Goal: Task Accomplishment & Management: Manage account settings

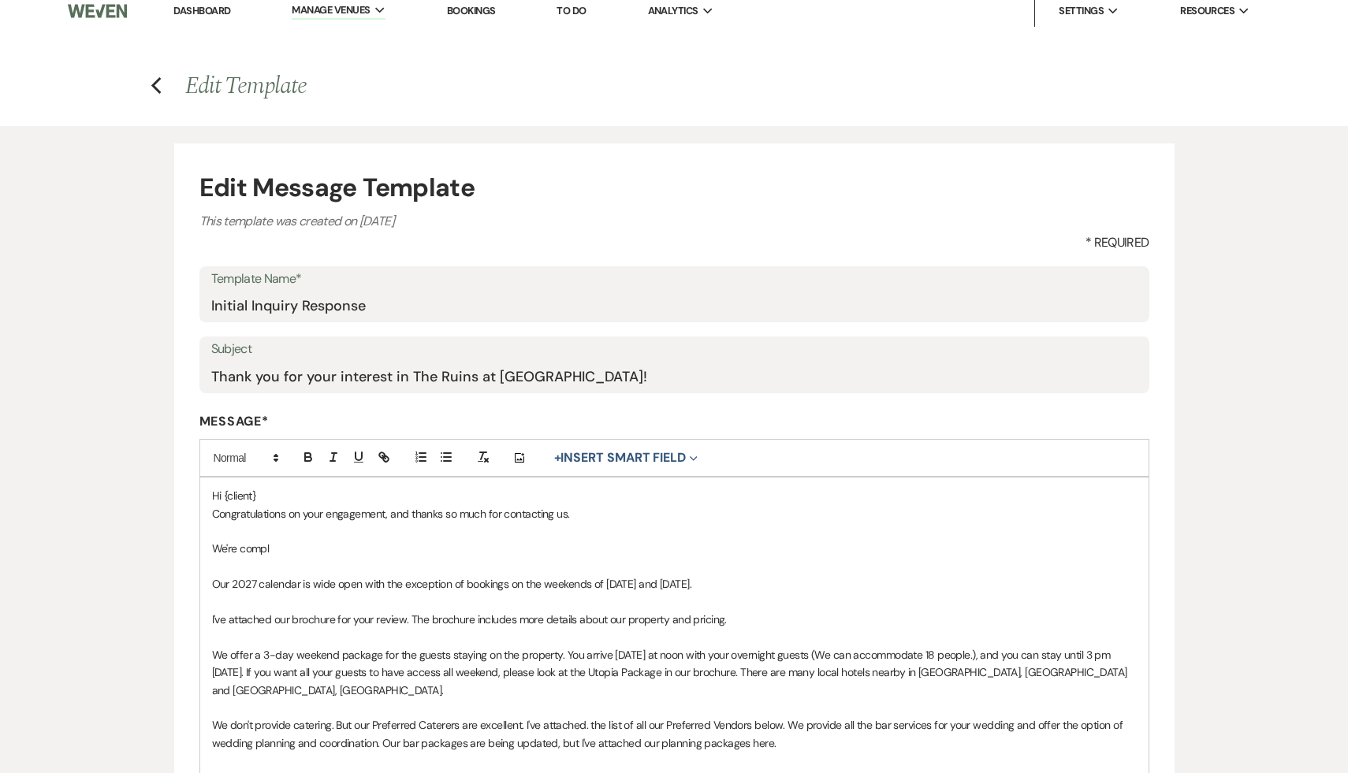
scroll to position [22, 0]
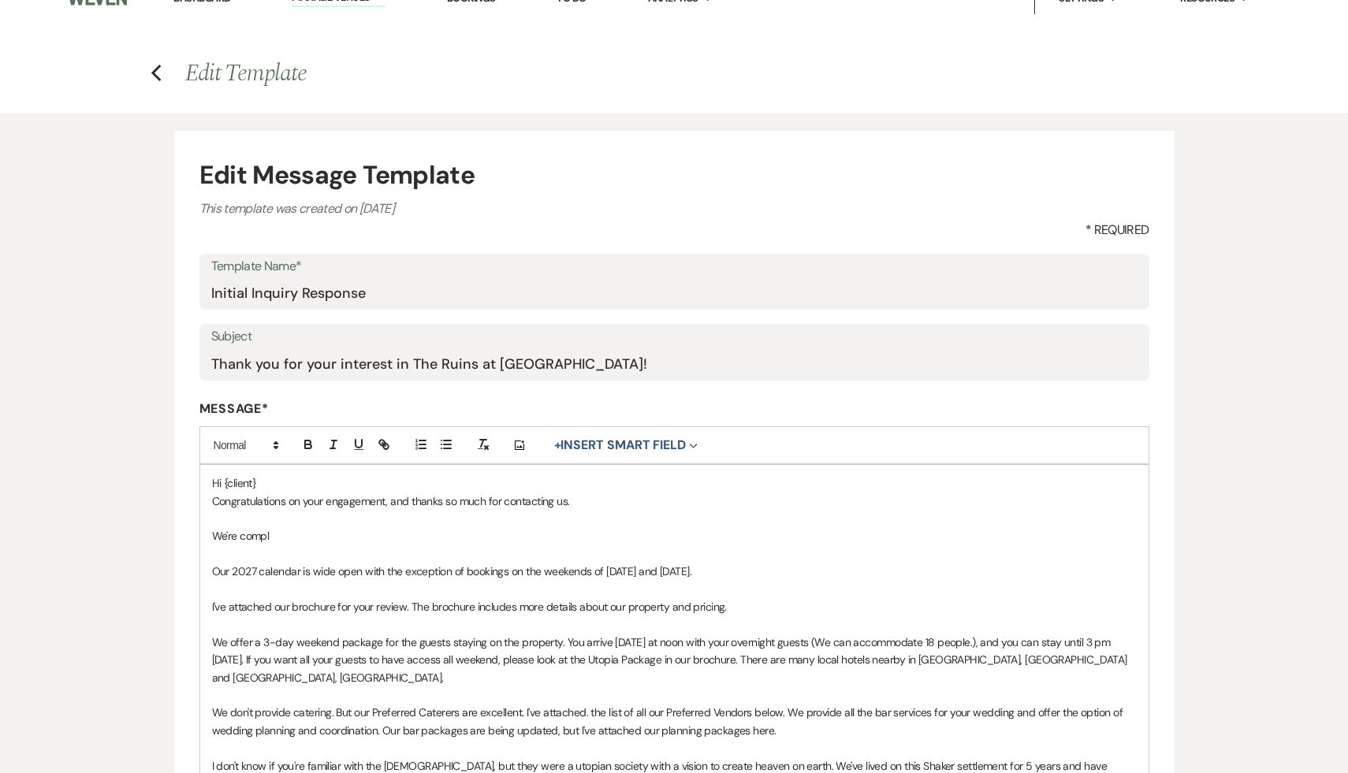
click at [272, 483] on p "Hi {client}" at bounding box center [674, 483] width 925 height 17
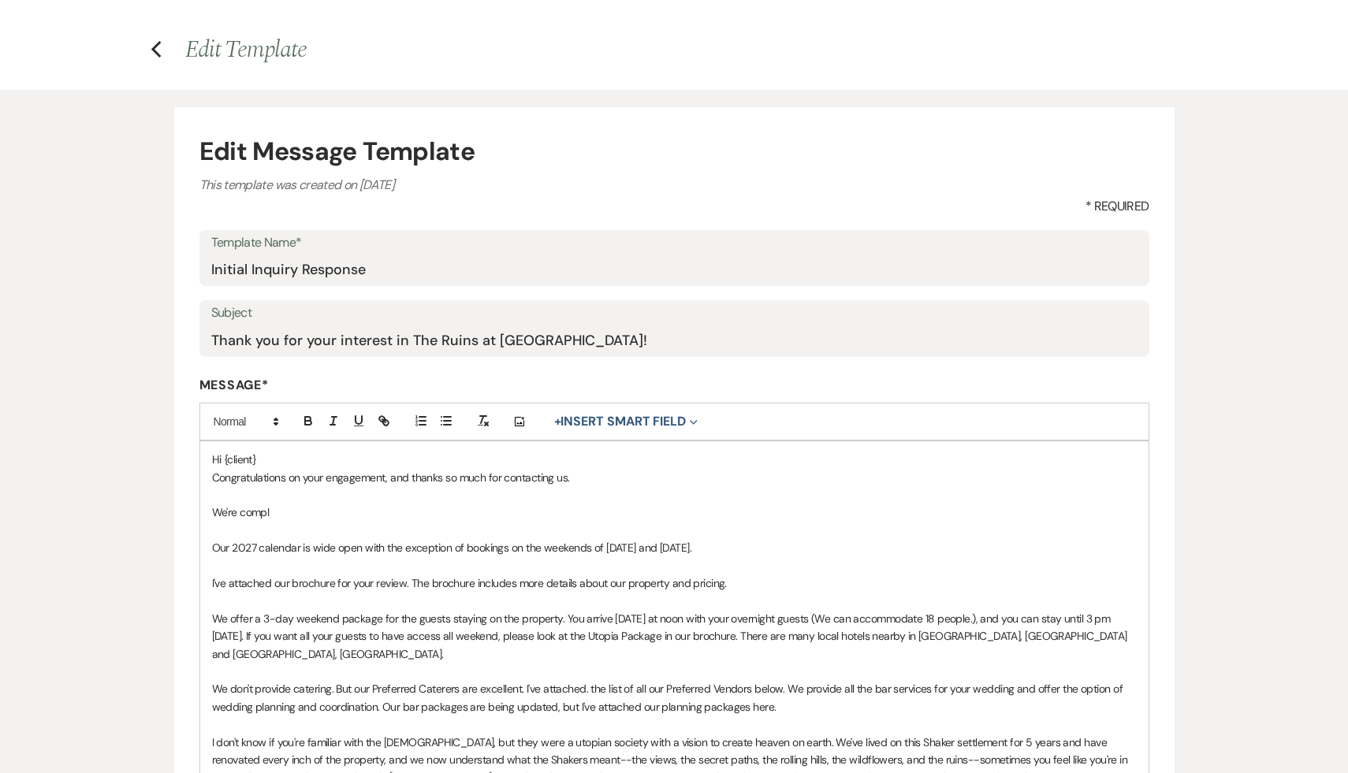
click at [304, 517] on p "We're compl" at bounding box center [674, 512] width 925 height 17
drag, startPoint x: 231, startPoint y: 546, endPoint x: 207, endPoint y: 546, distance: 24.4
click at [207, 546] on div "Hi {client} Congratulations on your engagement, and thanks so much for contacti…" at bounding box center [674, 663] width 949 height 442
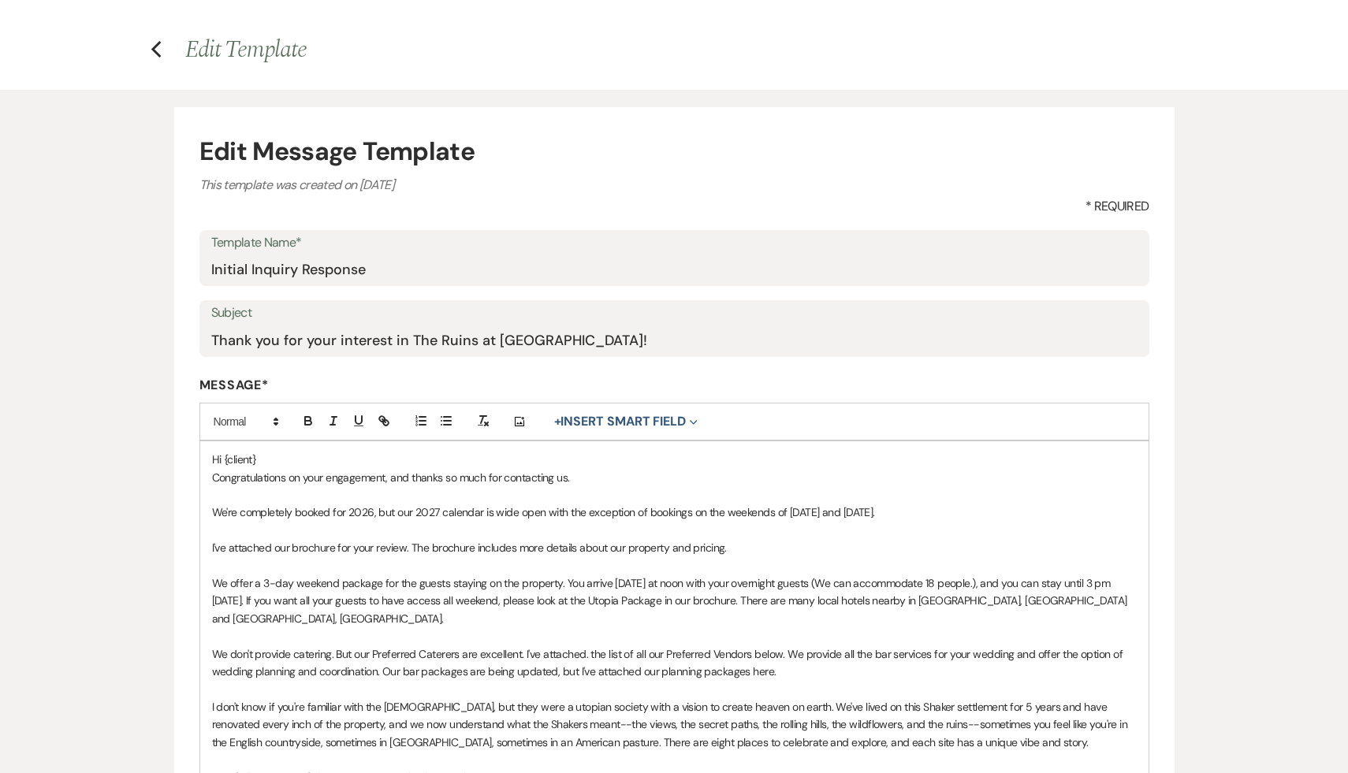
click at [816, 560] on p at bounding box center [674, 565] width 925 height 17
click at [955, 504] on p "We're completely booked for 2026, but our 2027 calendar is wide open with the e…" at bounding box center [674, 512] width 925 height 17
drag, startPoint x: 696, startPoint y: 654, endPoint x: 385, endPoint y: 655, distance: 311.5
click at [385, 655] on p "We don't provide catering. But our Preferred Caterers are excellent. I've attac…" at bounding box center [674, 663] width 925 height 35
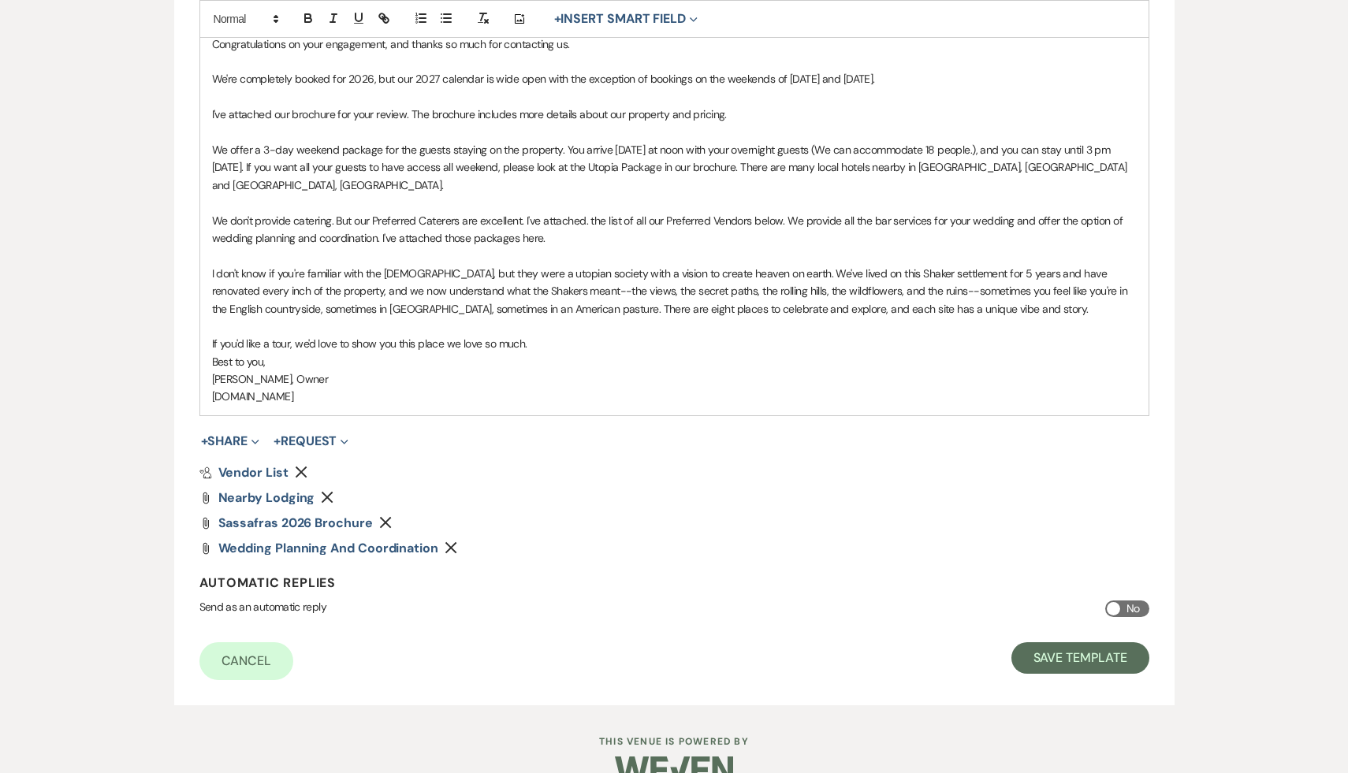
scroll to position [494, 0]
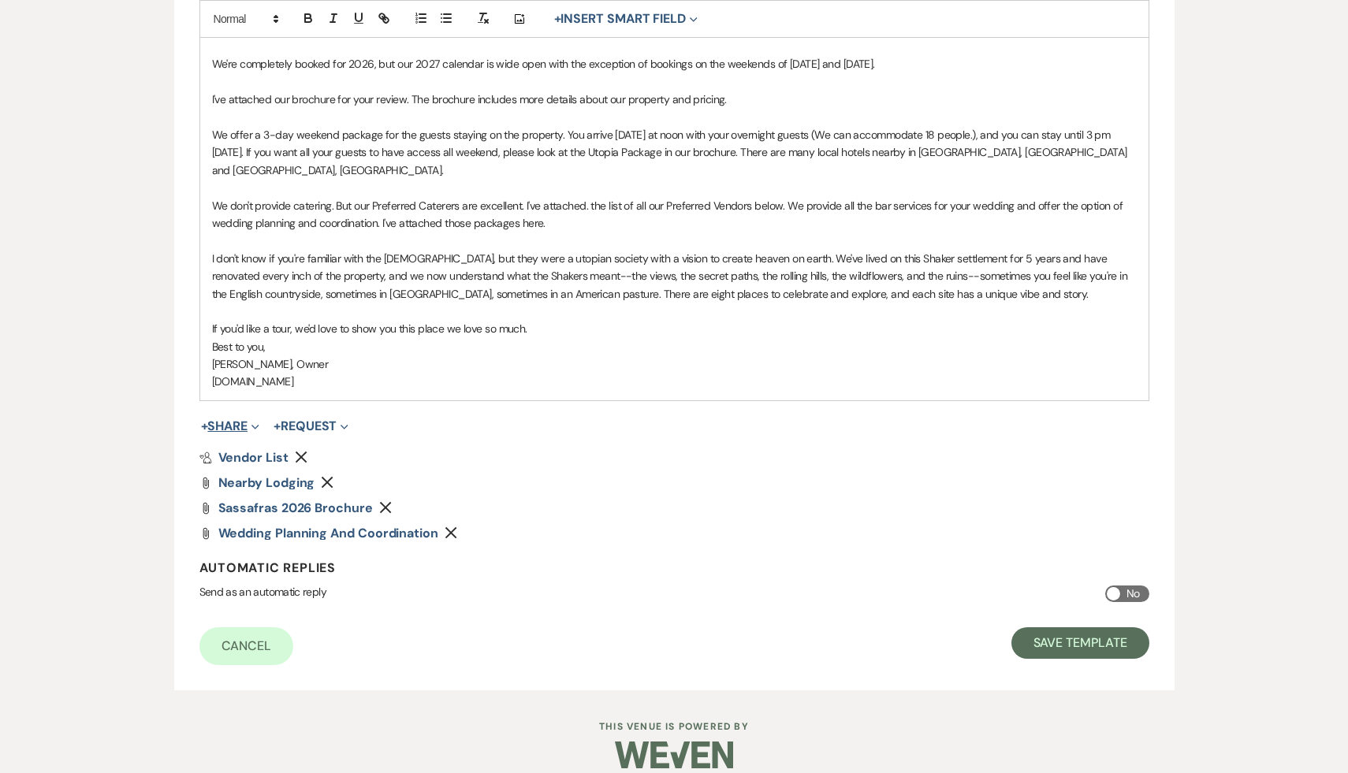
click at [230, 420] on button "+ Share Expand" at bounding box center [230, 426] width 59 height 13
click at [270, 449] on span "Doc Upload Documents" at bounding box center [265, 457] width 90 height 17
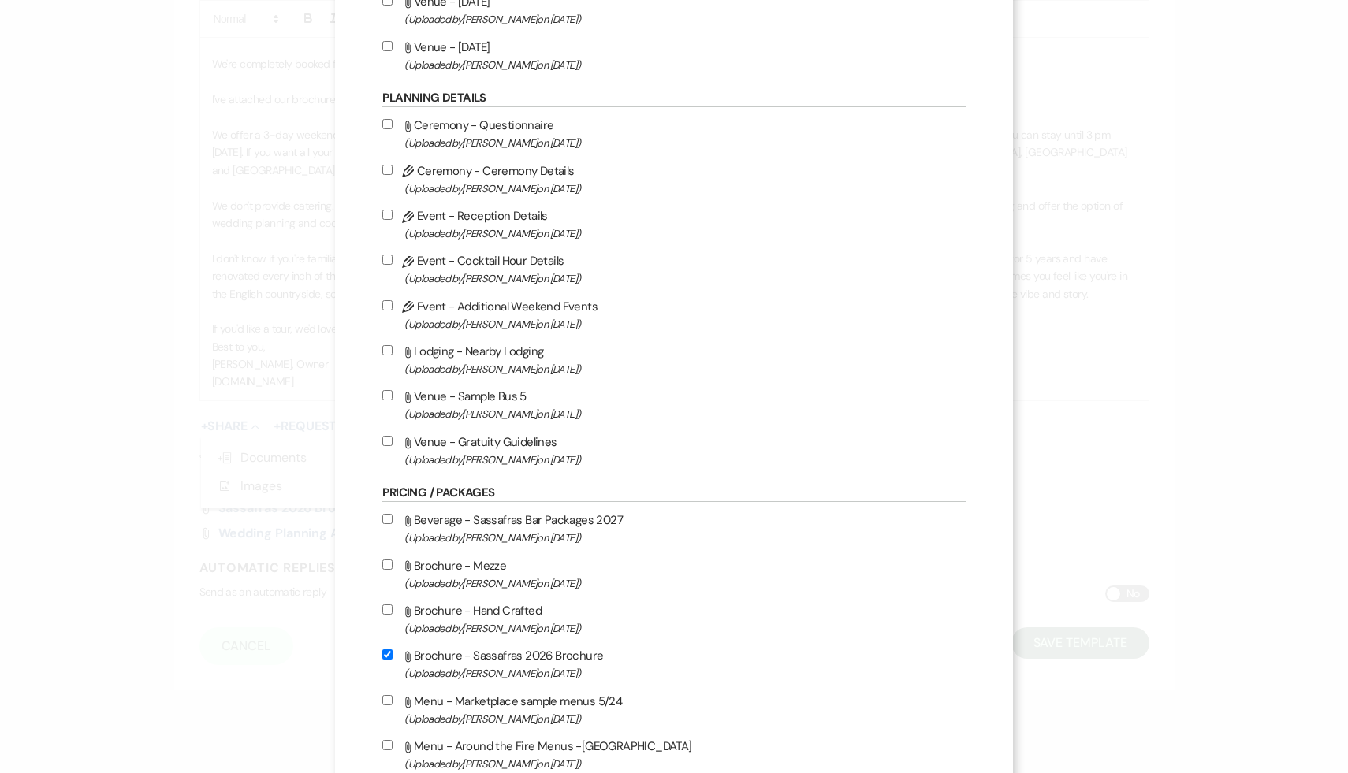
scroll to position [3372, 0]
click at [393, 522] on input "Attach File Beverage - Sassafras Bar Packages 2027 (Uploaded by Carol Reichert …" at bounding box center [387, 517] width 10 height 10
checkbox input "true"
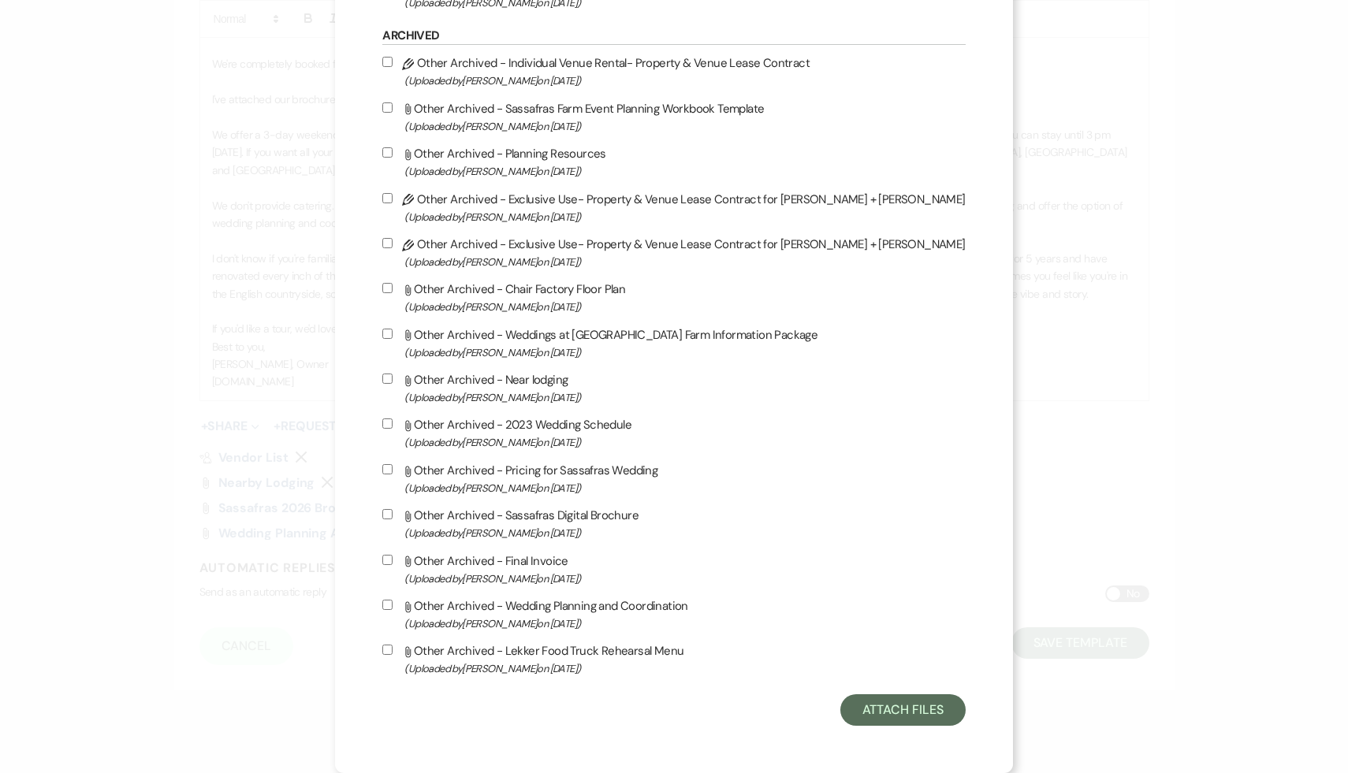
scroll to position [8528, 0]
click at [865, 712] on button "Attach Files" at bounding box center [903, 711] width 125 height 32
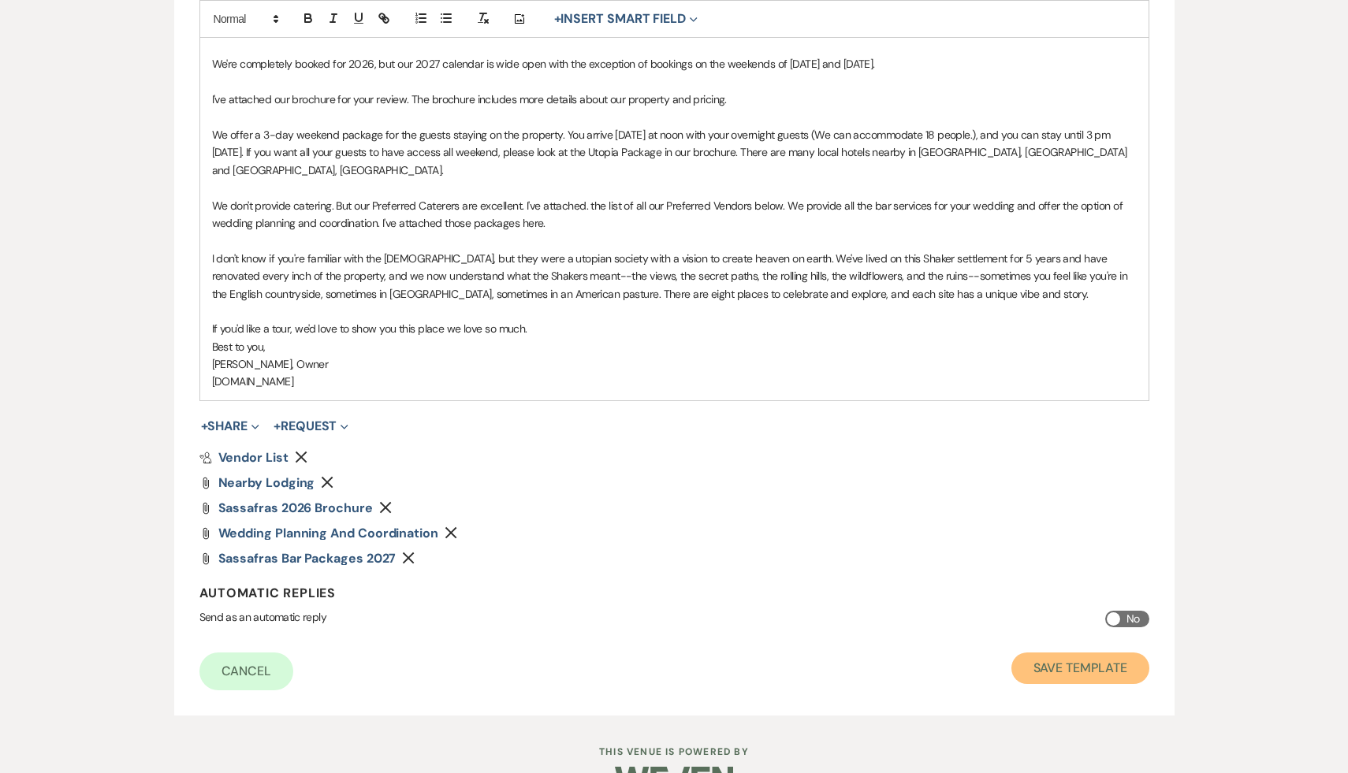
click at [1092, 653] on button "Save Template" at bounding box center [1081, 669] width 138 height 32
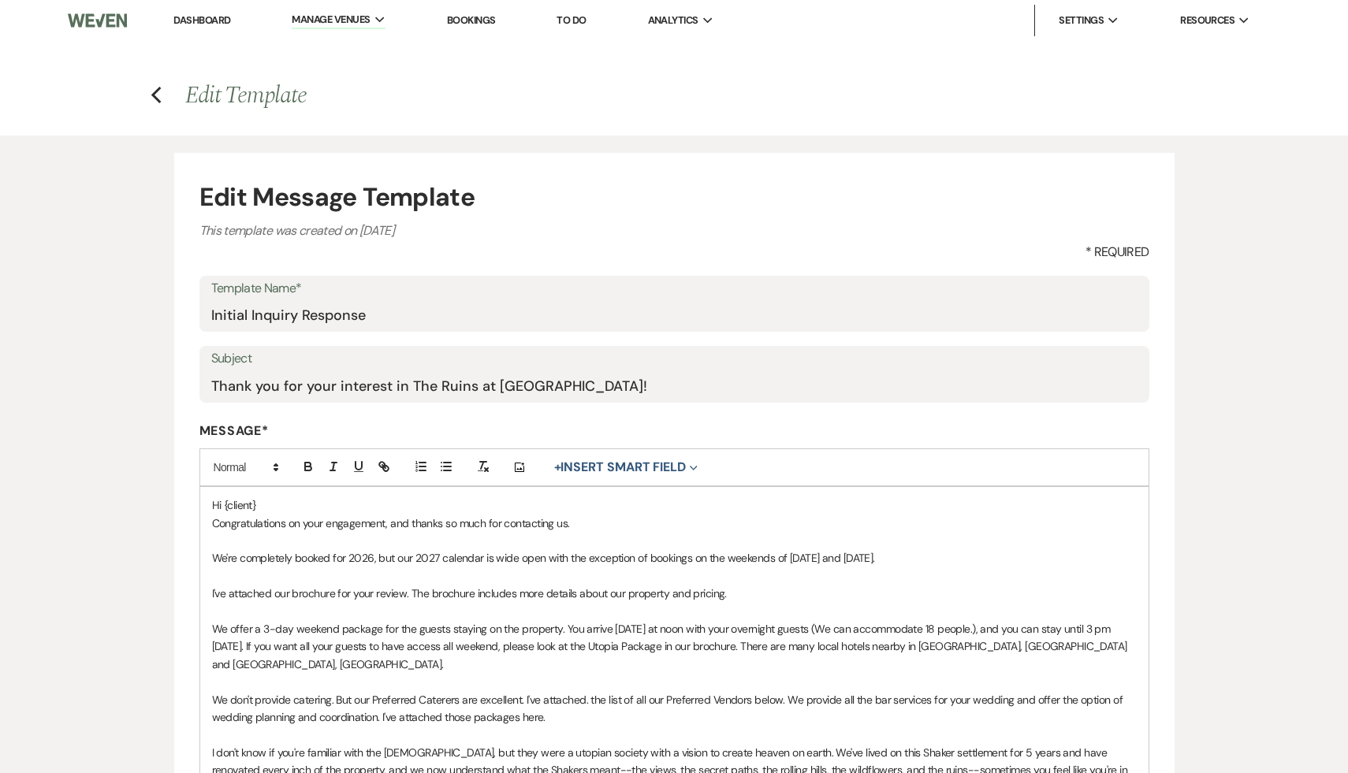
select select "Message Templates"
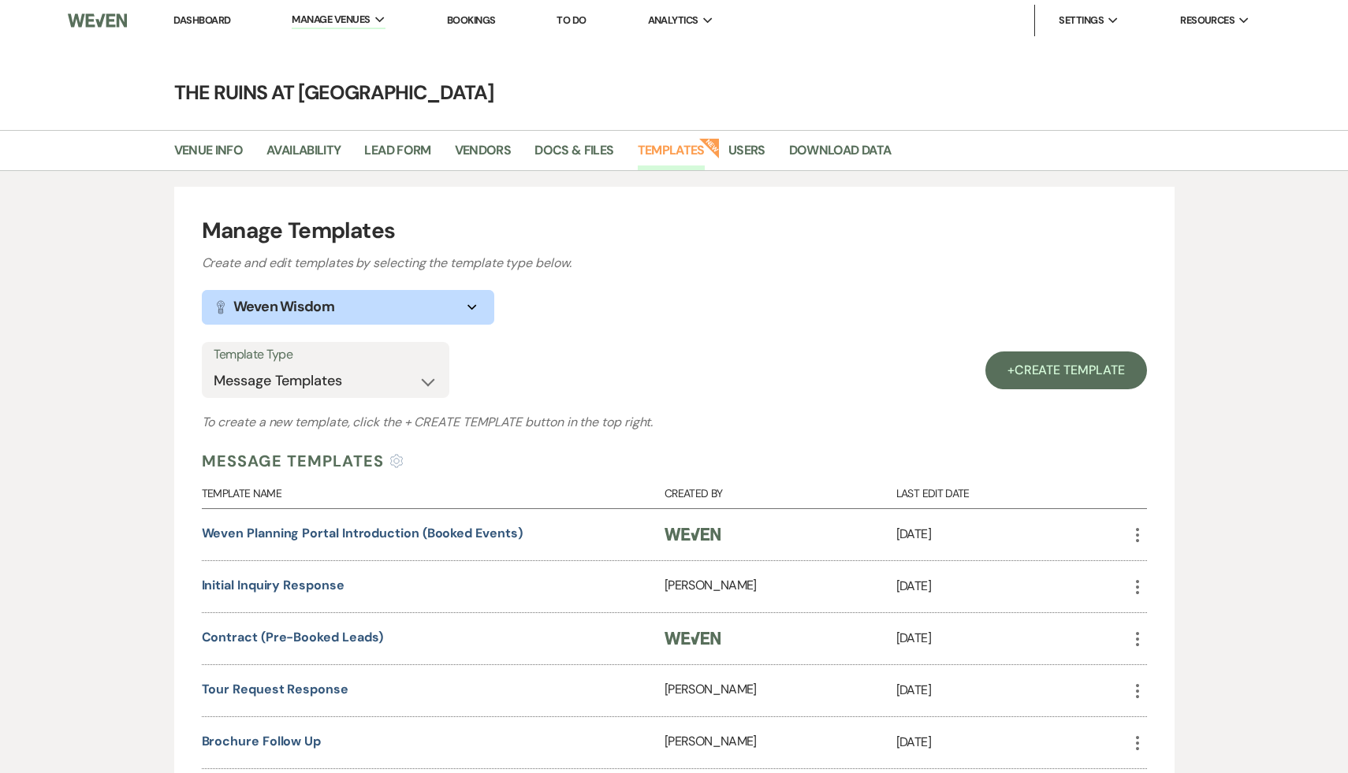
click at [215, 19] on link "Dashboard" at bounding box center [201, 19] width 57 height 13
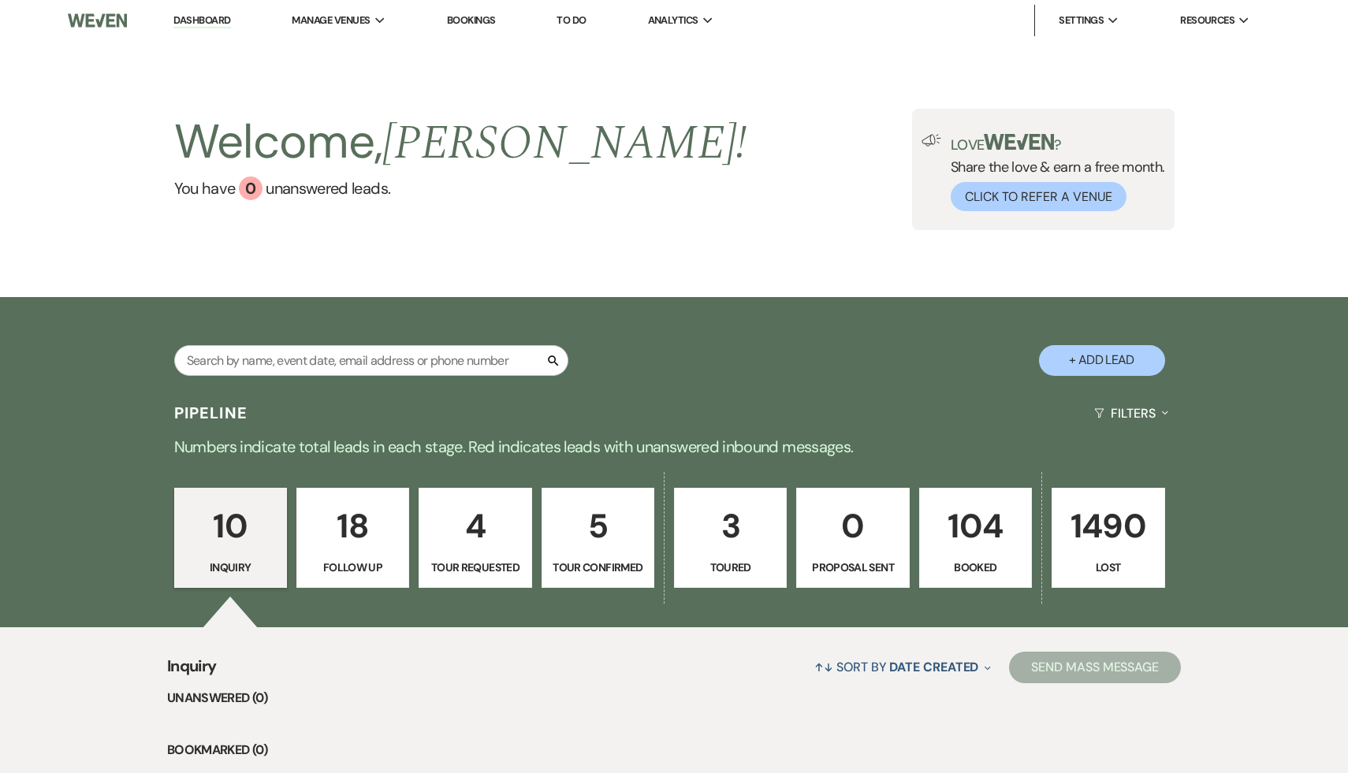
click at [1116, 363] on button "+ Add Lead" at bounding box center [1102, 360] width 126 height 31
select select "534"
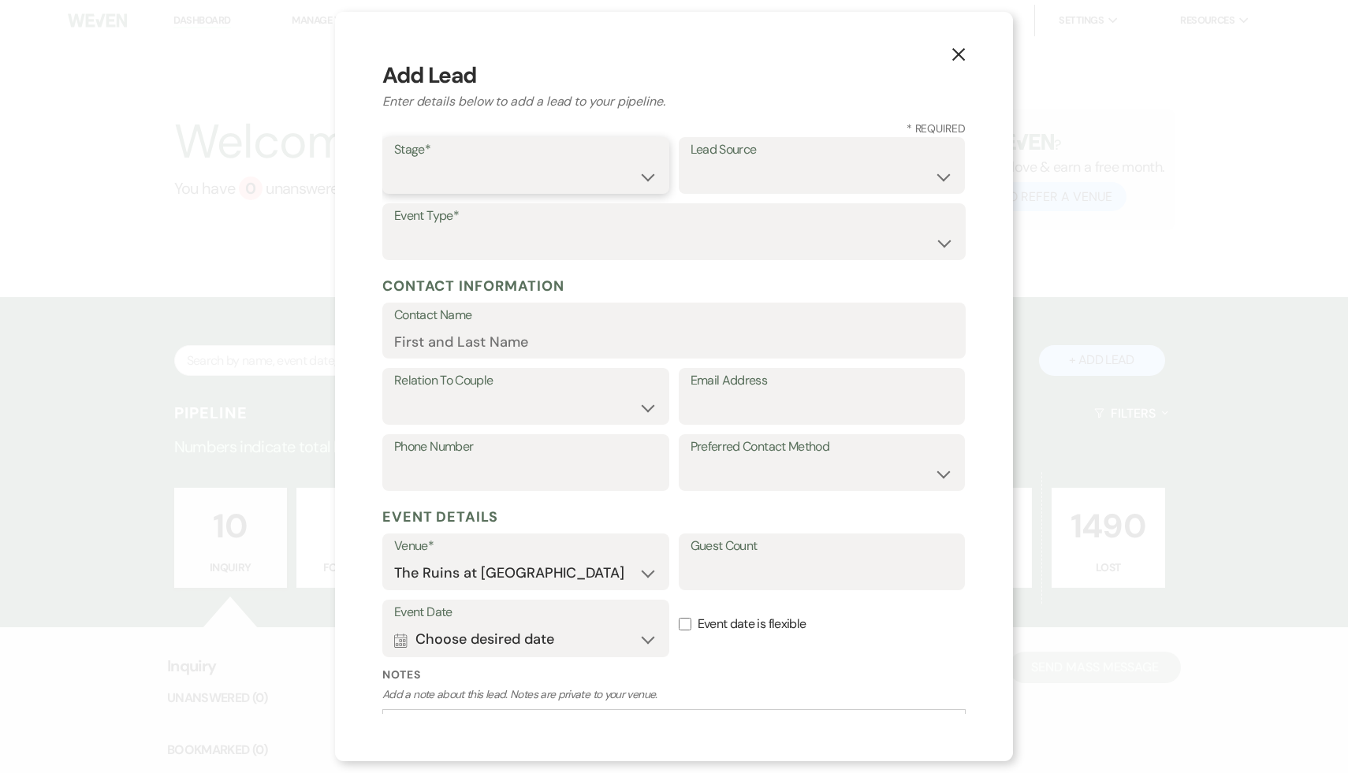
click at [648, 177] on select "Inquiry Follow Up Tour Requested Tour Confirmed Toured Proposal Sent Booked Lost" at bounding box center [525, 177] width 263 height 31
select select "1"
click at [941, 174] on select "Weven Venue Website Instagram Facebook Pinterest Google The Knot Wedding Wire H…" at bounding box center [822, 177] width 263 height 31
select select "20"
click at [943, 240] on select "Wedding Anniversary Party Baby Shower Bachelorette / Bachelor Party Birthday Pa…" at bounding box center [674, 243] width 560 height 31
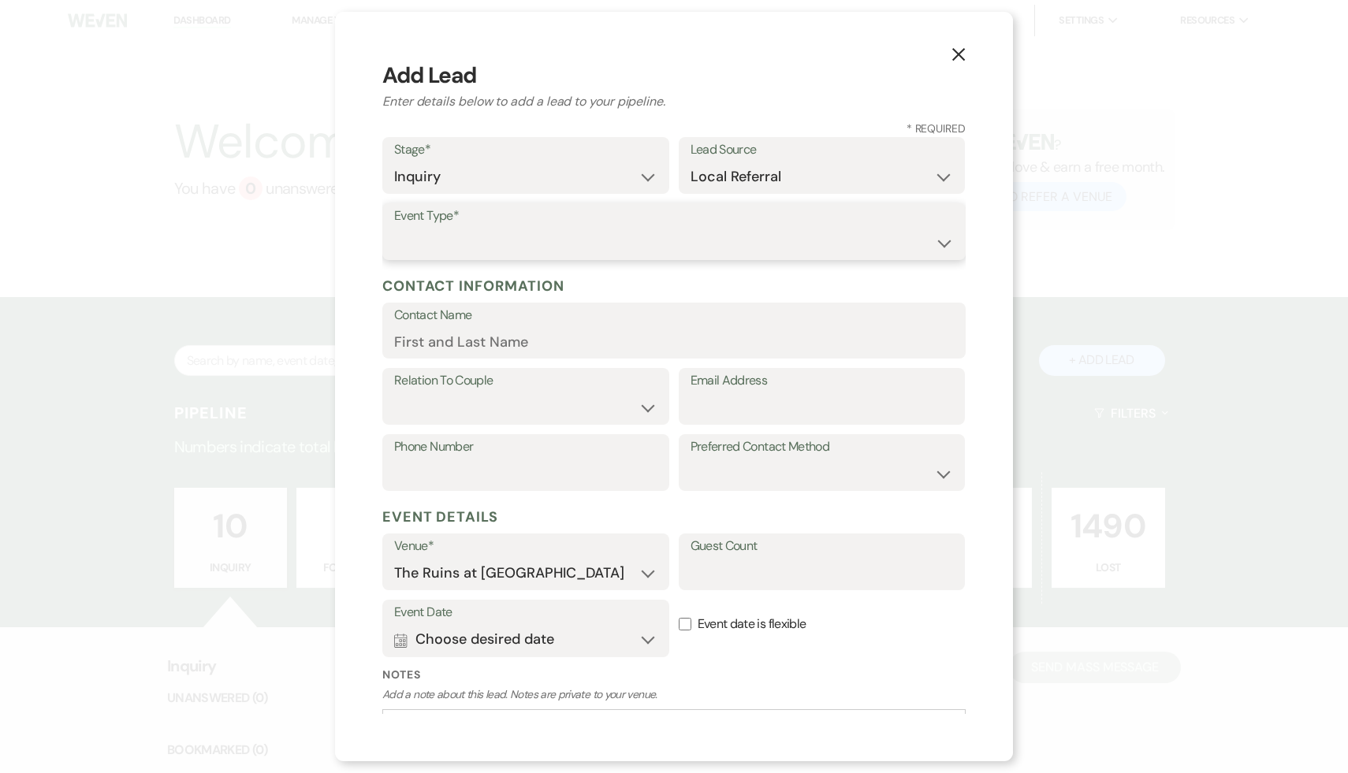
select select "1"
click at [711, 405] on input "Email Address" at bounding box center [822, 408] width 263 height 31
paste input "jessicalborey@gmail.com"
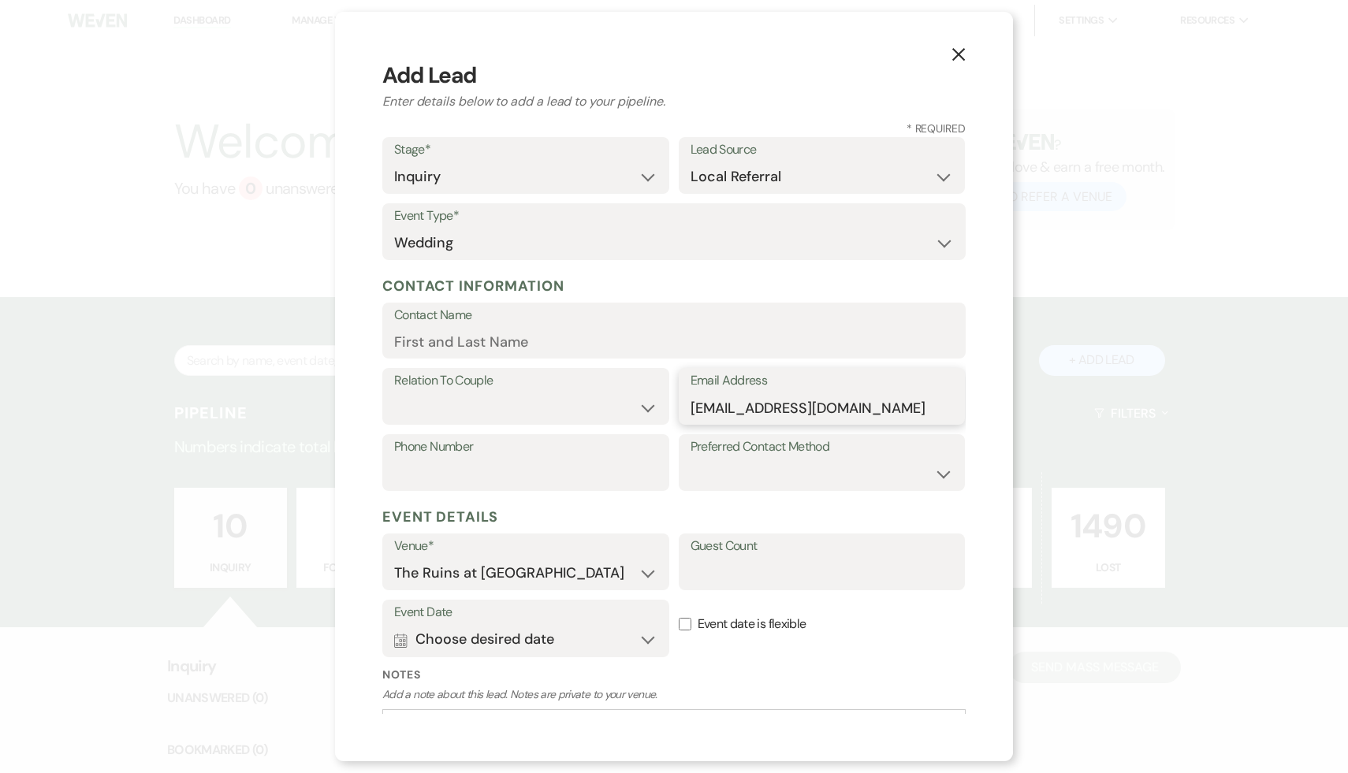
type input "jessicalborey@gmail.com"
click at [566, 342] on input "Contact Name" at bounding box center [674, 341] width 560 height 31
type input "Jessica Borey"
click at [649, 407] on select "Couple Planner Parent of Couple Family Member Friend Other" at bounding box center [525, 408] width 263 height 31
select select "1"
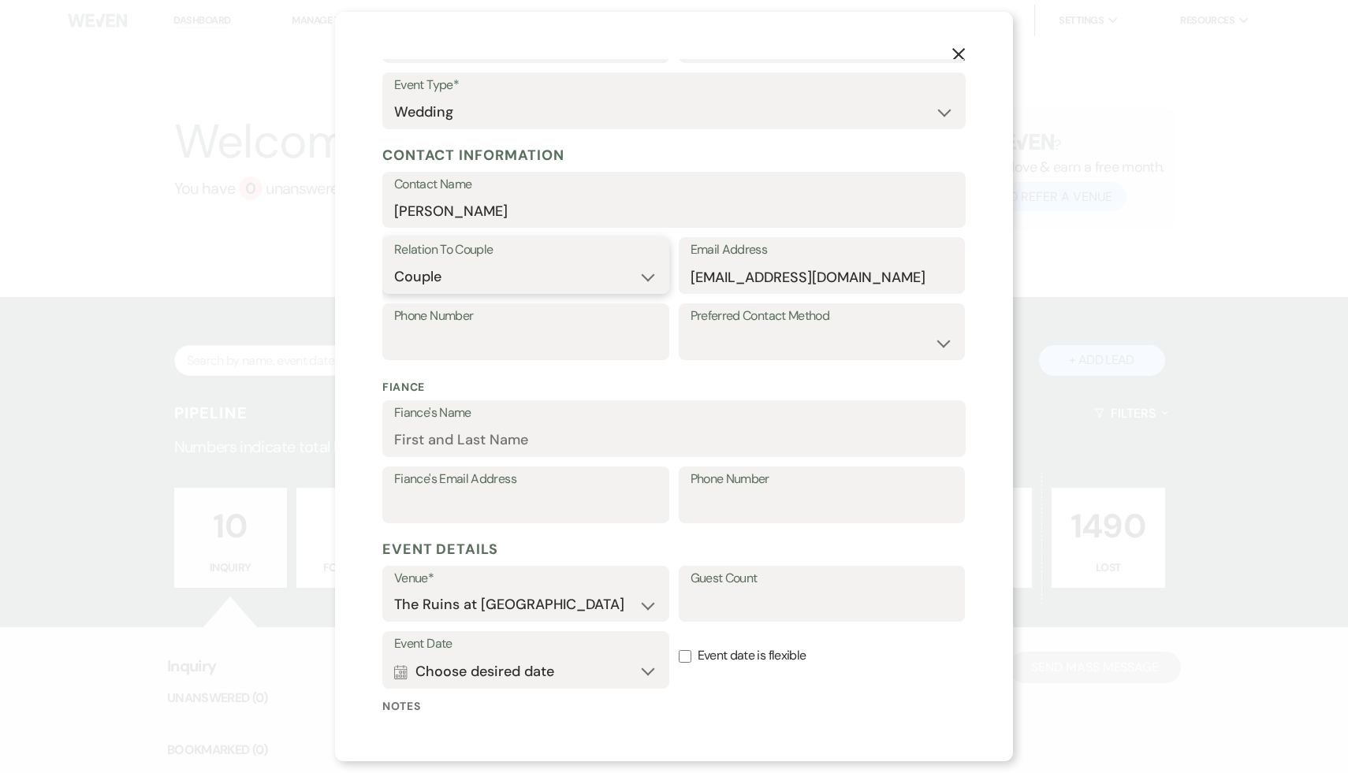
scroll to position [281, 0]
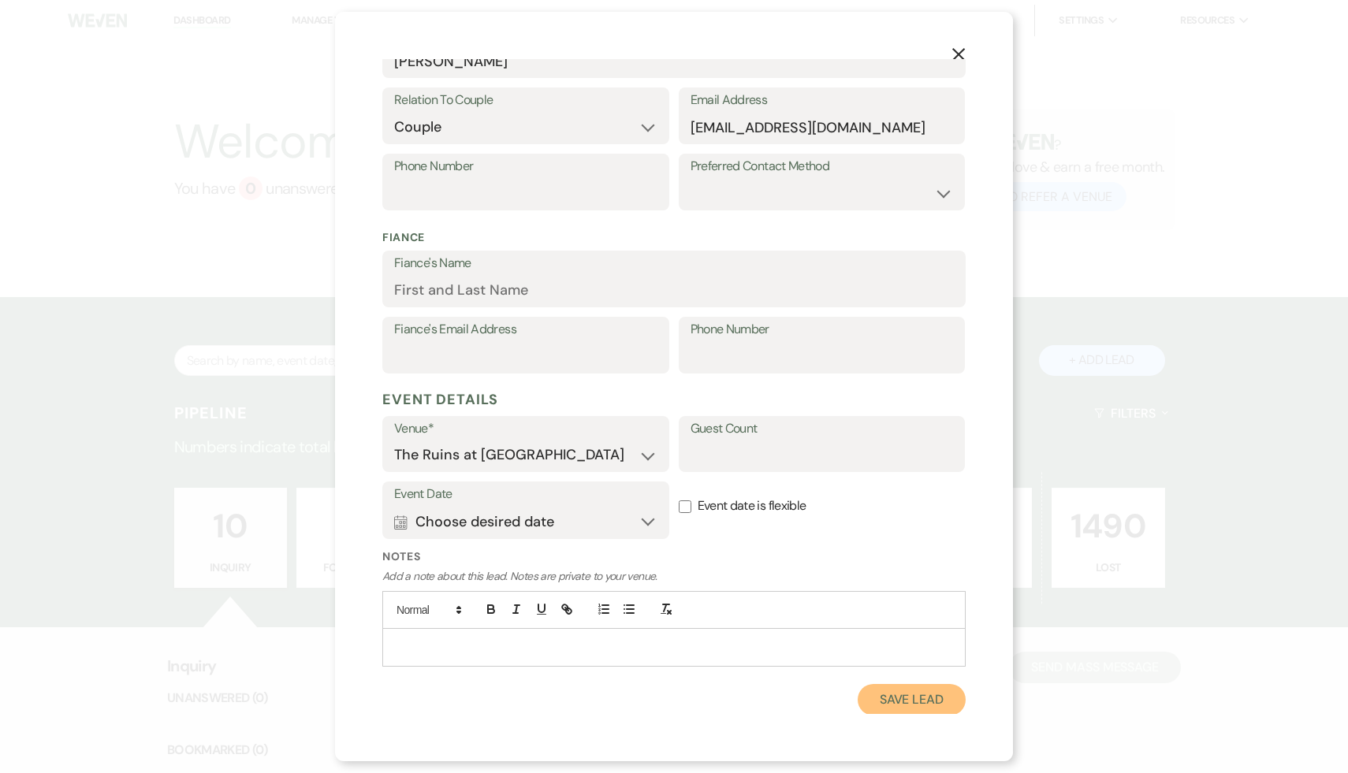
click at [894, 701] on button "Save Lead" at bounding box center [912, 700] width 108 height 32
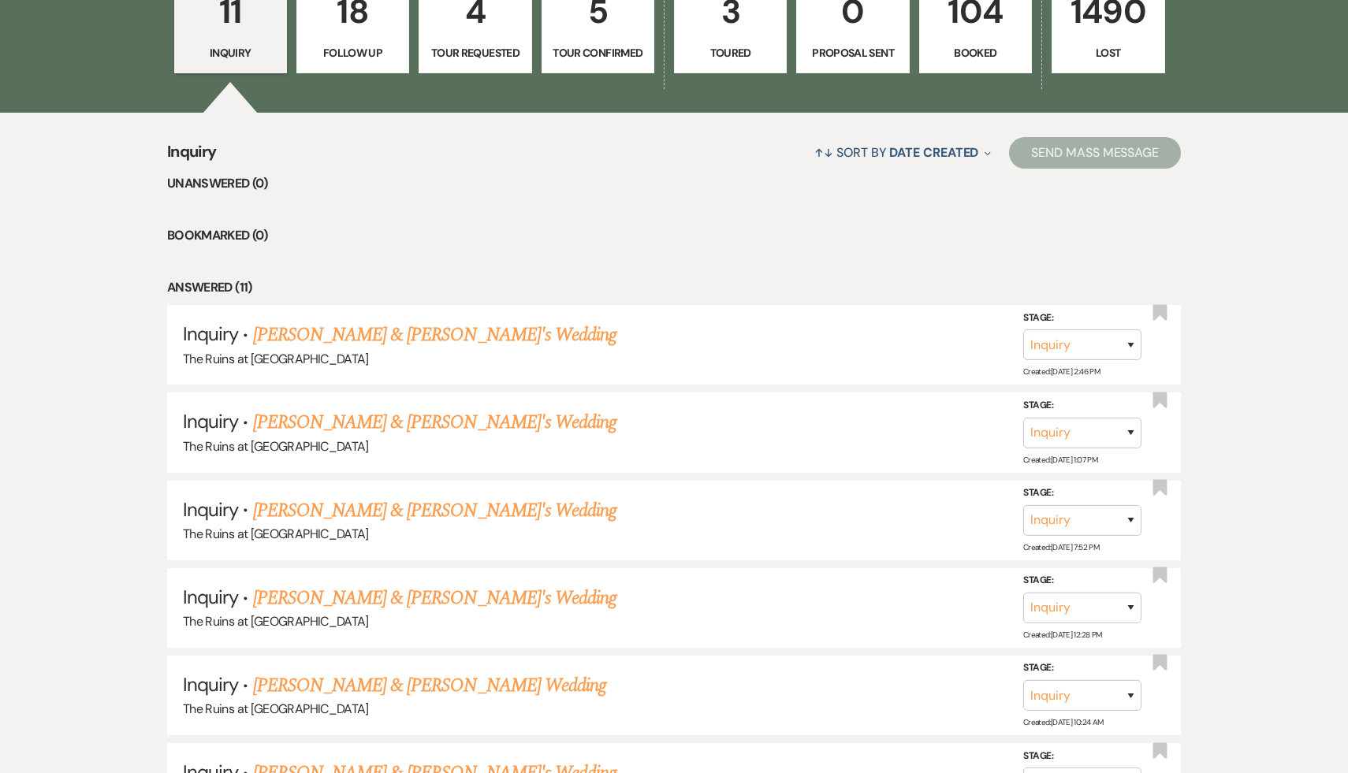
scroll to position [519, 0]
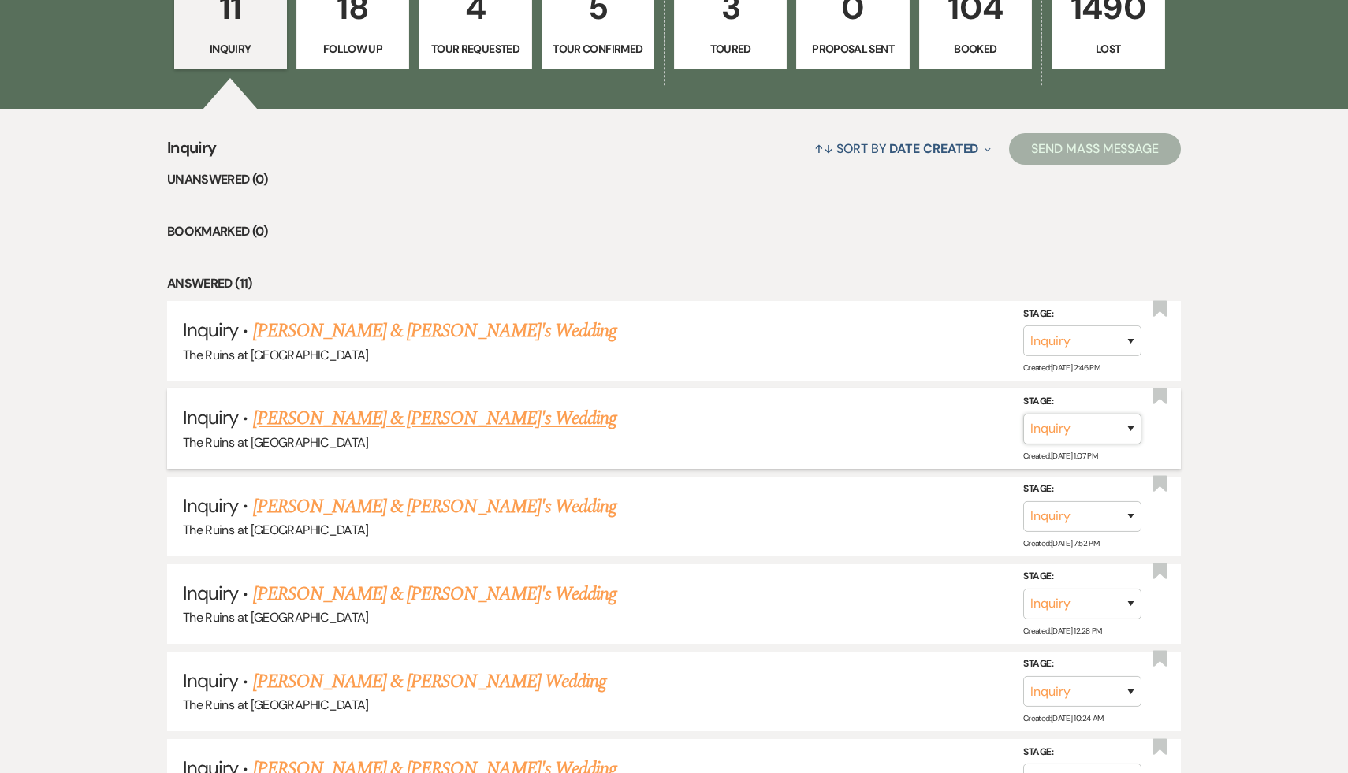
click at [1127, 427] on select "Inquiry Follow Up Tour Requested Tour Confirmed Toured Proposal Sent Booked Lost" at bounding box center [1082, 428] width 118 height 31
select select "8"
click at [920, 427] on select "Booked Elsewhere Budget Date Unavailable No Response Not a Good Match Capacity …" at bounding box center [861, 428] width 136 height 31
select select "4"
click at [1117, 429] on button "Save" at bounding box center [1110, 428] width 79 height 32
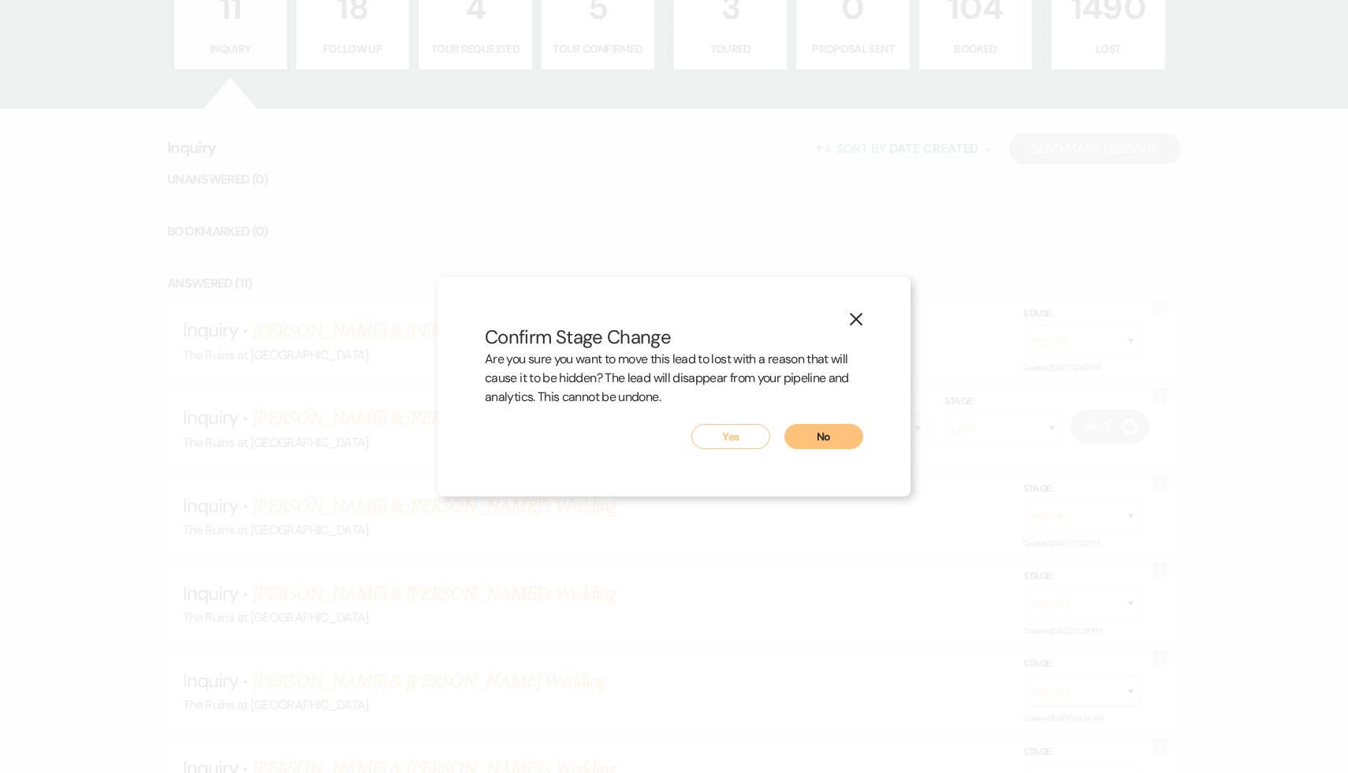
click at [736, 437] on button "Yes" at bounding box center [730, 436] width 79 height 25
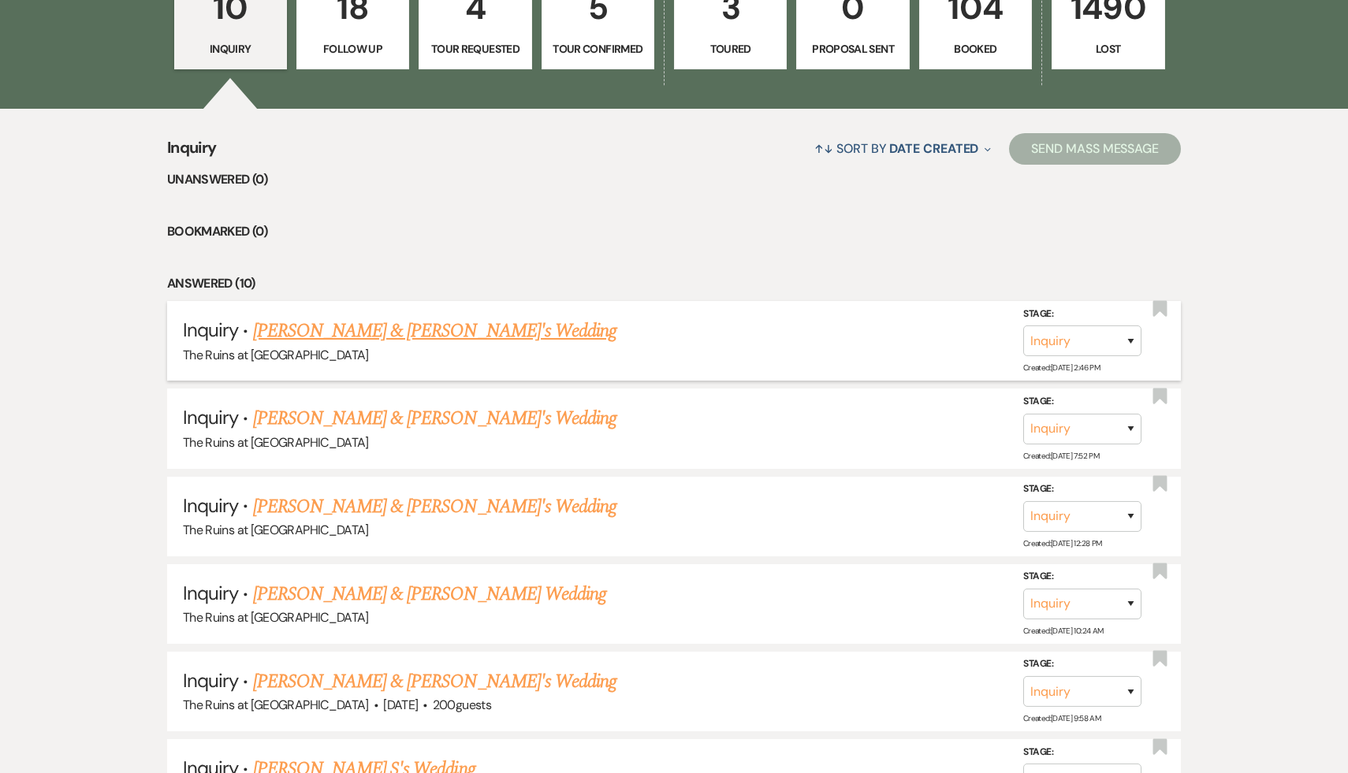
click at [430, 336] on link "Jessica Borey & Fiance's Wedding" at bounding box center [435, 331] width 364 height 28
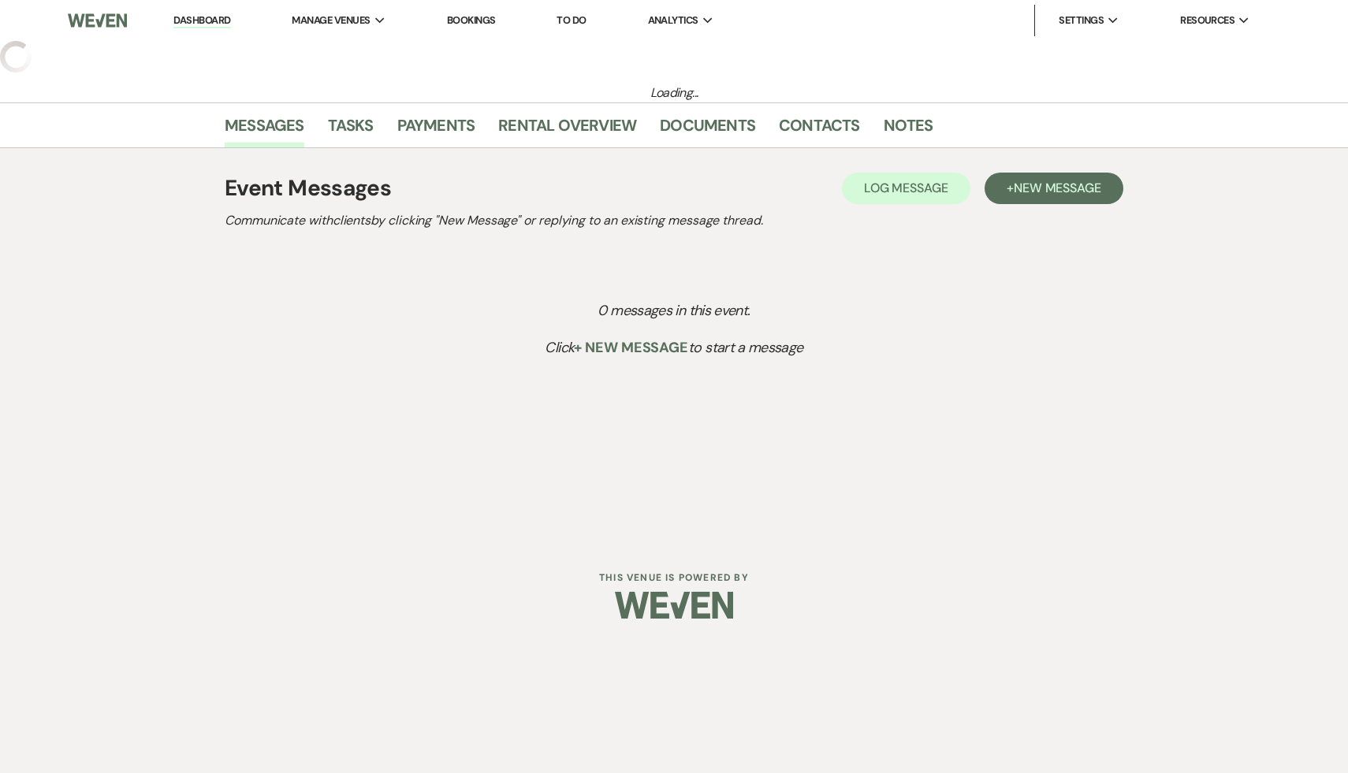
select select "20"
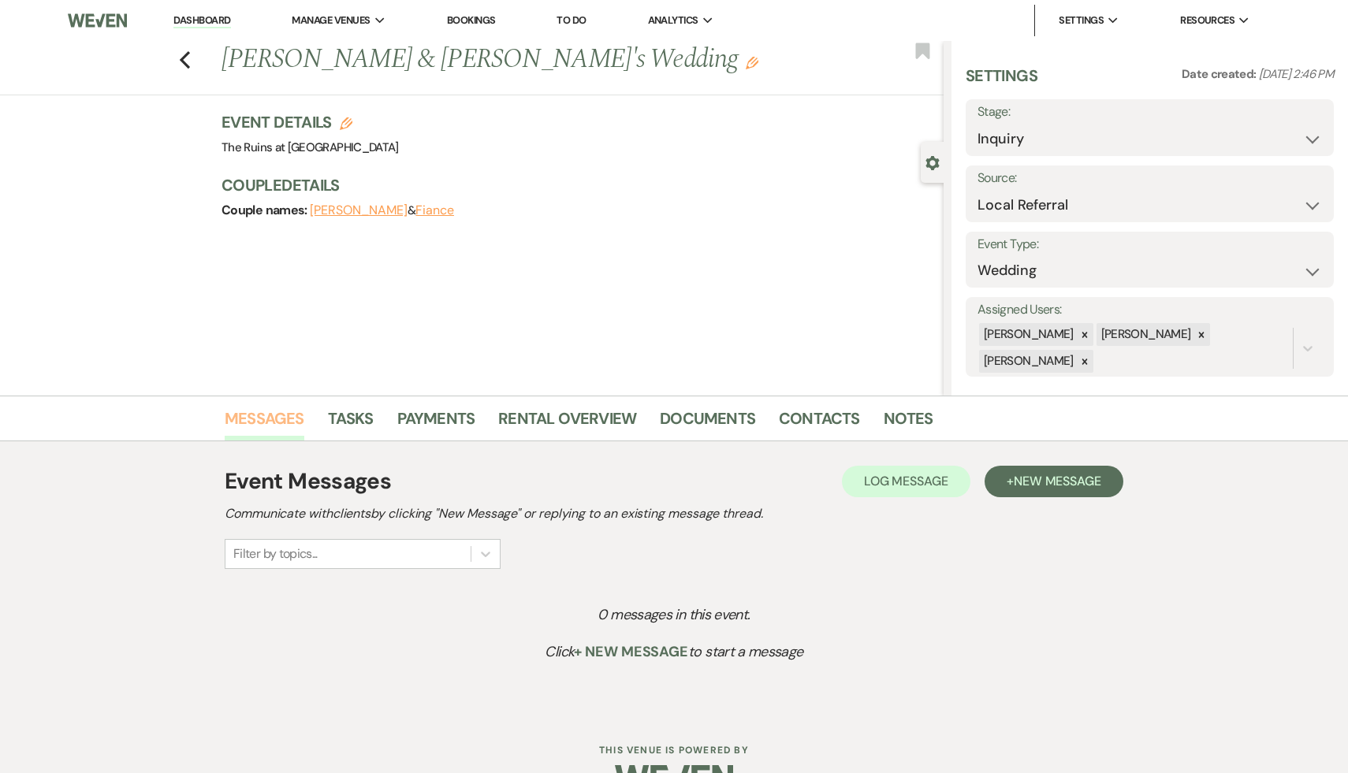
click at [270, 420] on link "Messages" at bounding box center [265, 423] width 80 height 35
click at [1072, 477] on span "New Message" at bounding box center [1058, 481] width 88 height 17
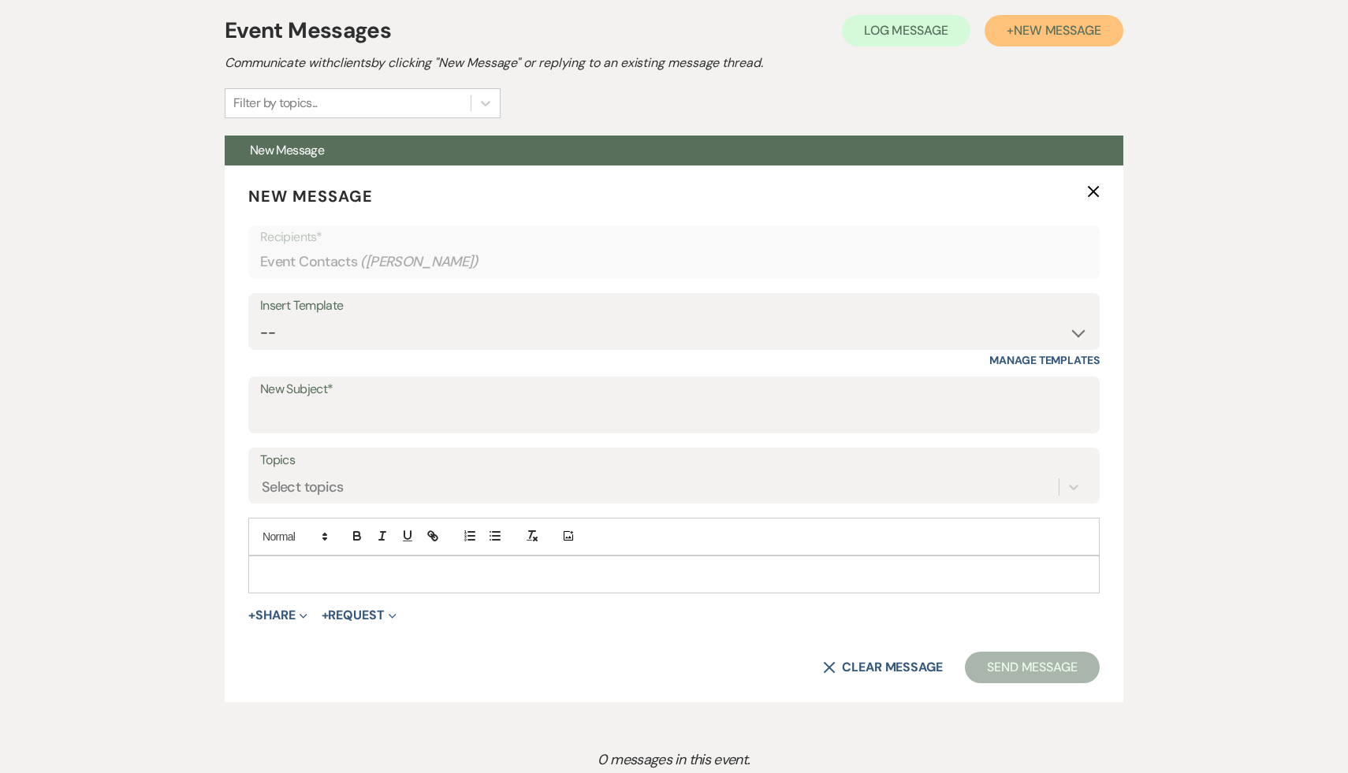
scroll to position [467, 0]
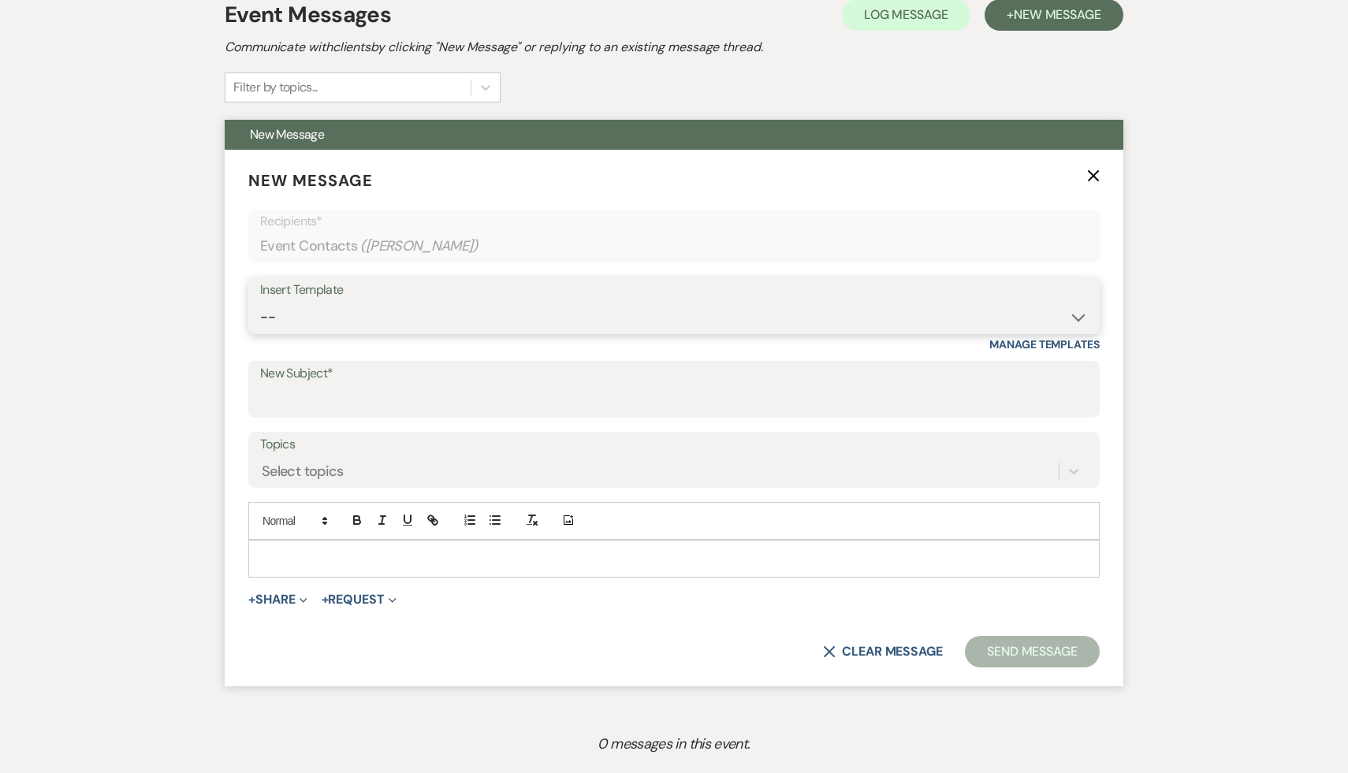
click at [1074, 316] on select "-- Weven Planning Portal Introduction (Booked Events) Initial Inquiry Response …" at bounding box center [674, 317] width 828 height 31
select select "566"
type input "Thank you for your interest in The Ruins at [GEOGRAPHIC_DATA]!"
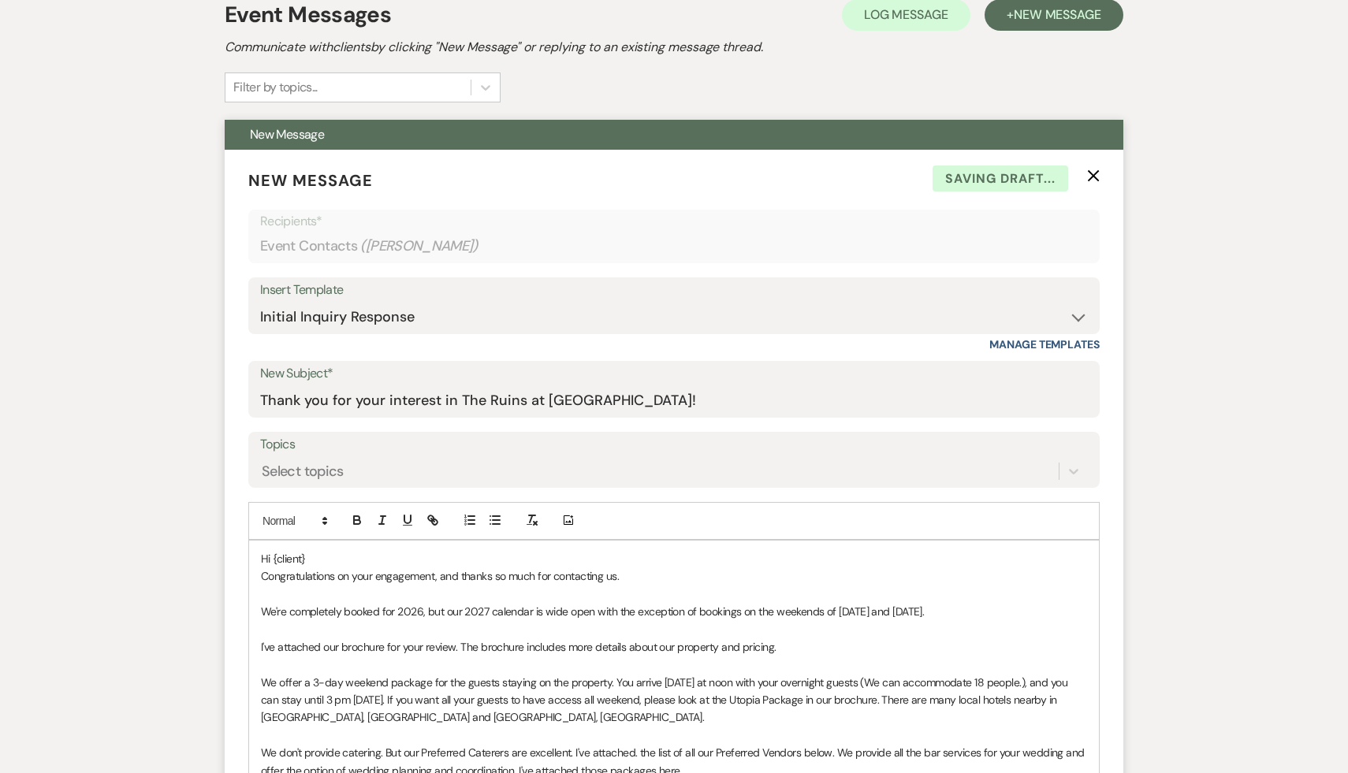
click at [351, 555] on p "Hi {client}" at bounding box center [674, 558] width 826 height 17
drag, startPoint x: 449, startPoint y: 610, endPoint x: 229, endPoint y: 606, distance: 220.8
click at [229, 606] on form "New Message X Draft saved! Recipients* Event Contacts ( Jessica Borey ) Insert …" at bounding box center [674, 676] width 899 height 1052
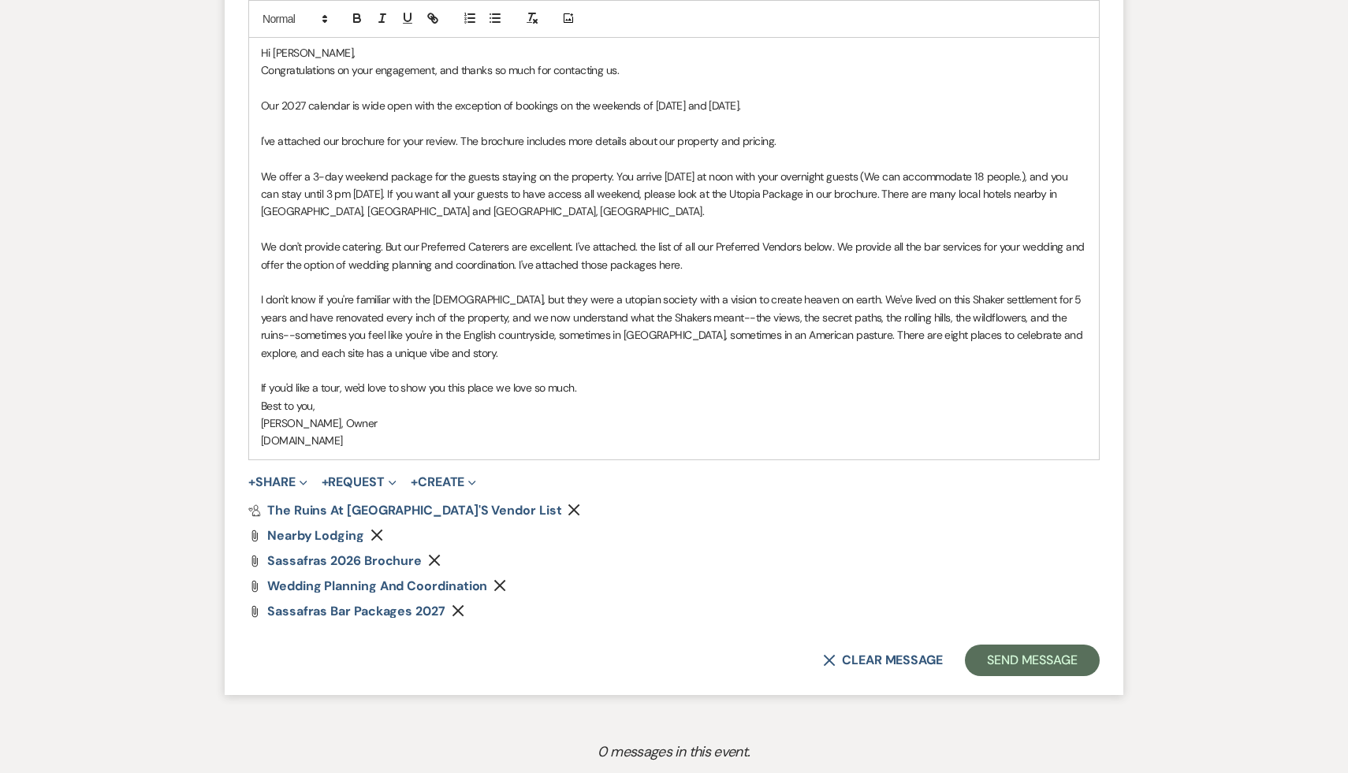
scroll to position [986, 0]
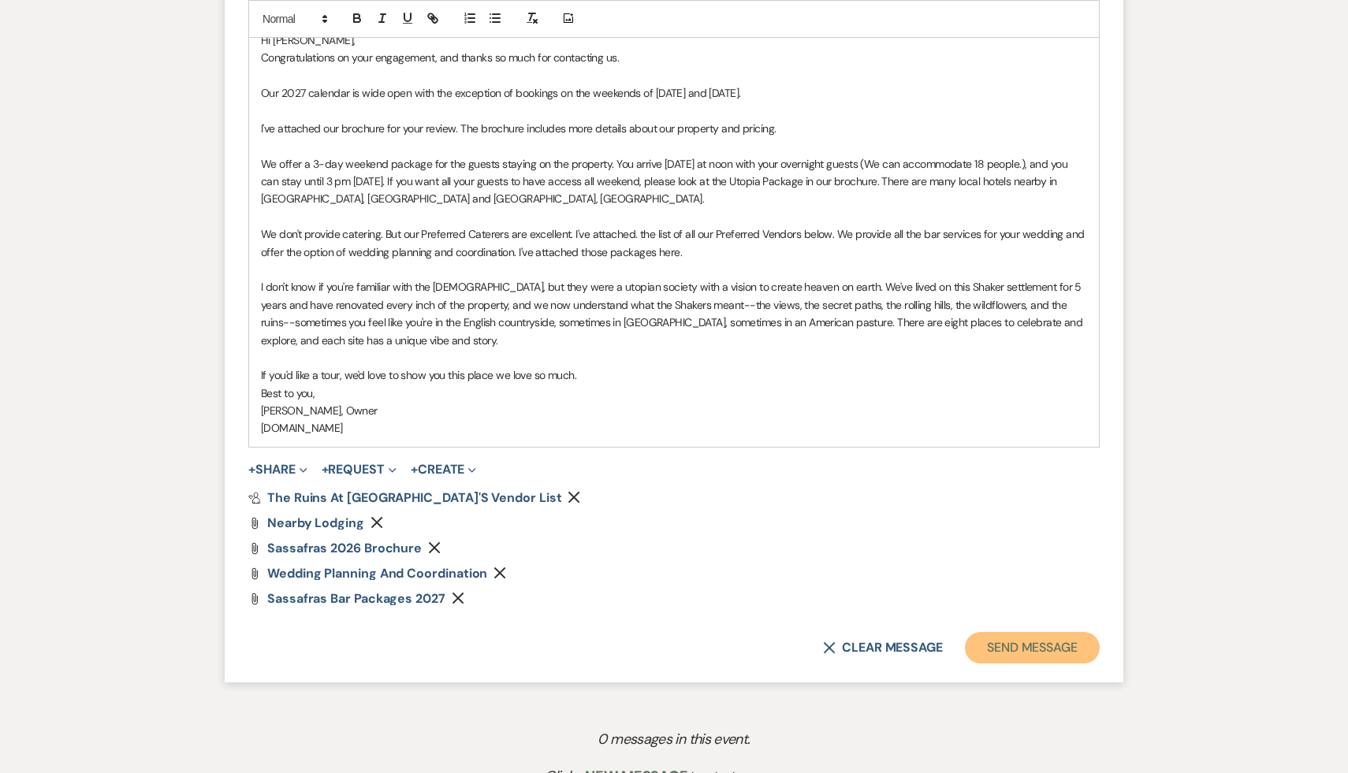
click at [1028, 643] on button "Send Message" at bounding box center [1032, 648] width 135 height 32
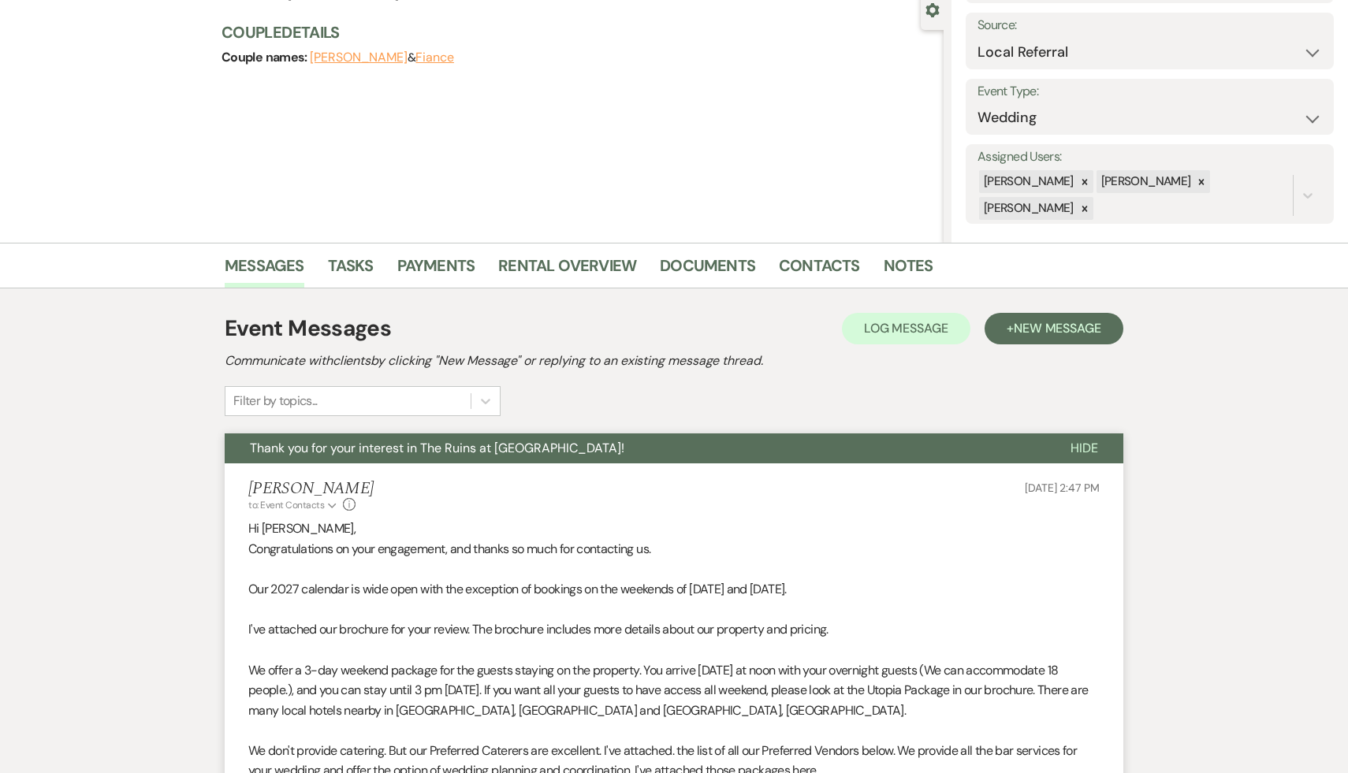
scroll to position [0, 0]
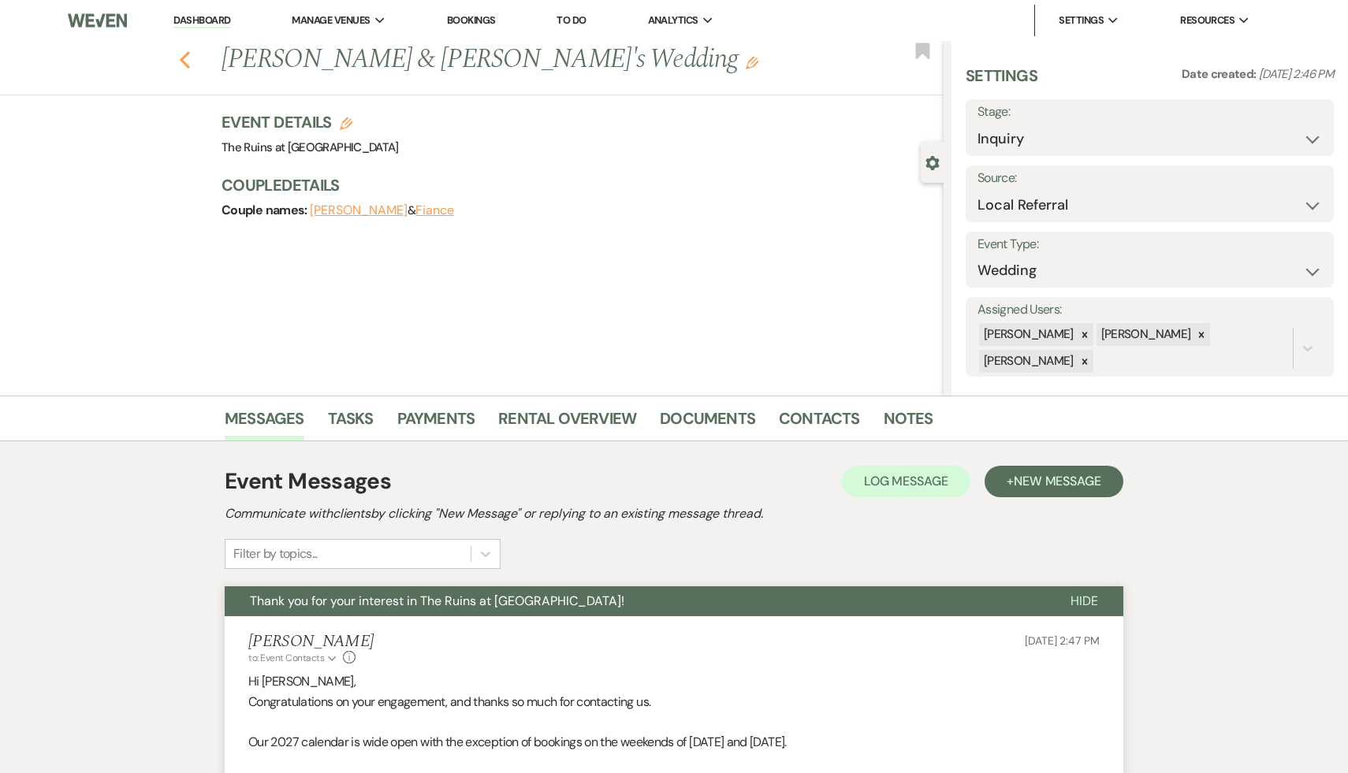
click at [179, 55] on icon "Previous" at bounding box center [185, 59] width 12 height 19
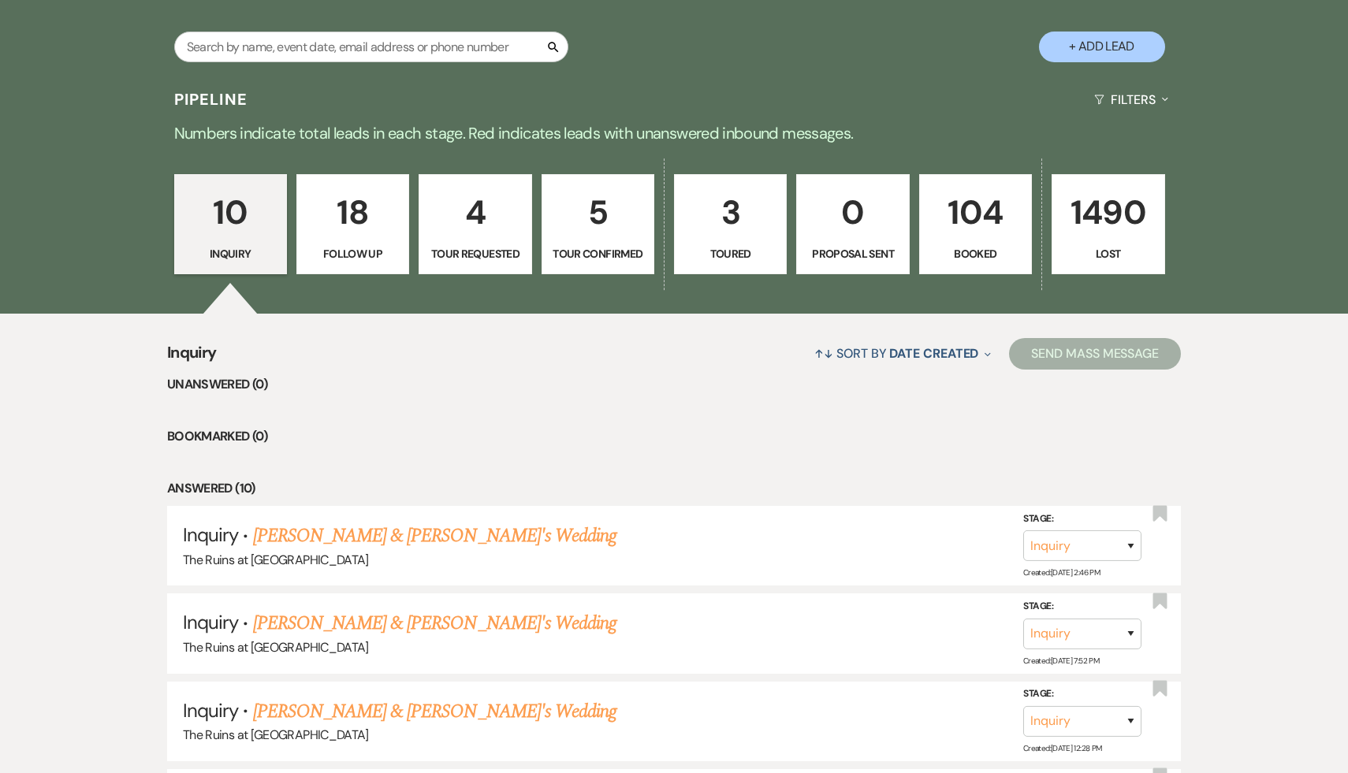
scroll to position [218, 0]
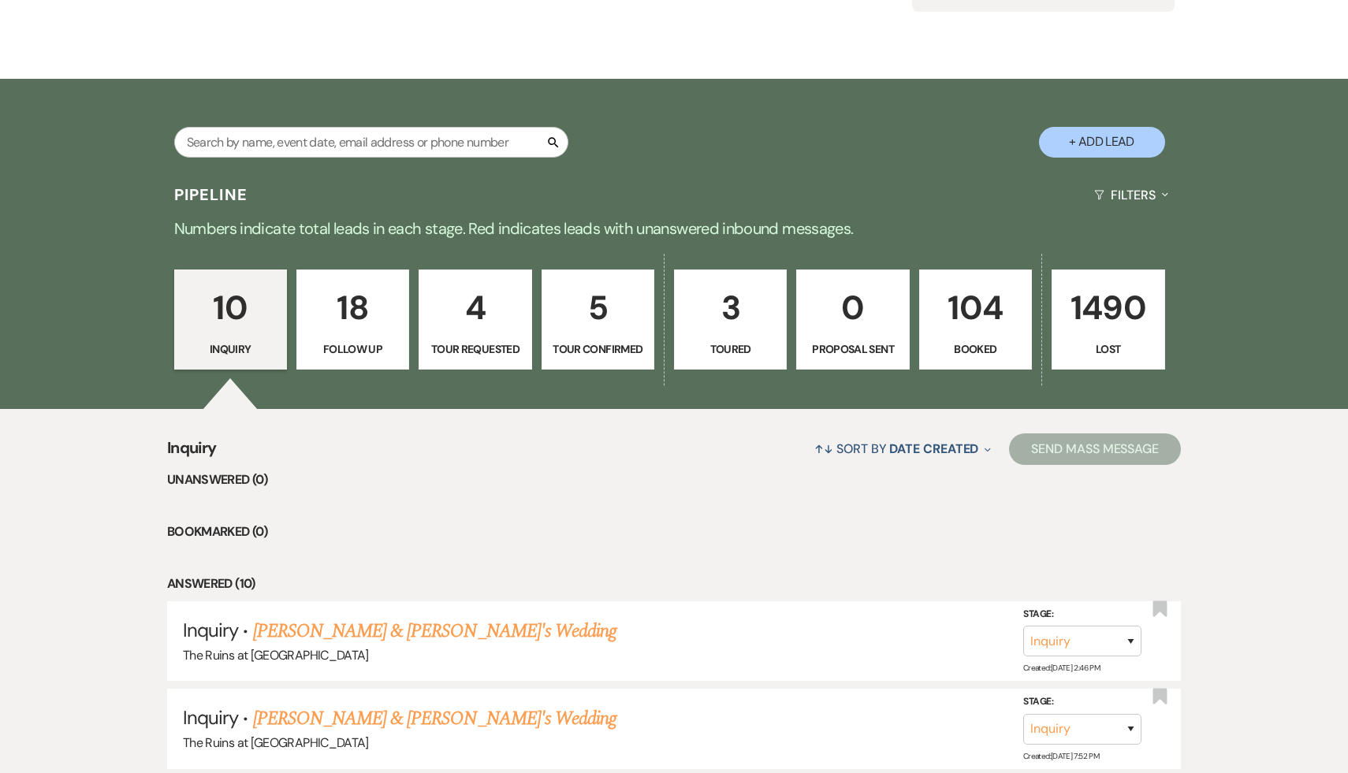
click at [233, 308] on p "10" at bounding box center [231, 307] width 92 height 53
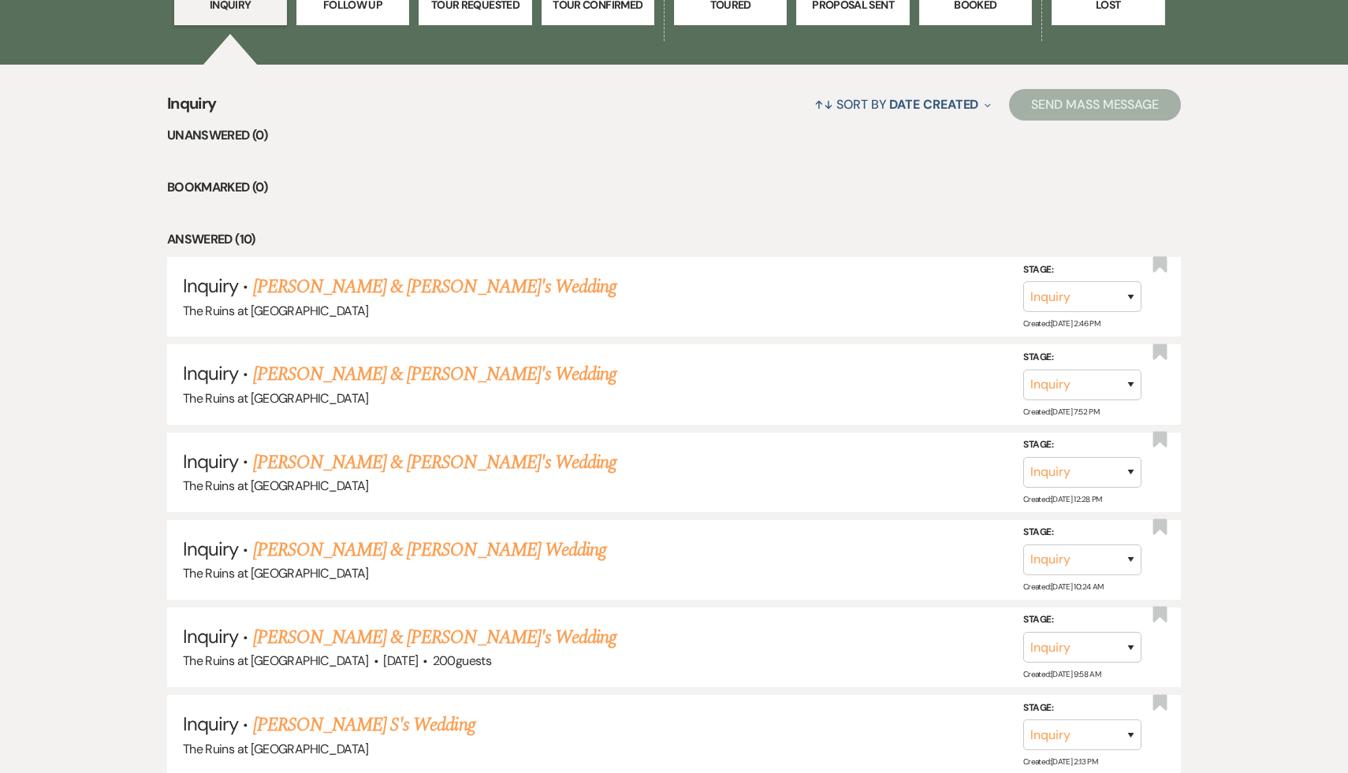
scroll to position [0, 0]
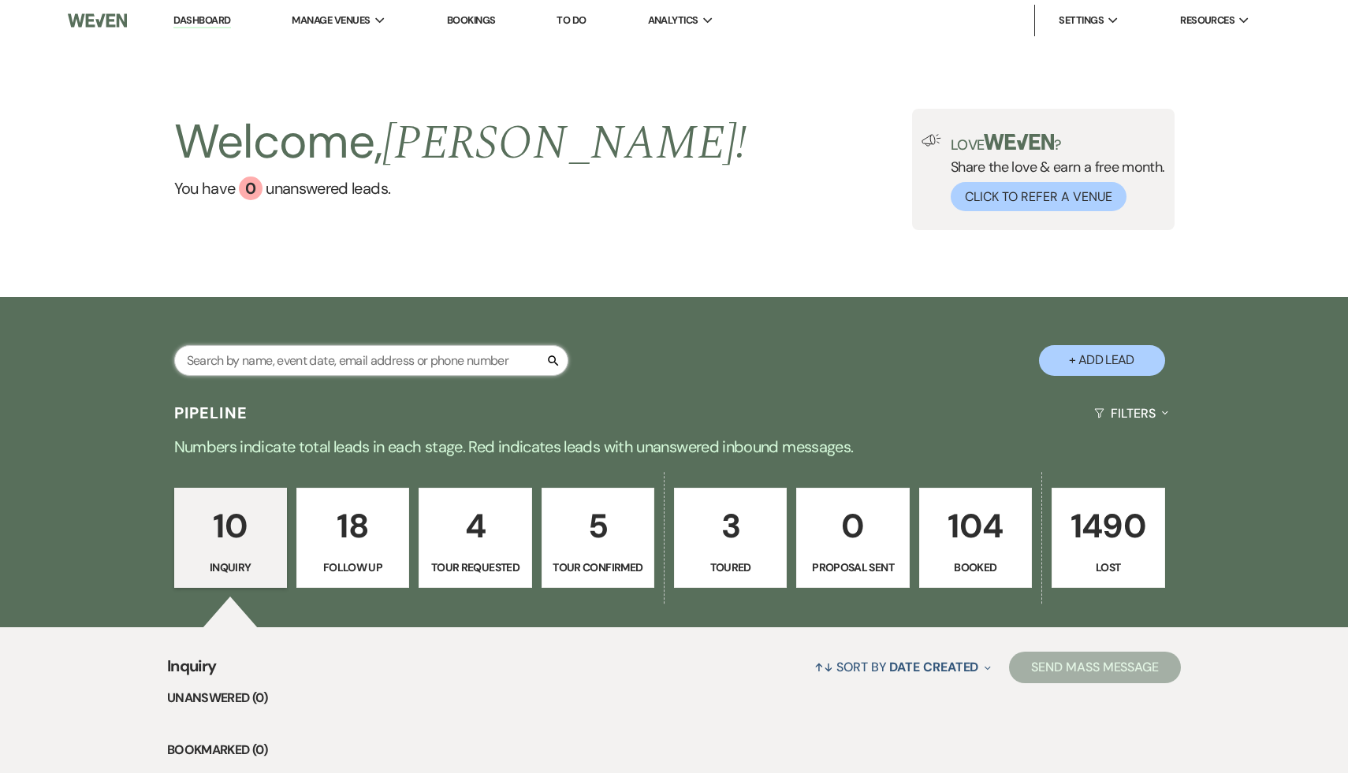
click at [371, 356] on input "text" at bounding box center [371, 360] width 394 height 31
type input "Benny"
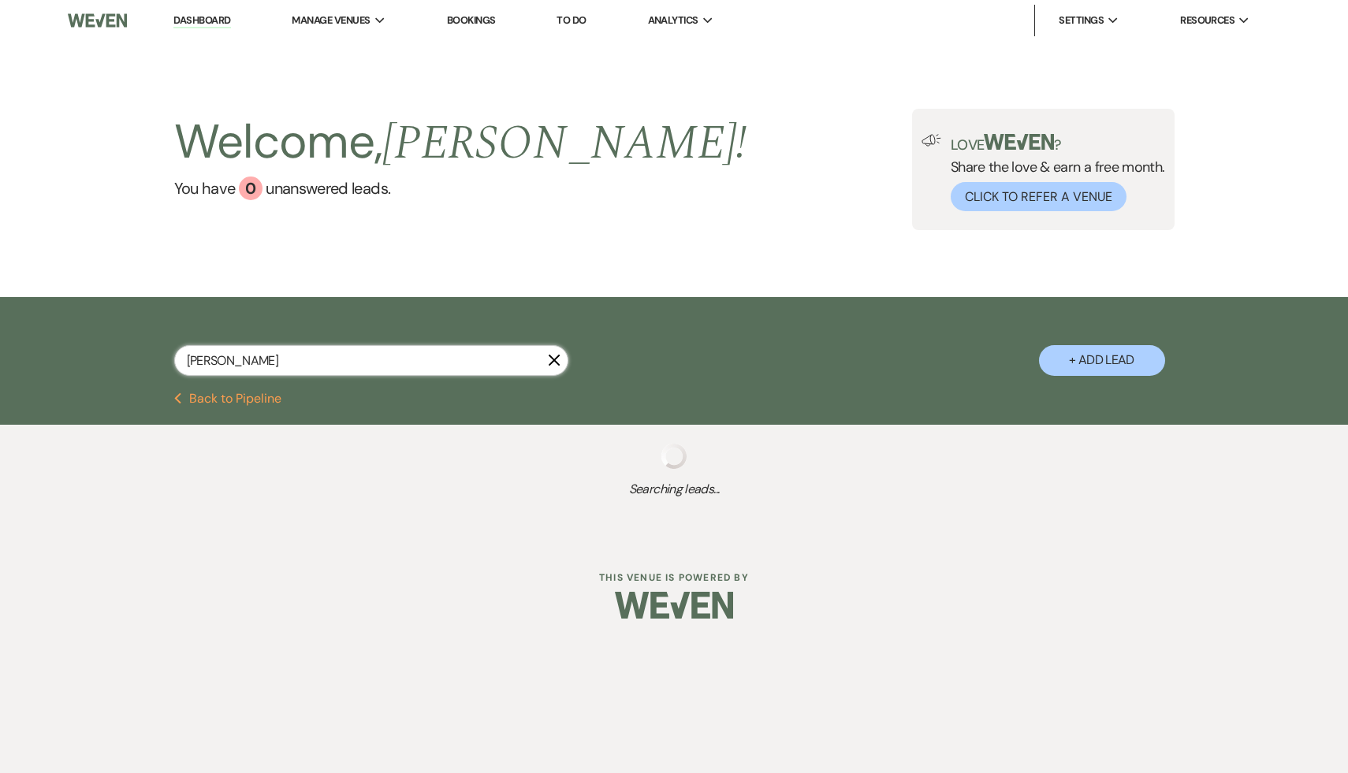
select select "8"
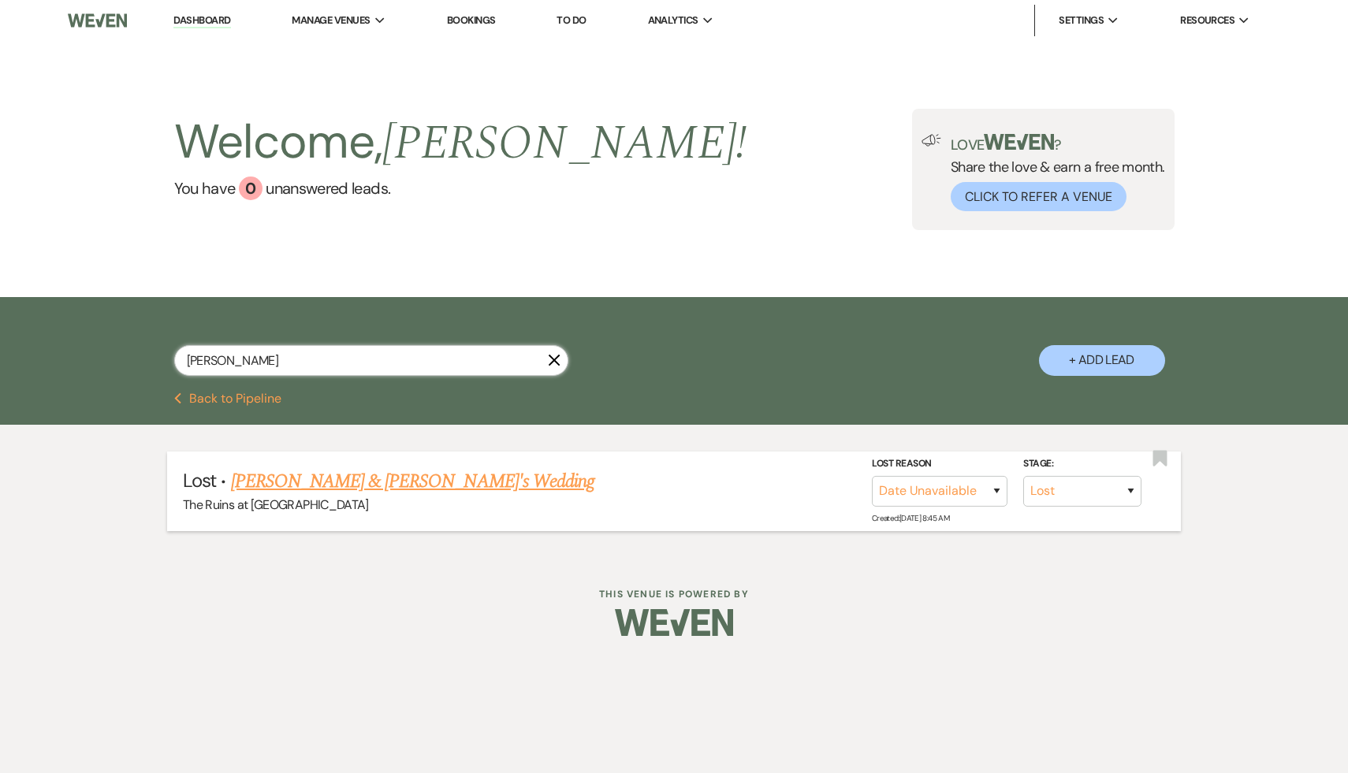
type input "Benny"
click at [369, 479] on link "Benny & Ana's Wedding" at bounding box center [413, 482] width 364 height 28
select select "8"
select select "17"
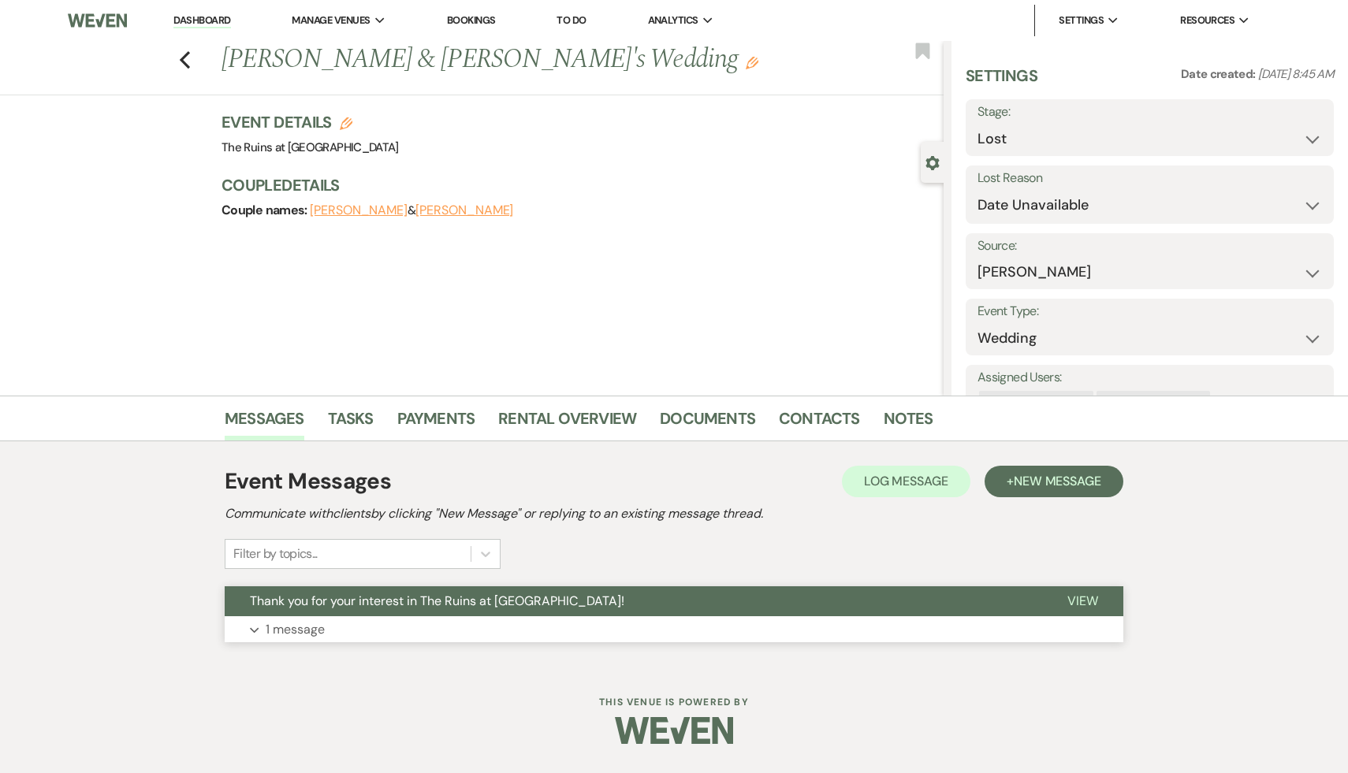
click at [386, 601] on span "Thank you for your interest in The Ruins at [GEOGRAPHIC_DATA]!" at bounding box center [437, 601] width 375 height 17
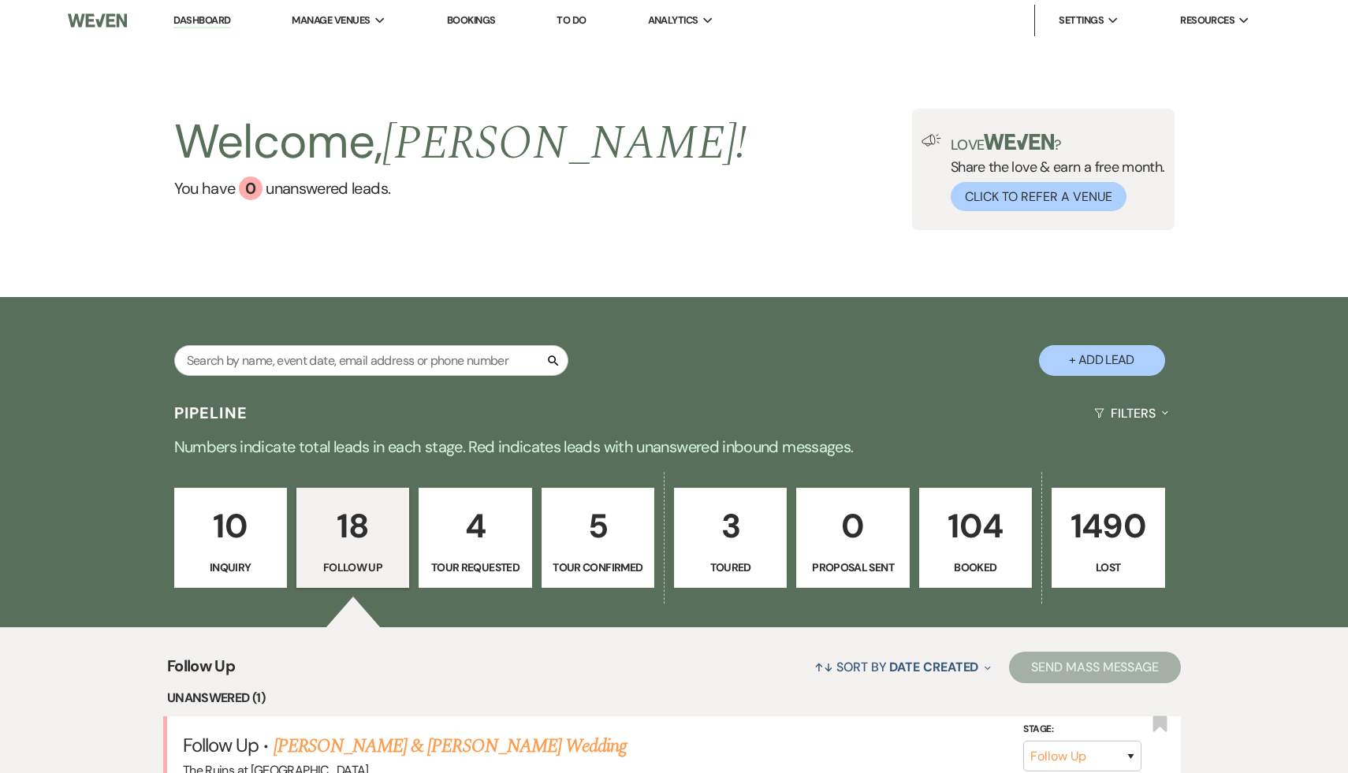
click at [968, 532] on p "104" at bounding box center [976, 526] width 92 height 53
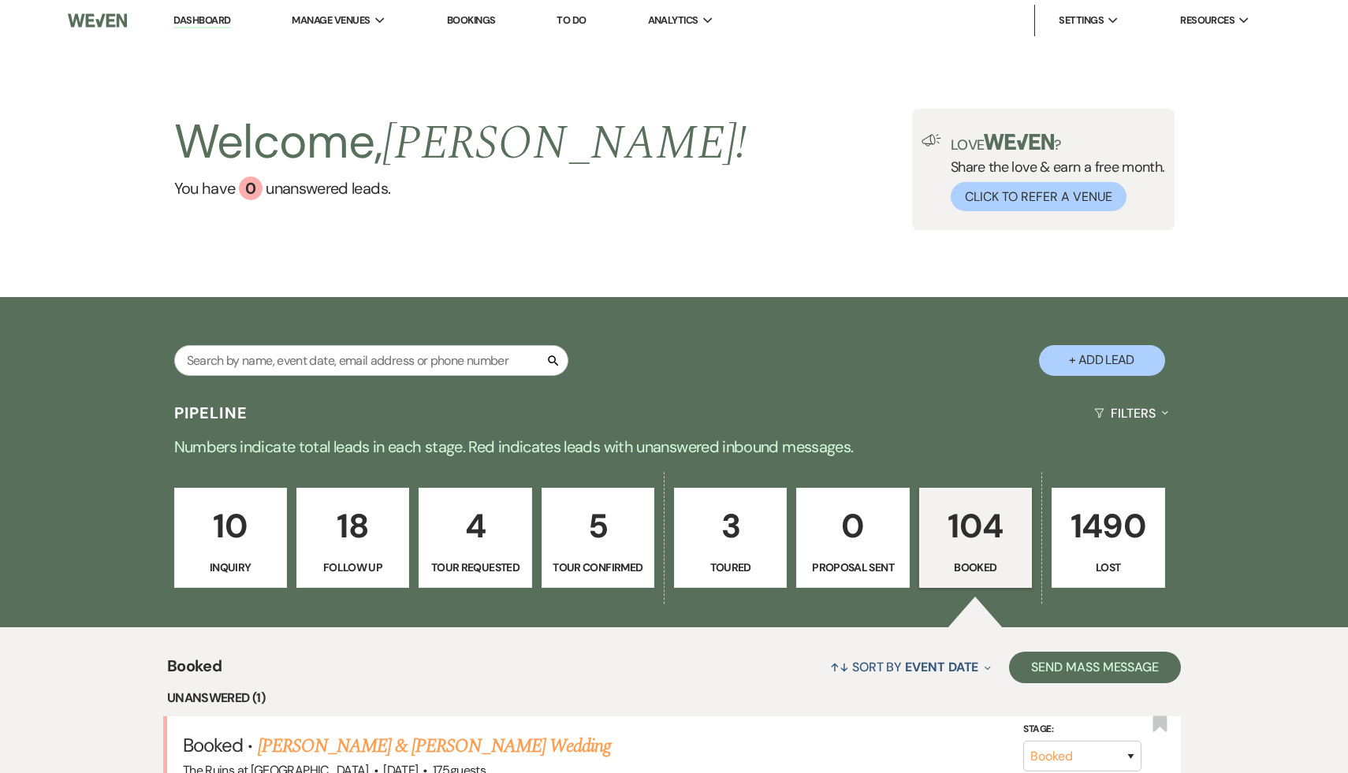
click at [225, 515] on p "10" at bounding box center [231, 526] width 92 height 53
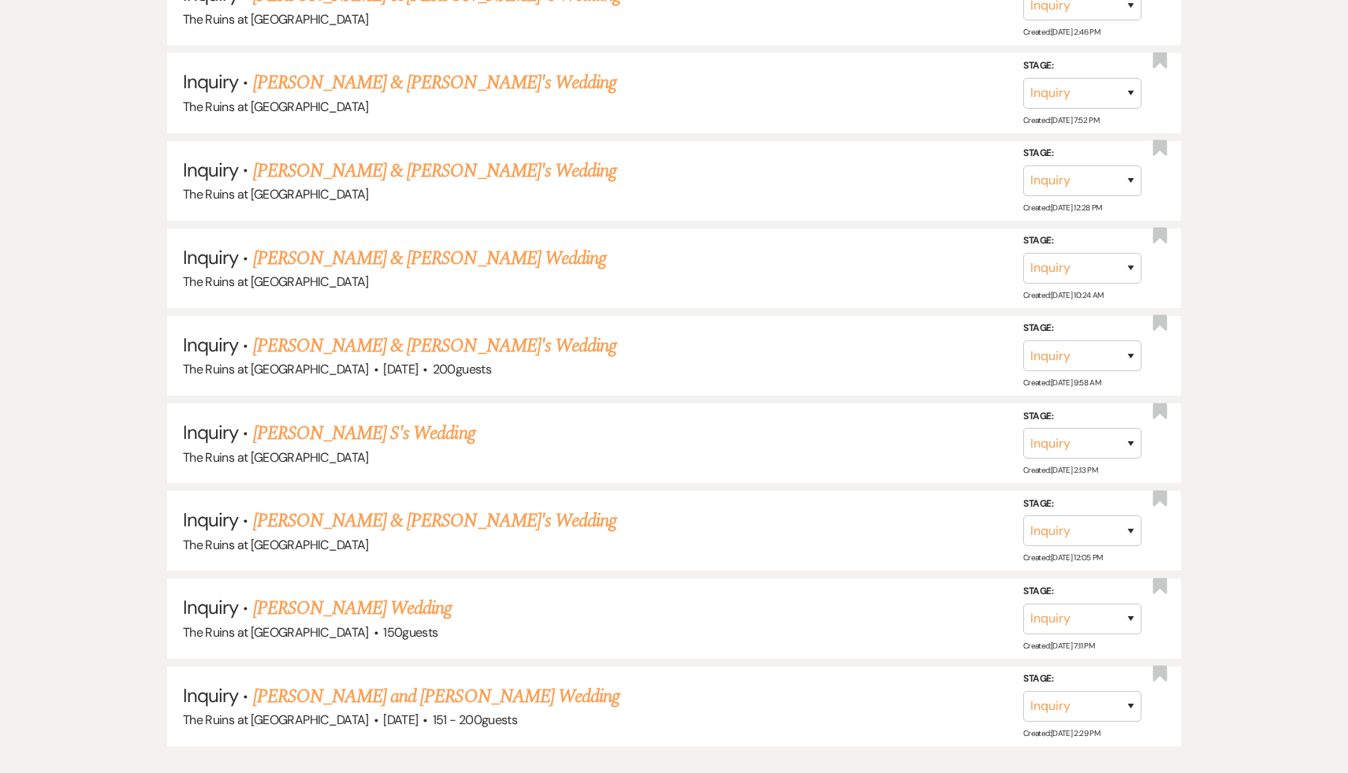
scroll to position [912, 0]
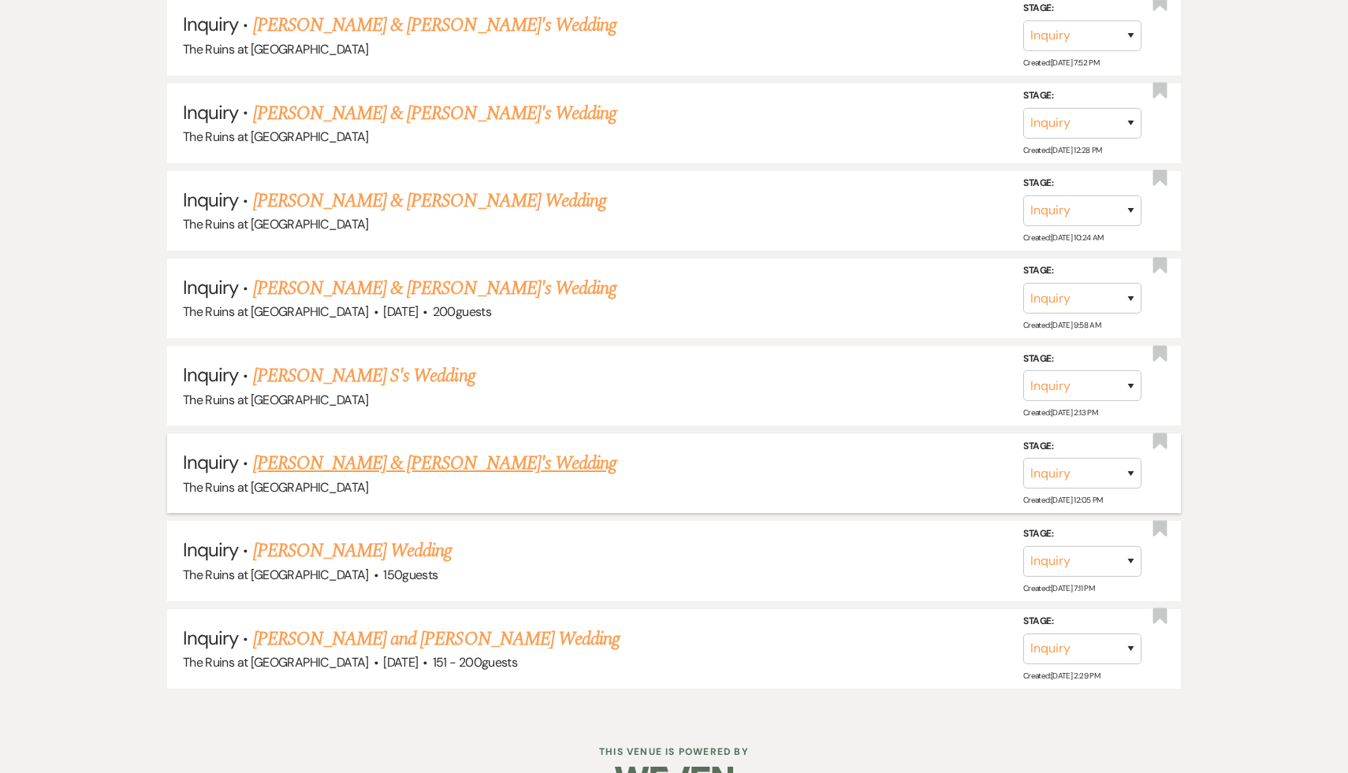
click at [401, 460] on link "[PERSON_NAME] & [PERSON_NAME]'s Wedding" at bounding box center [435, 463] width 364 height 28
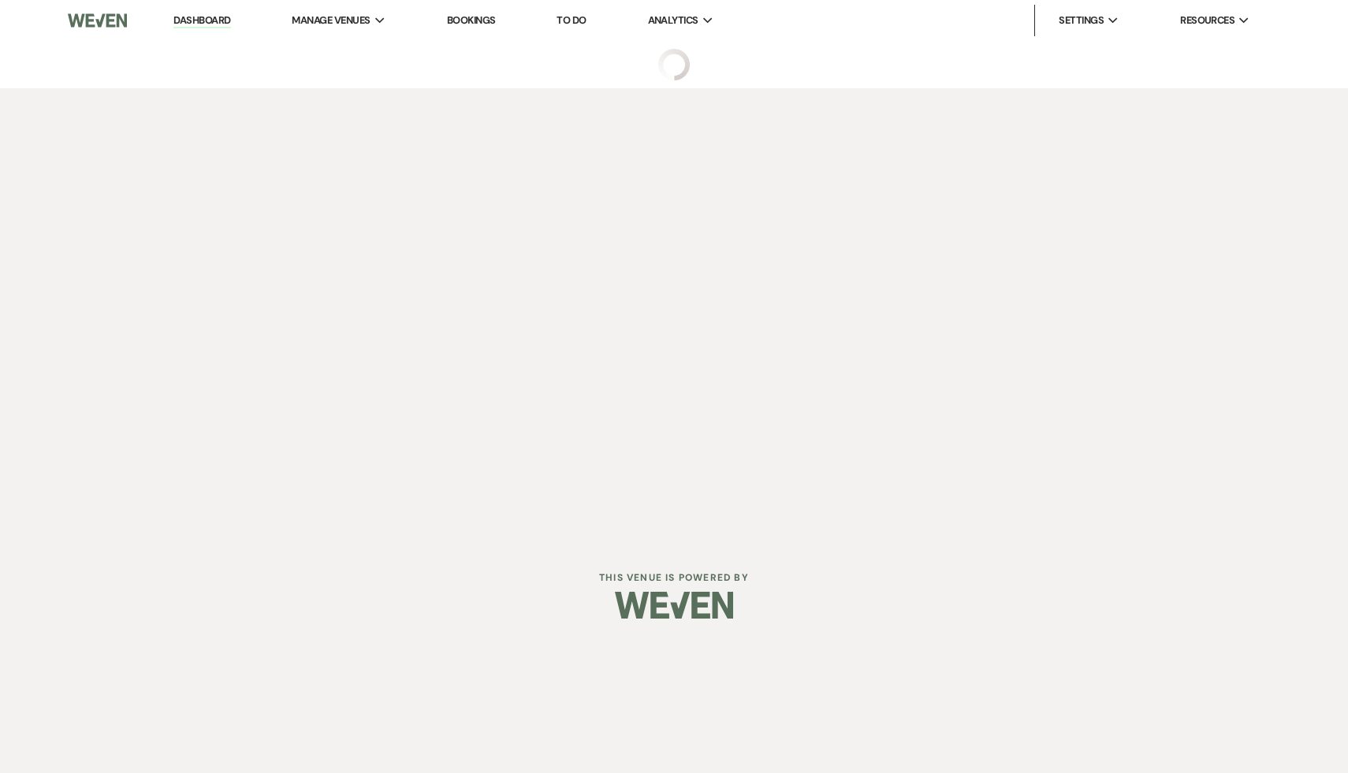
select select "6"
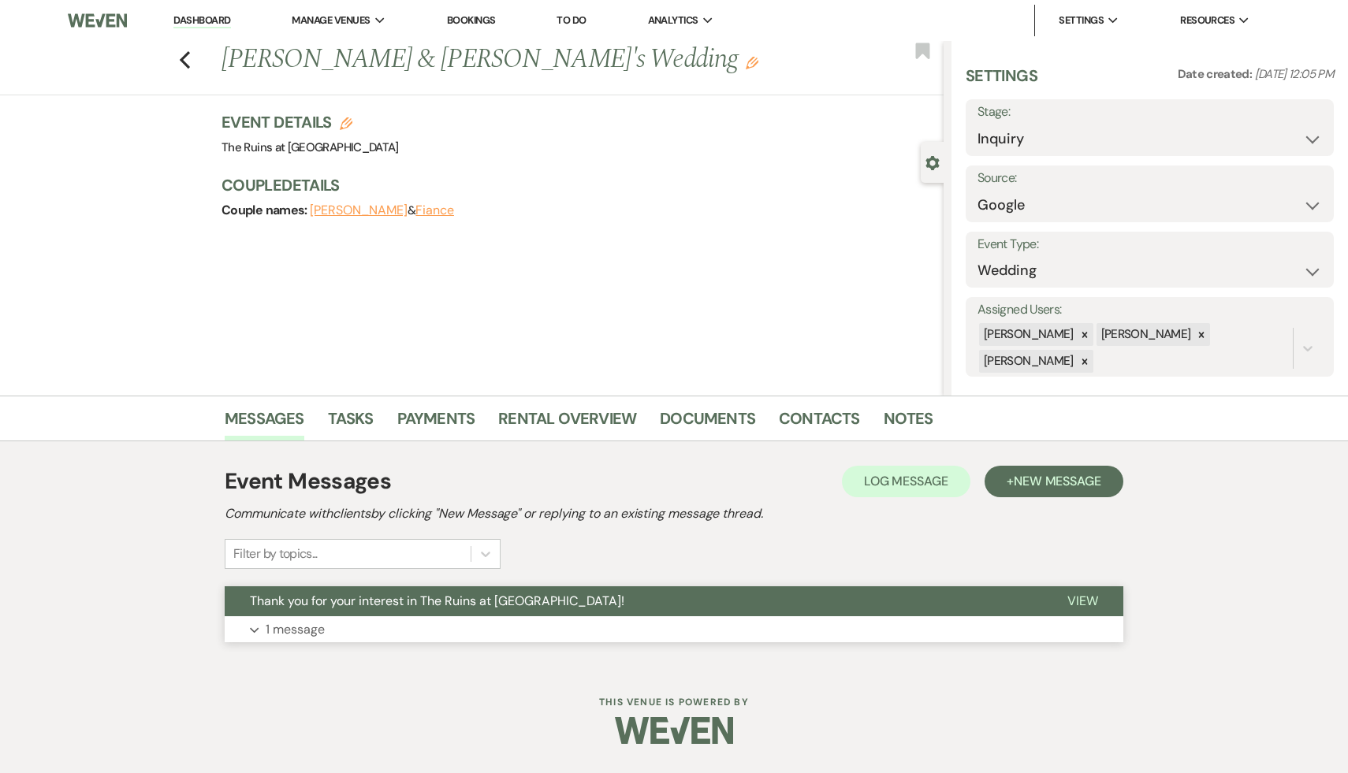
click at [382, 602] on span "Thank you for your interest in The Ruins at [GEOGRAPHIC_DATA]!" at bounding box center [437, 601] width 375 height 17
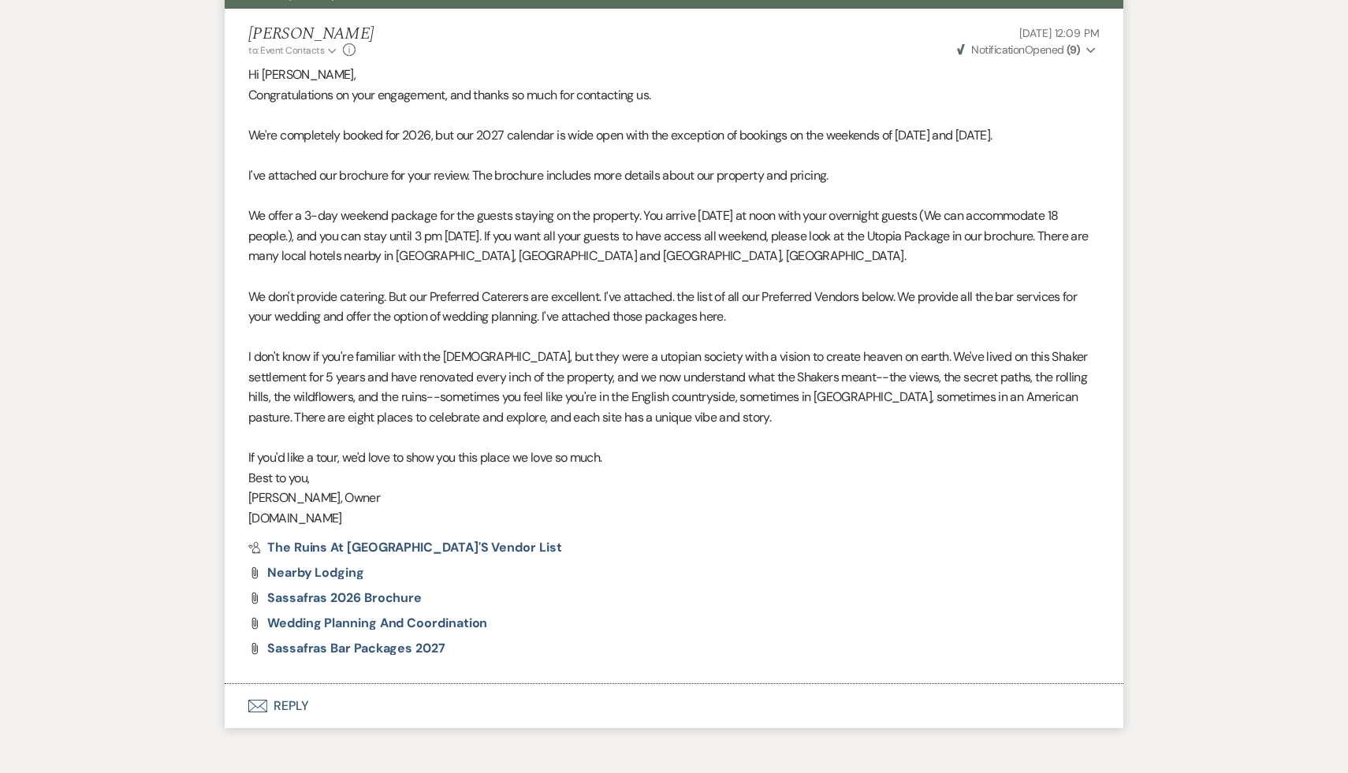
scroll to position [688, 0]
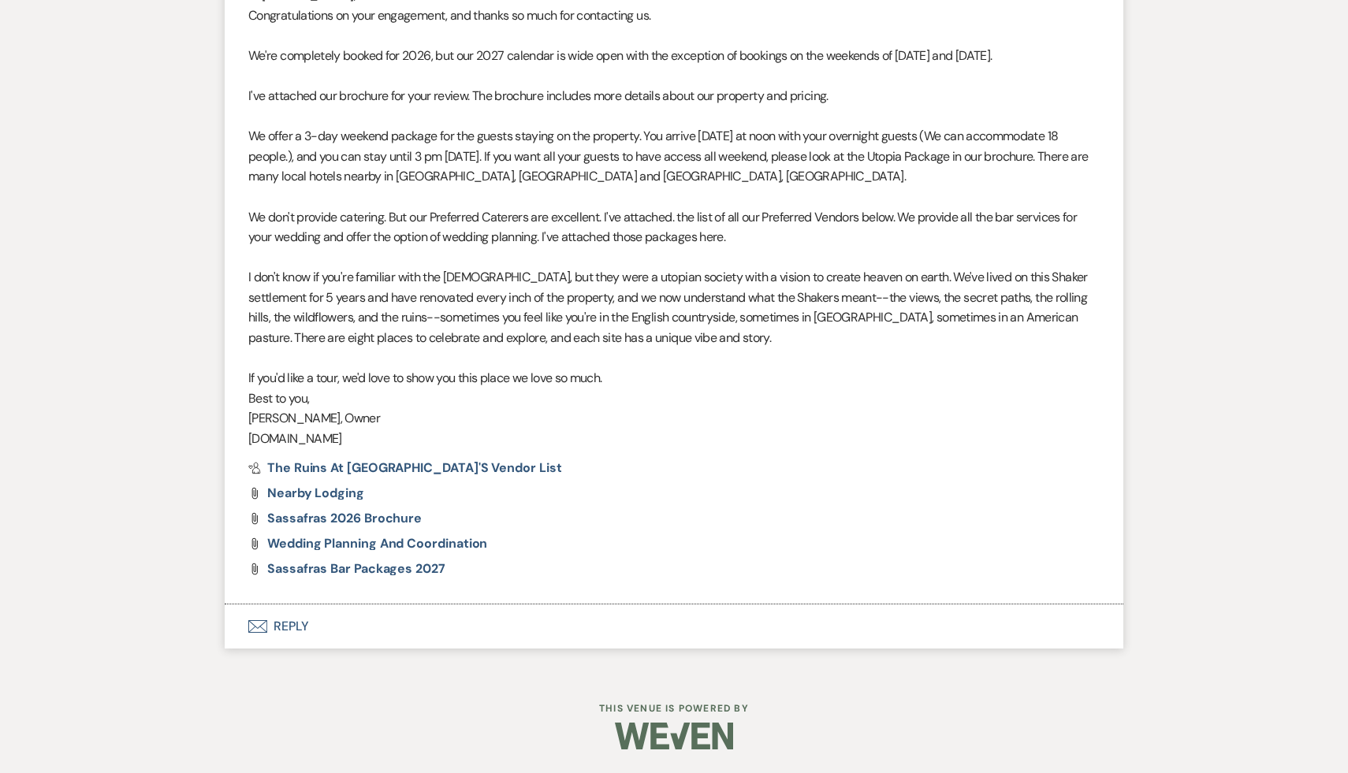
click at [289, 621] on button "Envelope Reply" at bounding box center [674, 627] width 899 height 44
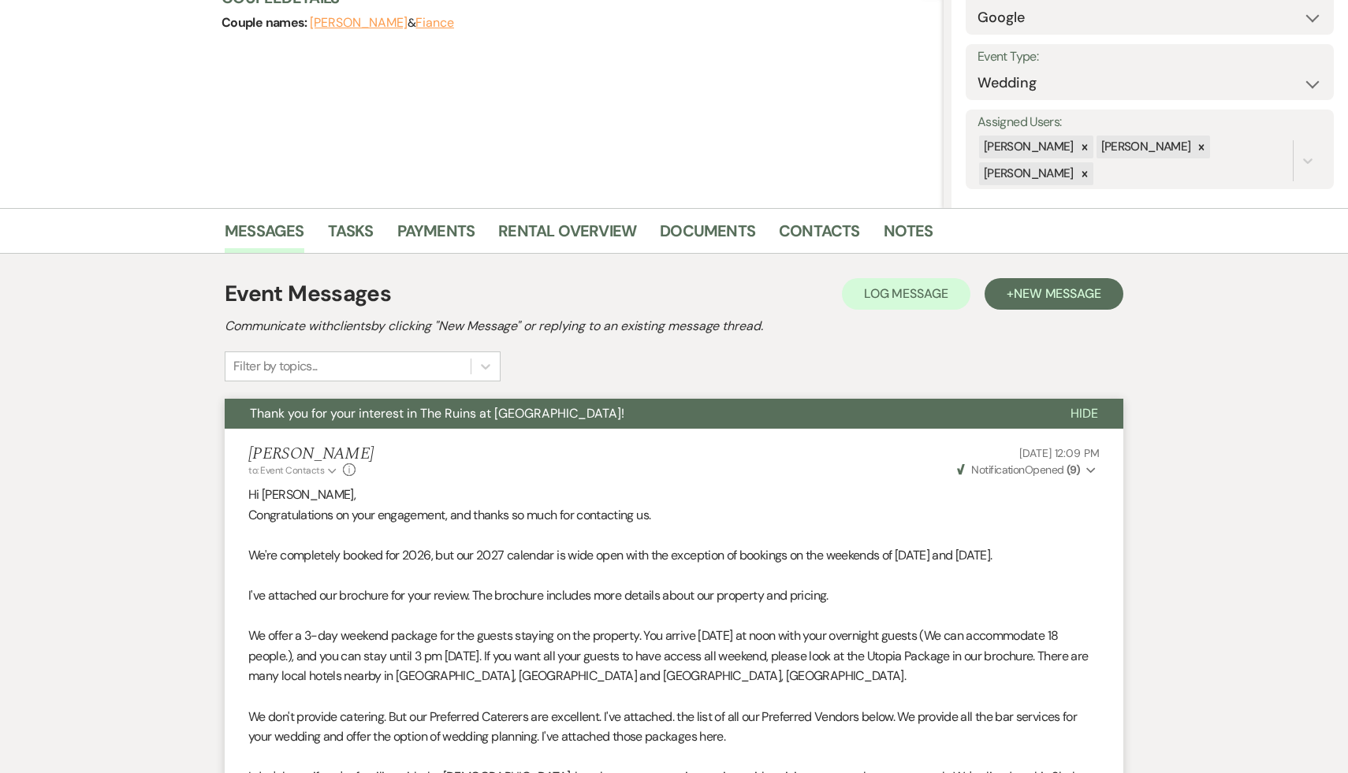
scroll to position [180, 0]
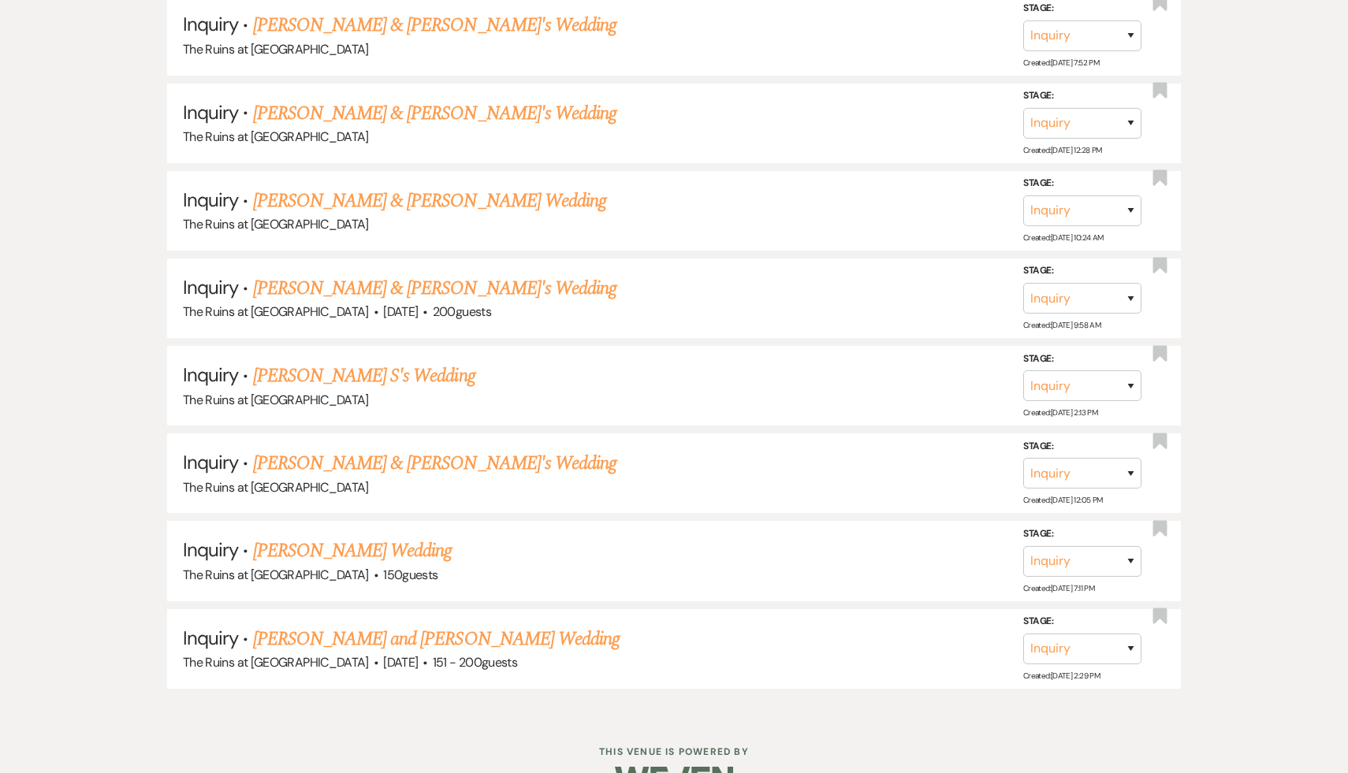
scroll to position [914, 0]
click at [368, 207] on link "[PERSON_NAME] & [PERSON_NAME] Wedding" at bounding box center [429, 201] width 353 height 28
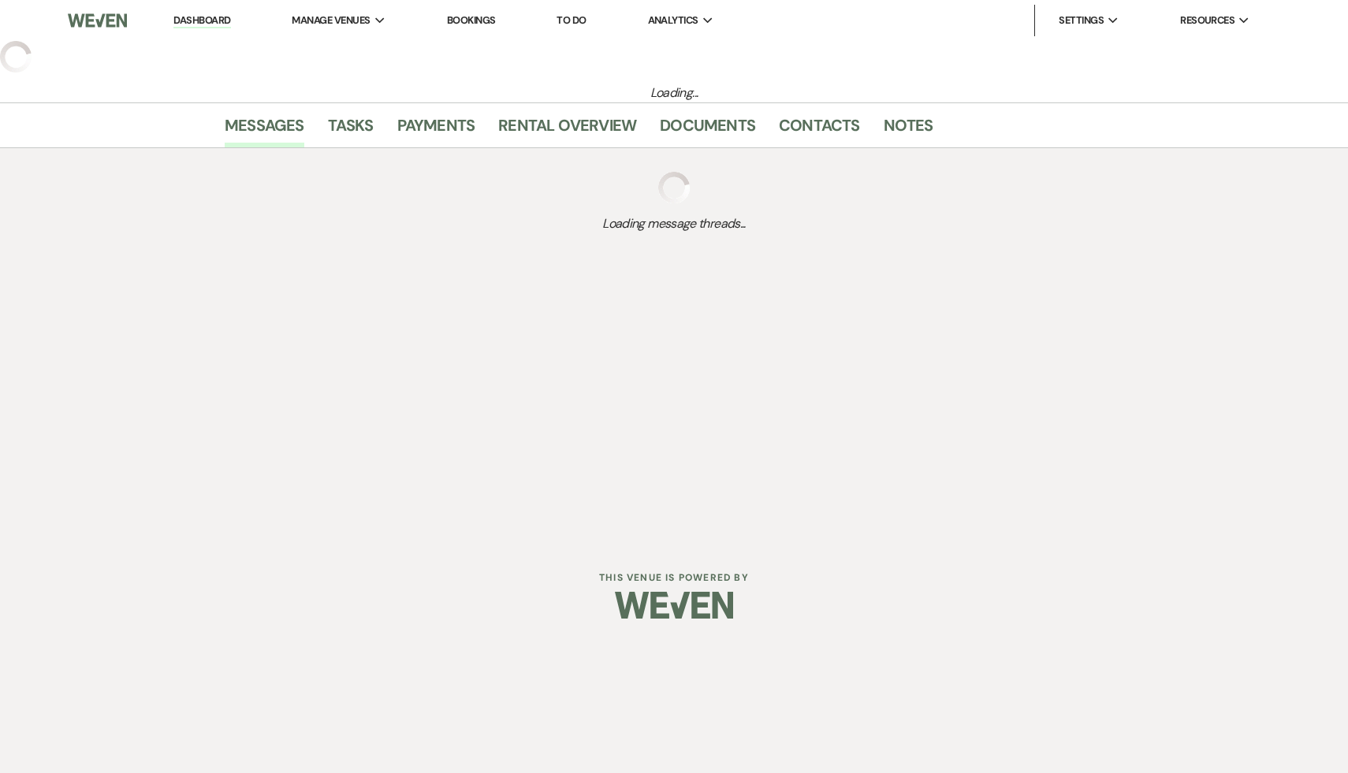
select select "17"
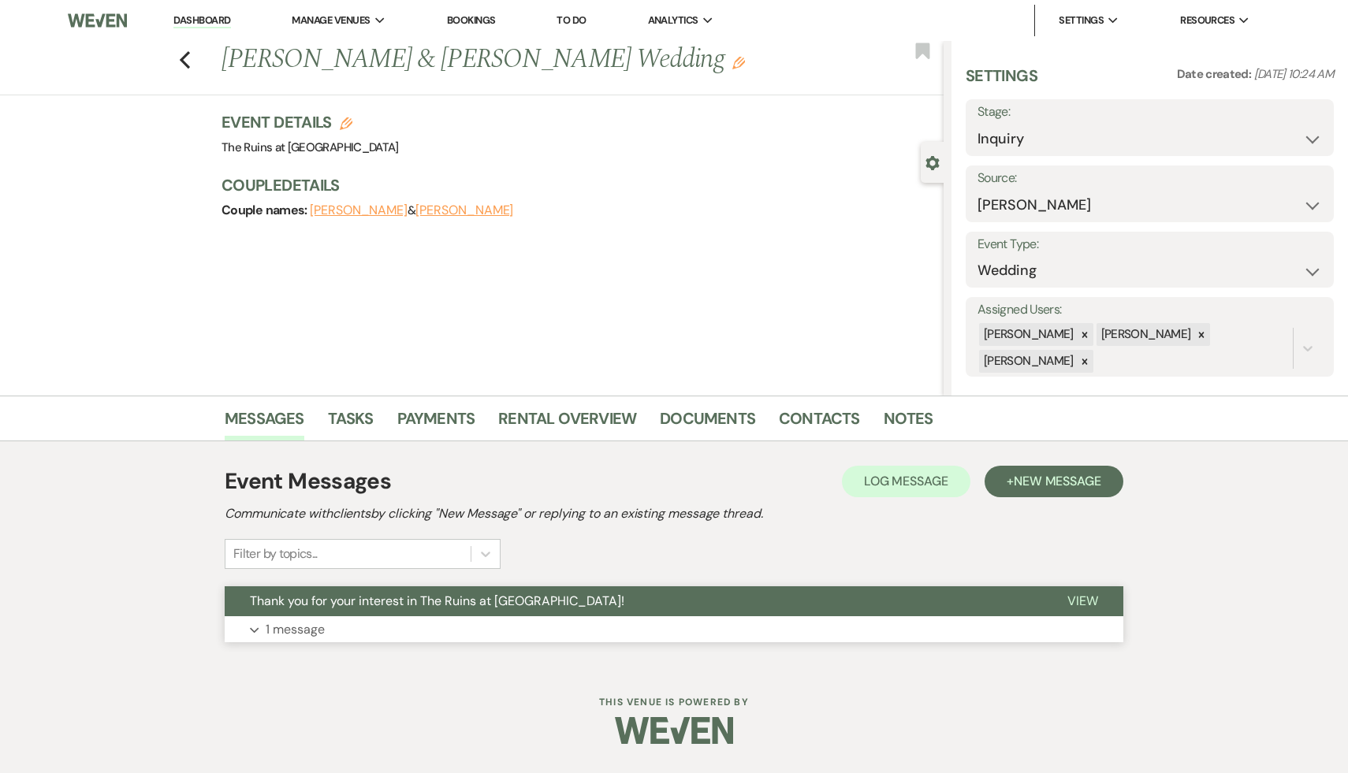
click at [363, 591] on button "Thank you for your interest in The Ruins at [GEOGRAPHIC_DATA]!" at bounding box center [634, 602] width 818 height 30
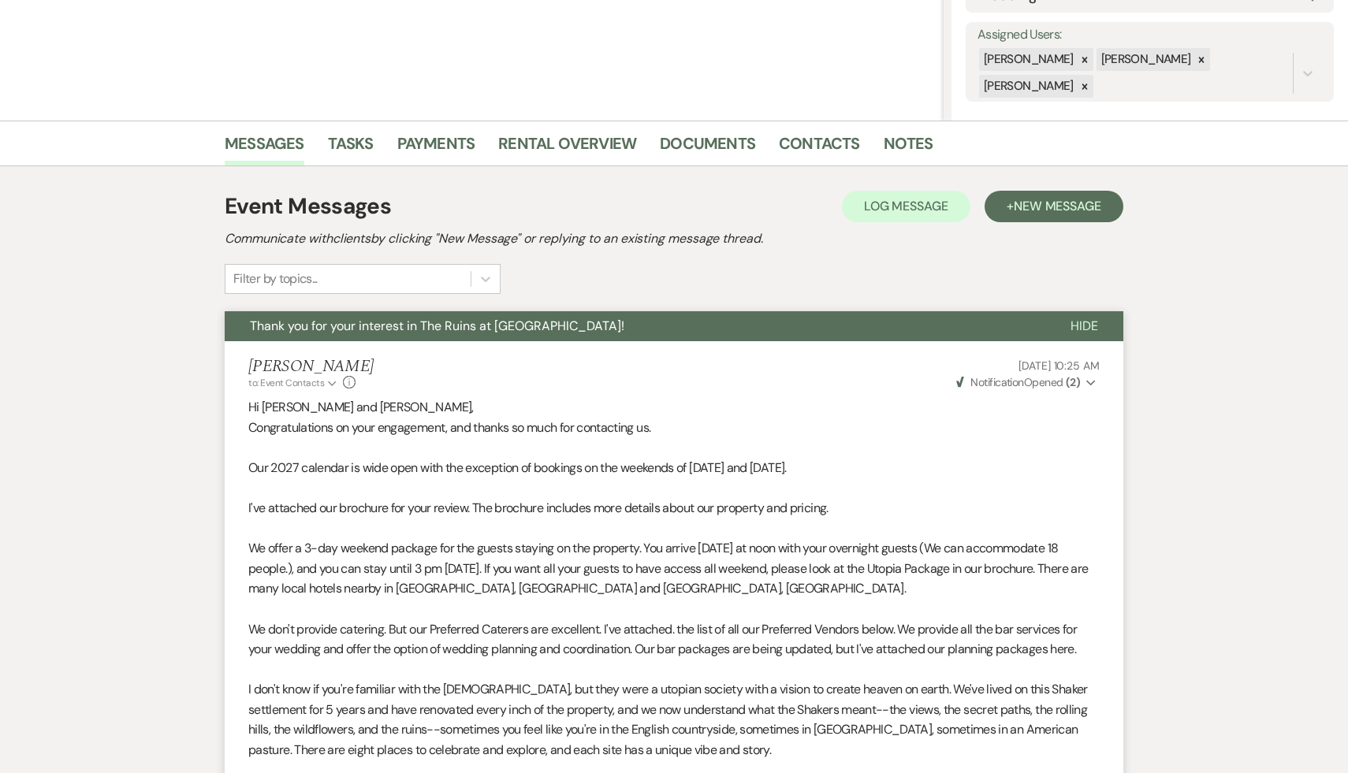
scroll to position [284, 0]
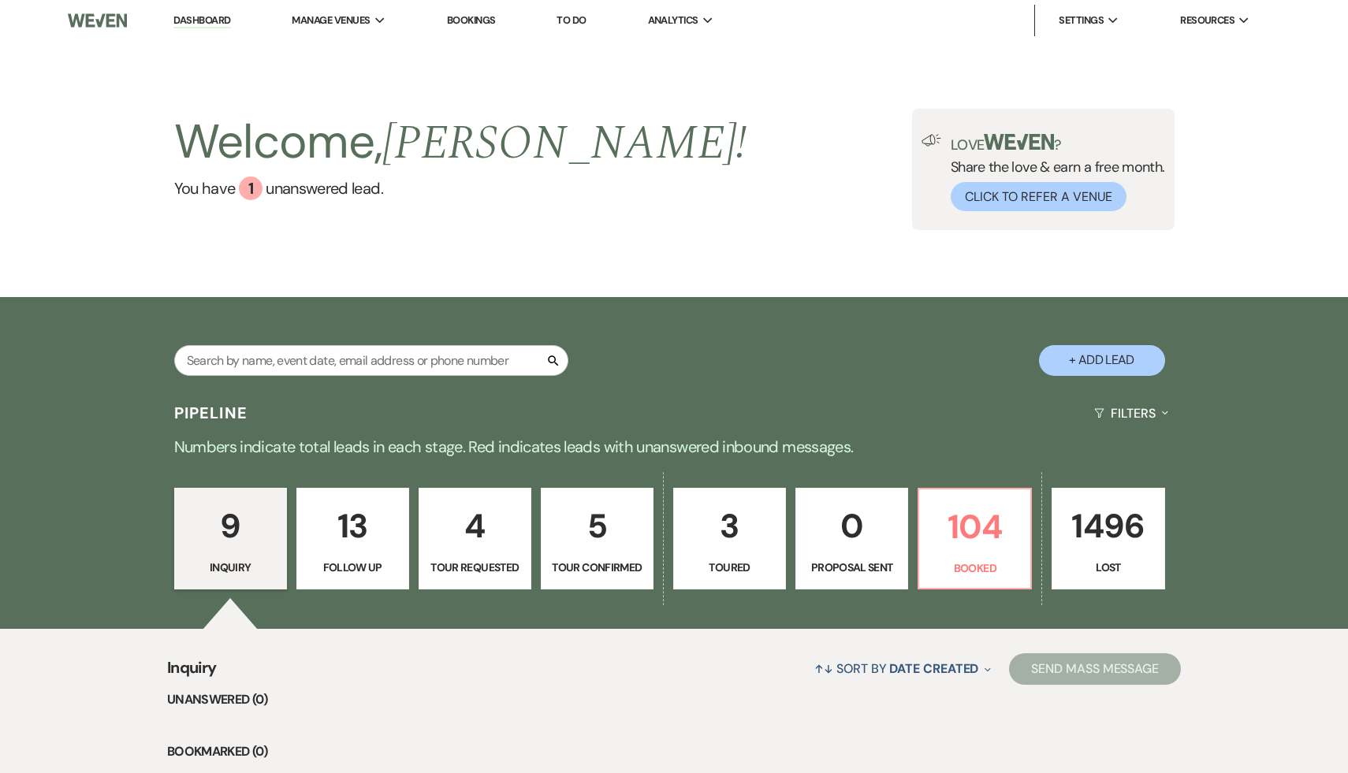
click at [363, 521] on p "13" at bounding box center [353, 526] width 92 height 53
select select "9"
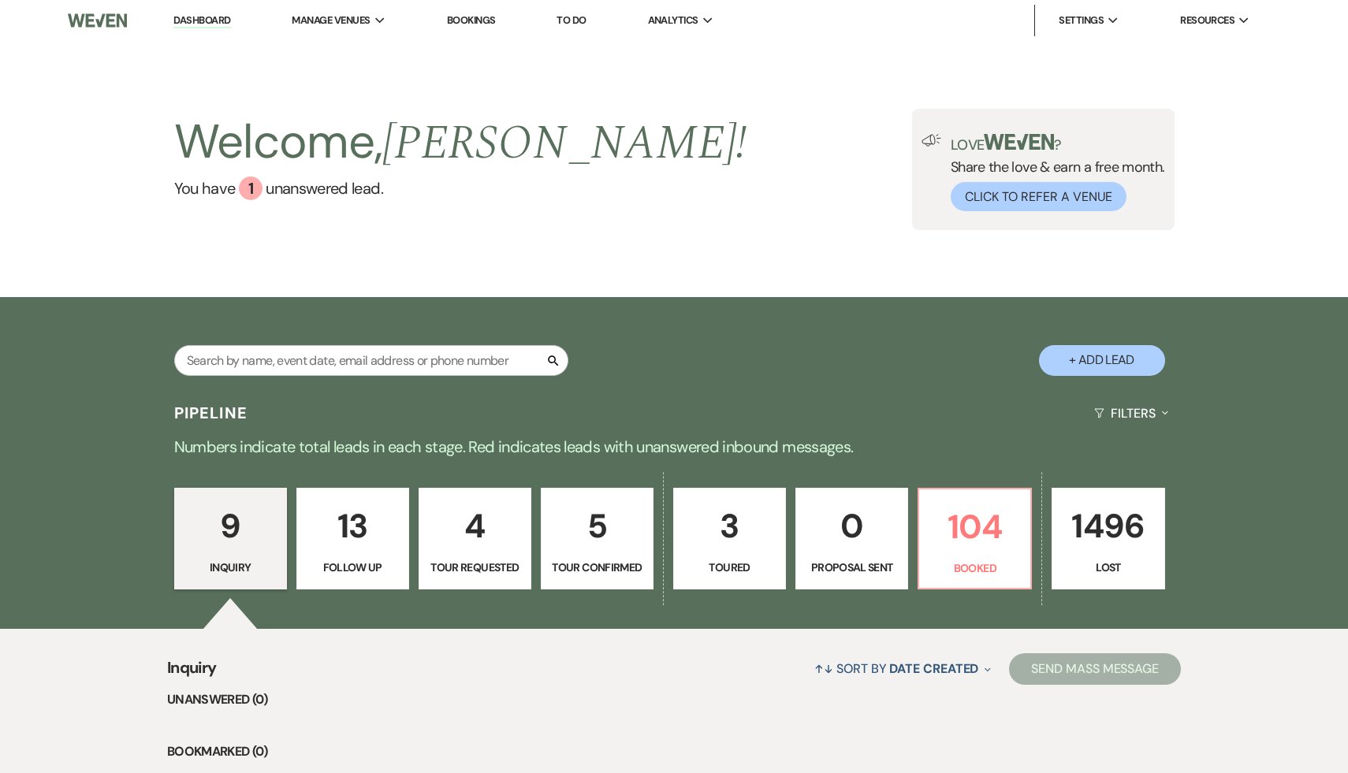
select select "9"
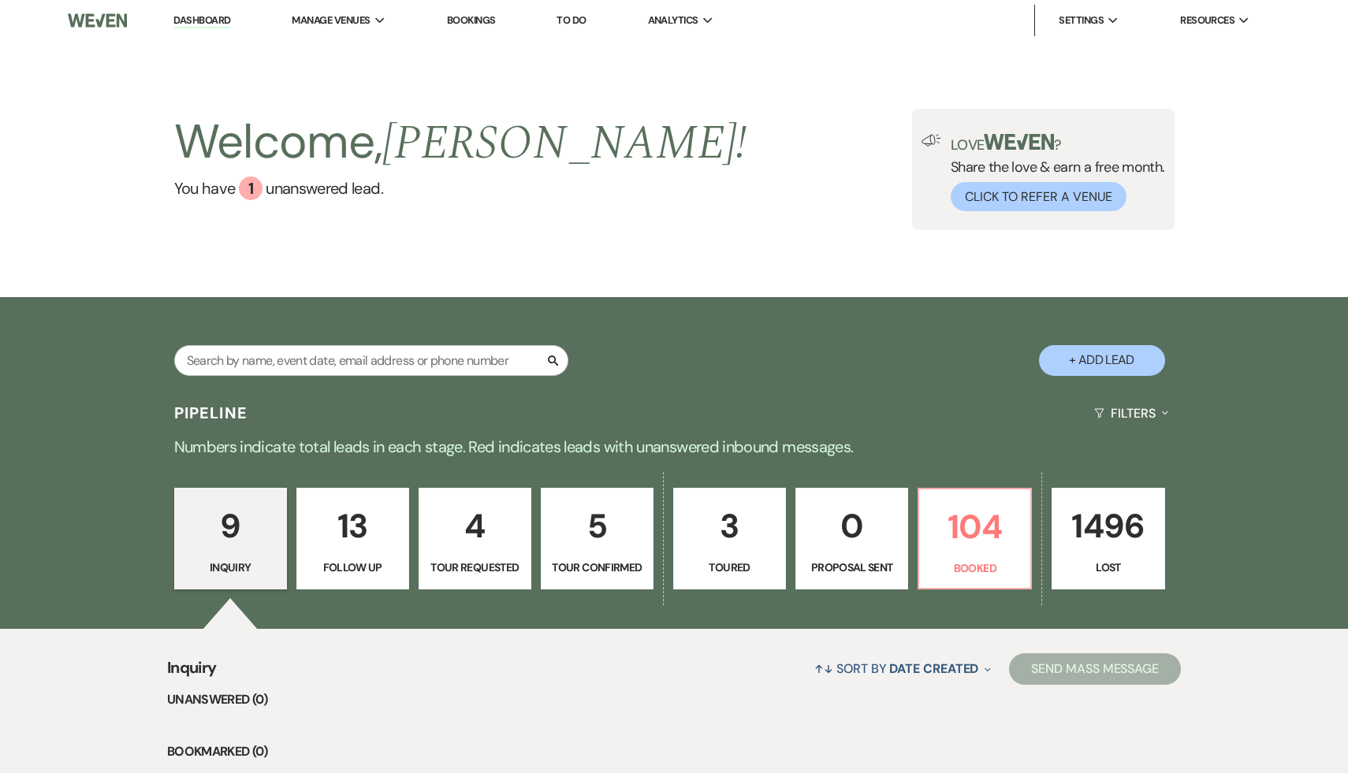
select select "9"
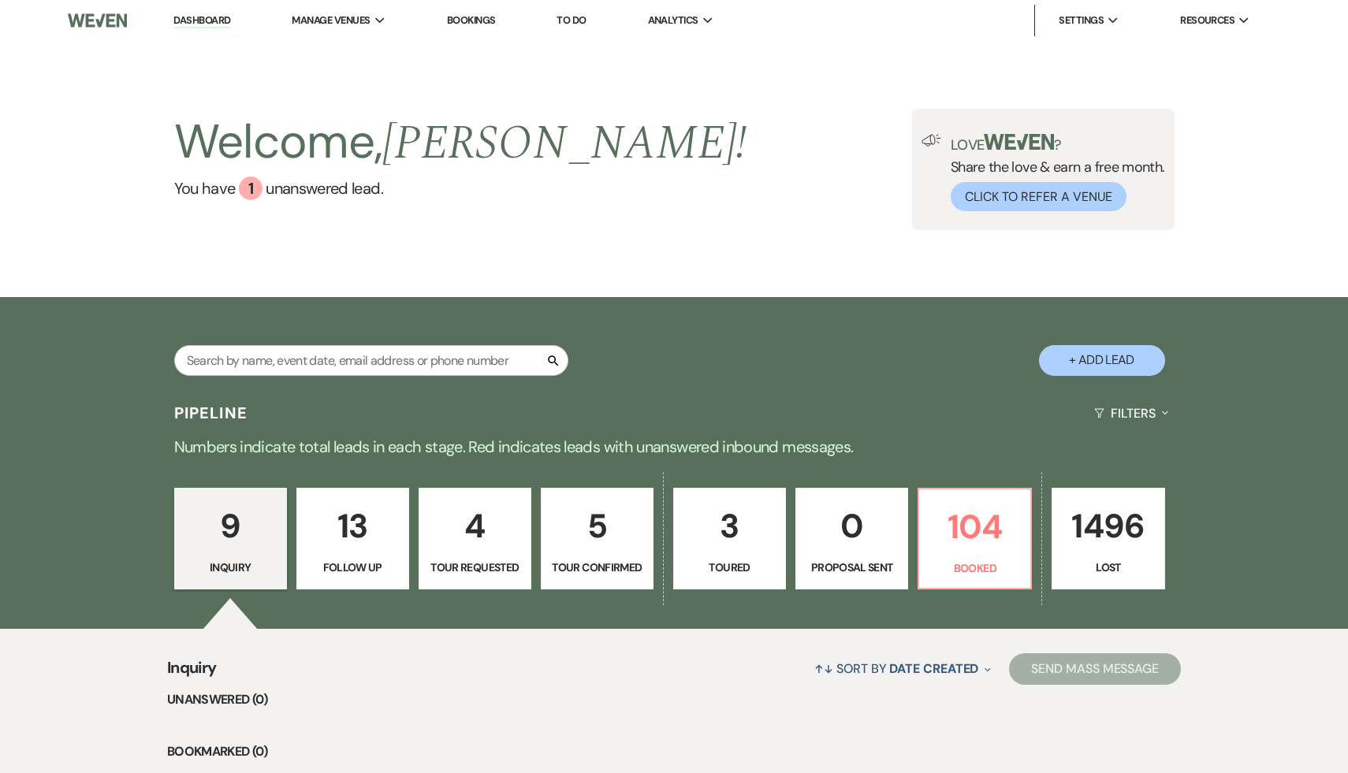
select select "9"
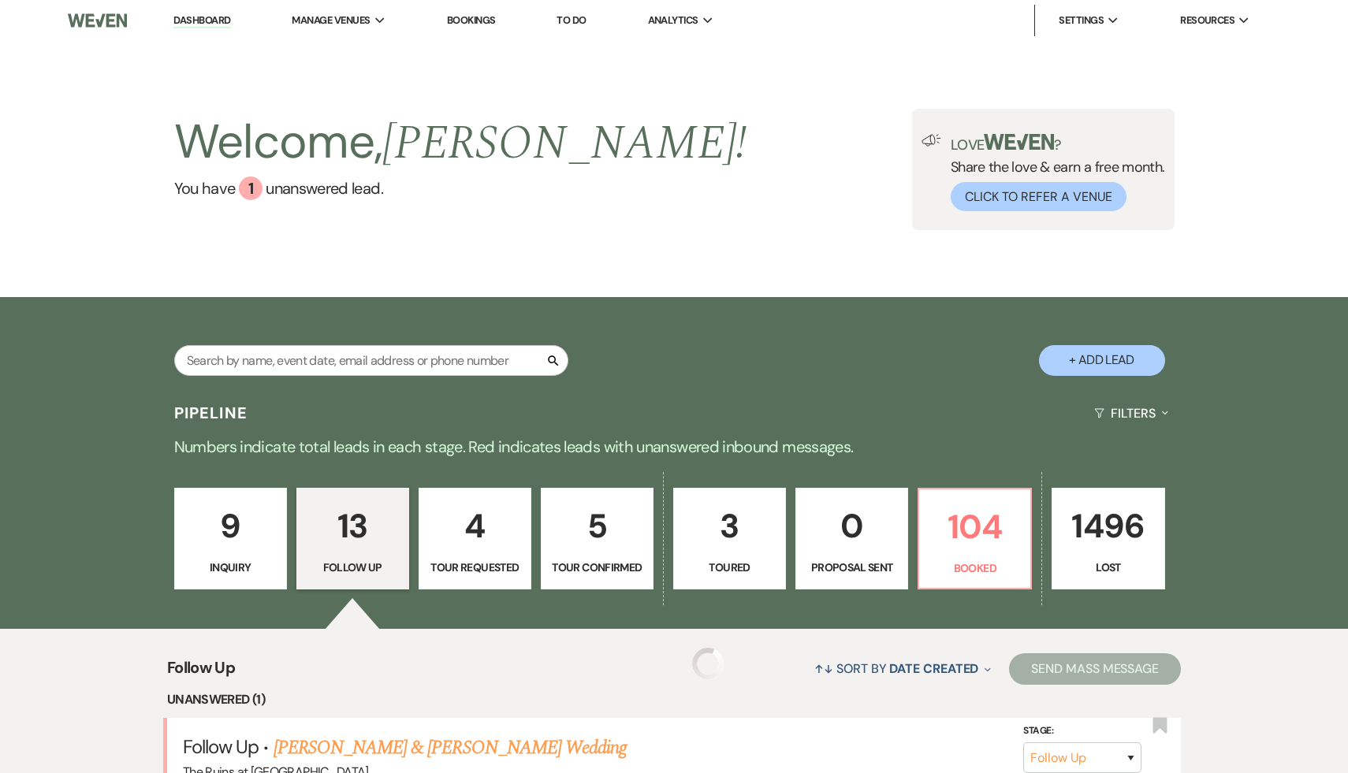
select select "9"
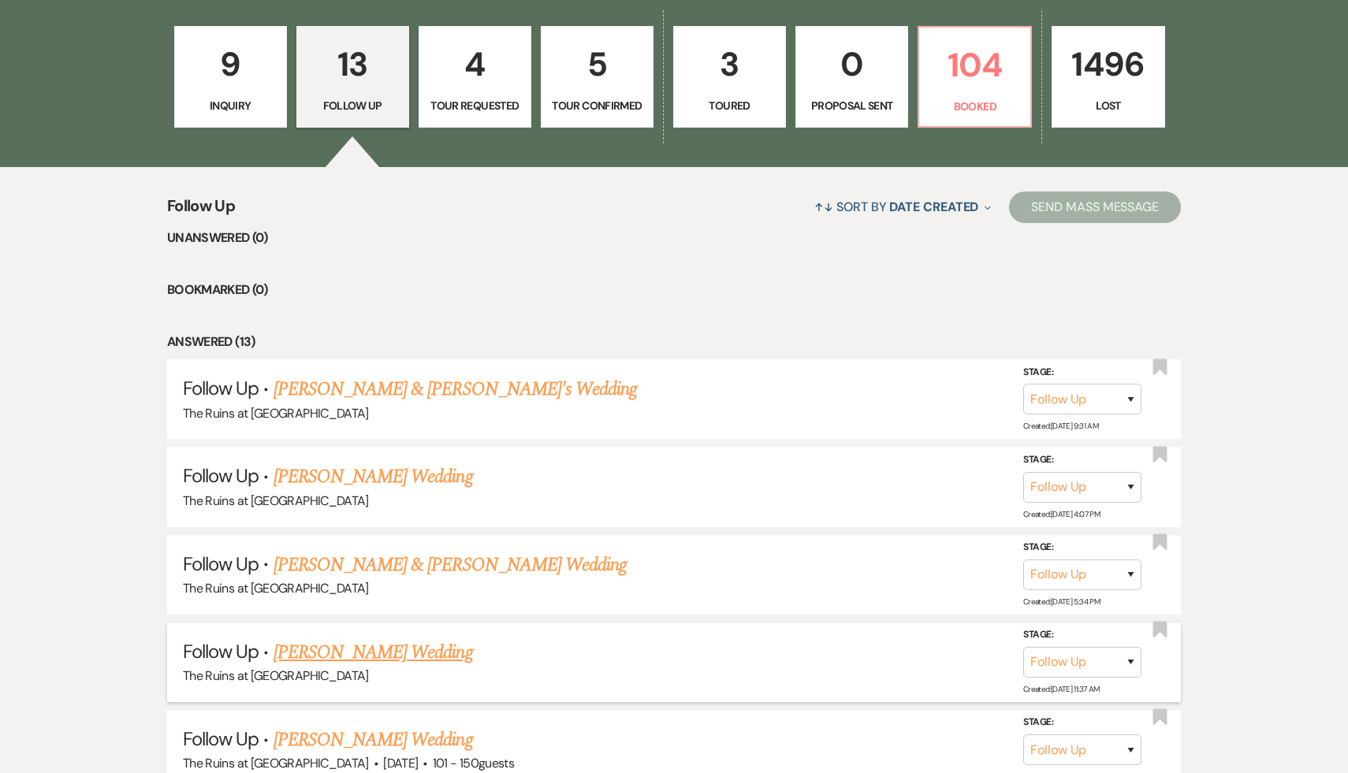
scroll to position [460, 0]
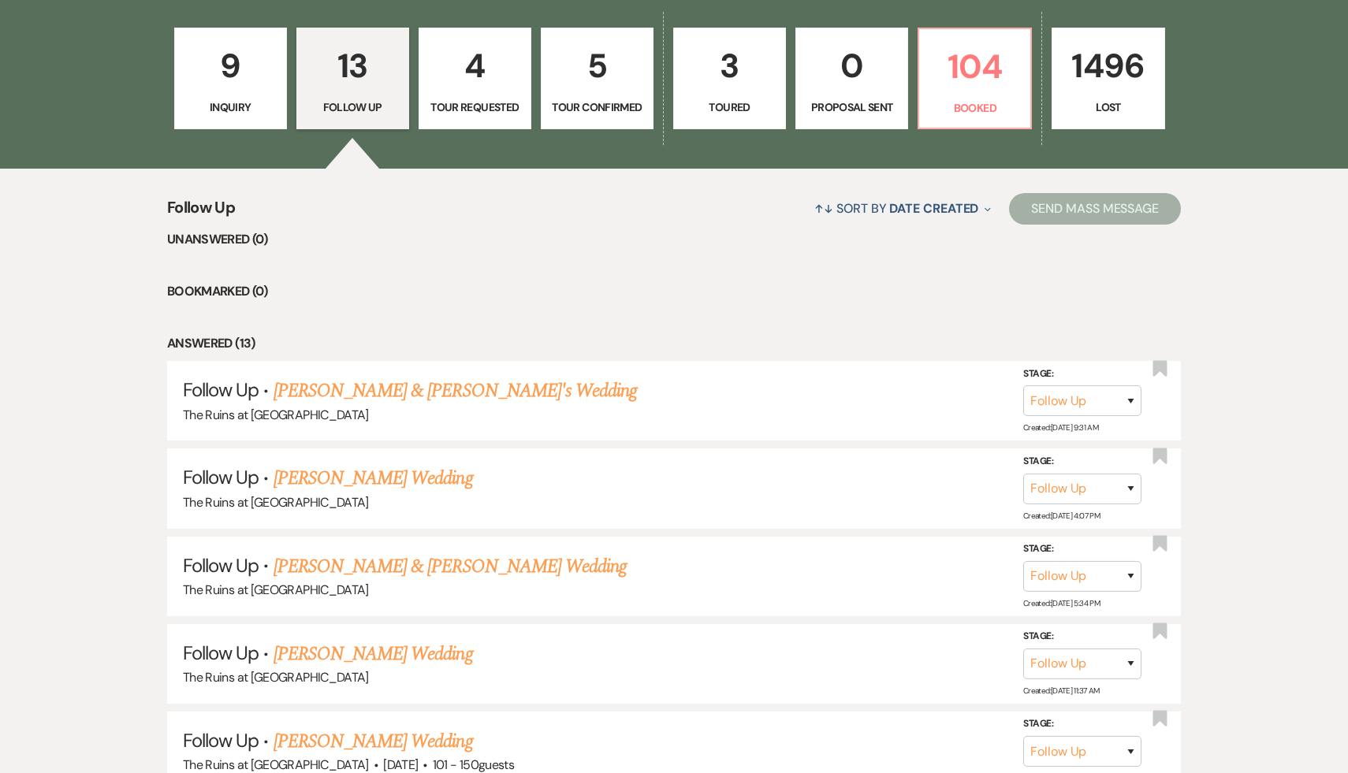
click at [487, 54] on p "4" at bounding box center [475, 65] width 92 height 53
select select "2"
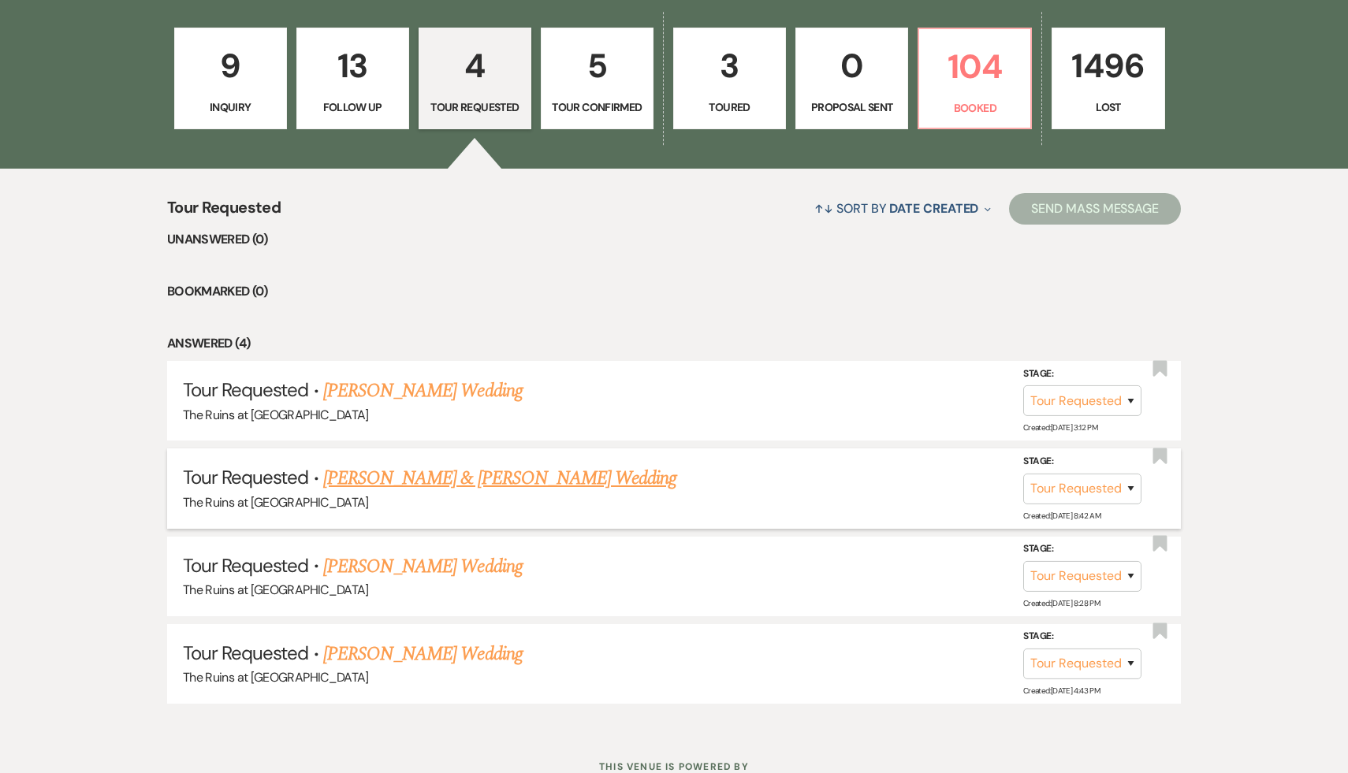
click at [452, 476] on link "Jeffrey & Abigayle Garrand's Wedding" at bounding box center [499, 478] width 353 height 28
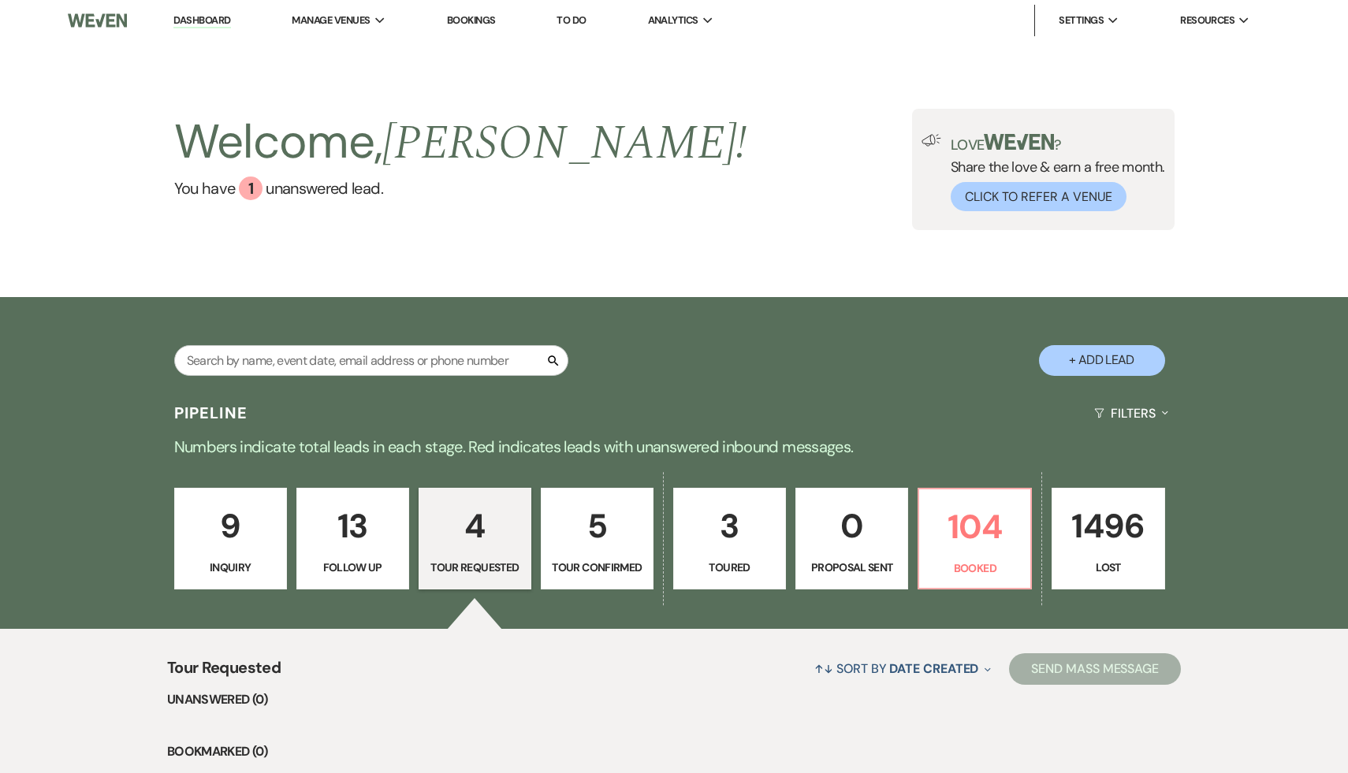
select select "2"
select select "17"
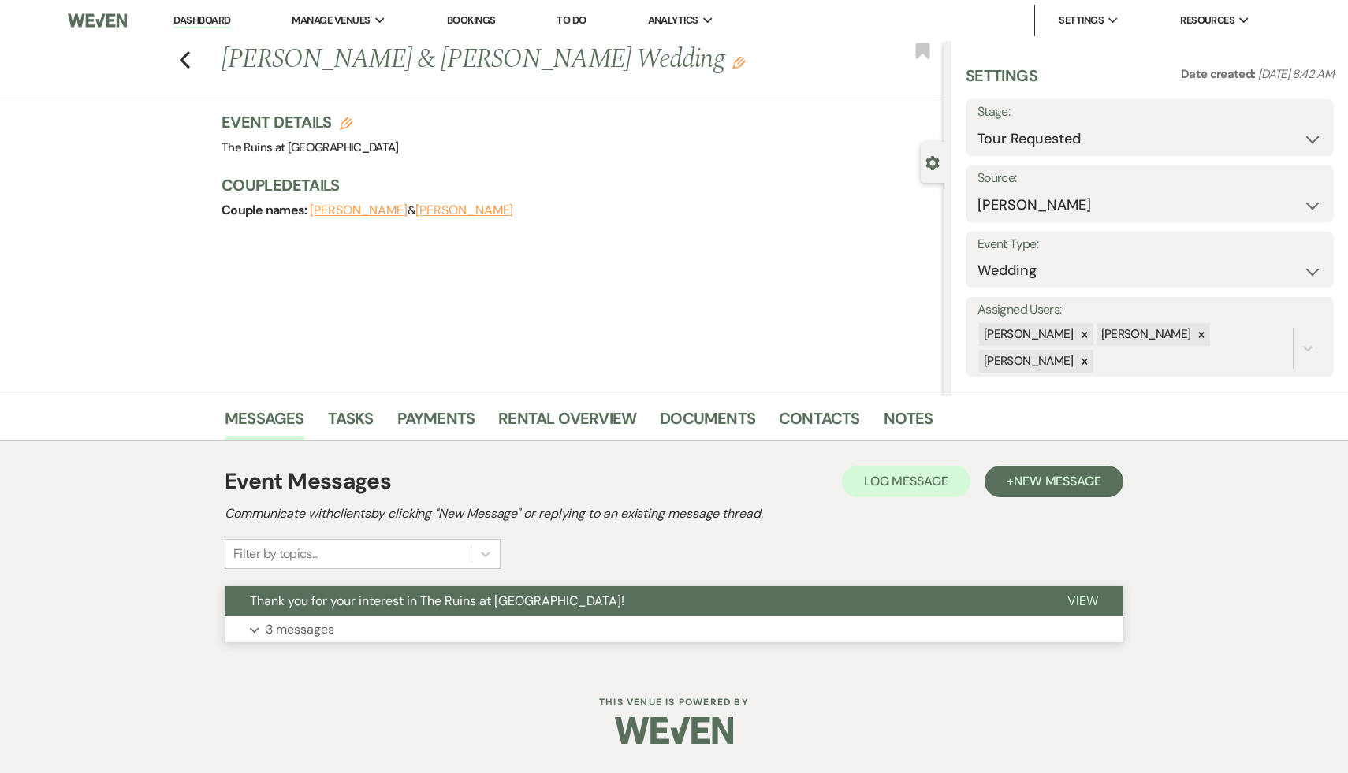
click at [428, 600] on span "Thank you for your interest in The Ruins at [GEOGRAPHIC_DATA]!" at bounding box center [437, 601] width 375 height 17
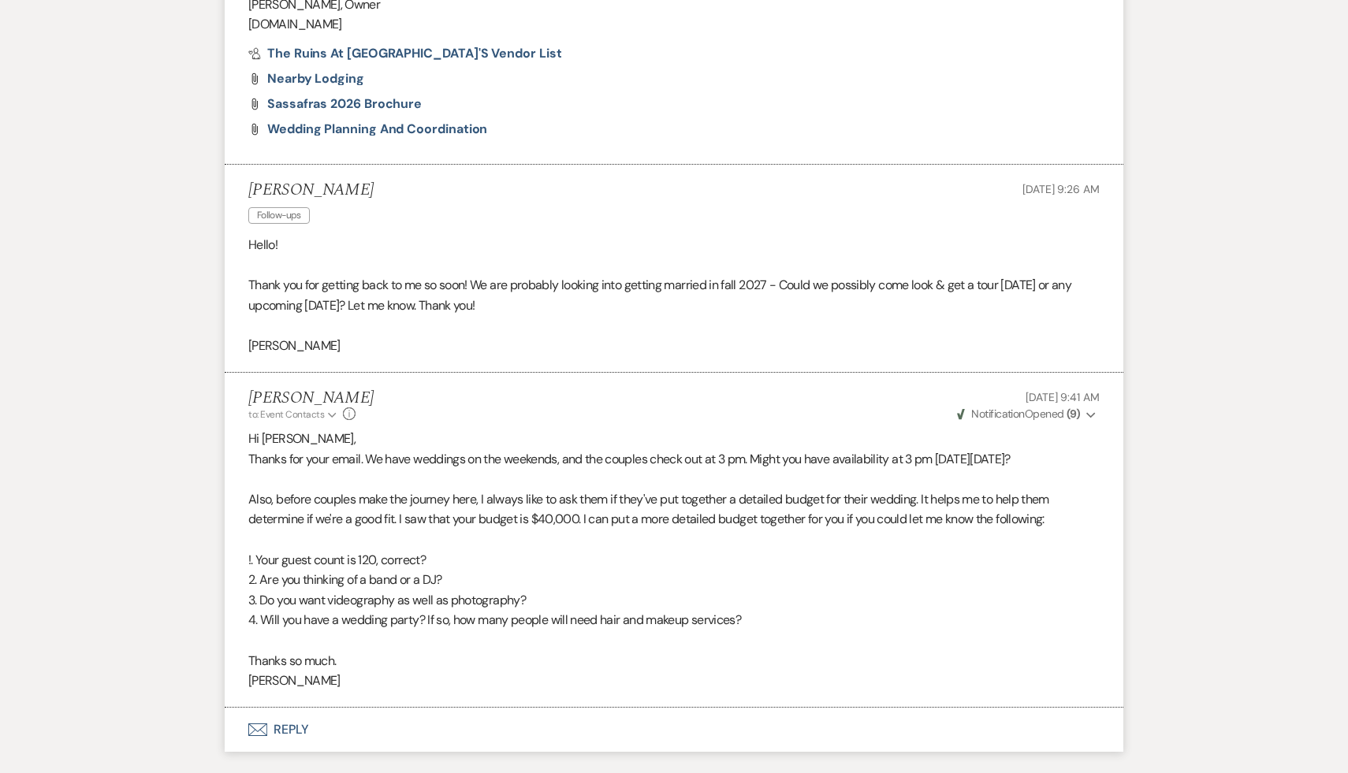
scroll to position [1186, 0]
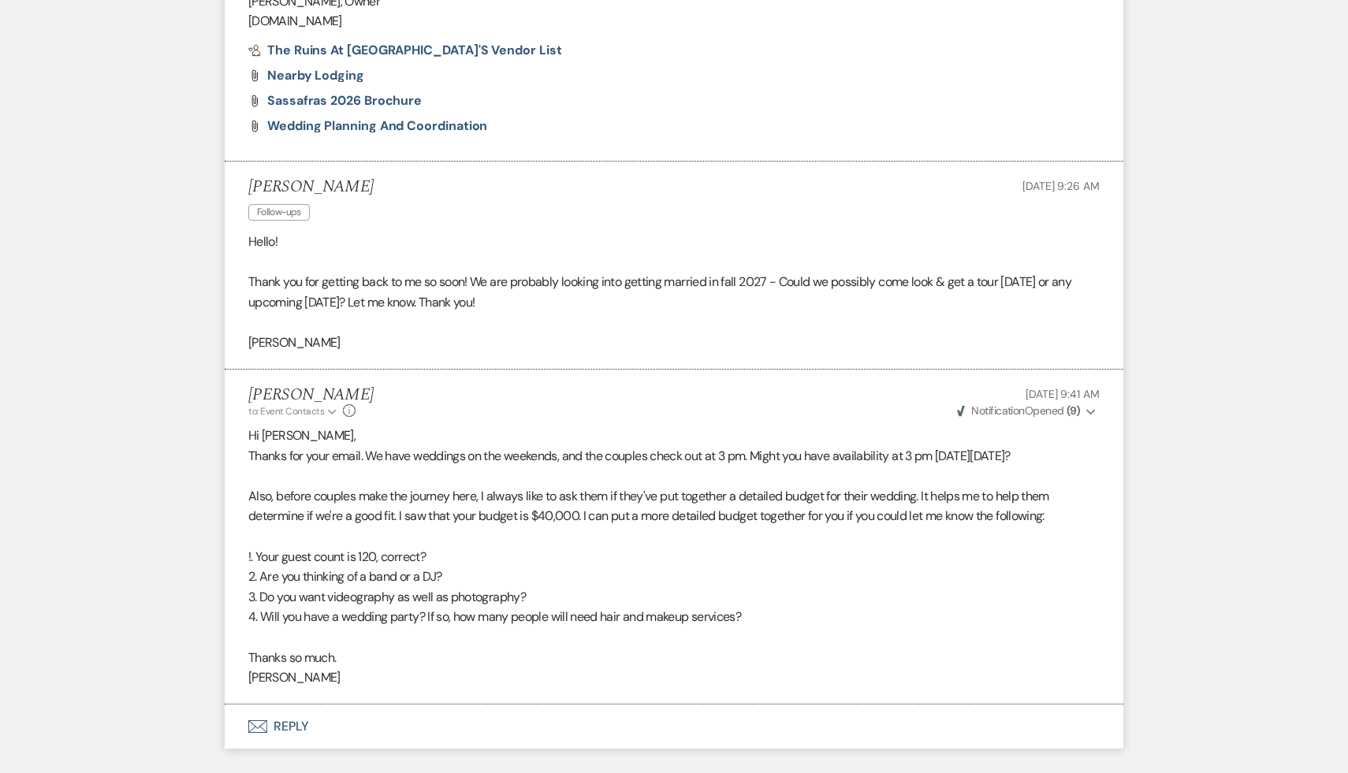
click at [298, 725] on button "Envelope Reply" at bounding box center [674, 727] width 899 height 44
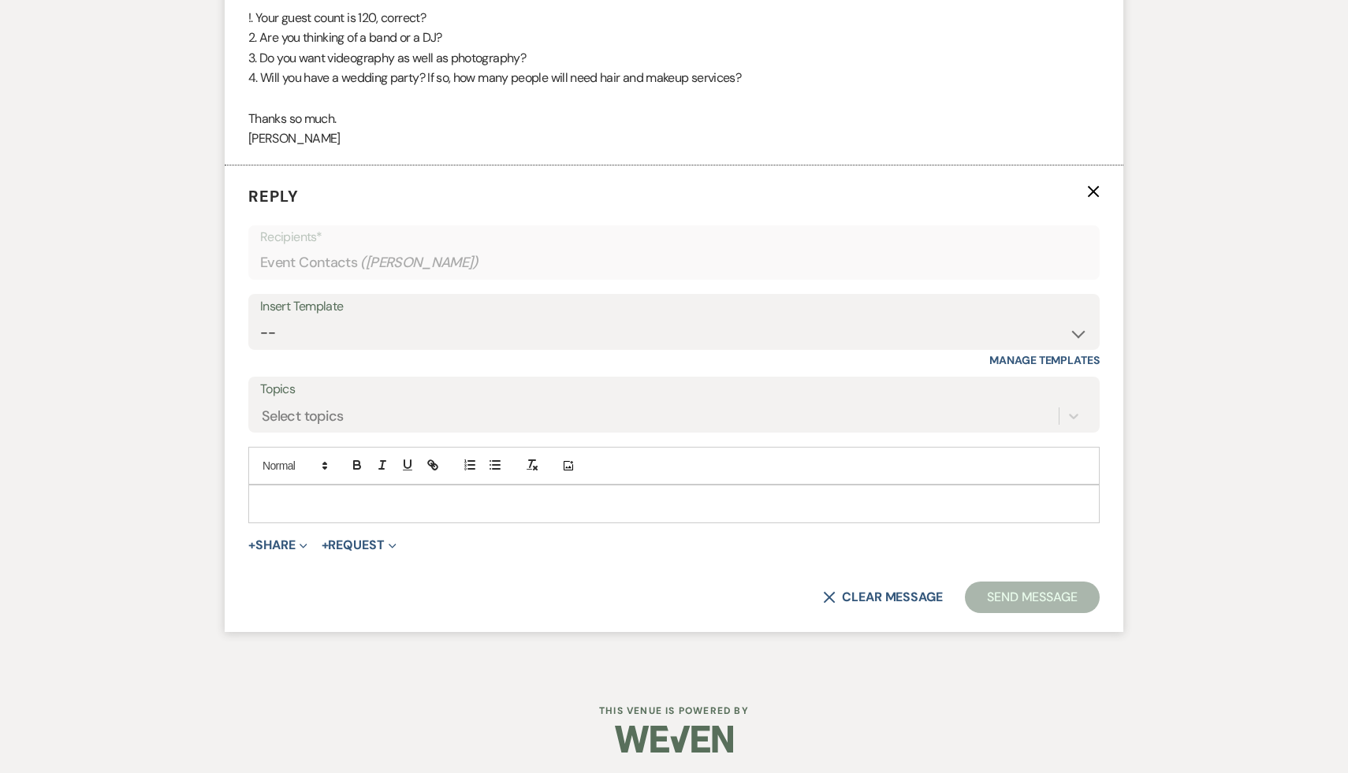
scroll to position [1728, 0]
click at [1076, 333] on select "-- Weven Planning Portal Introduction (Booked Events) Initial Inquiry Response …" at bounding box center [674, 330] width 828 height 31
select select "1892"
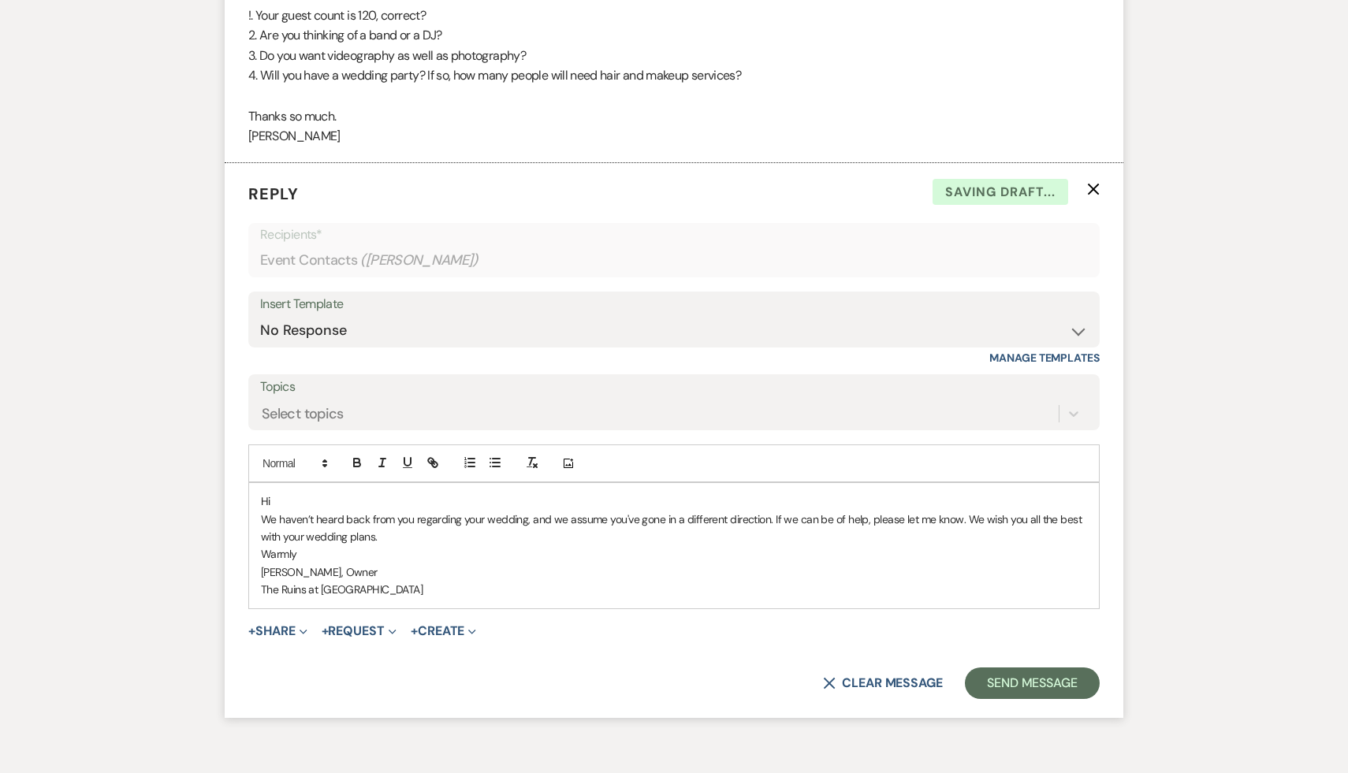
click at [299, 490] on div "Hi We haven’t heard back from you regarding your wedding, and we assume you've …" at bounding box center [674, 545] width 850 height 125
click at [293, 501] on p "Hi" at bounding box center [674, 501] width 826 height 17
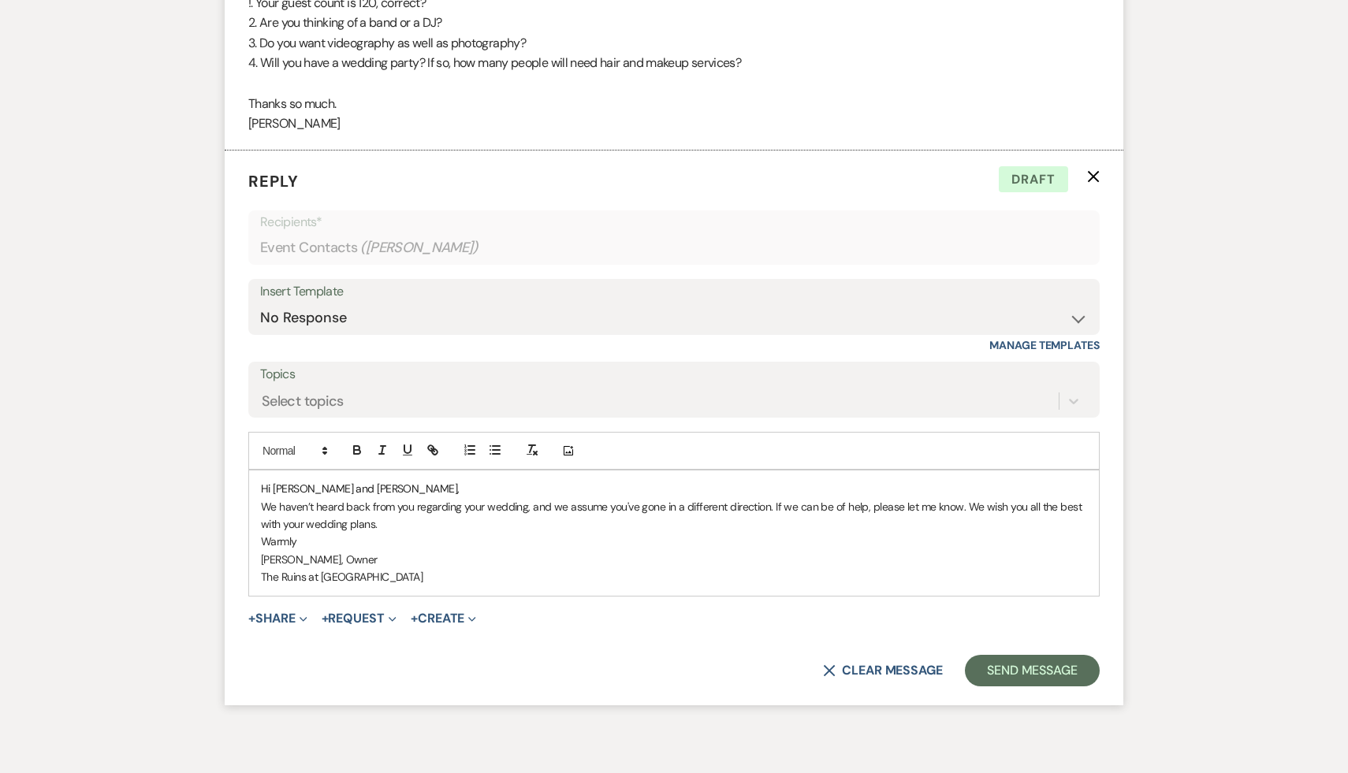
scroll to position [1750, 0]
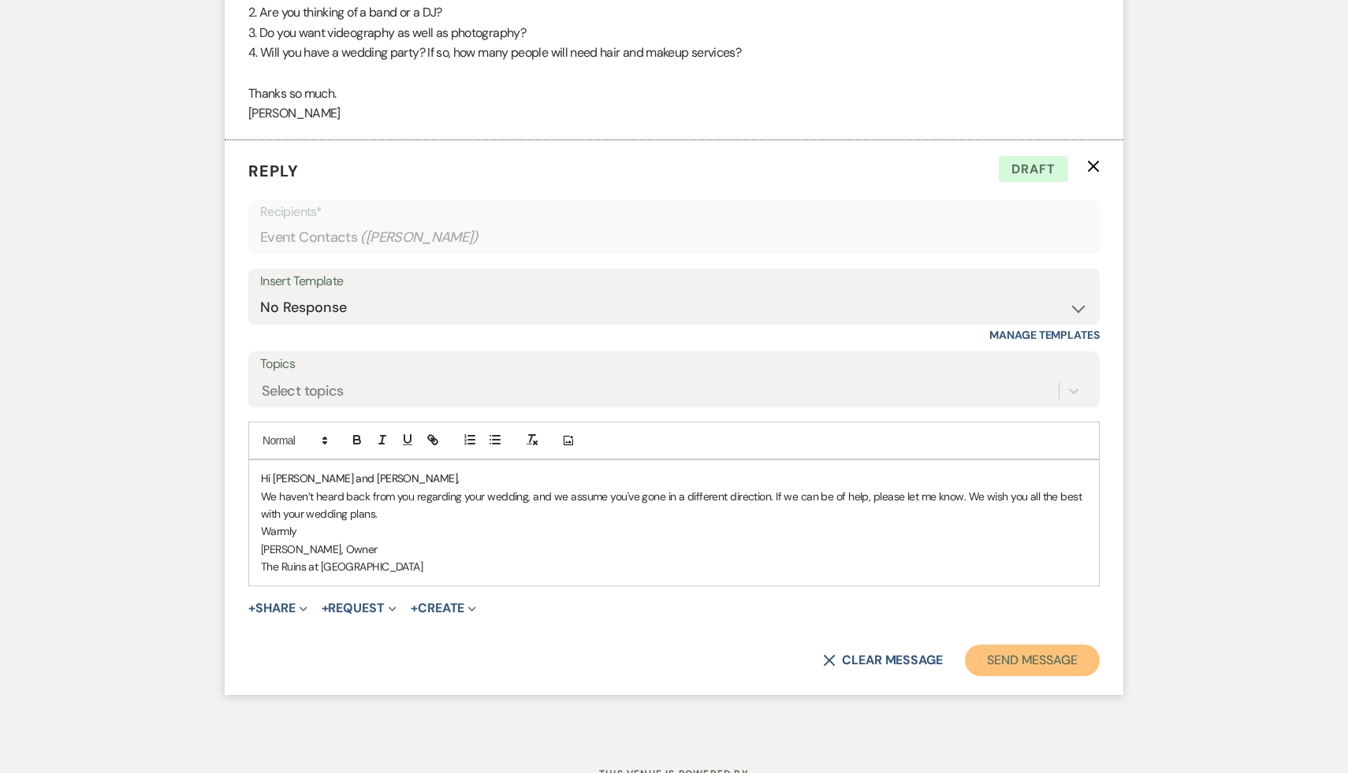
click at [1027, 663] on button "Send Message" at bounding box center [1032, 661] width 135 height 32
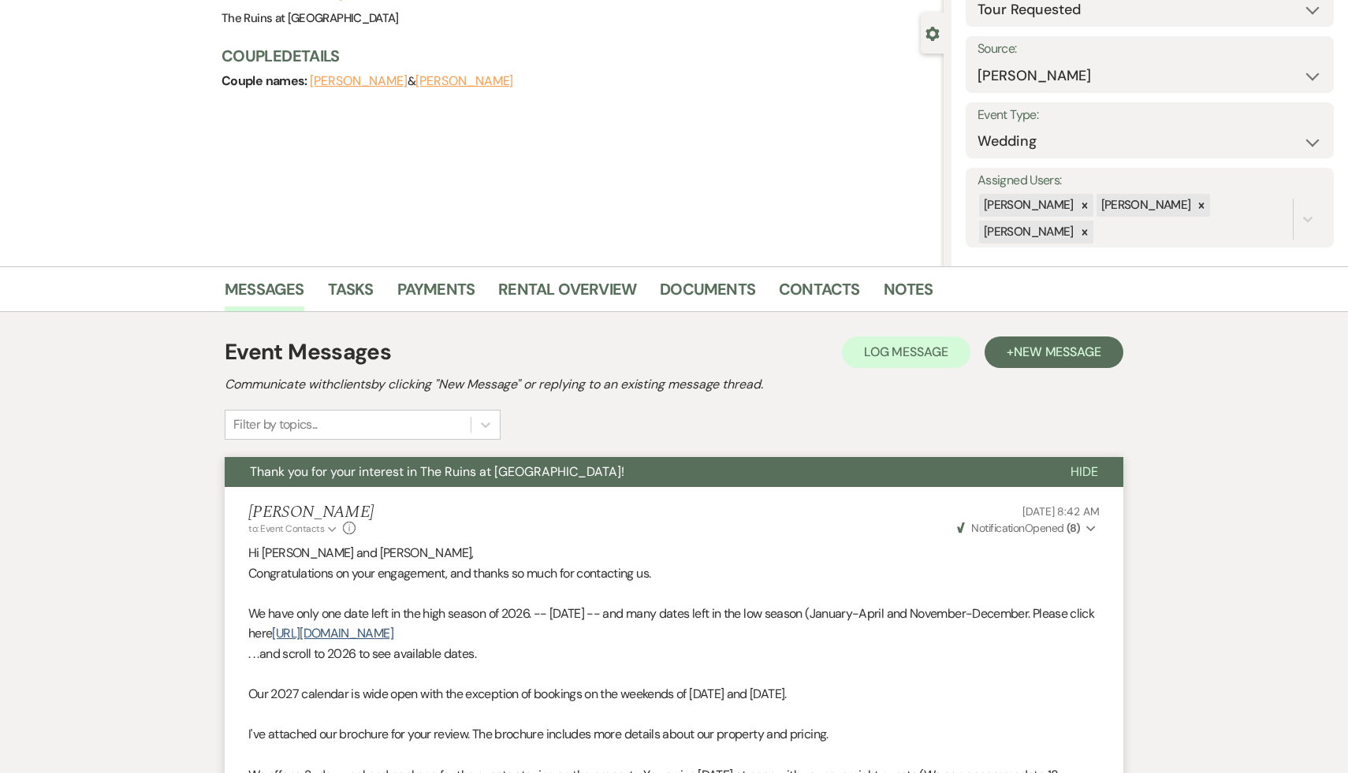
scroll to position [0, 0]
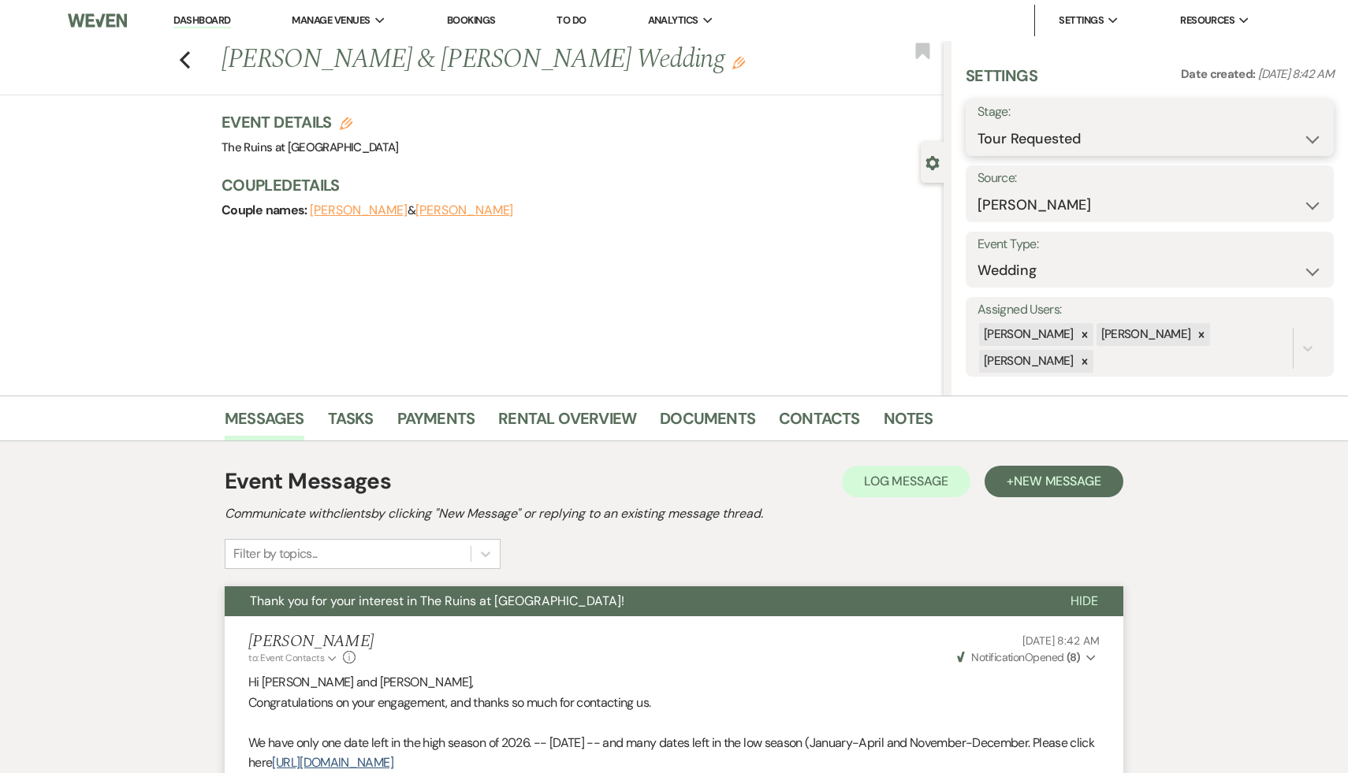
click at [1312, 133] on select "Inquiry Follow Up Tour Requested Tour Confirmed Toured Proposal Sent Booked Lost" at bounding box center [1150, 139] width 345 height 31
select select "8"
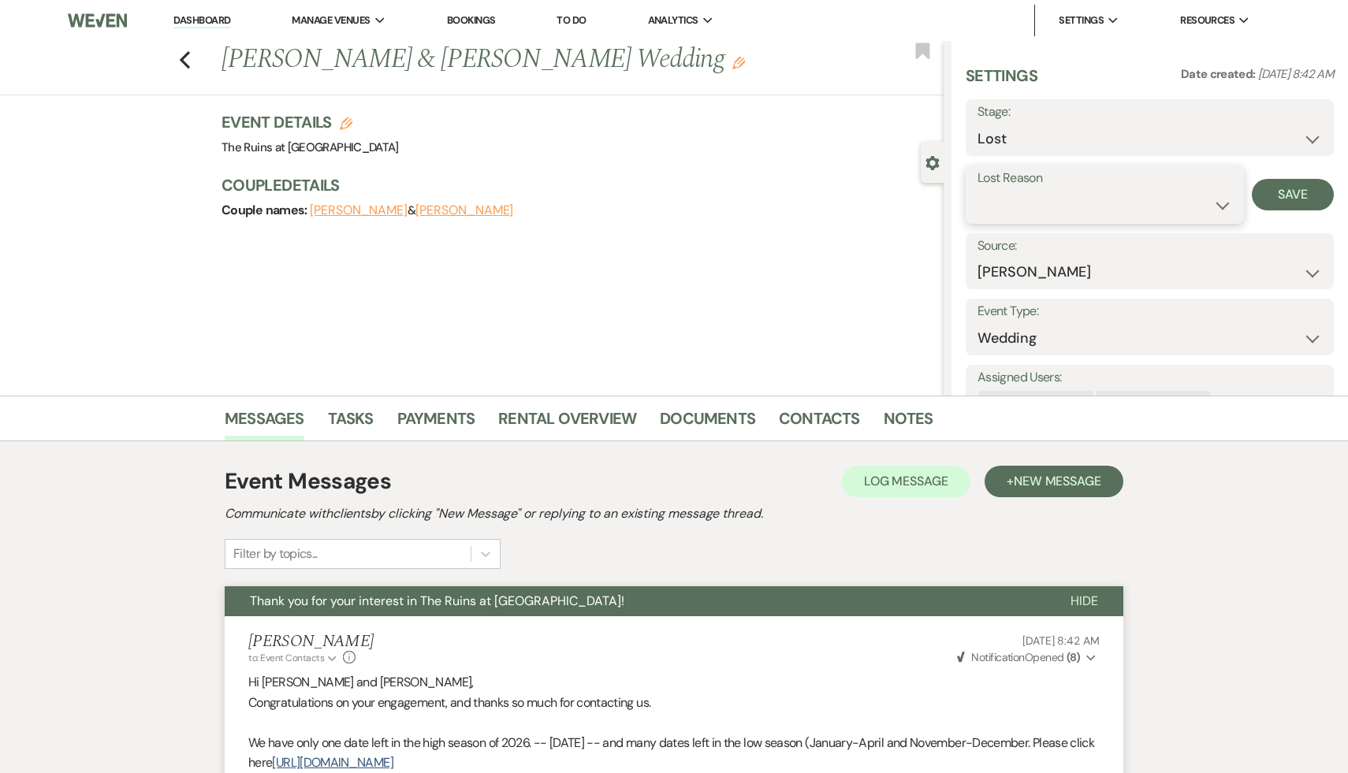
click at [1220, 203] on select "Booked Elsewhere Budget Date Unavailable No Response Not a Good Match Capacity …" at bounding box center [1105, 205] width 255 height 31
select select "5"
click at [1290, 189] on button "Save" at bounding box center [1293, 195] width 82 height 32
click at [185, 55] on use "button" at bounding box center [185, 59] width 10 height 17
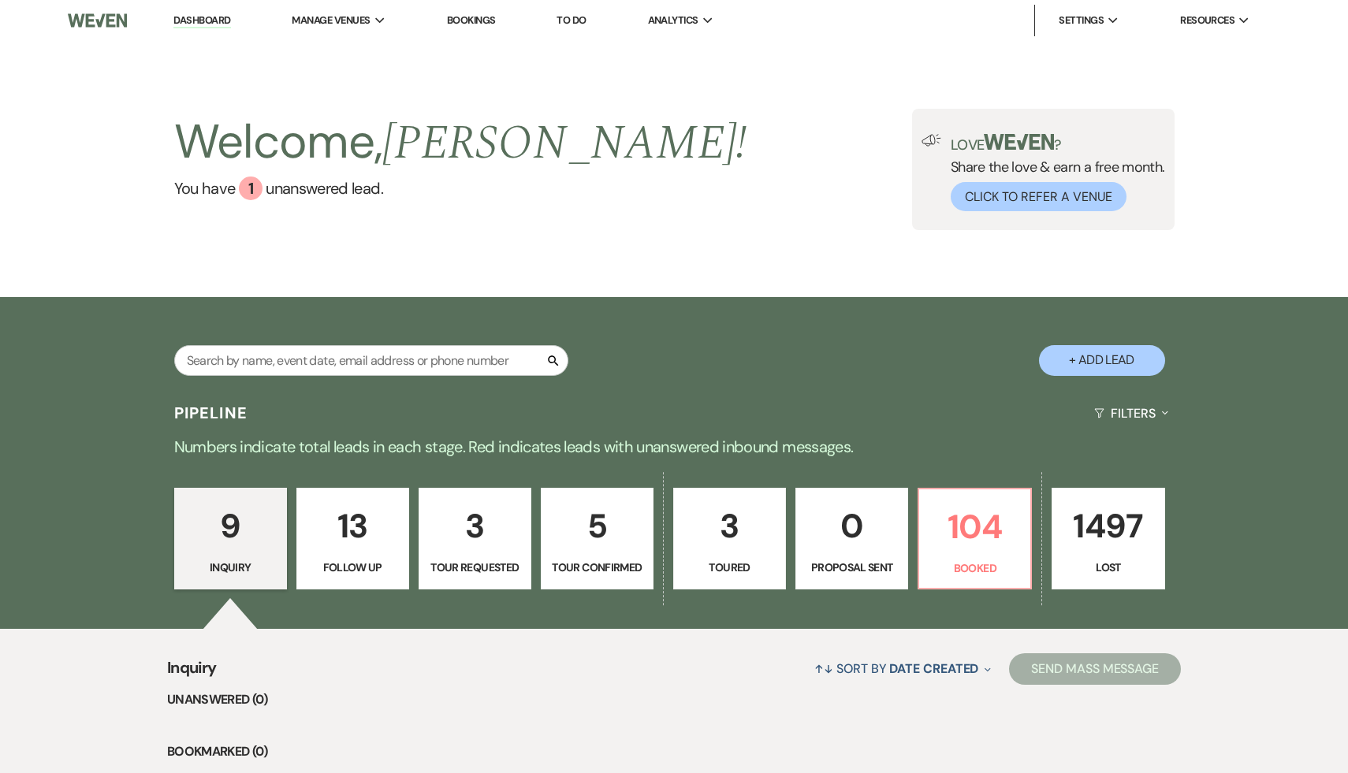
click at [475, 535] on p "3" at bounding box center [475, 526] width 92 height 53
select select "2"
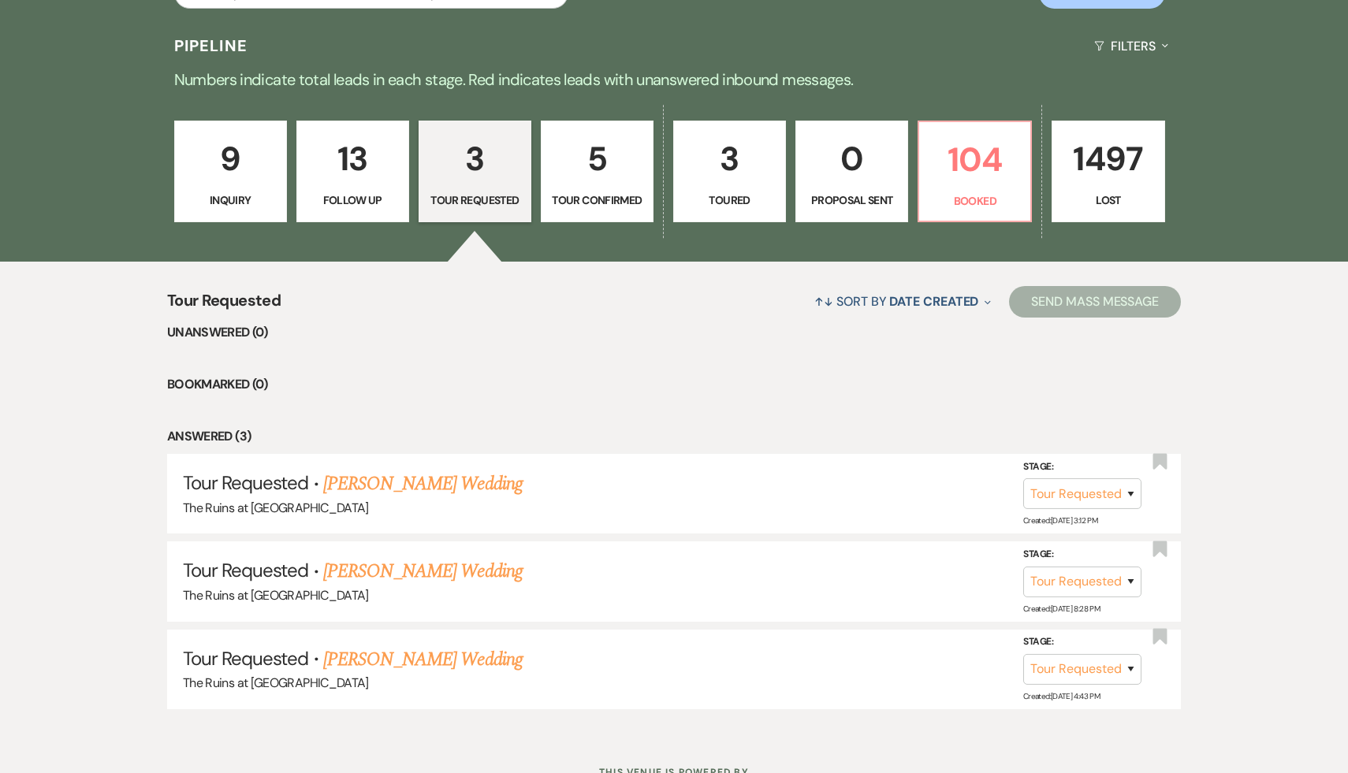
scroll to position [430, 0]
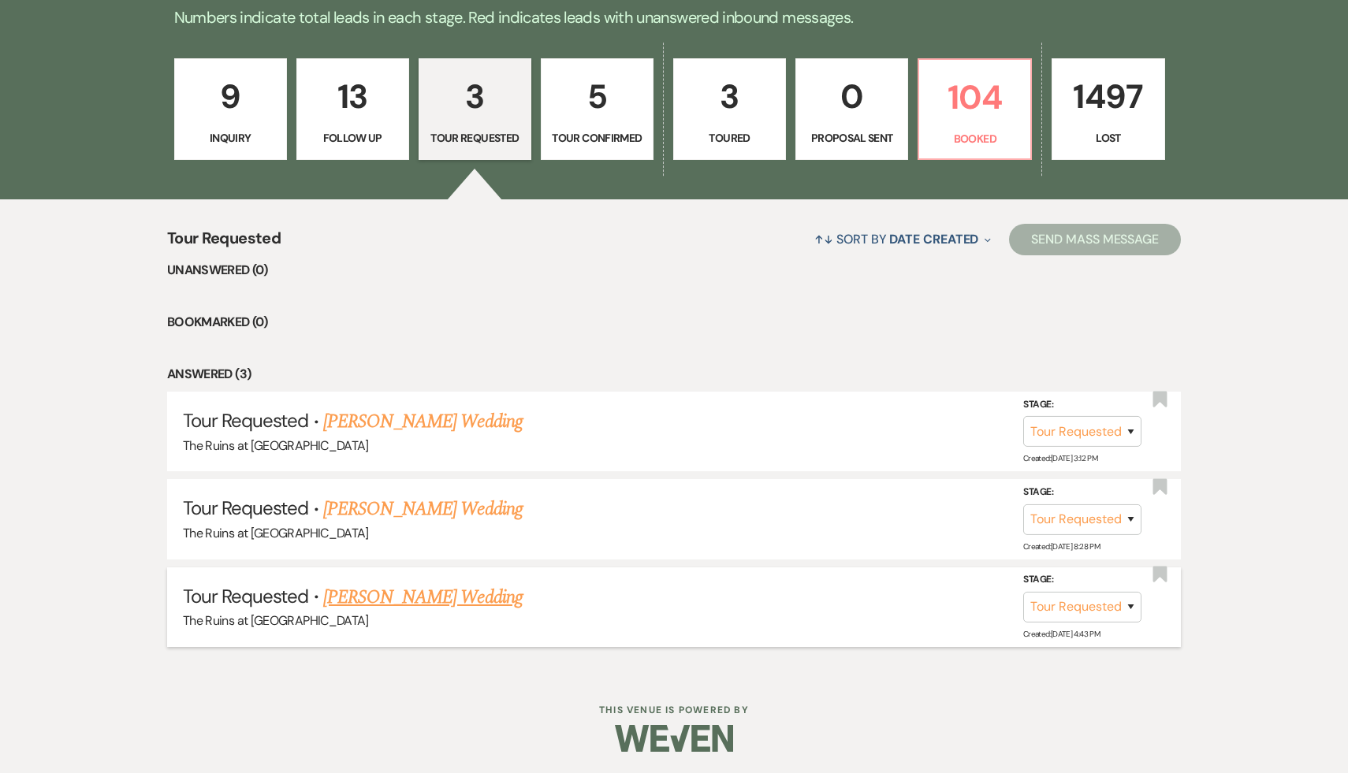
click at [442, 597] on link "Lynne Whitman's Wedding" at bounding box center [422, 597] width 199 height 28
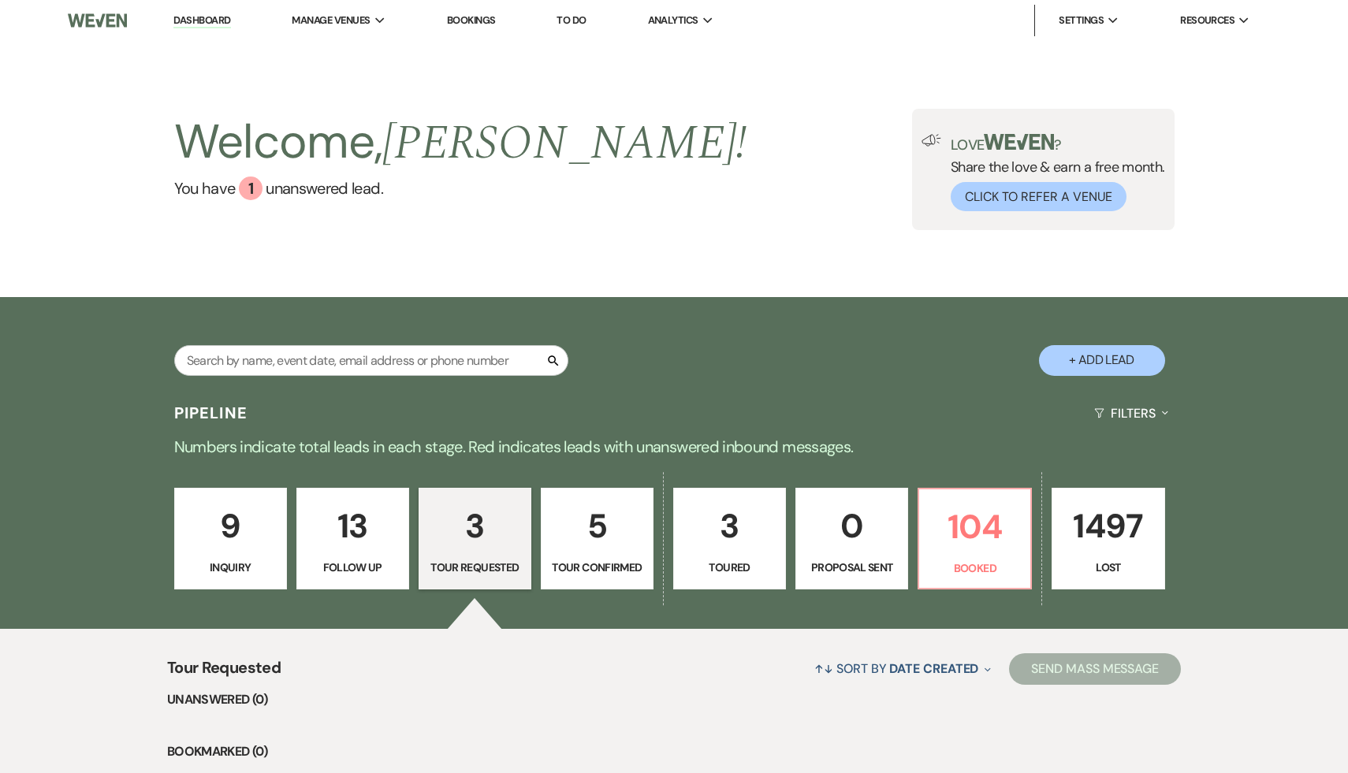
select select "2"
select select "14"
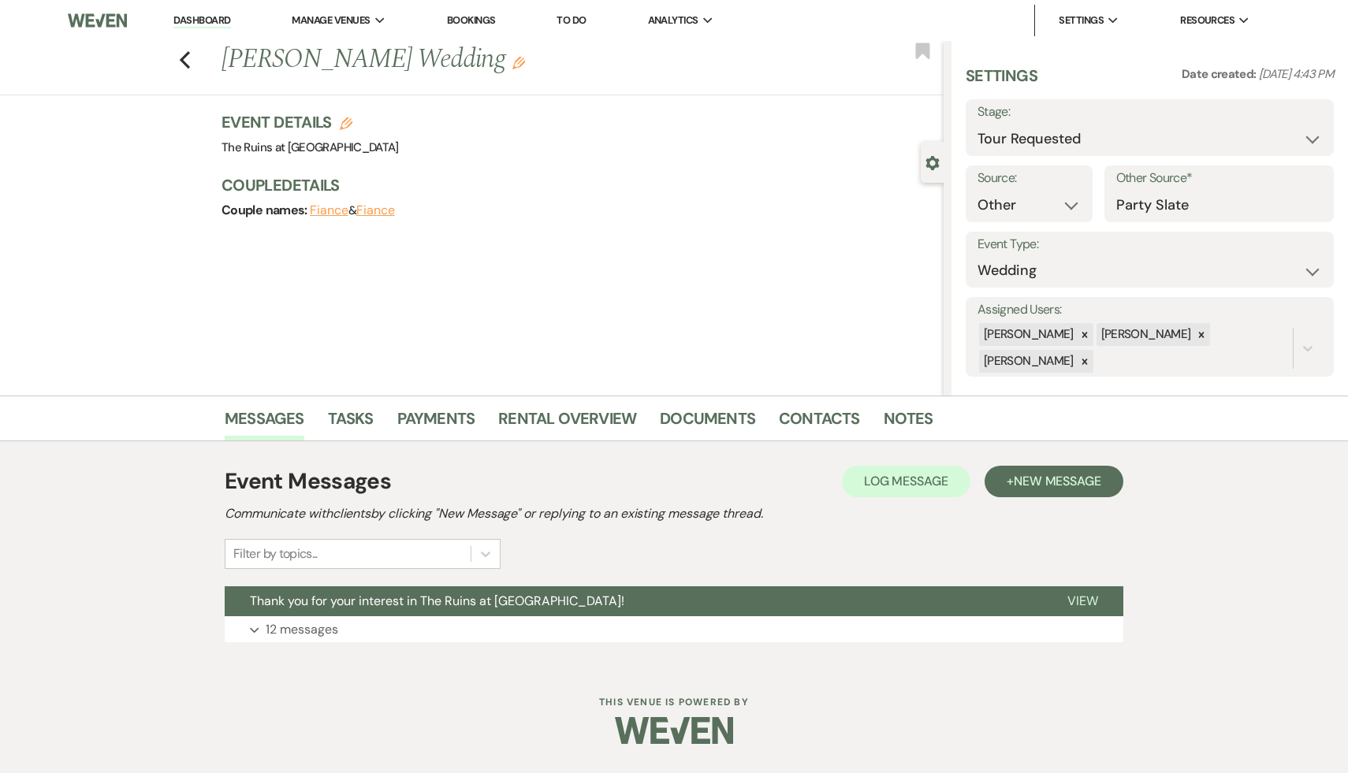
click at [442, 597] on span "Thank you for your interest in The Ruins at [GEOGRAPHIC_DATA]!" at bounding box center [437, 601] width 375 height 17
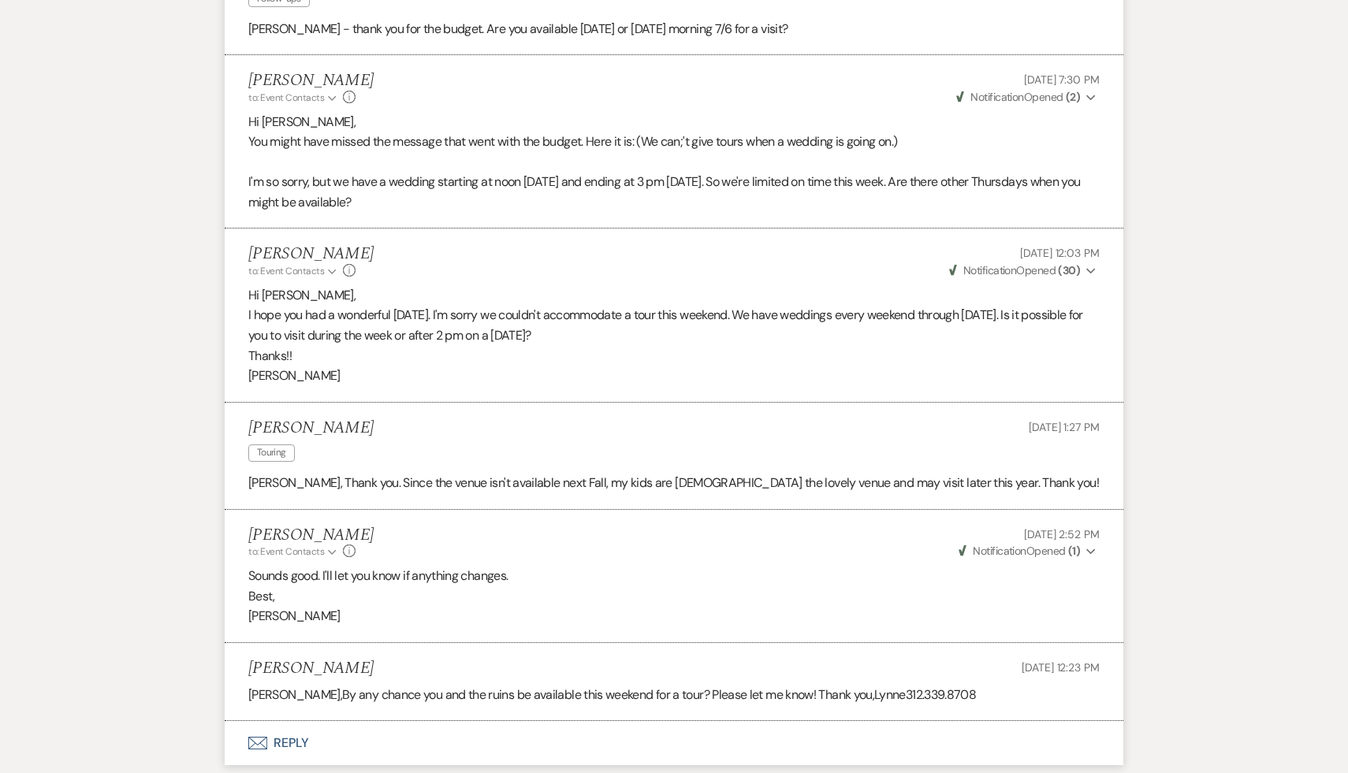
scroll to position [2614, 0]
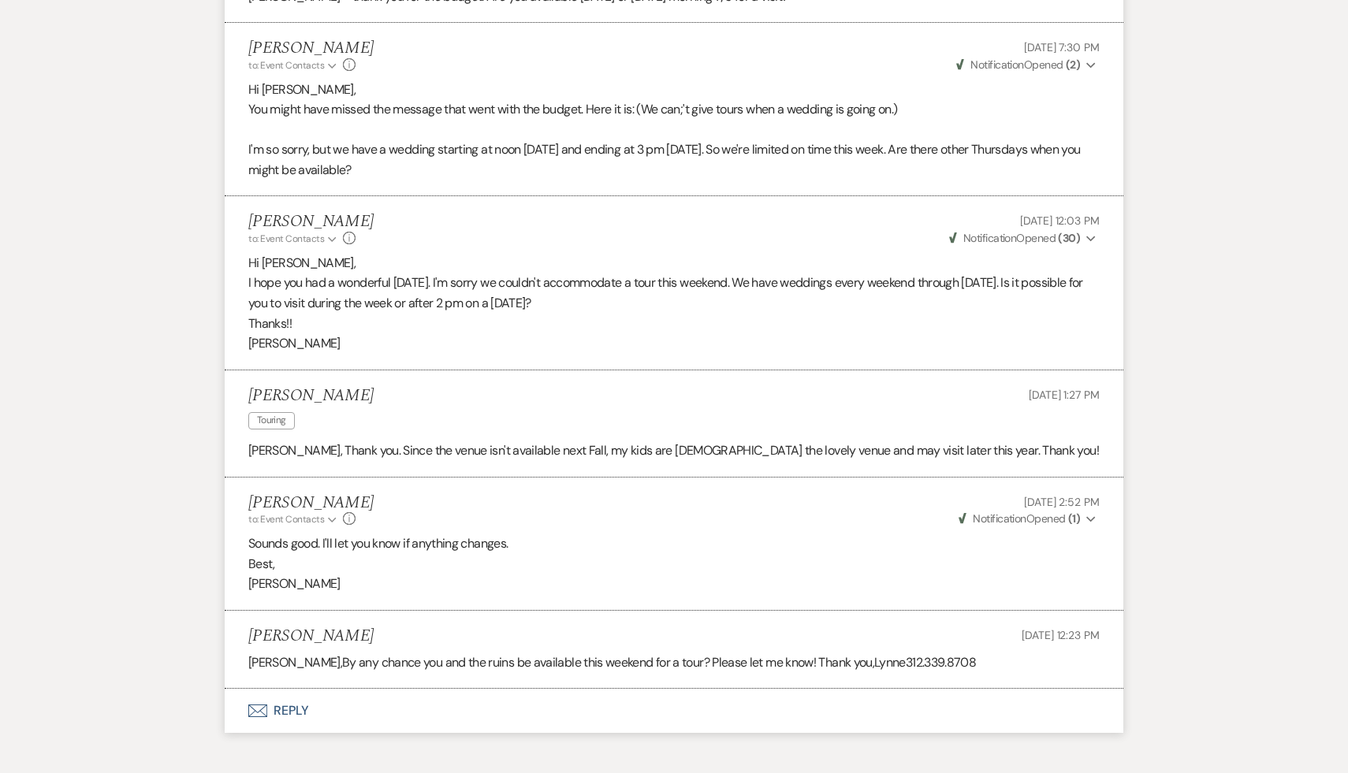
click at [285, 709] on button "Envelope Reply" at bounding box center [674, 711] width 899 height 44
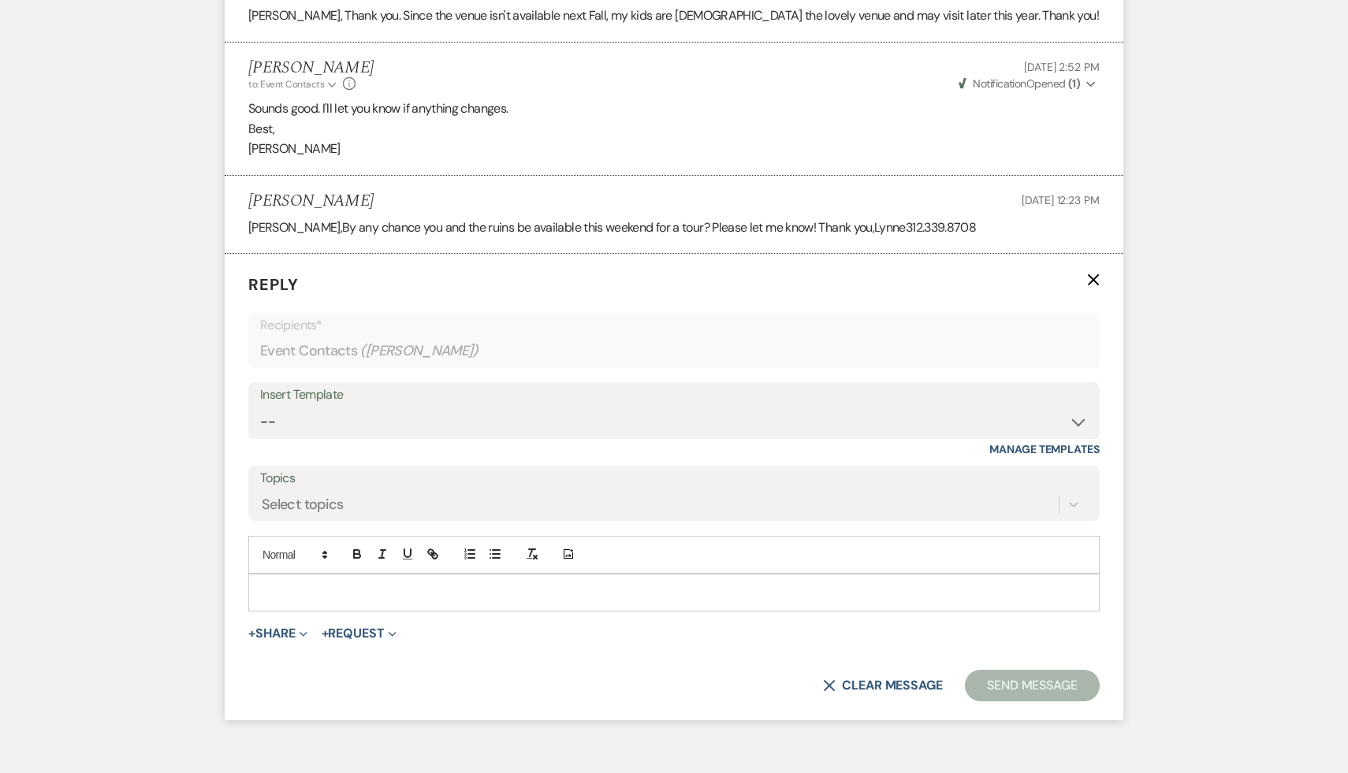
scroll to position [3140, 0]
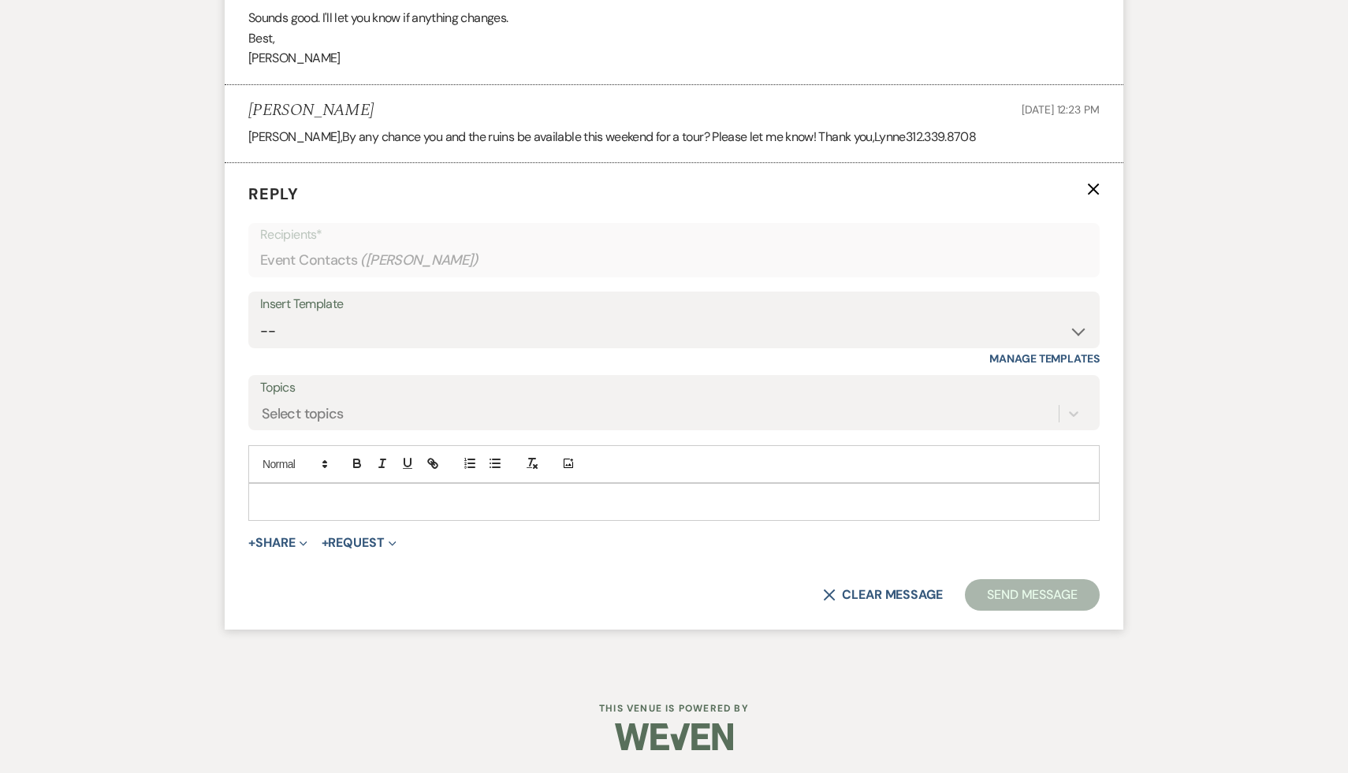
click at [480, 501] on p at bounding box center [674, 502] width 826 height 17
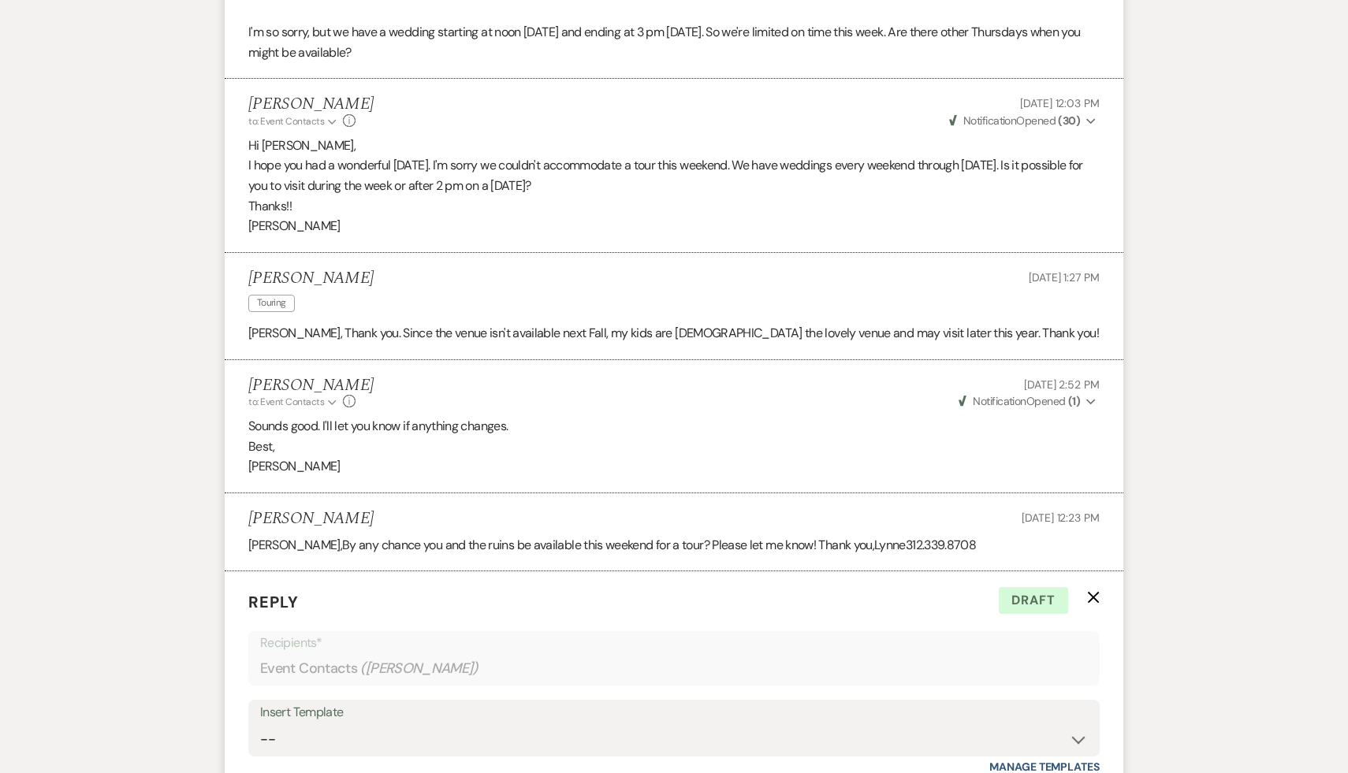
scroll to position [3157, 0]
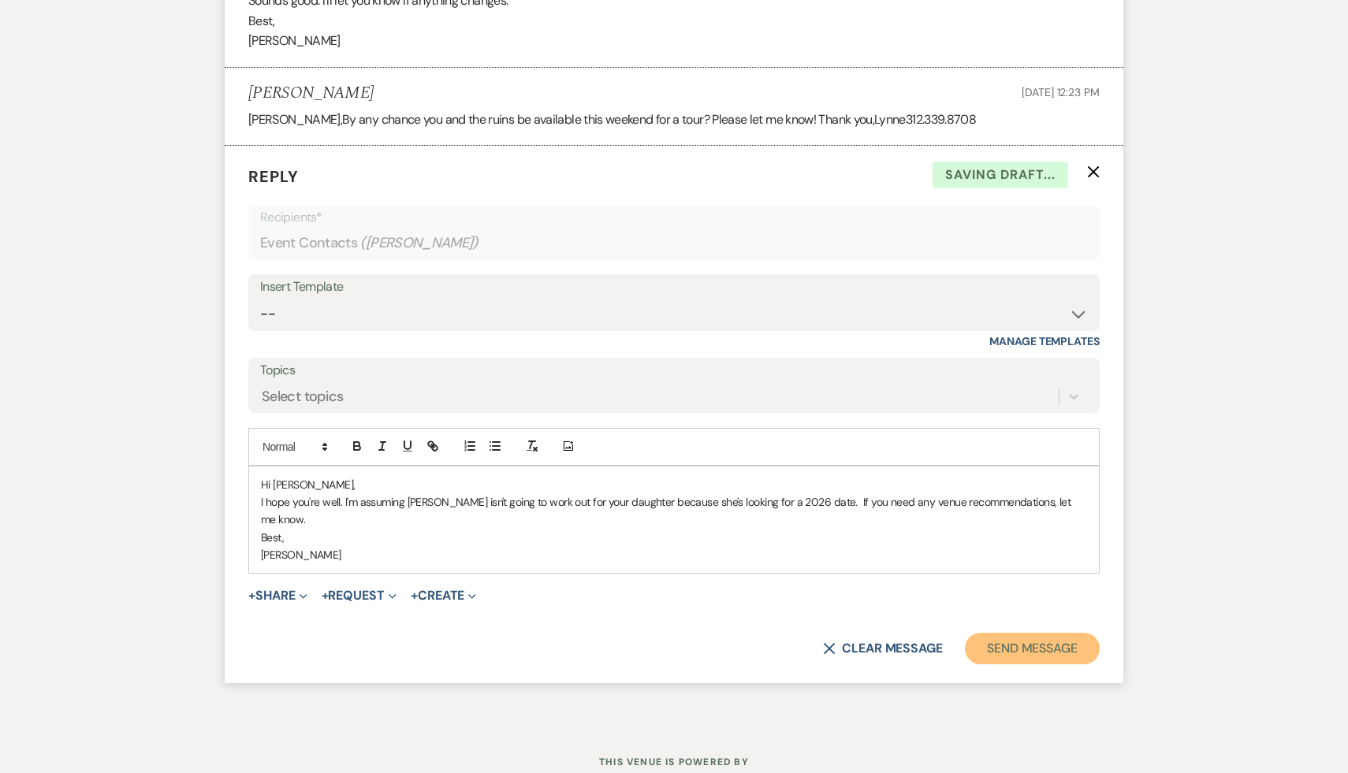
click at [1032, 633] on button "Send Message" at bounding box center [1032, 649] width 135 height 32
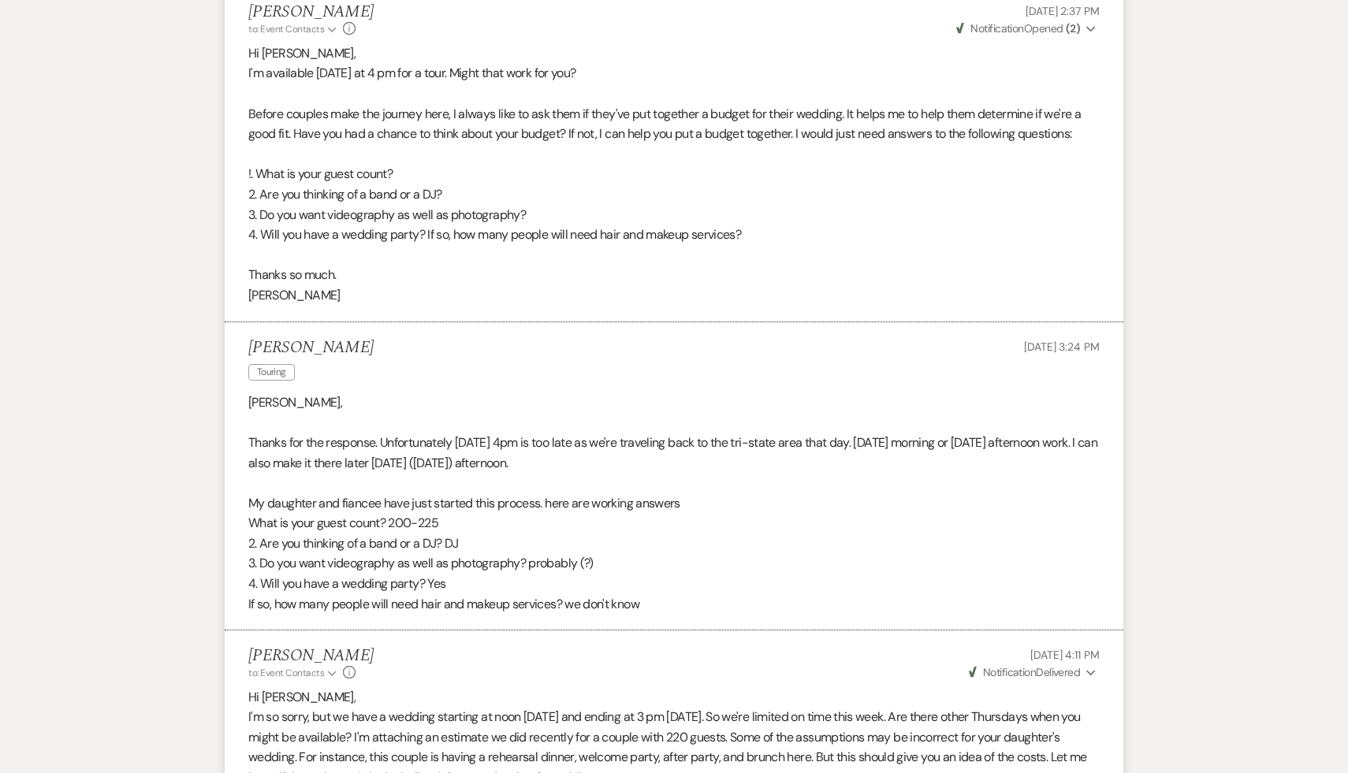
scroll to position [1884, 0]
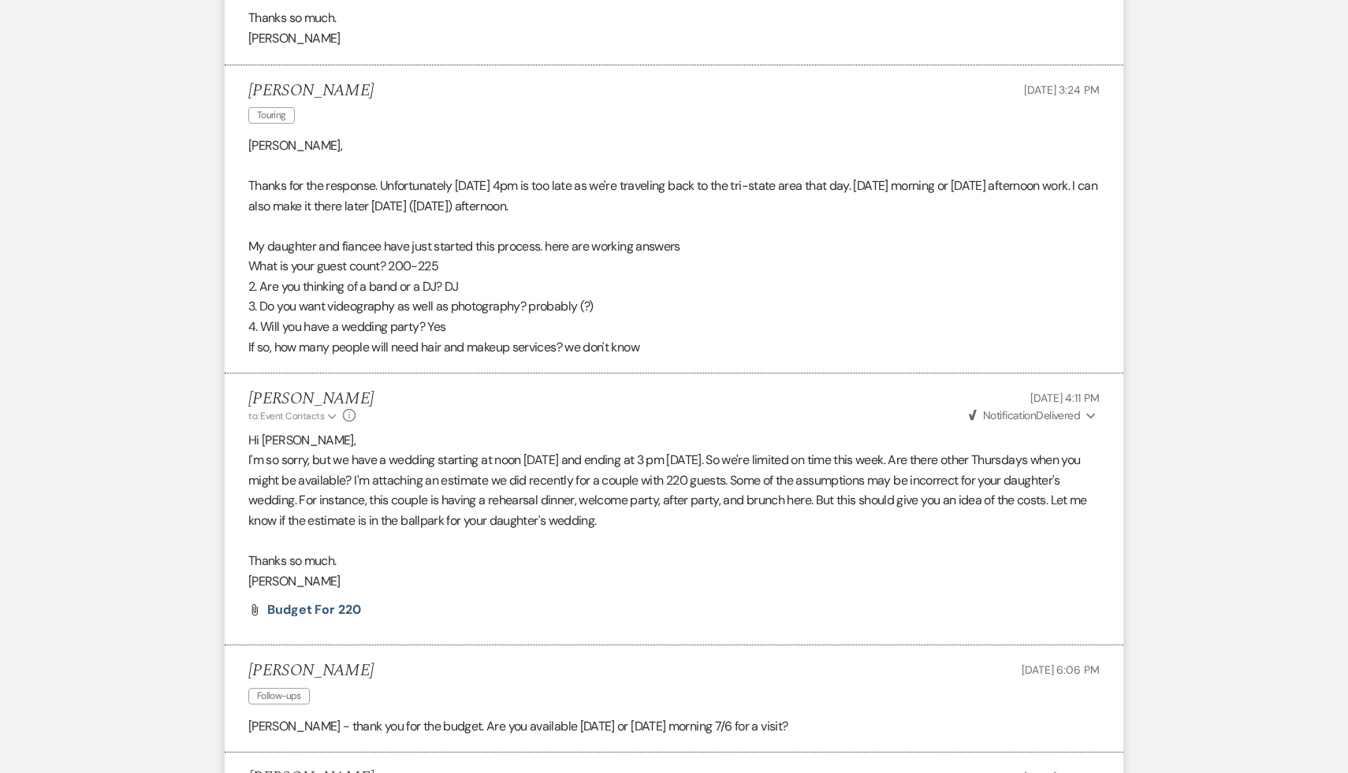
scroll to position [430, 0]
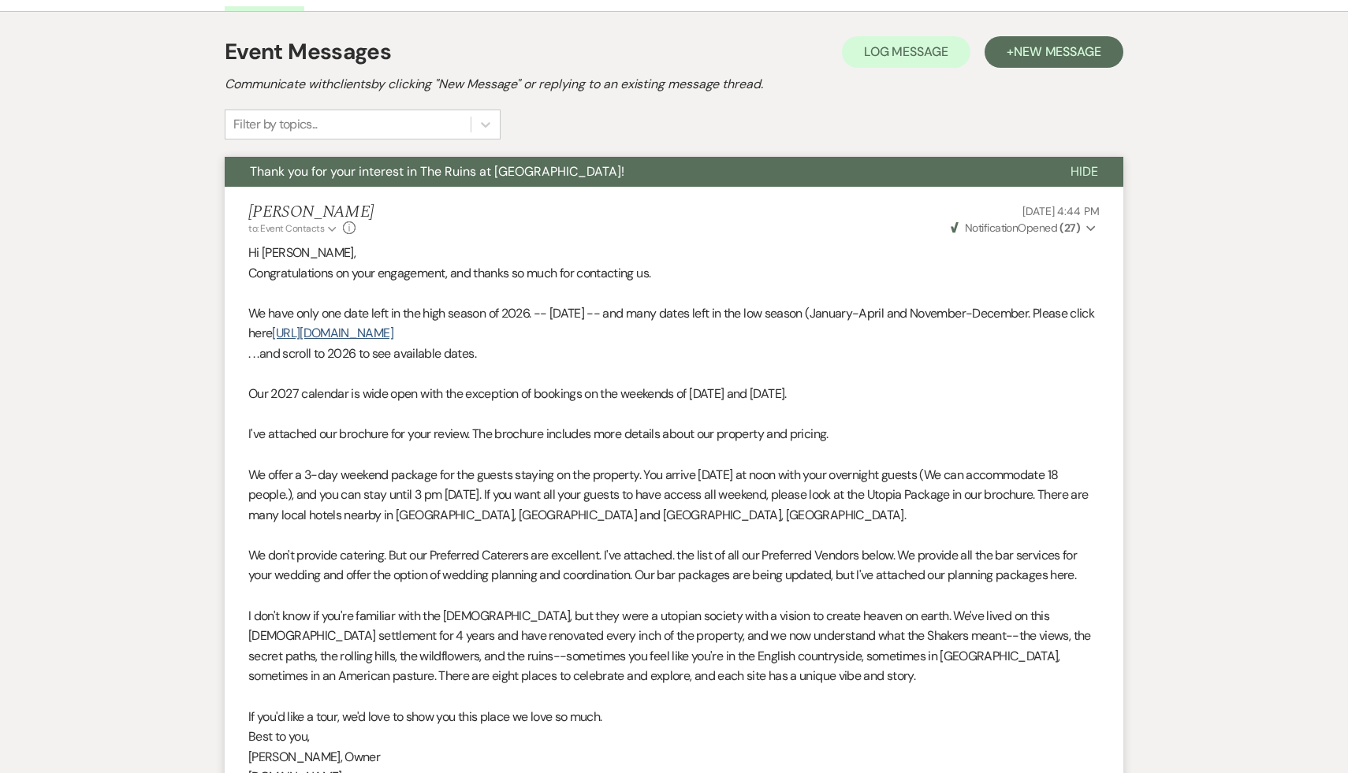
select select "2"
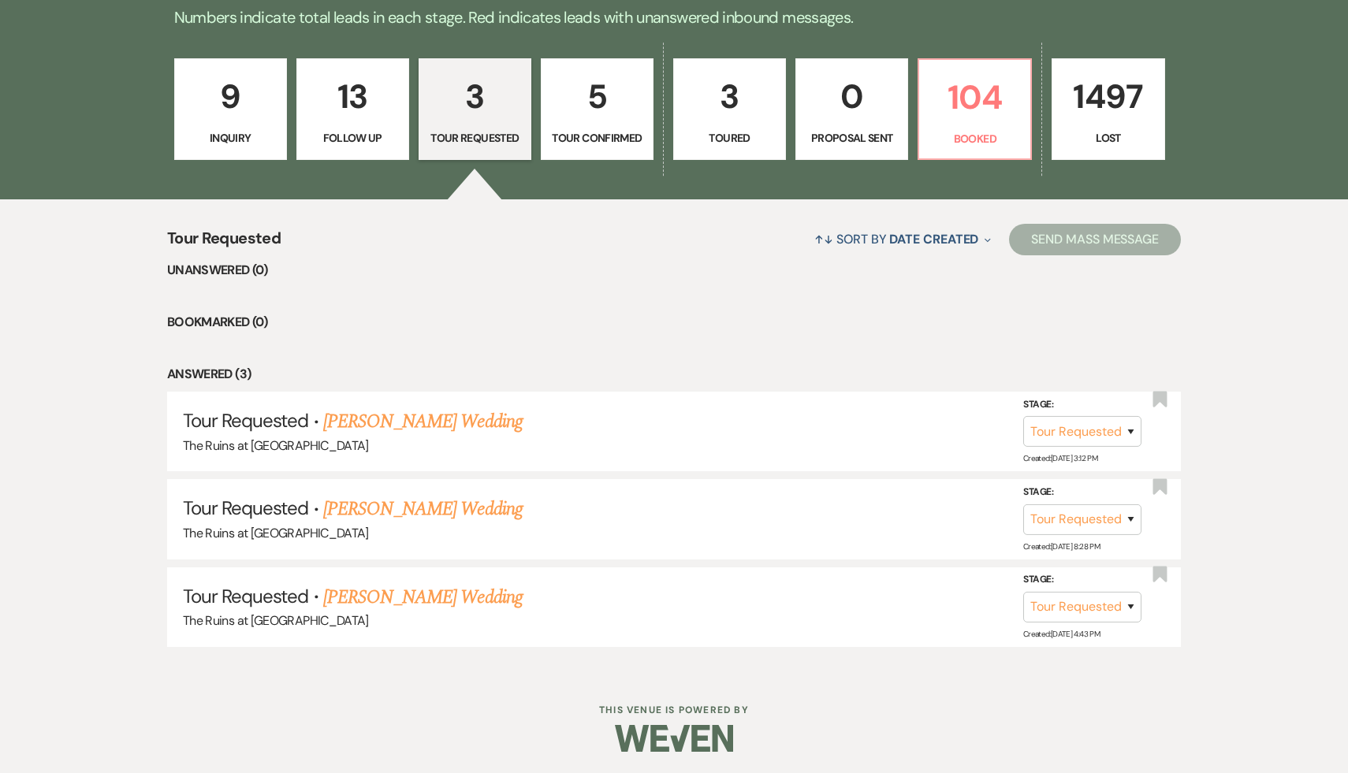
click at [457, 107] on p "3" at bounding box center [475, 96] width 92 height 53
click at [1129, 603] on select "Inquiry Follow Up Tour Requested Tour Confirmed Toured Proposal Sent Booked Lost" at bounding box center [1082, 607] width 118 height 31
select select "8"
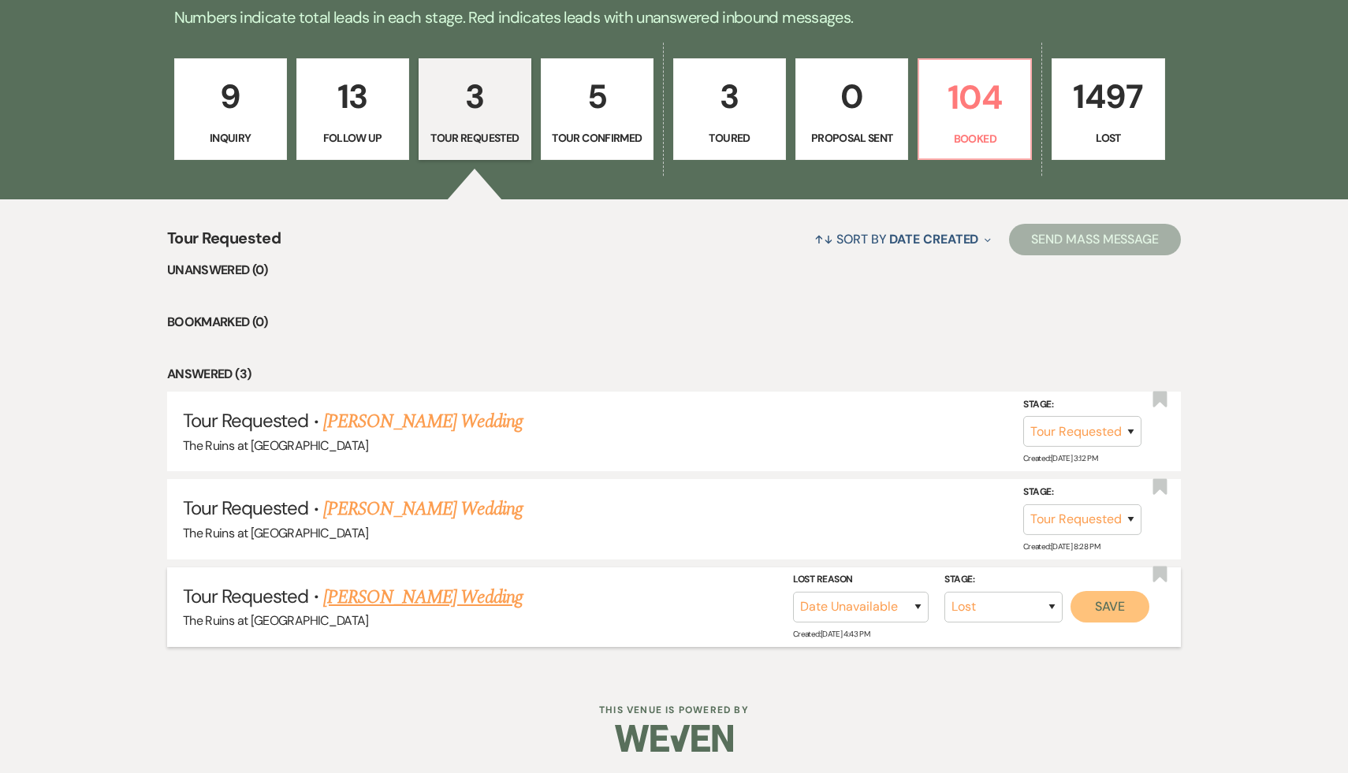
click at [1110, 605] on button "Save" at bounding box center [1110, 607] width 79 height 32
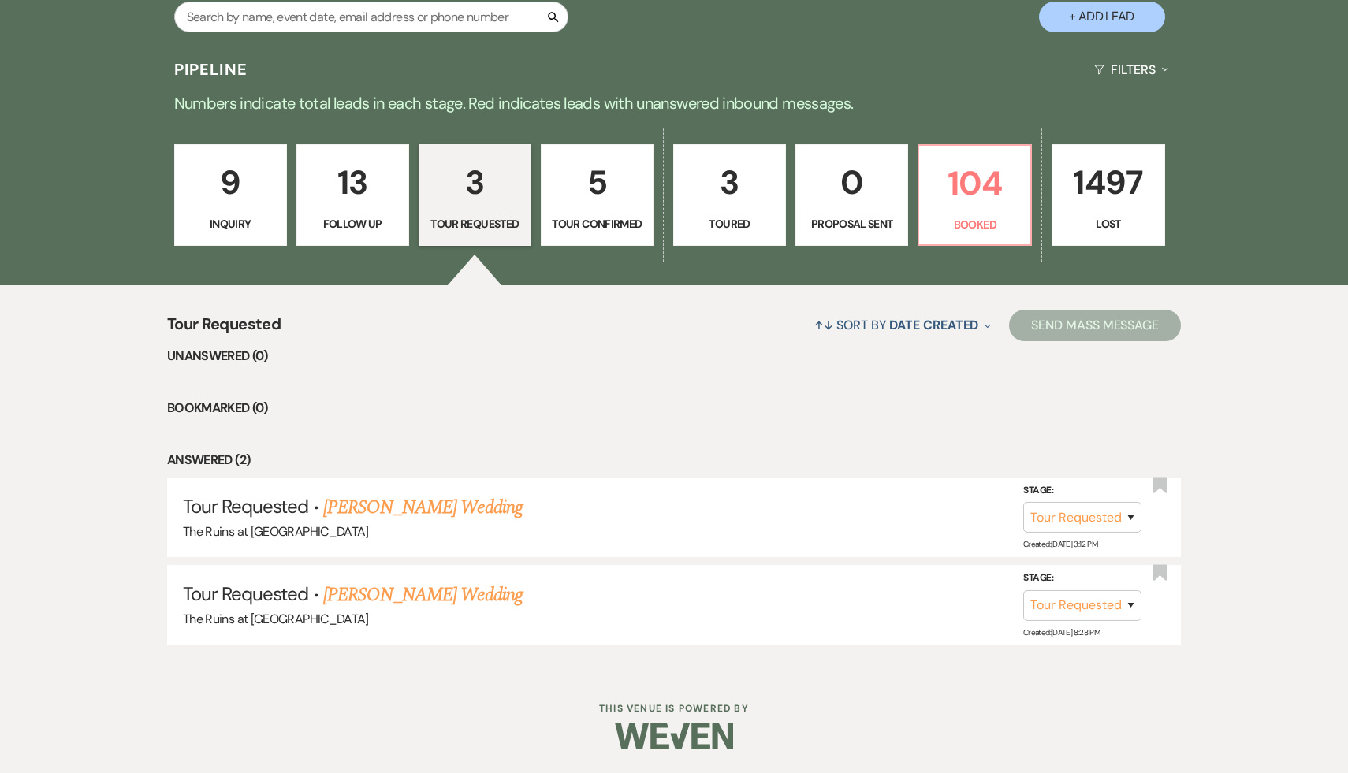
scroll to position [343, 0]
click at [419, 598] on link "Samantha Cacurak's Wedding" at bounding box center [422, 596] width 199 height 28
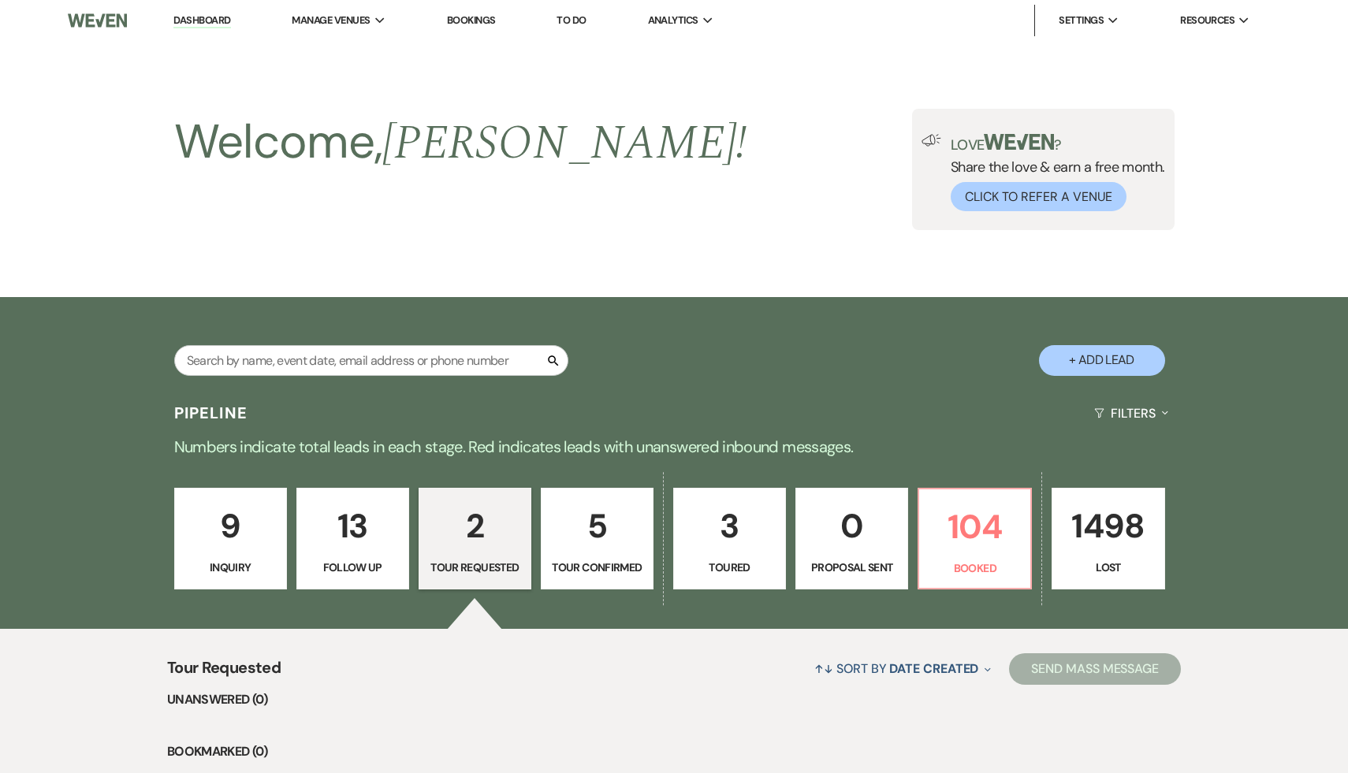
select select "2"
select select "5"
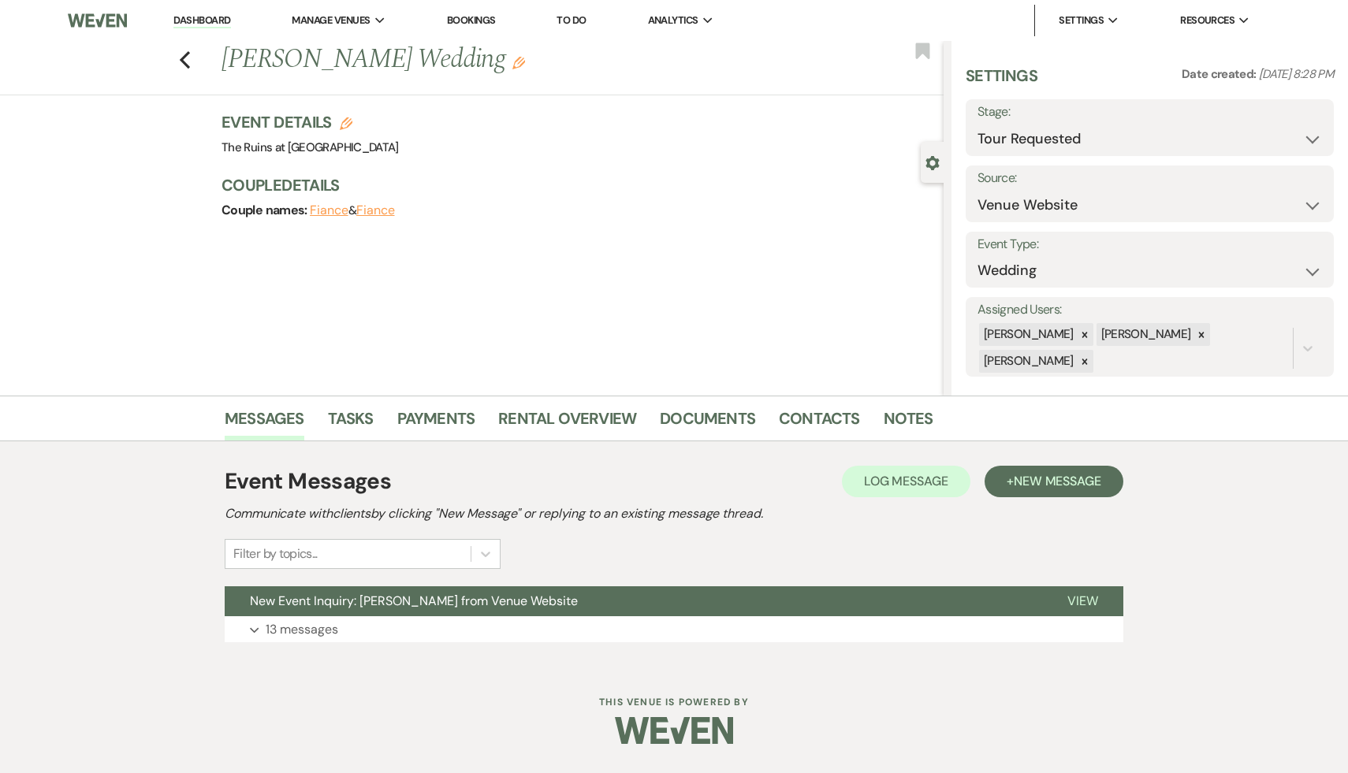
click at [419, 598] on span "New Event Inquiry: Samantha Cacurak from Venue Website" at bounding box center [414, 601] width 328 height 17
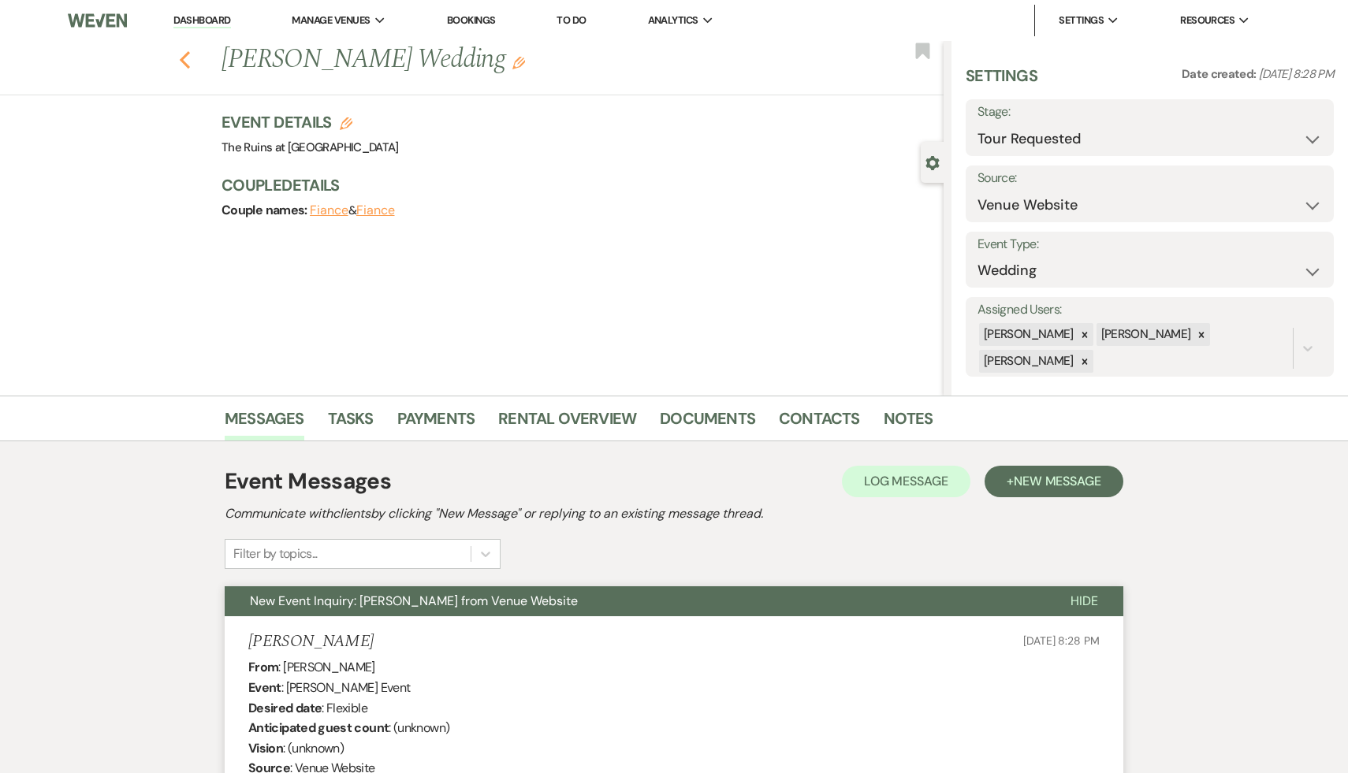
click at [185, 58] on icon "Previous" at bounding box center [185, 59] width 12 height 19
select select "2"
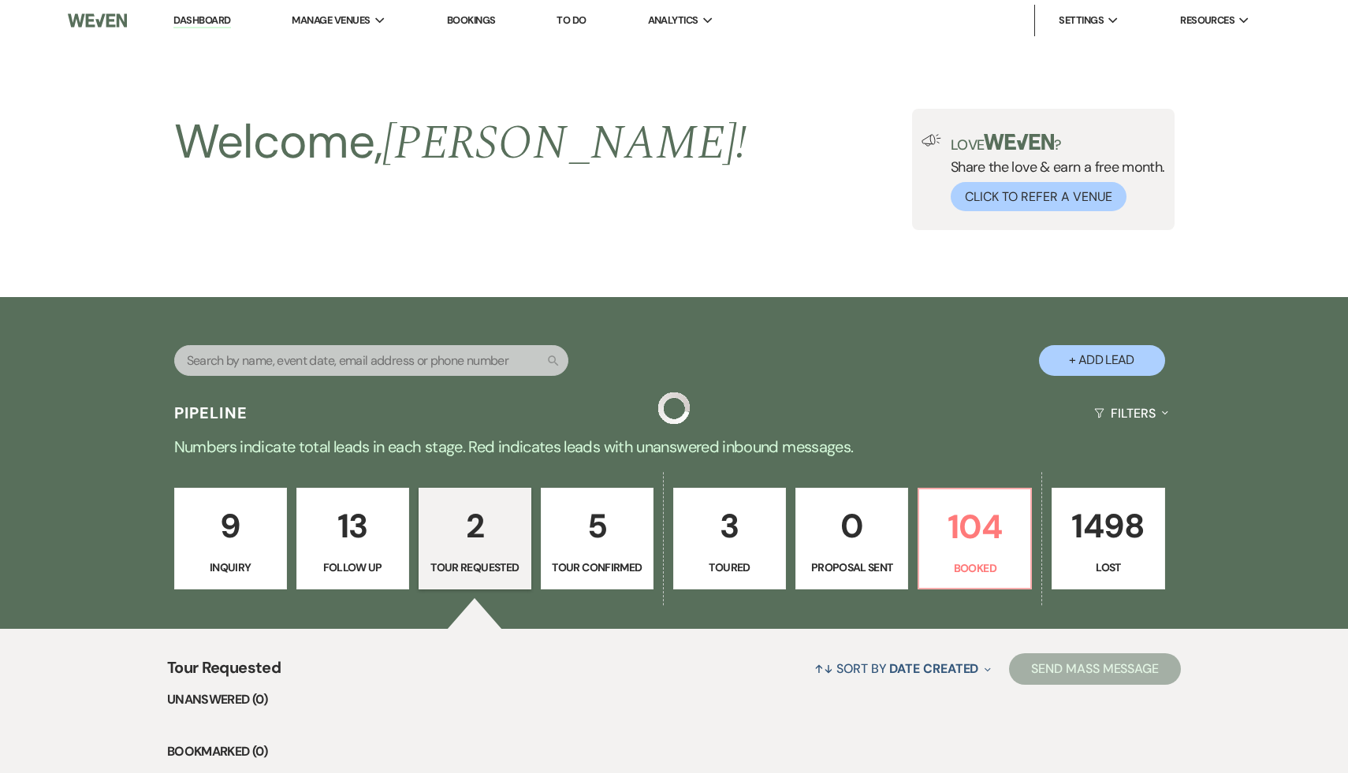
scroll to position [343, 0]
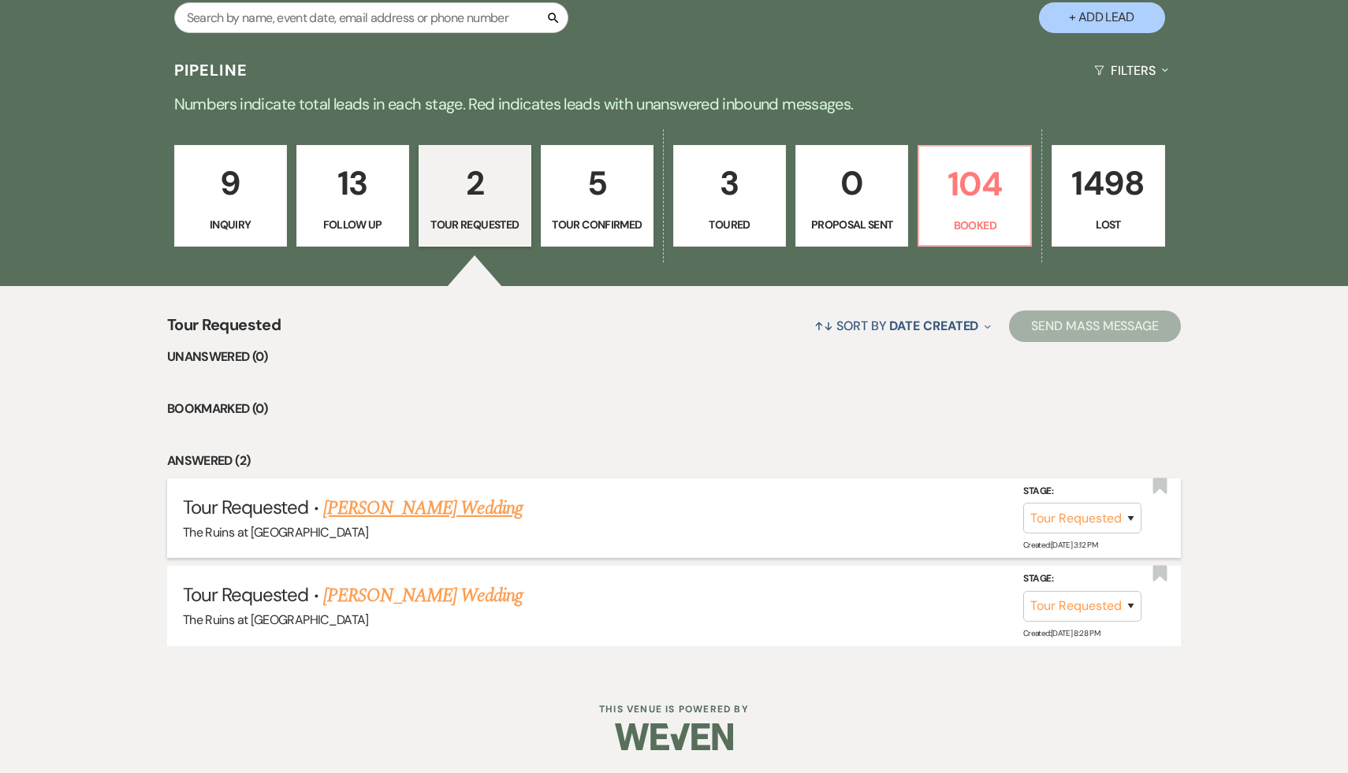
click at [416, 519] on link "Cori Barbato's Wedding" at bounding box center [422, 508] width 199 height 28
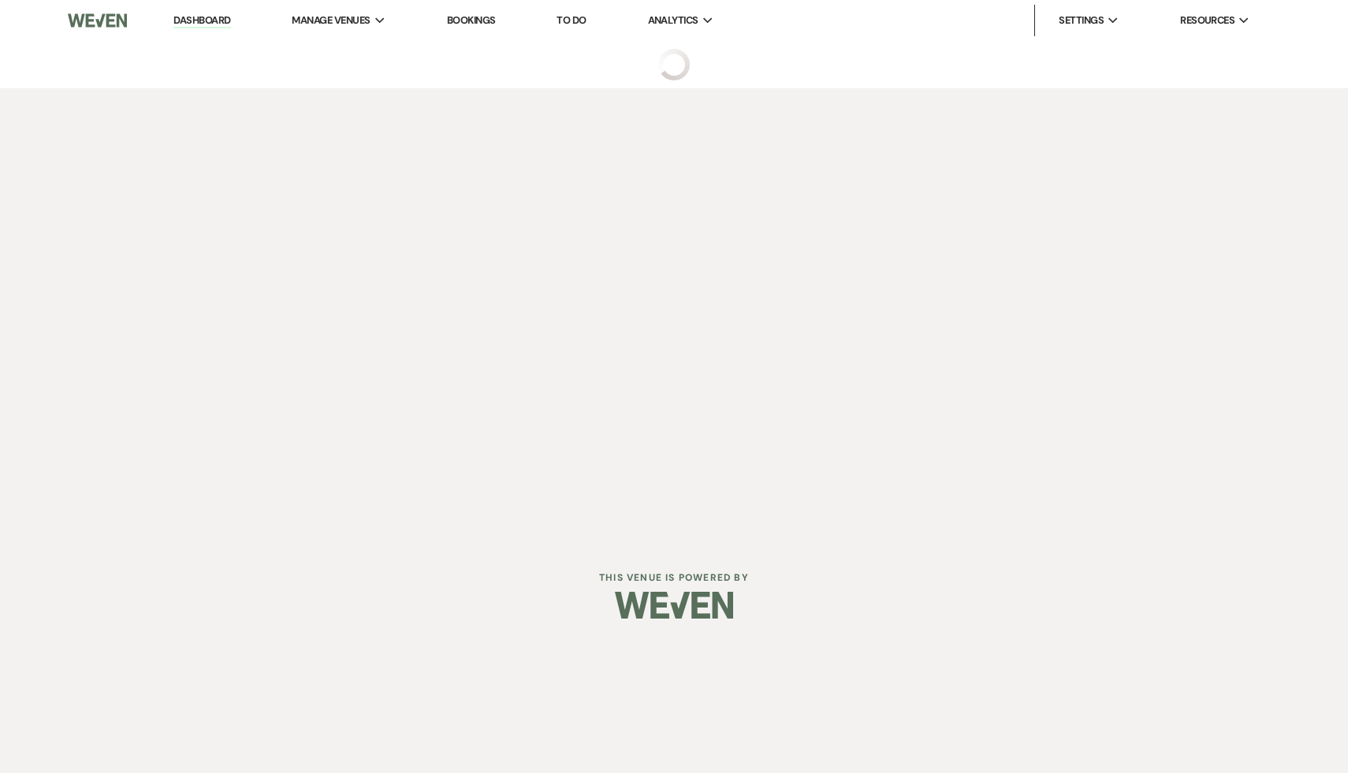
select select "2"
select select "6"
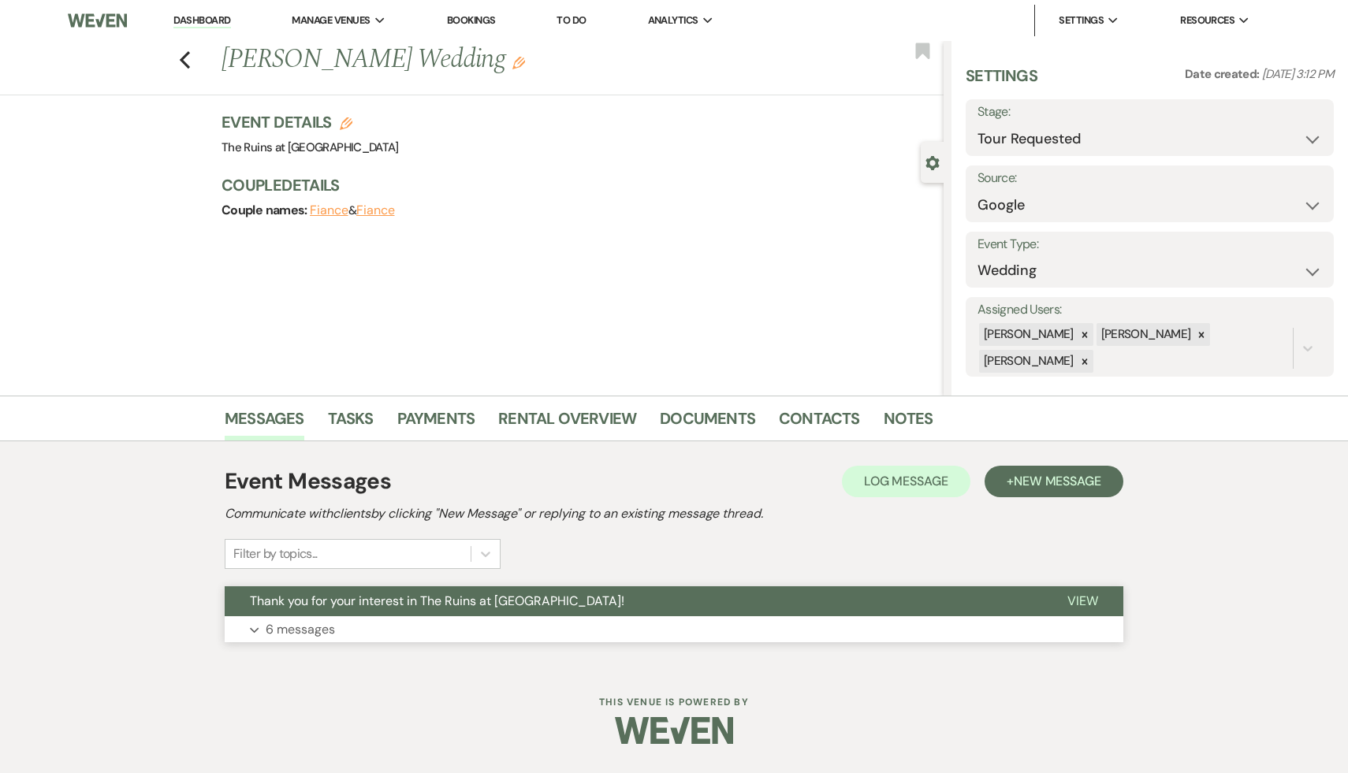
click at [412, 593] on span "Thank you for your interest in The Ruins at Sassafras!" at bounding box center [437, 601] width 375 height 17
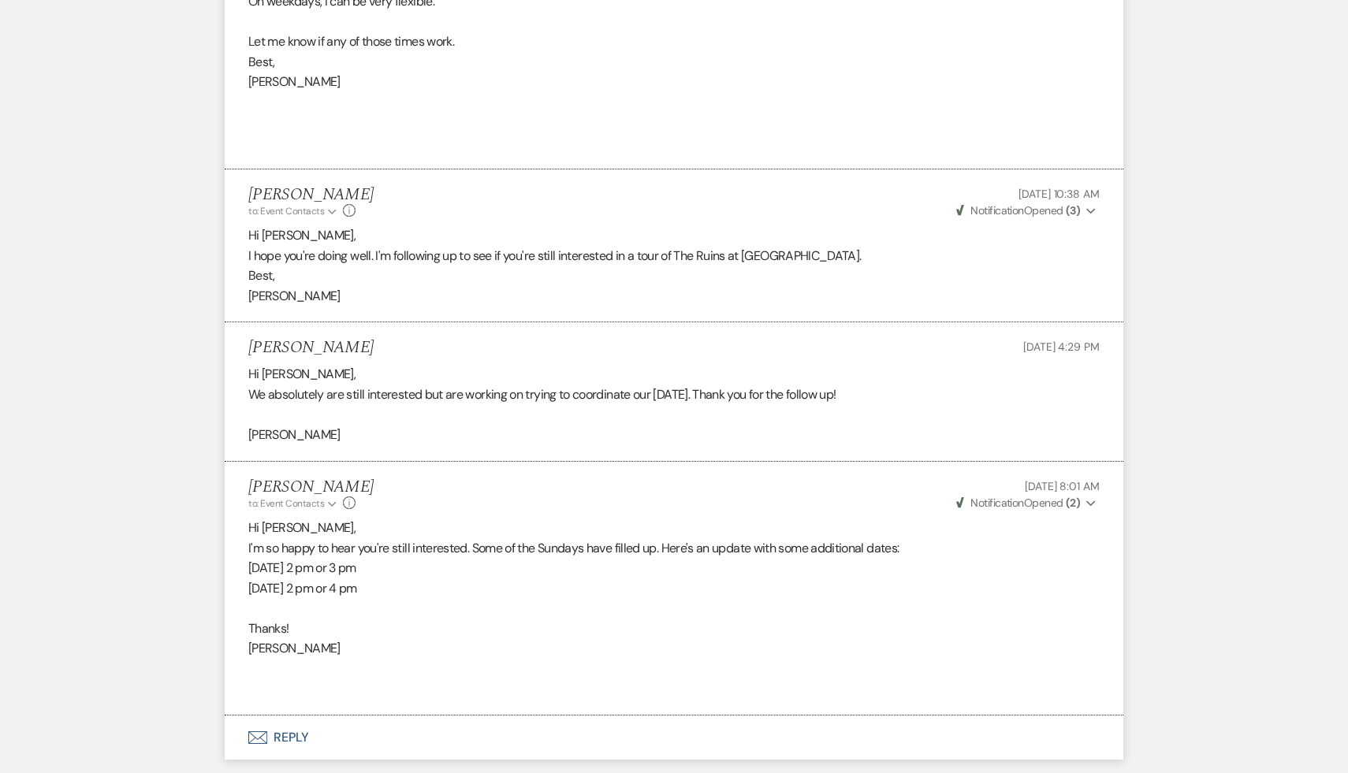
scroll to position [1735, 0]
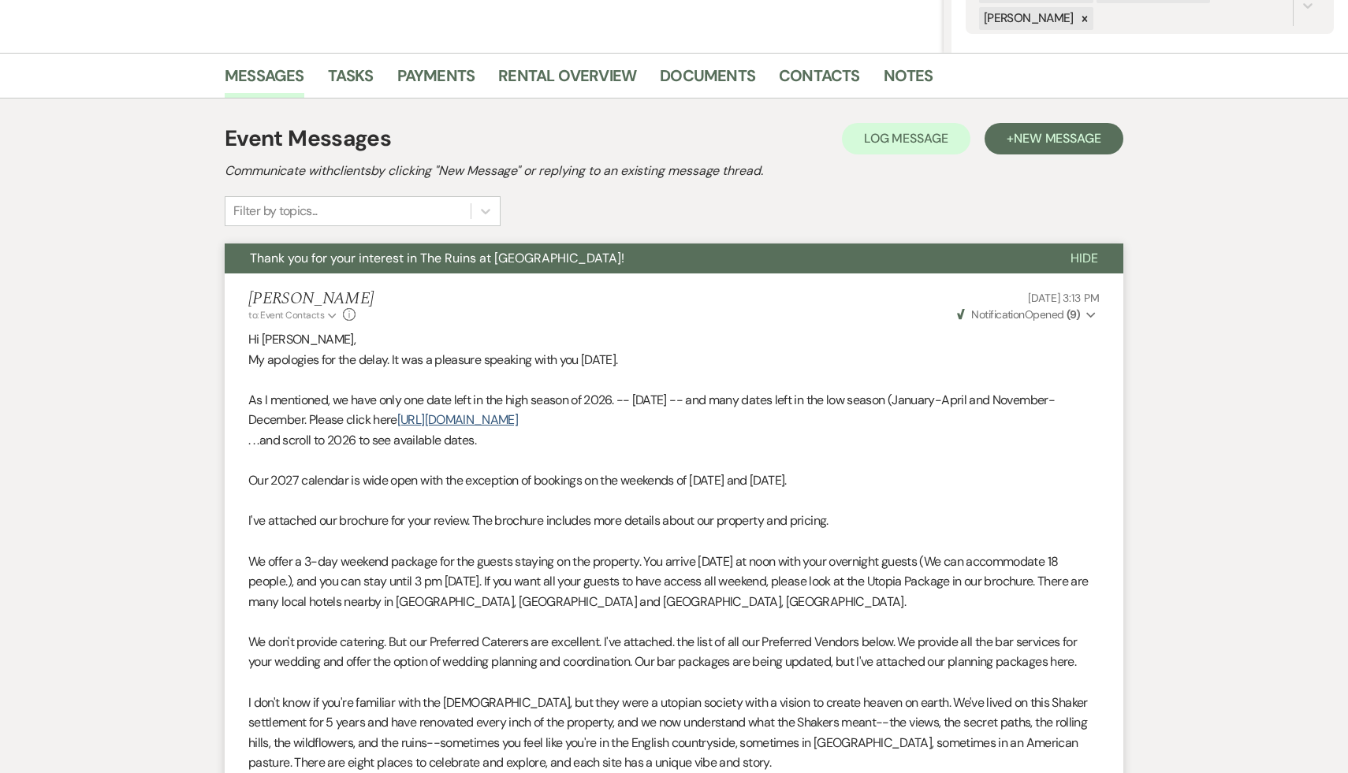
select select "2"
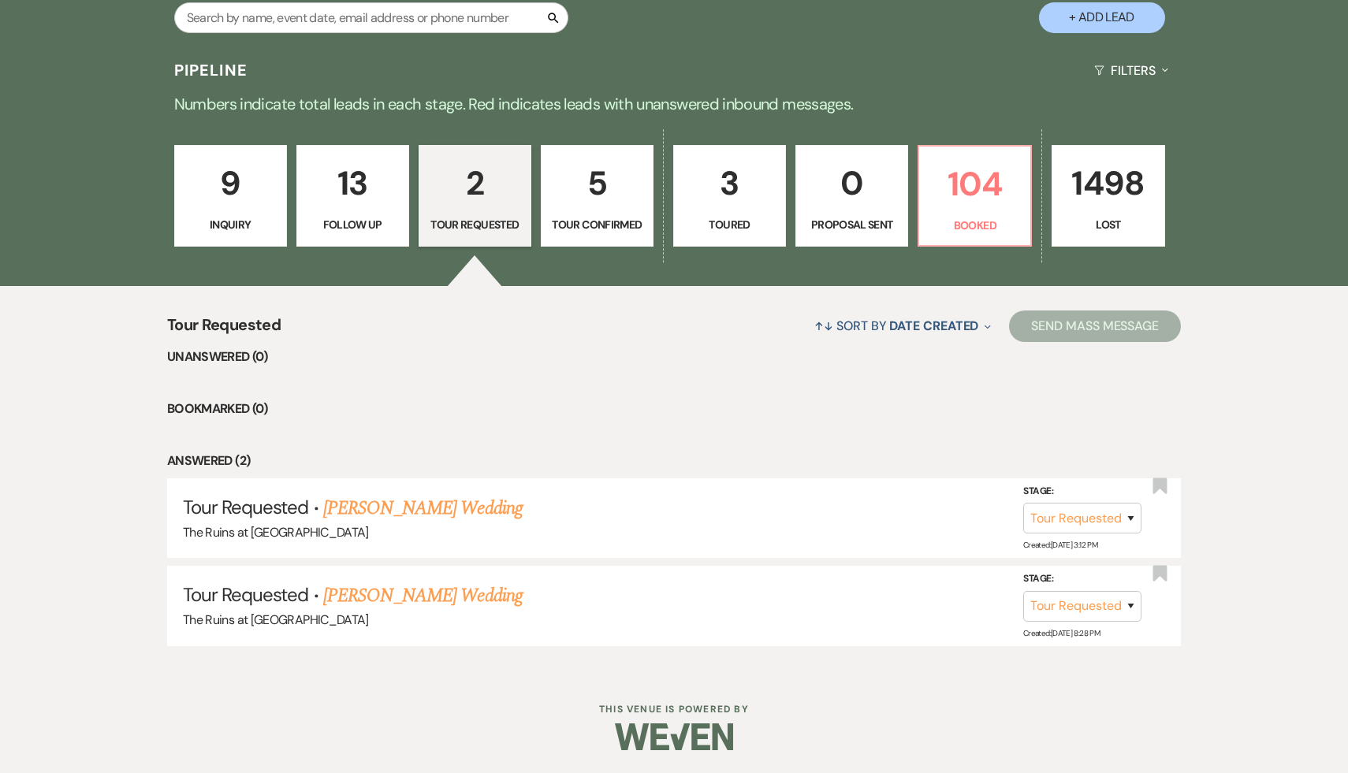
click at [597, 182] on p "5" at bounding box center [597, 183] width 92 height 53
select select "4"
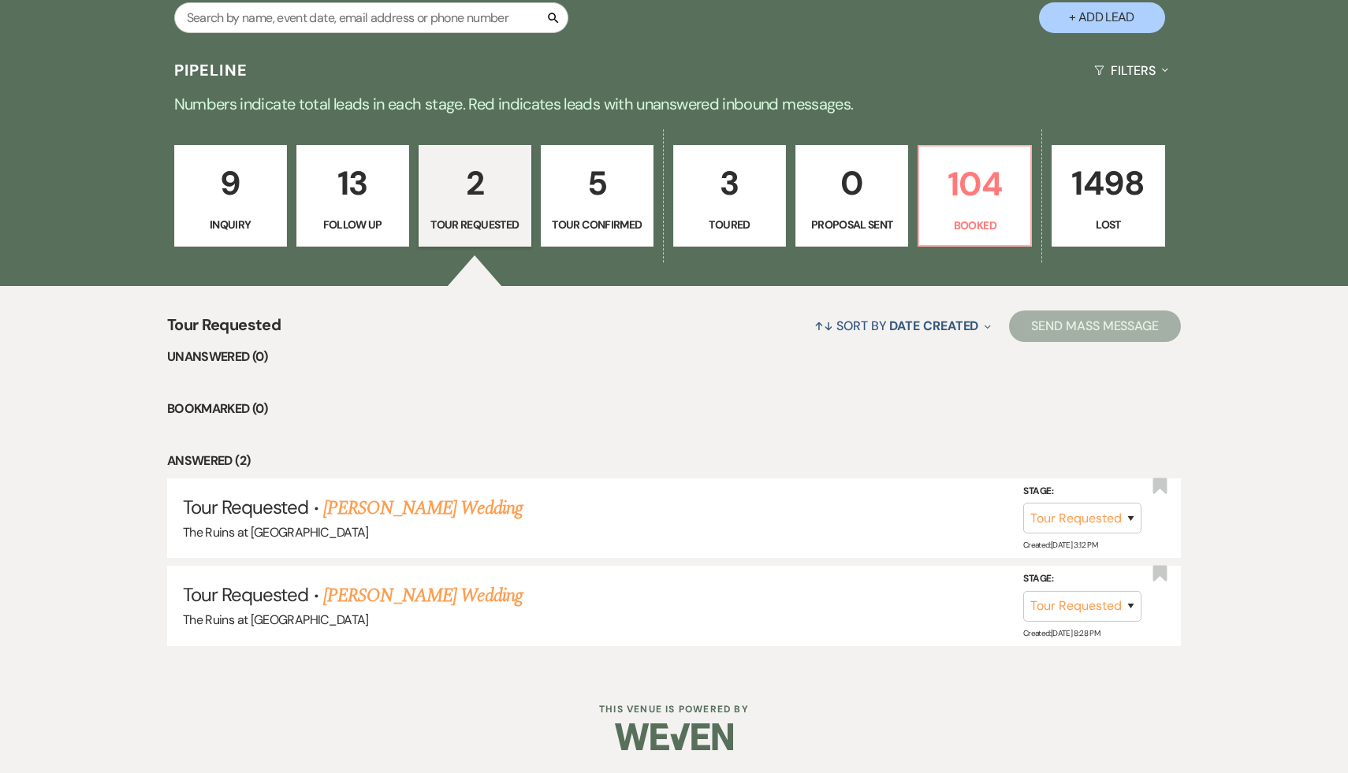
select select "4"
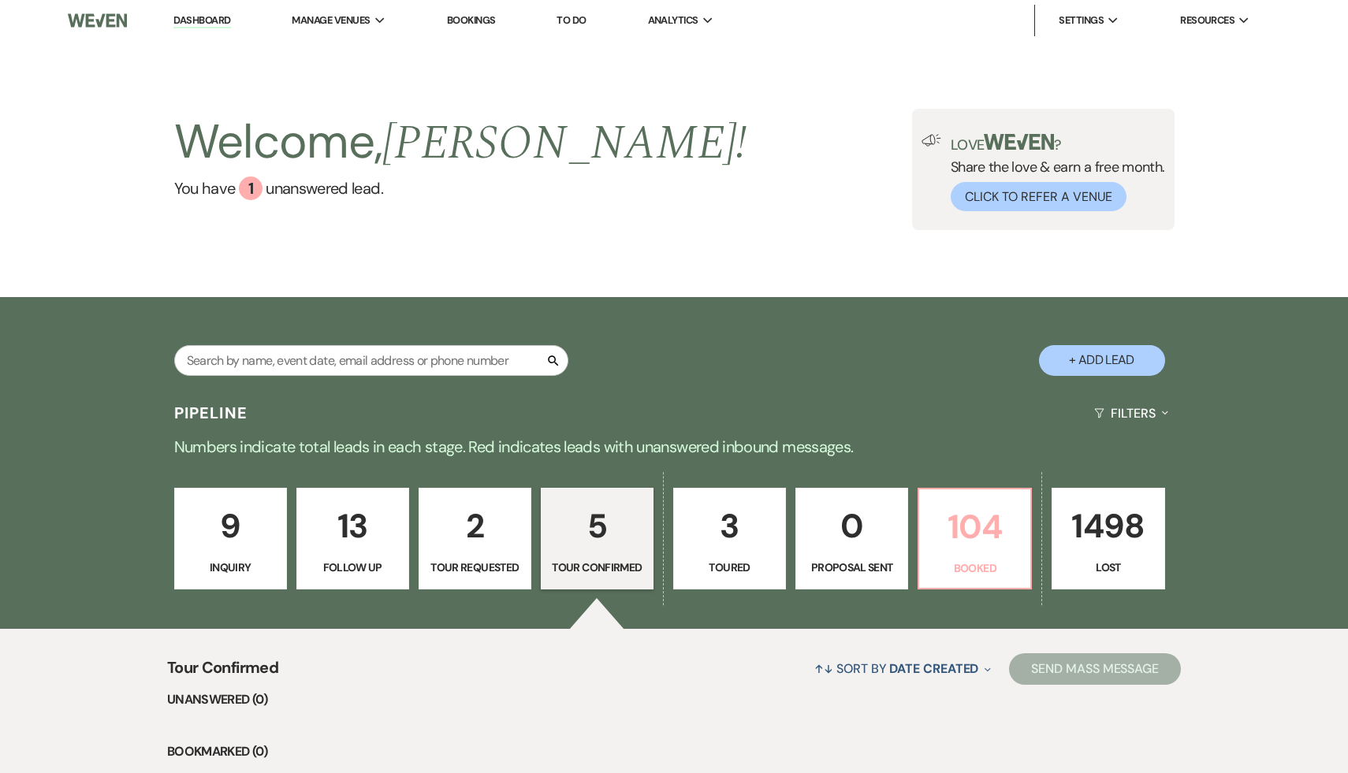
click at [981, 525] on p "104" at bounding box center [975, 527] width 92 height 53
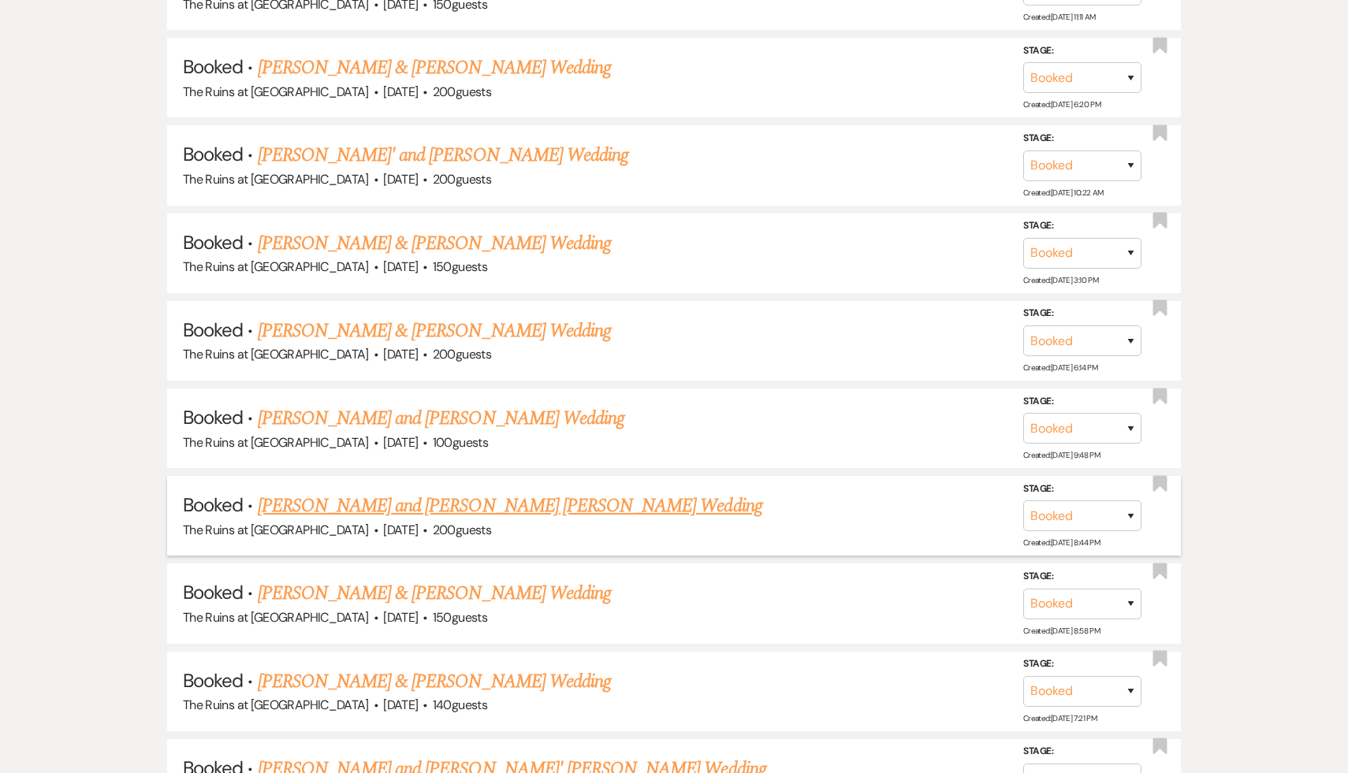
scroll to position [2820, 0]
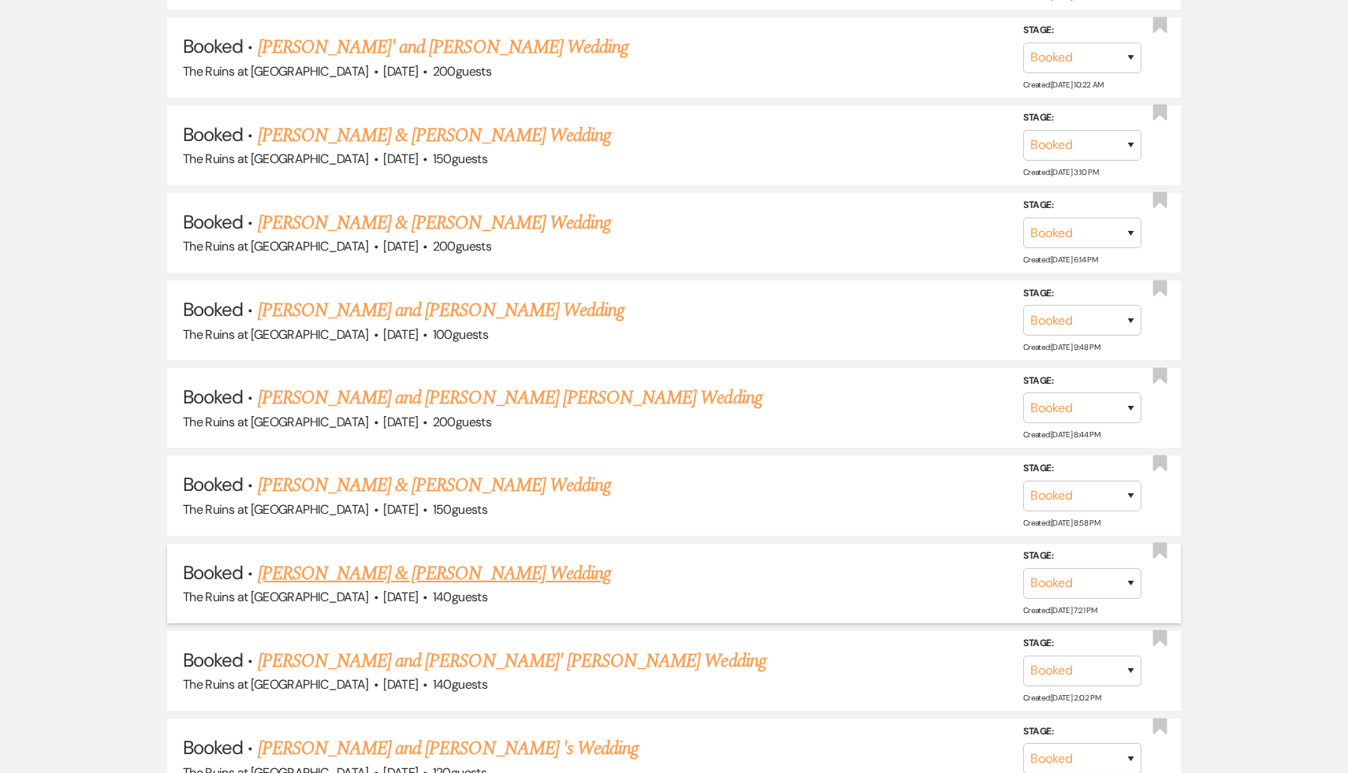
click at [466, 560] on link "Andrew Trepp & Katie DeSimone's Wedding" at bounding box center [434, 574] width 353 height 28
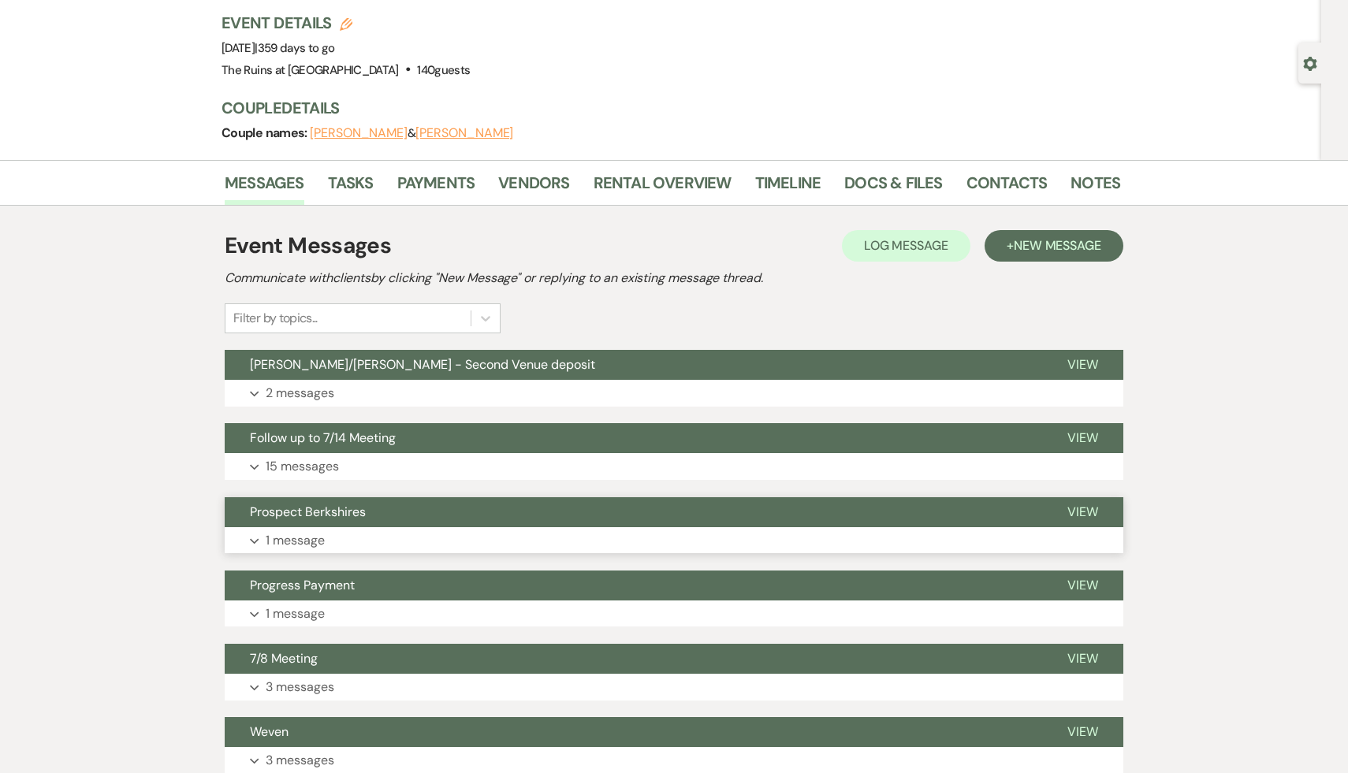
scroll to position [122, 0]
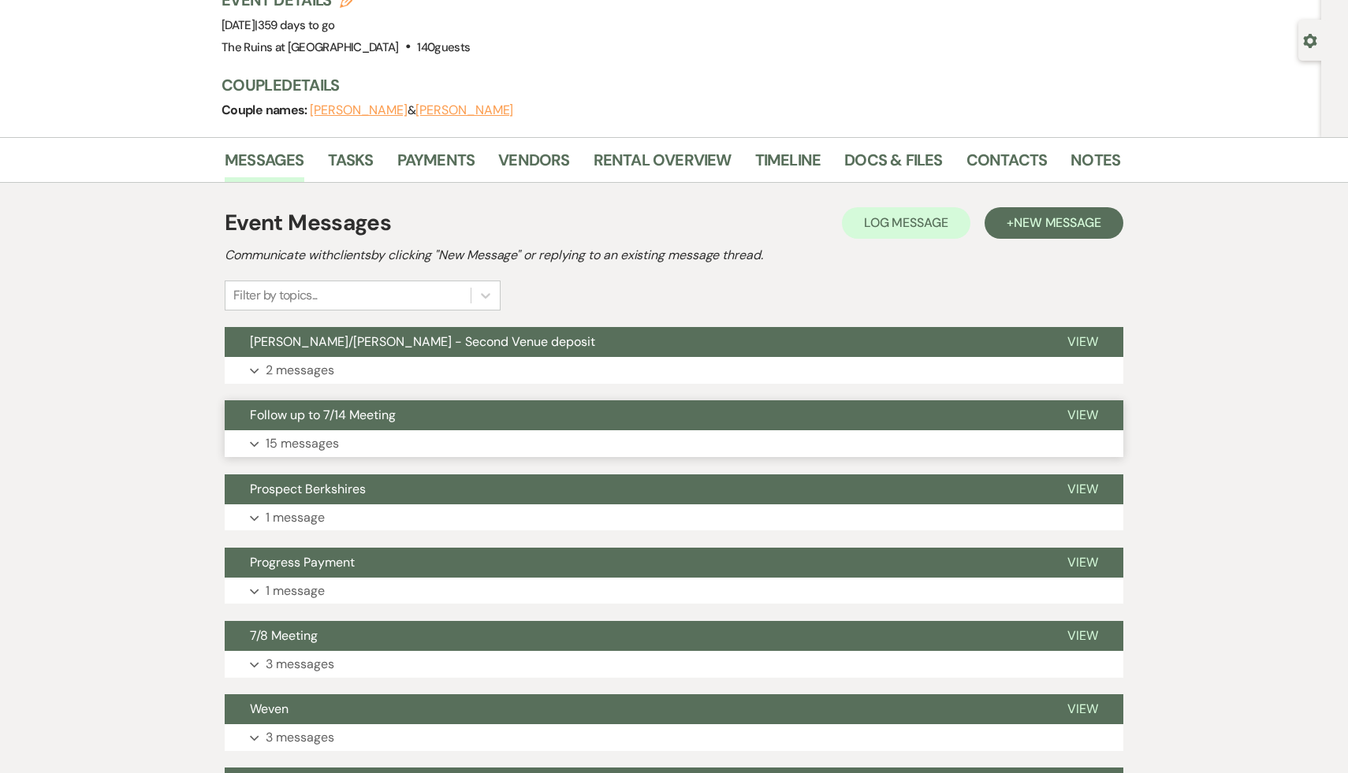
click at [375, 413] on span "Follow up to 7/14 Meeting" at bounding box center [323, 415] width 146 height 17
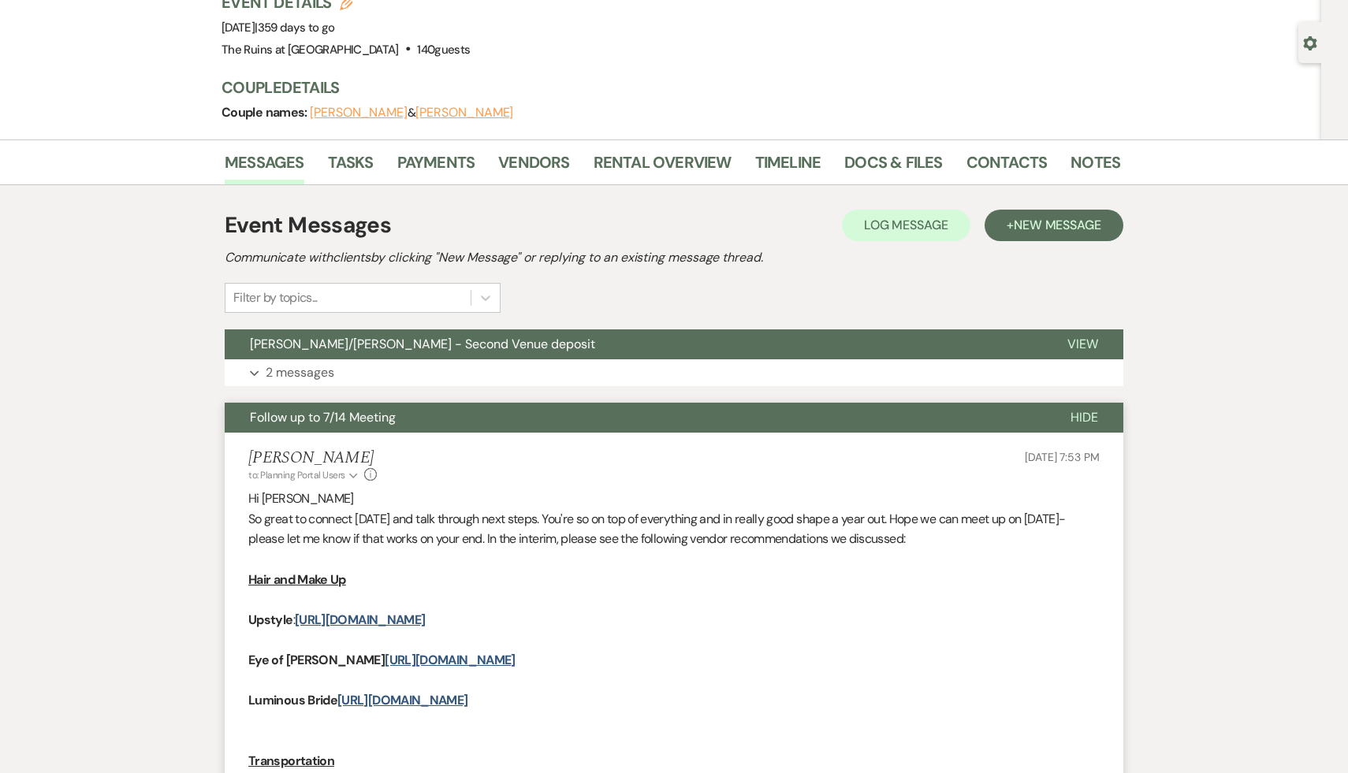
scroll to position [0, 0]
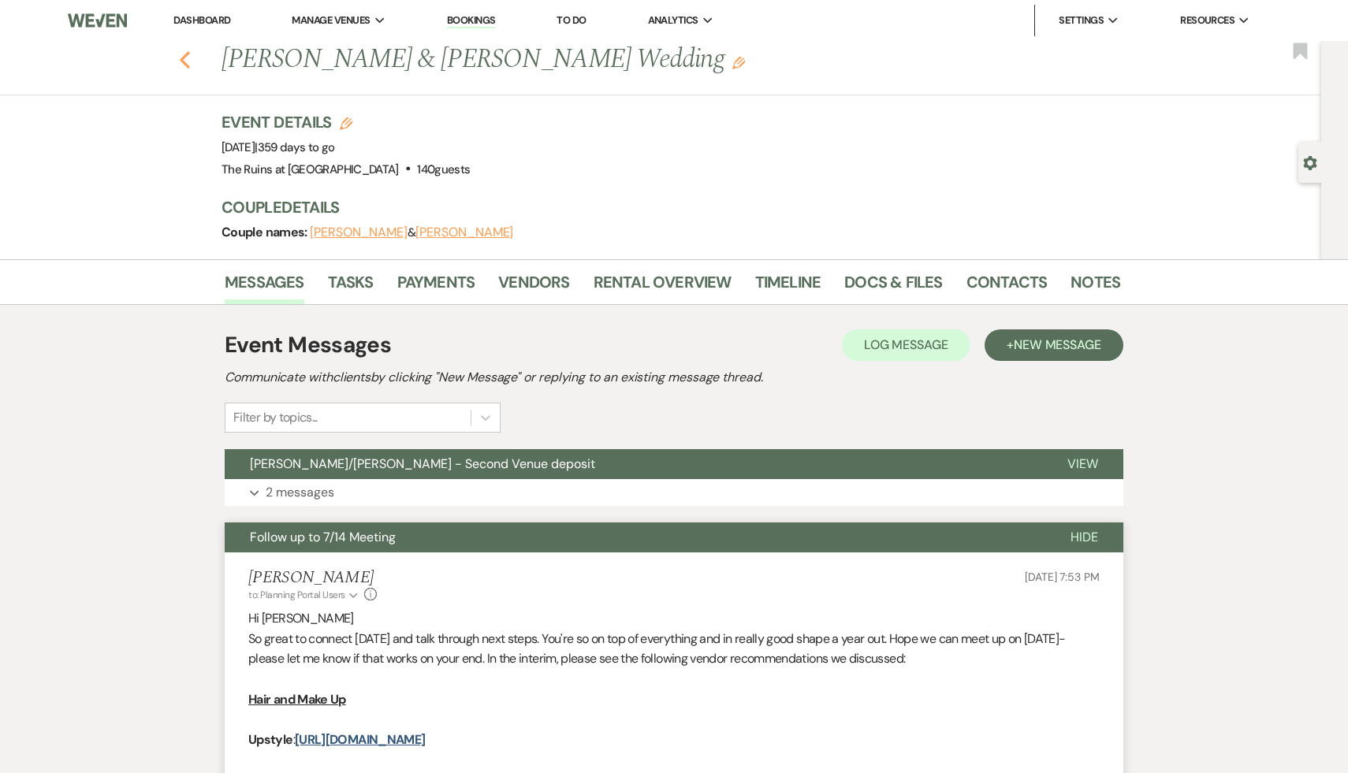
click at [181, 55] on icon "Previous" at bounding box center [185, 59] width 12 height 19
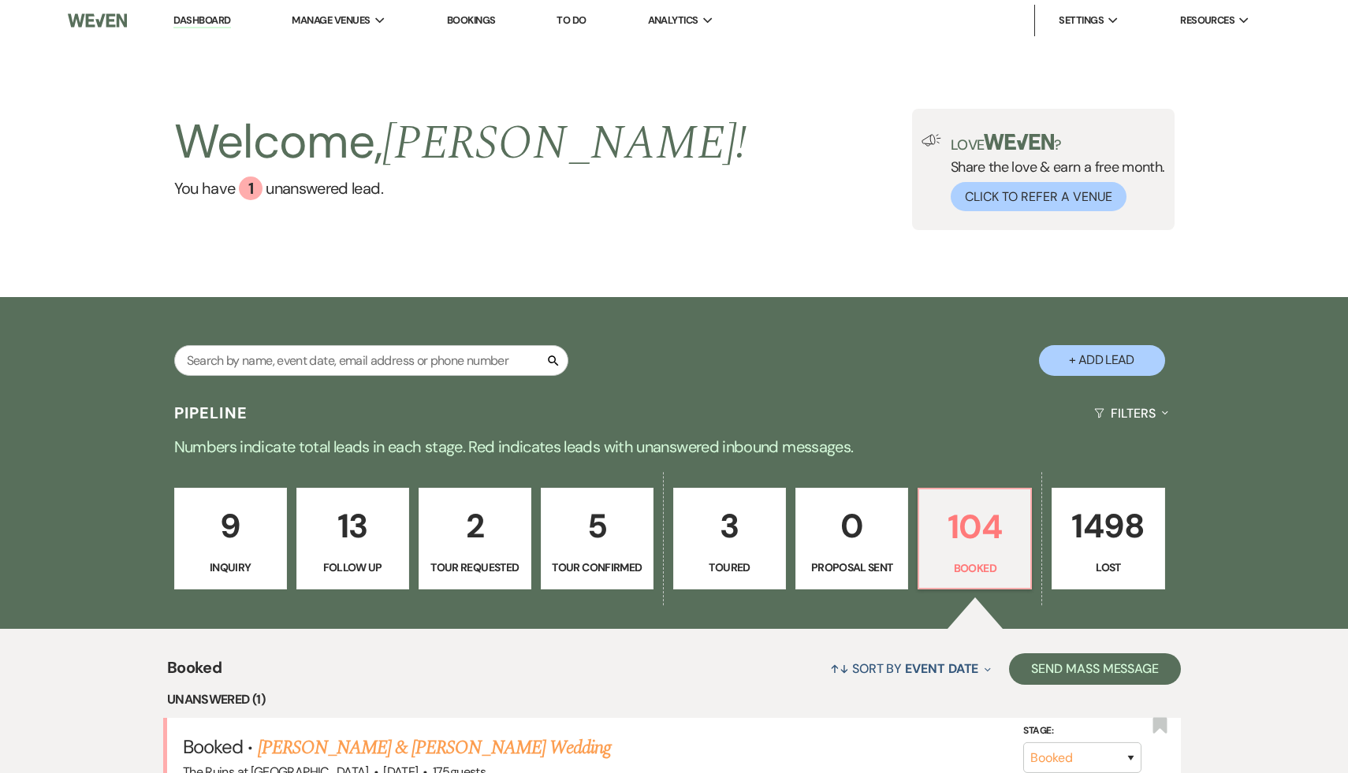
click at [229, 538] on p "9" at bounding box center [231, 526] width 92 height 53
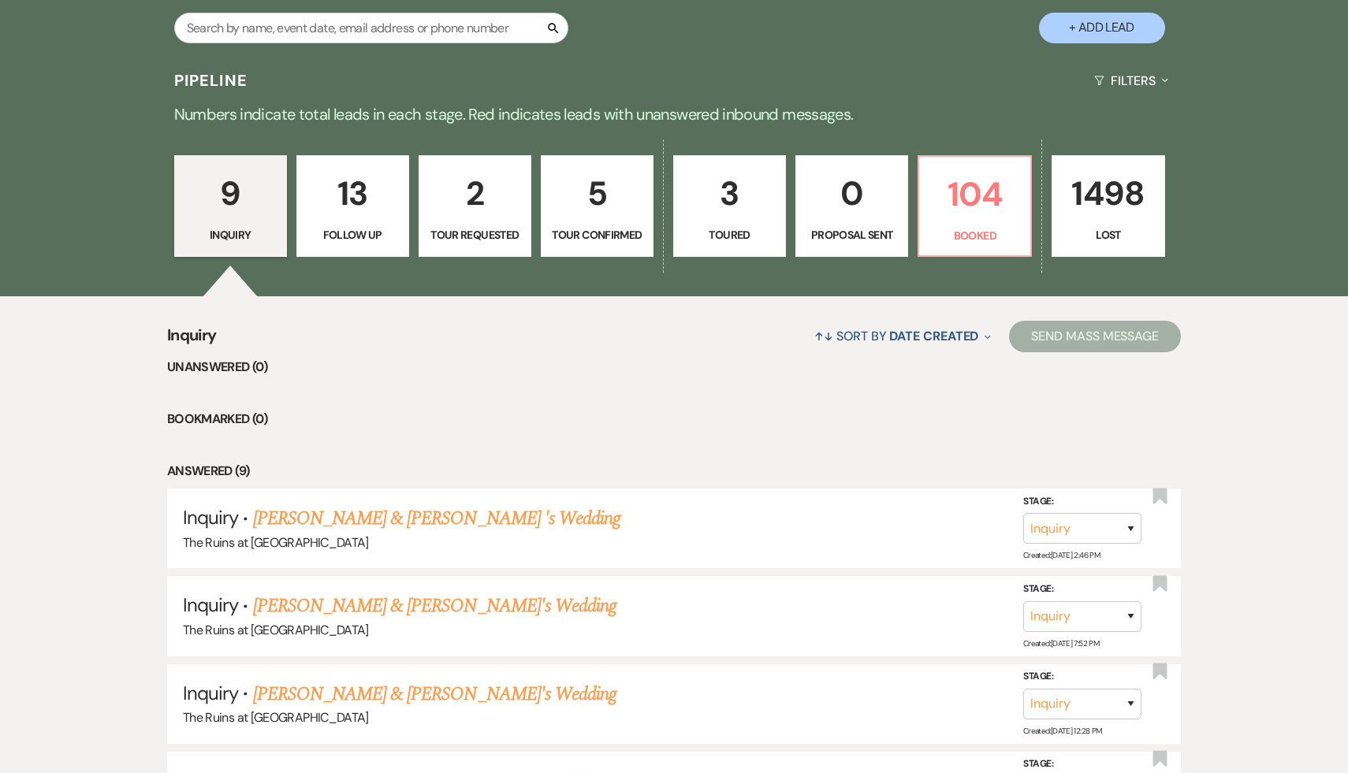
scroll to position [337, 0]
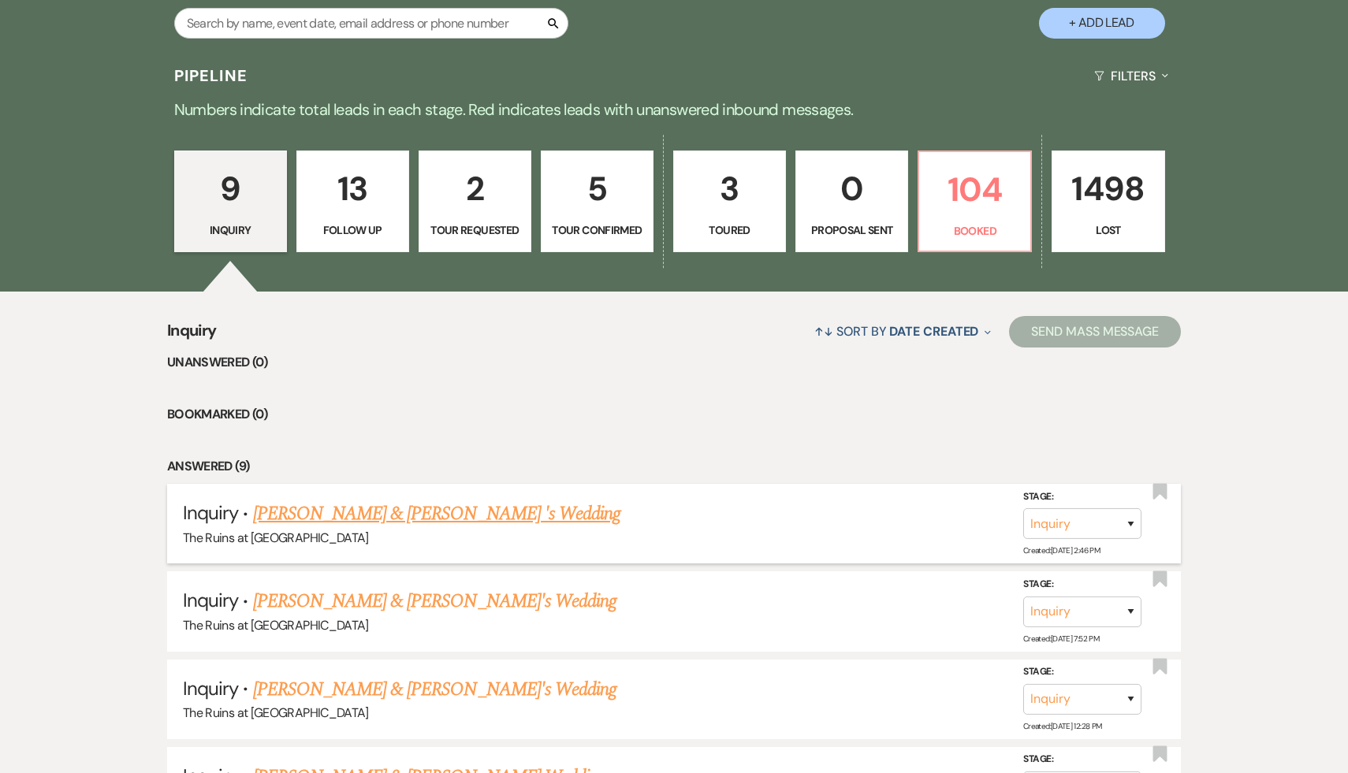
click at [418, 517] on link "[PERSON_NAME] & [PERSON_NAME] 's Wedding" at bounding box center [437, 514] width 368 height 28
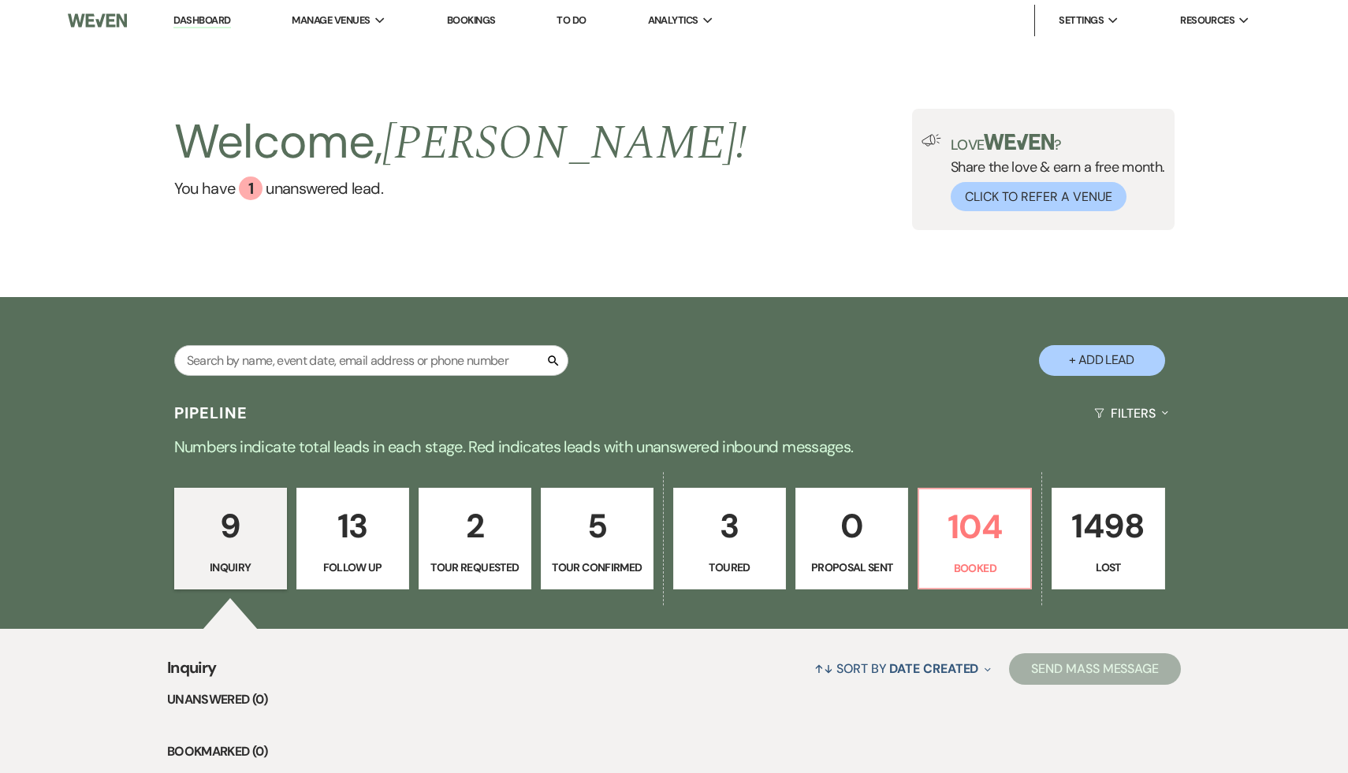
select select "20"
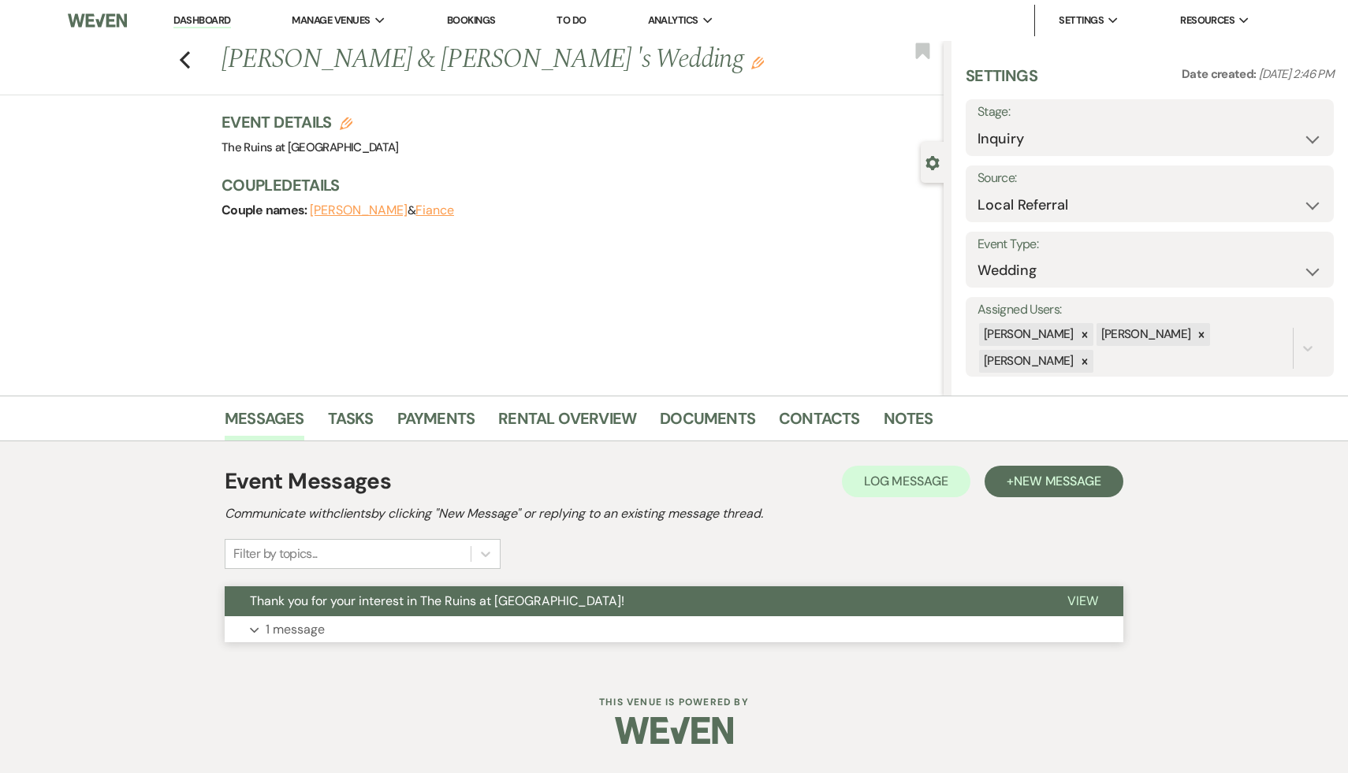
click at [471, 604] on span "Thank you for your interest in The Ruins at [GEOGRAPHIC_DATA]!" at bounding box center [437, 601] width 375 height 17
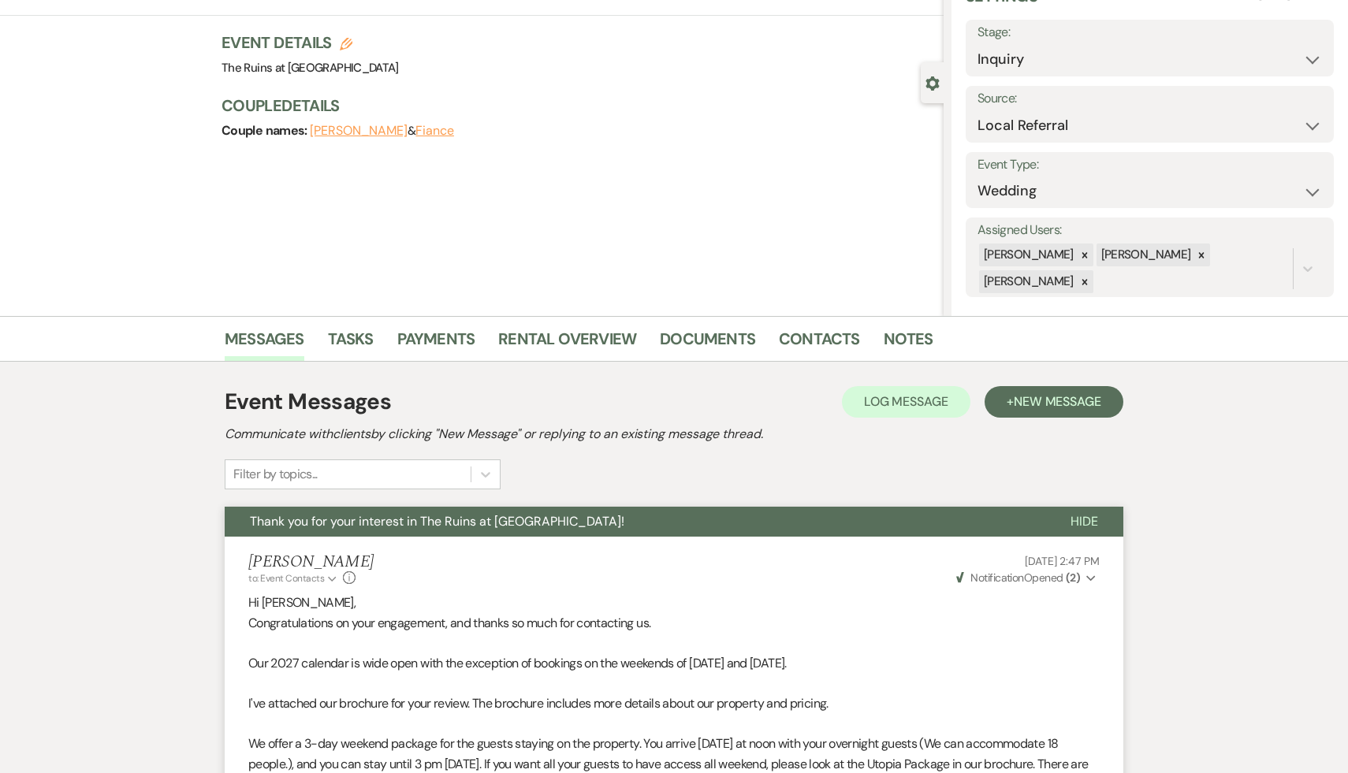
scroll to position [51, 0]
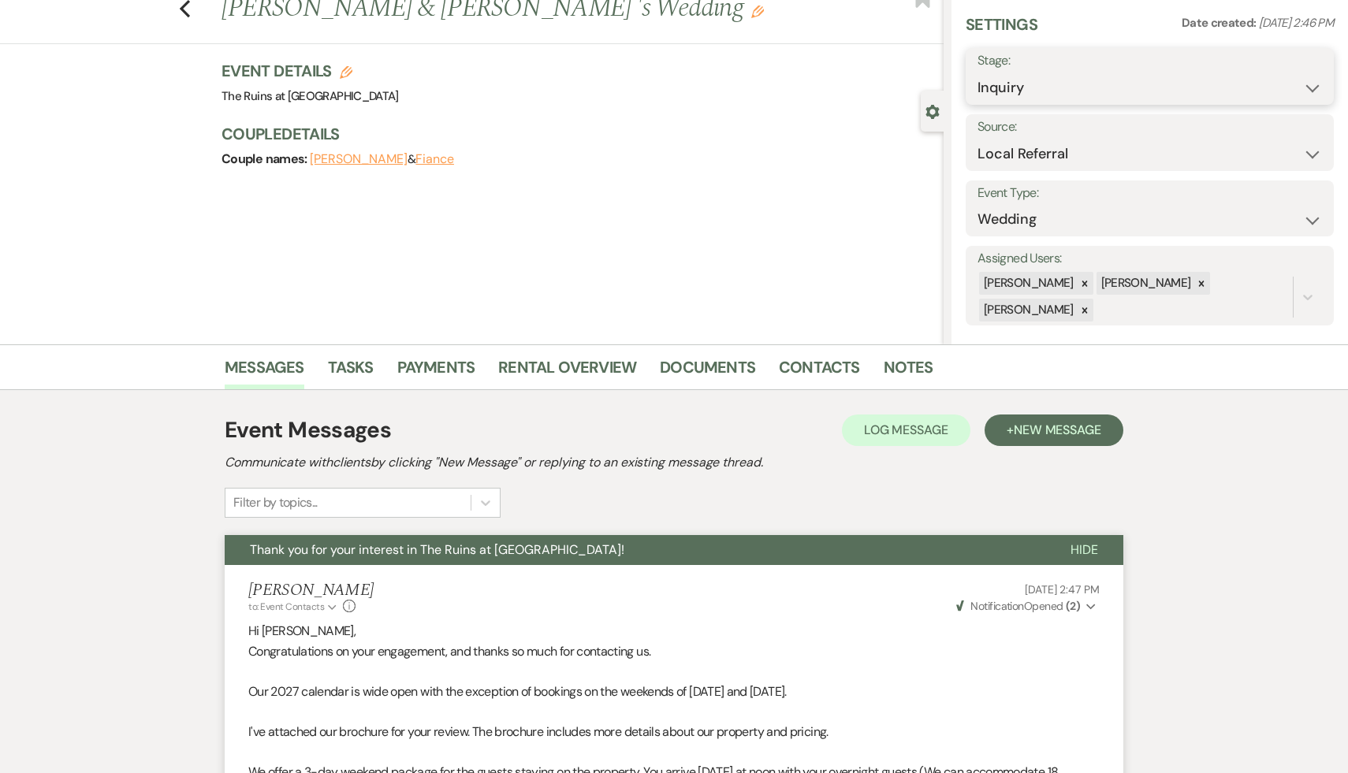
click at [1312, 88] on select "Inquiry Follow Up Tour Requested Tour Confirmed Toured Proposal Sent Booked Lost" at bounding box center [1150, 88] width 345 height 31
select select "2"
click at [1300, 76] on button "Save" at bounding box center [1295, 77] width 78 height 32
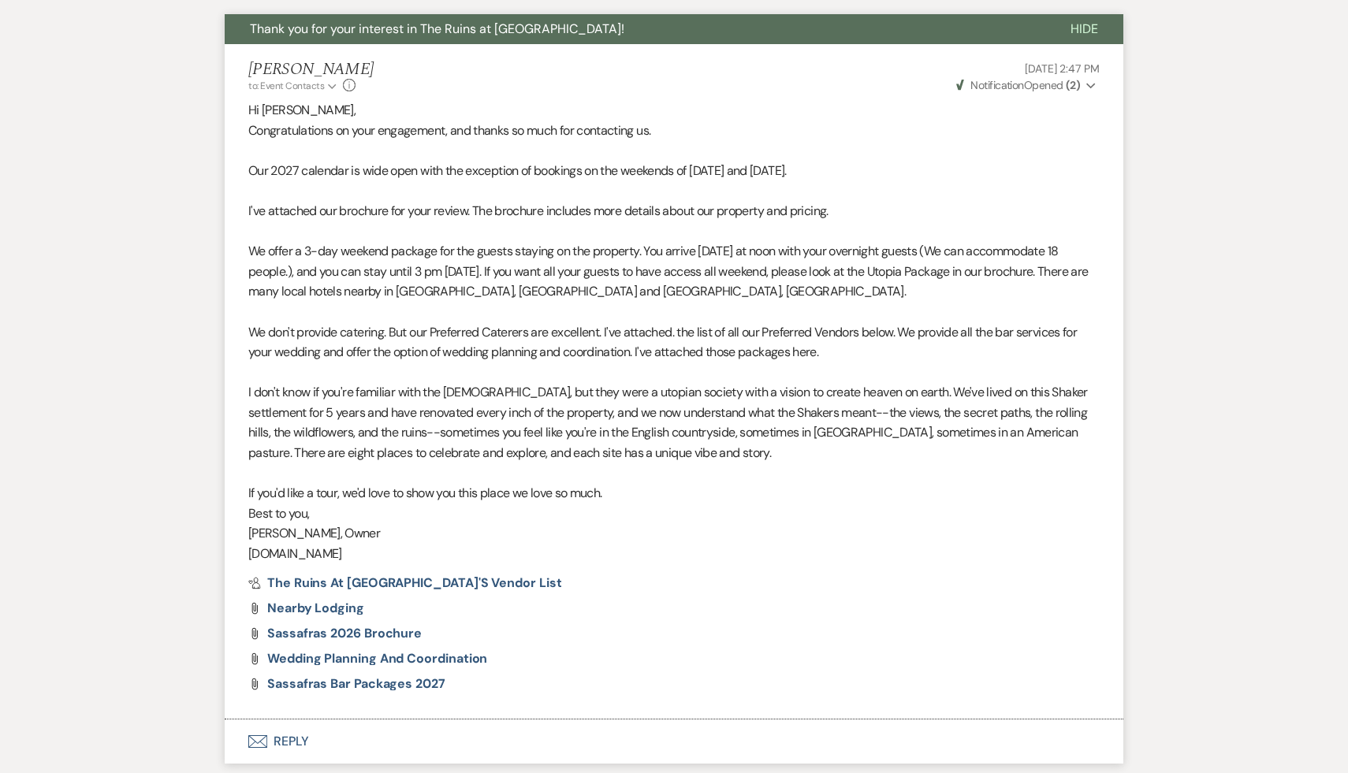
scroll to position [556, 0]
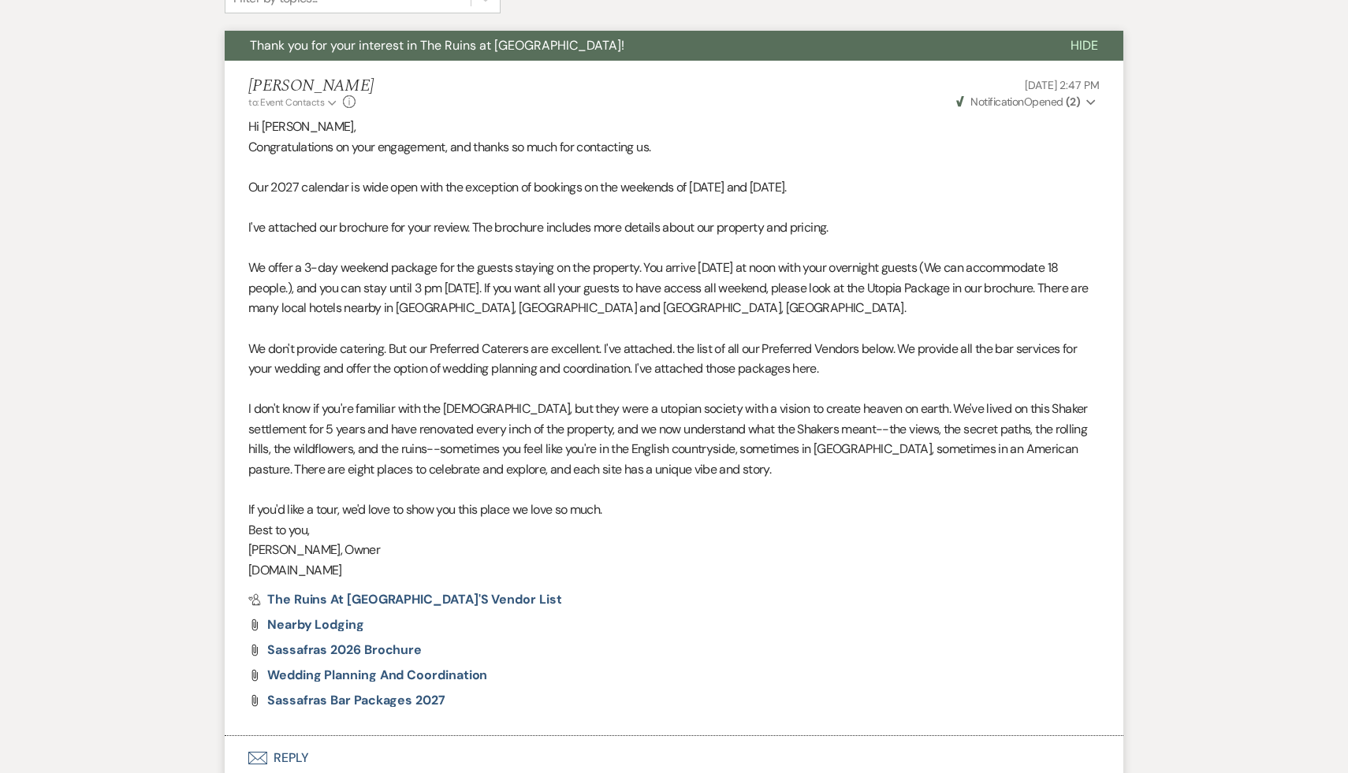
click at [300, 754] on button "Envelope Reply" at bounding box center [674, 758] width 899 height 44
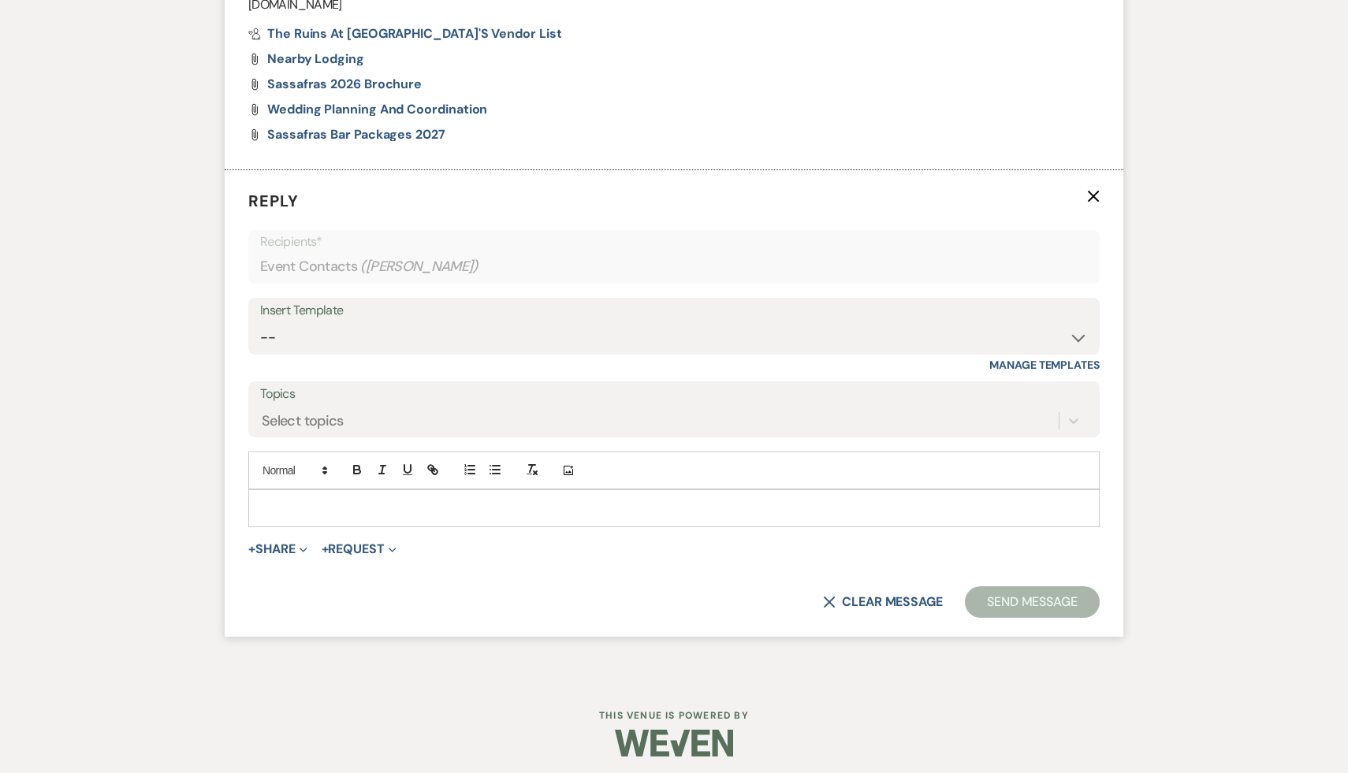
scroll to position [1129, 0]
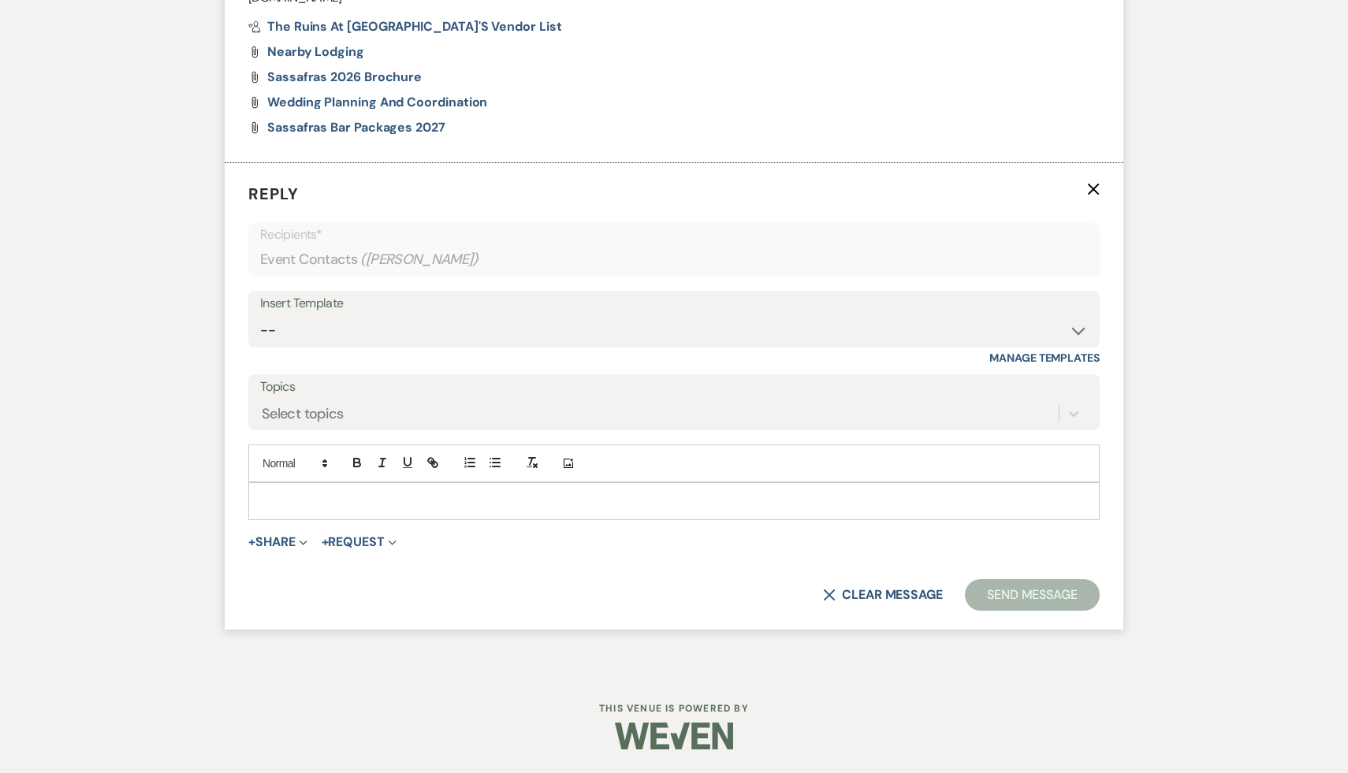
click at [473, 485] on div at bounding box center [674, 501] width 850 height 36
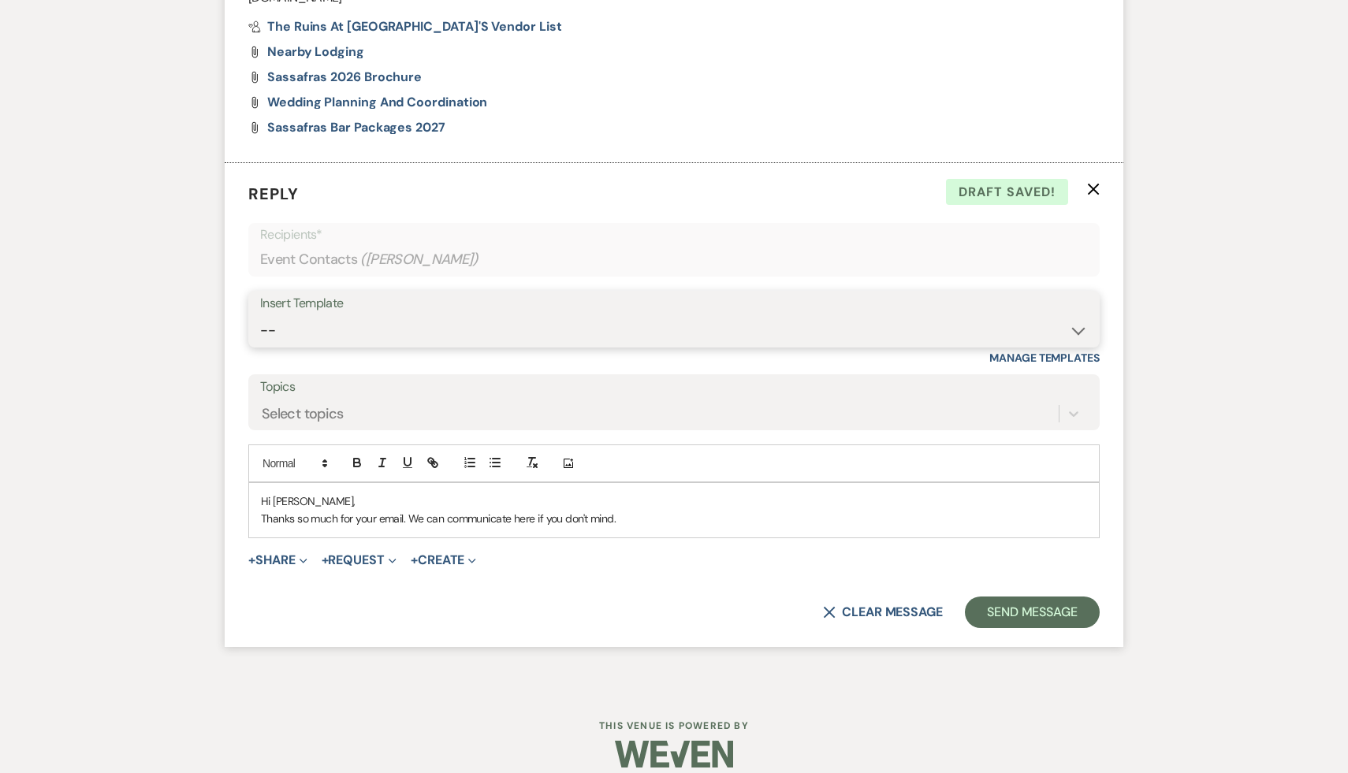
click at [1076, 326] on select "-- Weven Planning Portal Introduction (Booked Events) Initial Inquiry Response …" at bounding box center [674, 330] width 828 height 31
select select "3774"
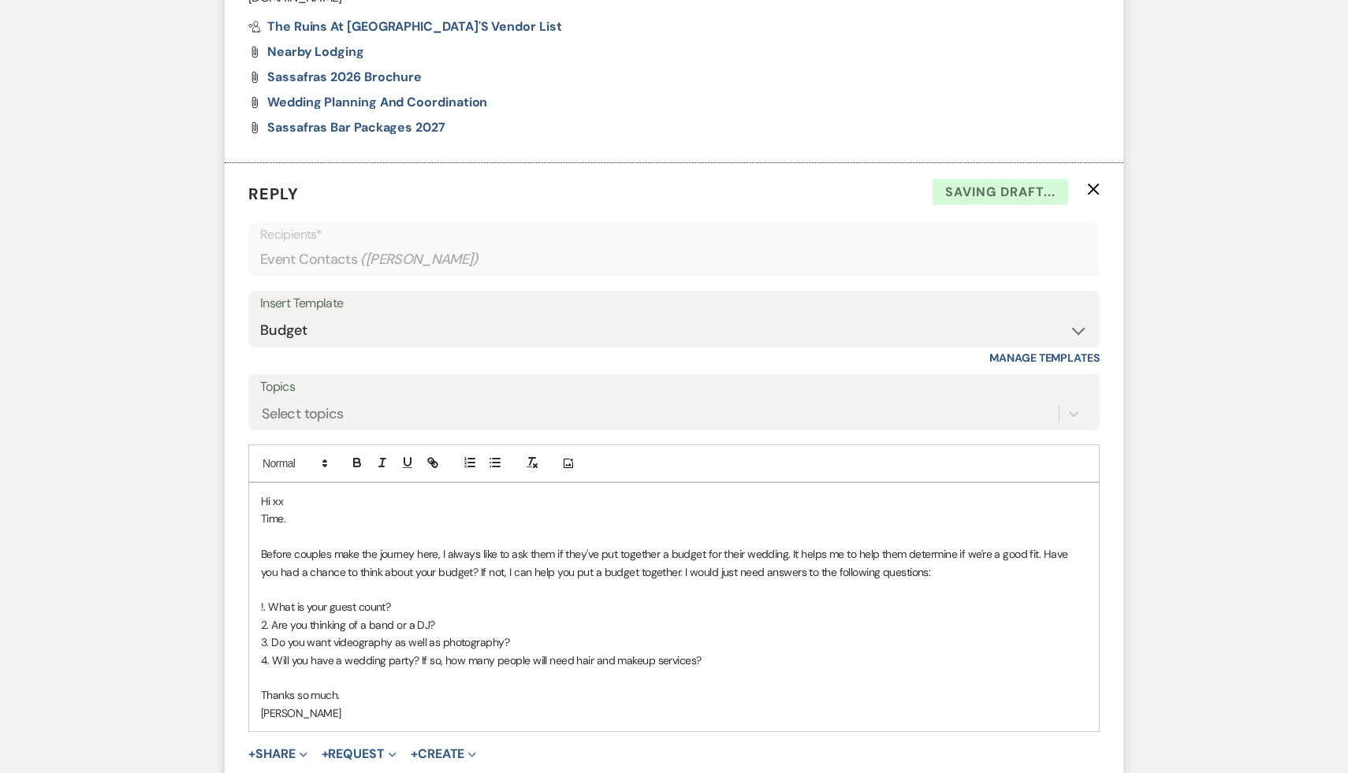
click at [293, 501] on p "Hi xx" at bounding box center [674, 501] width 826 height 17
drag, startPoint x: 314, startPoint y: 524, endPoint x: 234, endPoint y: 522, distance: 79.7
click at [234, 522] on form "Reply X Saving draft... Recipients* Event Contacts ( Jessica Borey ) Insert Tem…" at bounding box center [674, 502] width 899 height 679
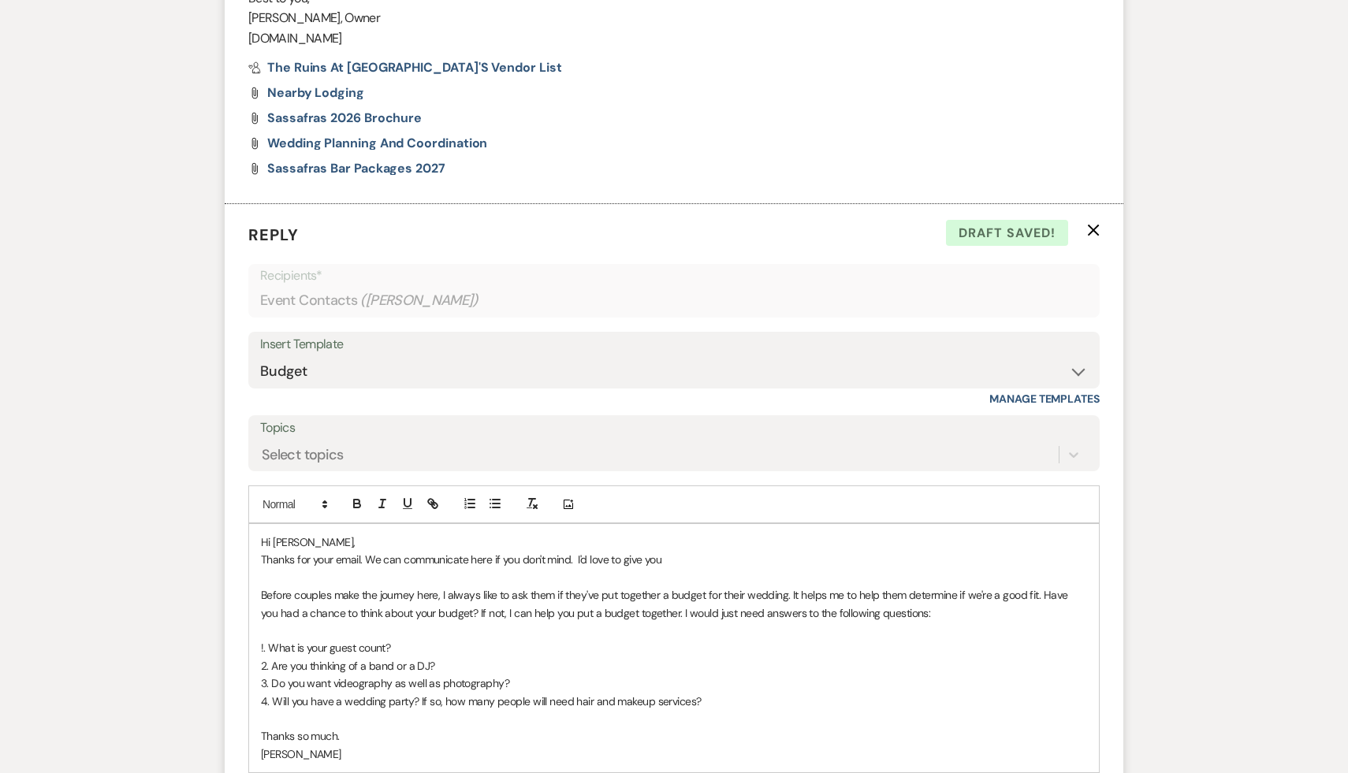
scroll to position [1097, 0]
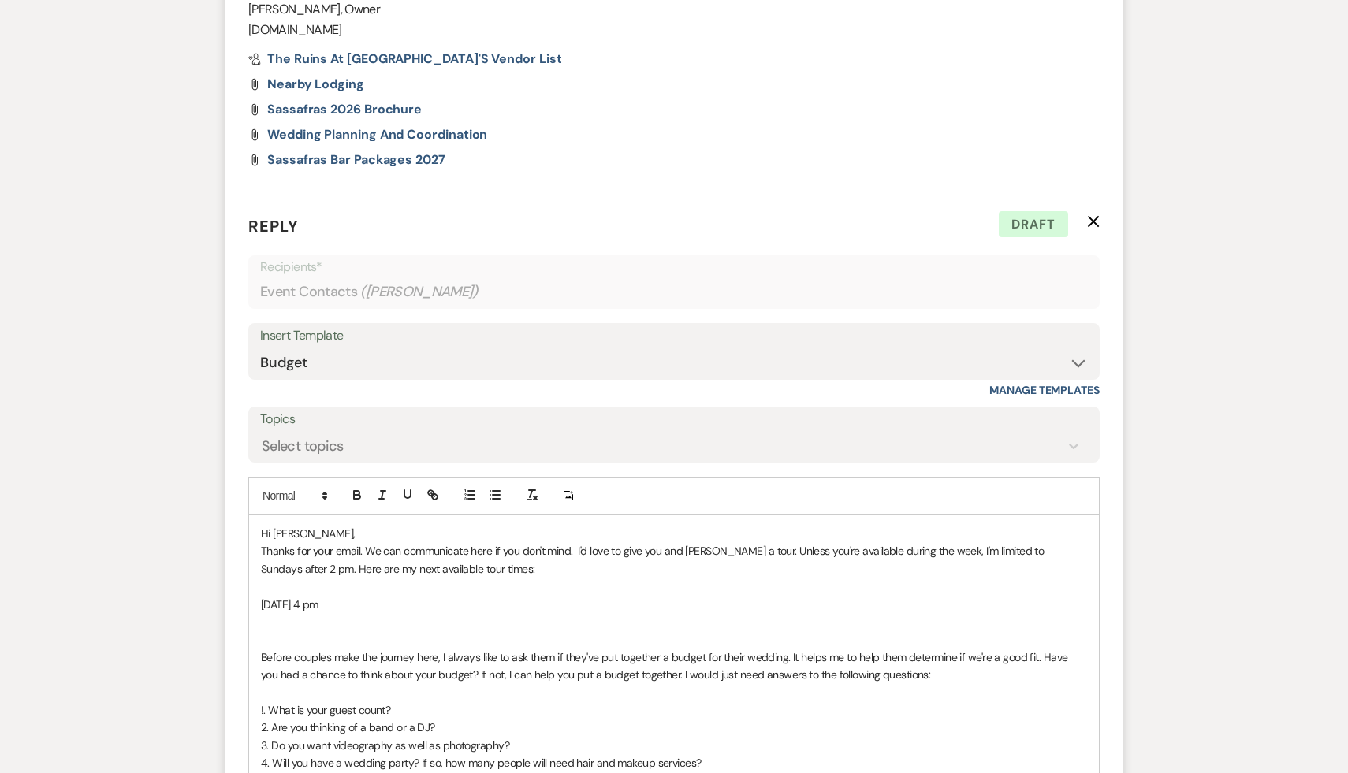
click at [301, 604] on p "Sunday, August 31, 4 pm" at bounding box center [674, 604] width 826 height 17
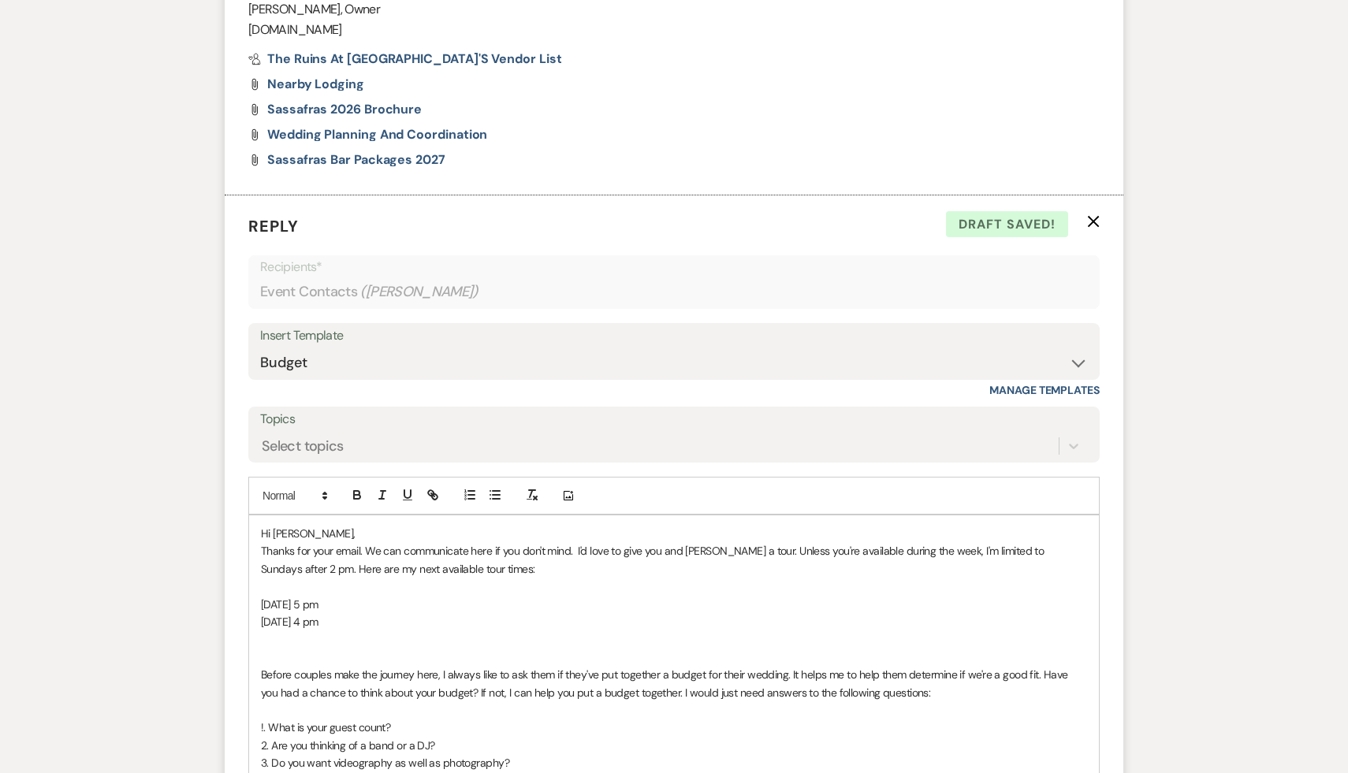
click at [362, 624] on p "August 31, 4 pm" at bounding box center [674, 621] width 826 height 17
click at [255, 624] on div "Hi Jessica, Thanks for your email. We can communicate here if you don't mind. I…" at bounding box center [674, 684] width 850 height 337
click at [401, 621] on p "Sunday, August 31, 4 pm" at bounding box center [674, 621] width 826 height 17
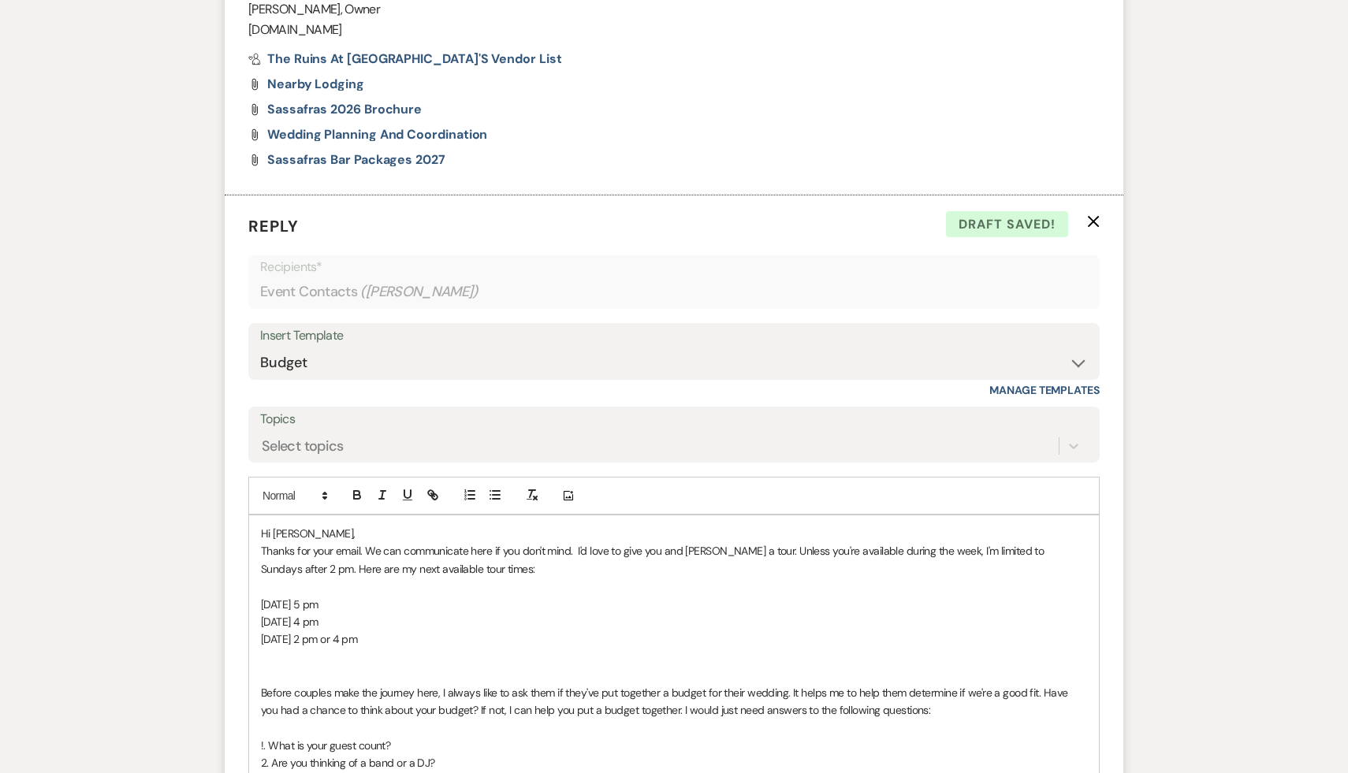
click at [329, 661] on p at bounding box center [674, 657] width 826 height 17
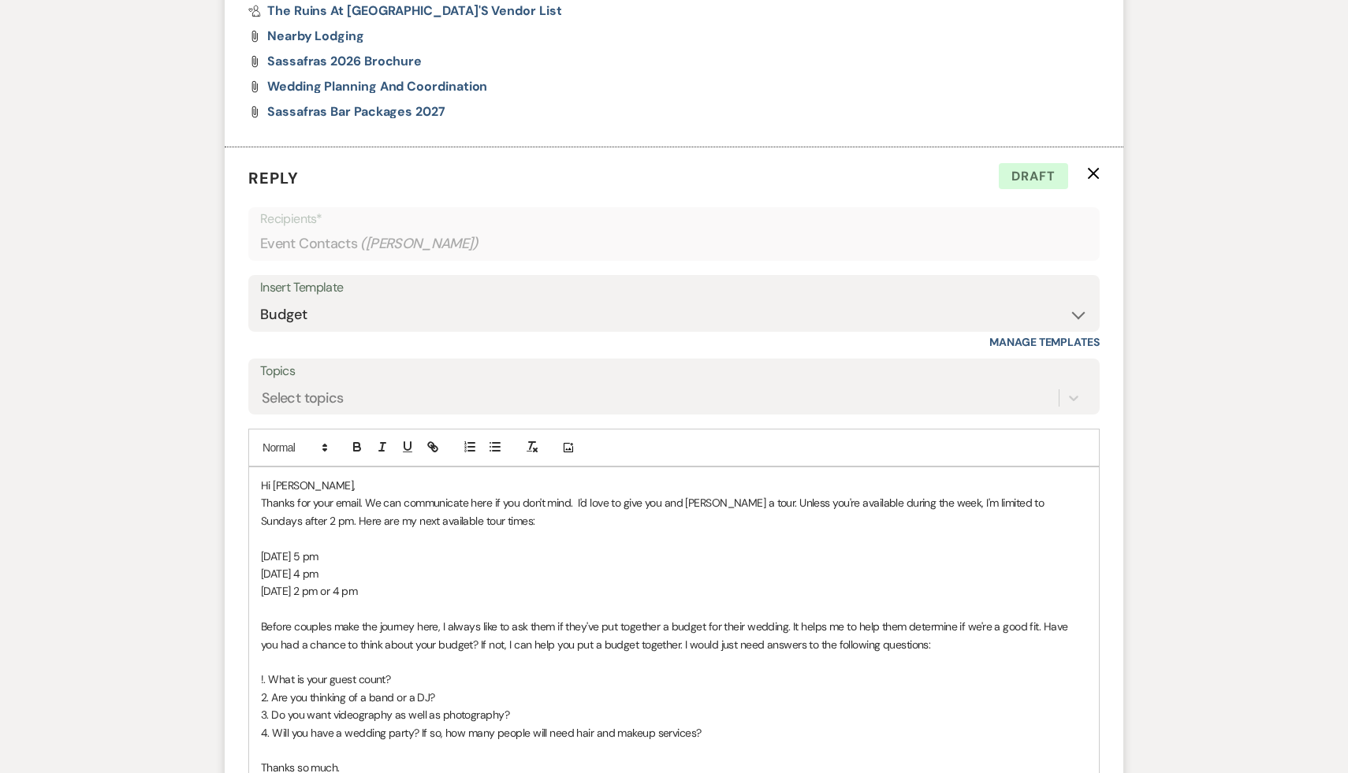
scroll to position [1165, 0]
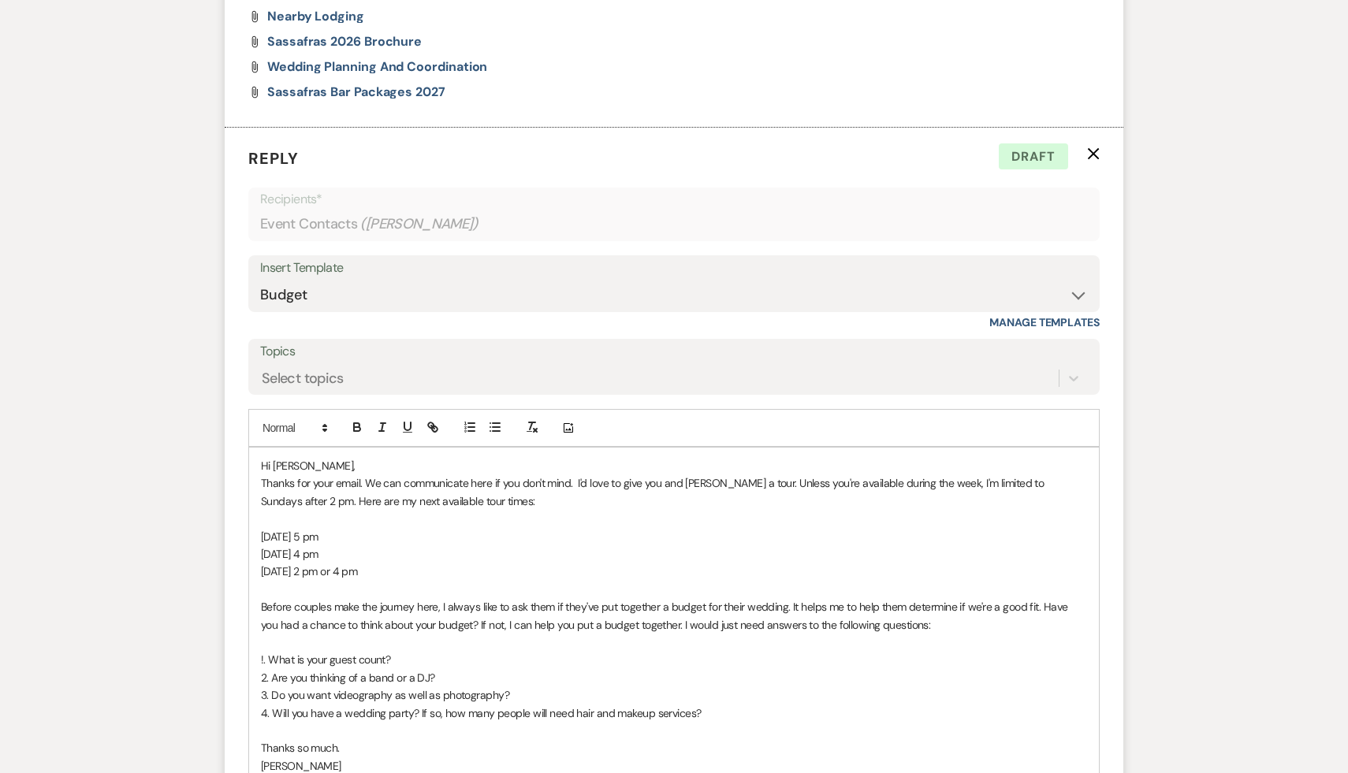
click at [1088, 607] on div "Hi Jessica, Thanks for your email. We can communicate here if you don't mind. I…" at bounding box center [674, 616] width 850 height 337
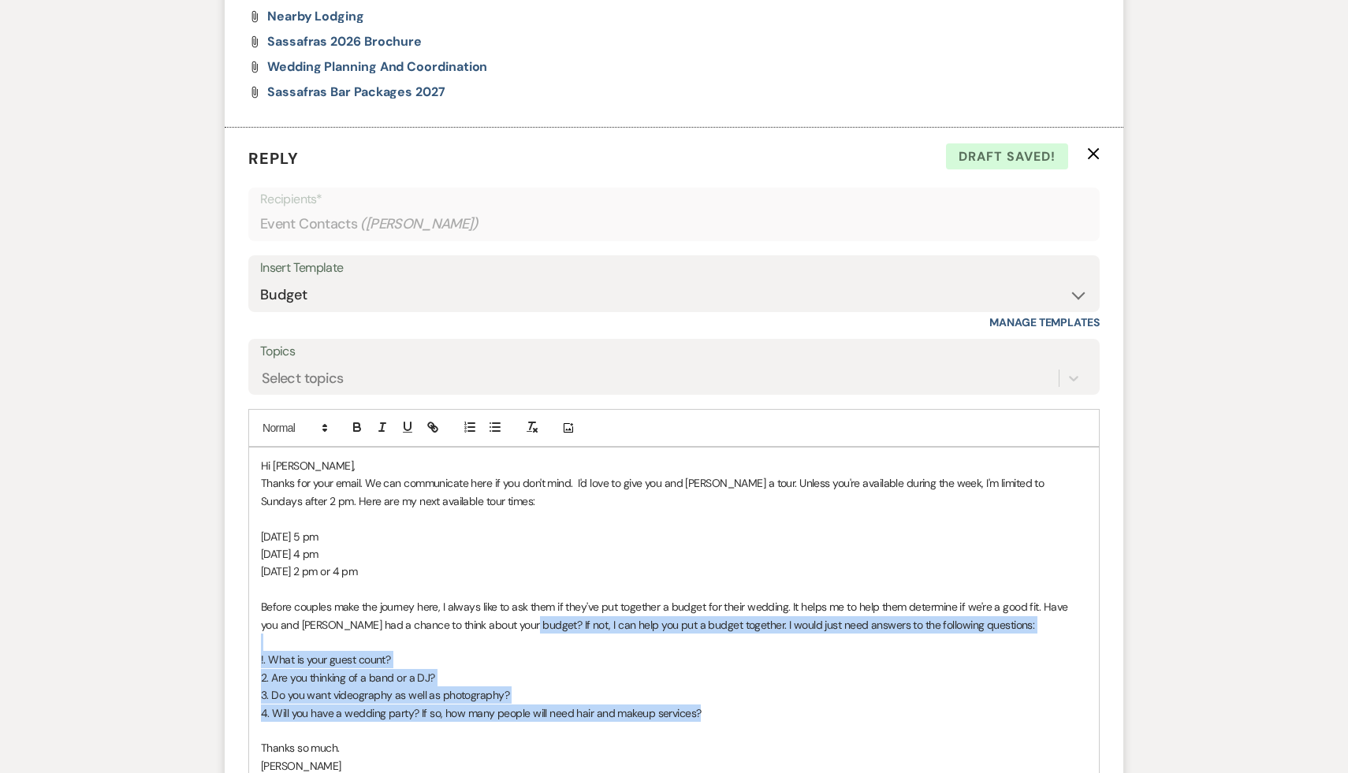
drag, startPoint x: 505, startPoint y: 624, endPoint x: 731, endPoint y: 710, distance: 241.3
click at [731, 710] on div "Hi Jessica, Thanks for your email. We can communicate here if you don't mind. I…" at bounding box center [674, 616] width 850 height 337
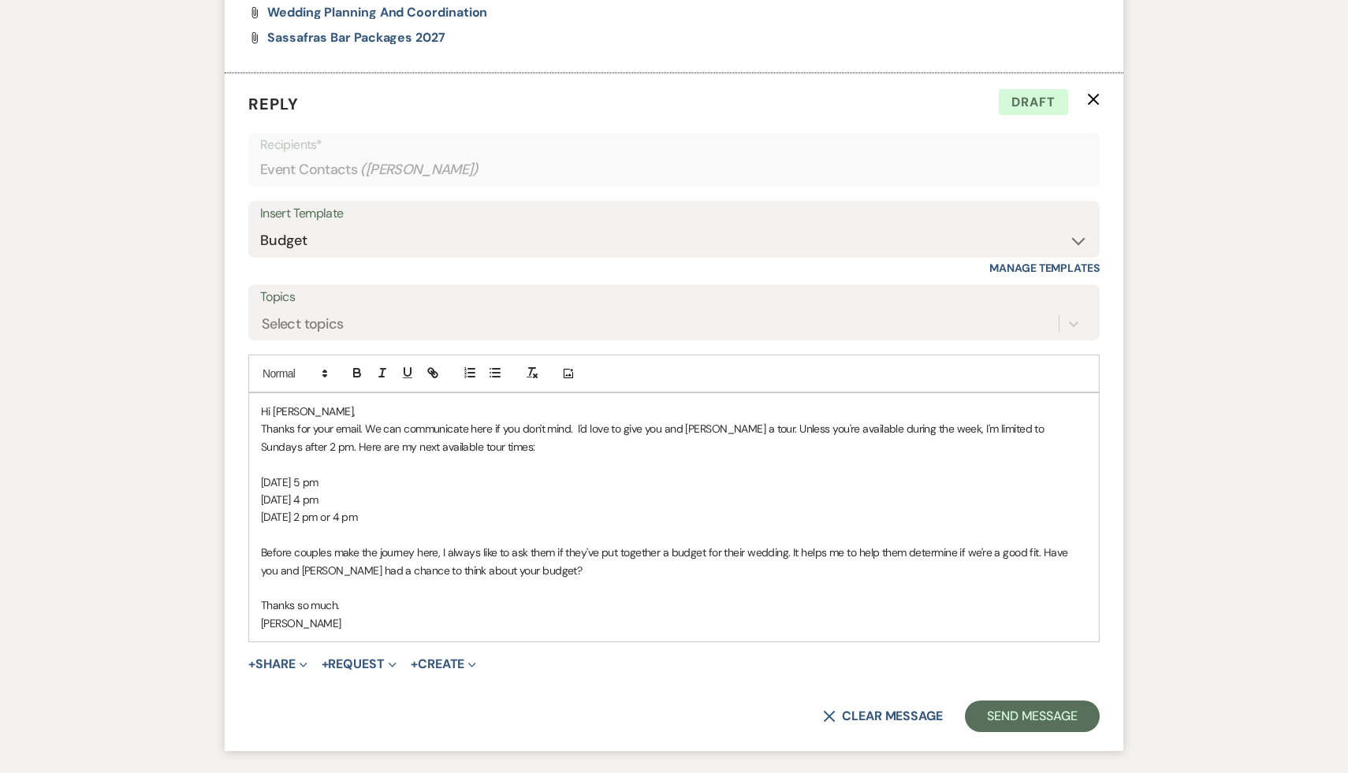
scroll to position [1259, 0]
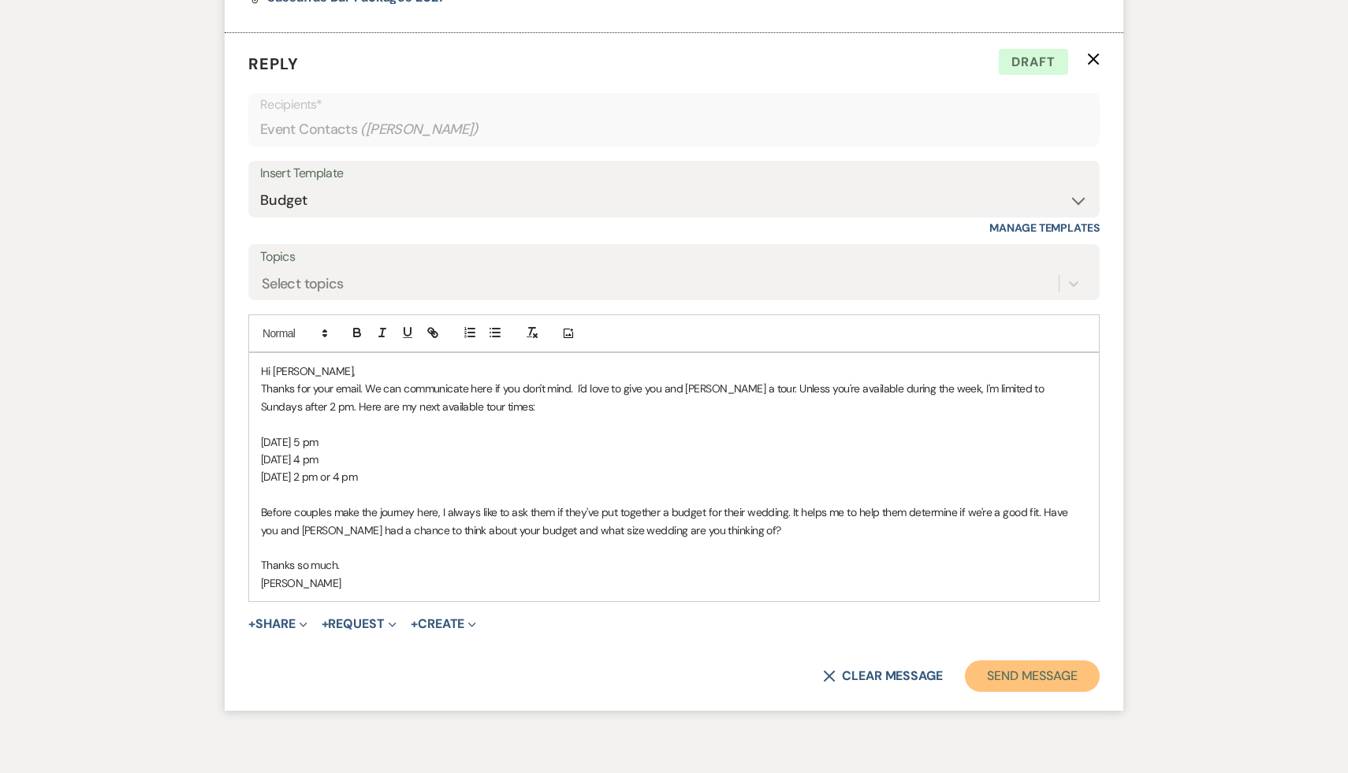
click at [1038, 677] on button "Send Message" at bounding box center [1032, 677] width 135 height 32
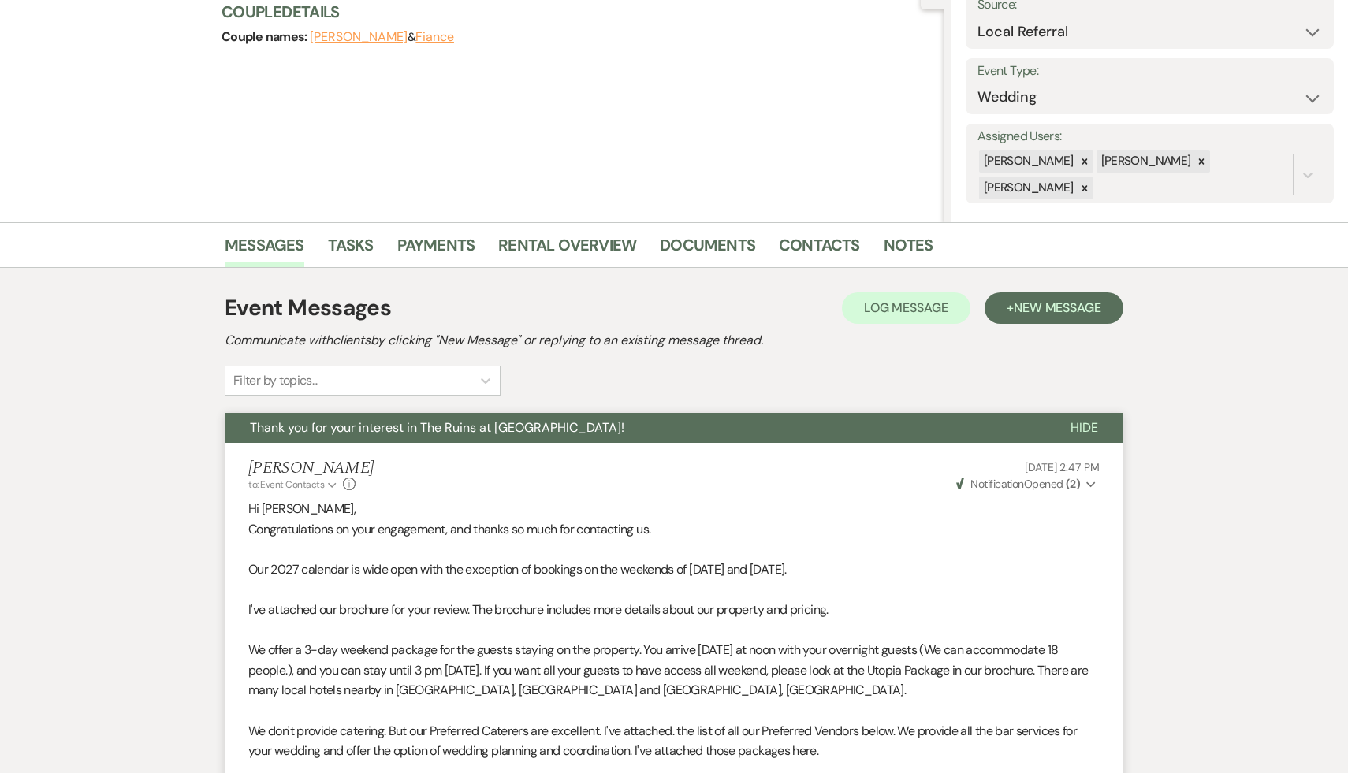
scroll to position [0, 0]
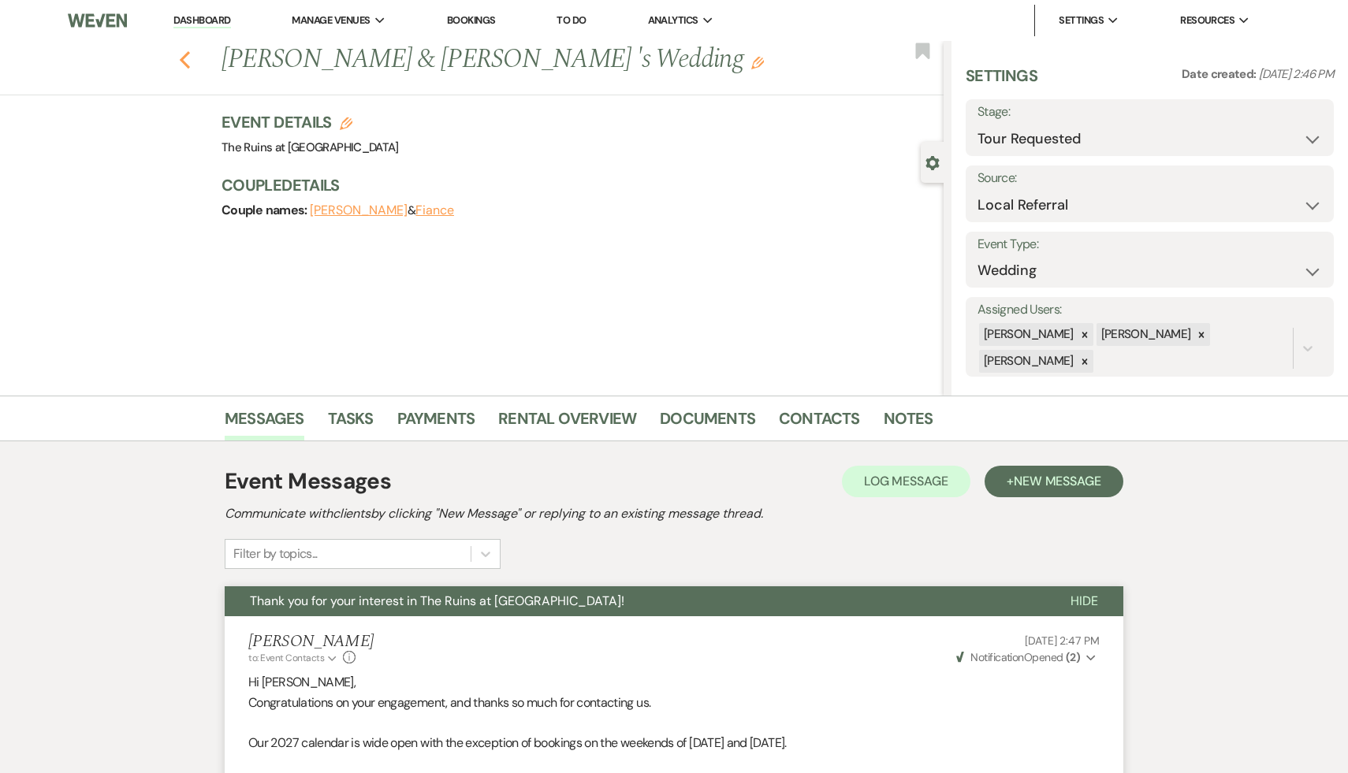
click at [184, 56] on use "button" at bounding box center [185, 59] width 10 height 17
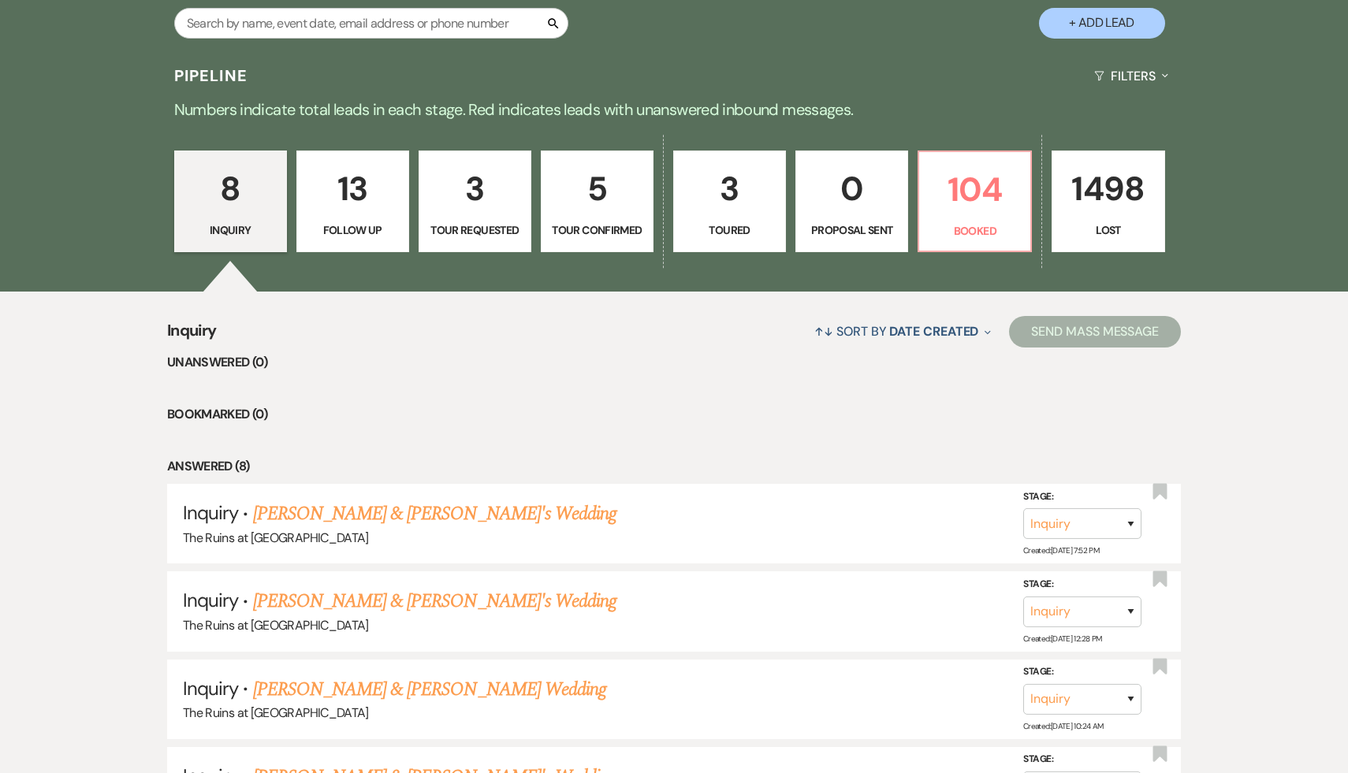
click at [732, 187] on p "3" at bounding box center [730, 188] width 92 height 53
select select "5"
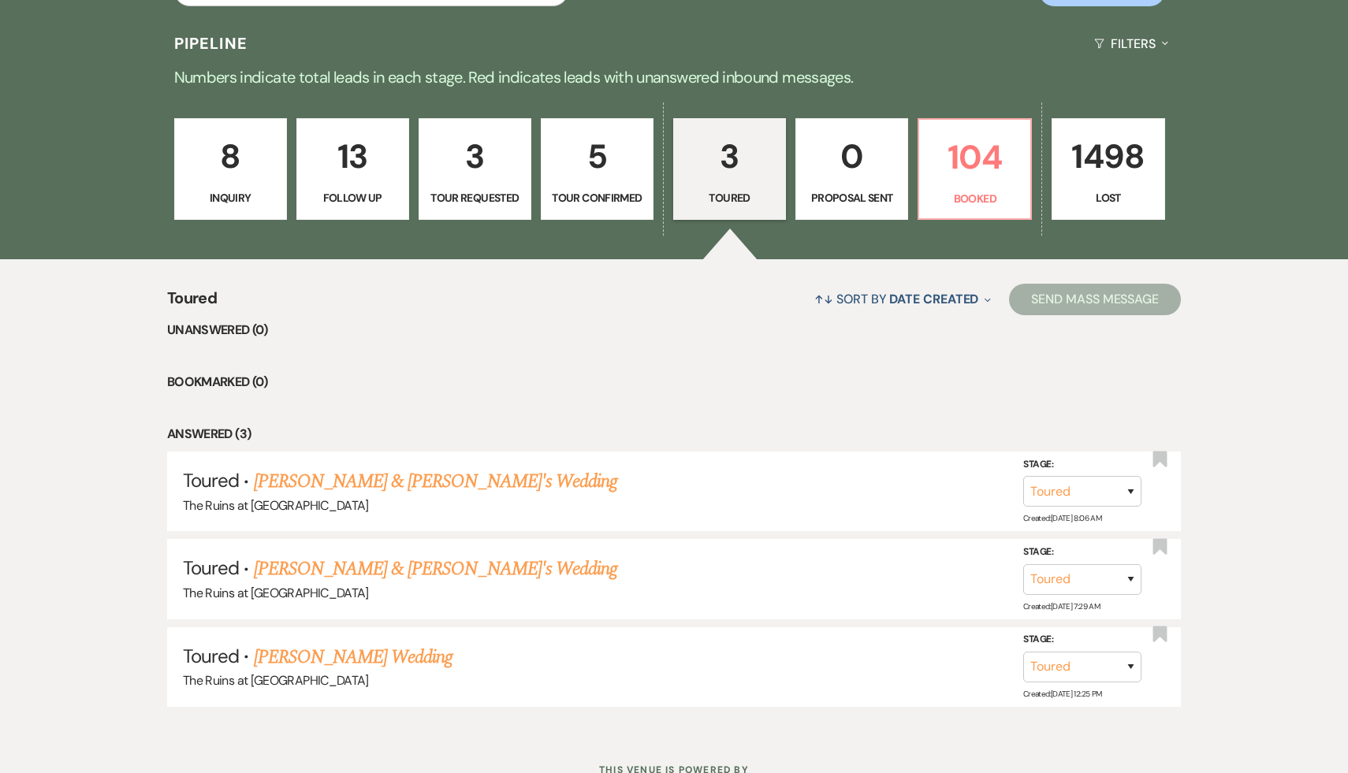
scroll to position [376, 0]
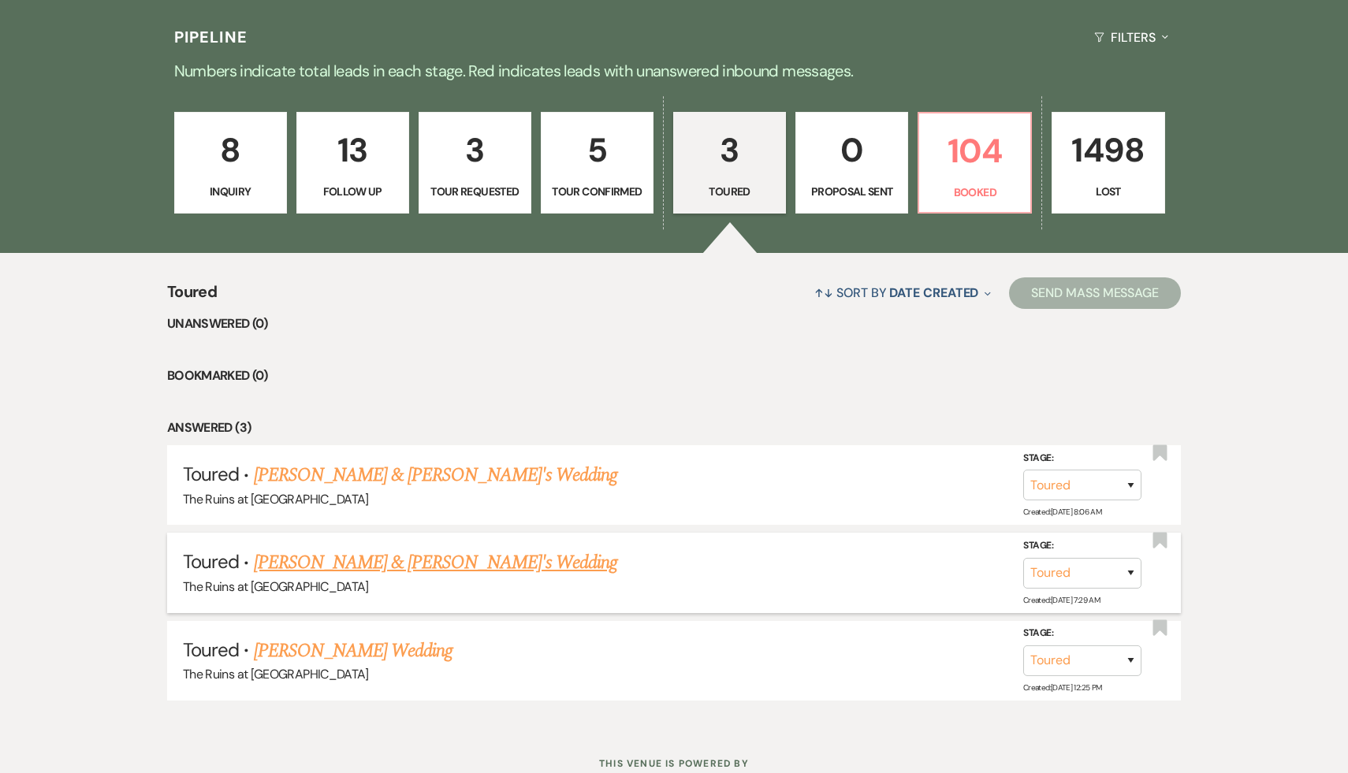
click at [447, 557] on link "Hayden Marshall & John's Wedding" at bounding box center [436, 563] width 364 height 28
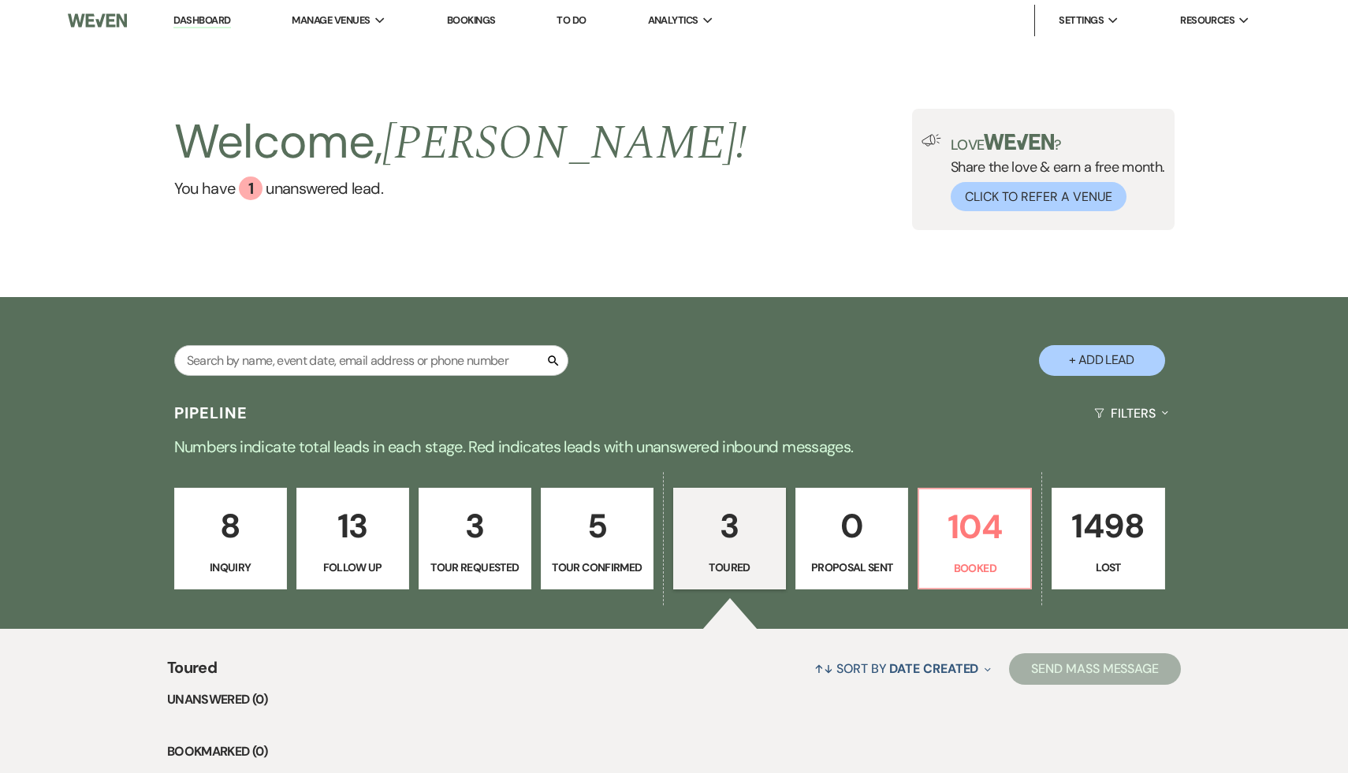
select select "5"
select select "6"
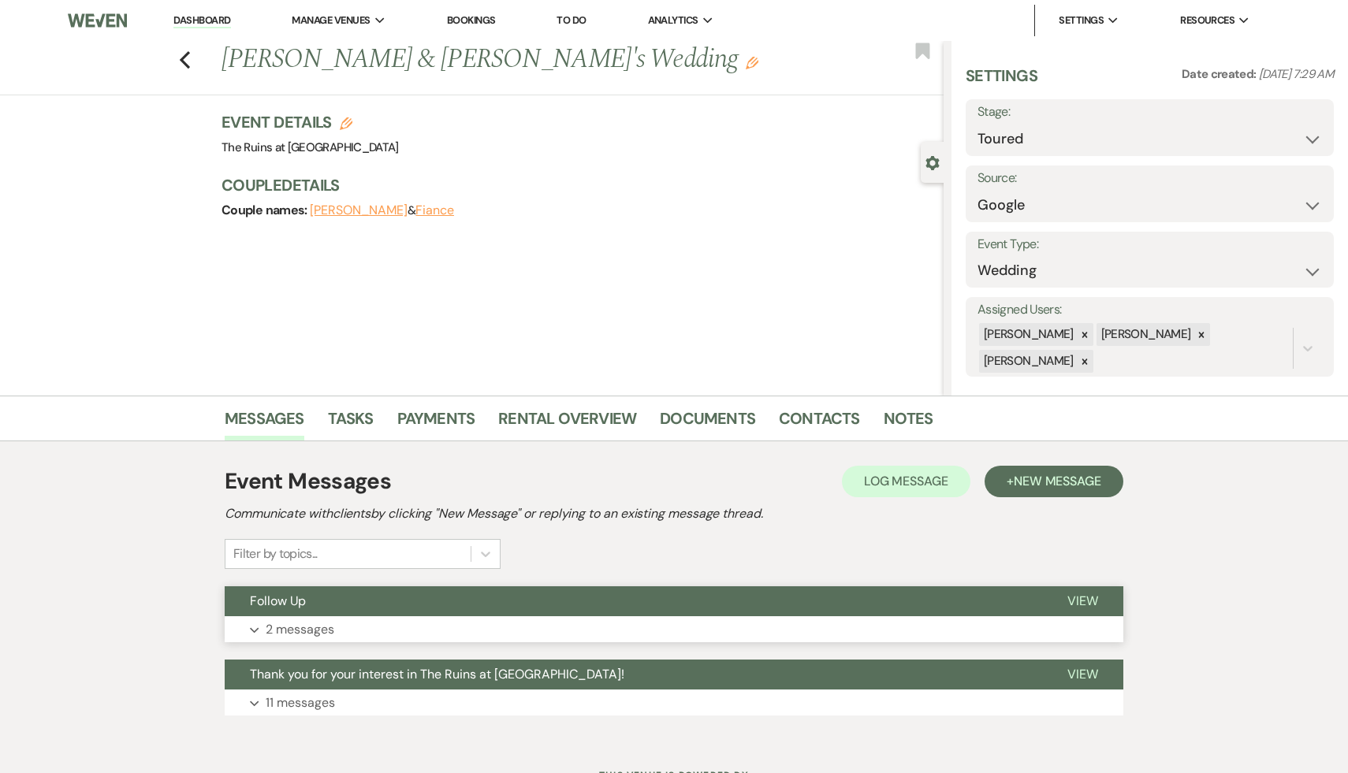
click at [258, 602] on span "Follow Up" at bounding box center [278, 601] width 56 height 17
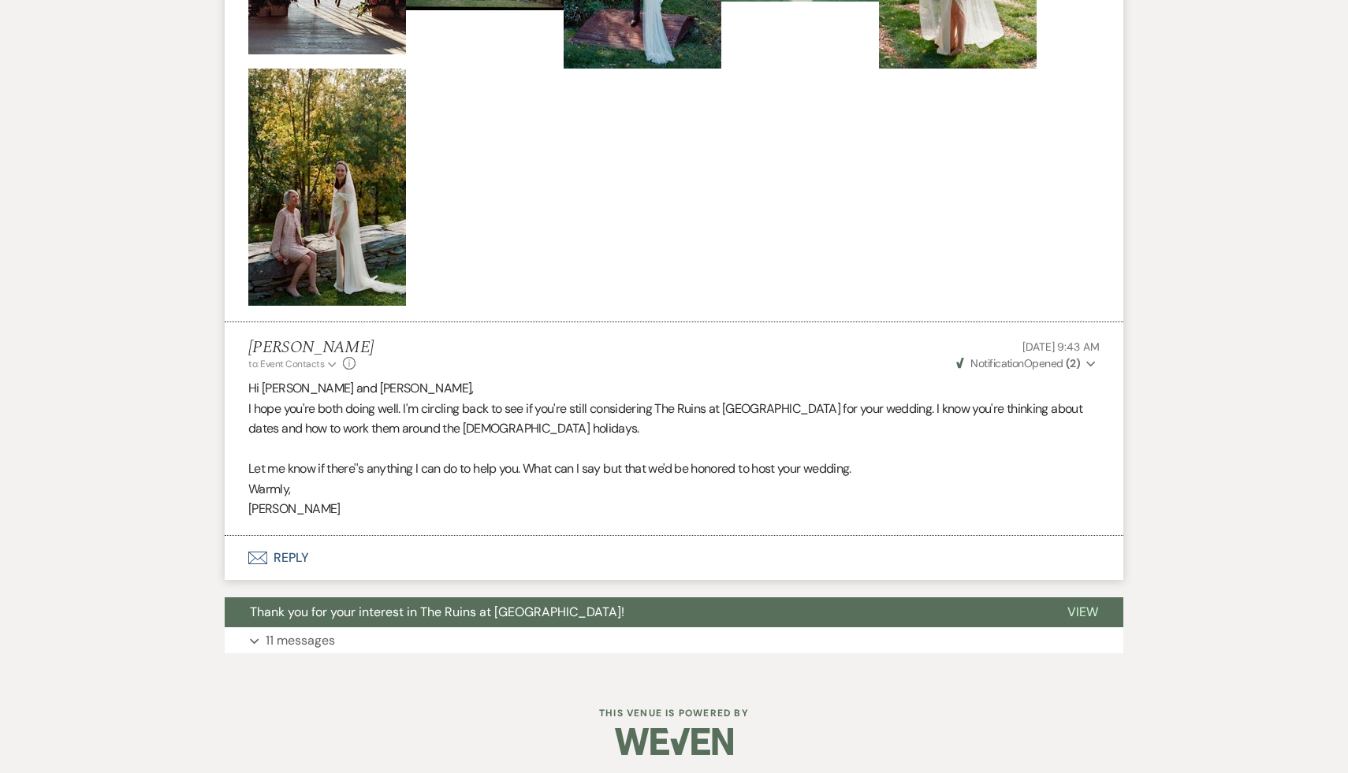
scroll to position [1710, 0]
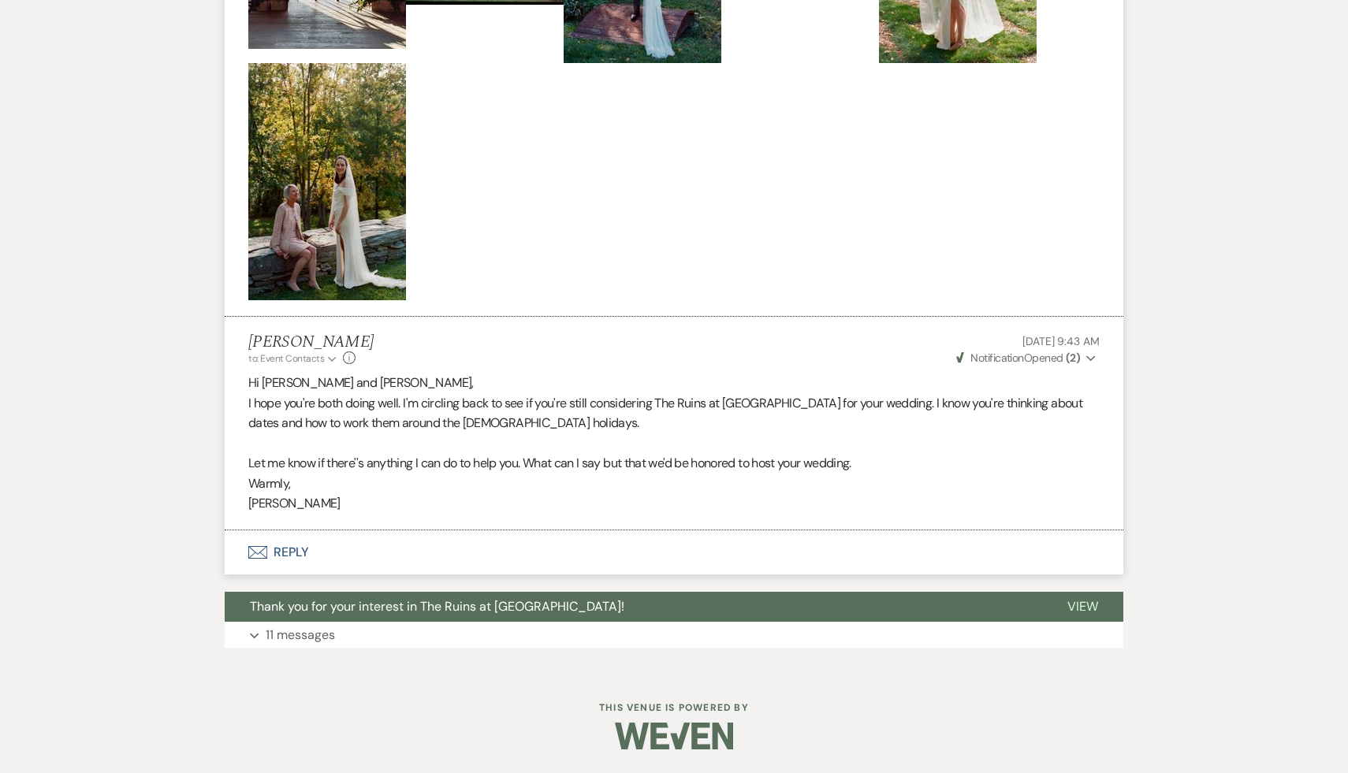
click at [287, 550] on button "Envelope Reply" at bounding box center [674, 553] width 899 height 44
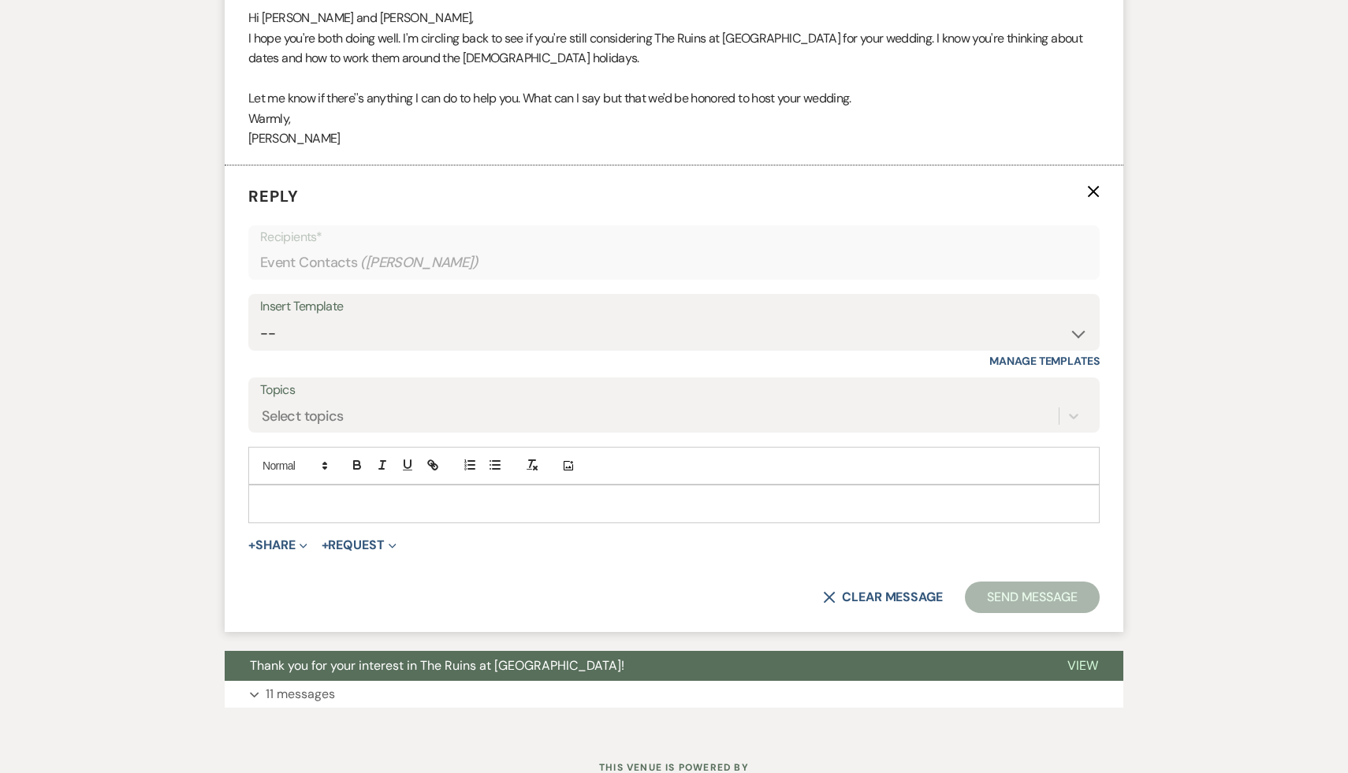
scroll to position [2088, 0]
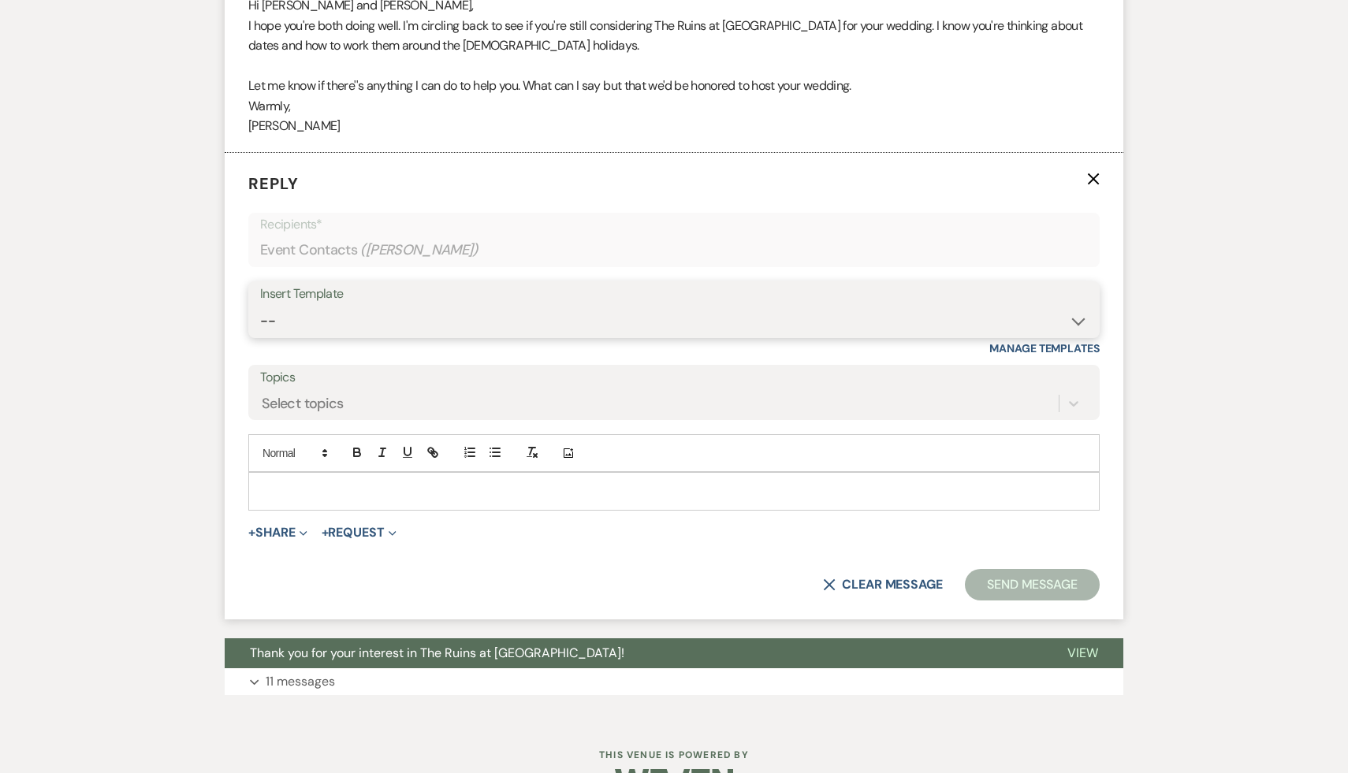
click at [1079, 317] on select "-- Weven Planning Portal Introduction (Booked Events) Initial Inquiry Response …" at bounding box center [674, 321] width 828 height 31
select select "1892"
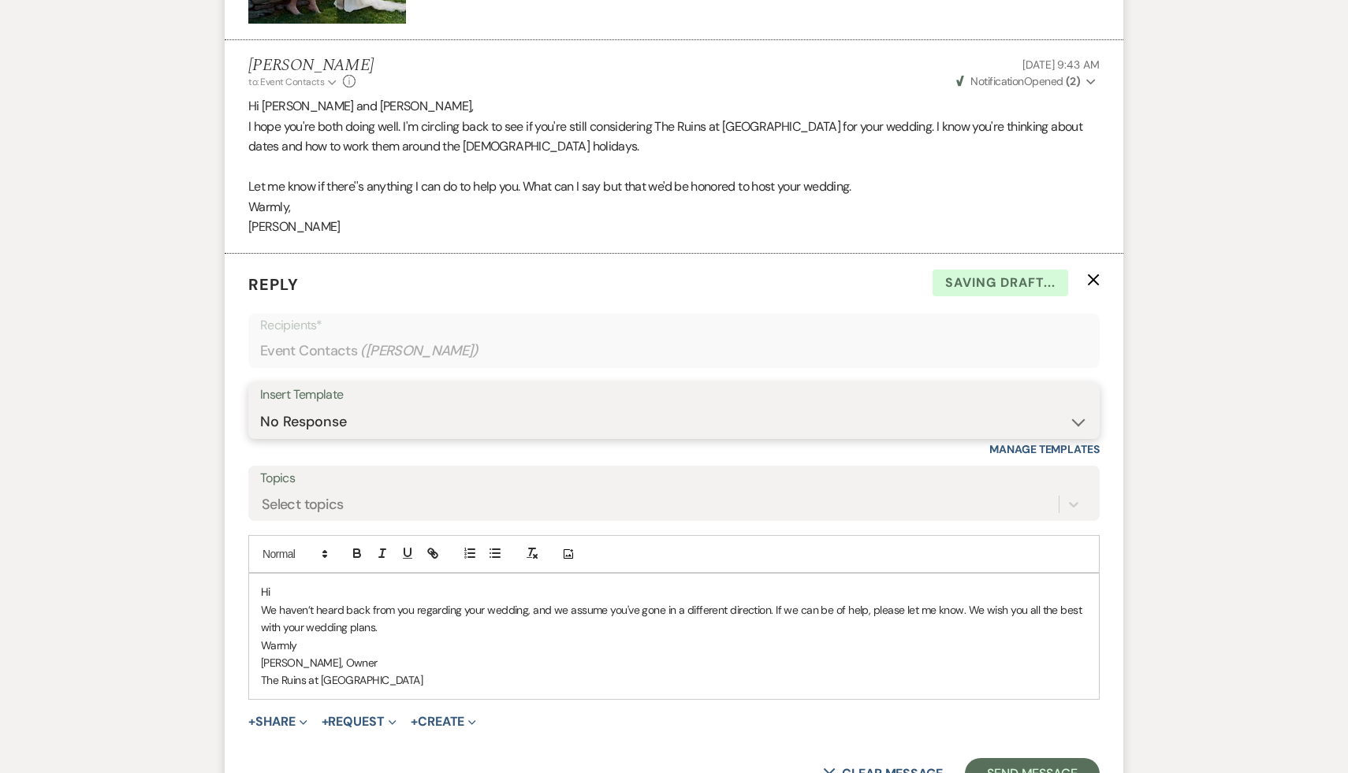
scroll to position [2009, 0]
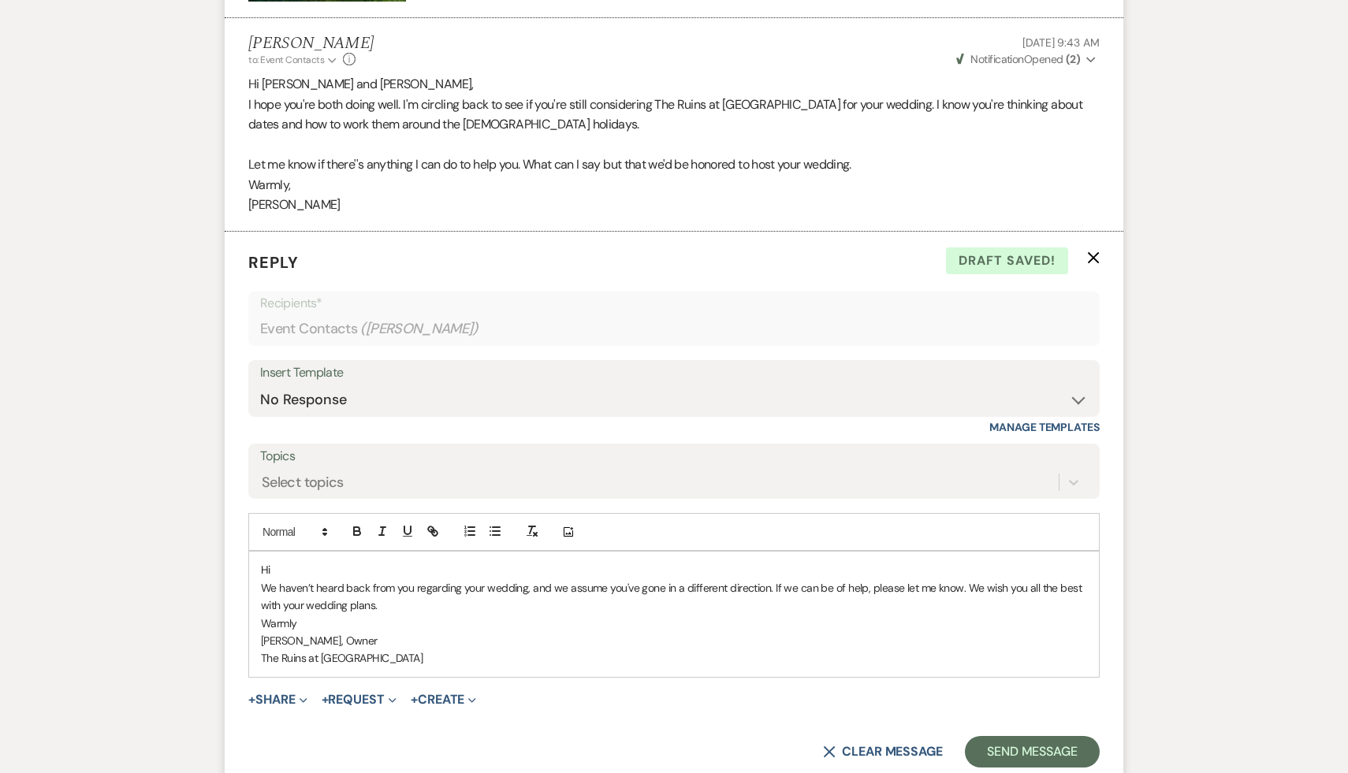
click at [298, 571] on p "Hi" at bounding box center [674, 569] width 826 height 17
click at [798, 587] on p "We haven’t heard back from you regarding your wedding, and we assume you've gon…" at bounding box center [674, 597] width 826 height 35
click at [1053, 753] on button "Send Message" at bounding box center [1032, 752] width 135 height 32
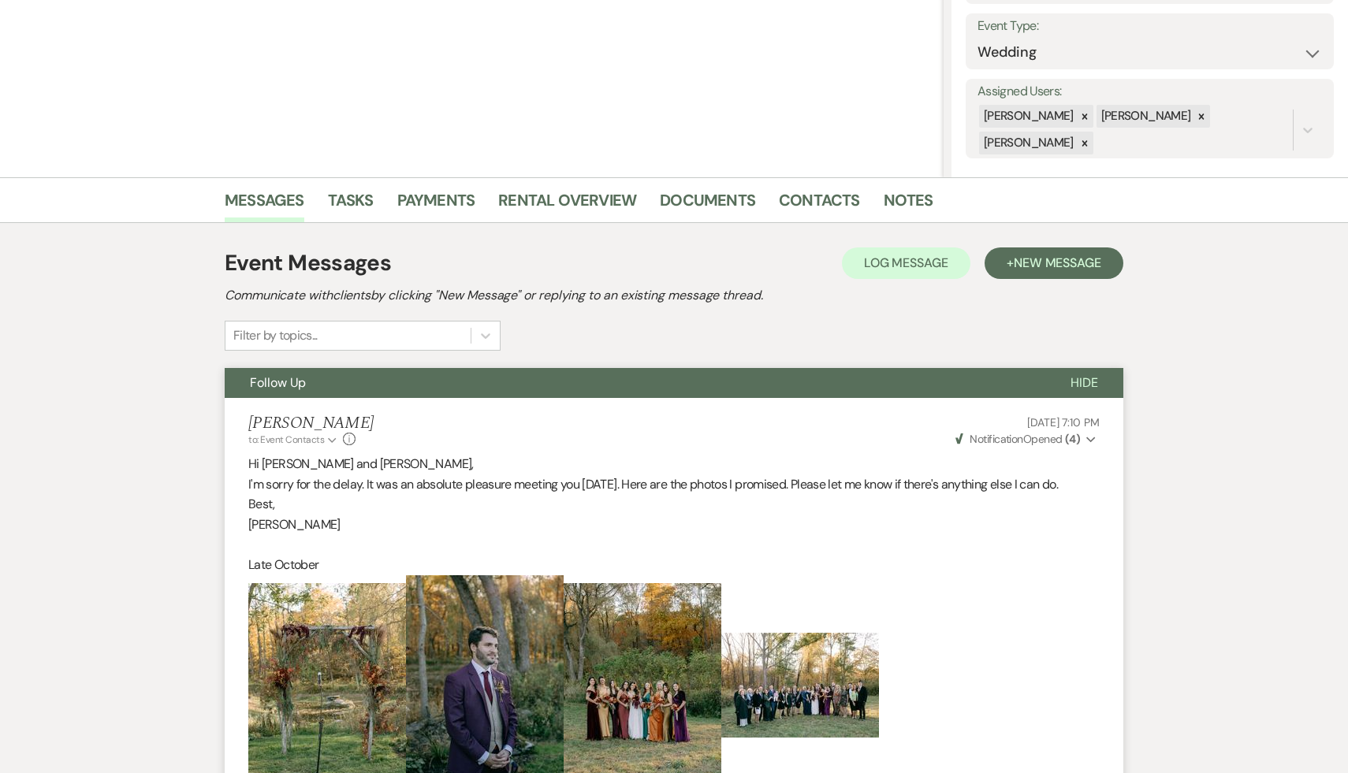
scroll to position [0, 0]
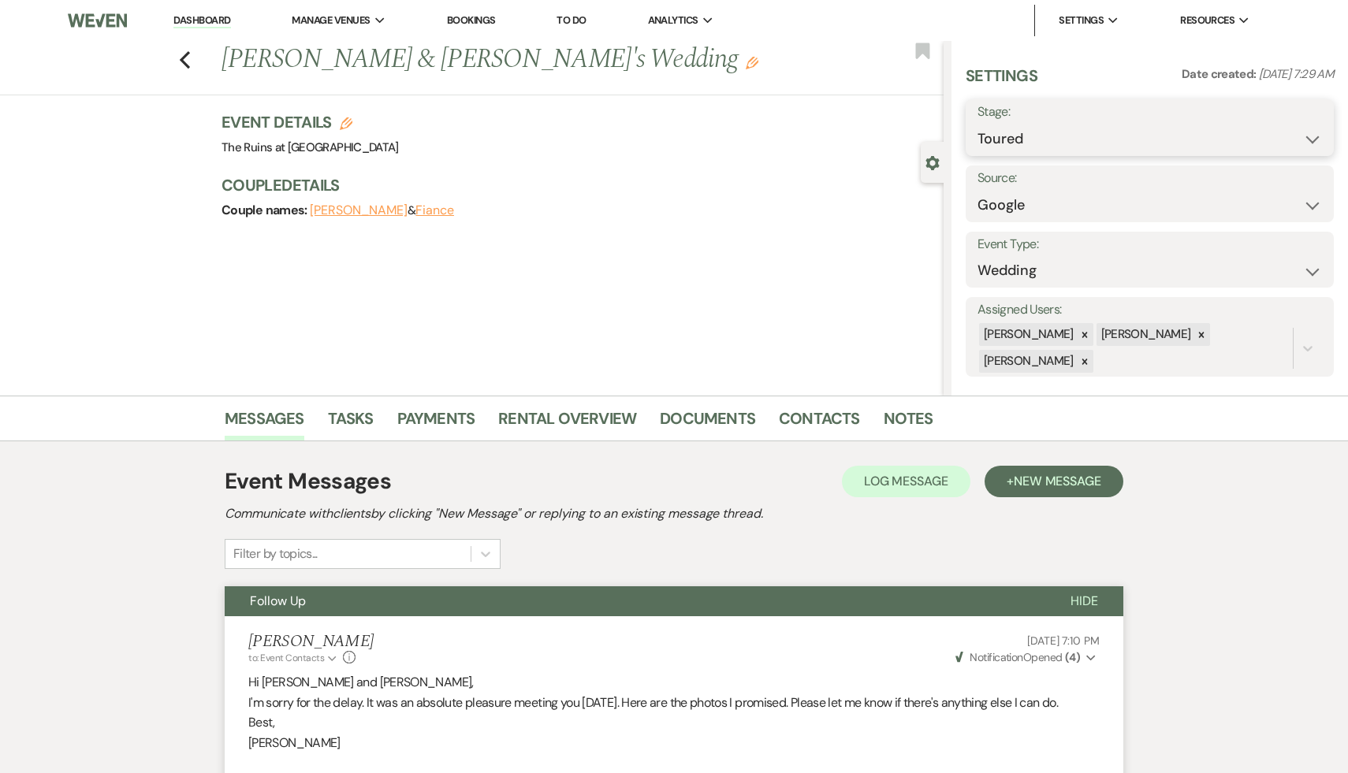
click at [1310, 136] on select "Inquiry Follow Up Tour Requested Tour Confirmed Toured Proposal Sent Booked Lost" at bounding box center [1150, 139] width 345 height 31
select select "8"
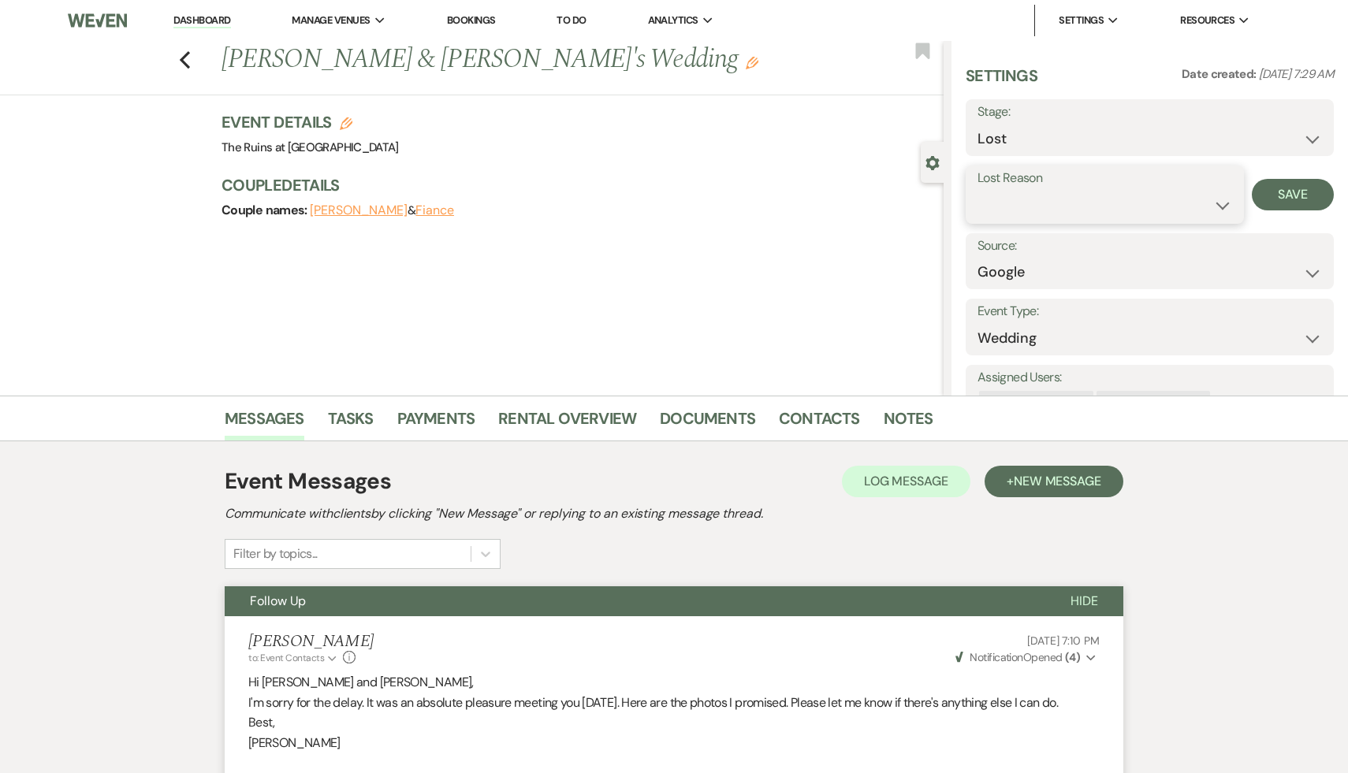
click at [1220, 203] on select "Booked Elsewhere Budget Date Unavailable No Response Not a Good Match Capacity …" at bounding box center [1105, 205] width 255 height 31
select select "5"
click at [1286, 196] on button "Save" at bounding box center [1293, 195] width 82 height 32
click at [185, 62] on use "button" at bounding box center [185, 59] width 10 height 17
select select "5"
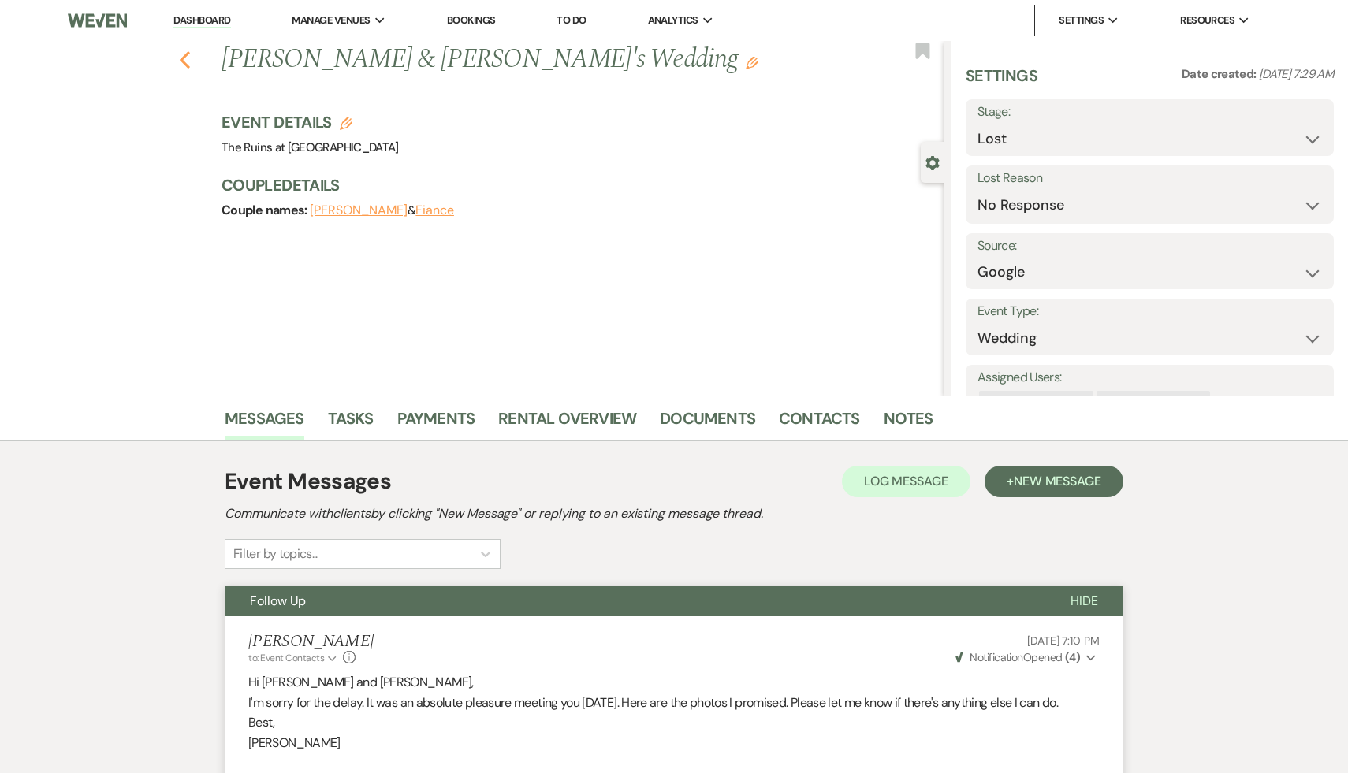
select select "8"
select select "5"
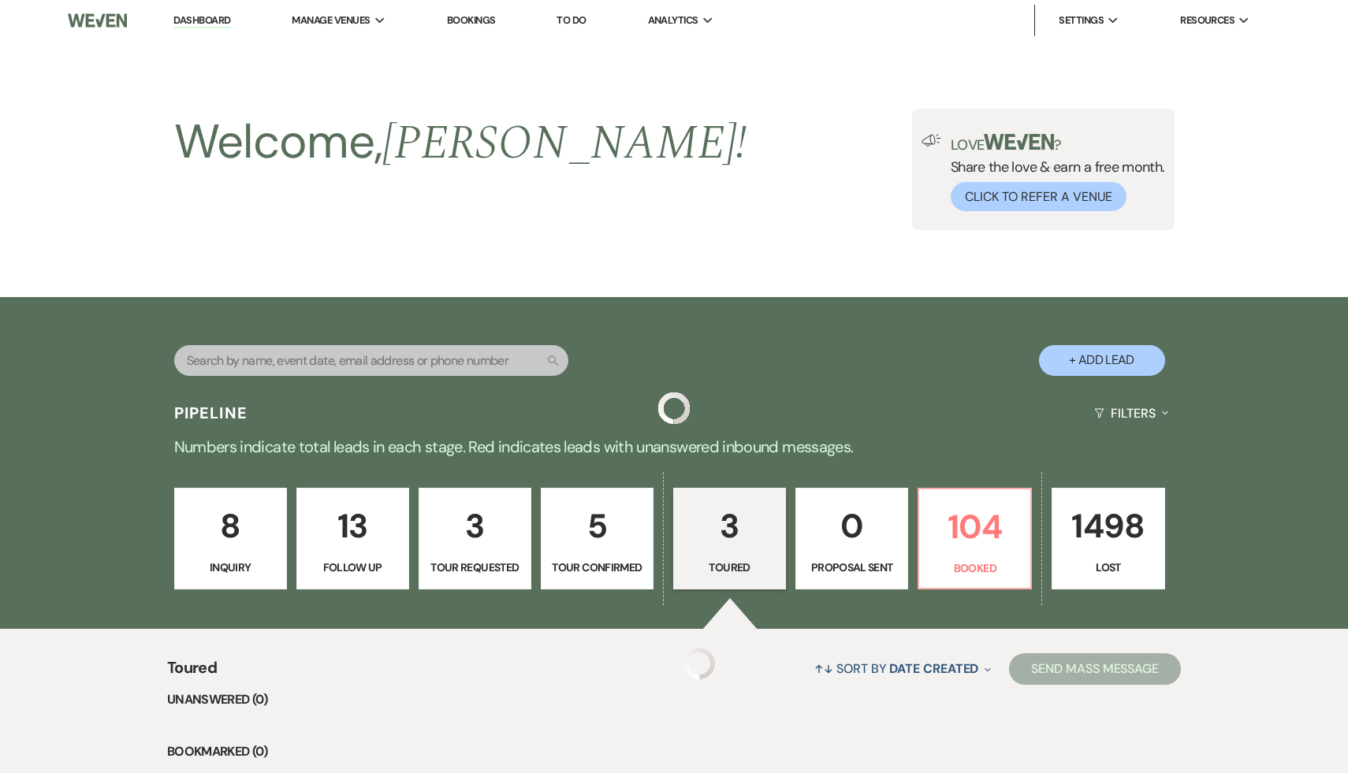
scroll to position [343, 0]
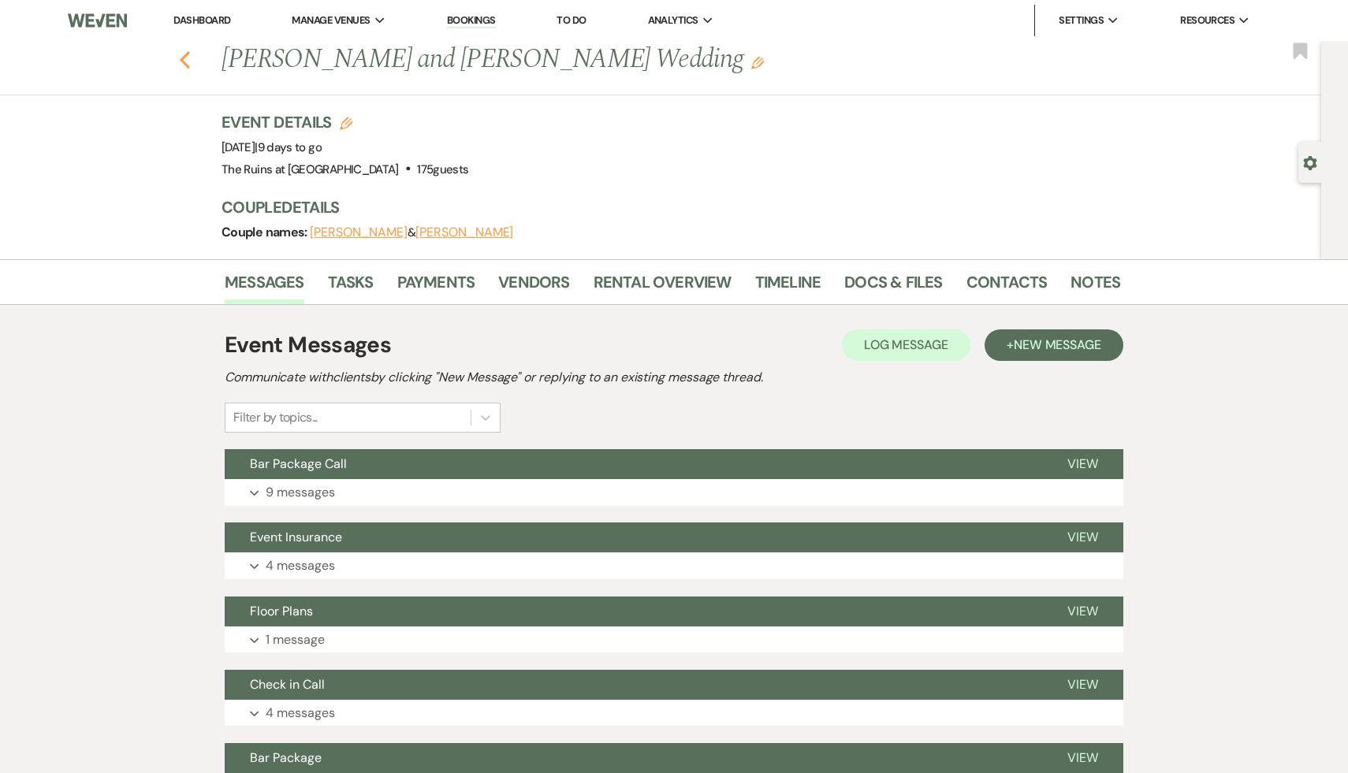
click at [185, 58] on icon "Previous" at bounding box center [185, 59] width 12 height 19
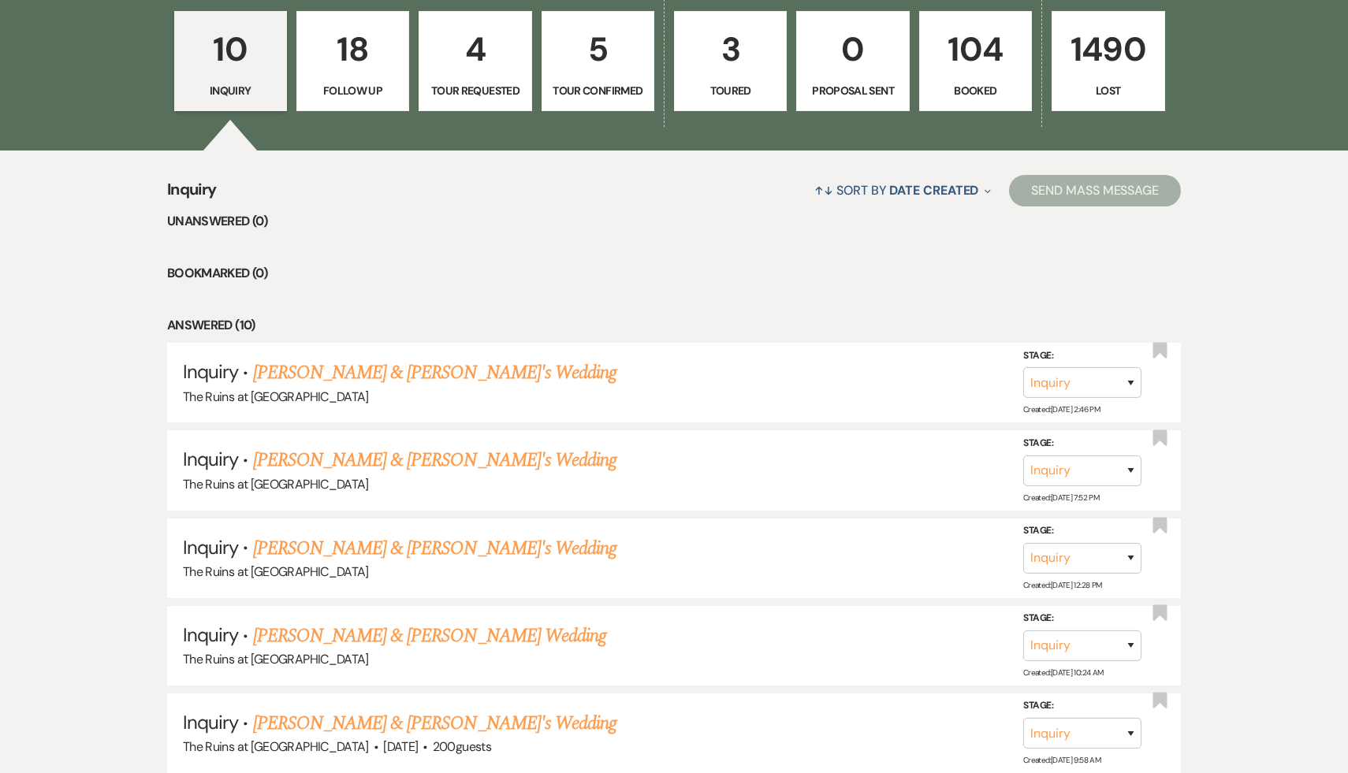
scroll to position [502, 0]
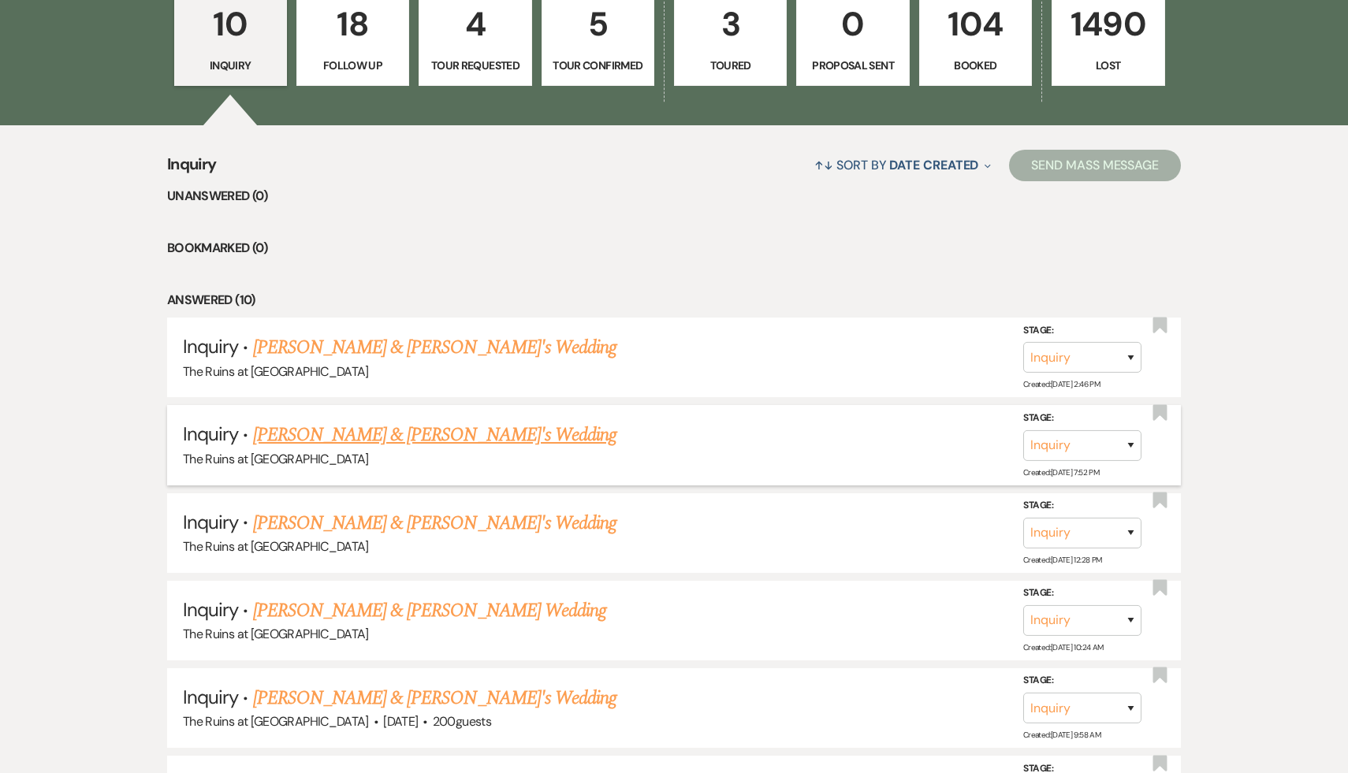
click at [354, 438] on link "[PERSON_NAME] & [PERSON_NAME]'s Wedding" at bounding box center [435, 435] width 364 height 28
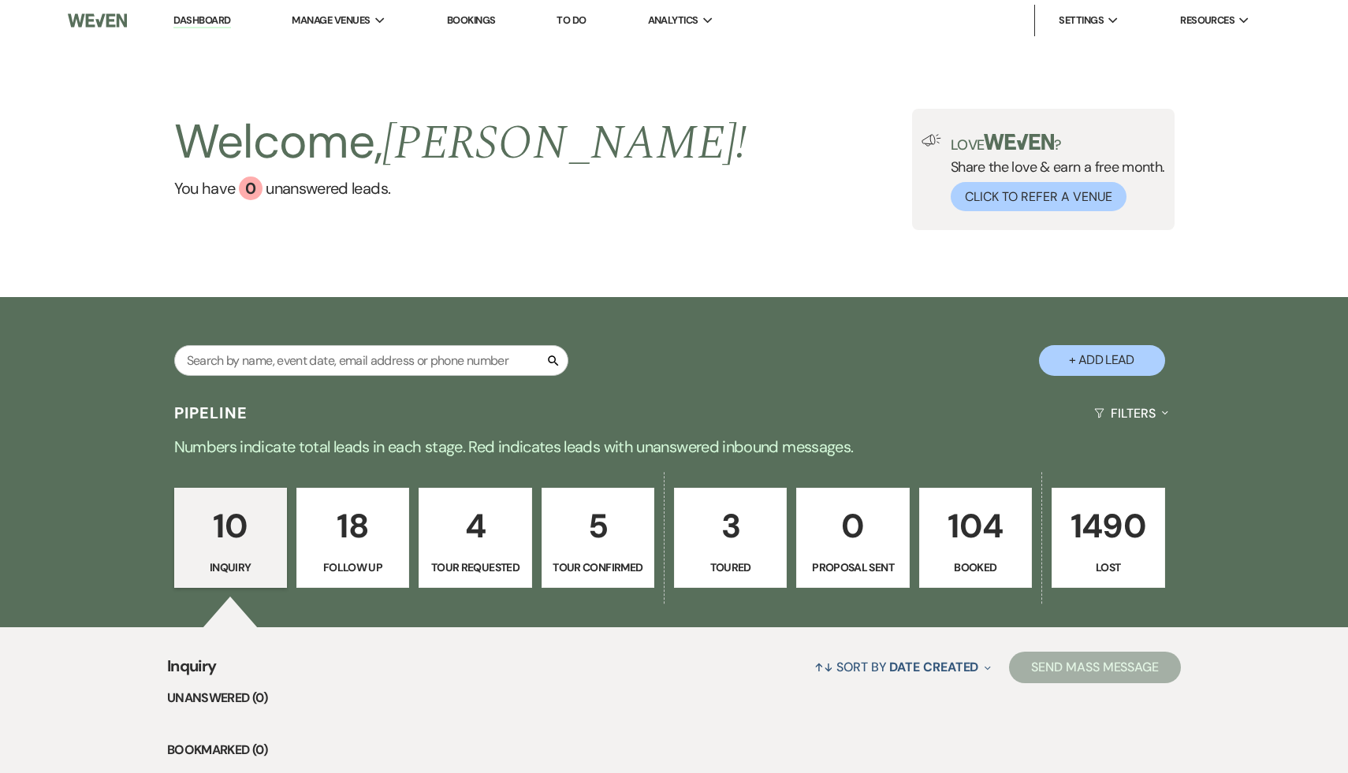
select select "4"
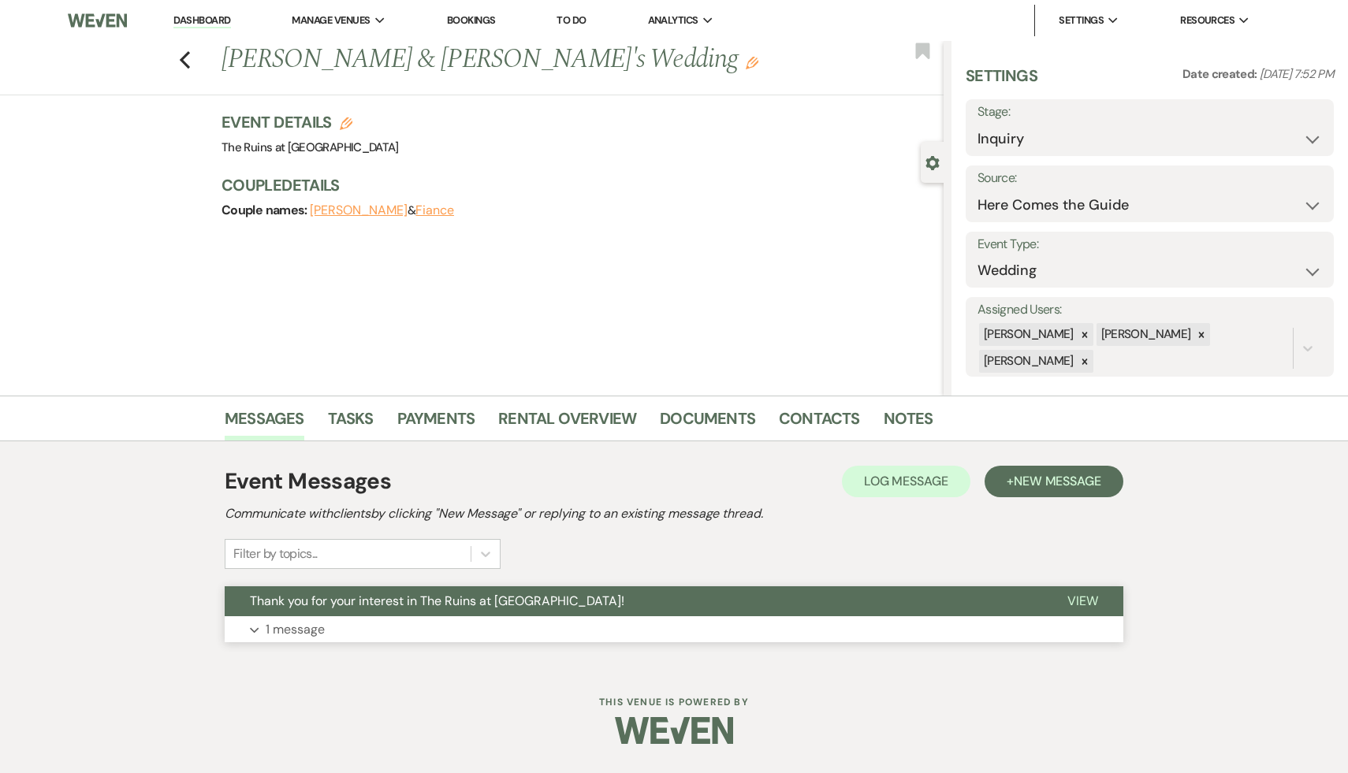
click at [381, 605] on span "Thank you for your interest in The Ruins at [GEOGRAPHIC_DATA]!" at bounding box center [437, 601] width 375 height 17
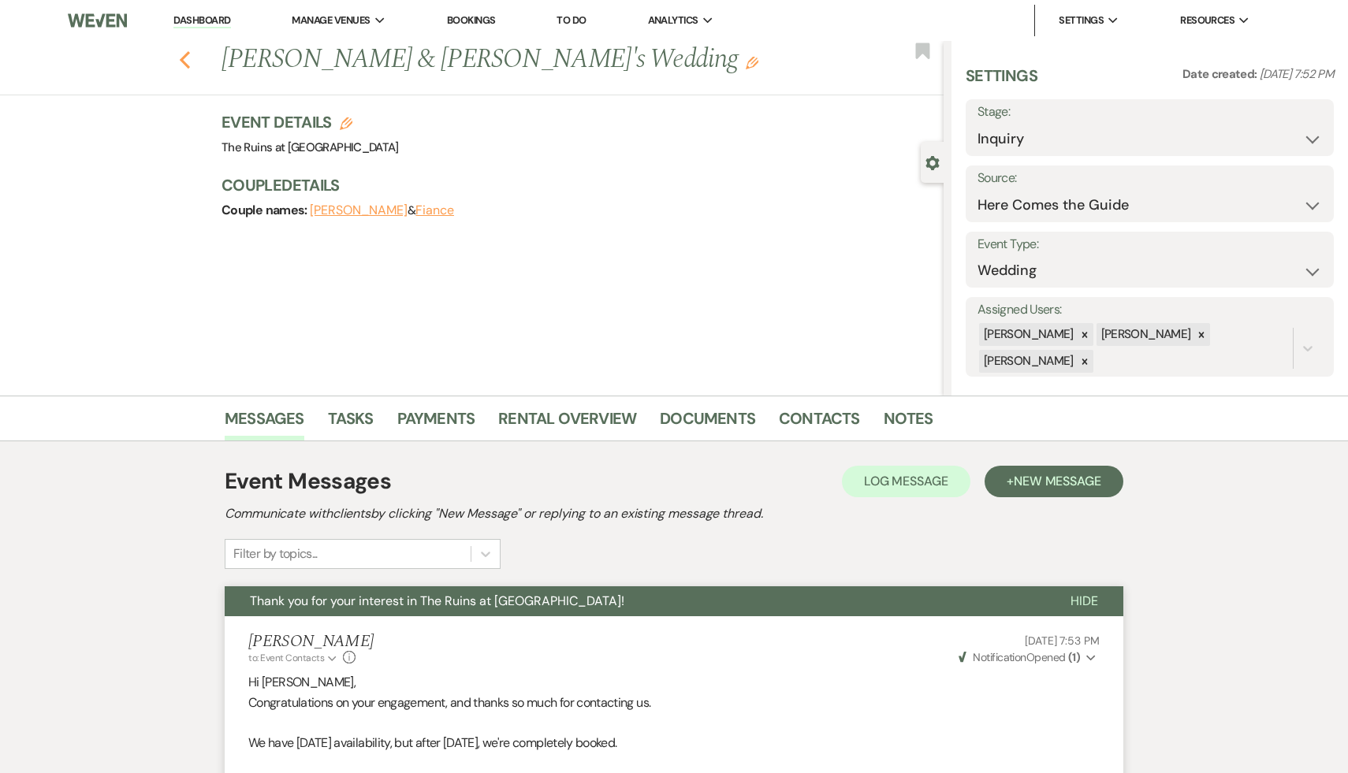
click at [187, 60] on icon "Previous" at bounding box center [185, 59] width 12 height 19
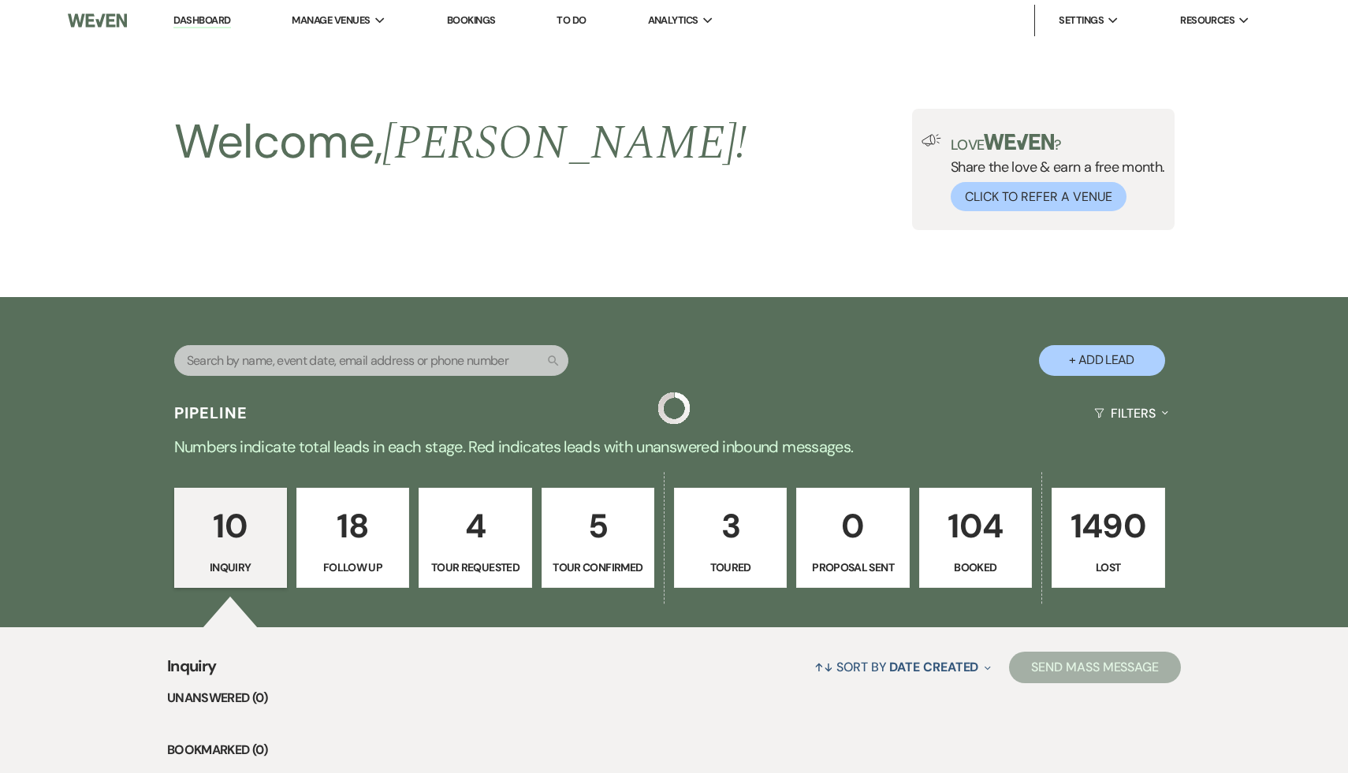
scroll to position [502, 0]
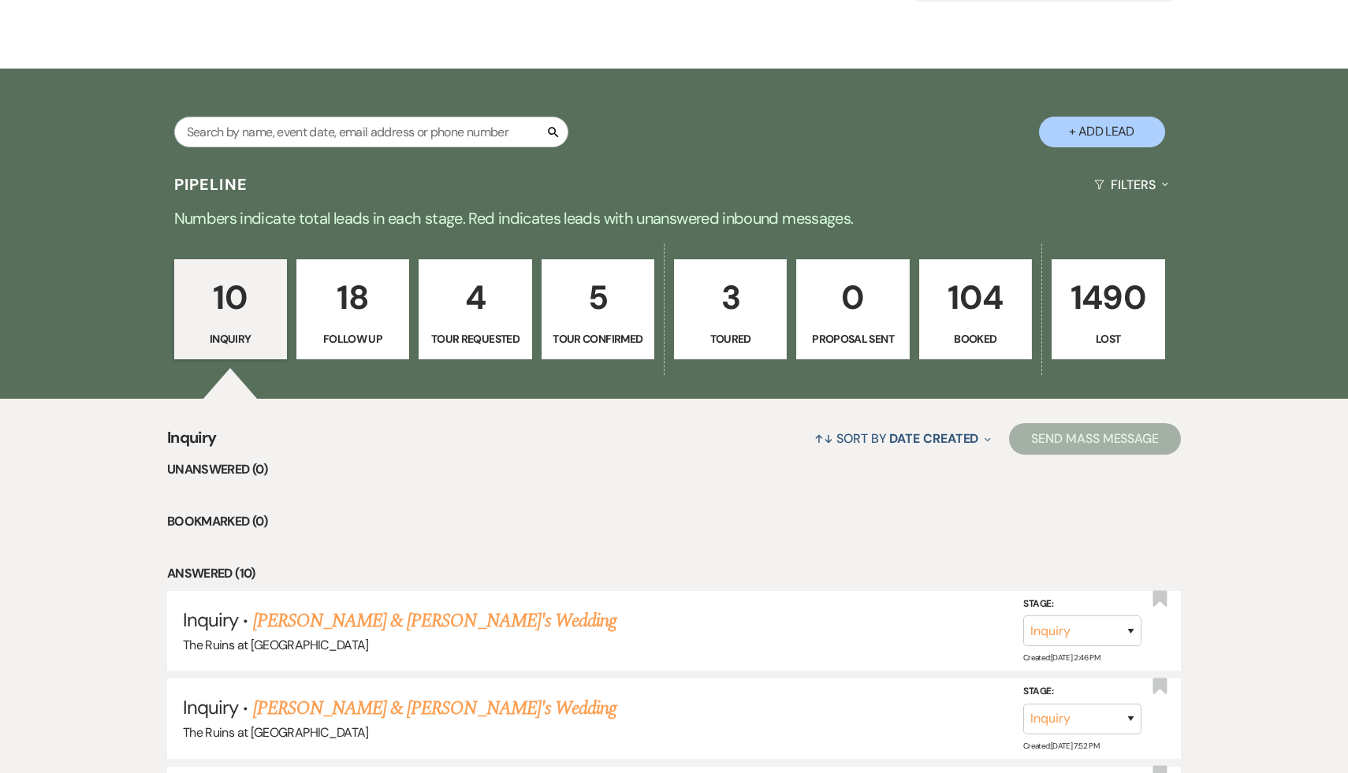
click at [346, 300] on p "18" at bounding box center [353, 297] width 92 height 53
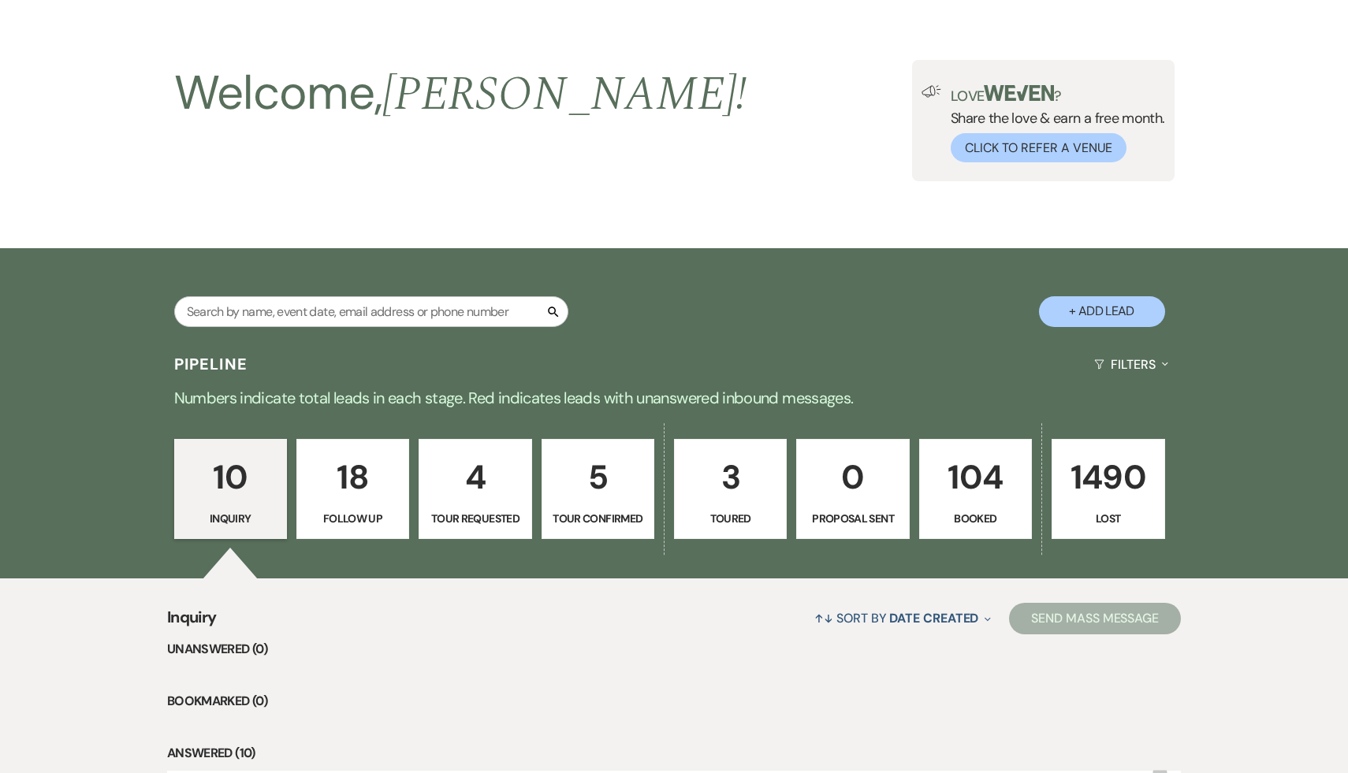
select select "9"
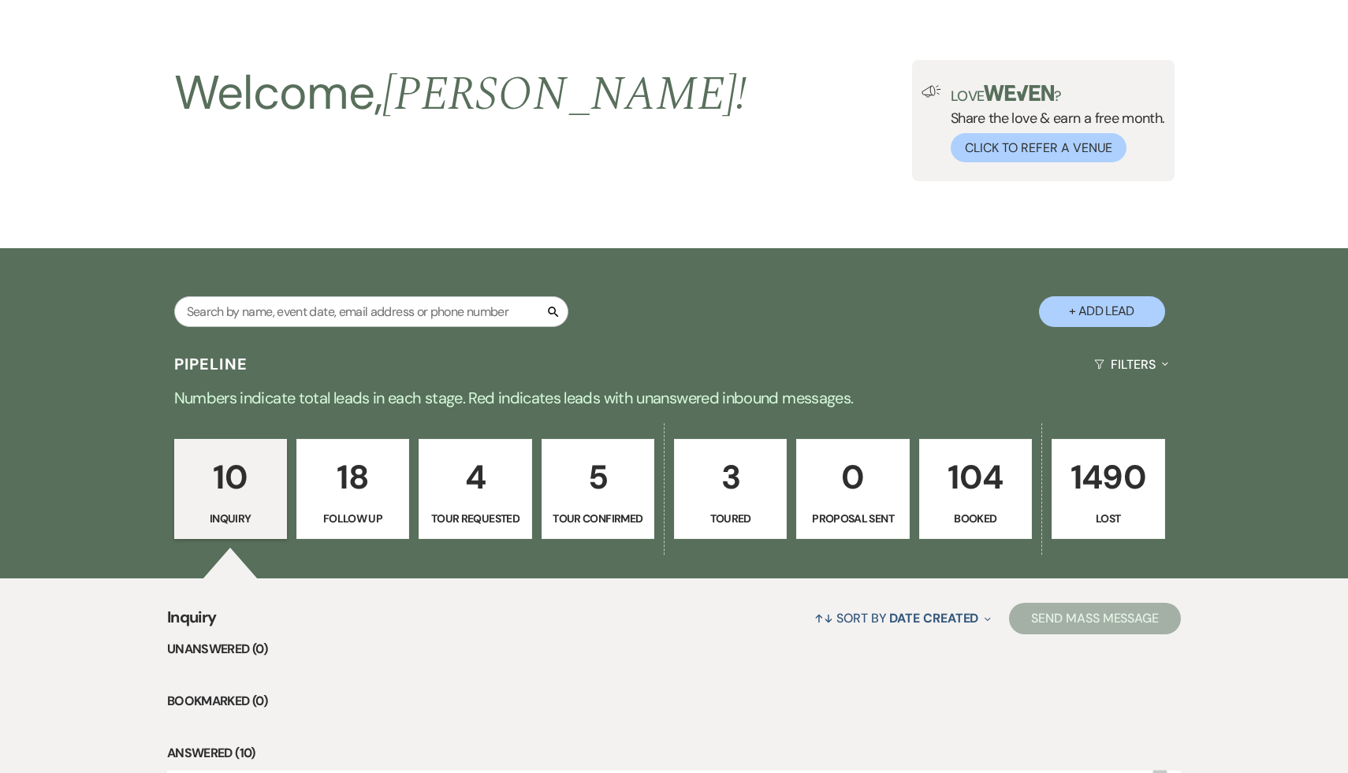
select select "9"
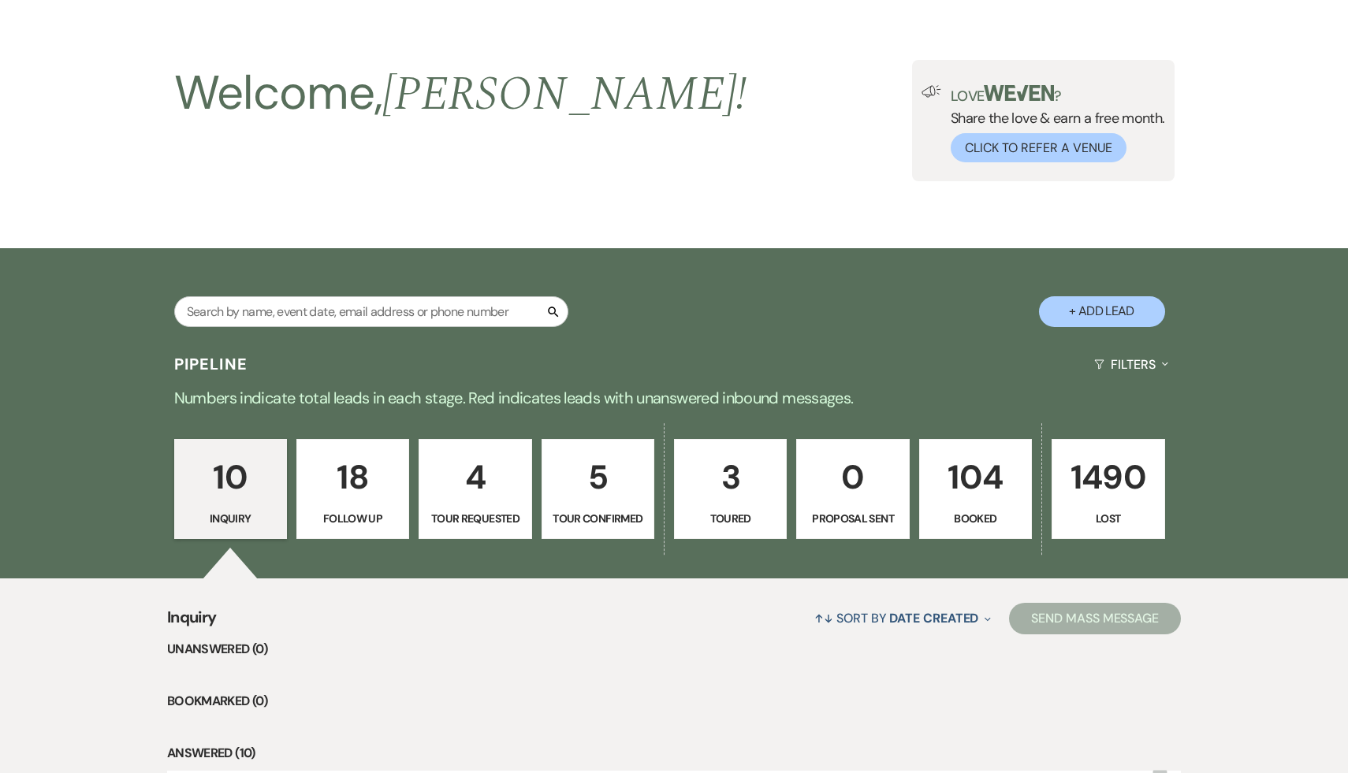
select select "9"
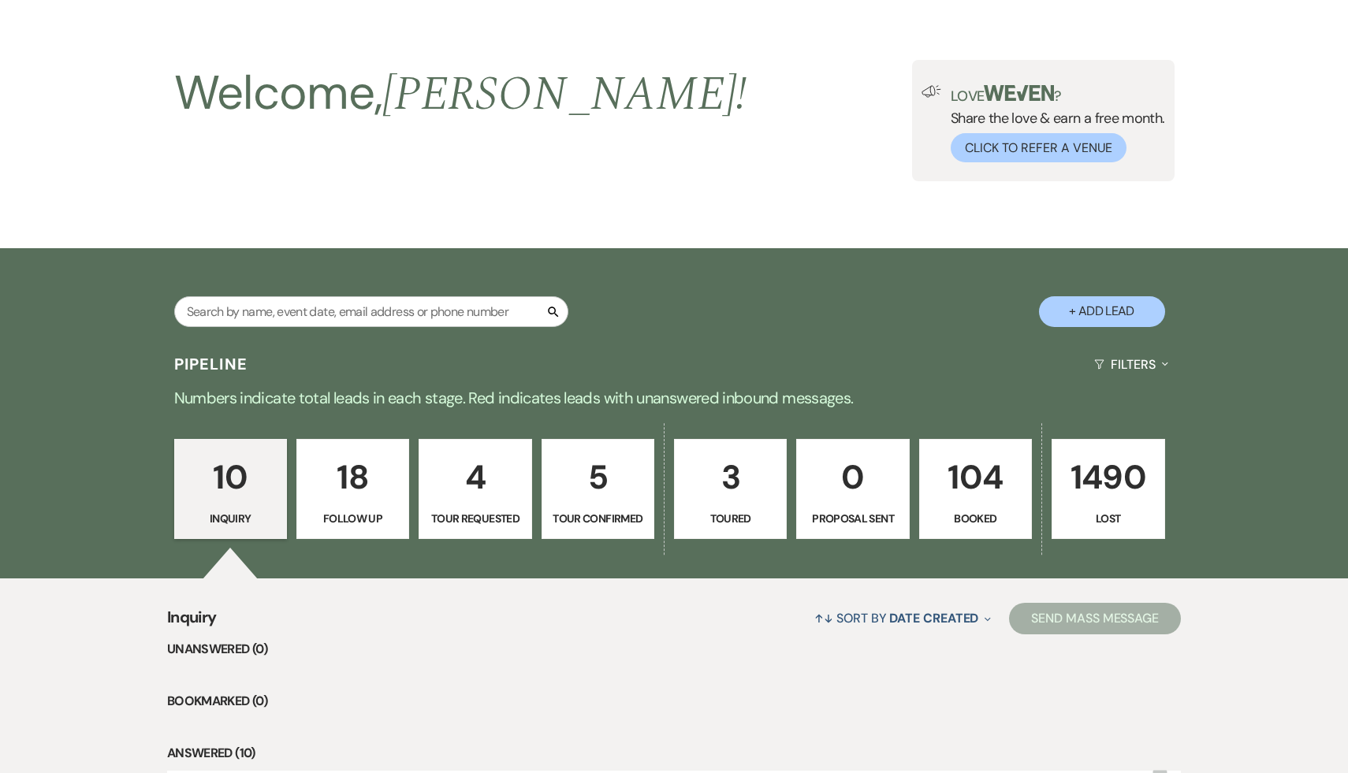
select select "9"
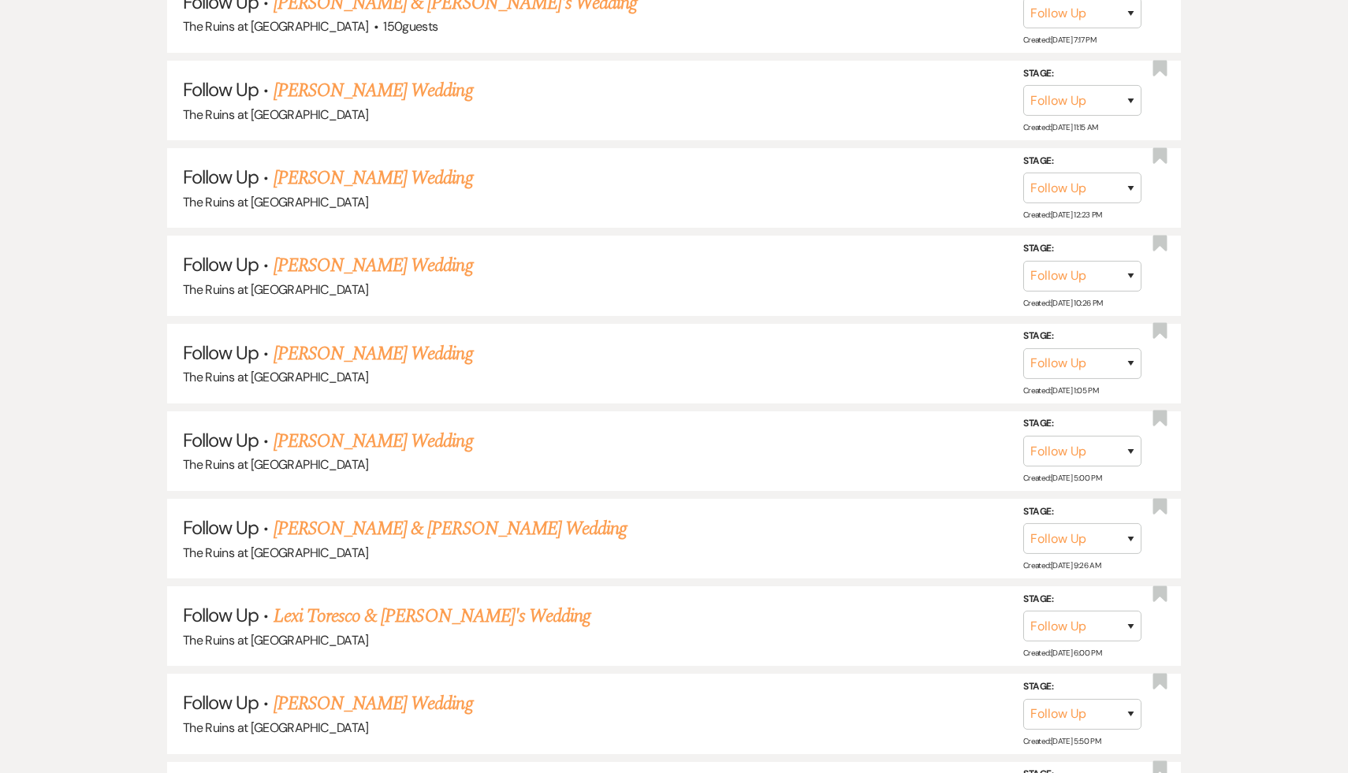
scroll to position [1731, 0]
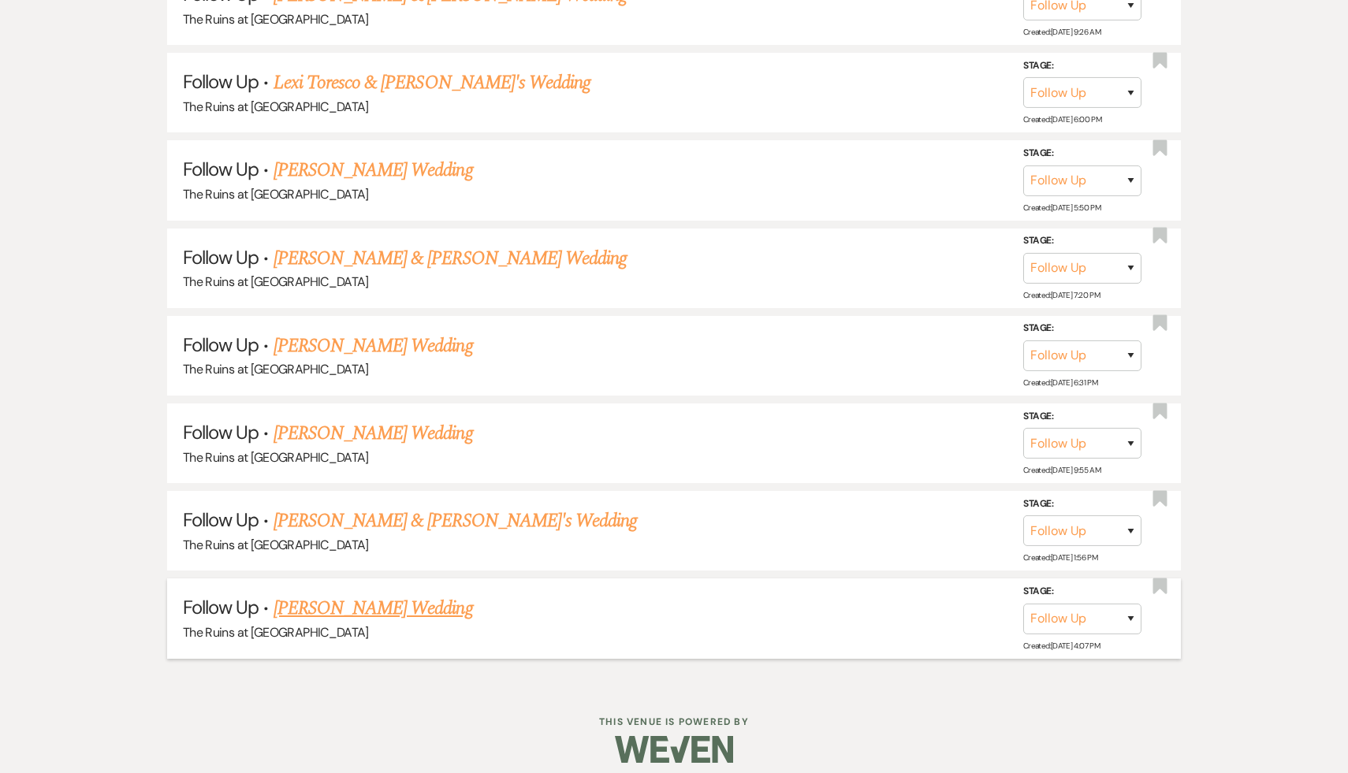
click at [378, 595] on link "Emma Cano's Wedding" at bounding box center [373, 609] width 199 height 28
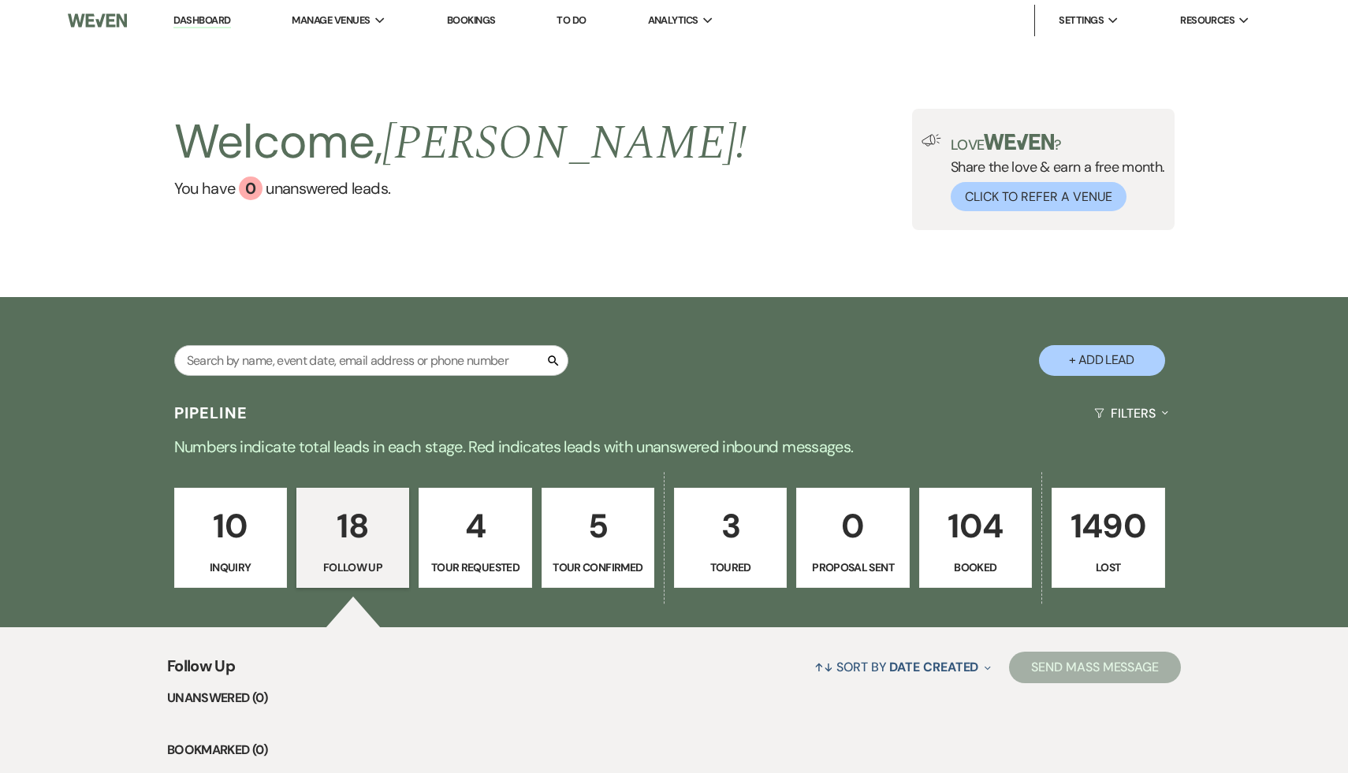
select select "9"
select select "5"
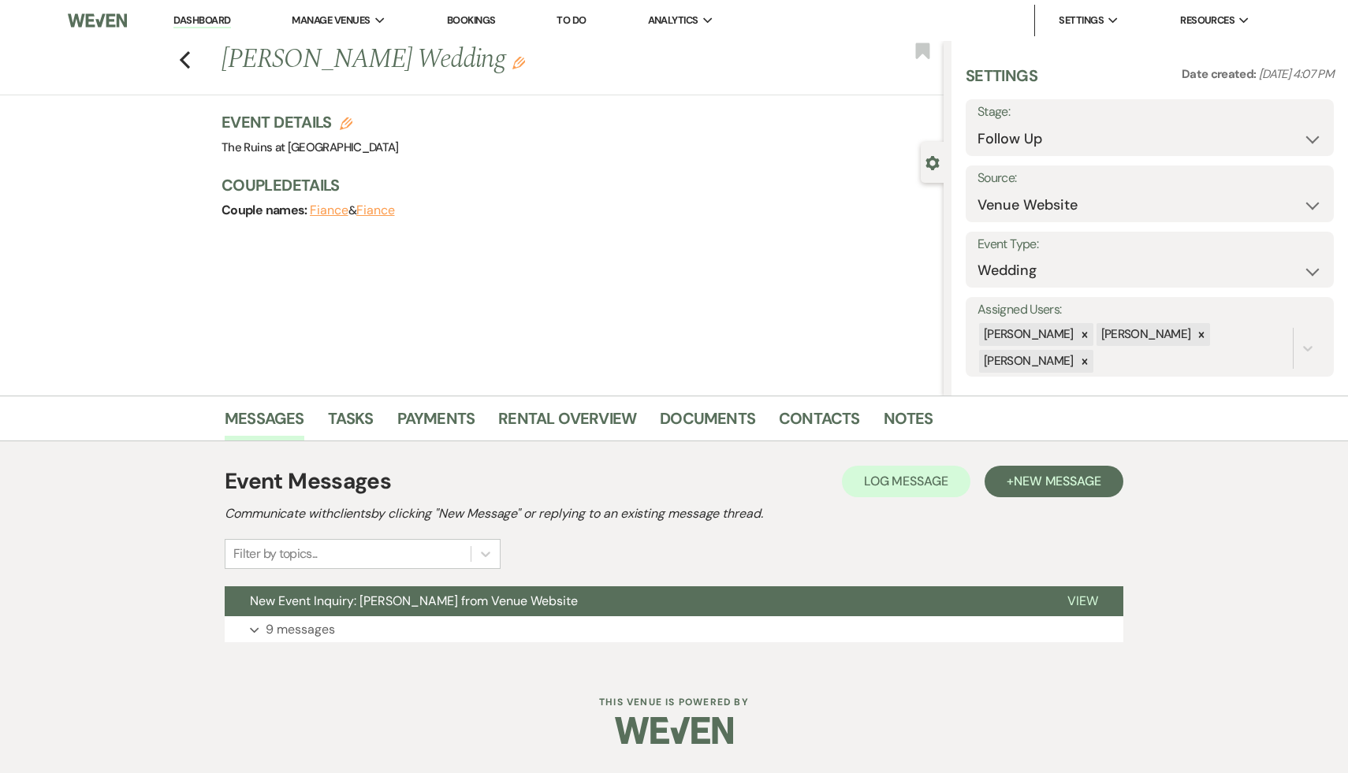
click at [378, 595] on span "New Event Inquiry: Emma Cano from Venue Website" at bounding box center [414, 601] width 328 height 17
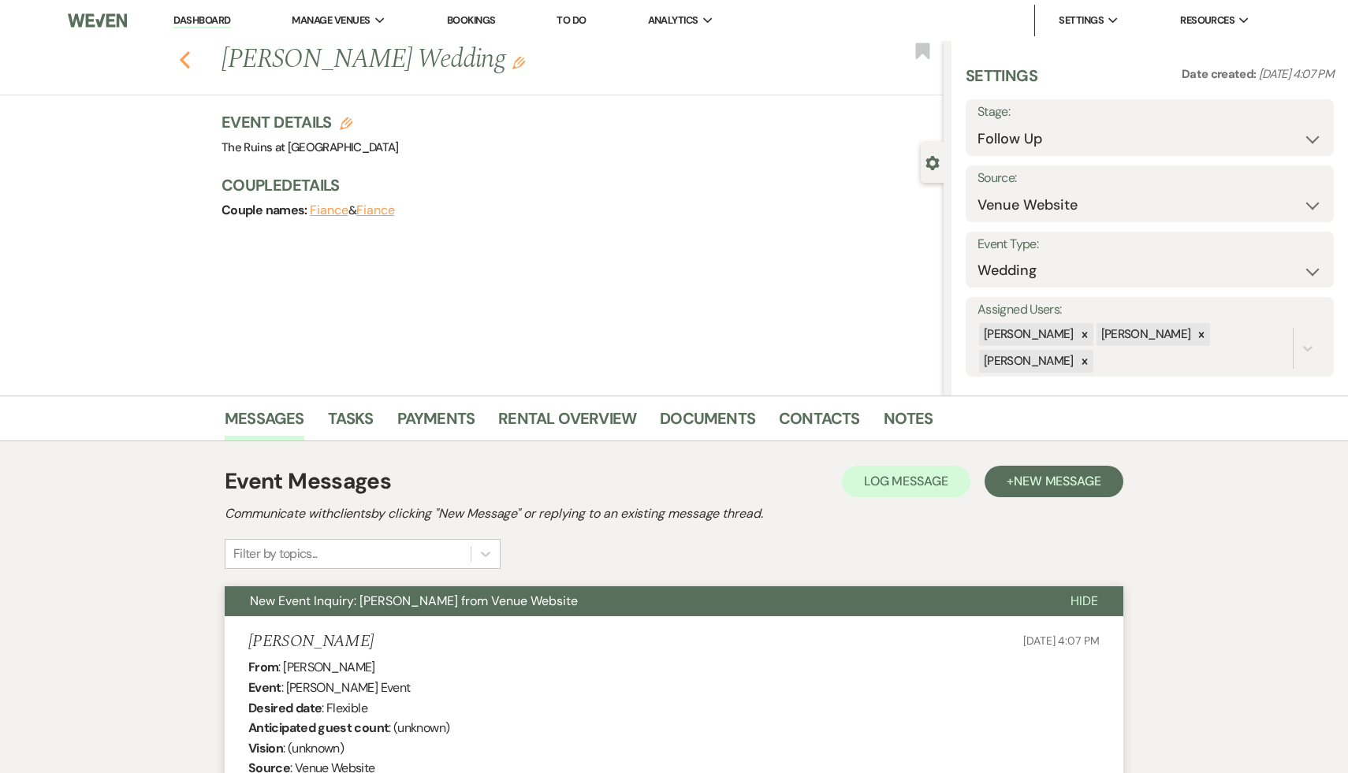
click at [180, 57] on icon "Previous" at bounding box center [185, 59] width 12 height 19
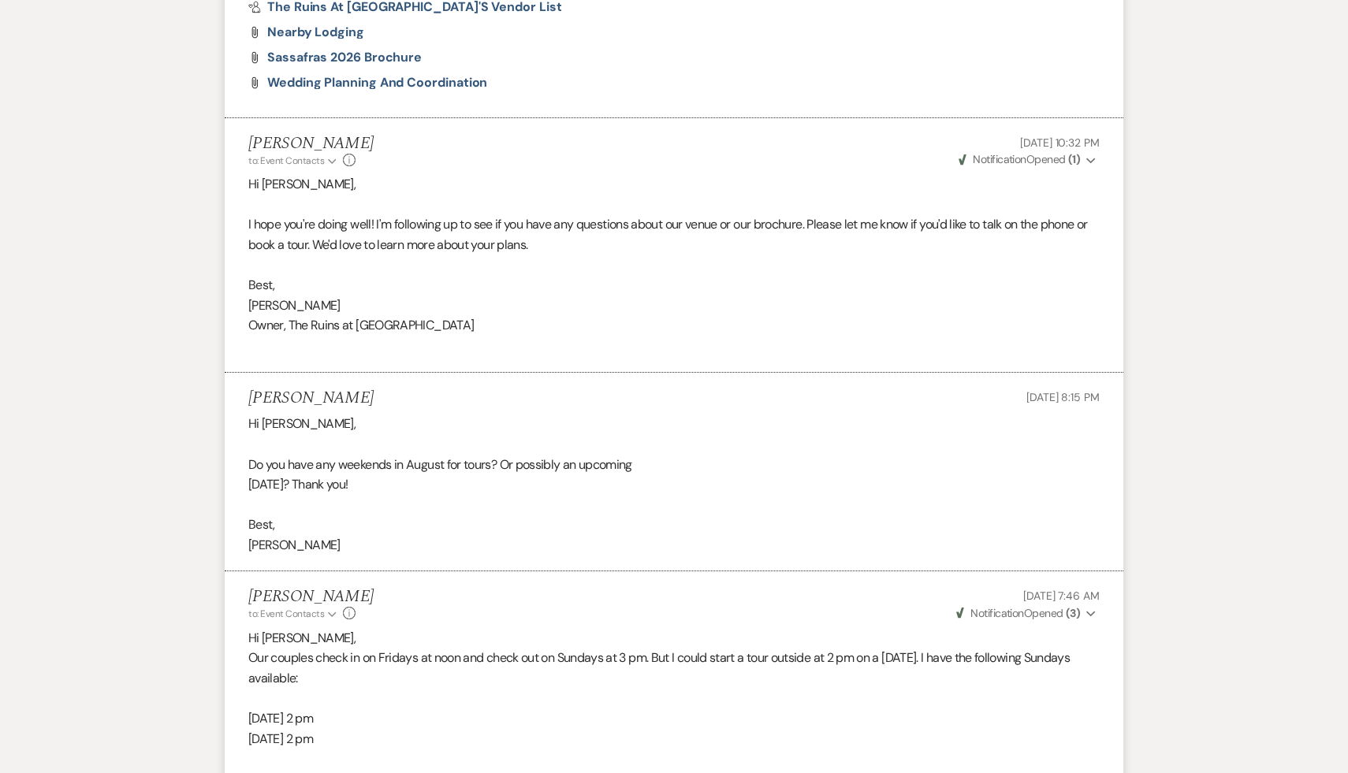
select select "9"
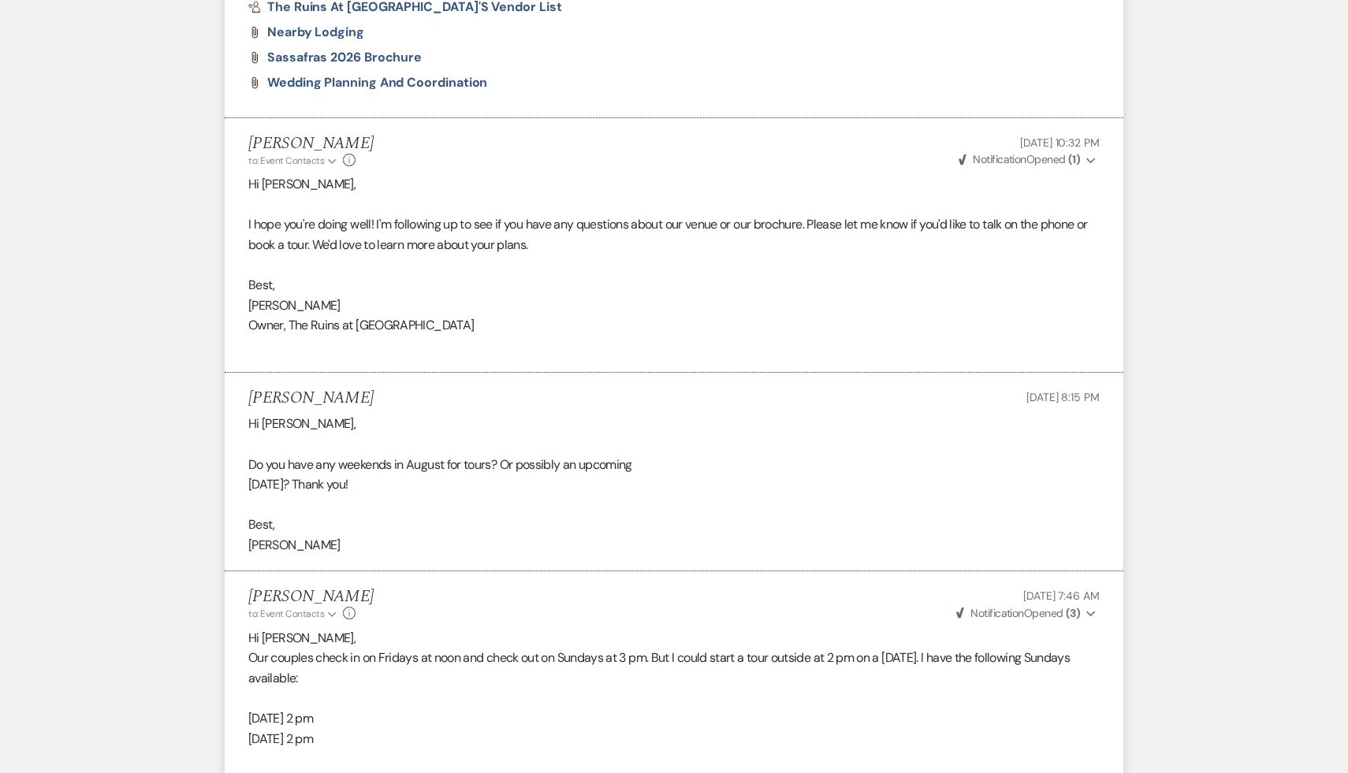
select select "9"
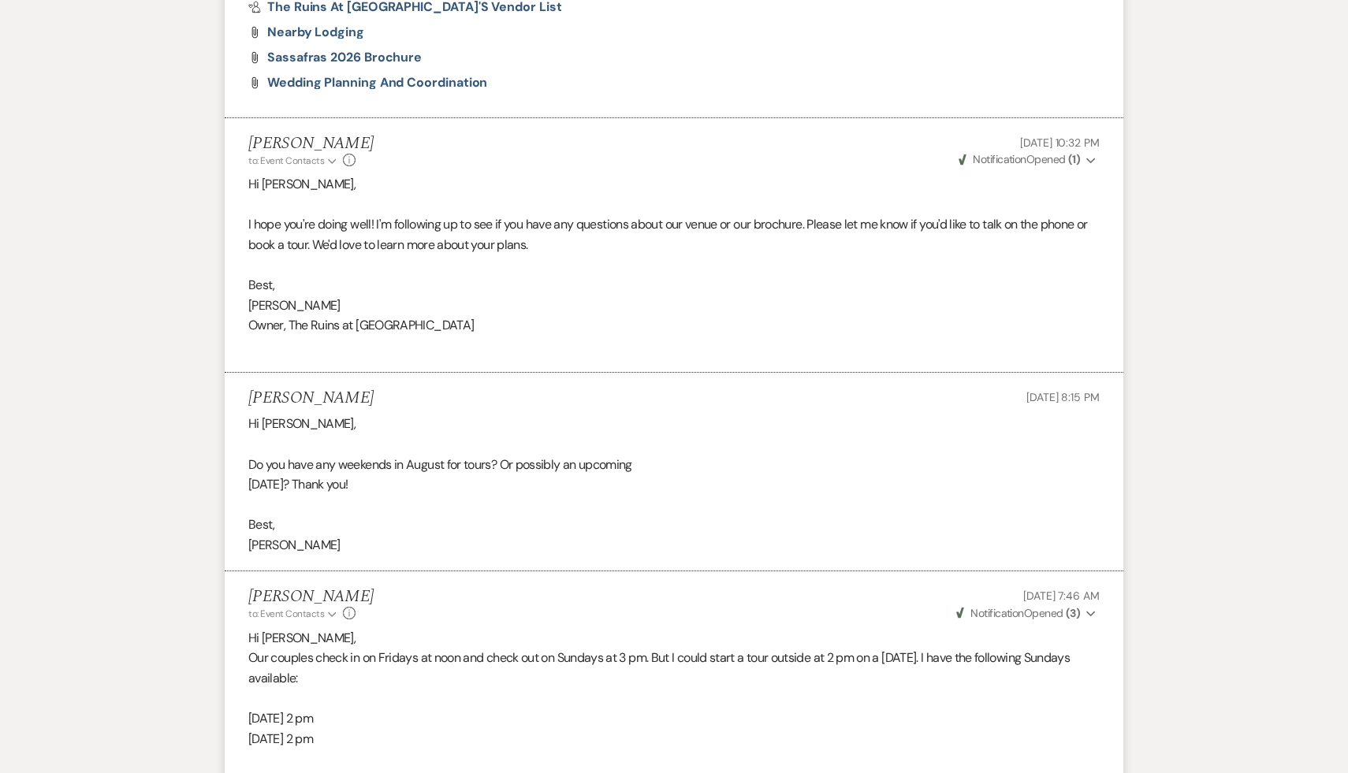
select select "9"
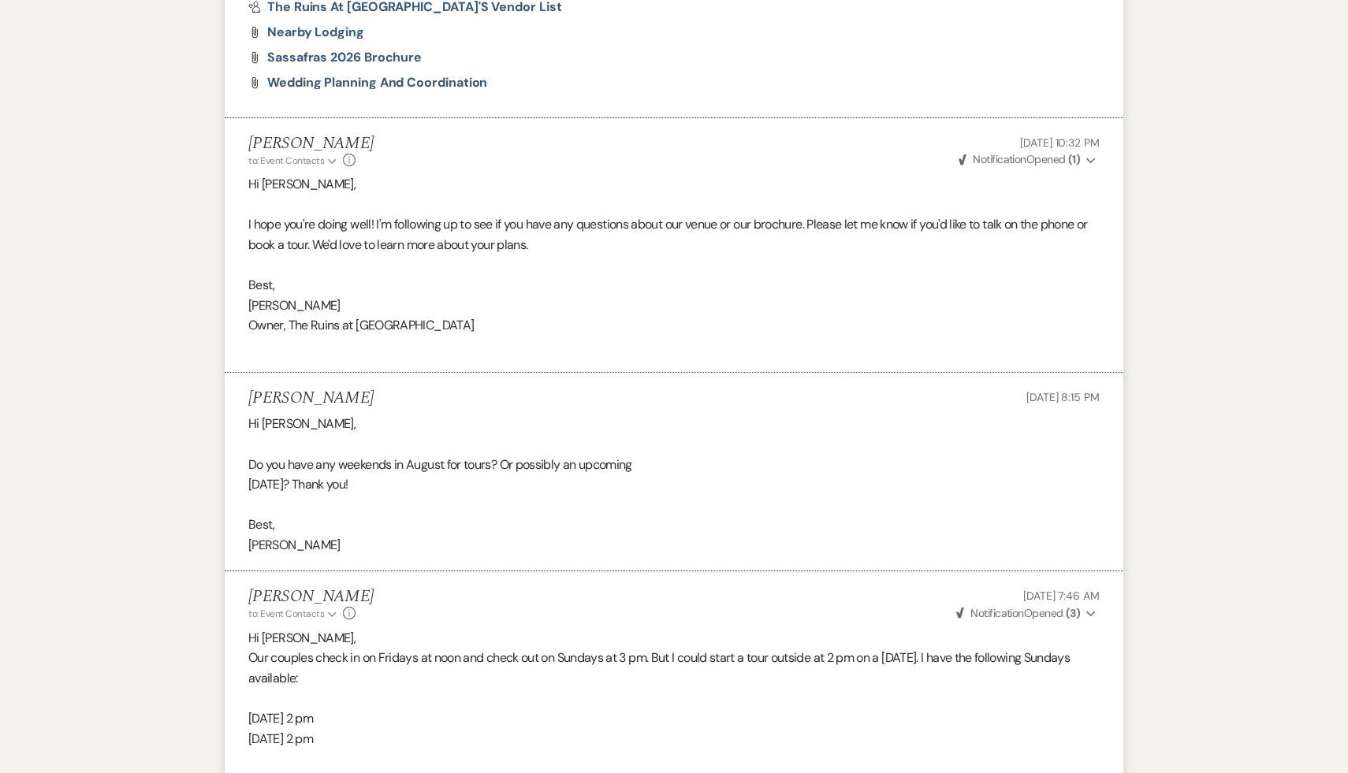
select select "9"
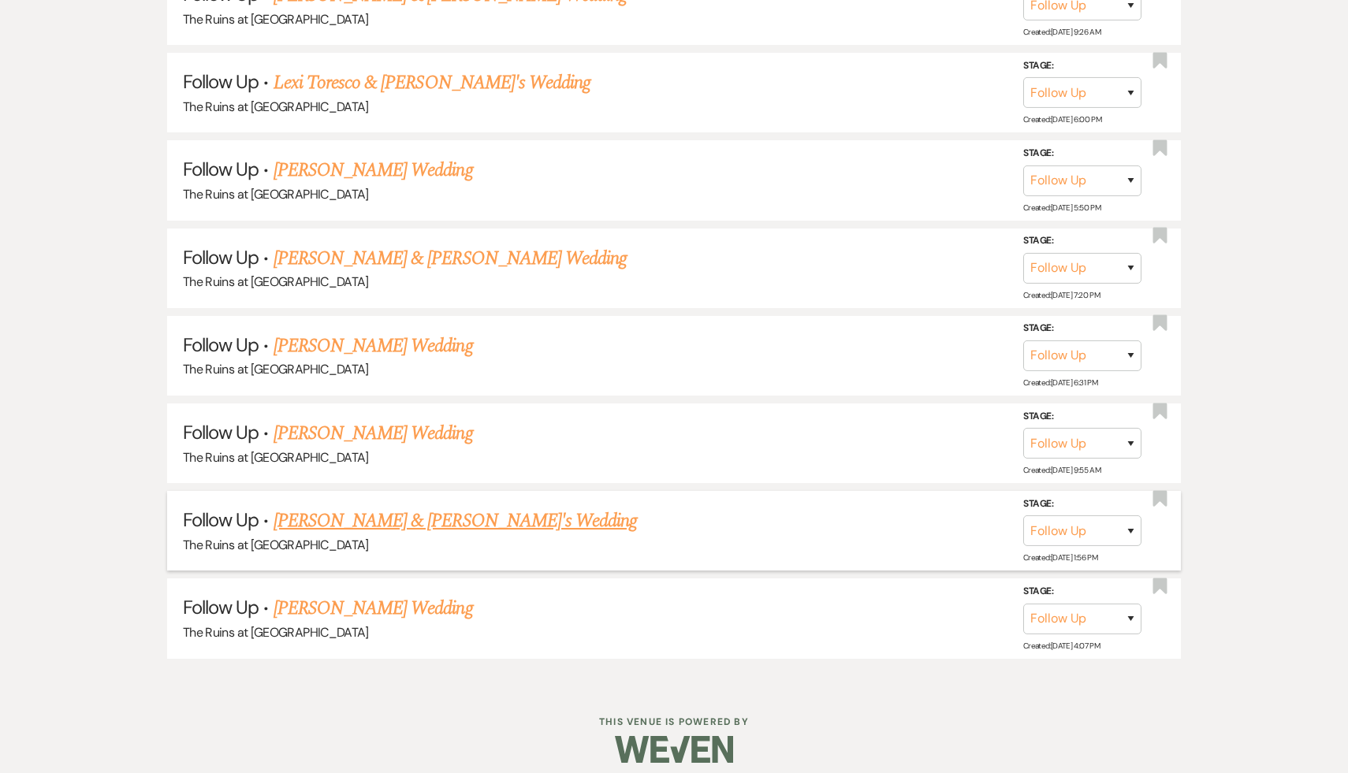
click at [350, 507] on link "Jake & Evelyn's Wedding" at bounding box center [456, 521] width 364 height 28
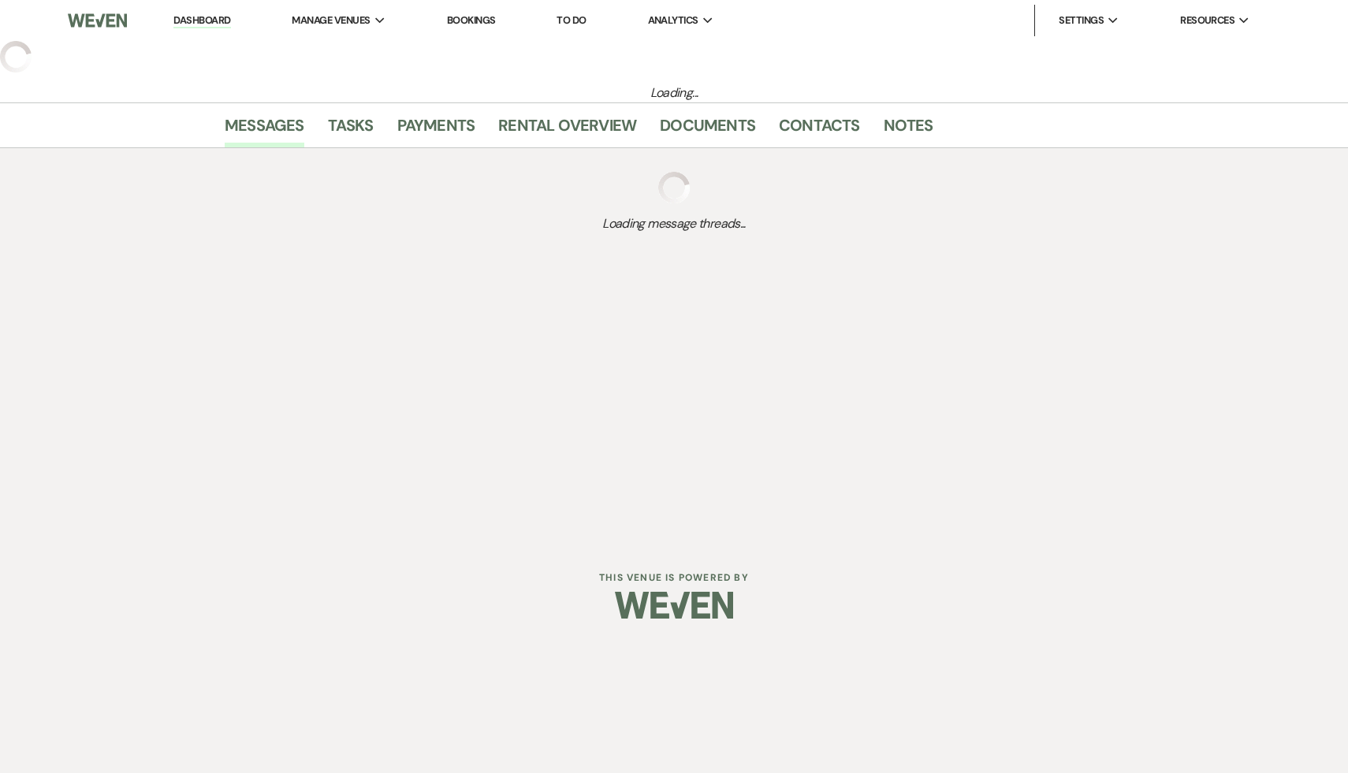
select select "9"
select select "6"
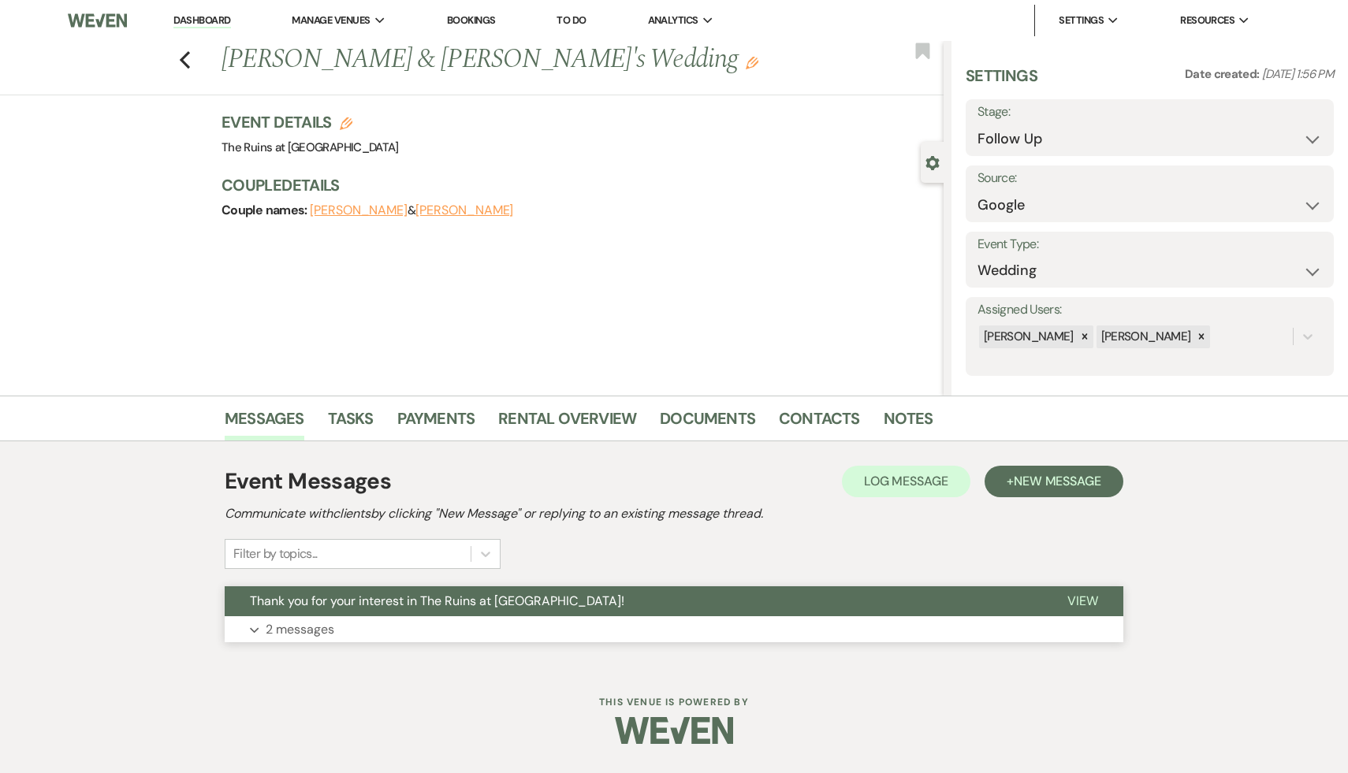
click at [364, 602] on span "Thank you for your interest in The Ruins at [GEOGRAPHIC_DATA]!" at bounding box center [437, 601] width 375 height 17
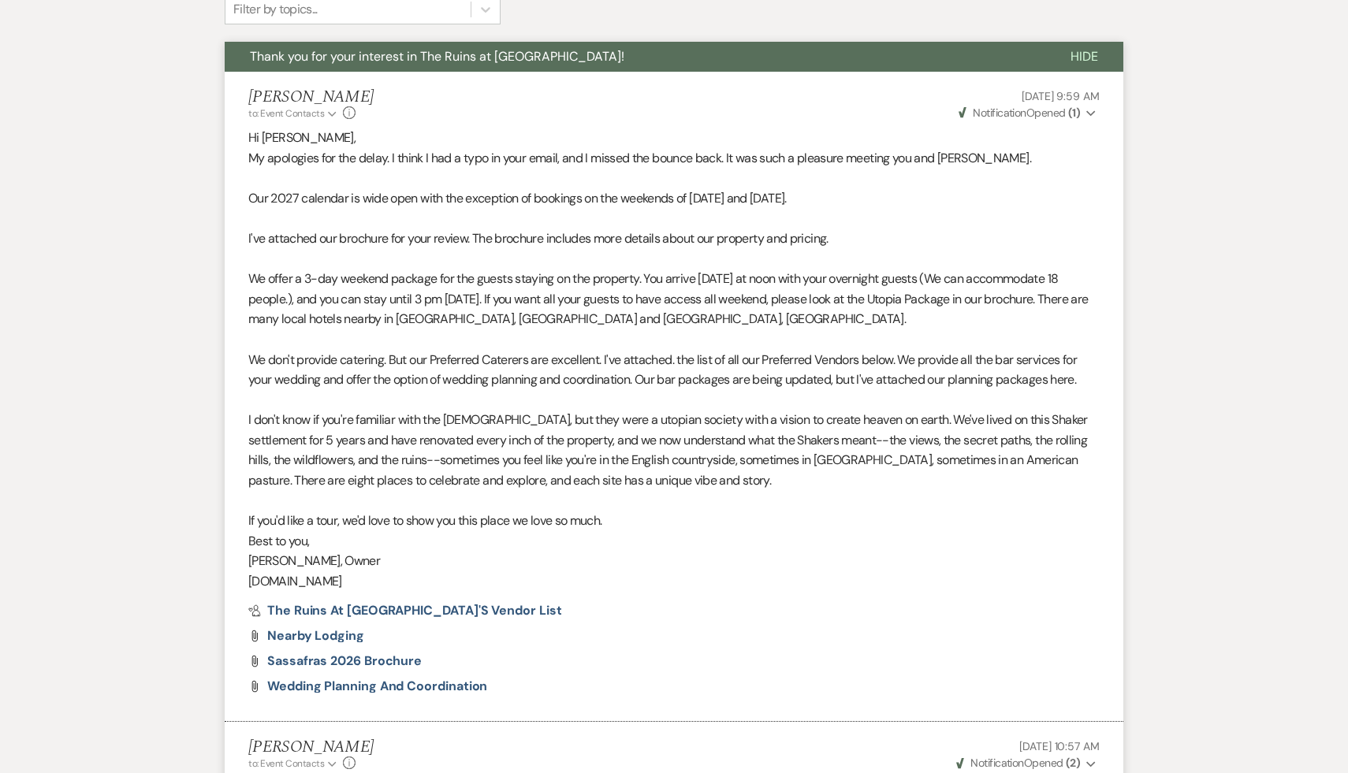
scroll to position [917, 0]
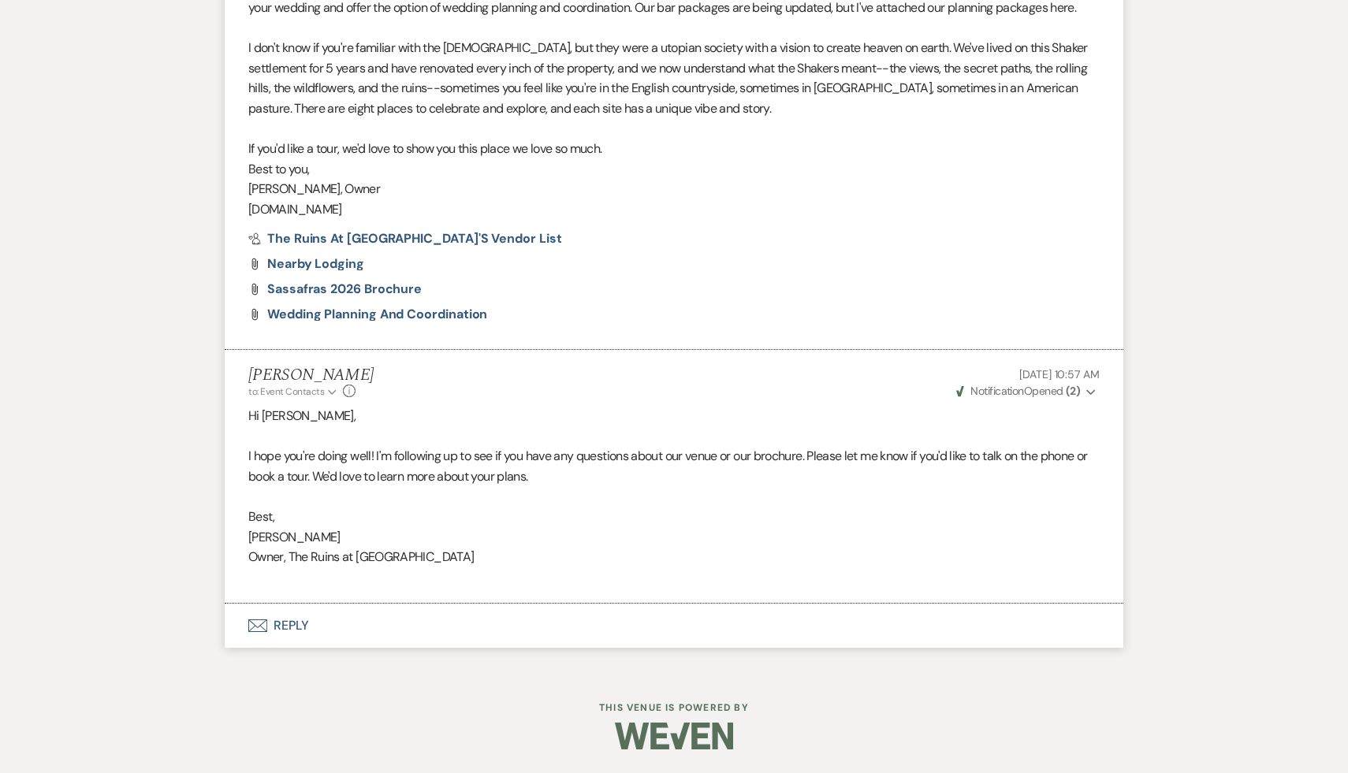
scroll to position [1731, 0]
select select "9"
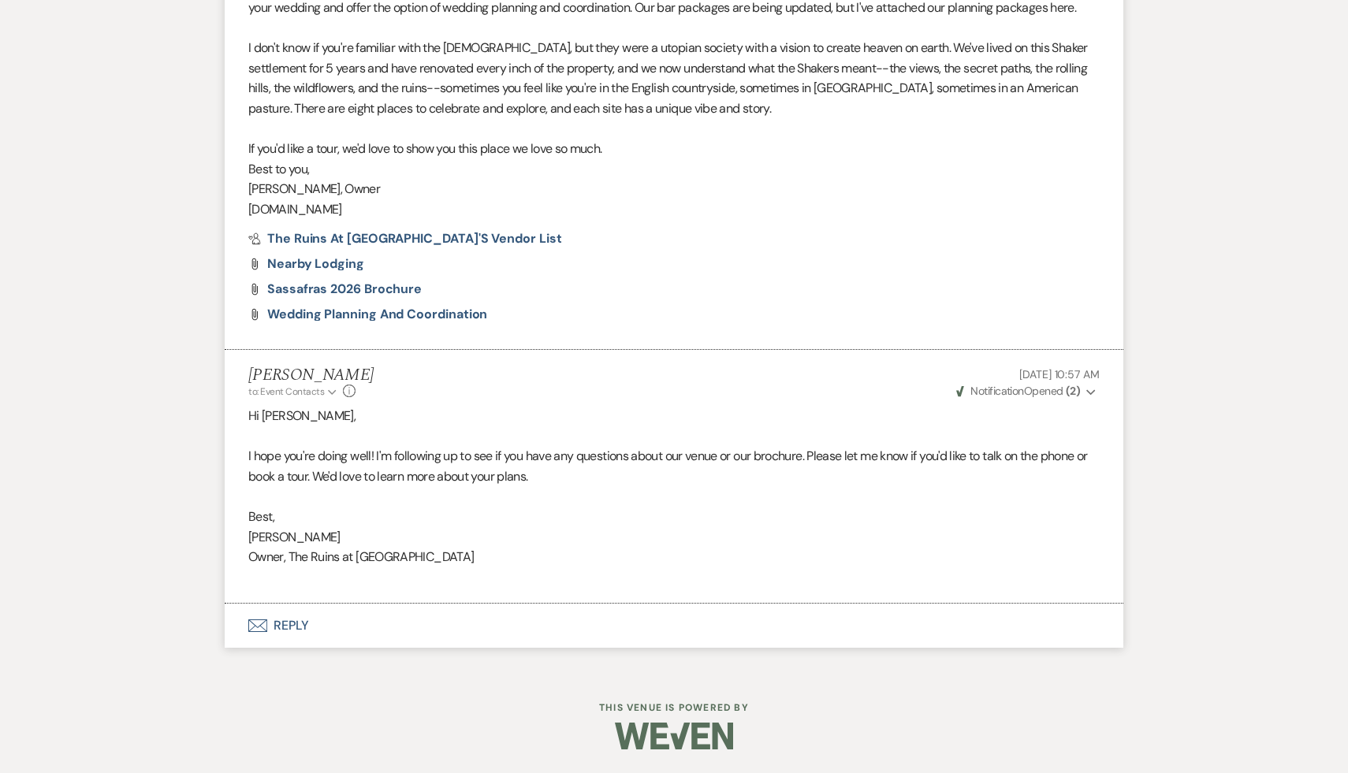
select select "9"
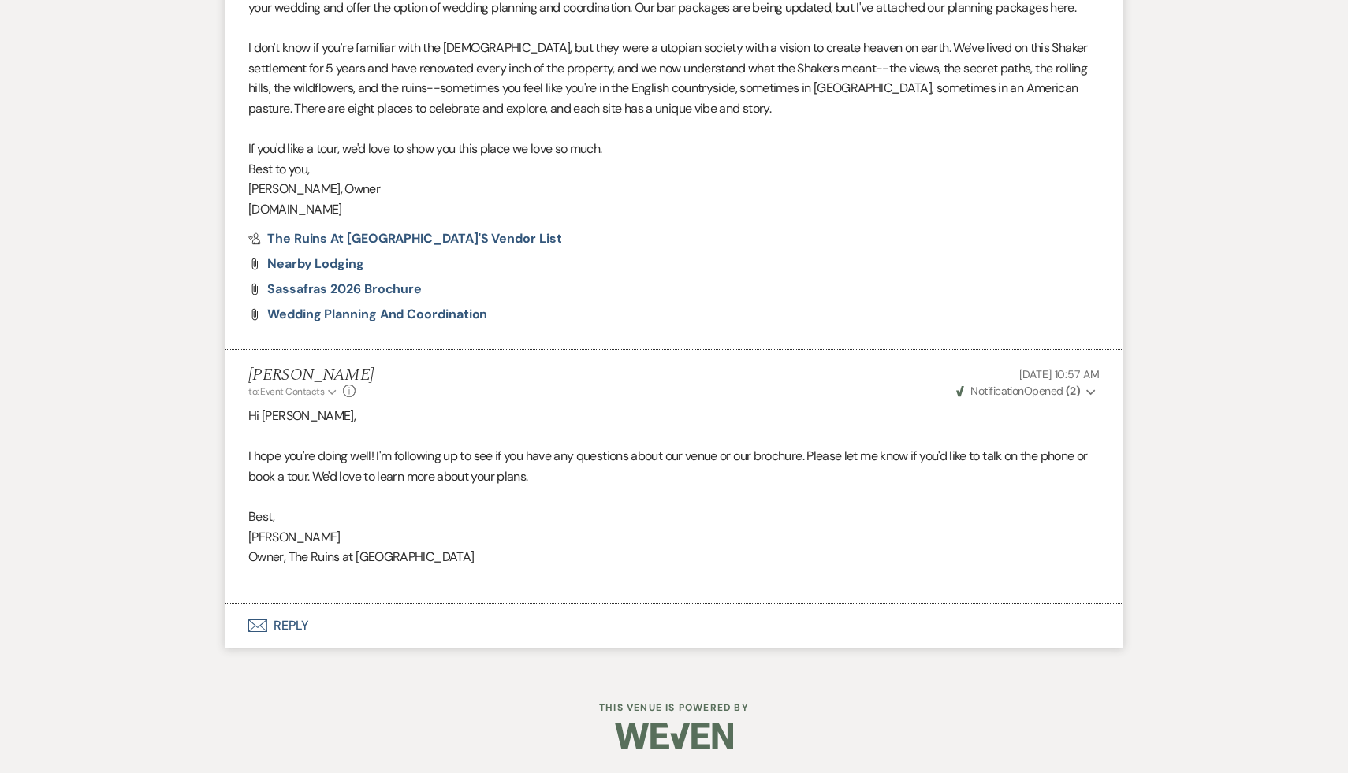
select select "9"
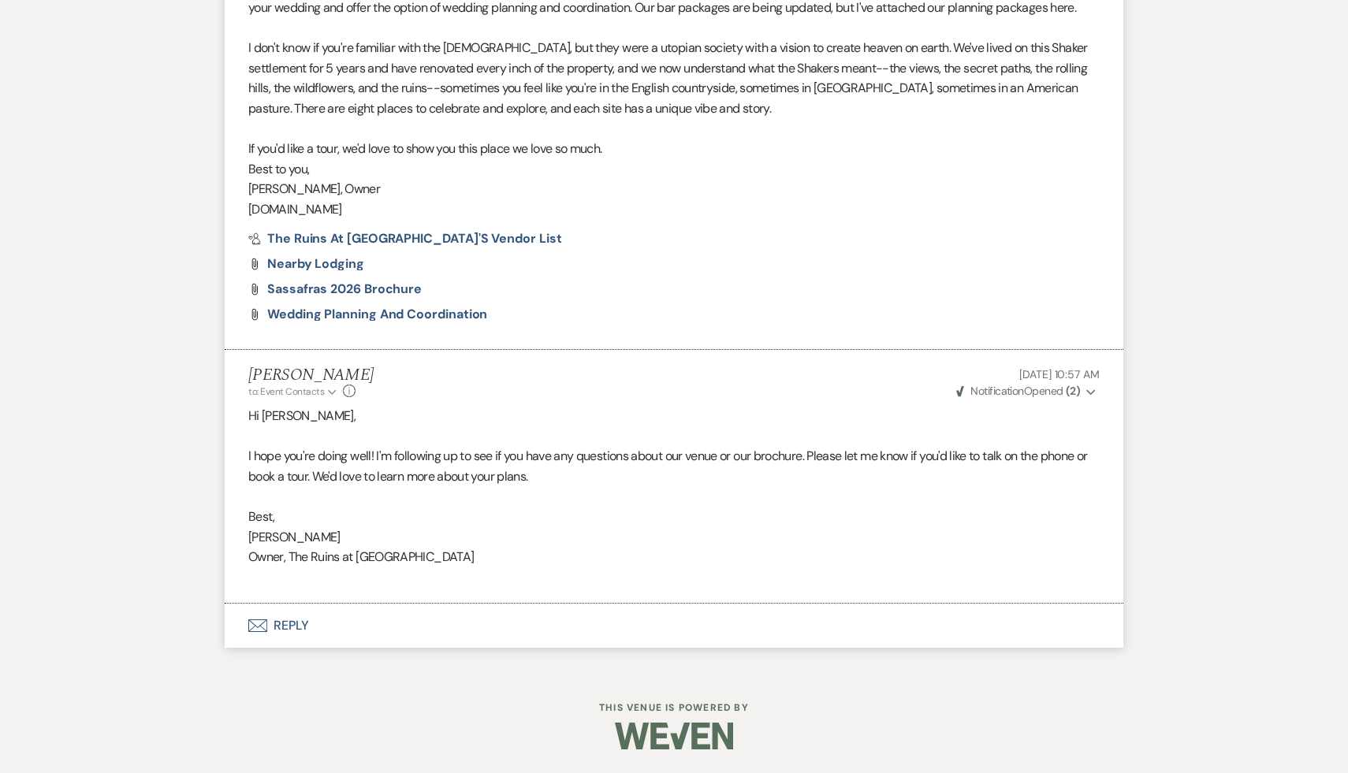
select select "9"
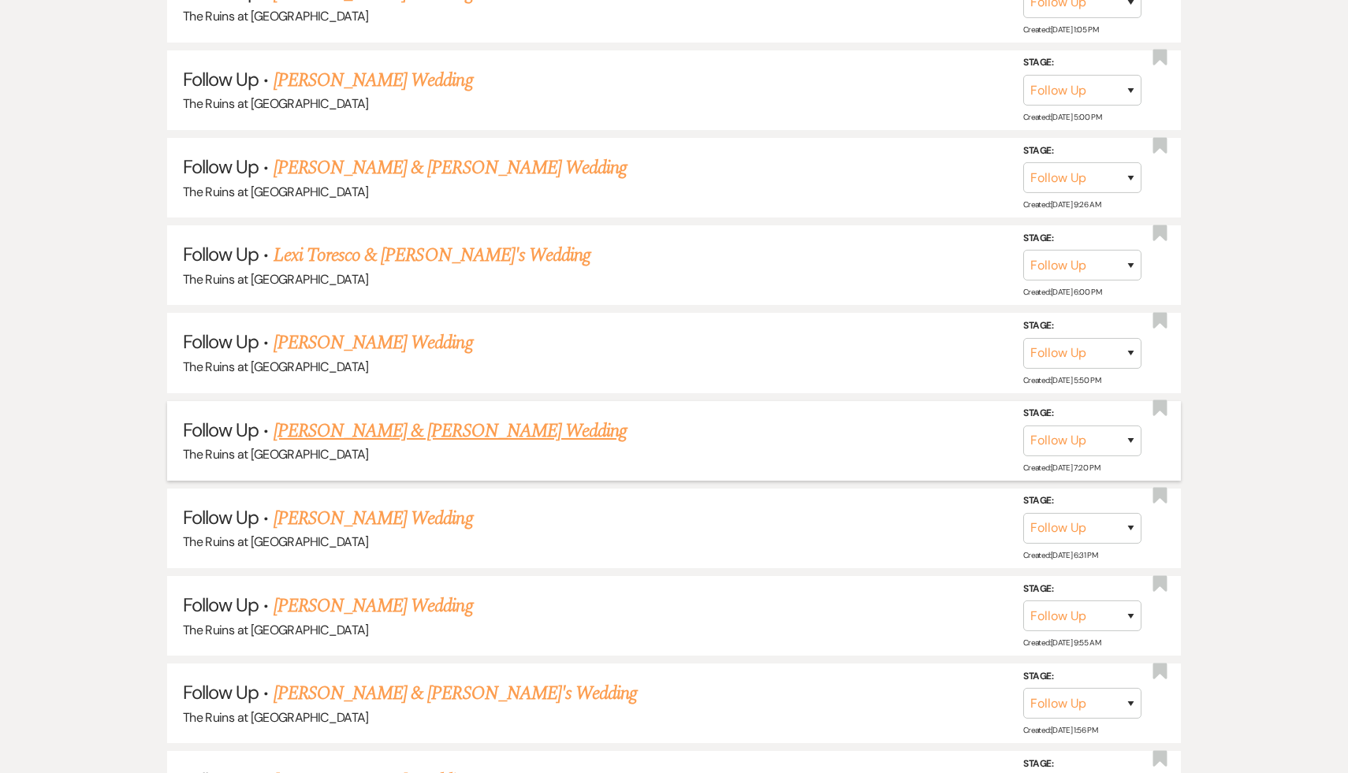
scroll to position [1375, 0]
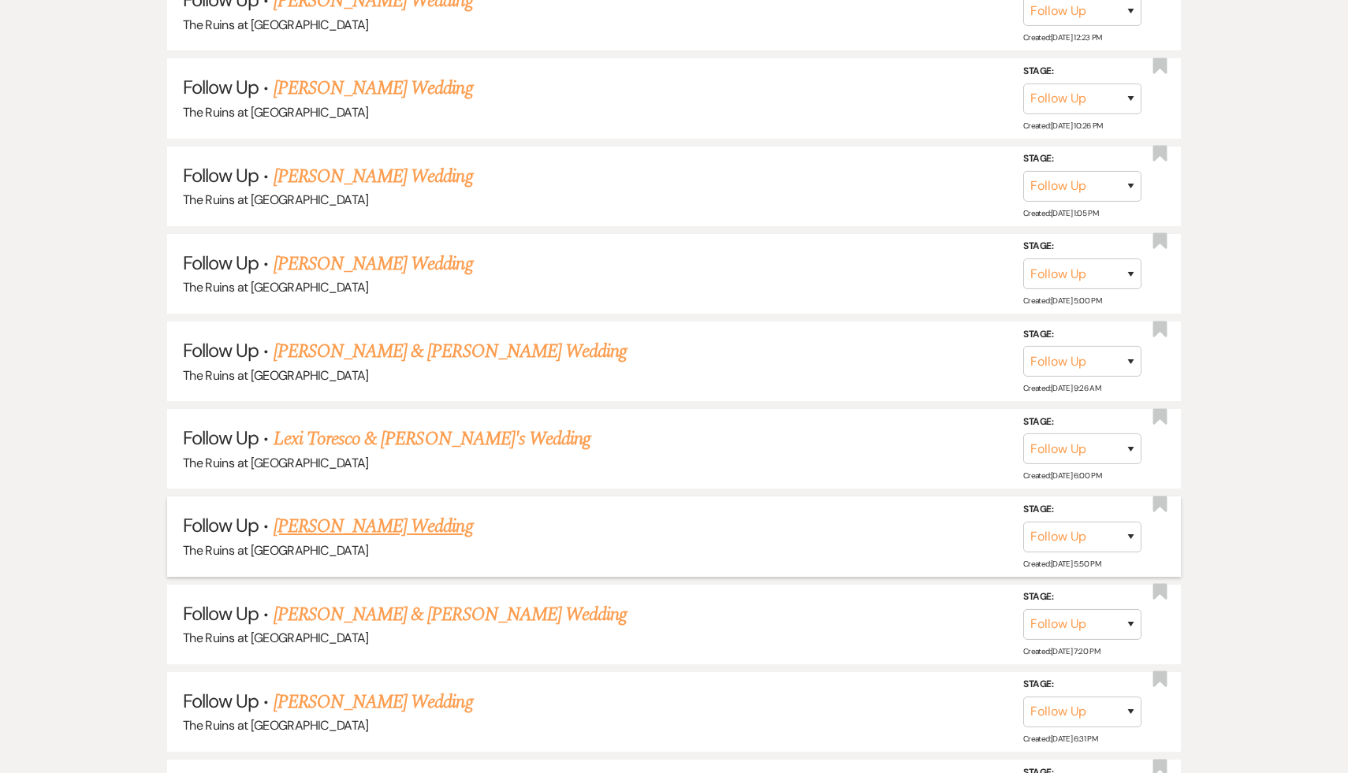
click at [389, 519] on link "Lauren Fitzmaurice's Wedding" at bounding box center [373, 527] width 199 height 28
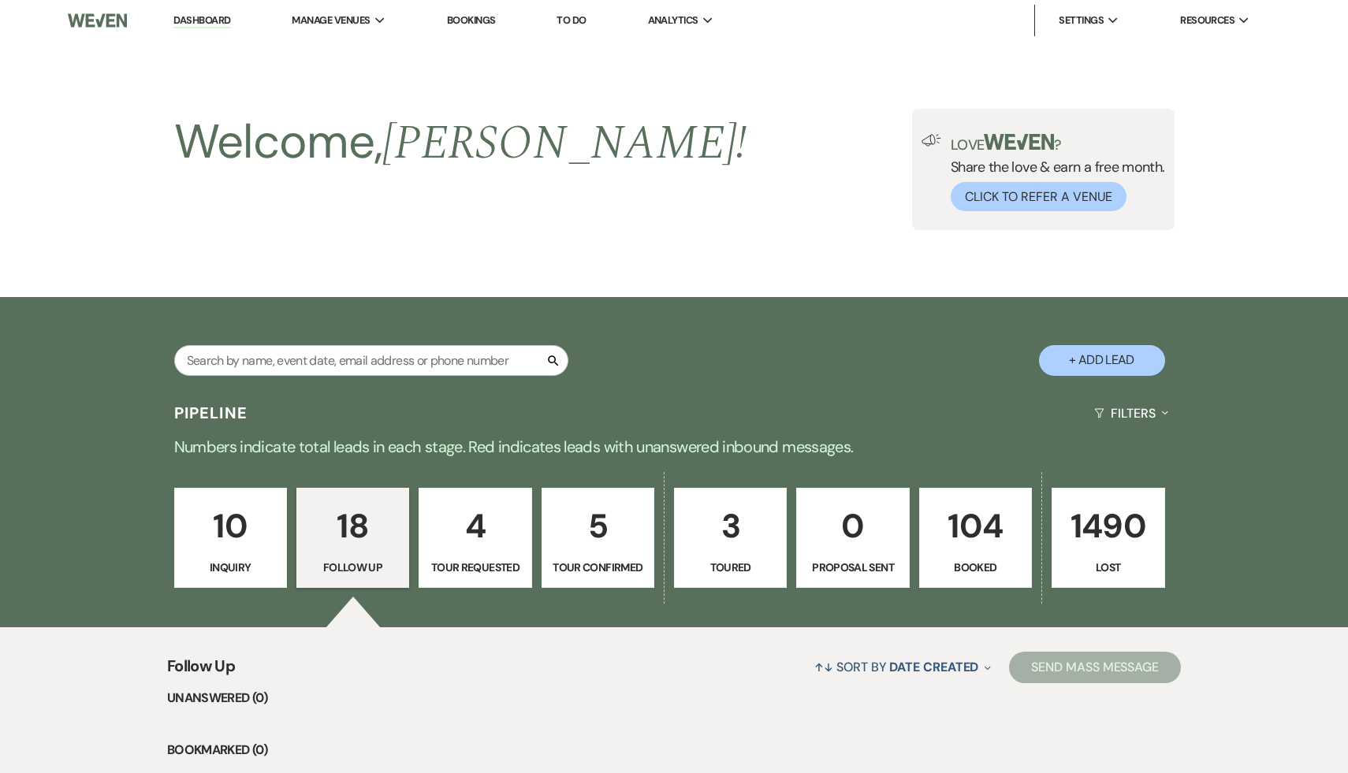
select select "9"
select select "20"
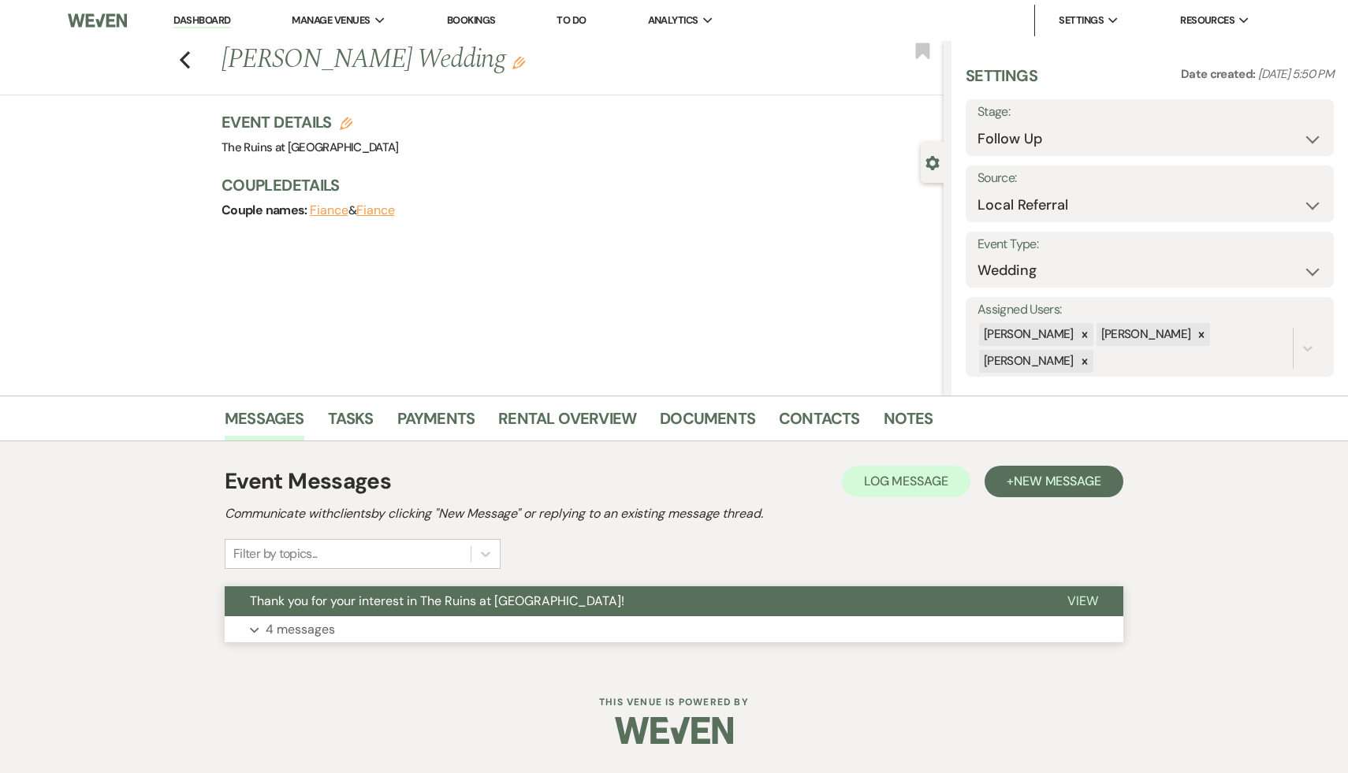
click at [376, 616] on button "Thank you for your interest in The Ruins at [GEOGRAPHIC_DATA]!" at bounding box center [634, 602] width 818 height 30
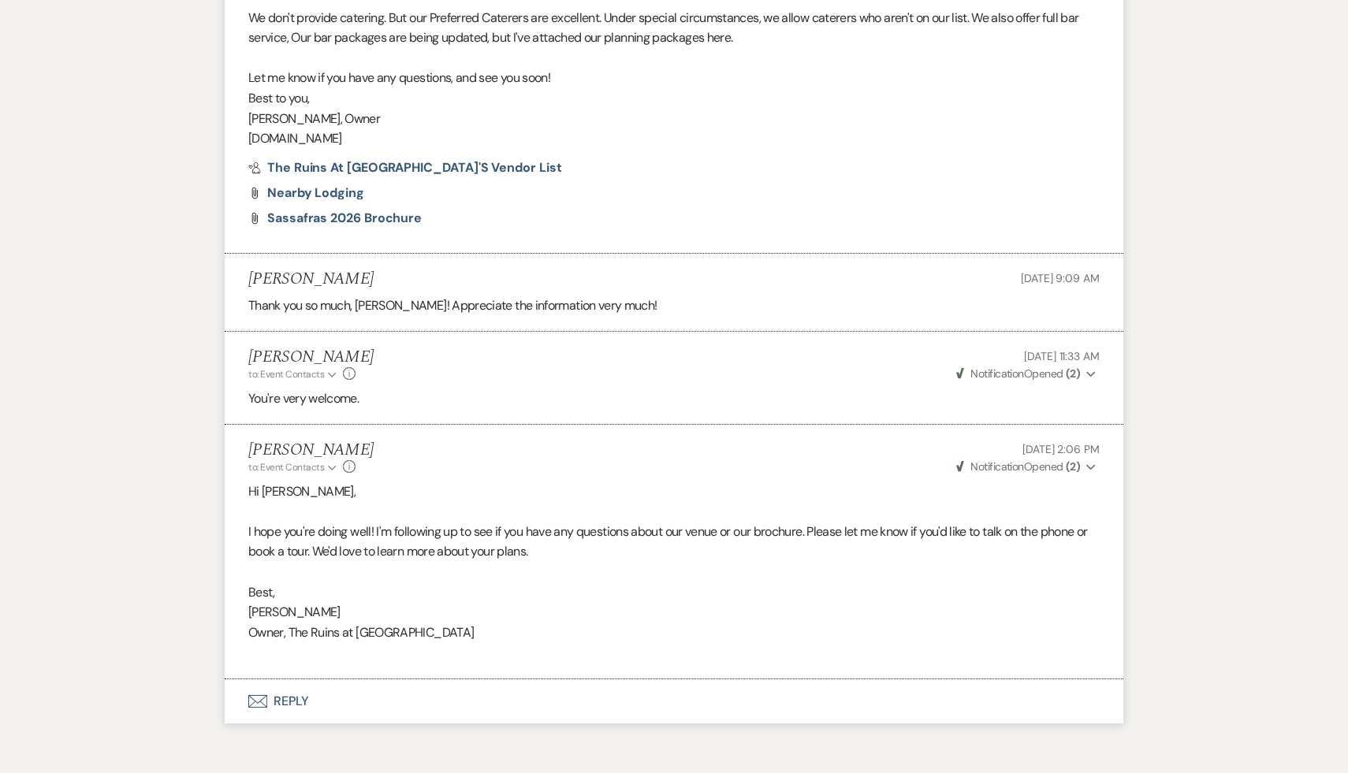
scroll to position [925, 0]
click at [289, 699] on button "Envelope Reply" at bounding box center [674, 704] width 899 height 44
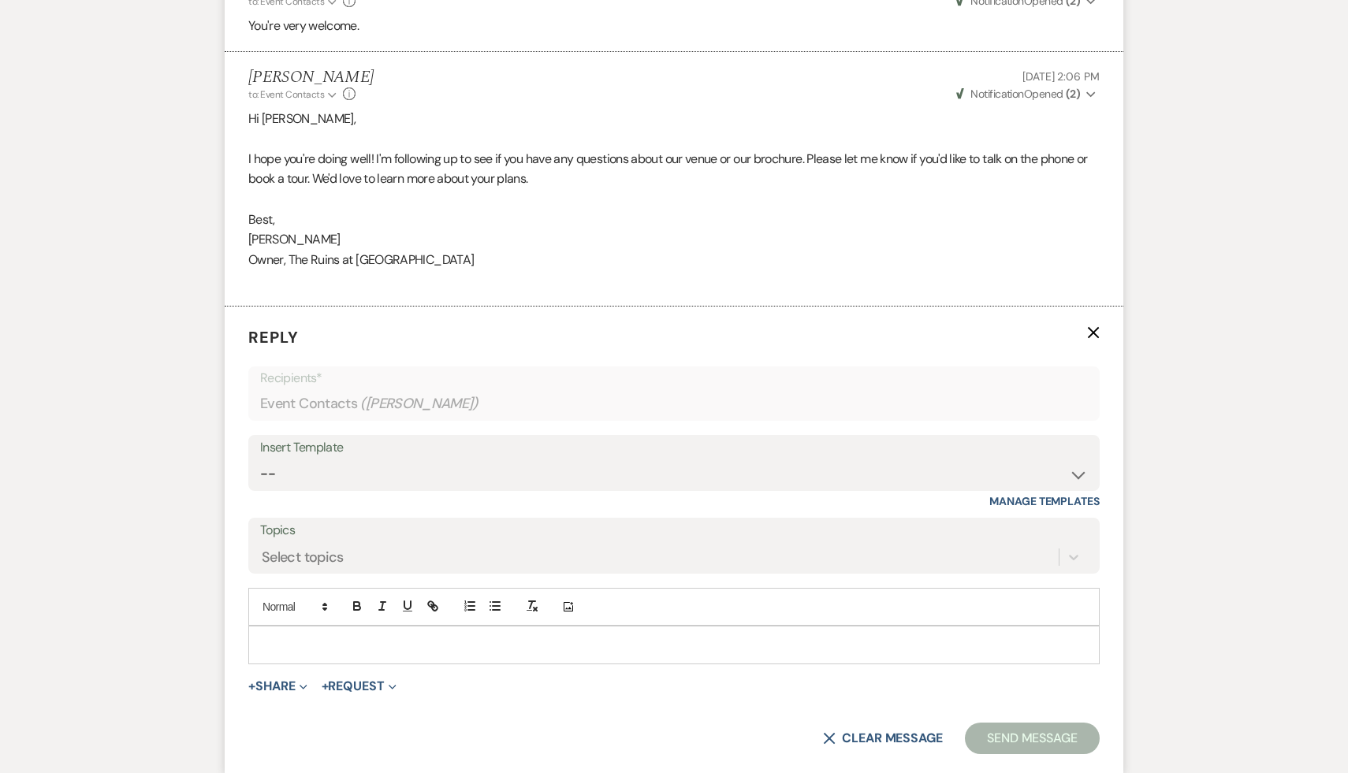
scroll to position [1303, 0]
click at [669, 469] on select "-- Weven Planning Portal Introduction (Booked Events) Initial Inquiry Response …" at bounding box center [674, 471] width 828 height 31
select select "1892"
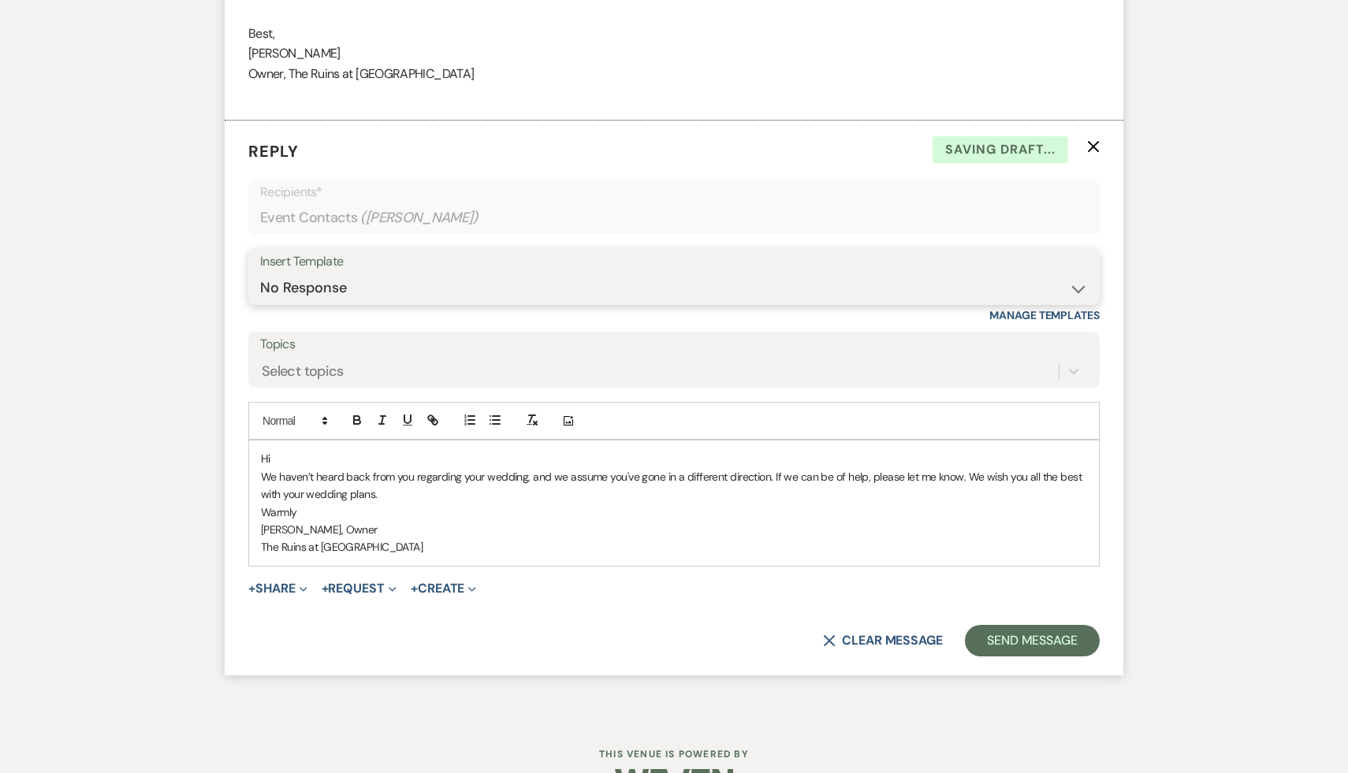
scroll to position [1519, 0]
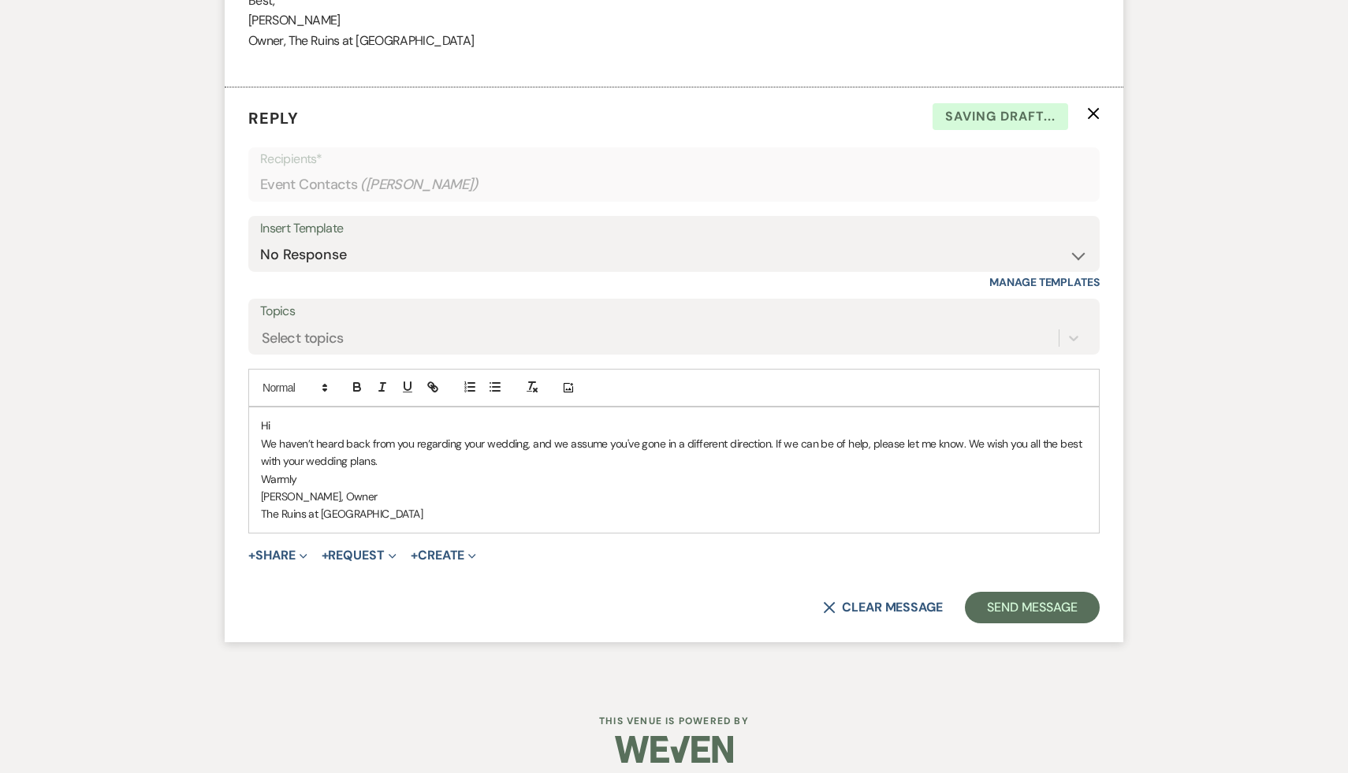
click at [313, 427] on p "Hi" at bounding box center [674, 425] width 826 height 17
click at [669, 608] on button "Send Message" at bounding box center [1032, 608] width 135 height 32
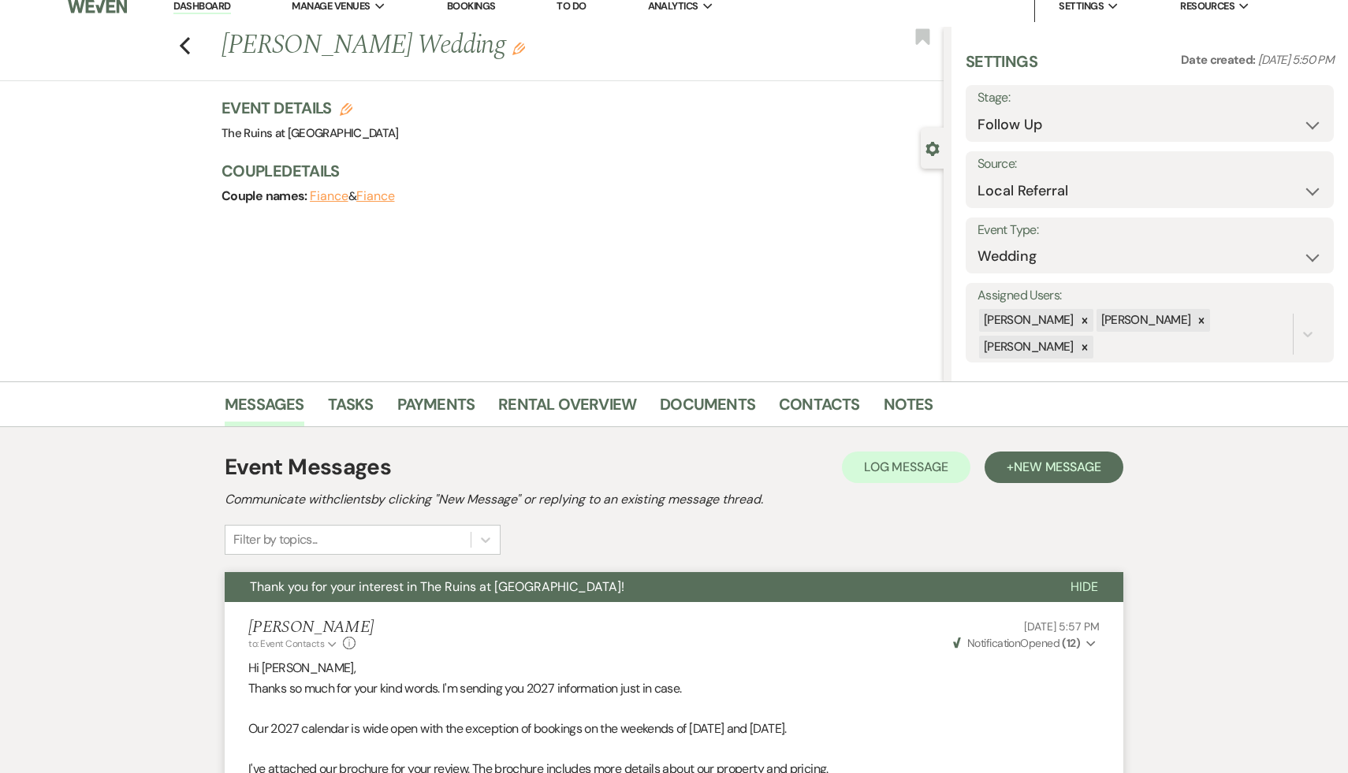
scroll to position [0, 0]
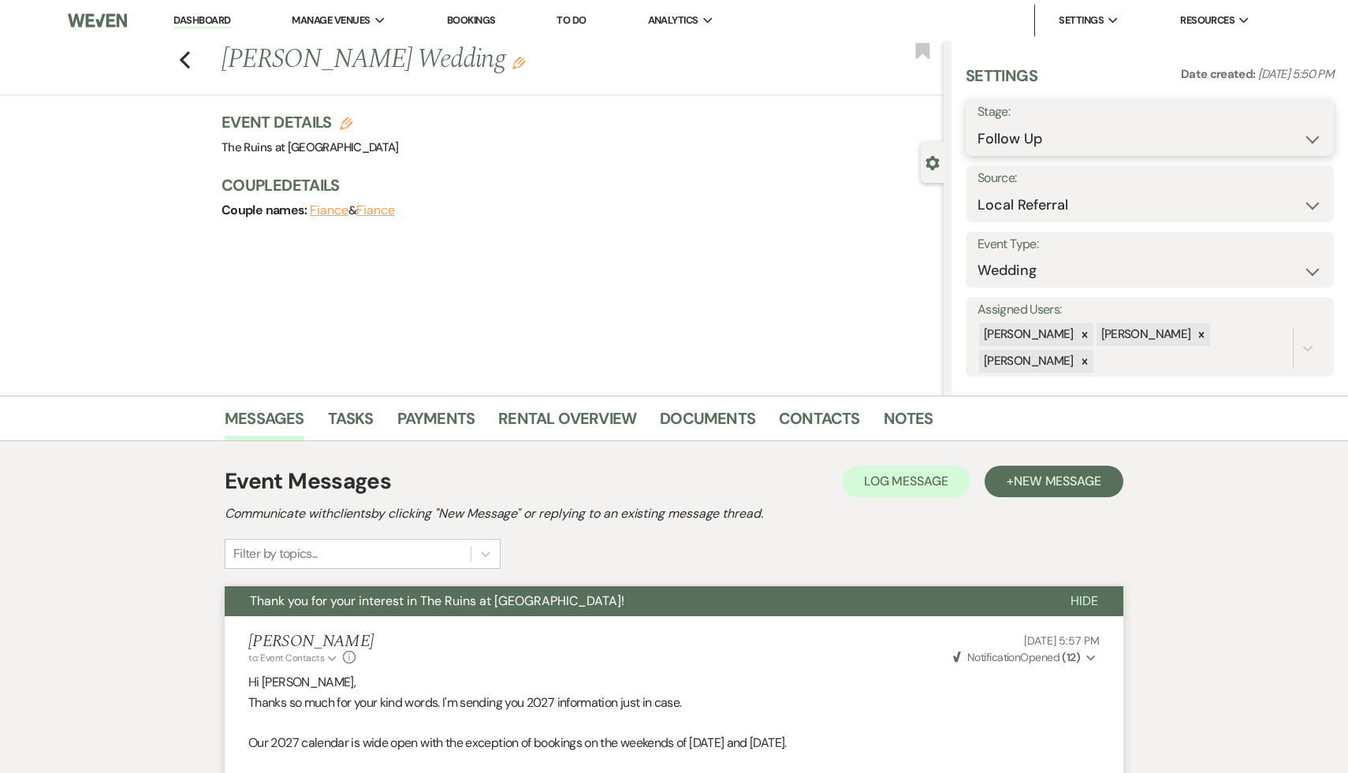
click at [669, 136] on select "Inquiry Follow Up Tour Requested Tour Confirmed Toured Proposal Sent Booked Lost" at bounding box center [1150, 139] width 345 height 31
select select "8"
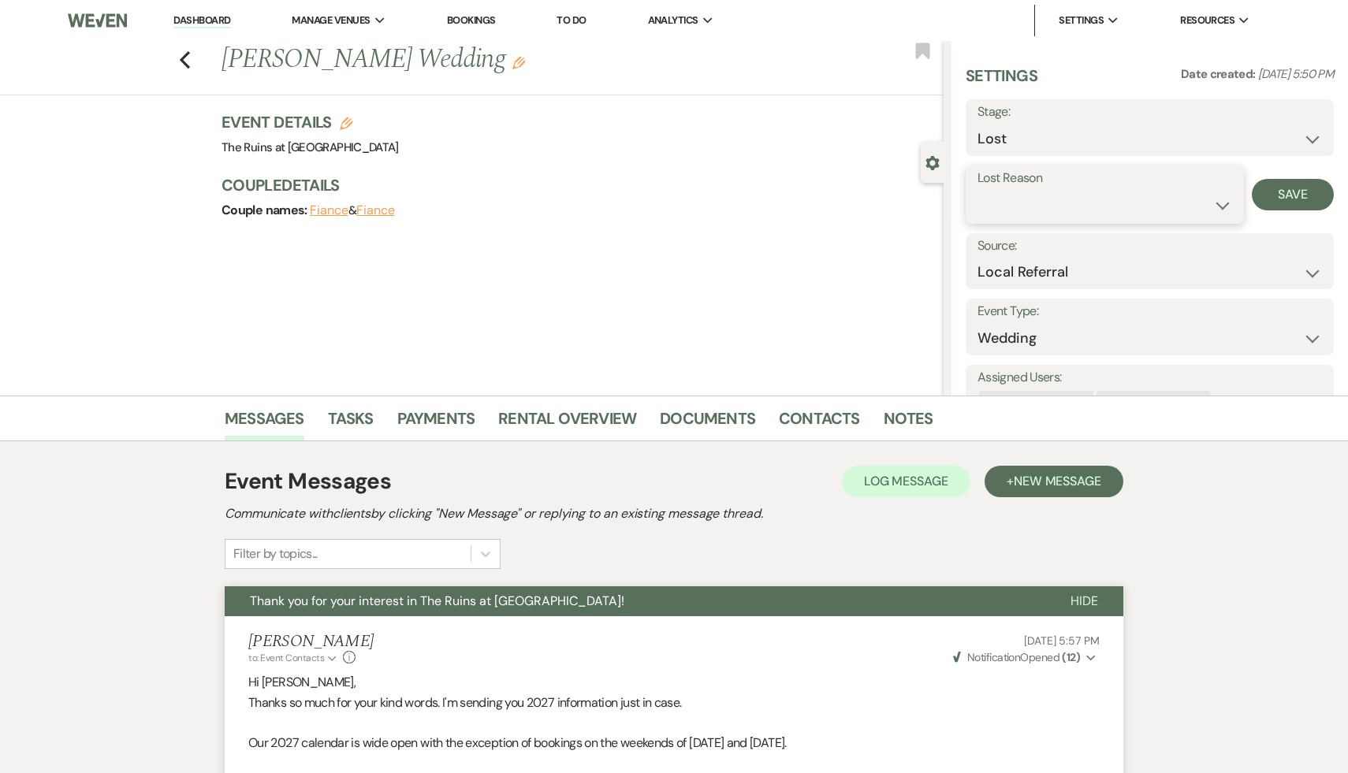
click at [669, 205] on select "Booked Elsewhere Budget Date Unavailable No Response Not a Good Match Capacity …" at bounding box center [1105, 205] width 255 height 31
select select "5"
click at [669, 194] on button "Save" at bounding box center [1293, 195] width 82 height 32
click at [185, 54] on use "button" at bounding box center [185, 59] width 10 height 17
select select "9"
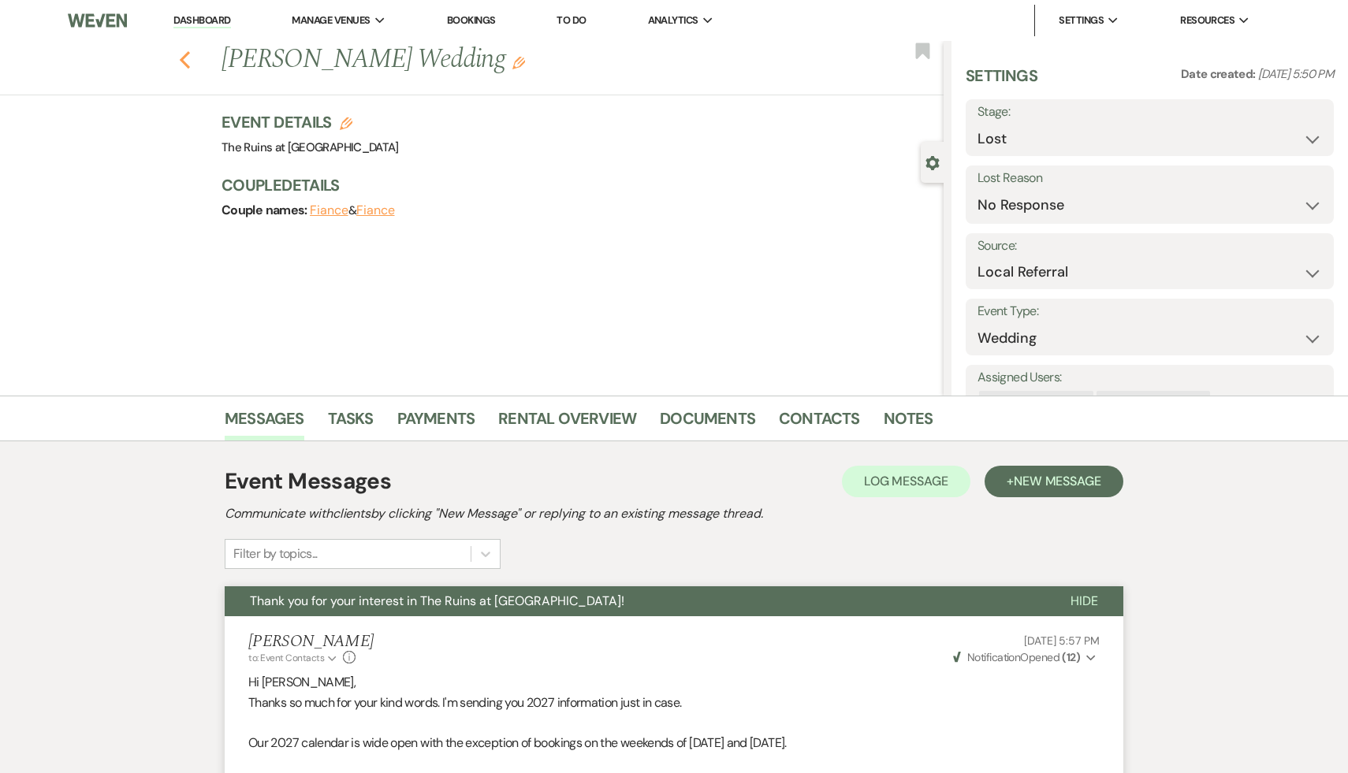
select select "9"
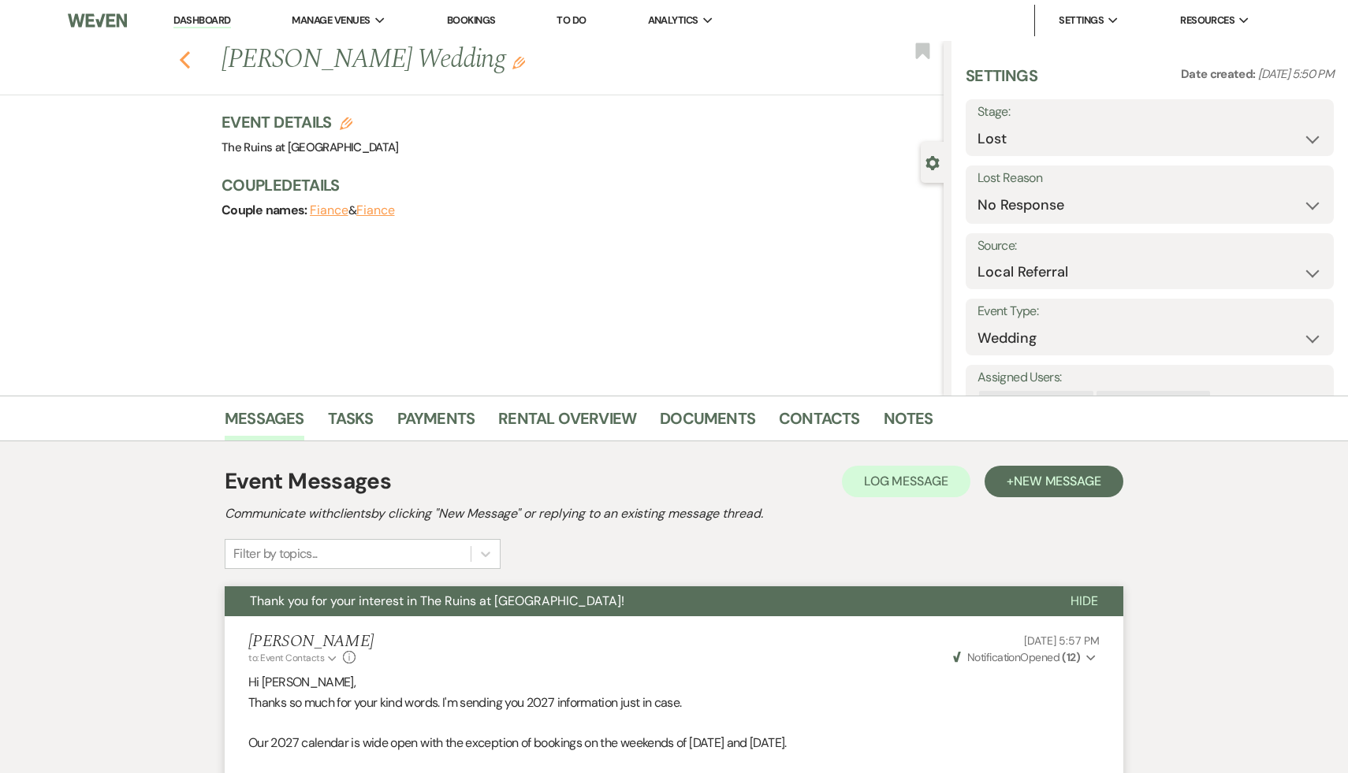
select select "9"
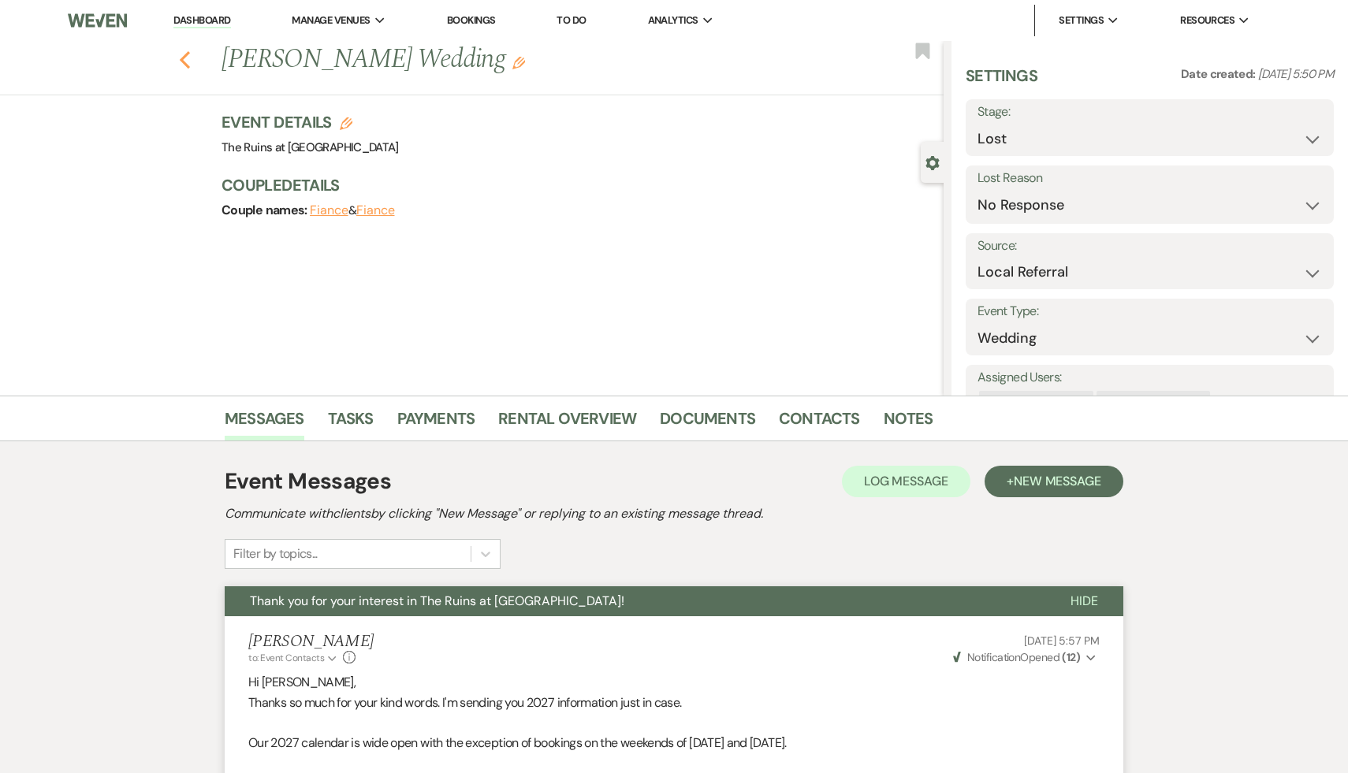
select select "9"
select select "8"
select select "5"
select select "9"
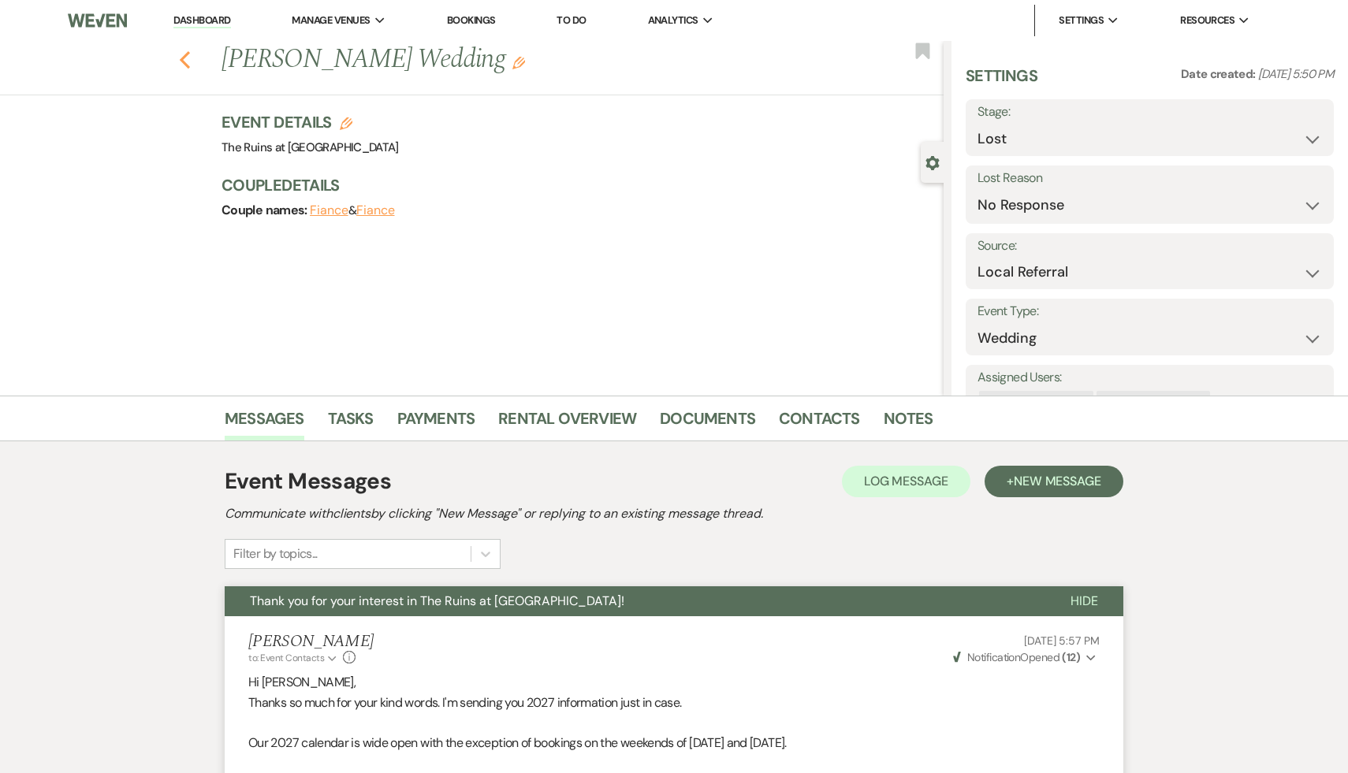
select select "9"
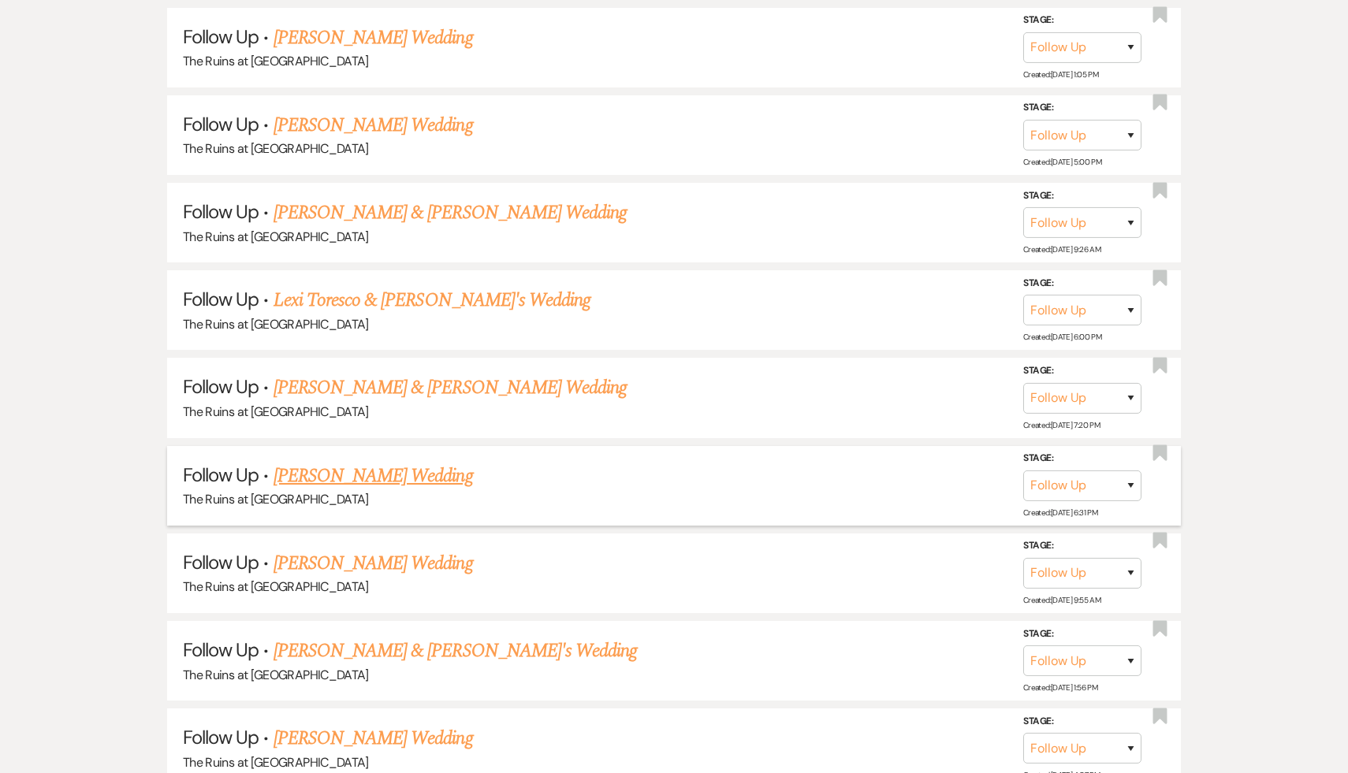
scroll to position [1644, 0]
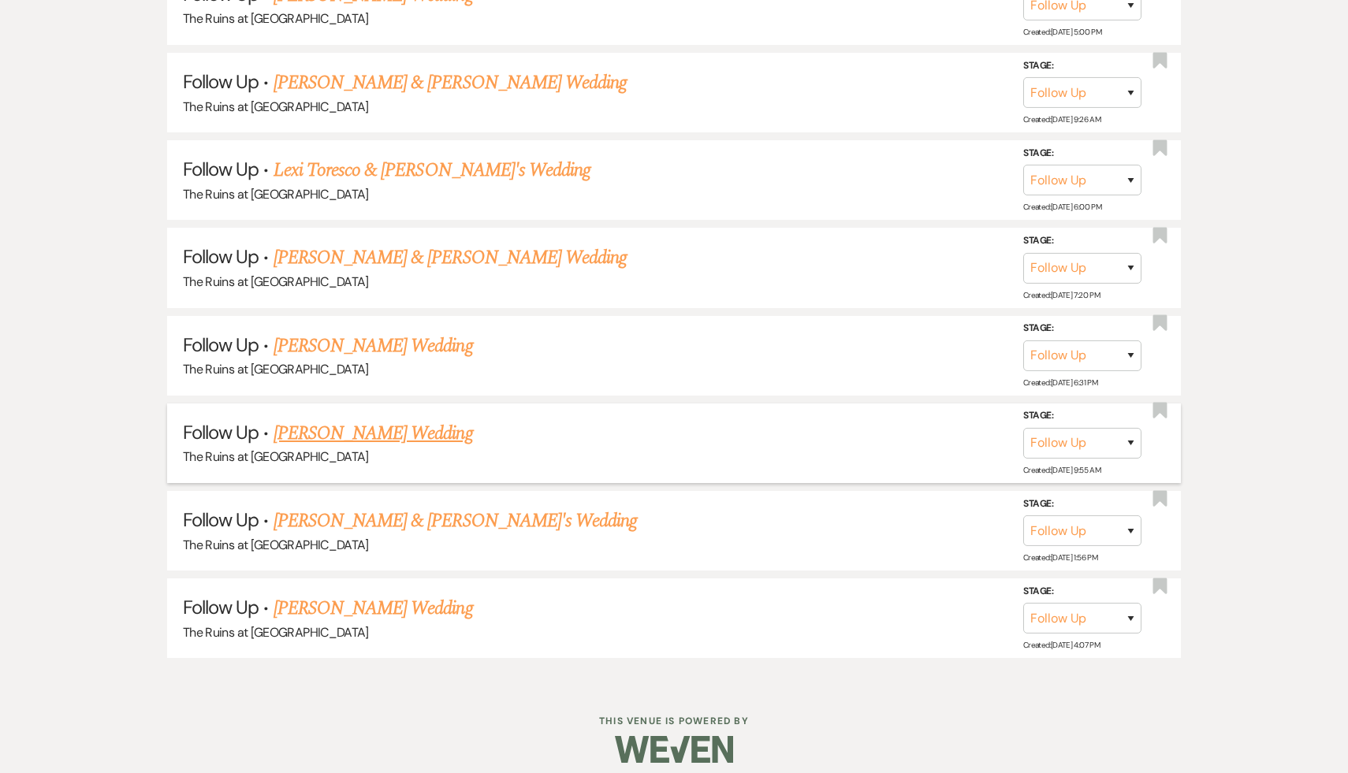
click at [345, 419] on link "Olivia Cook's Wedding" at bounding box center [373, 433] width 199 height 28
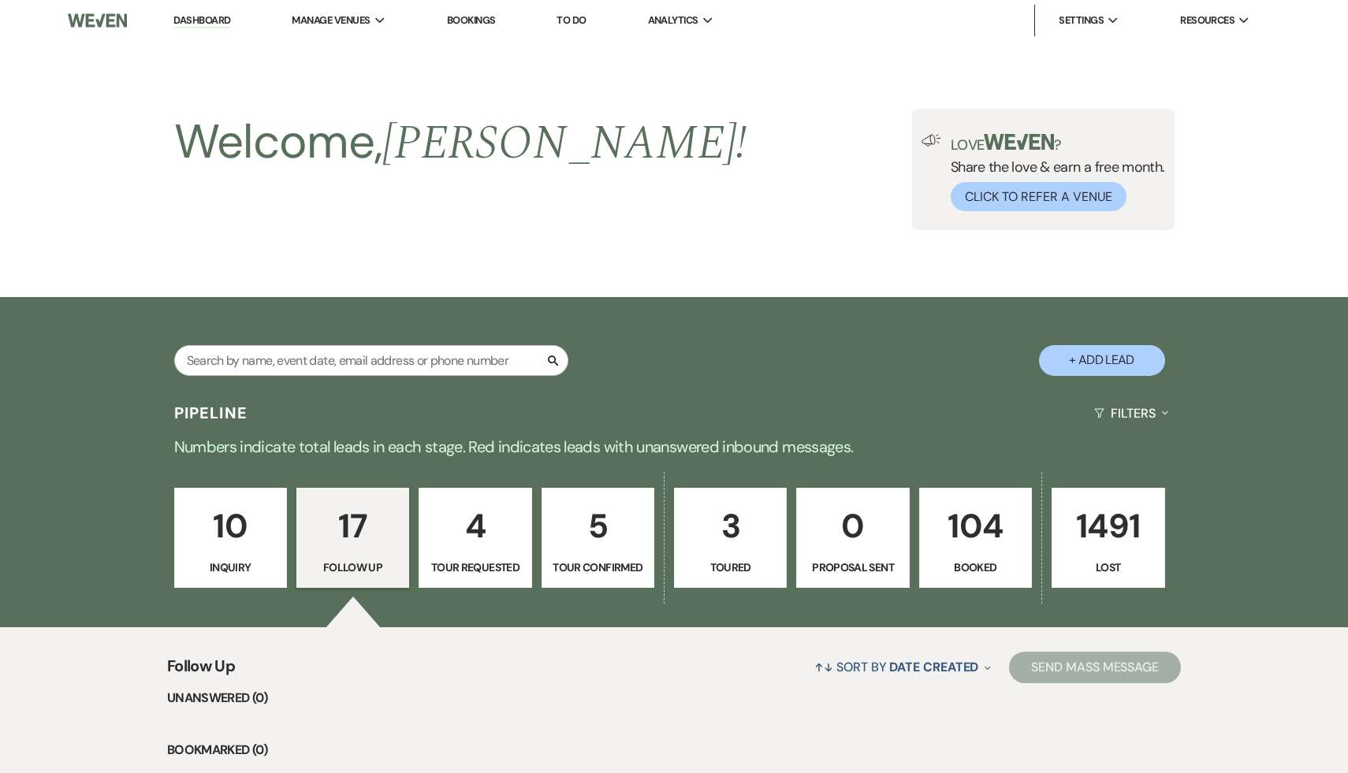
select select "9"
select select "5"
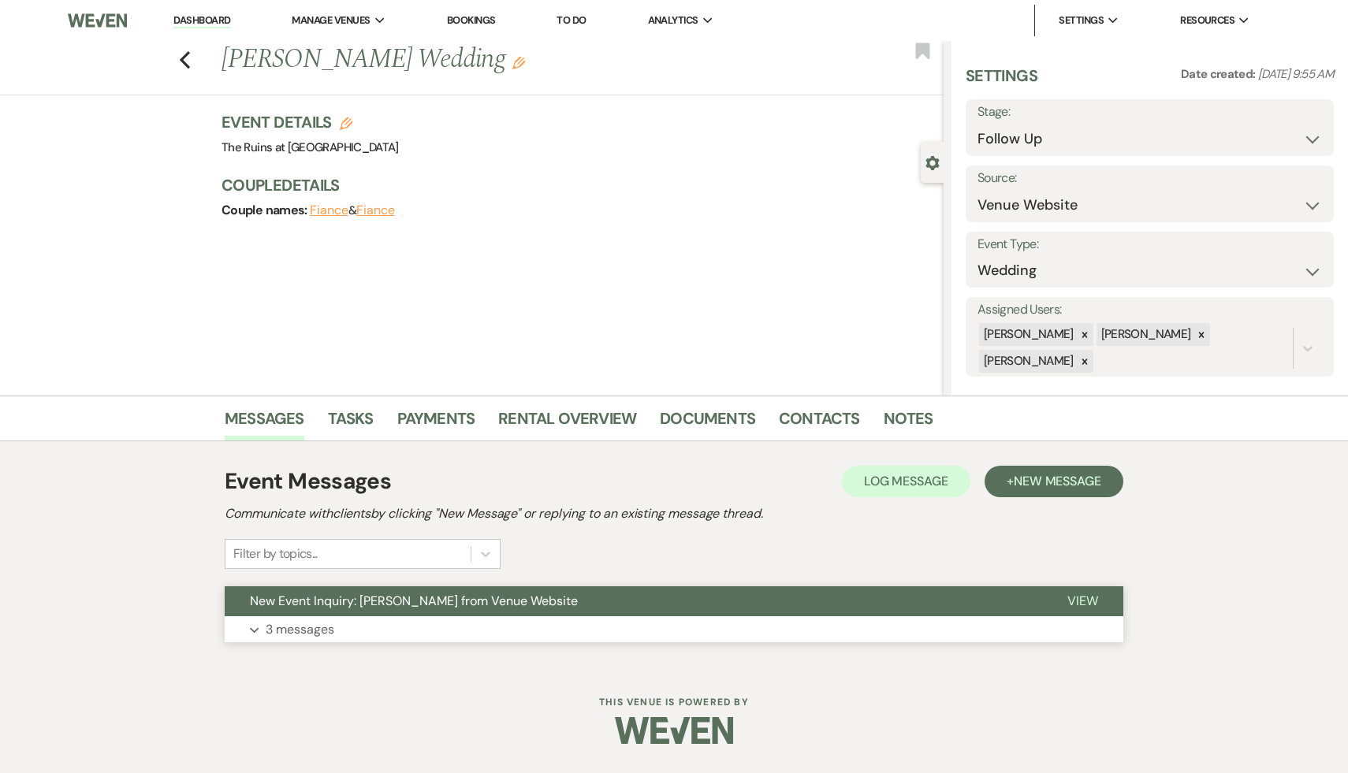
click at [394, 605] on span "New Event Inquiry: Olivia Cook from Venue Website" at bounding box center [414, 601] width 328 height 17
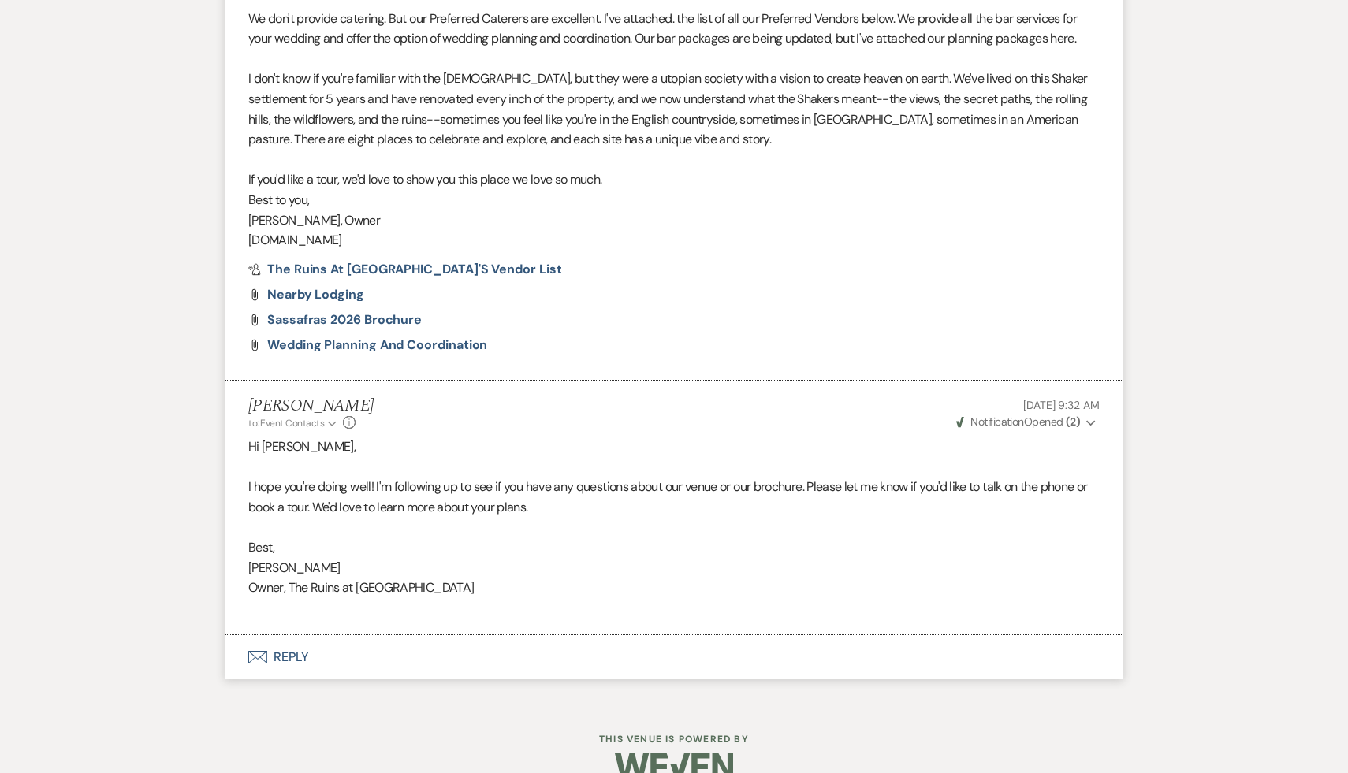
scroll to position [1500, 0]
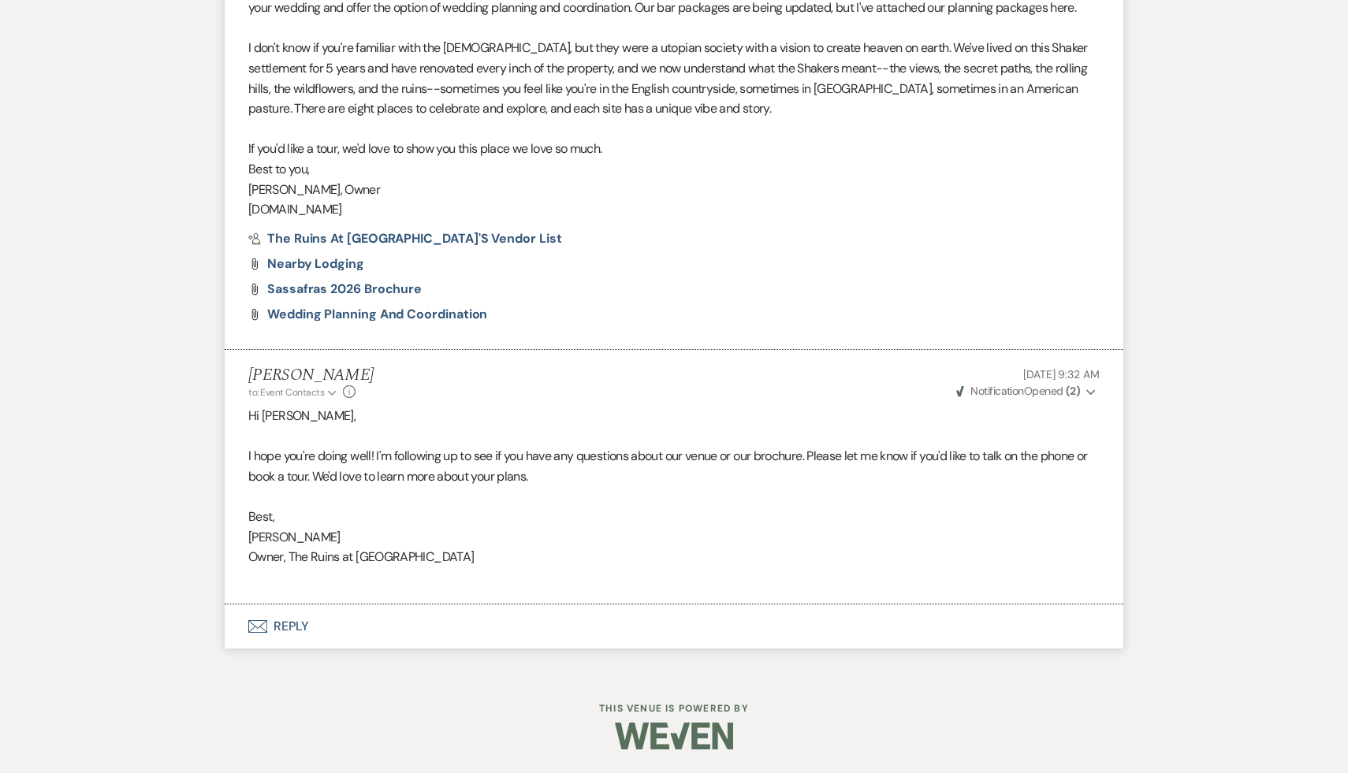
click at [290, 631] on button "Envelope Reply" at bounding box center [674, 627] width 899 height 44
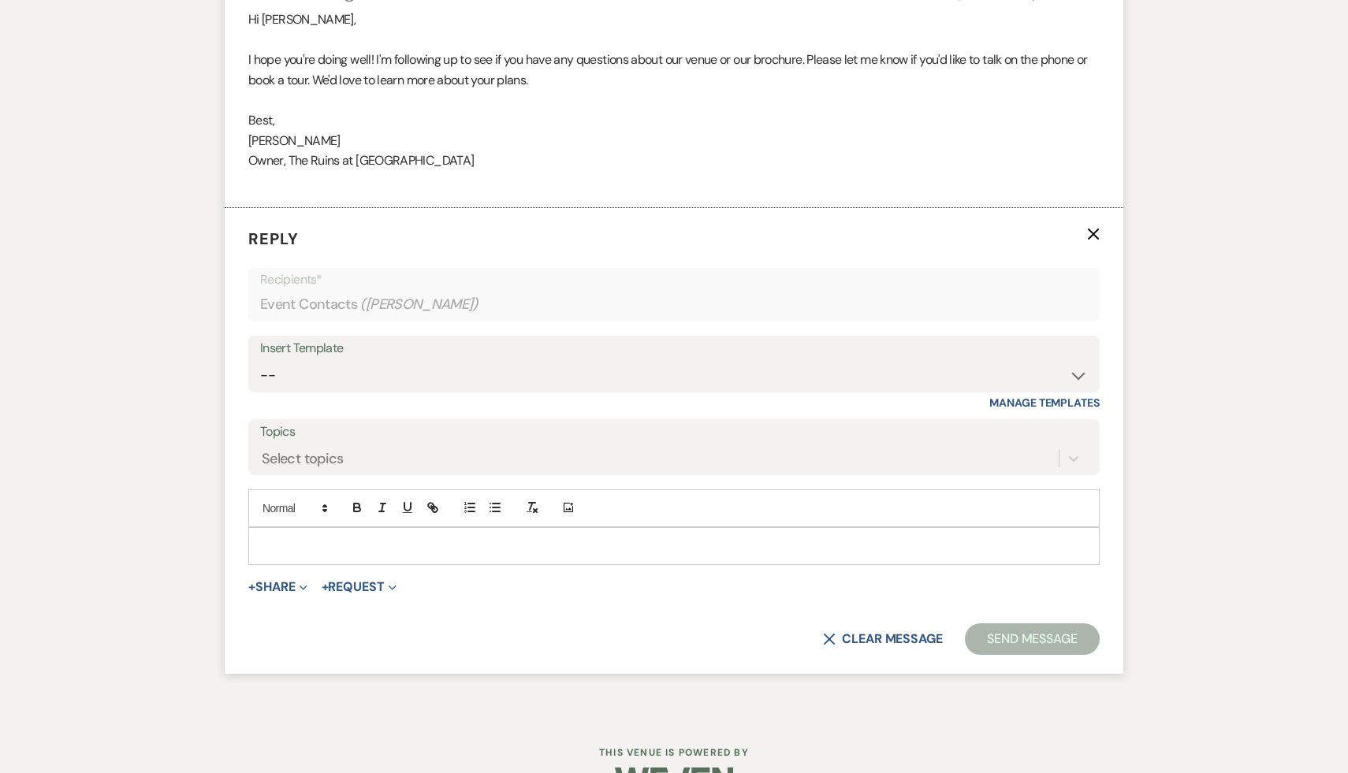
scroll to position [1941, 0]
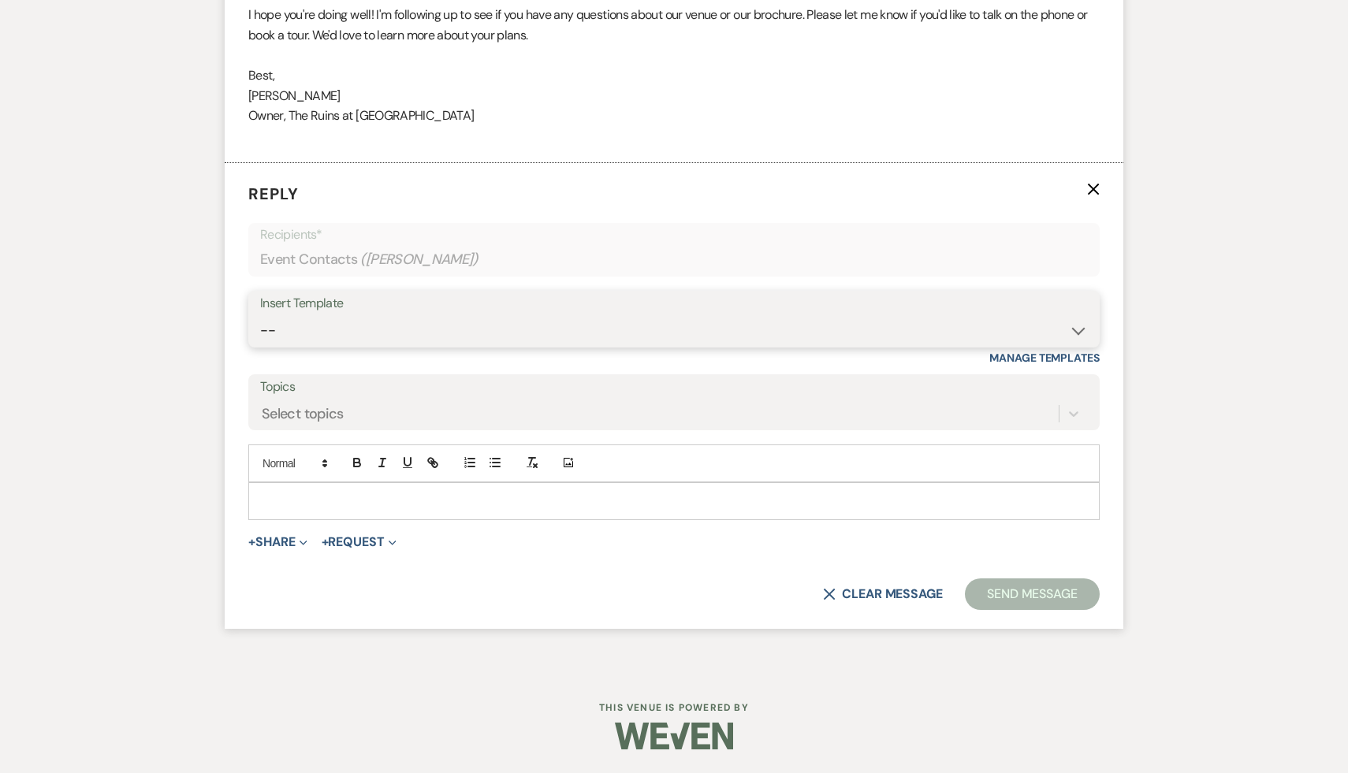
click at [669, 330] on select "-- Weven Planning Portal Introduction (Booked Events) Initial Inquiry Response …" at bounding box center [674, 330] width 828 height 31
select select "1892"
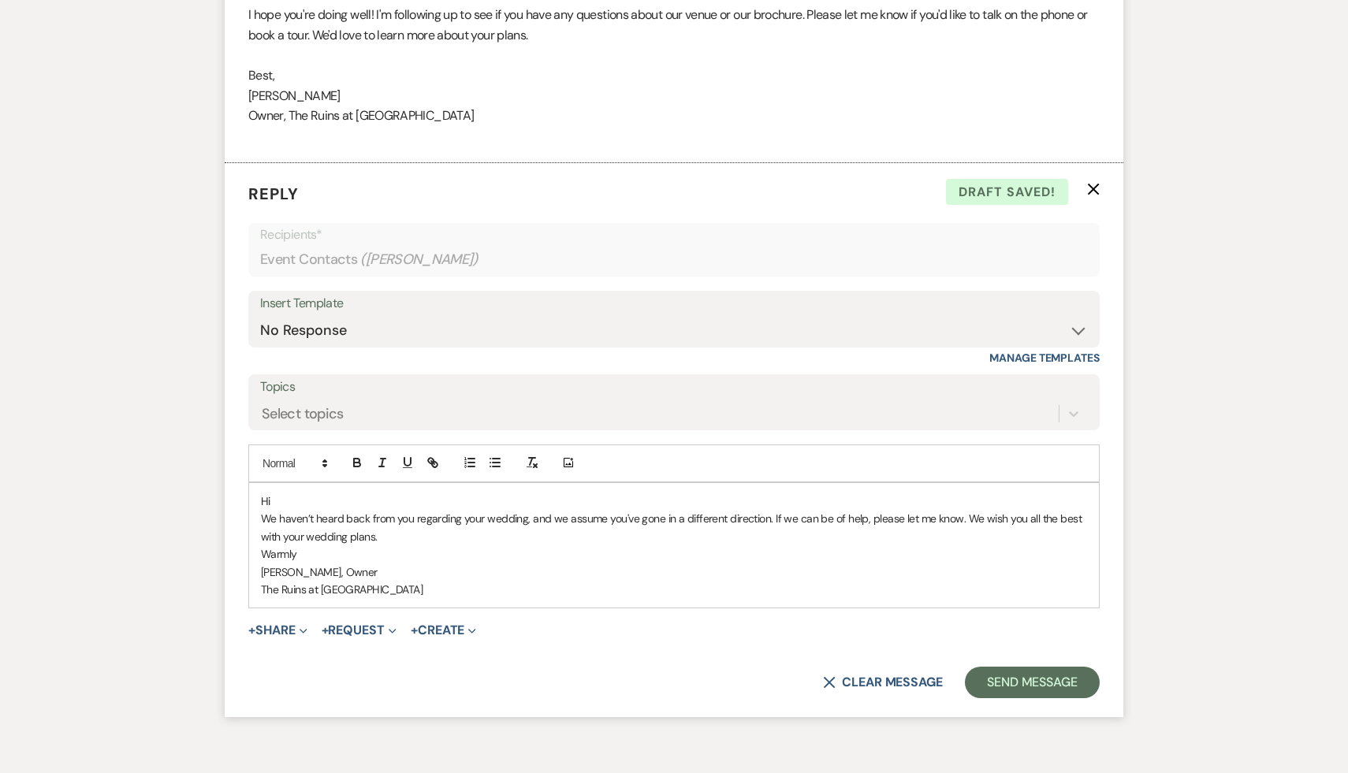
click at [326, 491] on div "Hi We haven’t heard back from you regarding your wedding, and we assume you've …" at bounding box center [674, 545] width 850 height 125
click at [315, 496] on p "Hi" at bounding box center [674, 501] width 826 height 17
click at [669, 682] on button "Send Message" at bounding box center [1032, 683] width 135 height 32
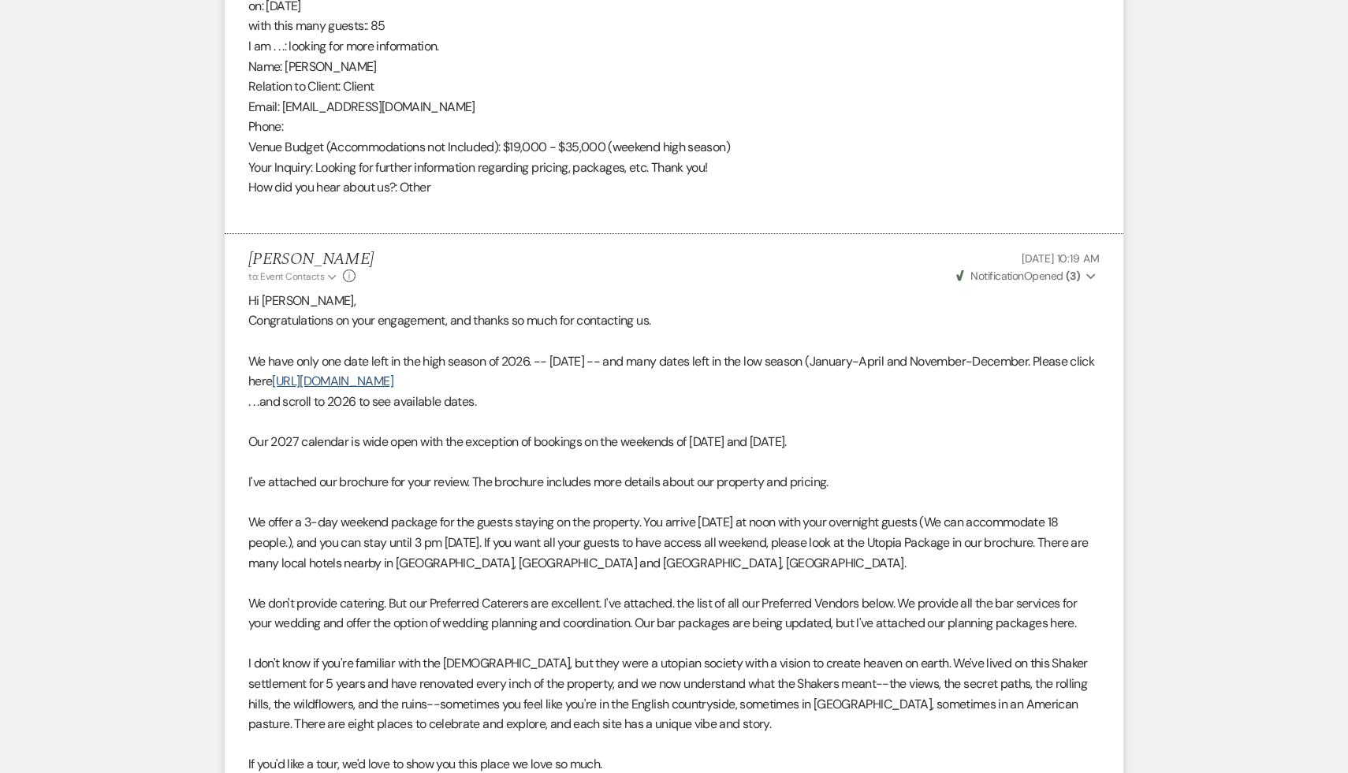
scroll to position [0, 0]
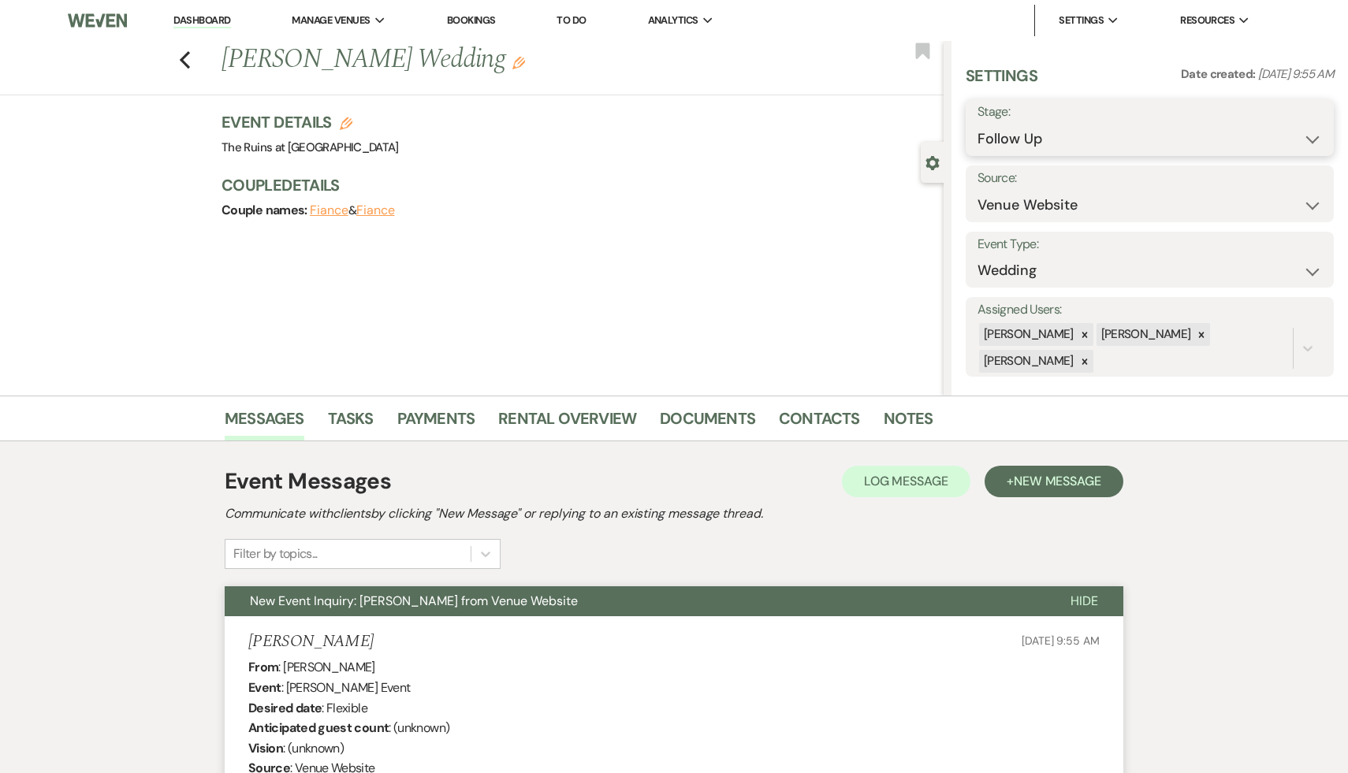
click at [669, 139] on select "Inquiry Follow Up Tour Requested Tour Confirmed Toured Proposal Sent Booked Lost" at bounding box center [1150, 139] width 345 height 31
select select "8"
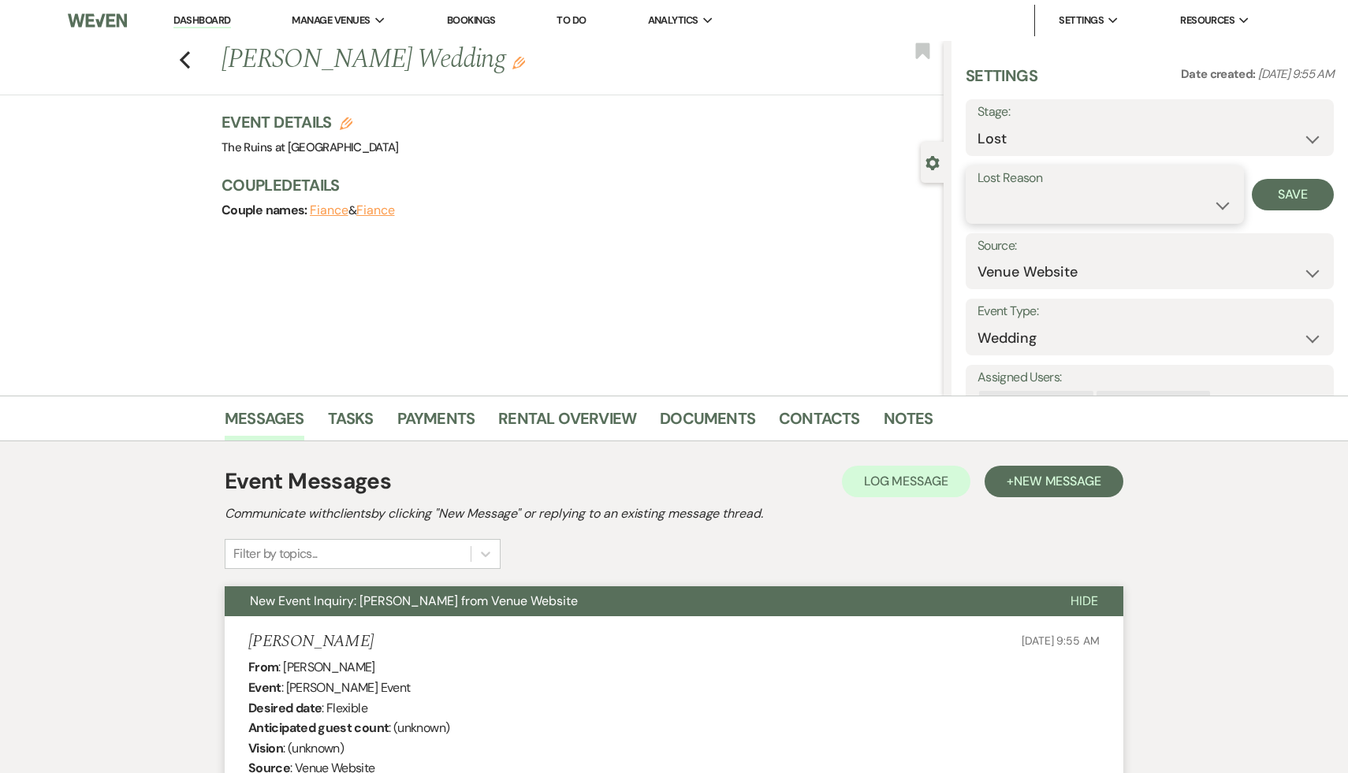
click at [669, 197] on select "Booked Elsewhere Budget Date Unavailable No Response Not a Good Match Capacity …" at bounding box center [1105, 205] width 255 height 31
select select "5"
click at [669, 196] on button "Save" at bounding box center [1293, 195] width 82 height 32
click at [181, 56] on icon "Previous" at bounding box center [185, 59] width 12 height 19
select select "9"
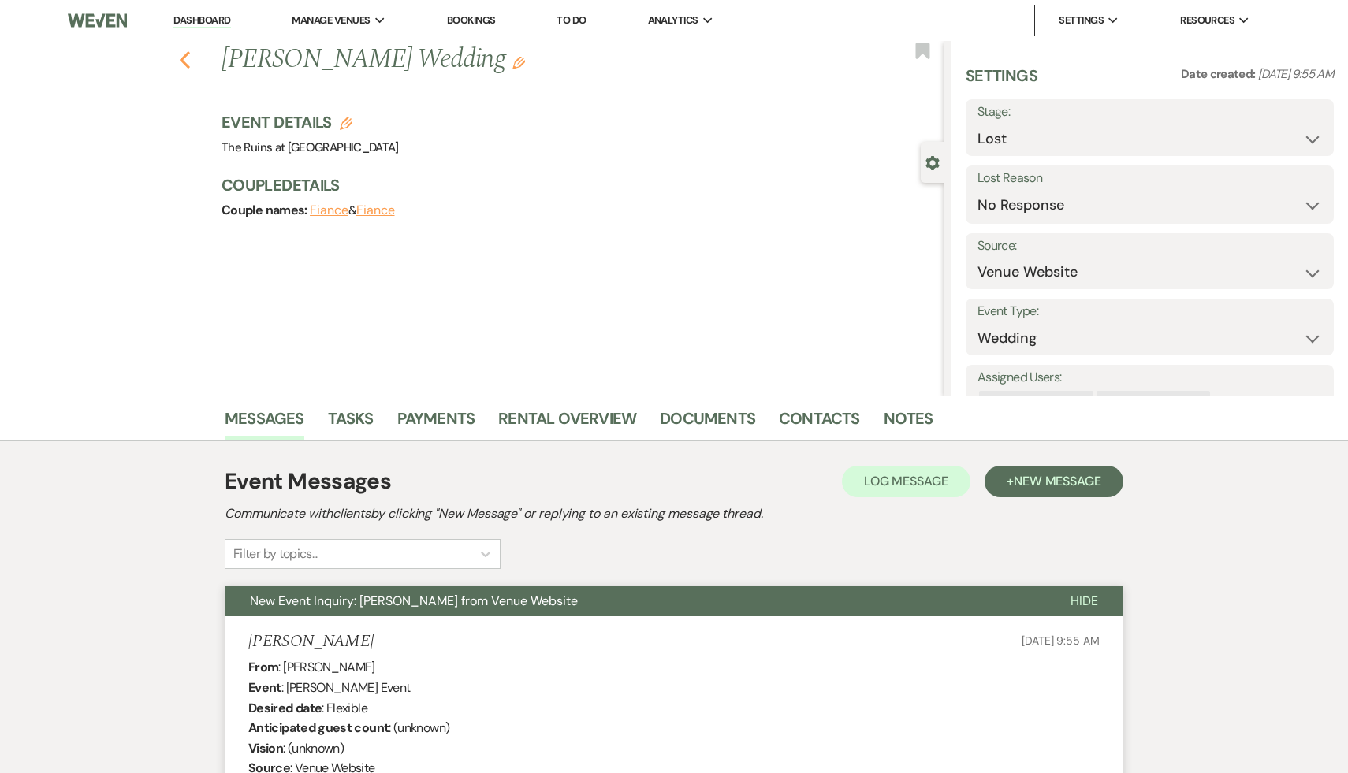
select select "9"
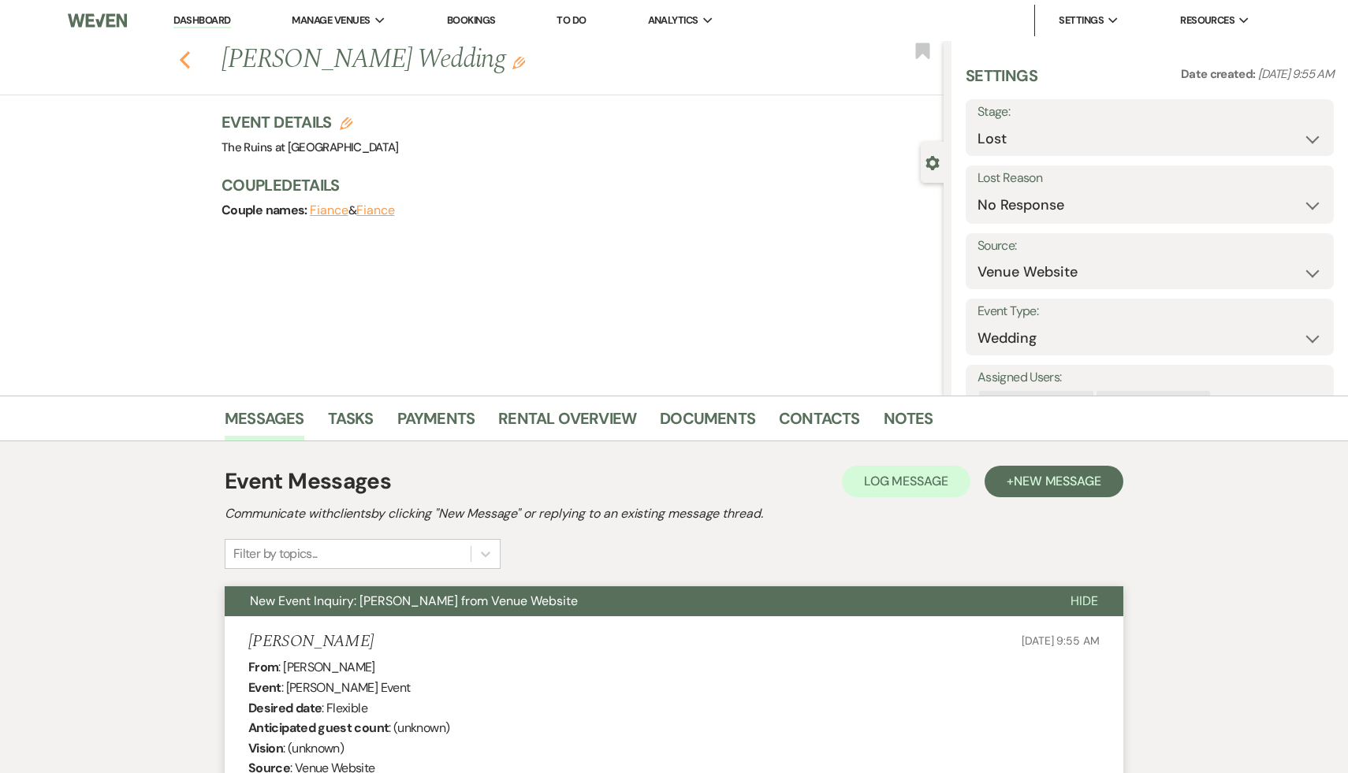
select select "9"
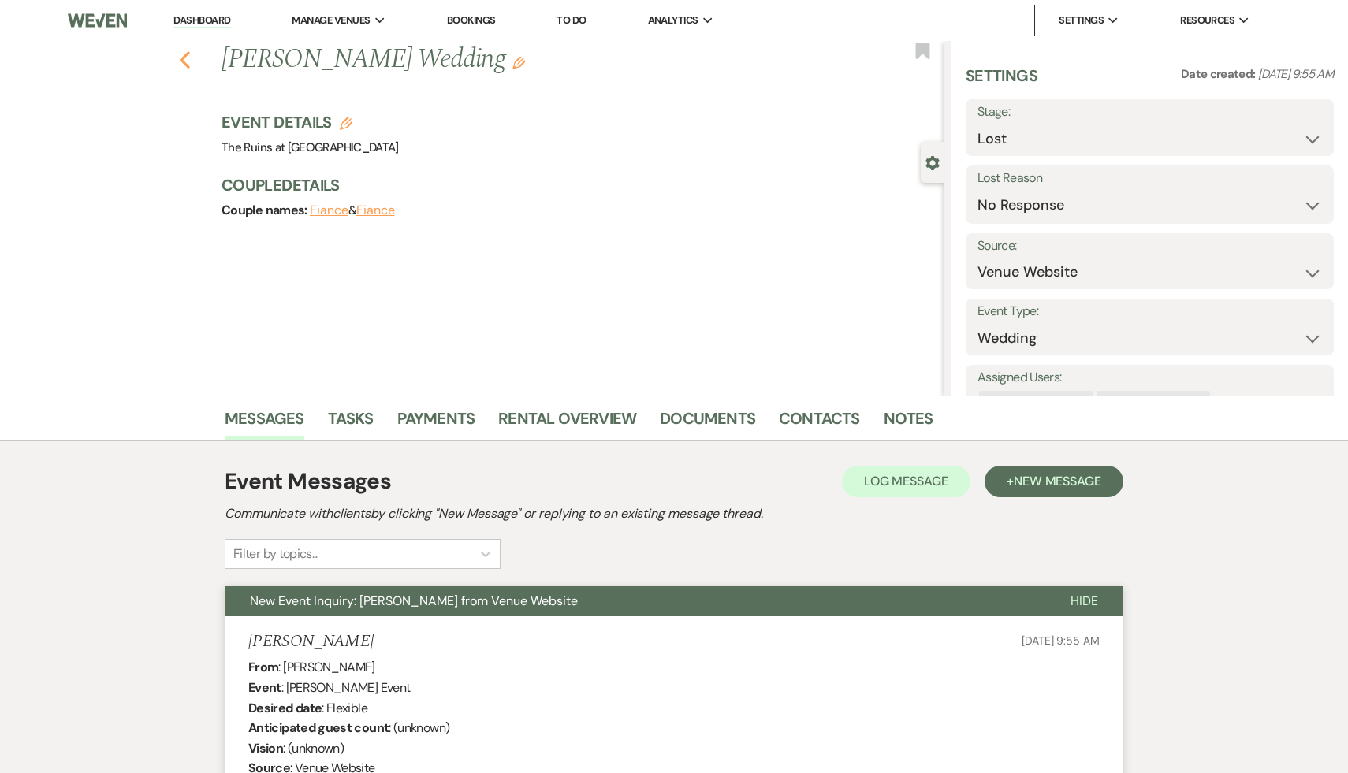
select select "9"
select select "8"
select select "5"
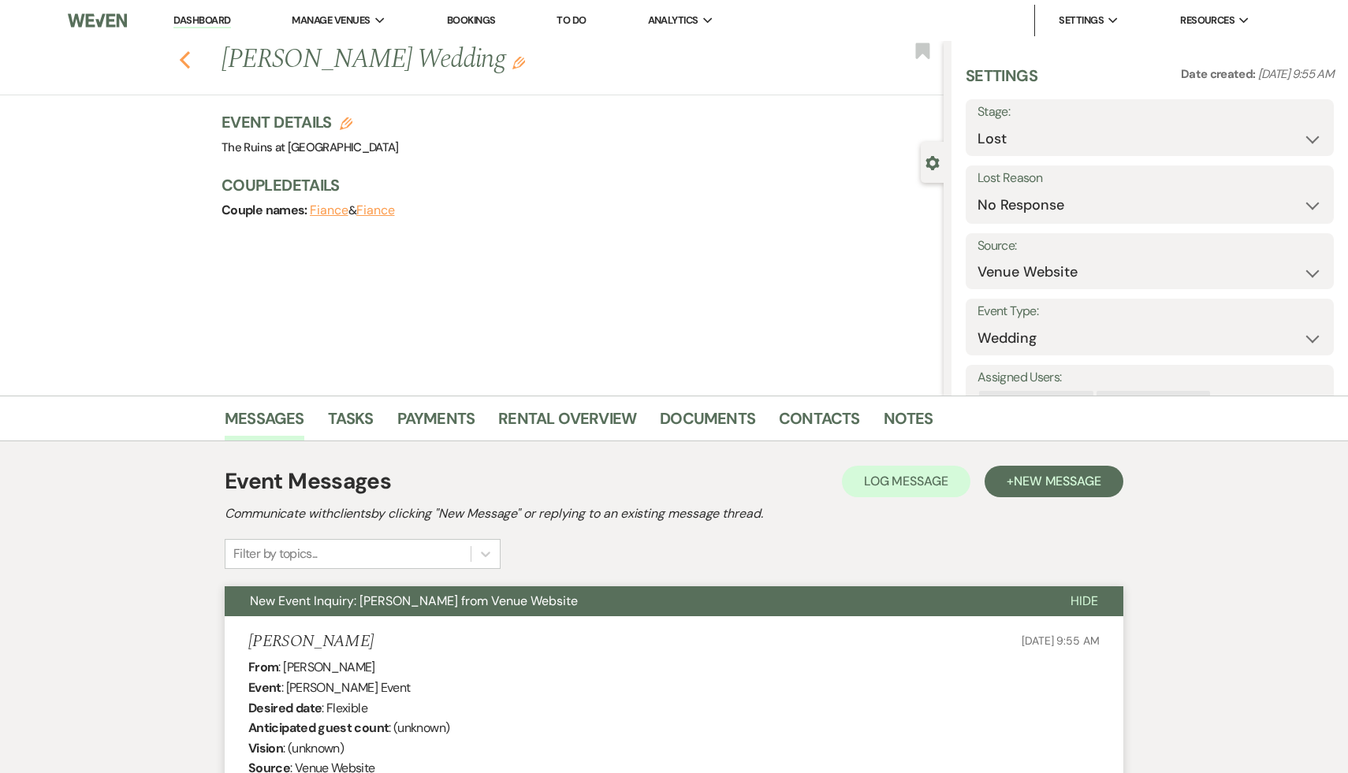
select select "9"
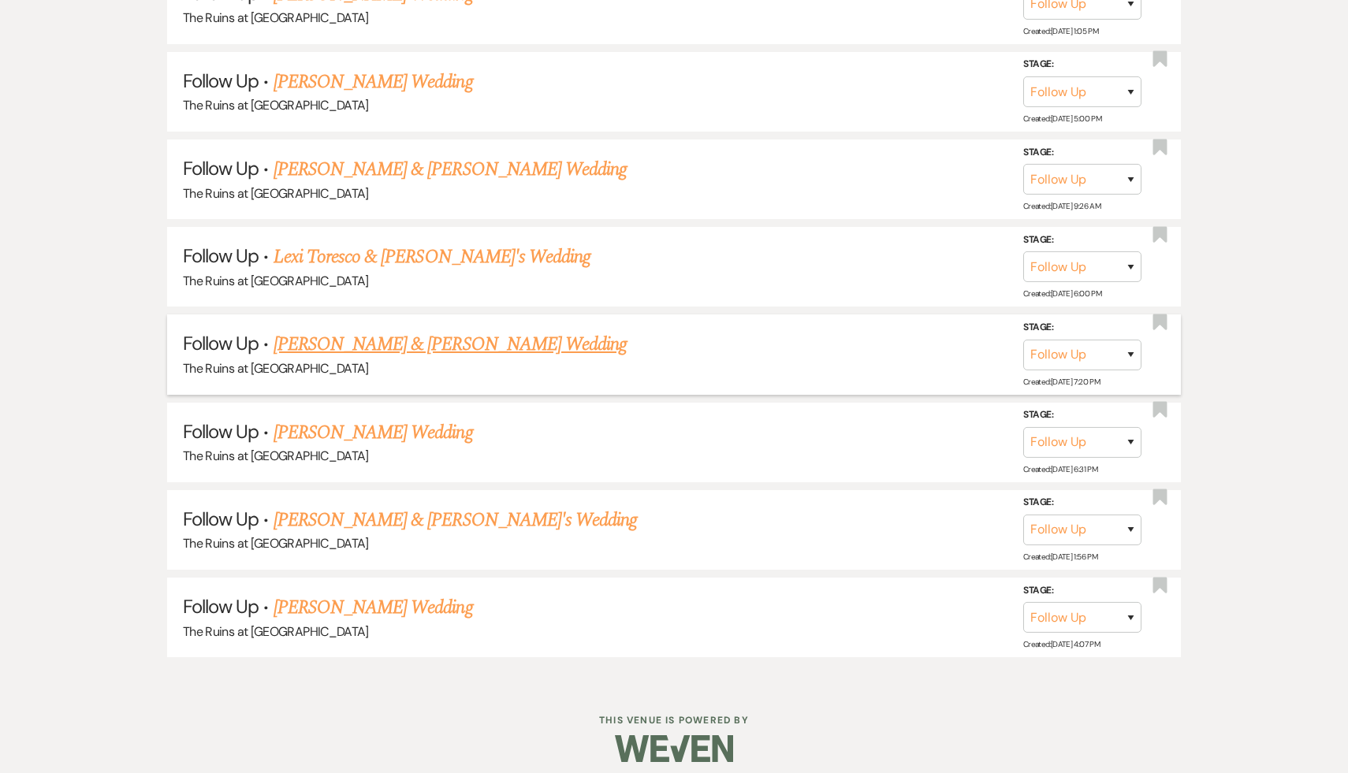
scroll to position [1559, 0]
click at [344, 423] on link "[PERSON_NAME] Wedding" at bounding box center [373, 433] width 199 height 28
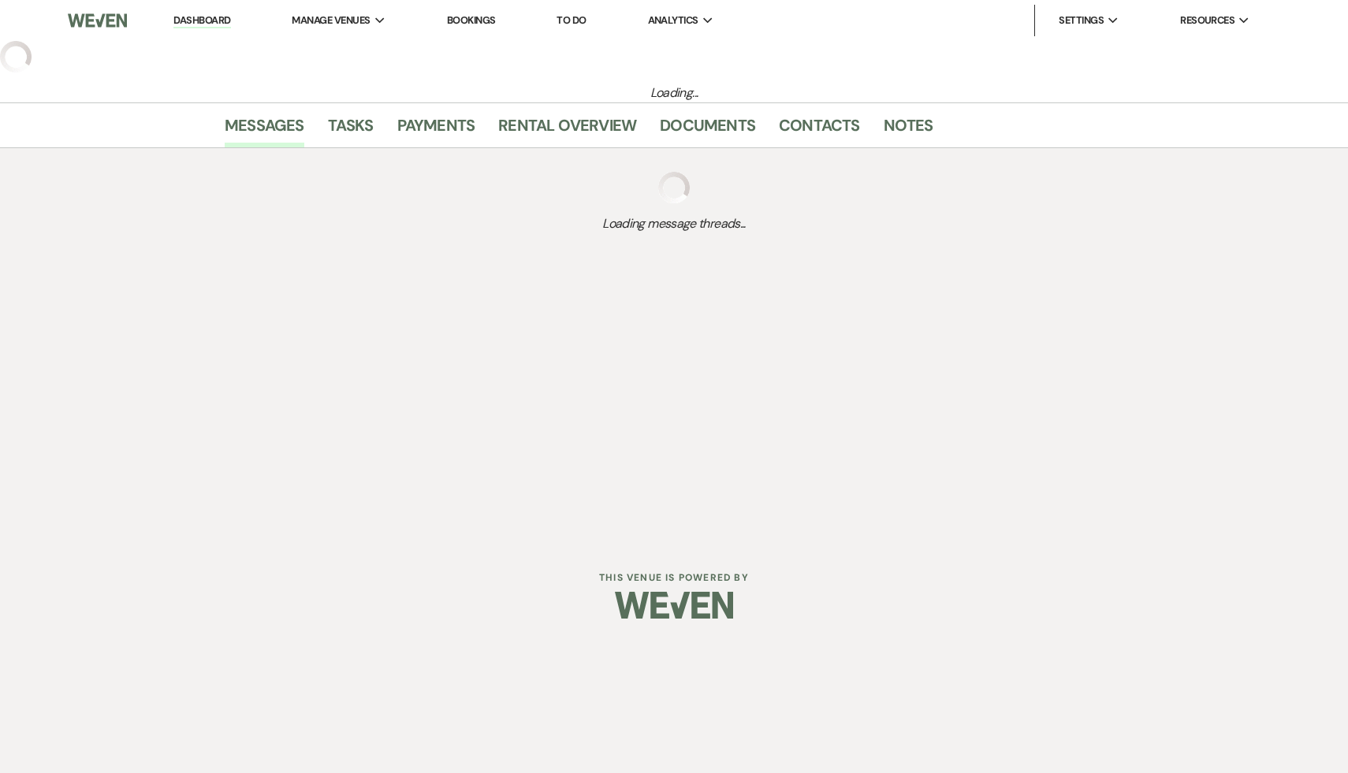
select select "9"
select select "5"
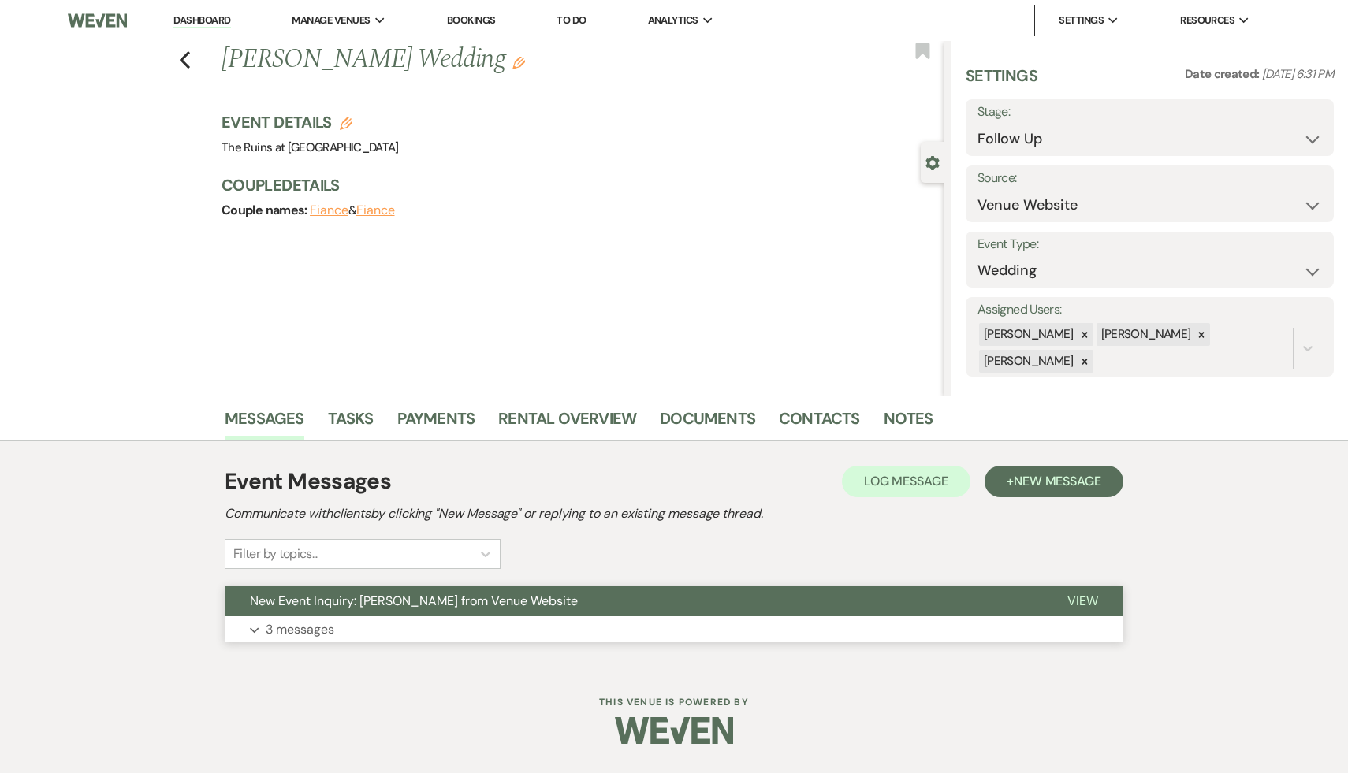
click at [349, 602] on span "New Event Inquiry: Cait Meyer from Venue Website" at bounding box center [414, 601] width 328 height 17
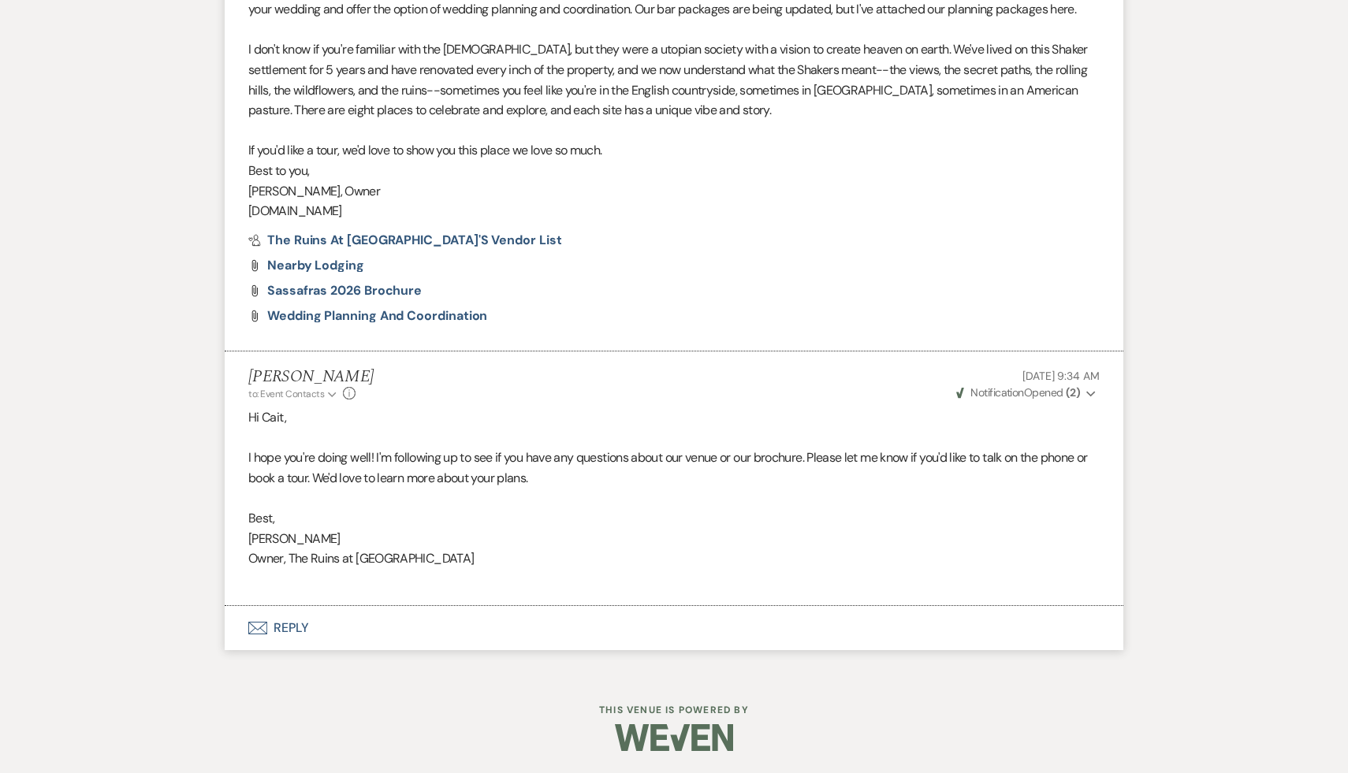
scroll to position [1520, 0]
click at [286, 629] on button "Envelope Reply" at bounding box center [674, 627] width 899 height 44
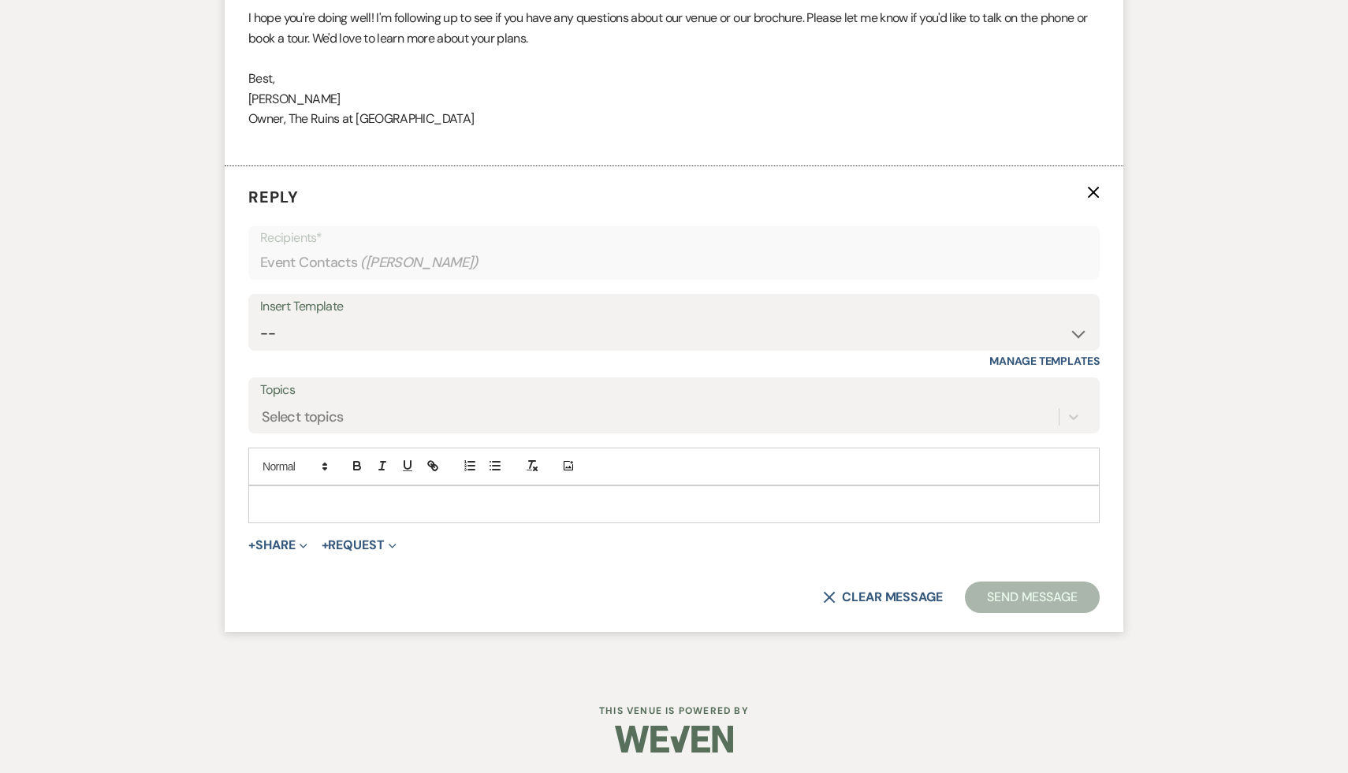
scroll to position [1961, 0]
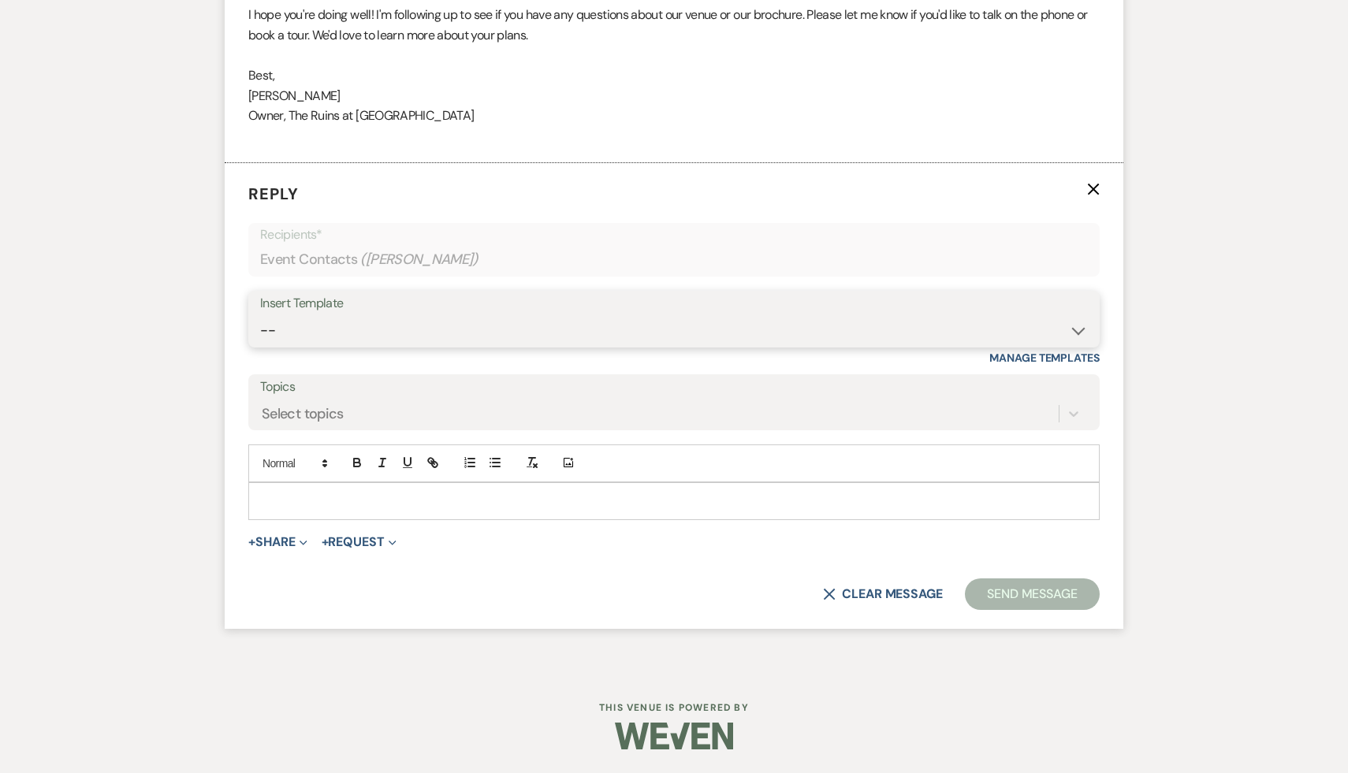
click at [669, 330] on select "-- Weven Planning Portal Introduction (Booked Events) Initial Inquiry Response …" at bounding box center [674, 330] width 828 height 31
select select "1892"
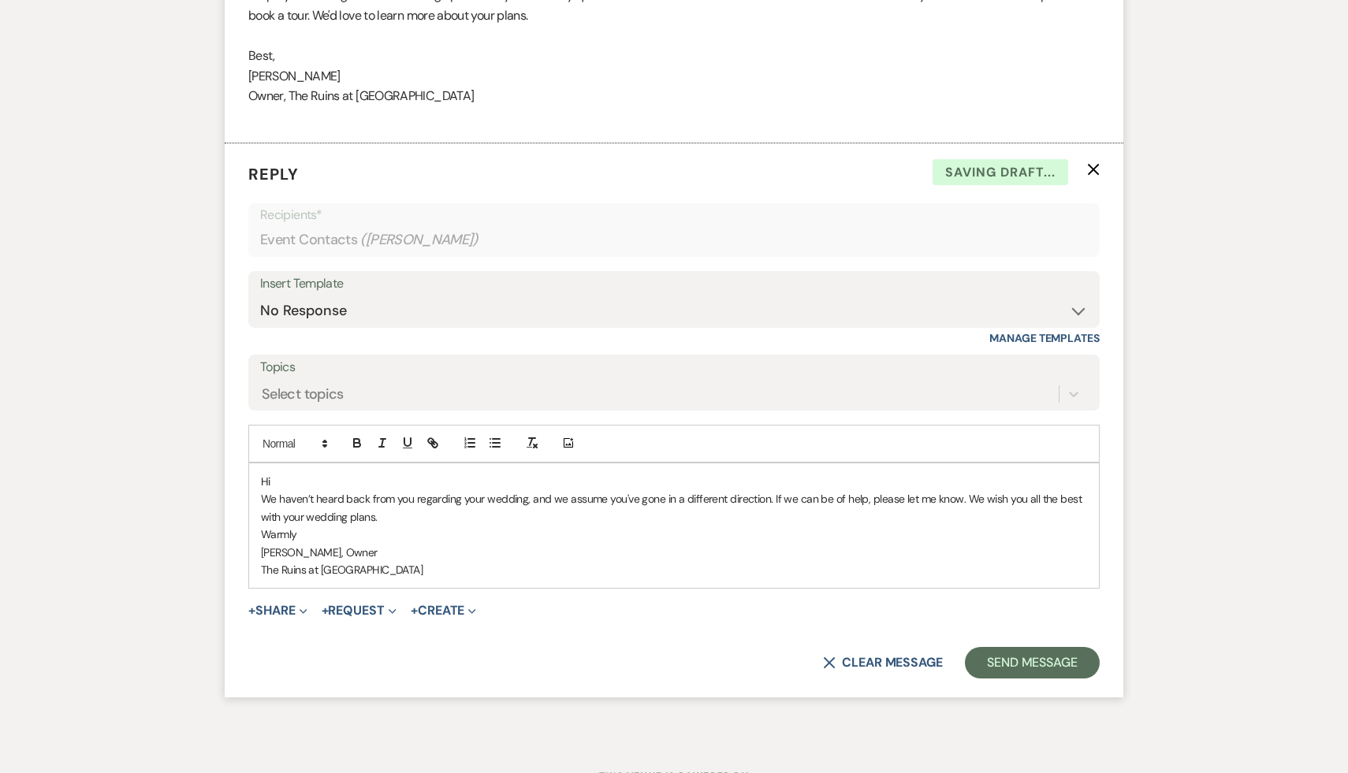
click at [311, 490] on p "Hi" at bounding box center [674, 481] width 826 height 17
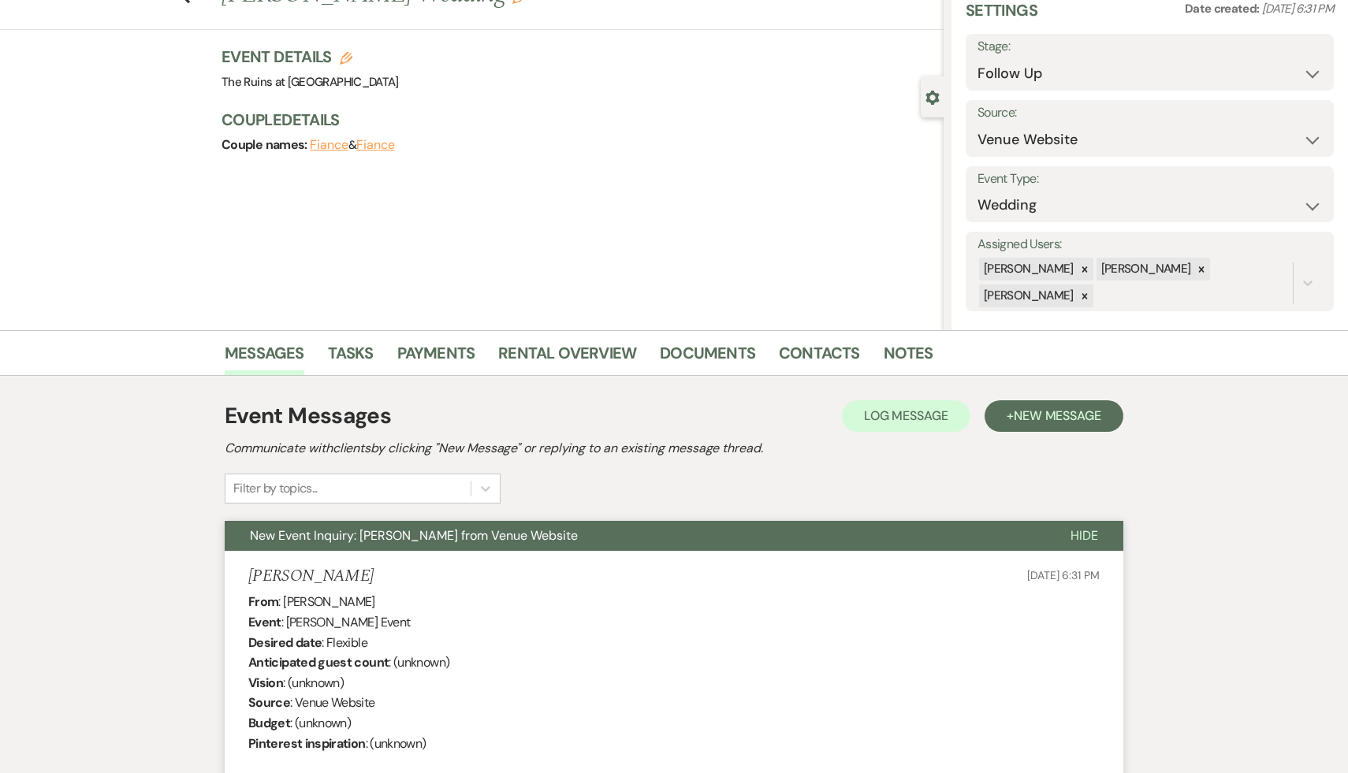
scroll to position [0, 0]
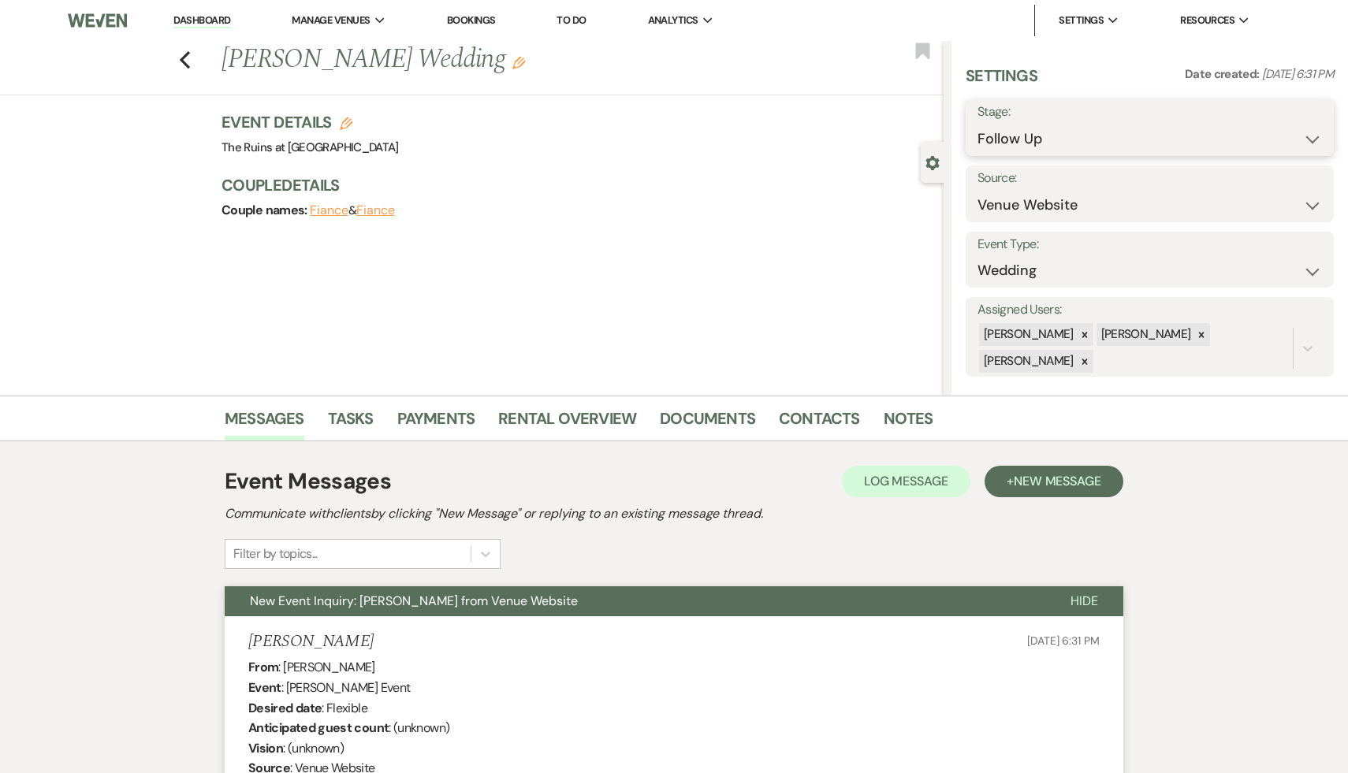
click at [669, 136] on select "Inquiry Follow Up Tour Requested Tour Confirmed Toured Proposal Sent Booked Lost" at bounding box center [1150, 139] width 345 height 31
select select "8"
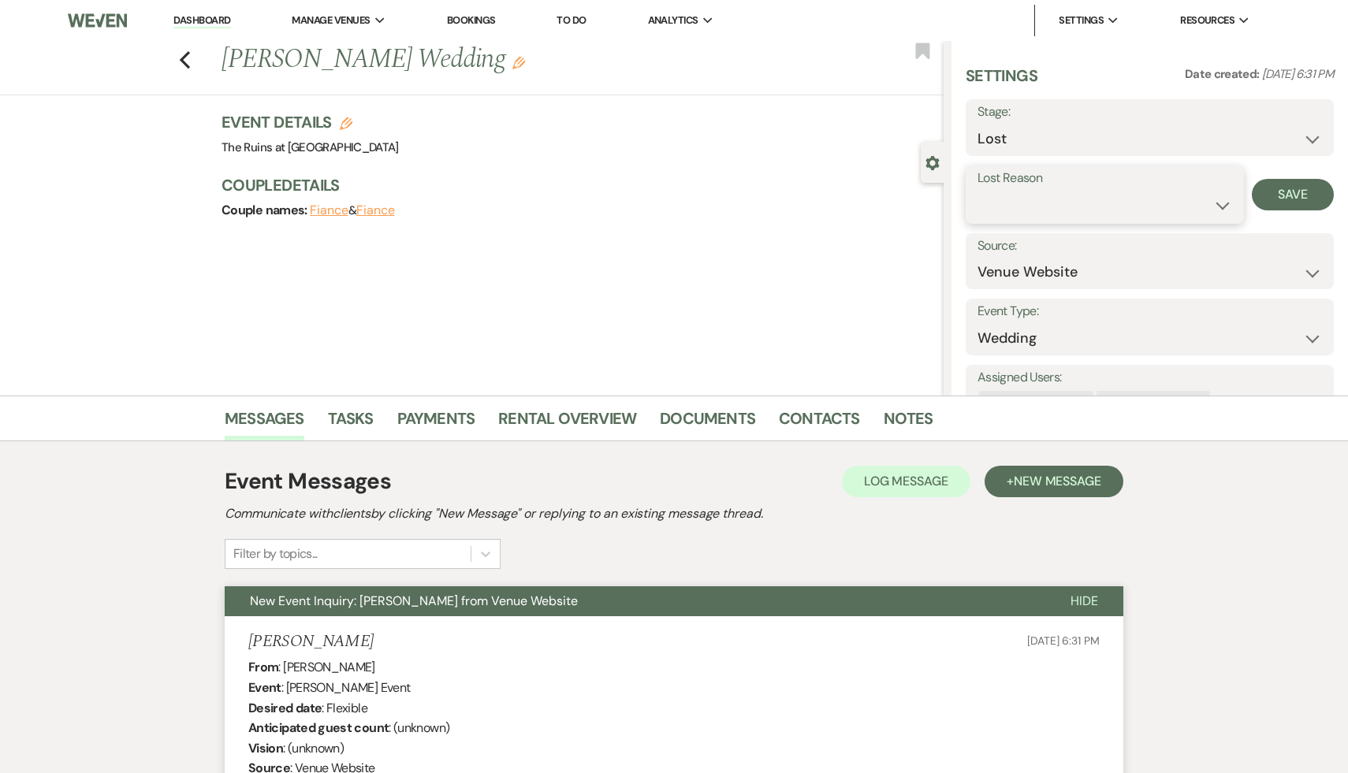
click at [669, 204] on select "Booked Elsewhere Budget Date Unavailable No Response Not a Good Match Capacity …" at bounding box center [1105, 205] width 255 height 31
select select "5"
click at [669, 196] on button "Save" at bounding box center [1293, 195] width 82 height 32
click at [180, 50] on icon "Previous" at bounding box center [185, 59] width 12 height 19
select select "9"
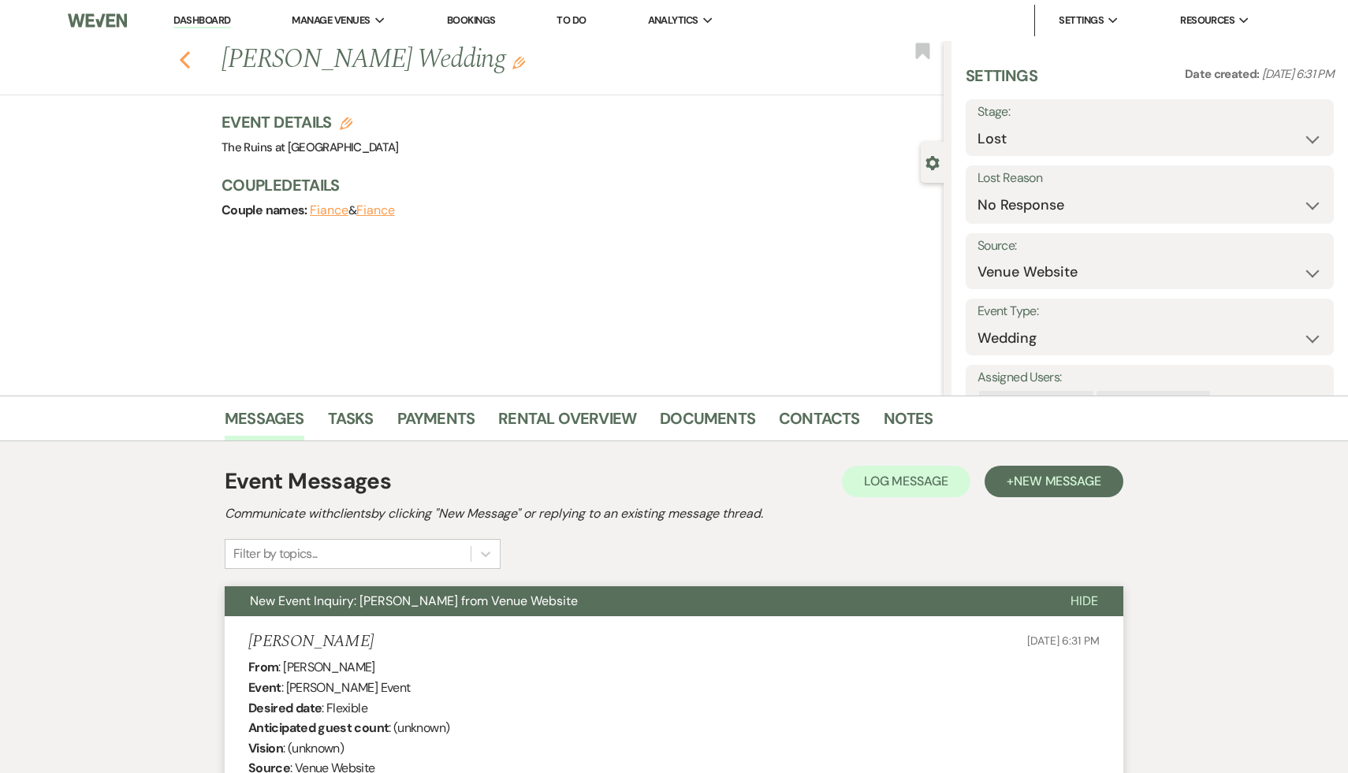
select select "9"
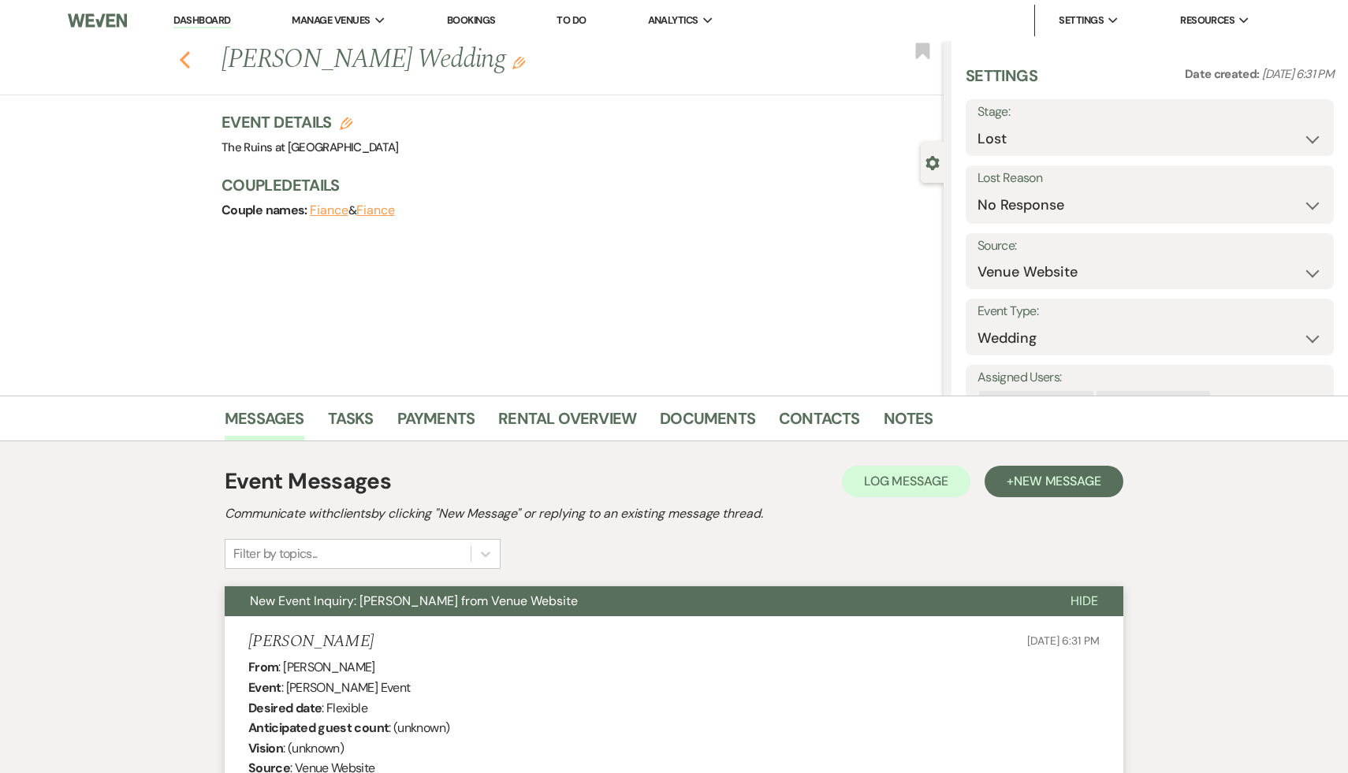
select select "9"
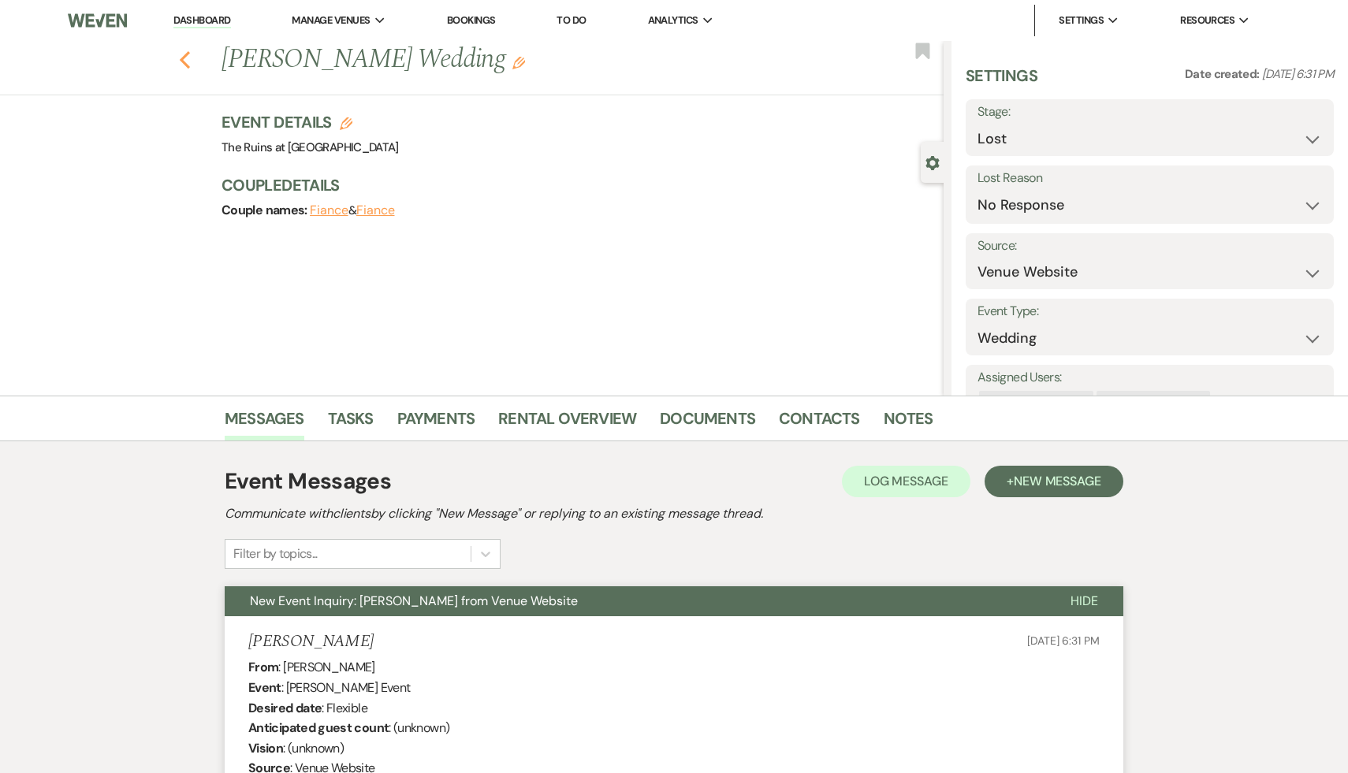
select select "9"
select select "8"
select select "5"
select select "9"
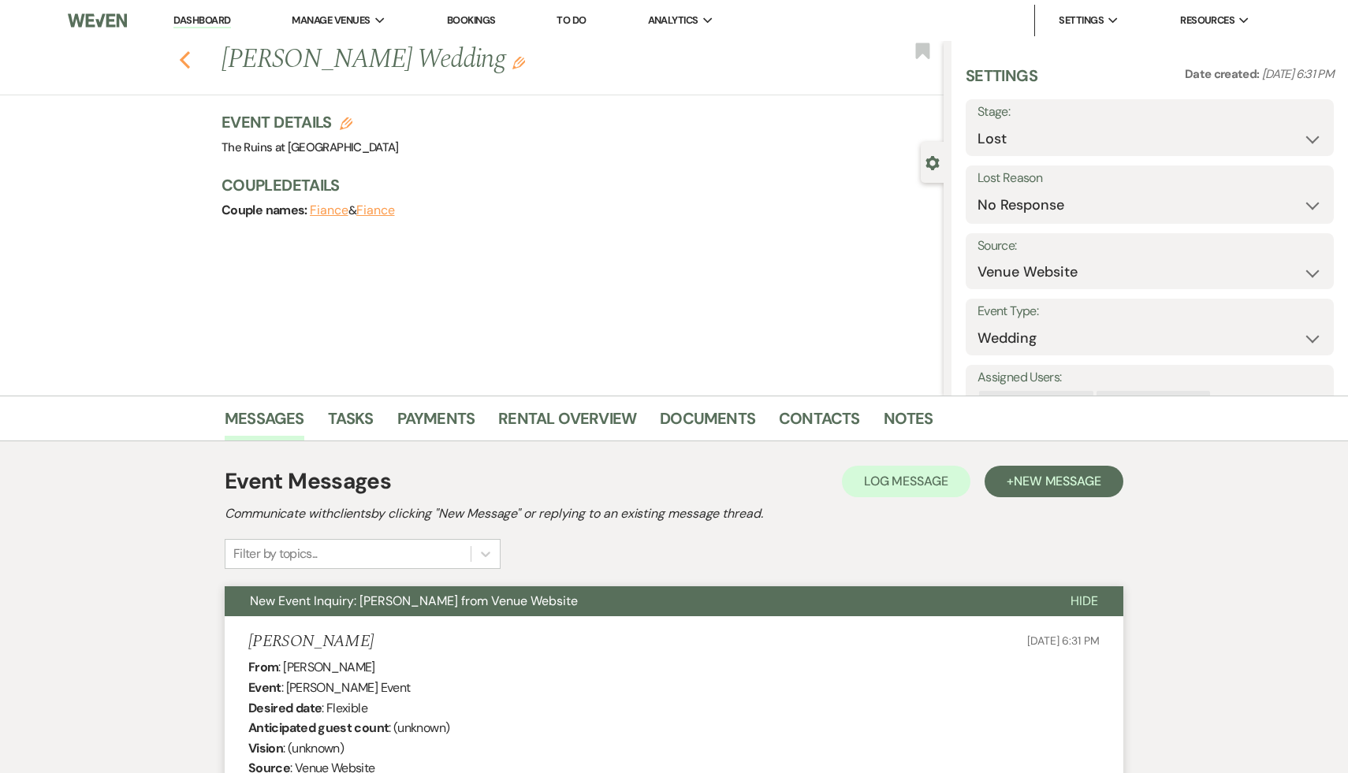
select select "9"
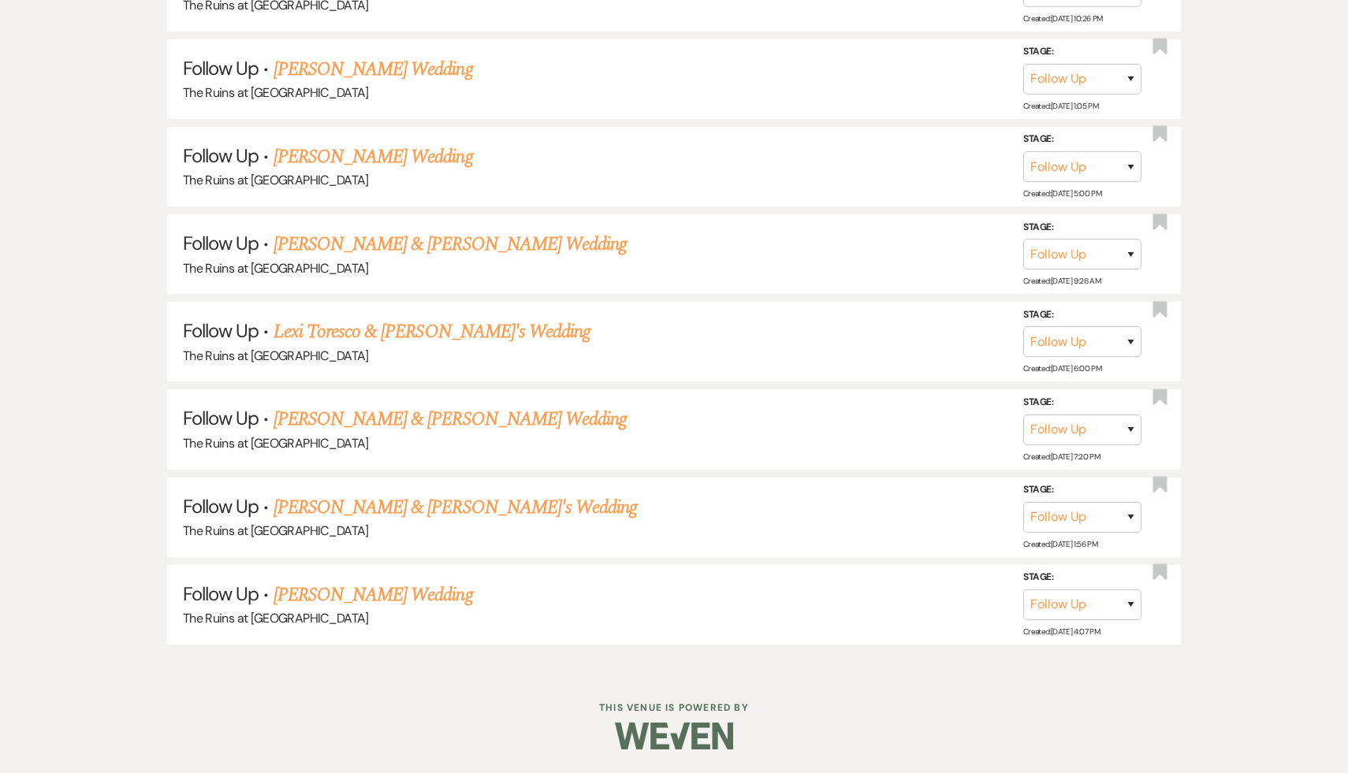
scroll to position [1472, 0]
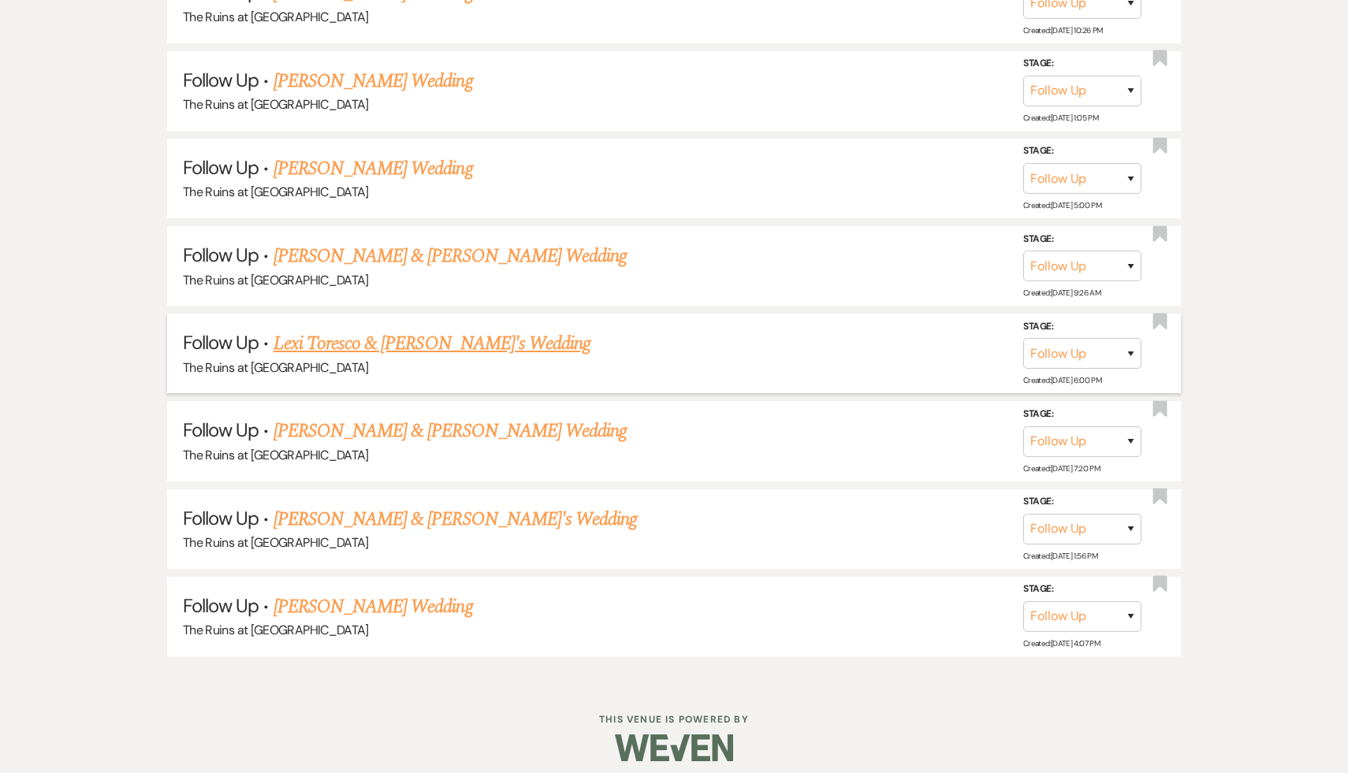
click at [363, 337] on link "Lexi Toresco & Fiance's Wedding" at bounding box center [433, 344] width 318 height 28
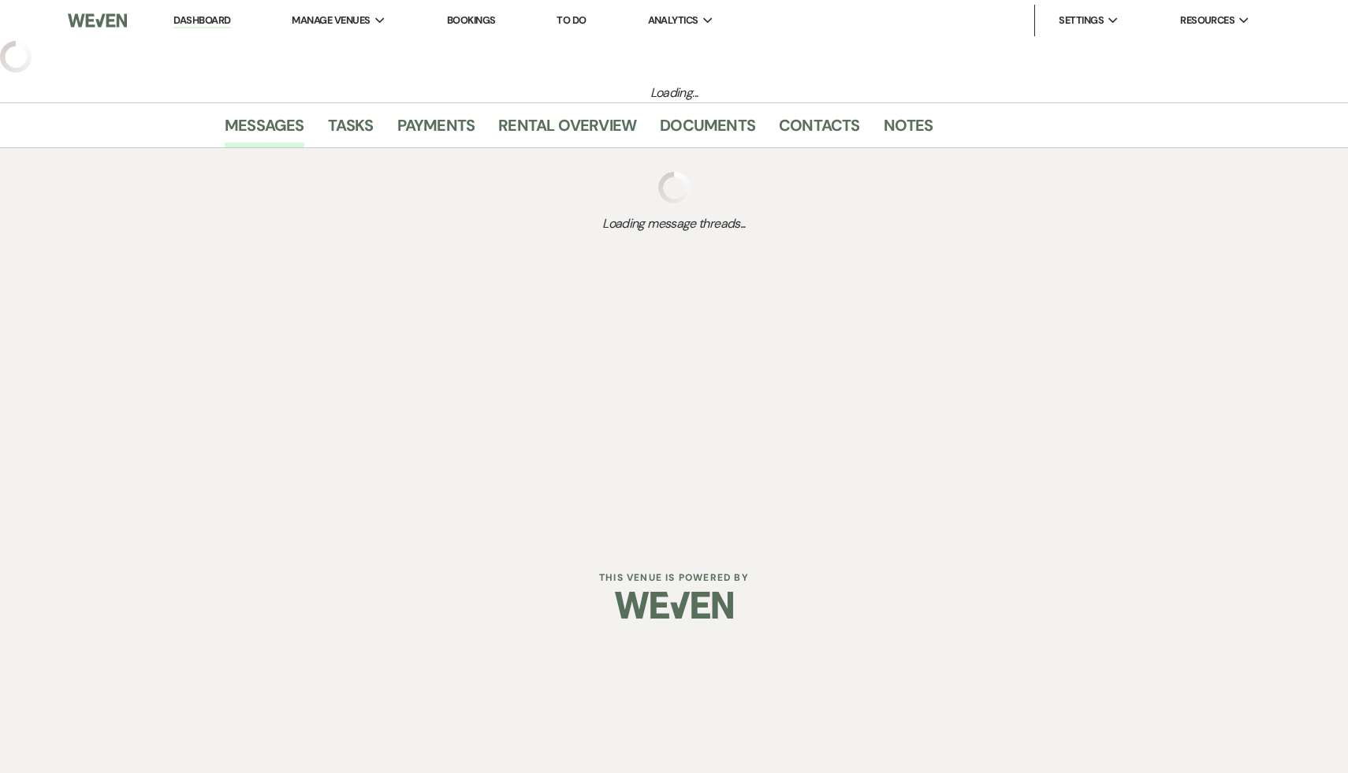
select select "9"
select select "6"
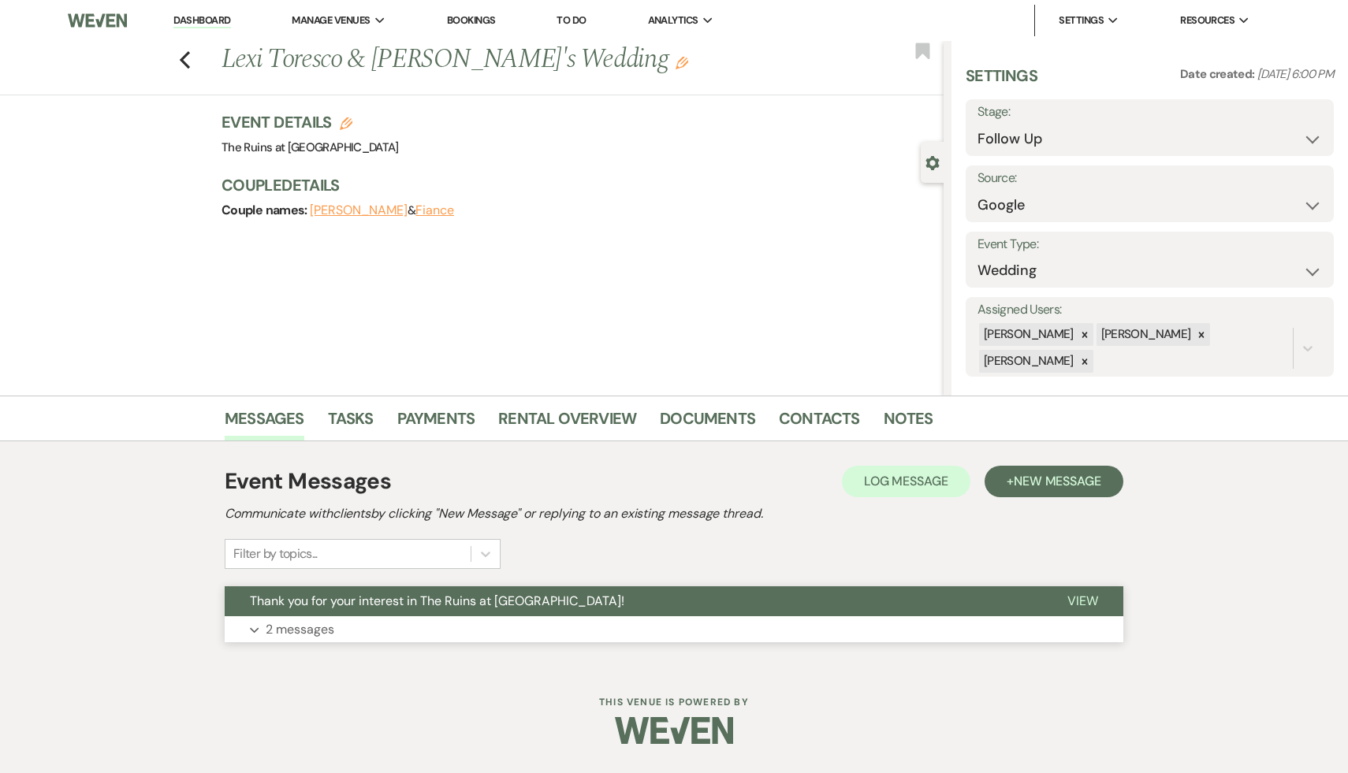
click at [441, 601] on span "Thank you for your interest in The Ruins at Sassafras!" at bounding box center [437, 601] width 375 height 17
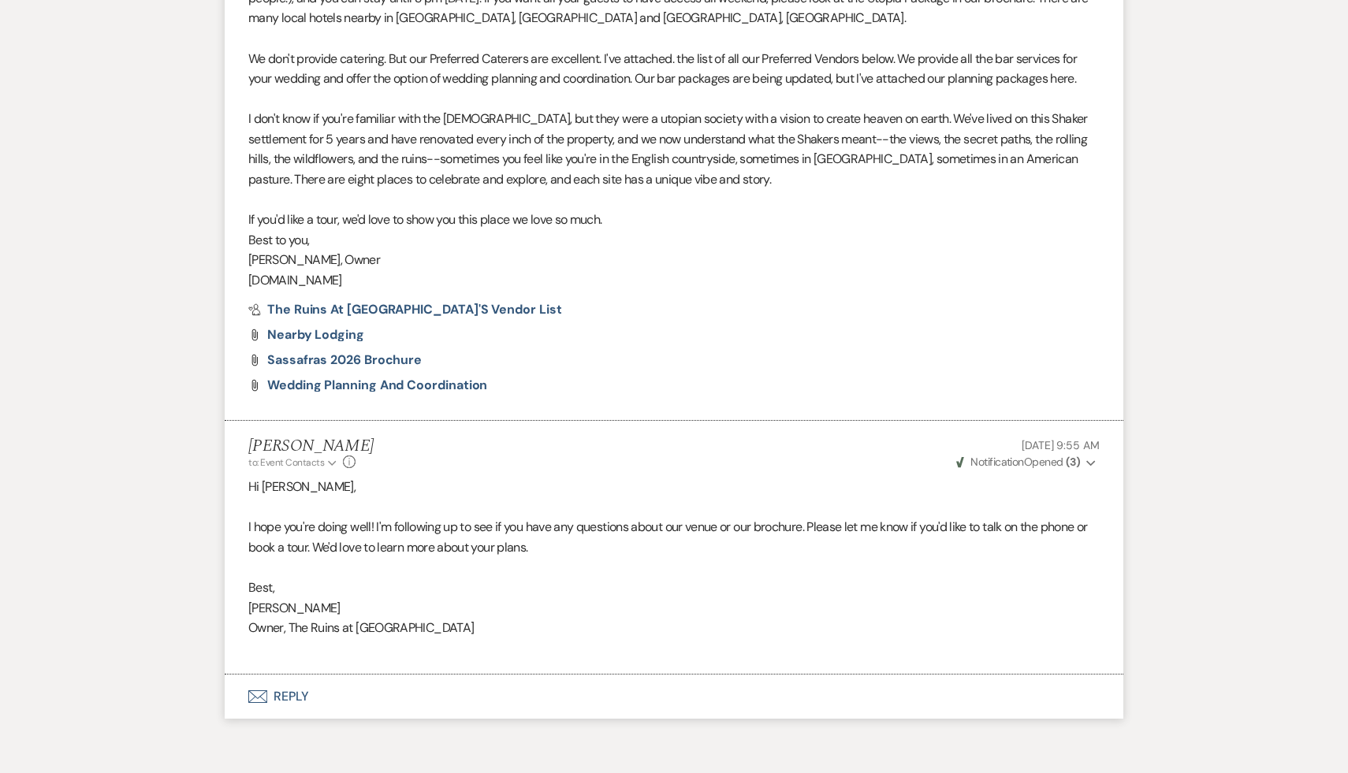
scroll to position [917, 0]
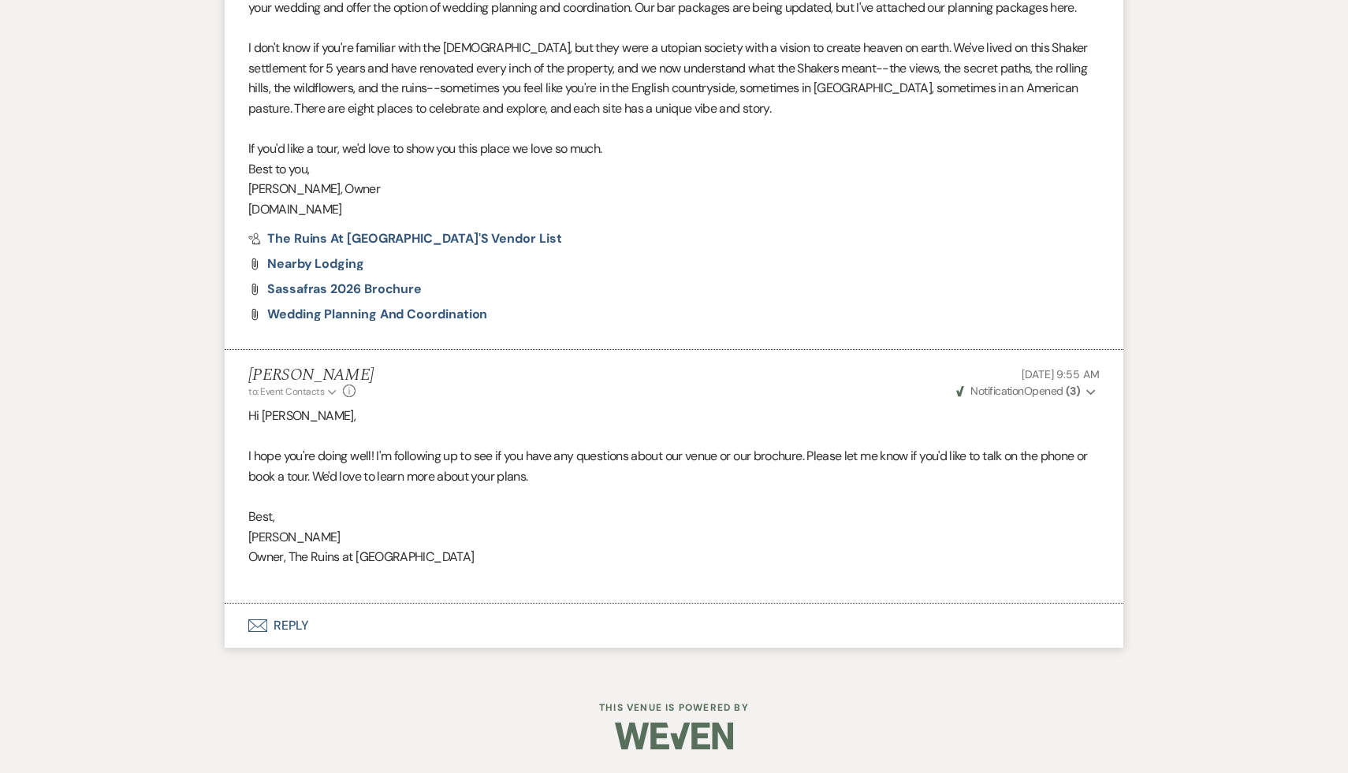
click at [294, 624] on button "Envelope Reply" at bounding box center [674, 626] width 899 height 44
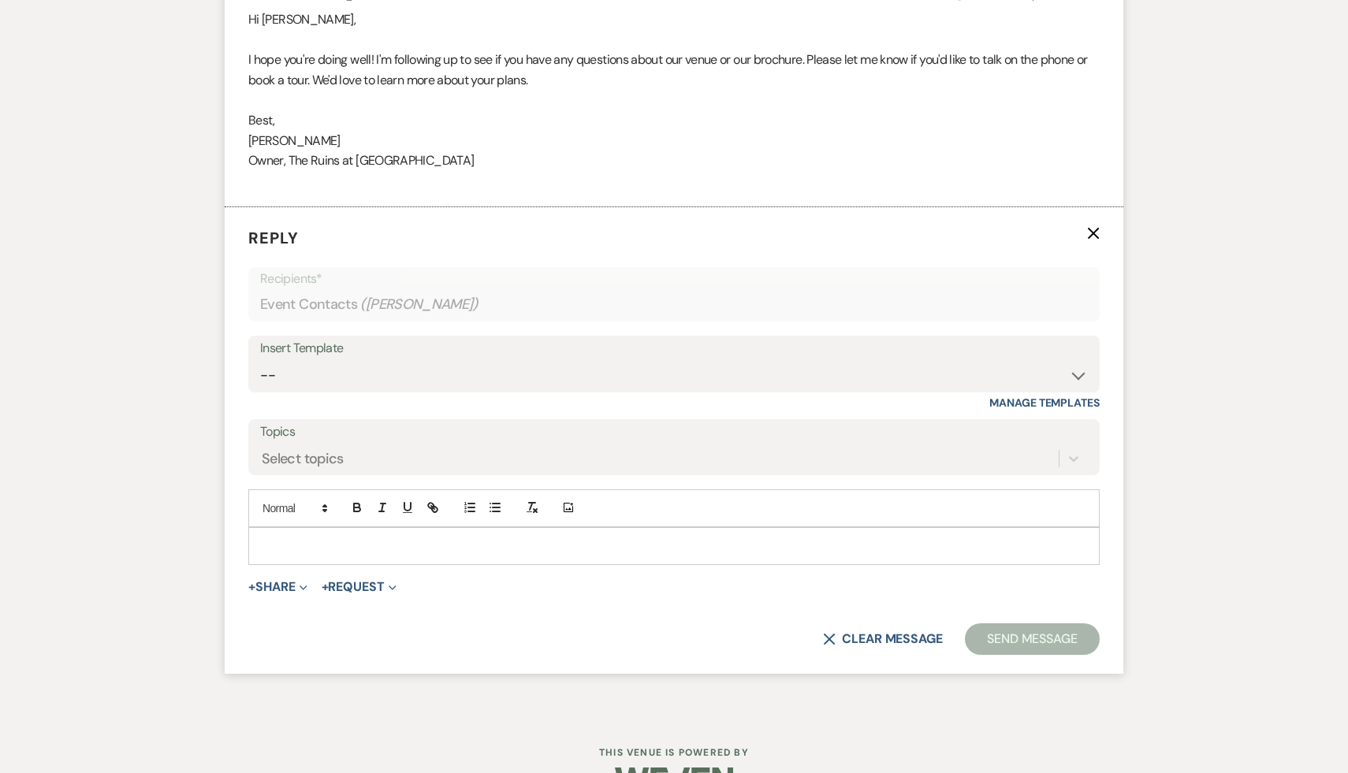
scroll to position [1358, 0]
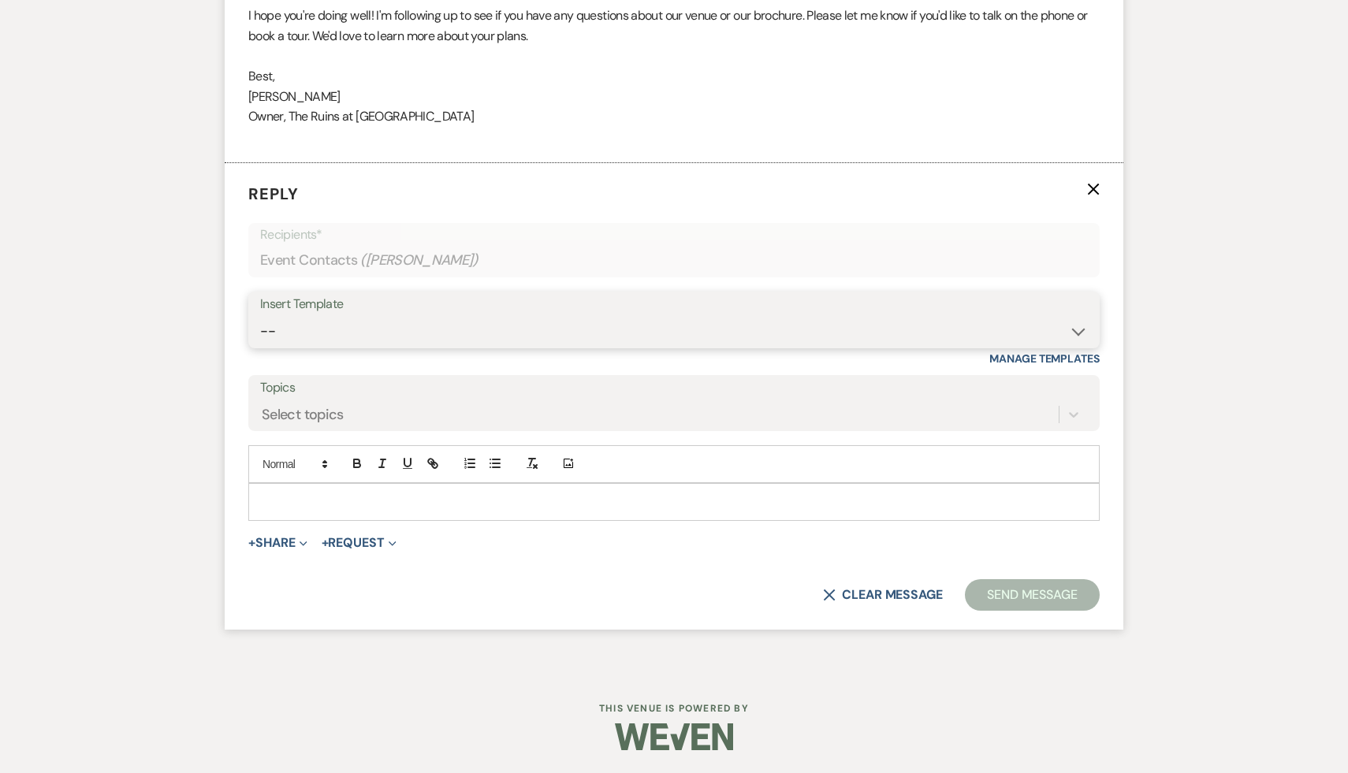
click at [669, 331] on select "-- Weven Planning Portal Introduction (Booked Events) Initial Inquiry Response …" at bounding box center [674, 331] width 828 height 31
select select "1892"
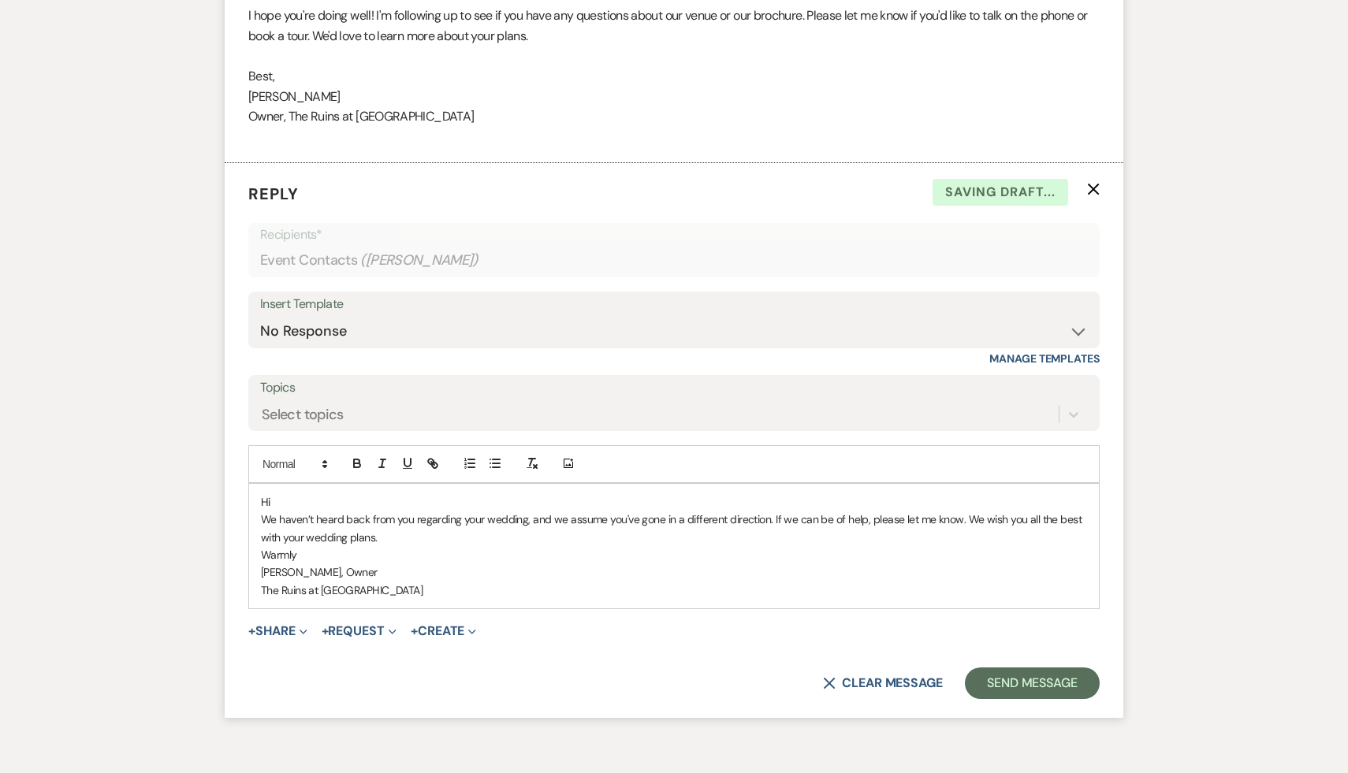
click at [306, 511] on p "We haven’t heard back from you regarding your wedding, and we assume you've gon…" at bounding box center [674, 528] width 826 height 35
click at [291, 499] on p "Hi" at bounding box center [674, 502] width 826 height 17
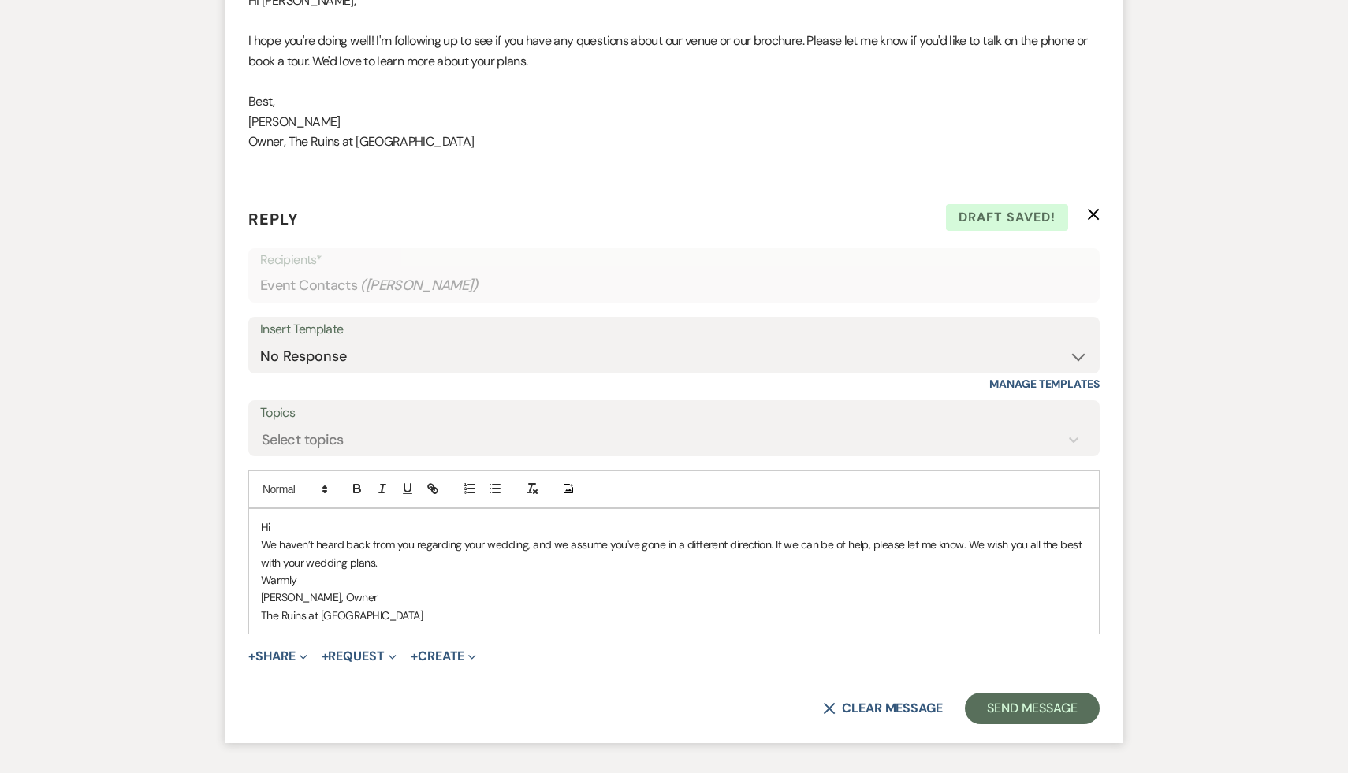
scroll to position [1355, 0]
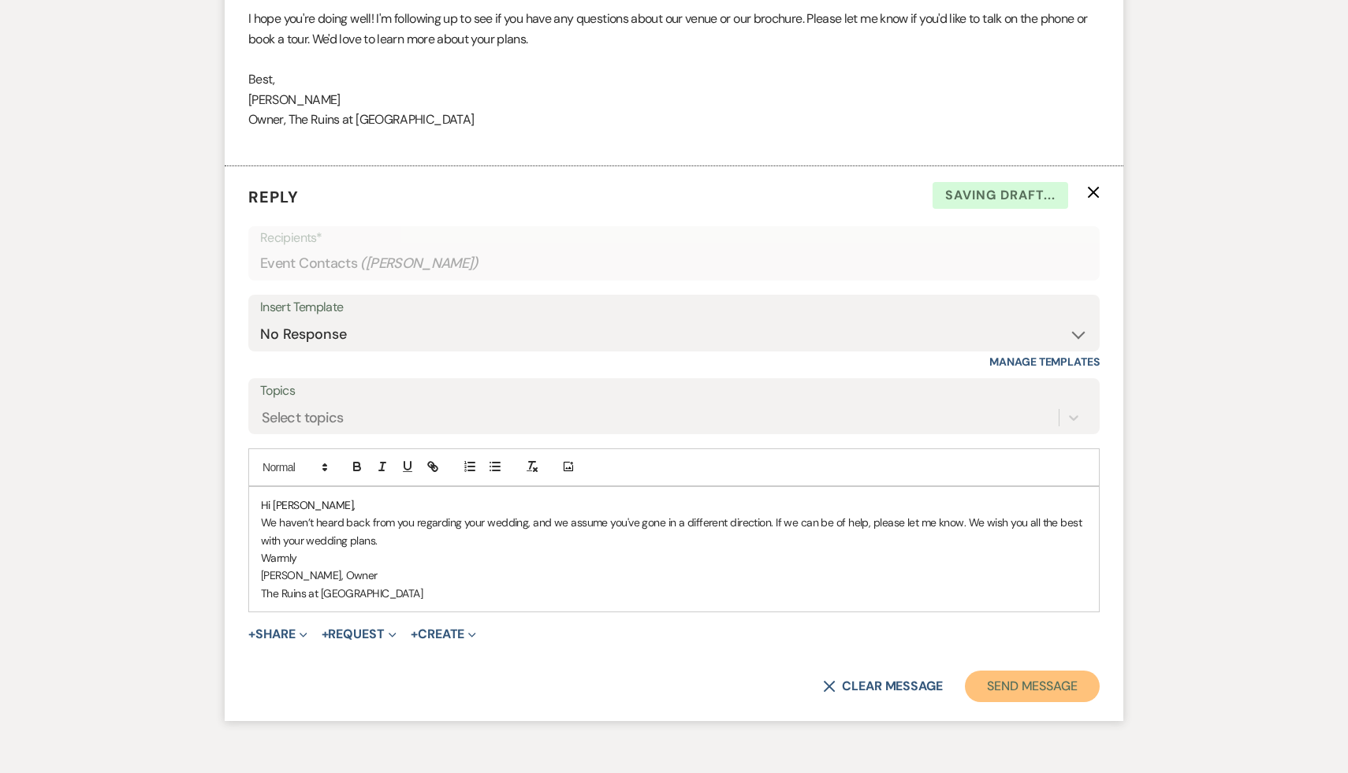
click at [669, 684] on button "Send Message" at bounding box center [1032, 687] width 135 height 32
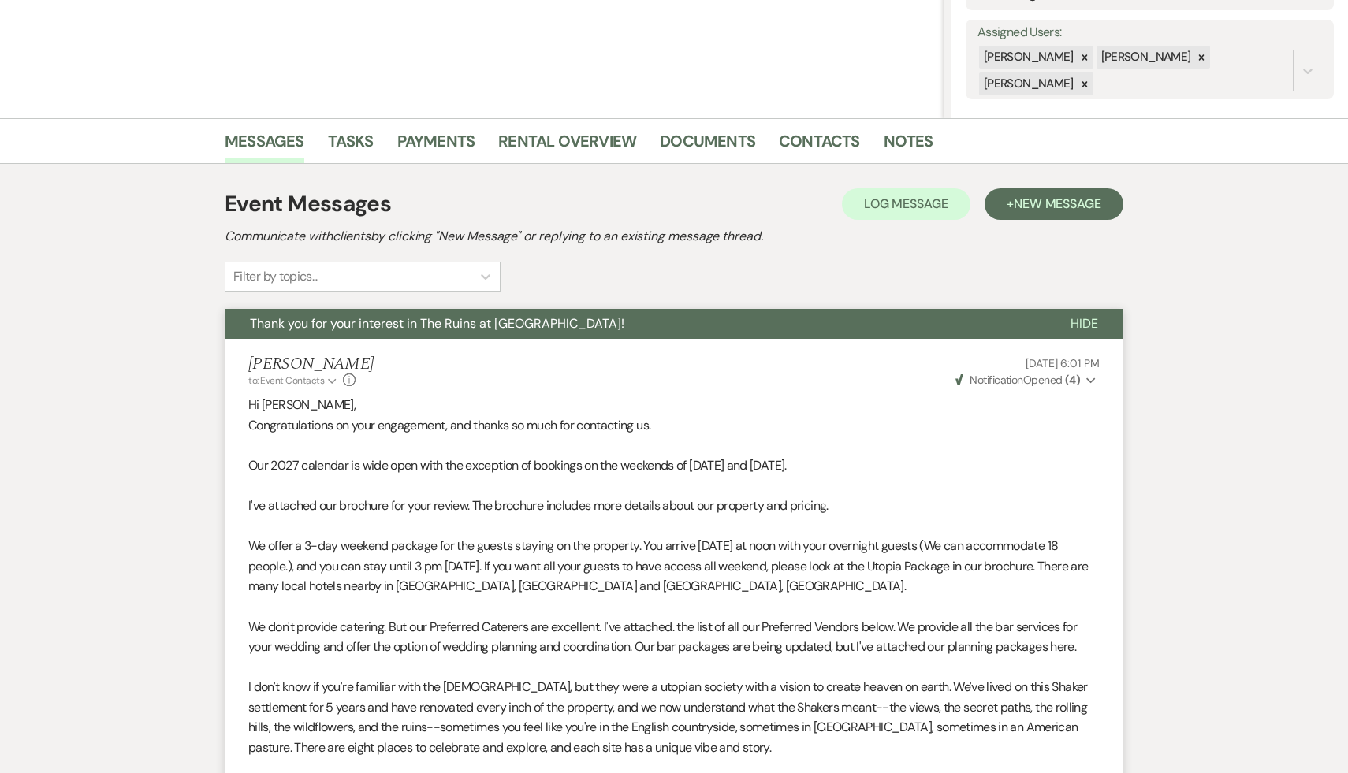
scroll to position [229, 0]
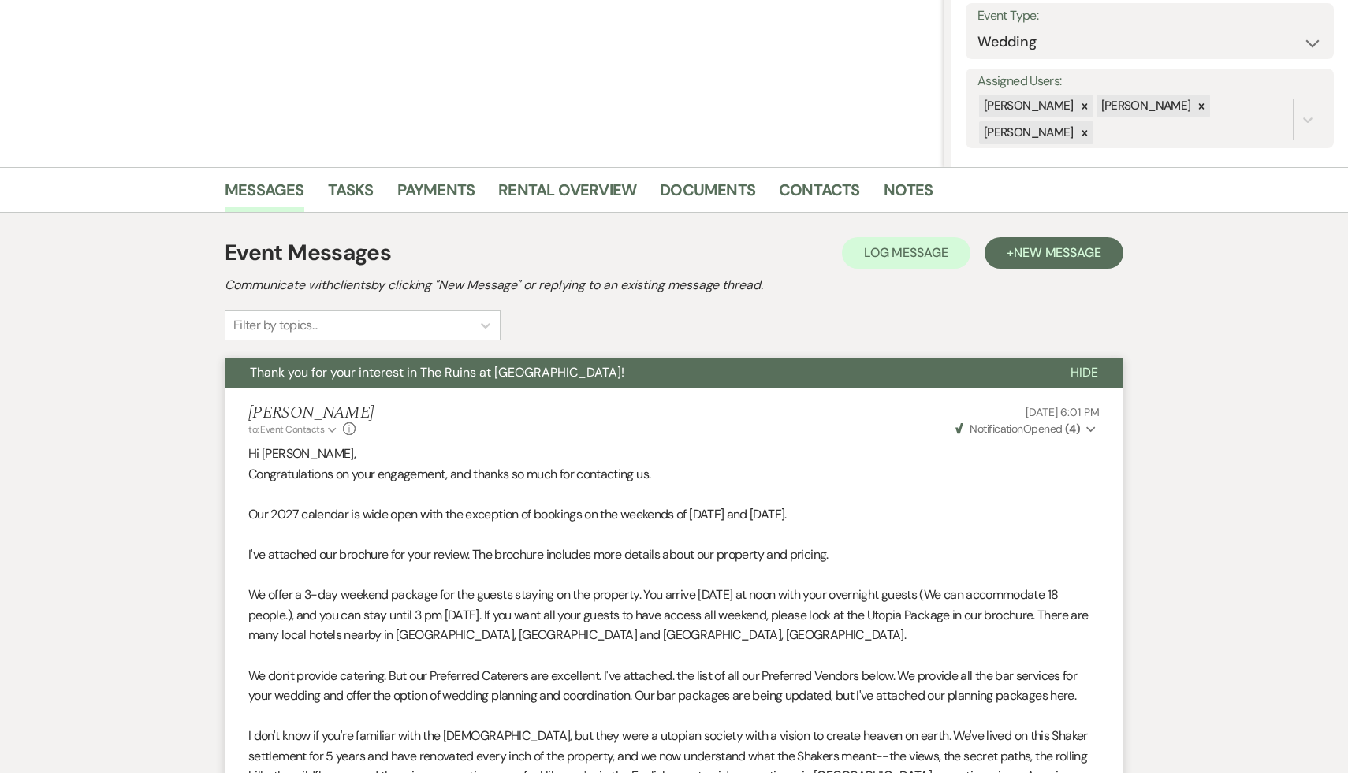
scroll to position [1472, 0]
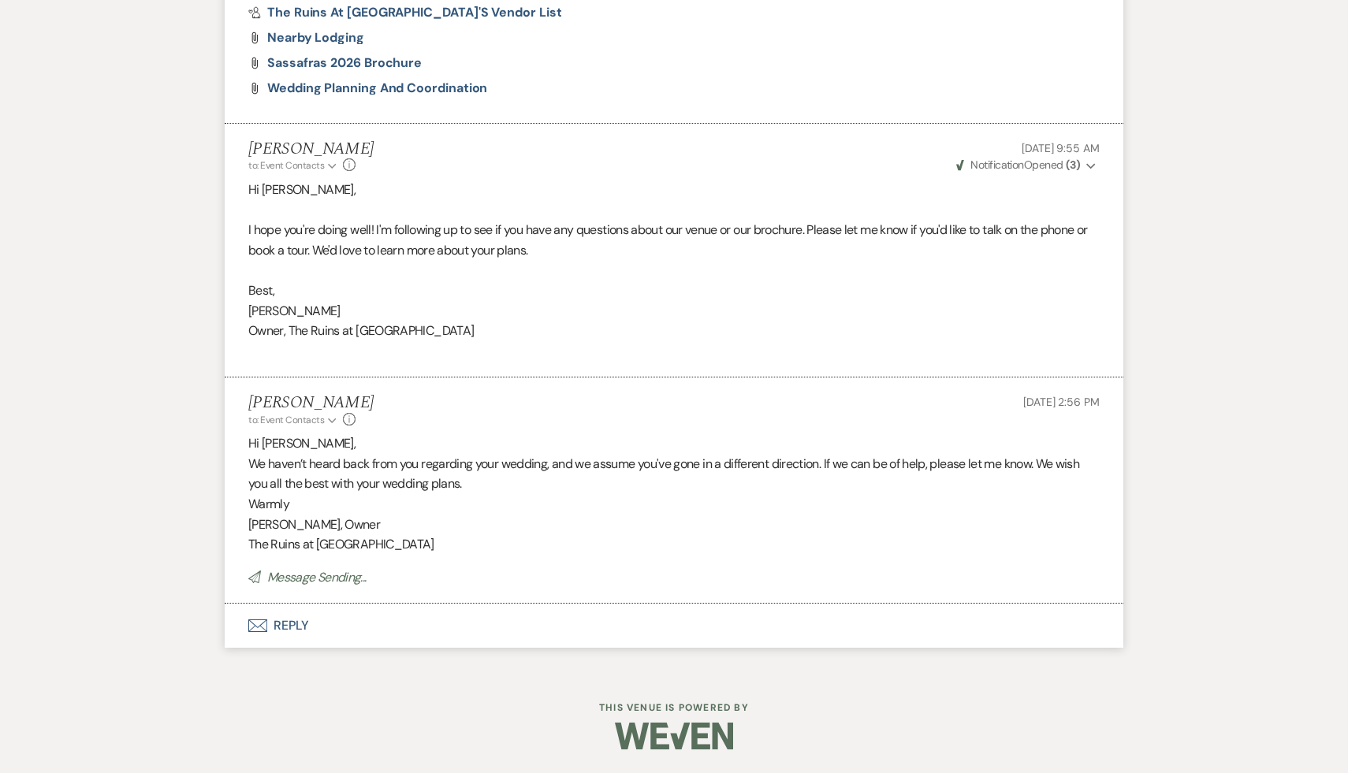
select select "9"
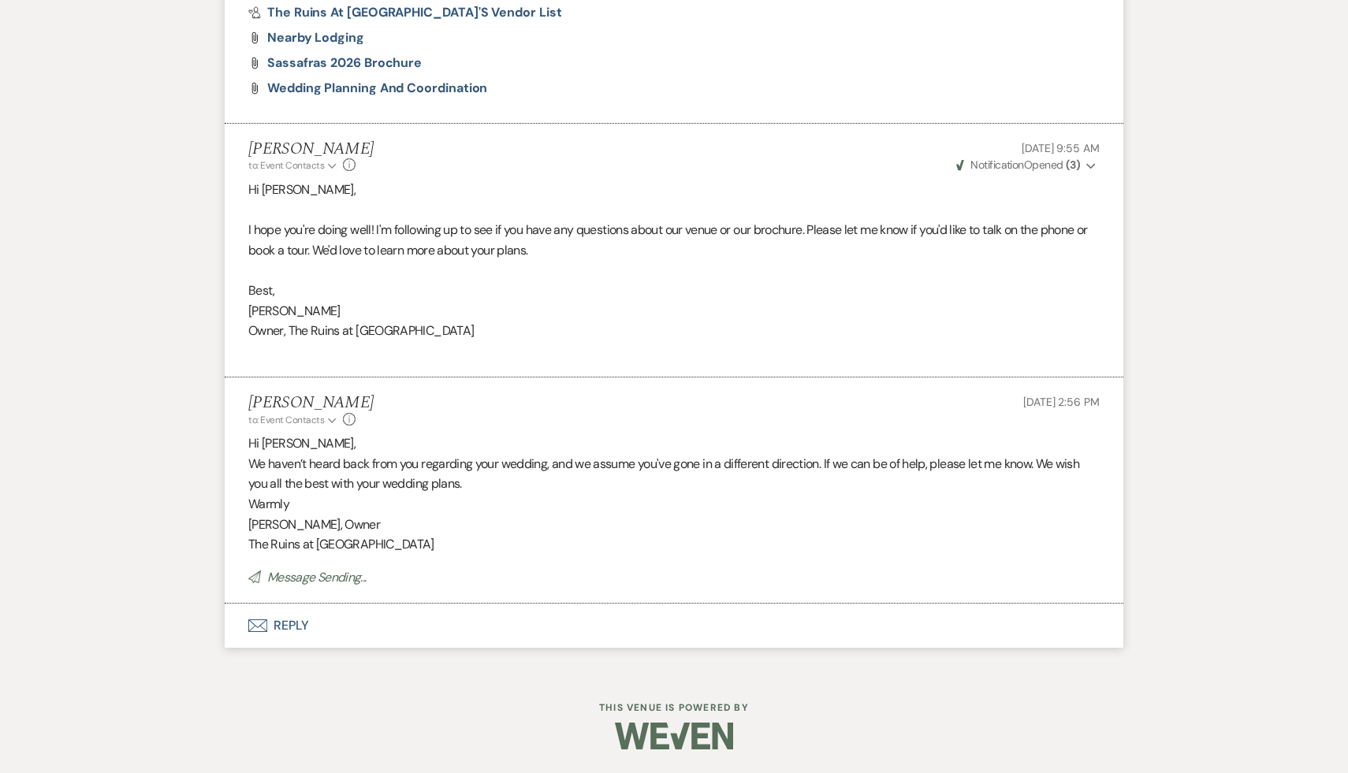
select select "9"
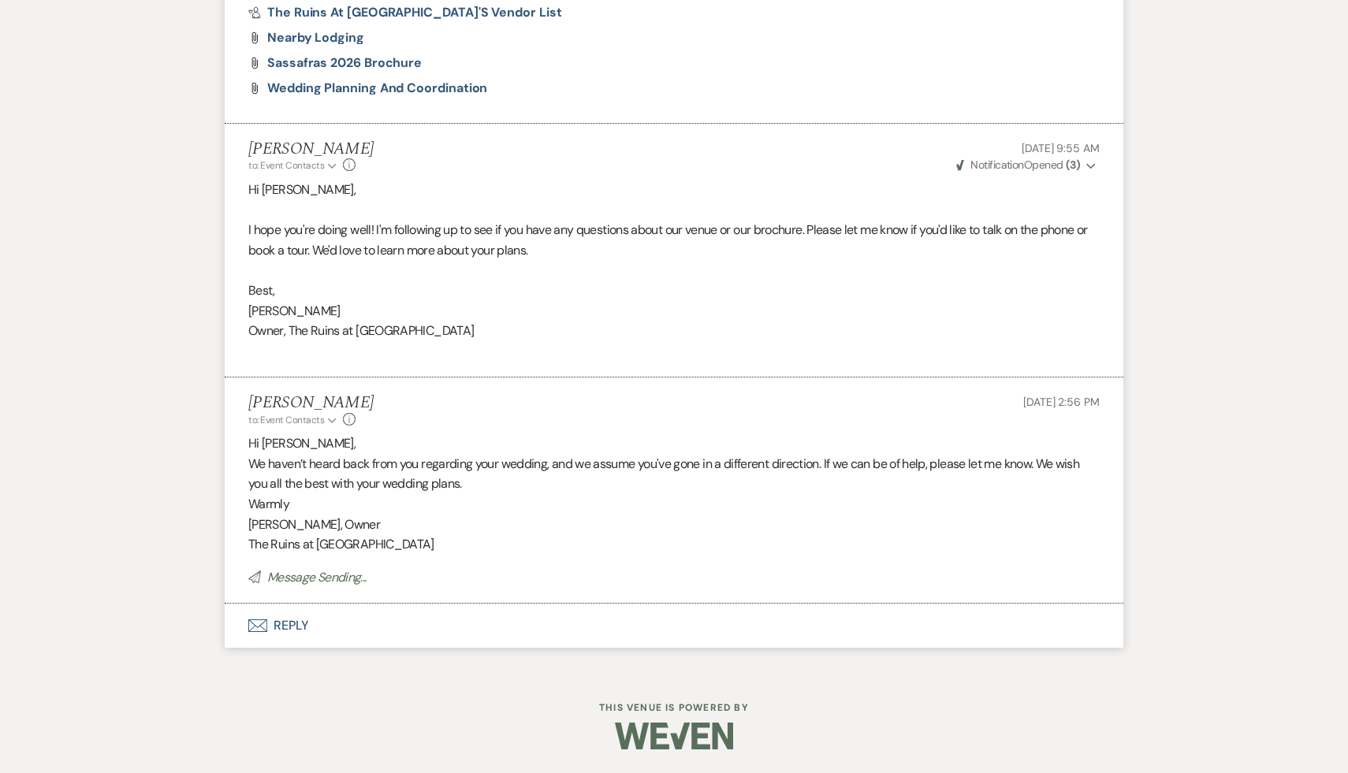
select select "9"
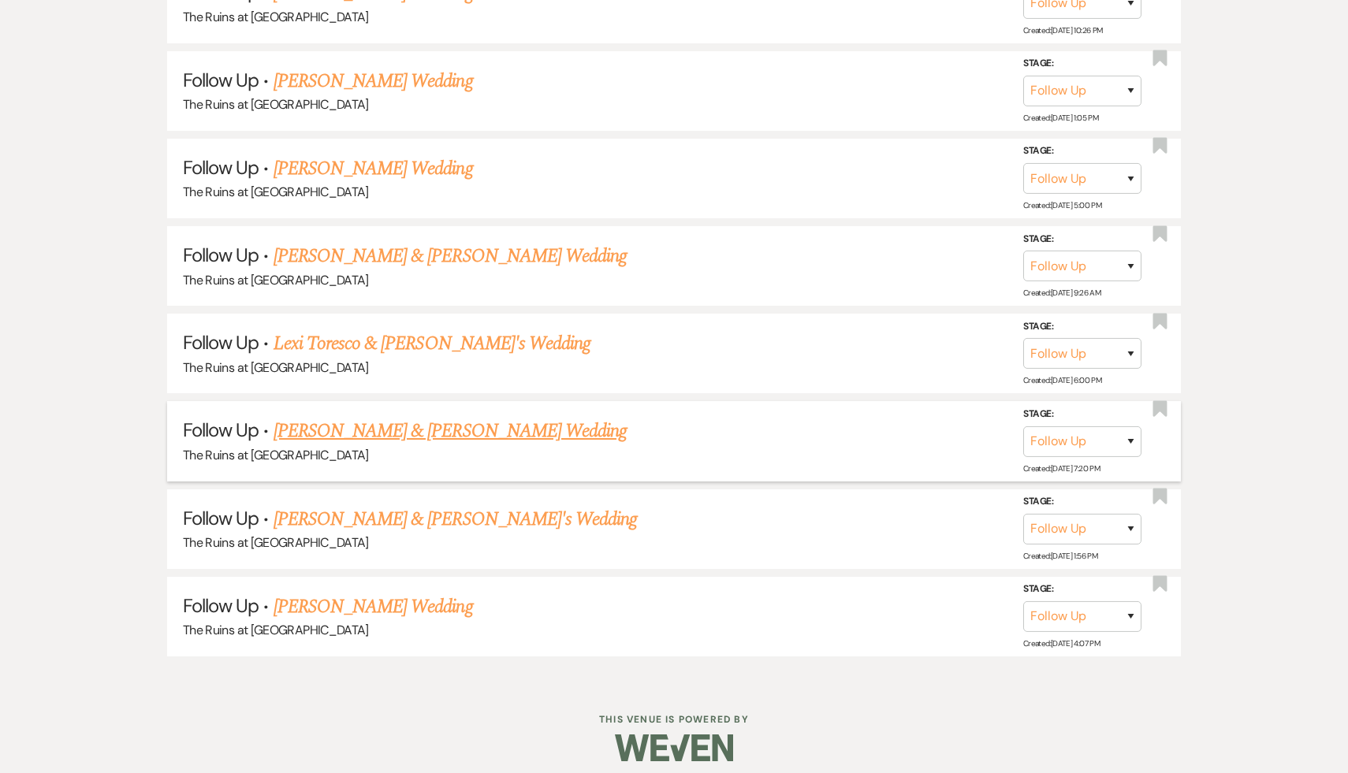
click at [447, 420] on link "Jake & Evelyn Elgart's Wedding" at bounding box center [450, 431] width 353 height 28
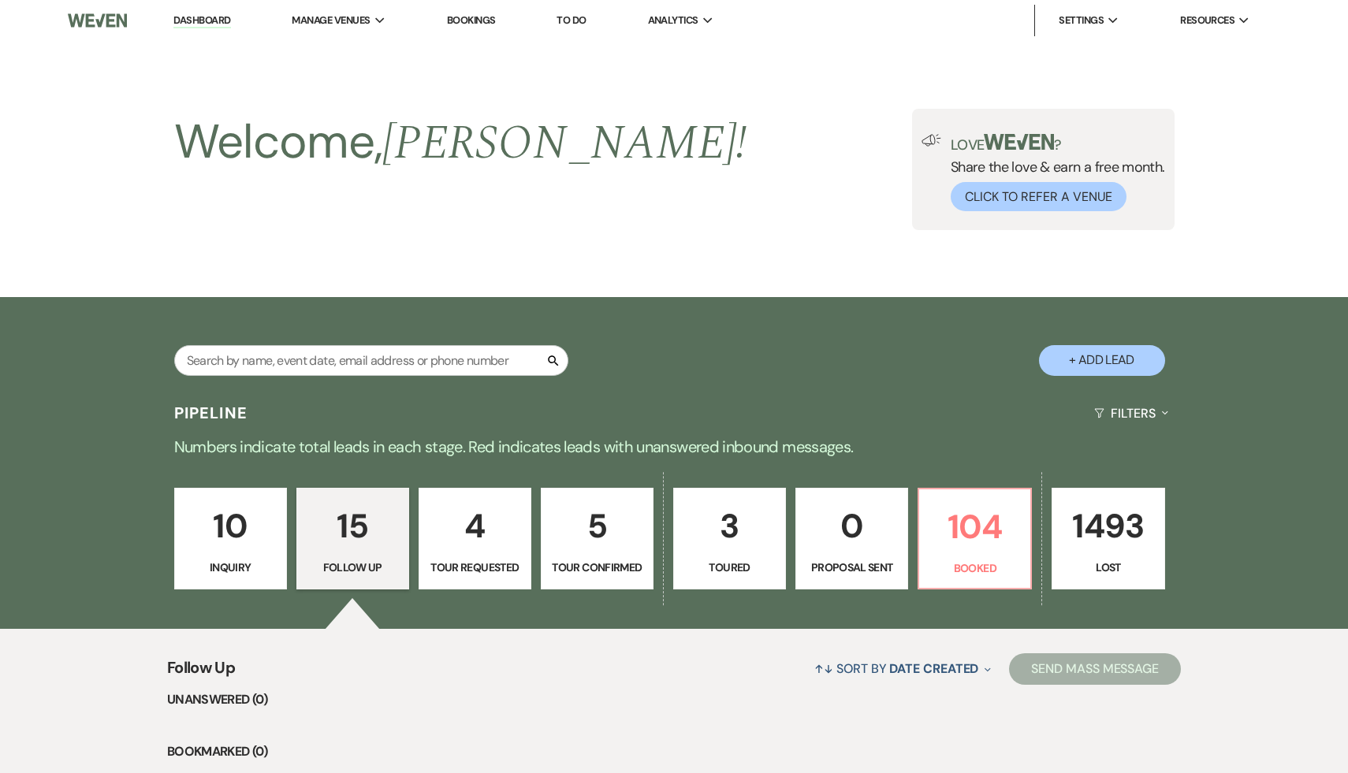
select select "9"
select select "6"
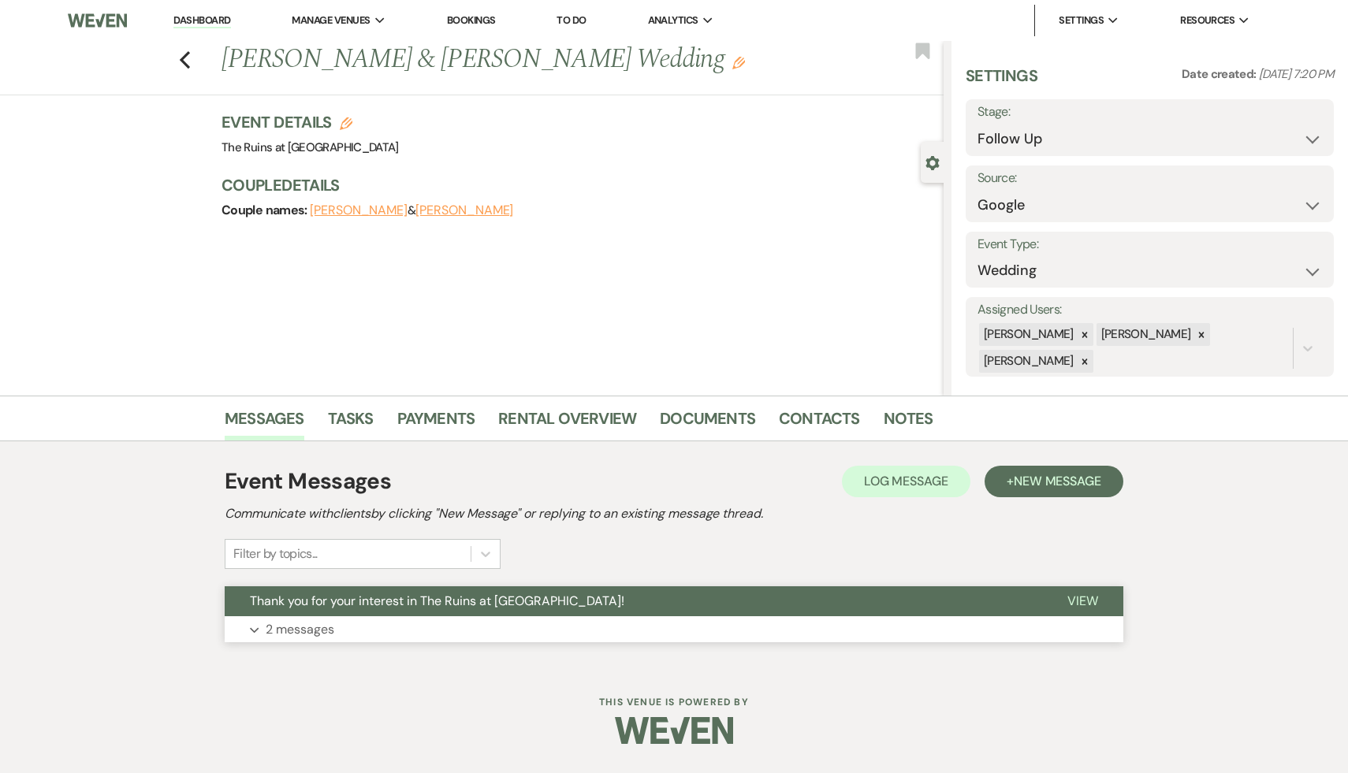
click at [432, 597] on span "Thank you for your interest in The Ruins at Sassafras!" at bounding box center [437, 601] width 375 height 17
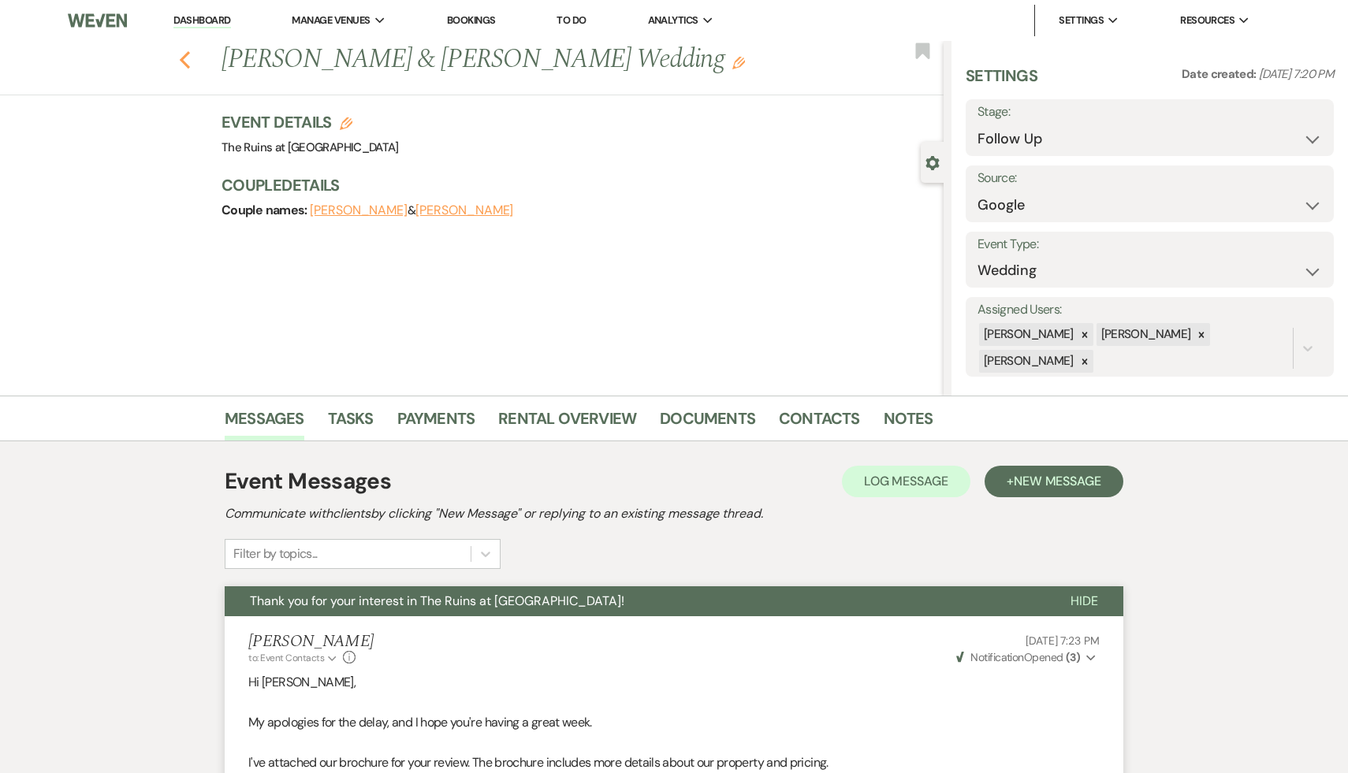
click at [180, 57] on icon "Previous" at bounding box center [185, 59] width 12 height 19
select select "9"
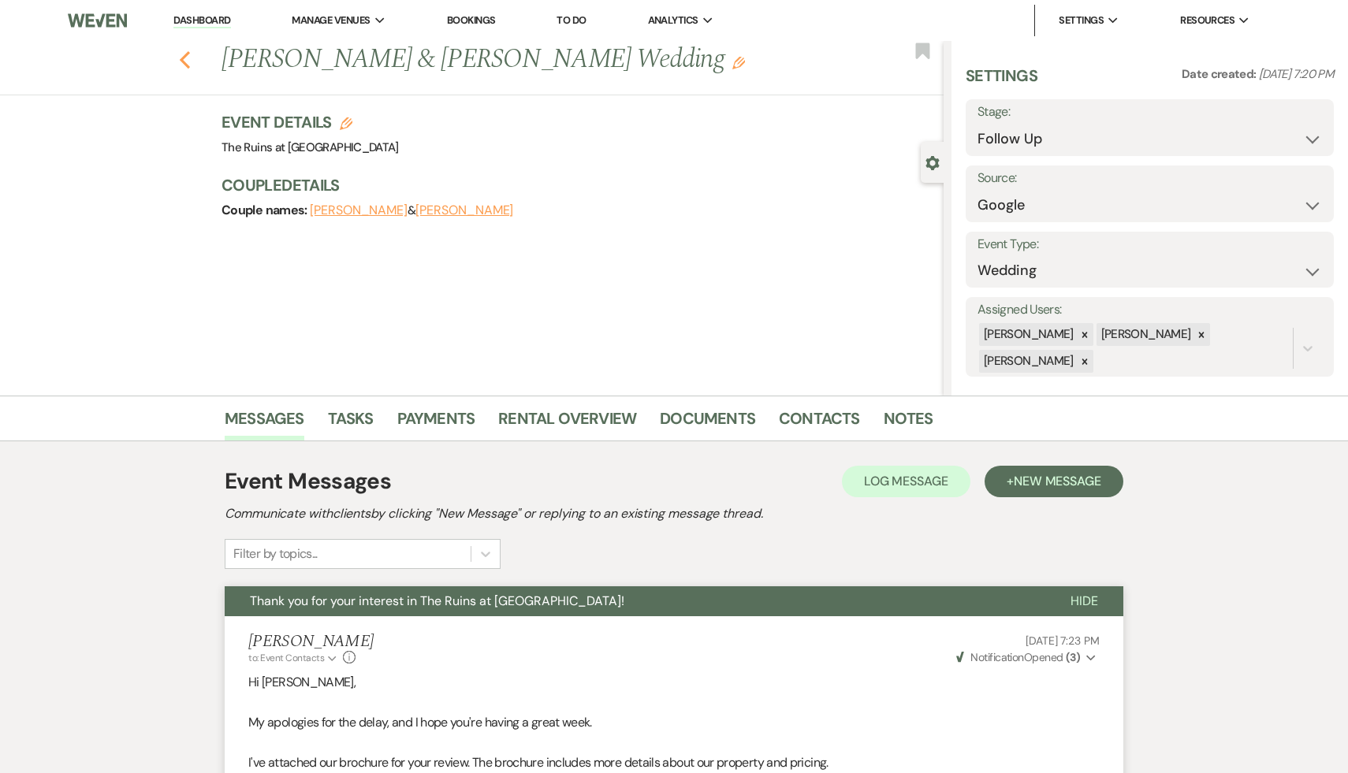
select select "9"
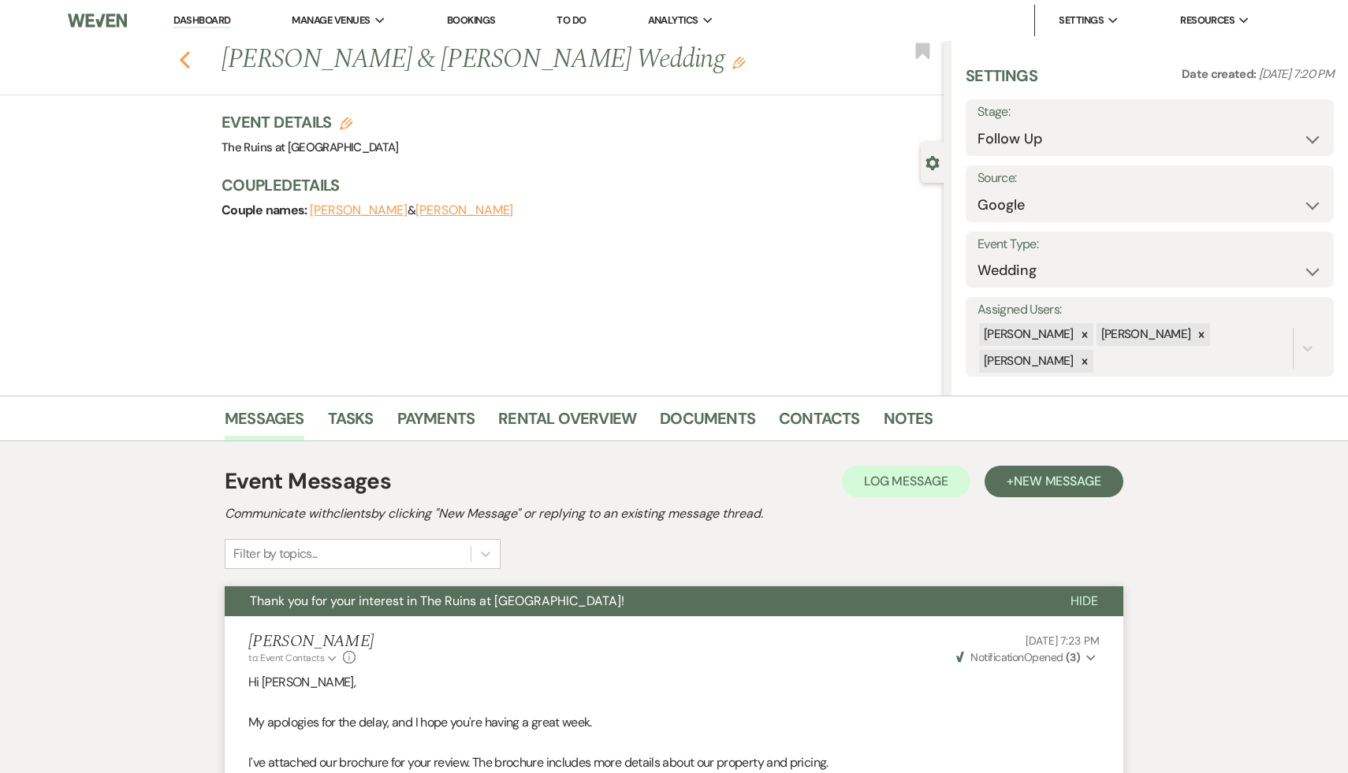
select select "9"
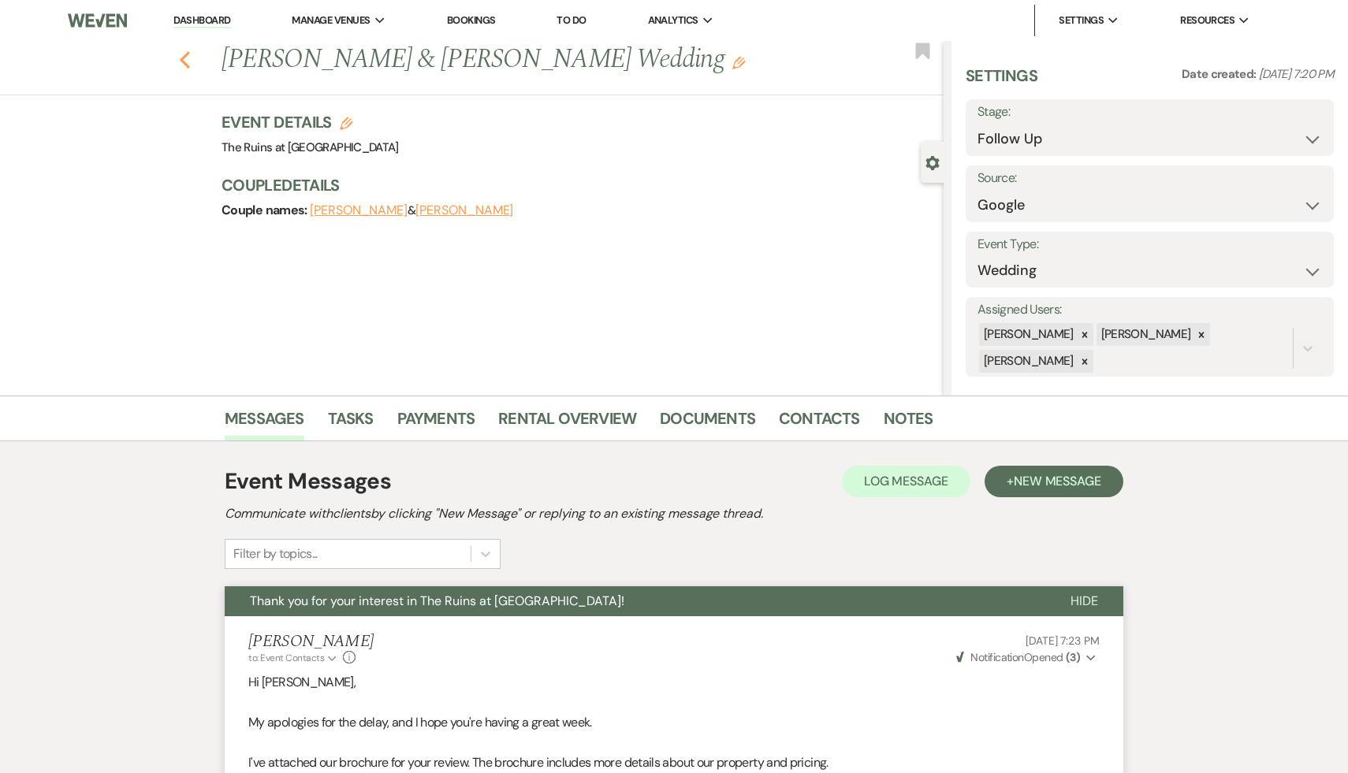
select select "9"
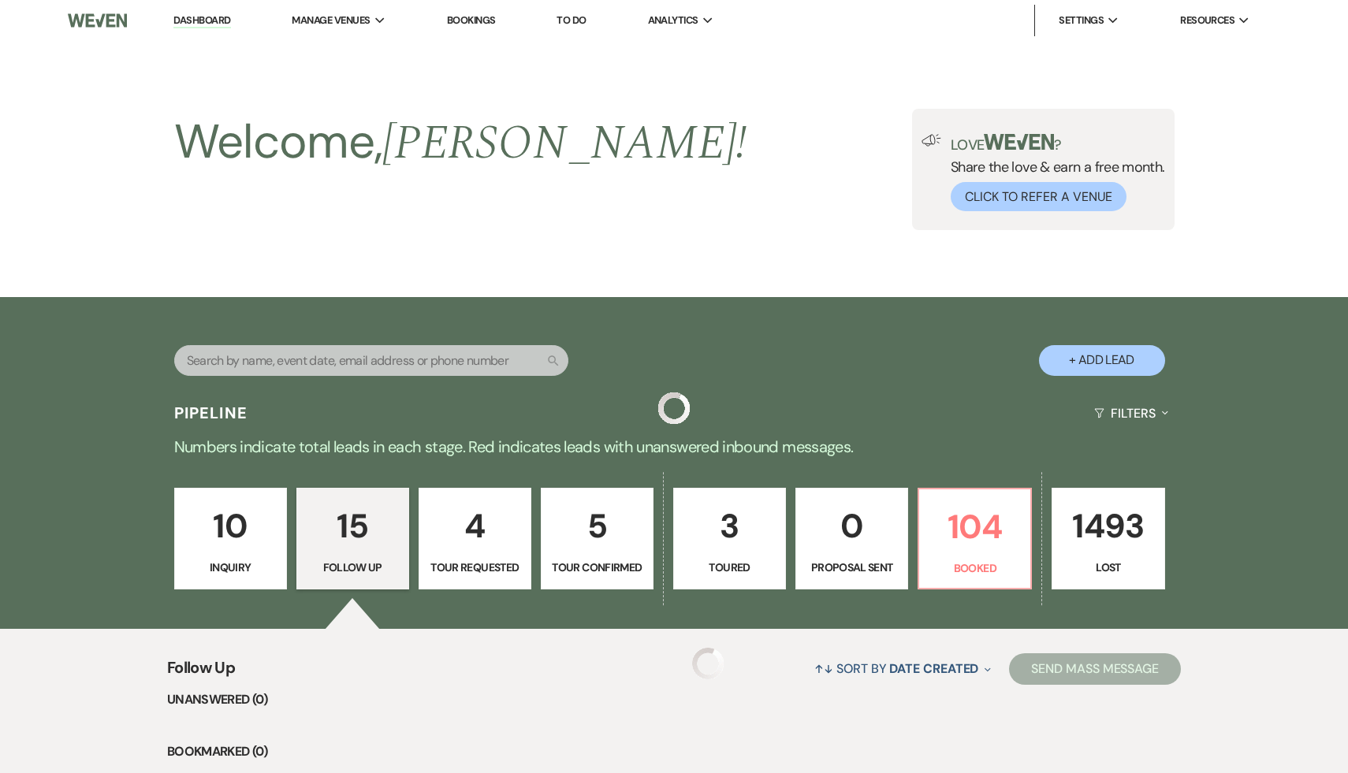
scroll to position [1472, 0]
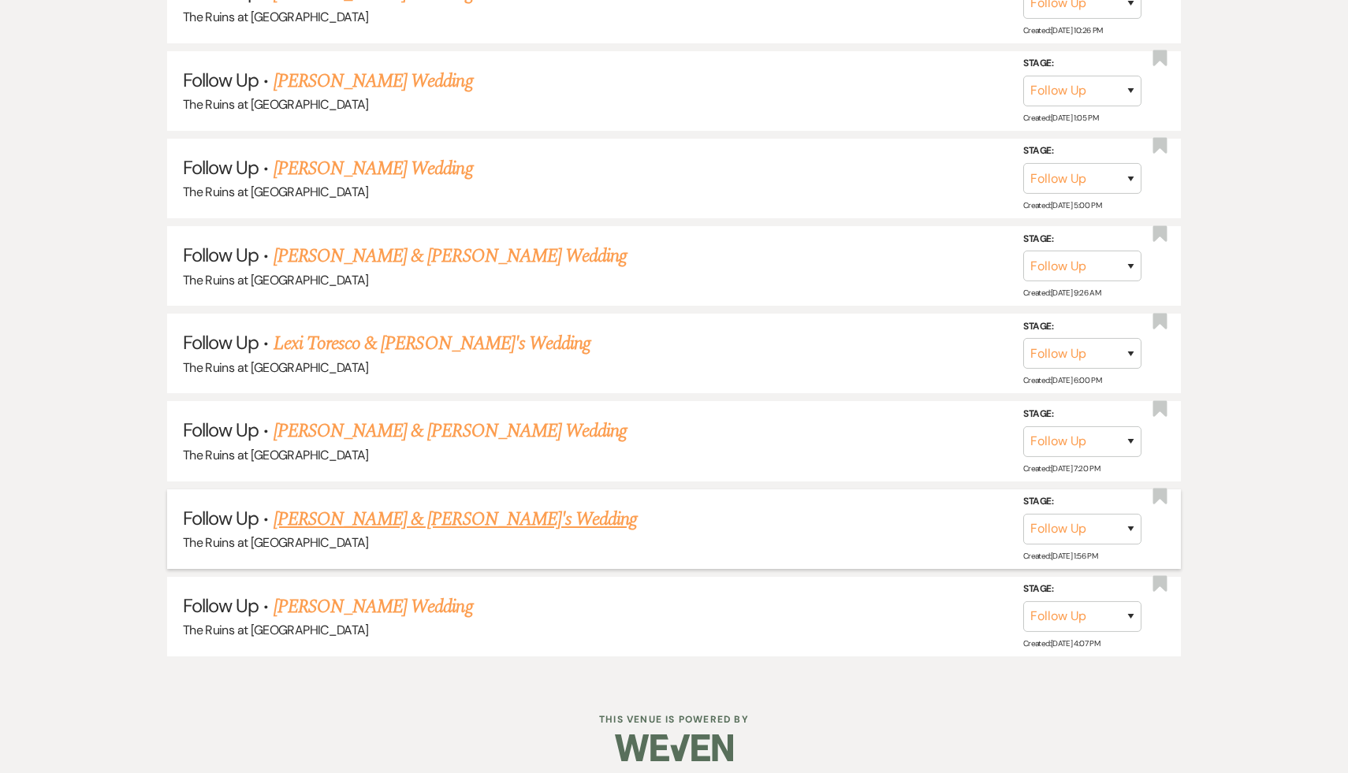
click at [416, 510] on link "Jake & Evelyn's Wedding" at bounding box center [456, 519] width 364 height 28
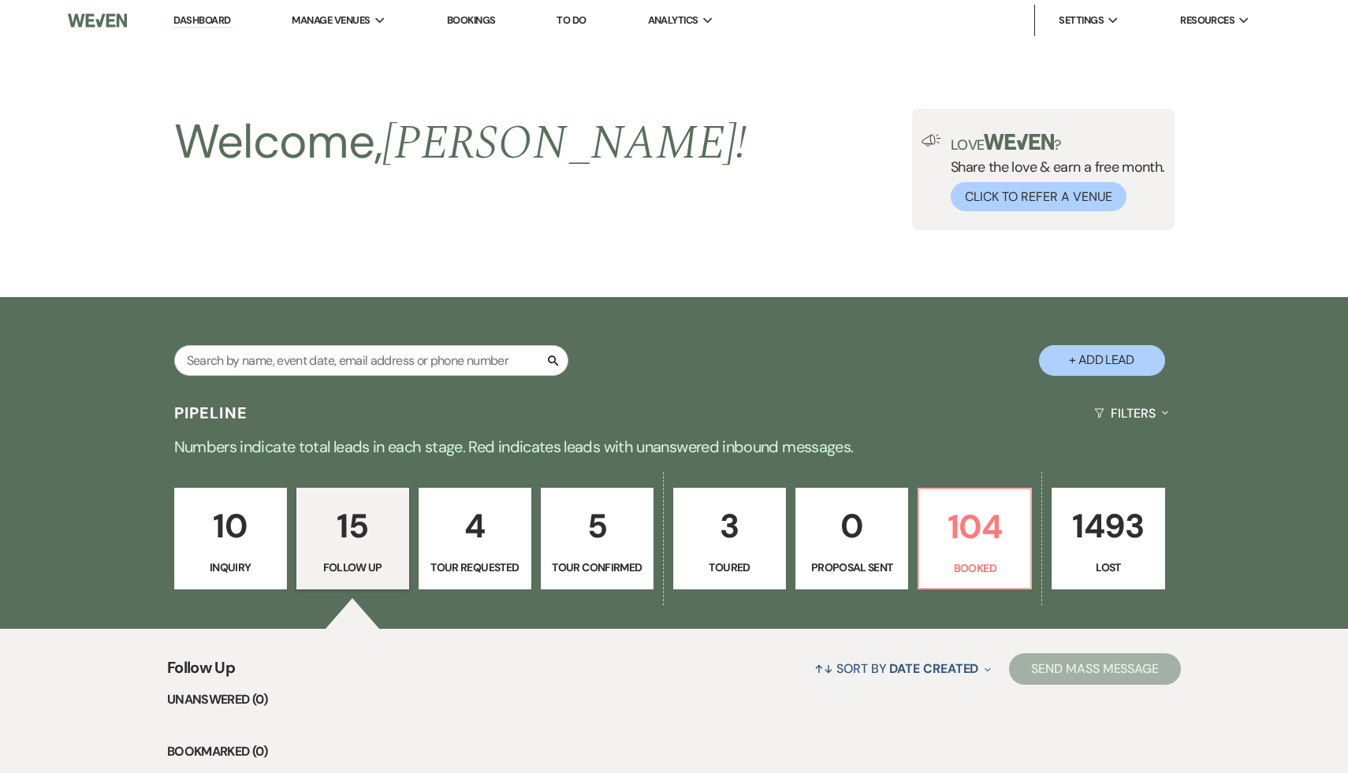
select select "9"
select select "6"
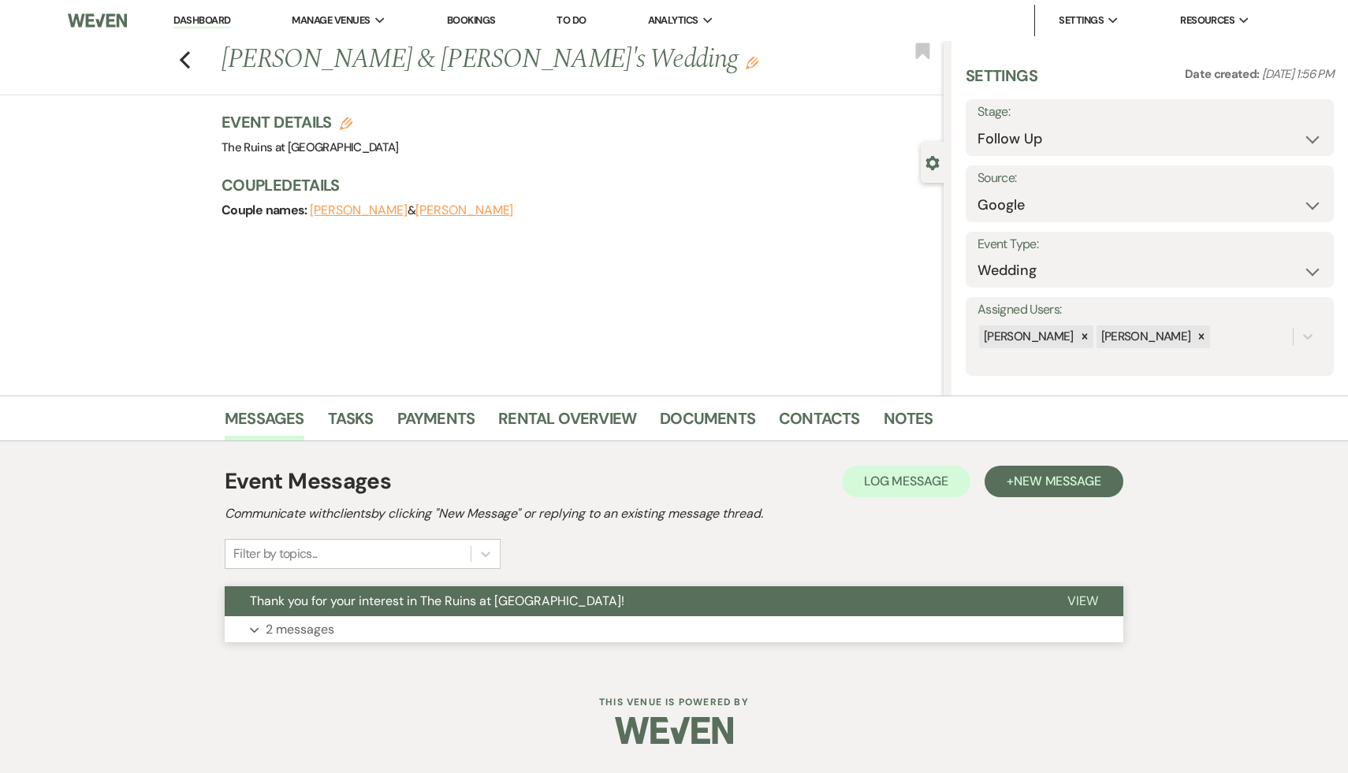
click at [406, 602] on span "Thank you for your interest in The Ruins at Sassafras!" at bounding box center [437, 601] width 375 height 17
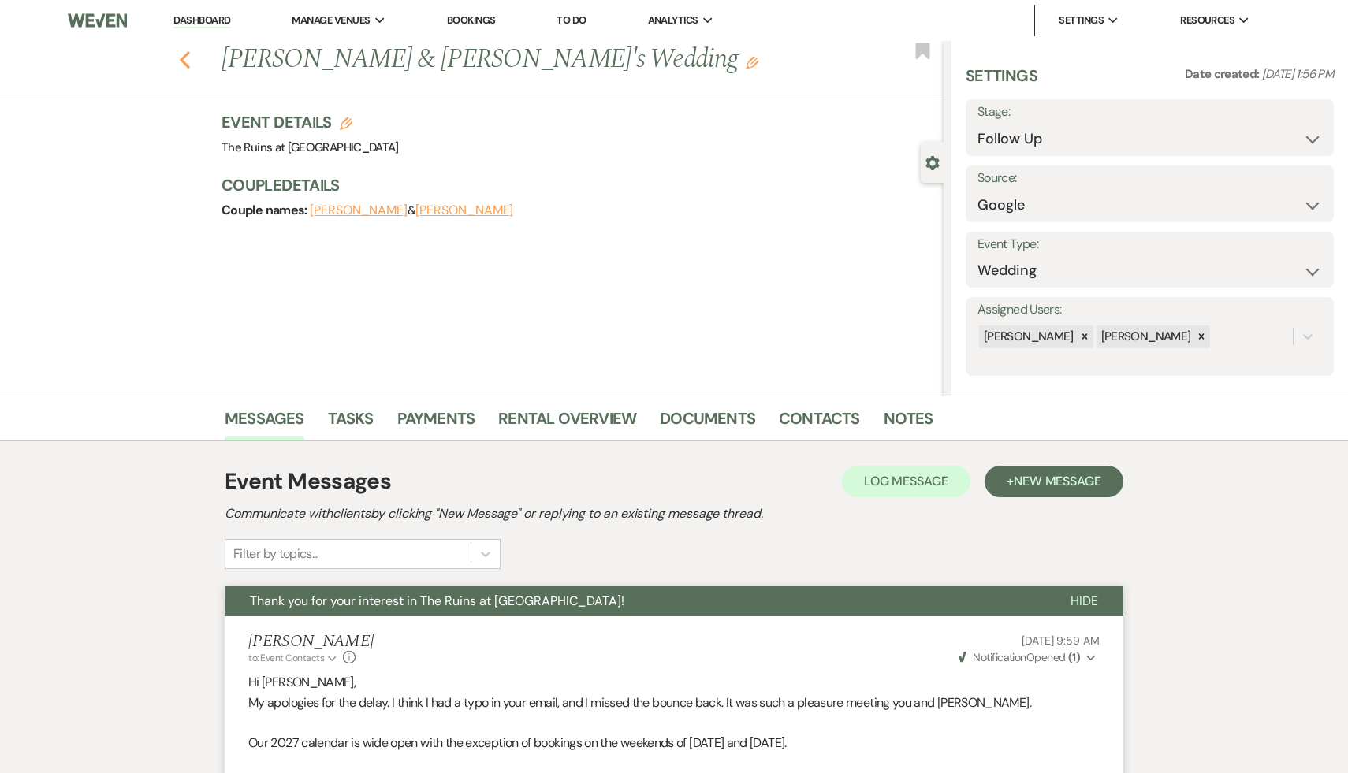
click at [182, 52] on icon "Previous" at bounding box center [185, 59] width 12 height 19
select select "9"
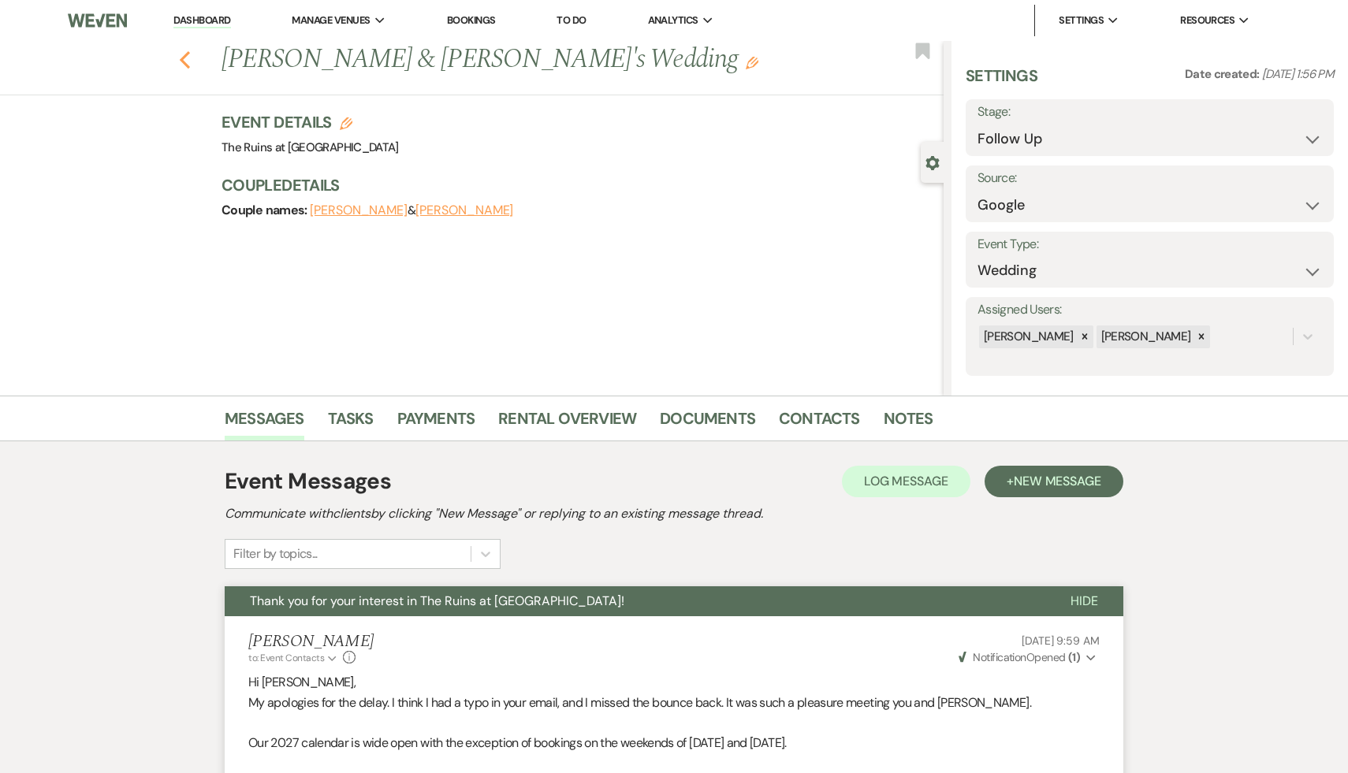
select select "9"
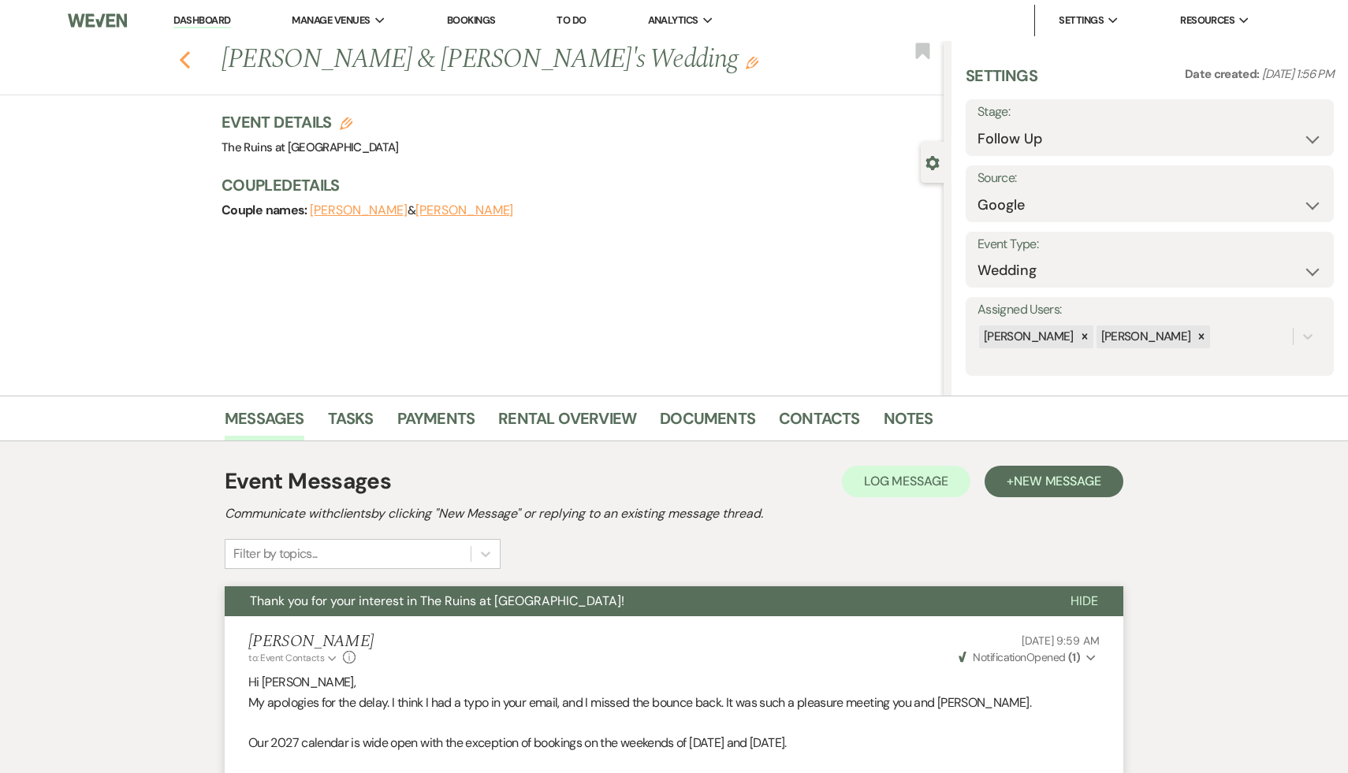
select select "9"
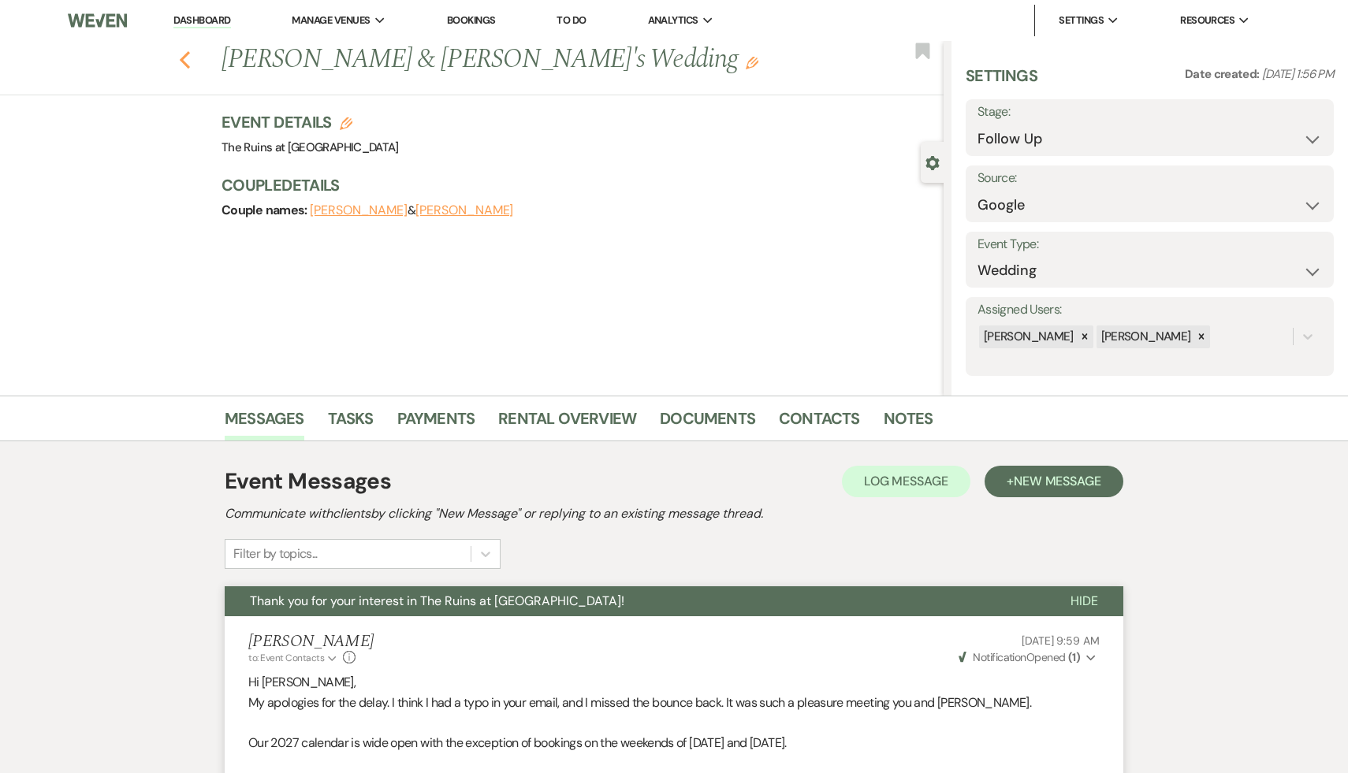
select select "9"
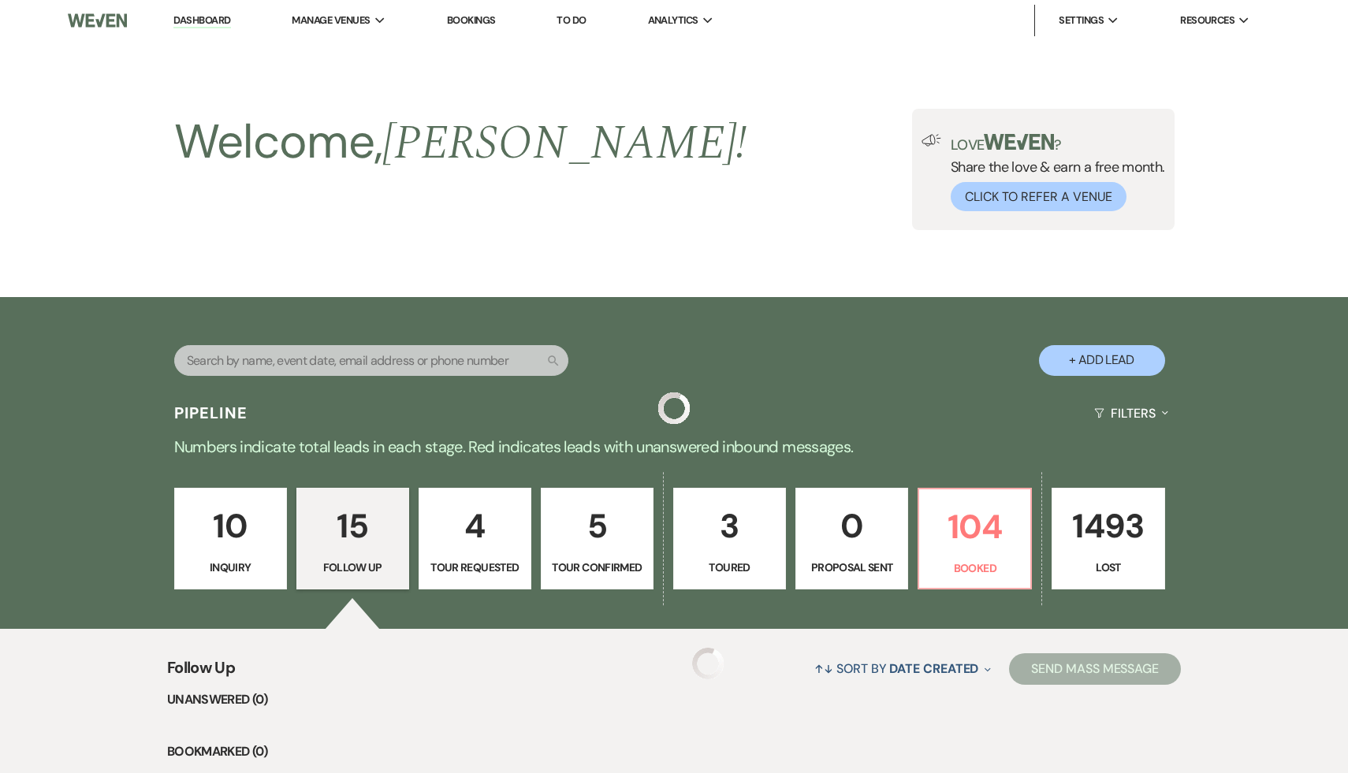
scroll to position [1472, 0]
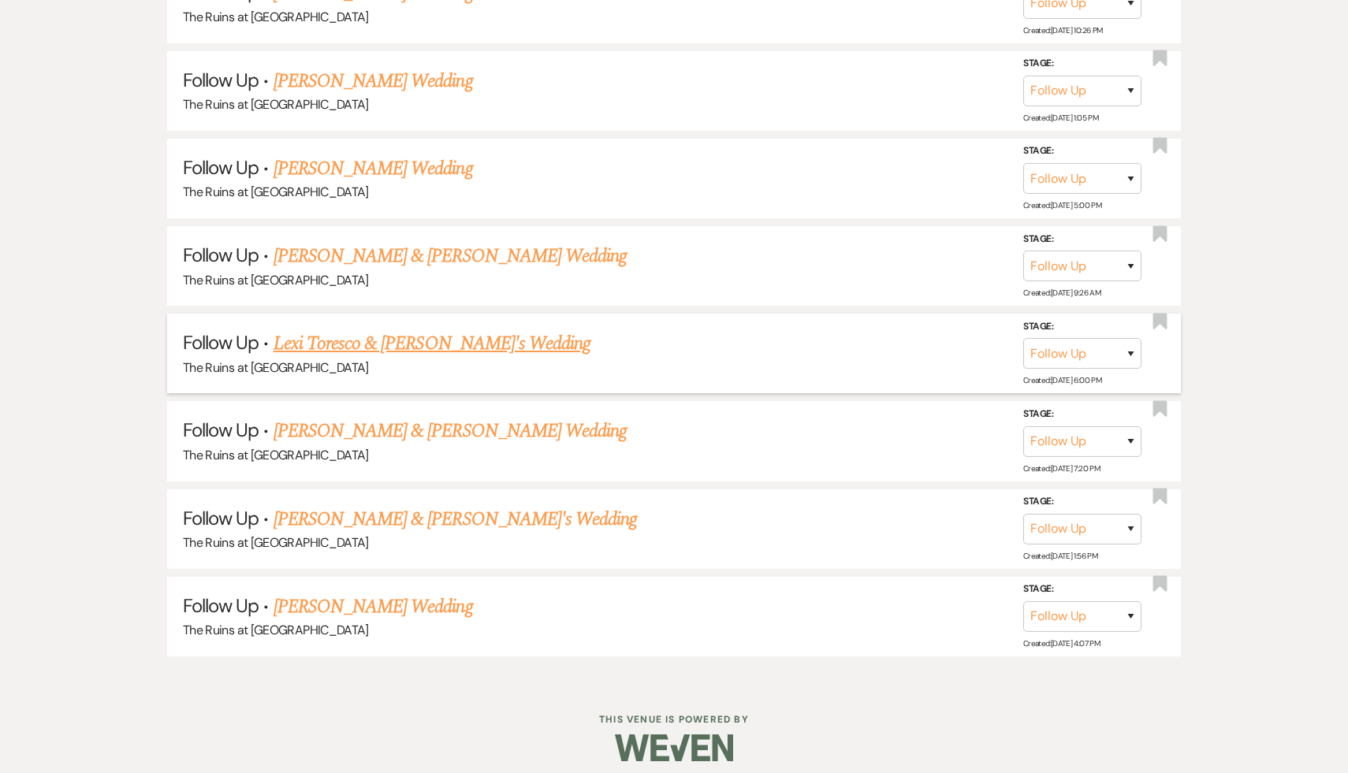
click at [443, 331] on link "Lexi Toresco & Fiance's Wedding" at bounding box center [433, 344] width 318 height 28
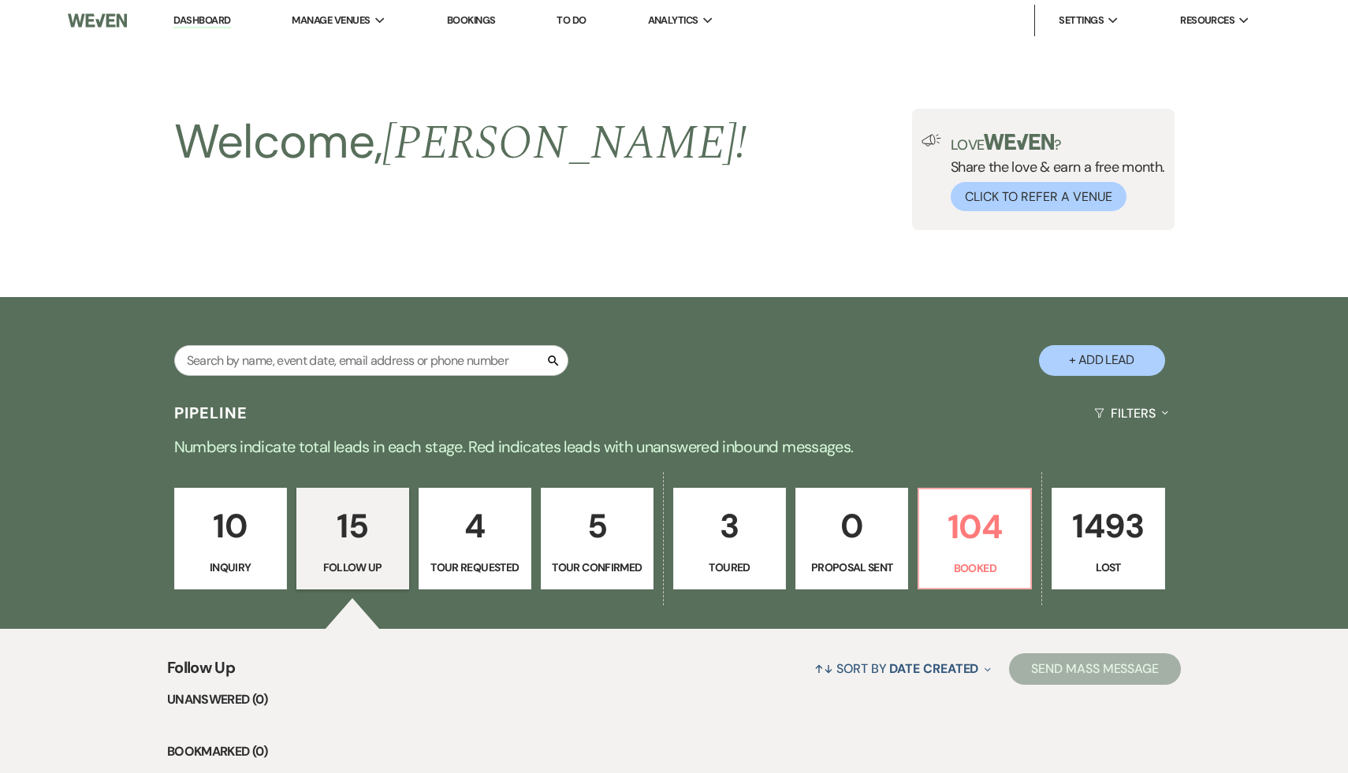
select select "9"
select select "6"
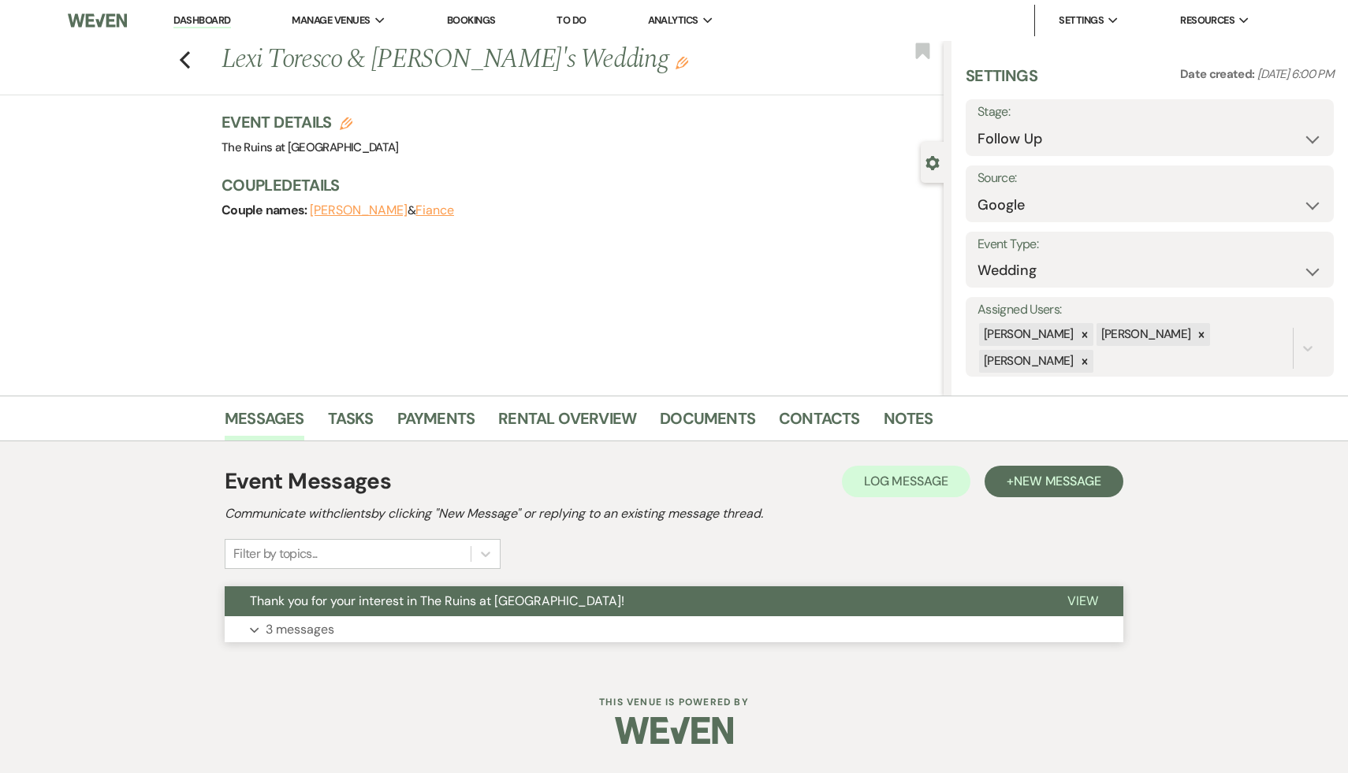
click at [375, 605] on span "Thank you for your interest in The Ruins at Sassafras!" at bounding box center [437, 601] width 375 height 17
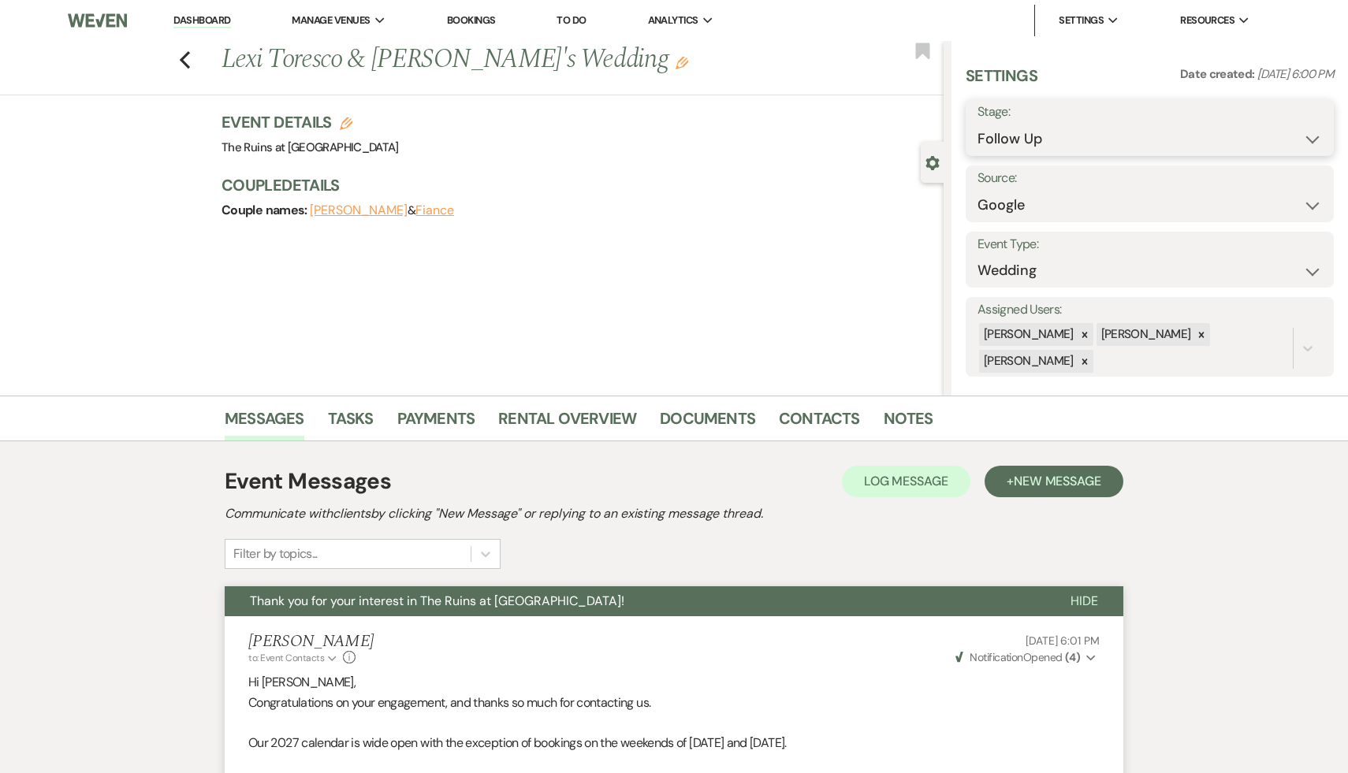
click at [669, 138] on select "Inquiry Follow Up Tour Requested Tour Confirmed Toured Proposal Sent Booked Lost" at bounding box center [1150, 139] width 345 height 31
select select "8"
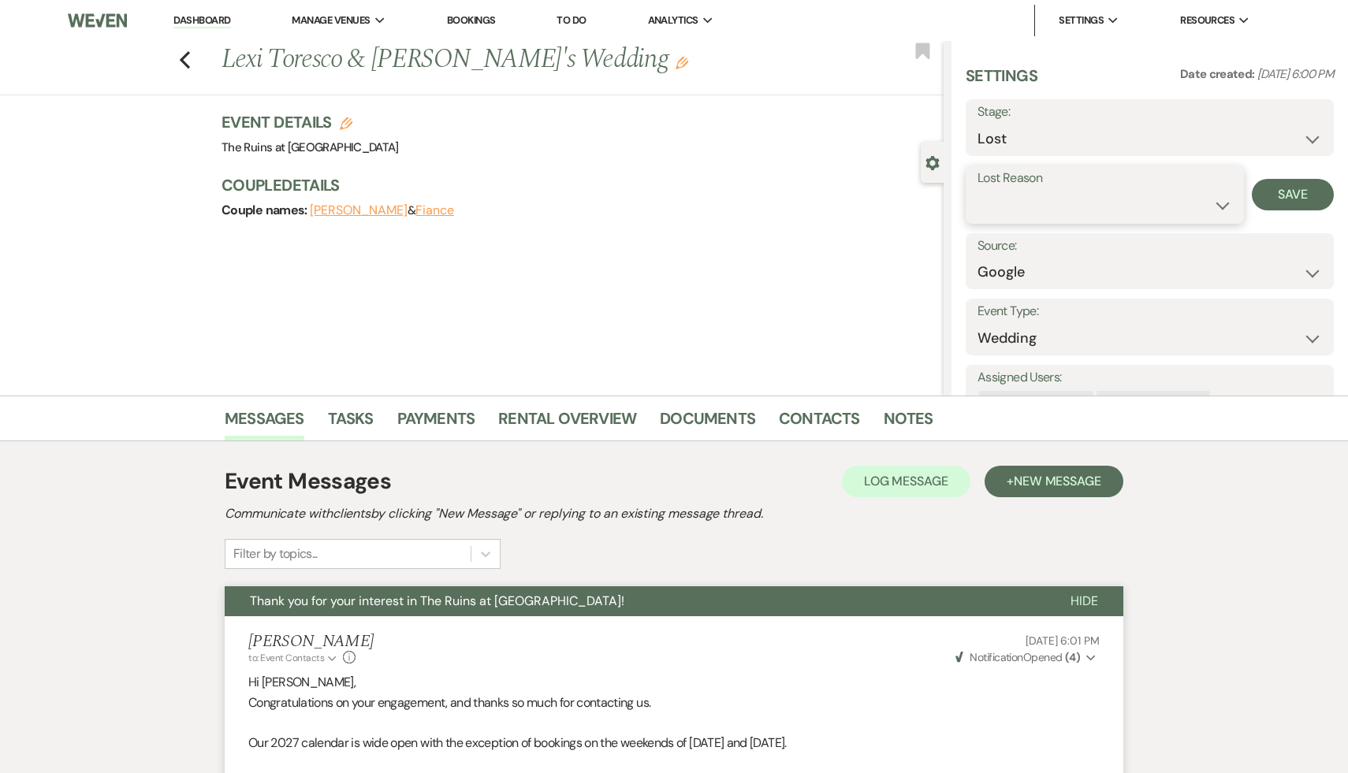
click at [669, 203] on select "Booked Elsewhere Budget Date Unavailable No Response Not a Good Match Capacity …" at bounding box center [1105, 205] width 255 height 31
select select "5"
click at [669, 188] on button "Save" at bounding box center [1293, 195] width 82 height 32
click at [182, 56] on use "button" at bounding box center [185, 59] width 10 height 17
select select "9"
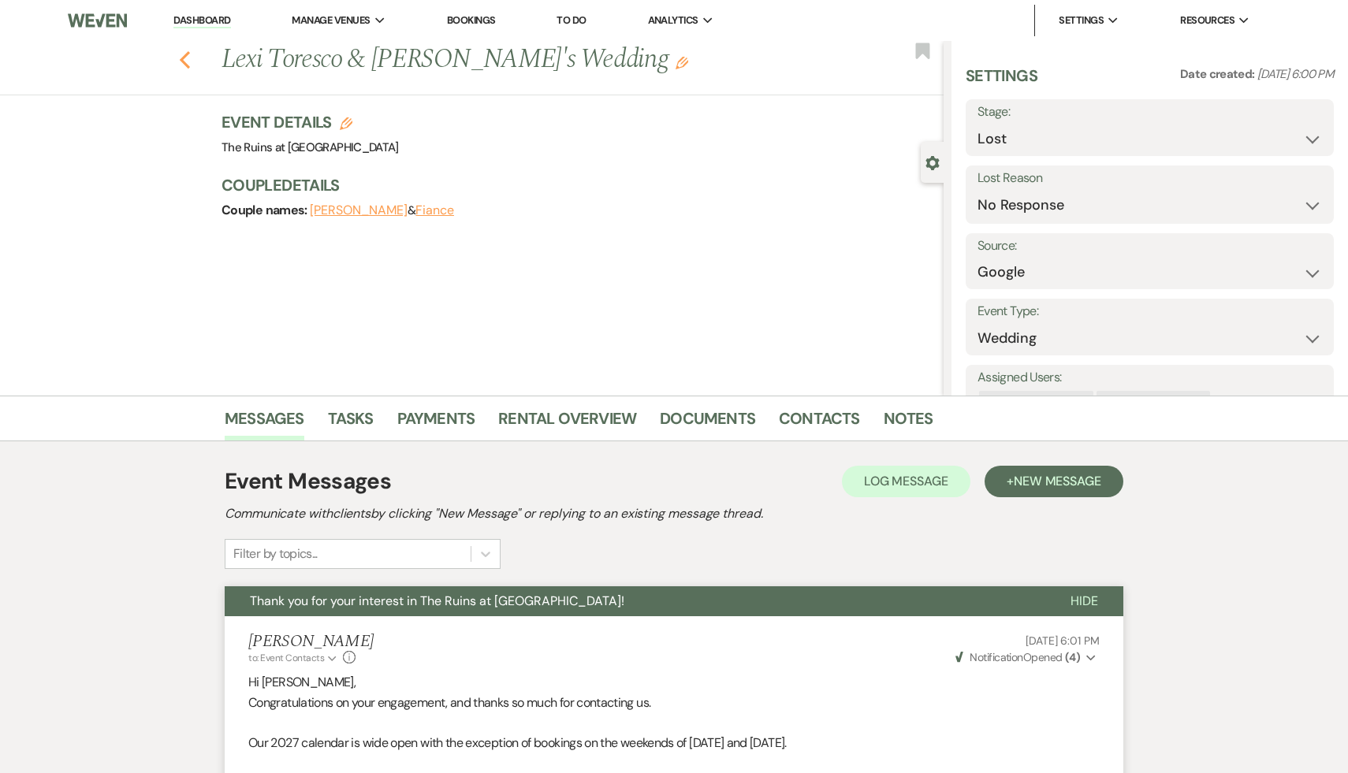
select select "9"
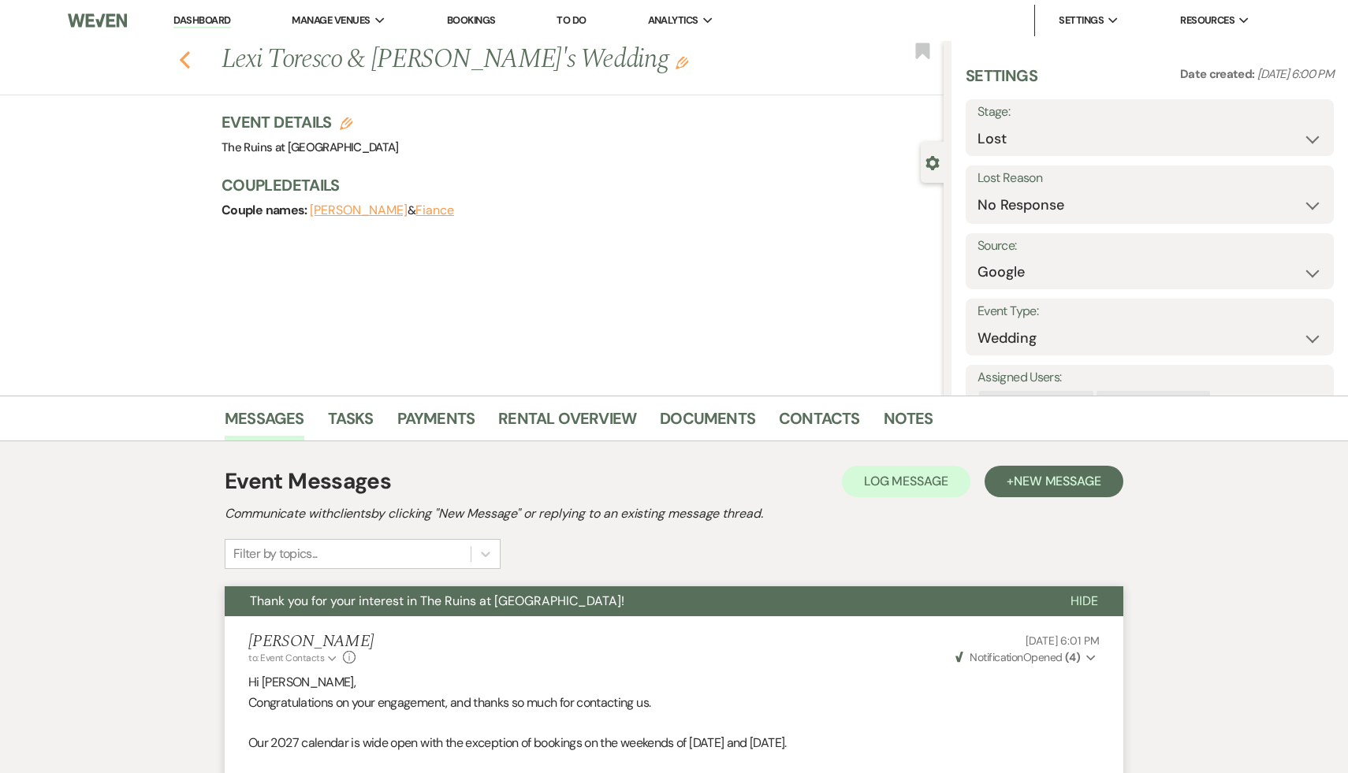
select select "9"
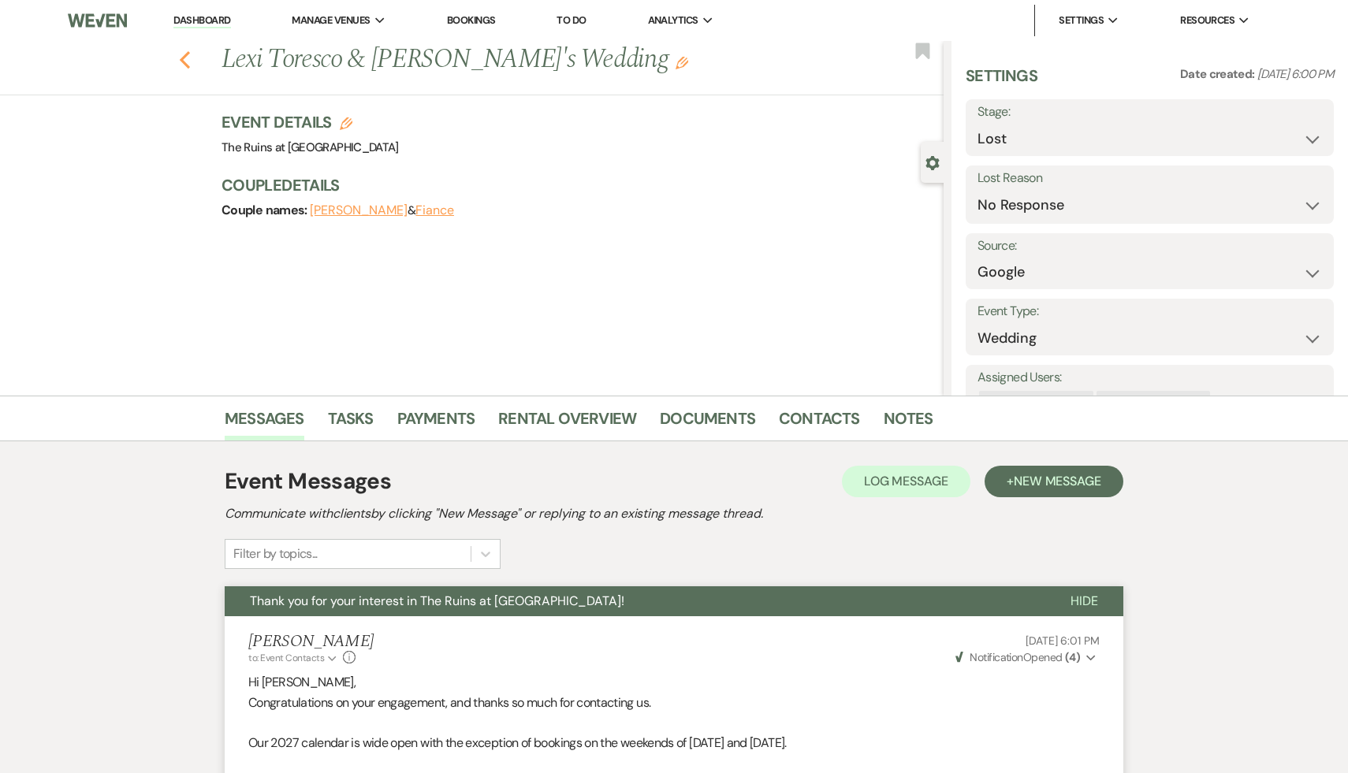
select select "8"
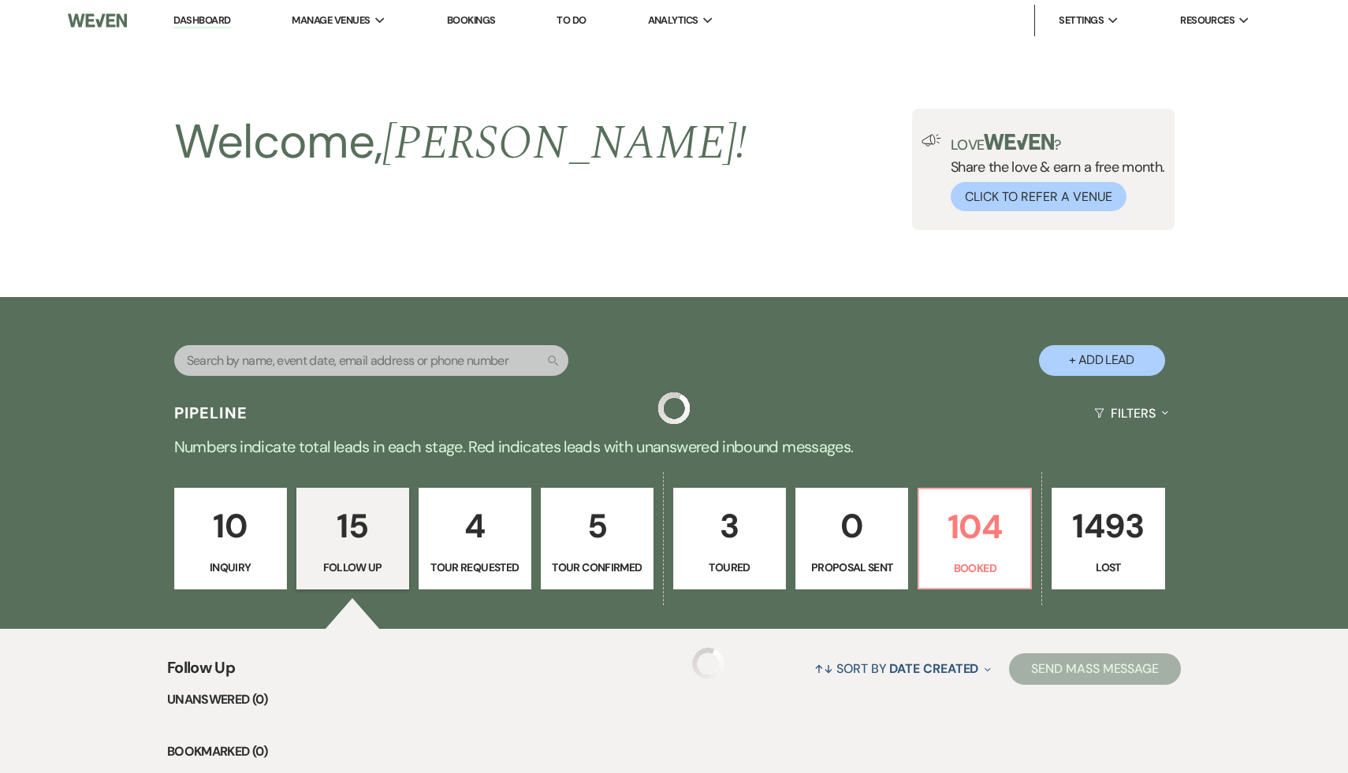
scroll to position [1385, 0]
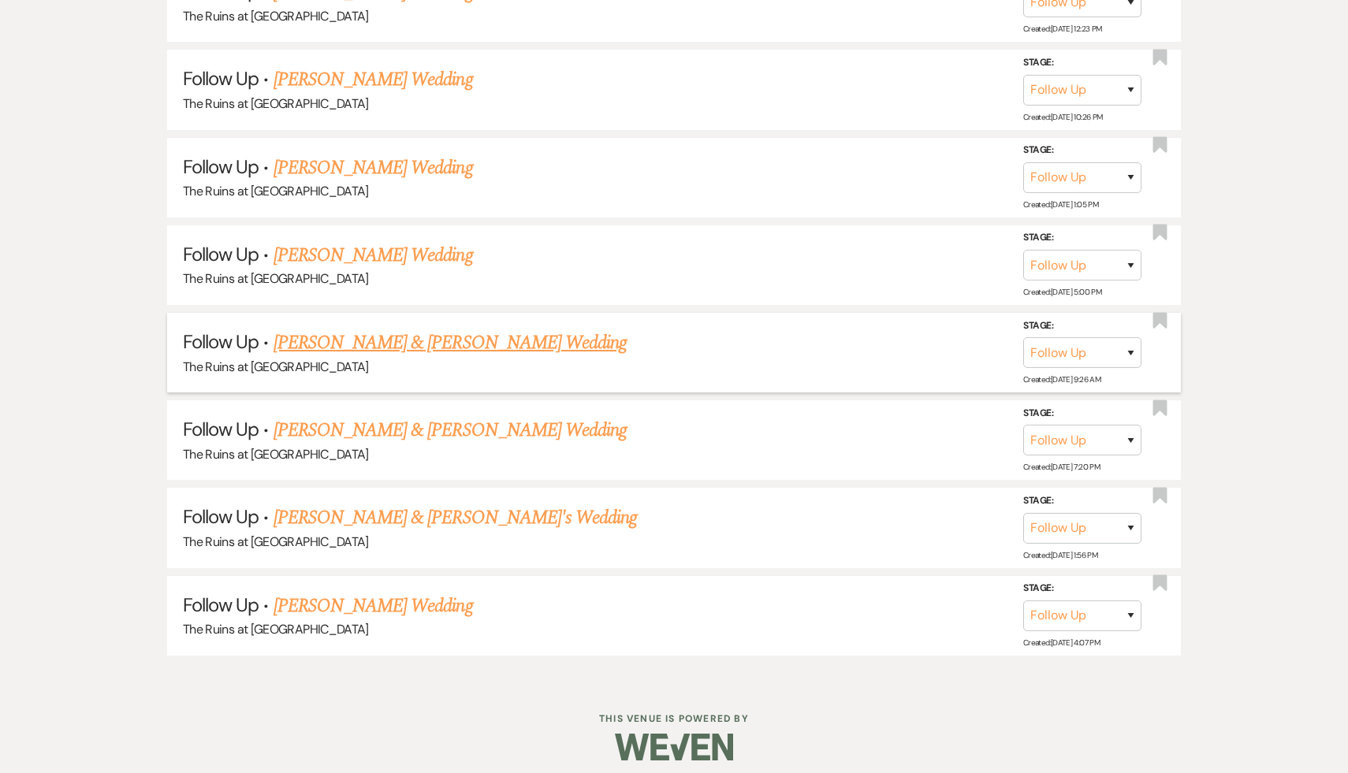
click at [462, 334] on link "Ailish Erickson & Sam Bond's Wedding" at bounding box center [450, 343] width 353 height 28
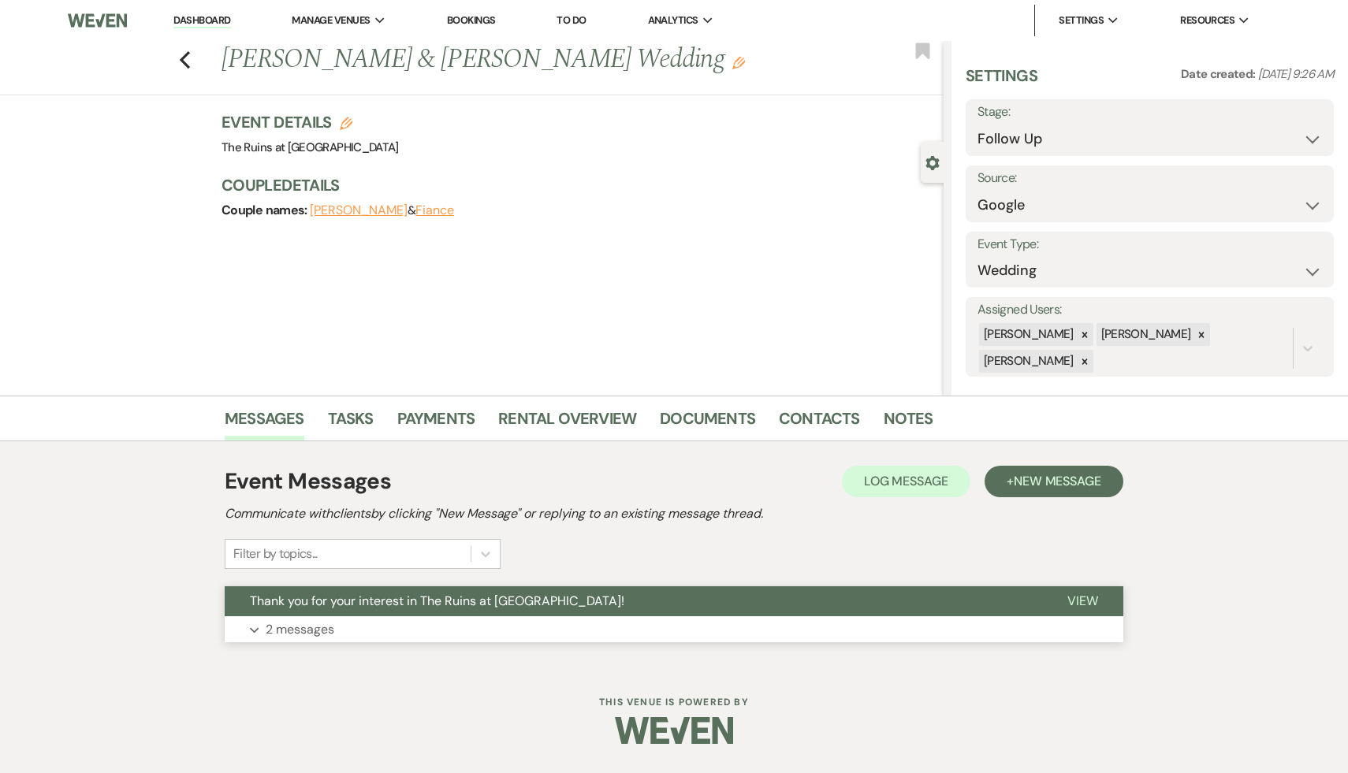
click at [433, 595] on span "Thank you for your interest in The Ruins at [GEOGRAPHIC_DATA]!" at bounding box center [437, 601] width 375 height 17
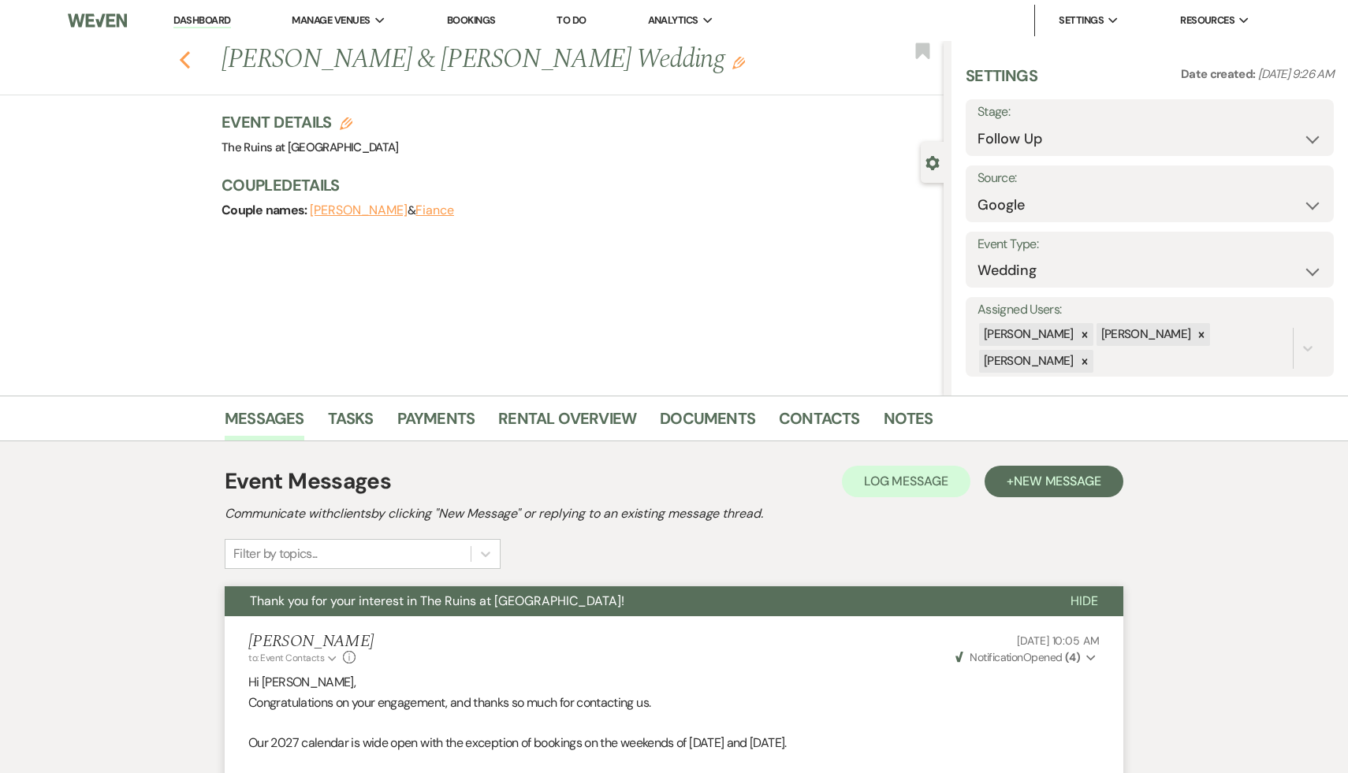
click at [183, 52] on icon "Previous" at bounding box center [185, 59] width 12 height 19
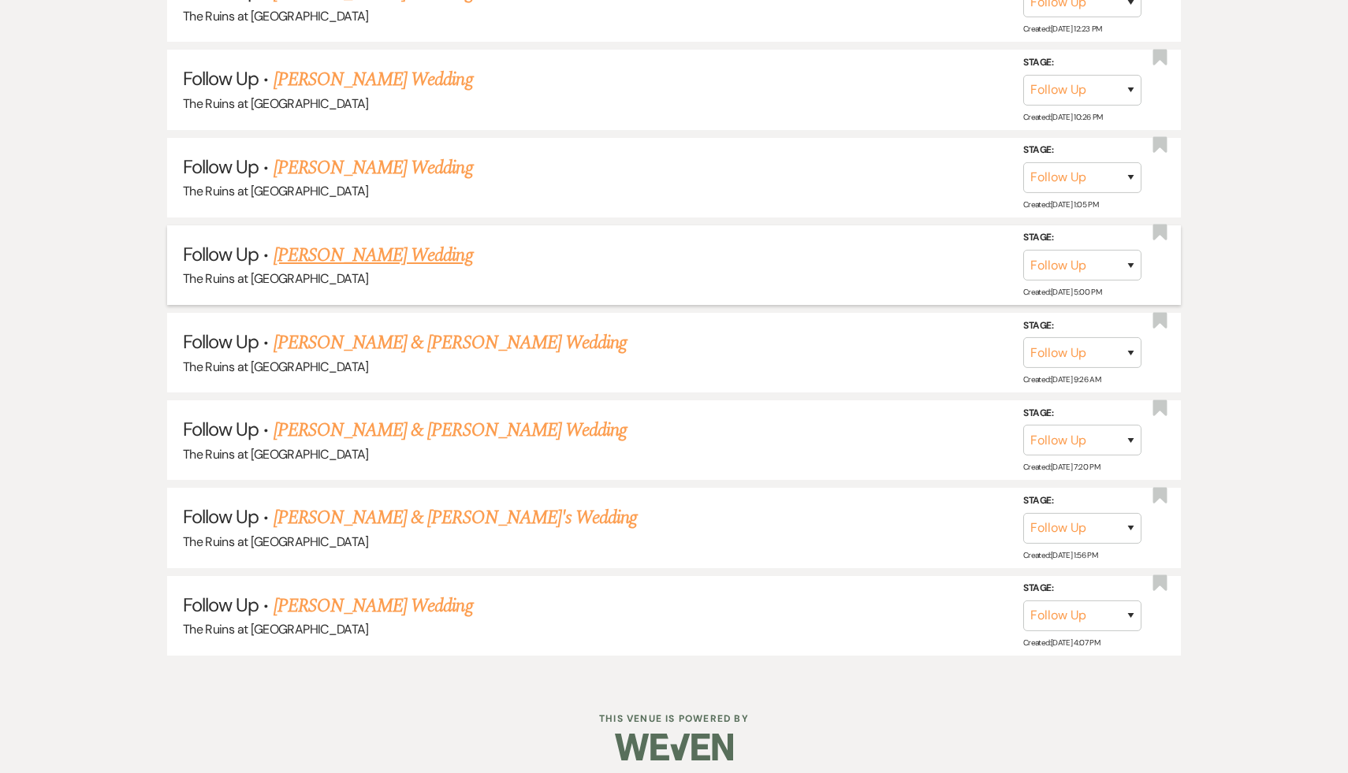
click at [398, 250] on link "Kelly Mason's Wedding" at bounding box center [373, 255] width 199 height 28
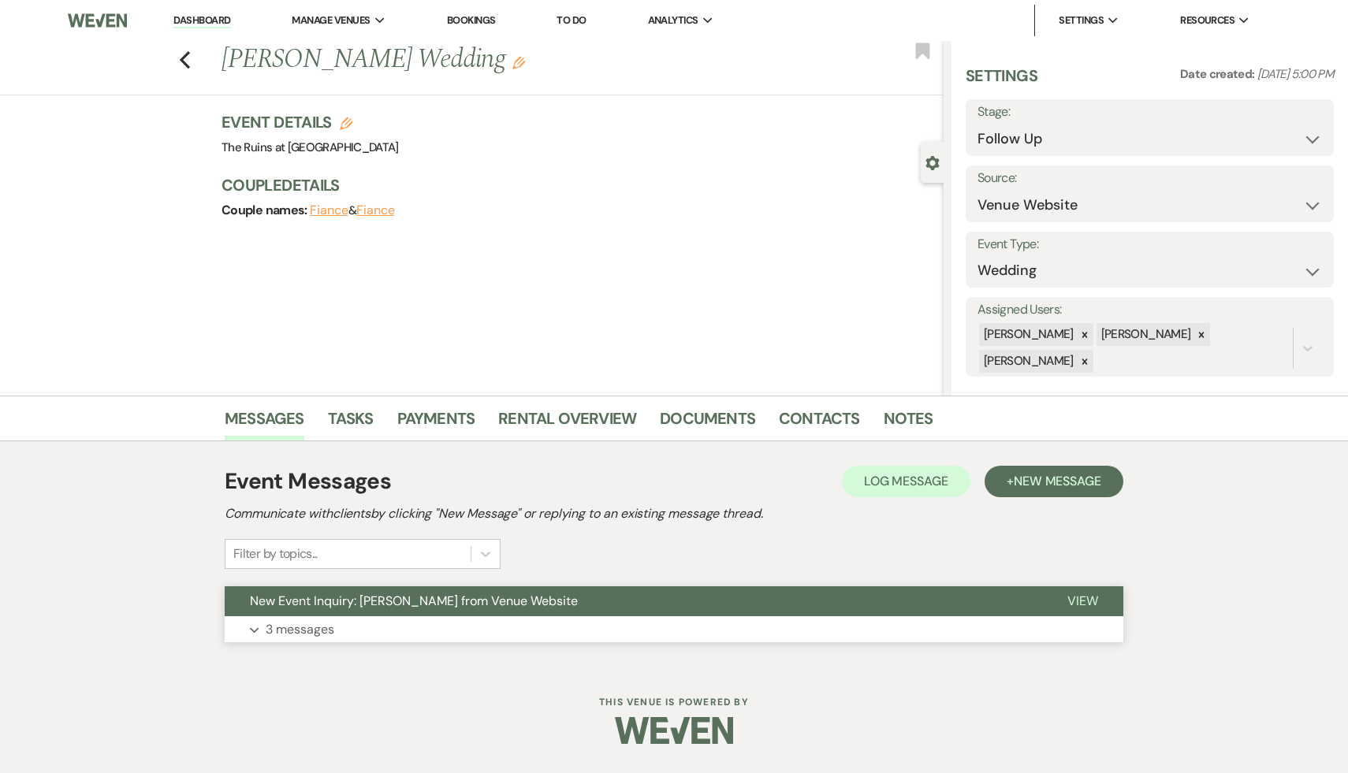
click at [421, 602] on span "New Event Inquiry: Kelly Mason from Venue Website" at bounding box center [414, 601] width 328 height 17
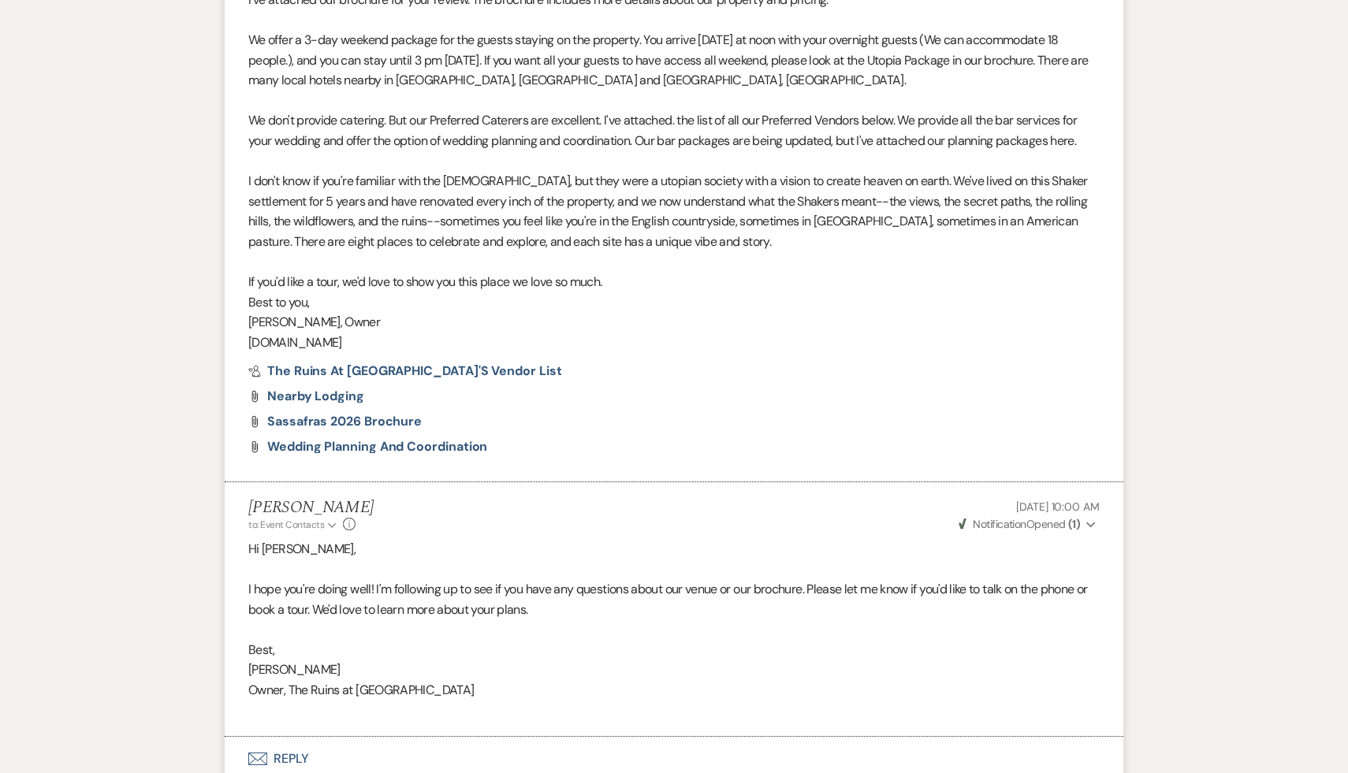
scroll to position [1366, 0]
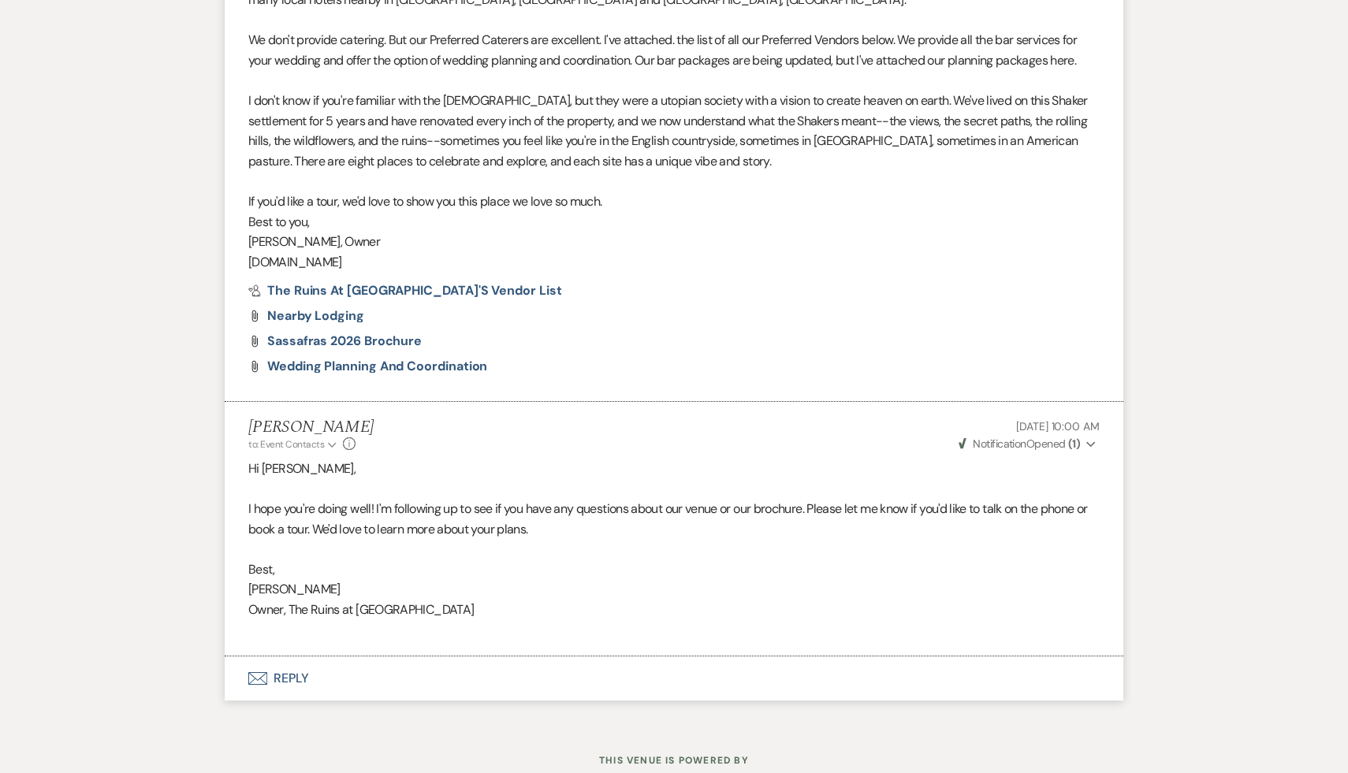
click at [281, 683] on button "Envelope Reply" at bounding box center [674, 679] width 899 height 44
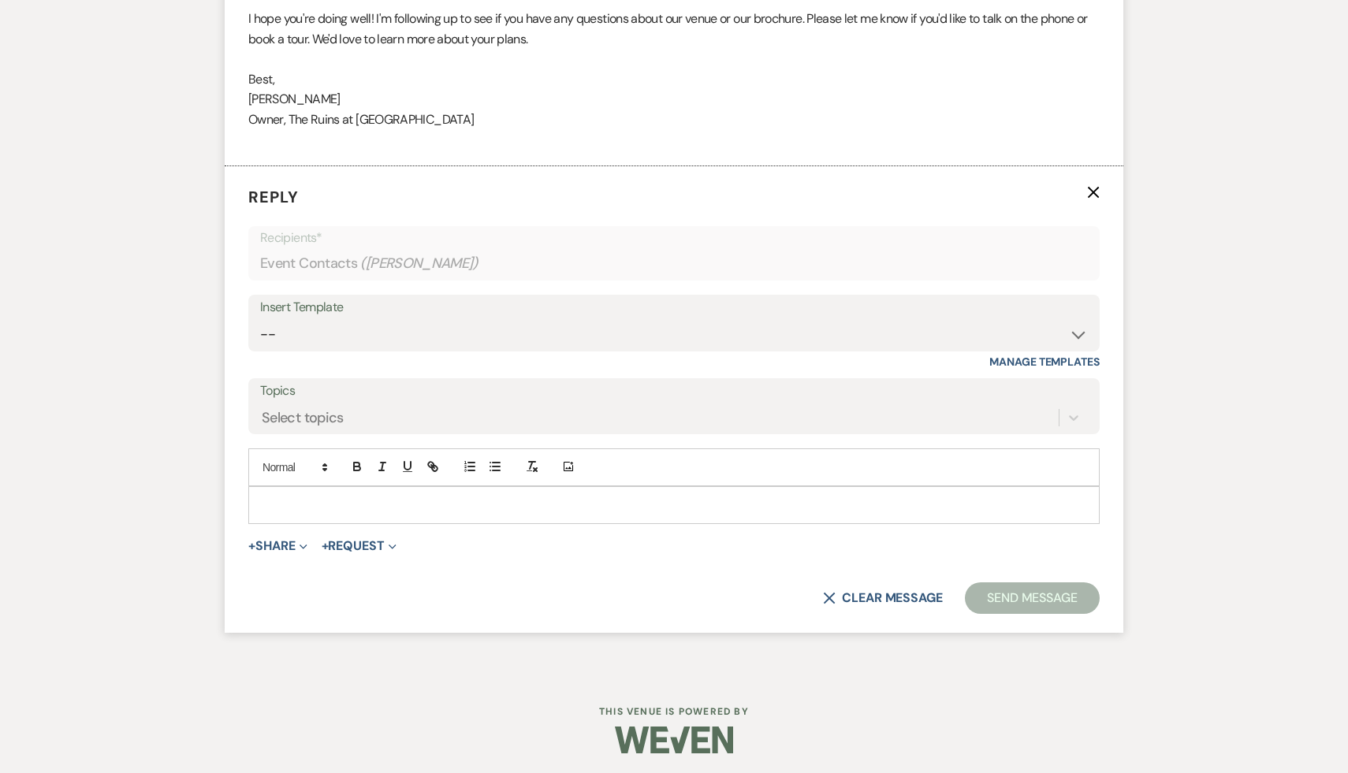
scroll to position [1860, 0]
click at [669, 331] on select "-- Weven Planning Portal Introduction (Booked Events) Initial Inquiry Response …" at bounding box center [674, 331] width 828 height 31
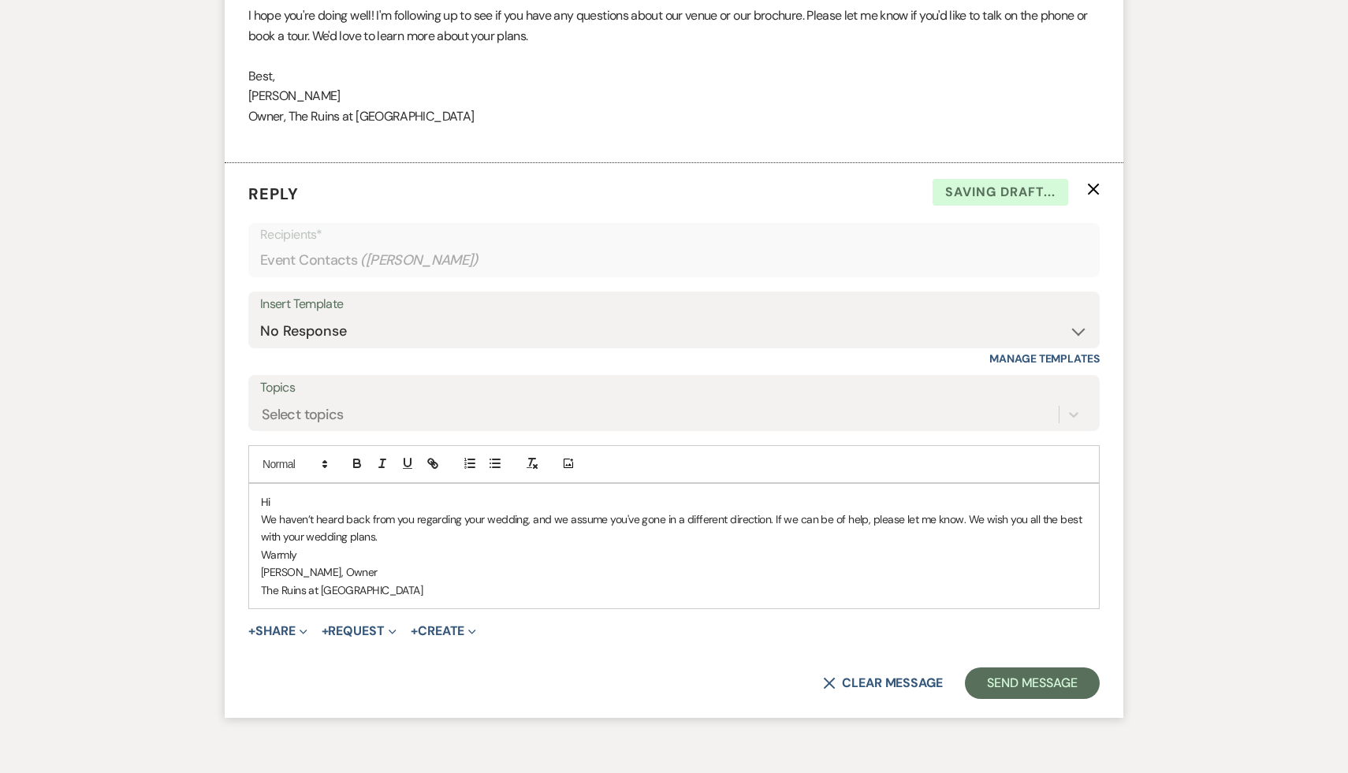
click at [304, 498] on p "Hi" at bounding box center [674, 502] width 826 height 17
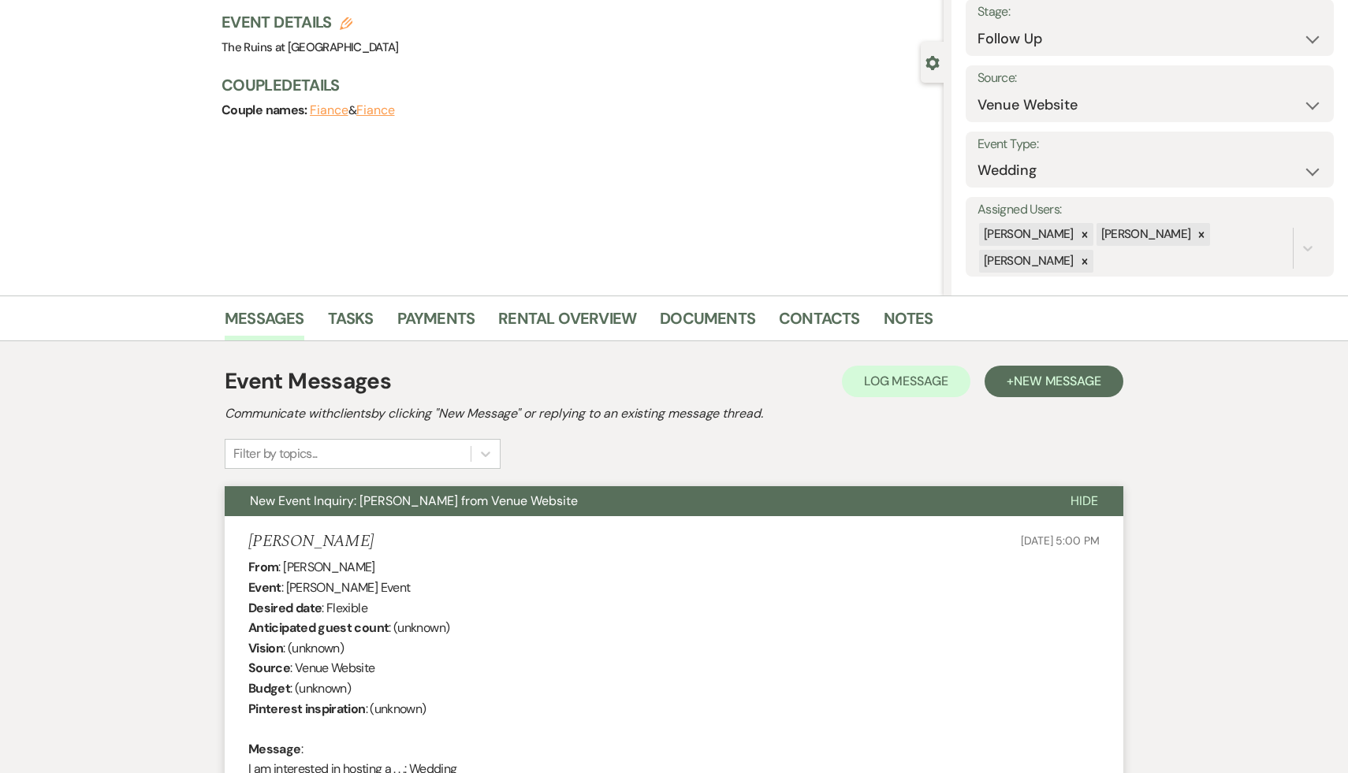
scroll to position [0, 0]
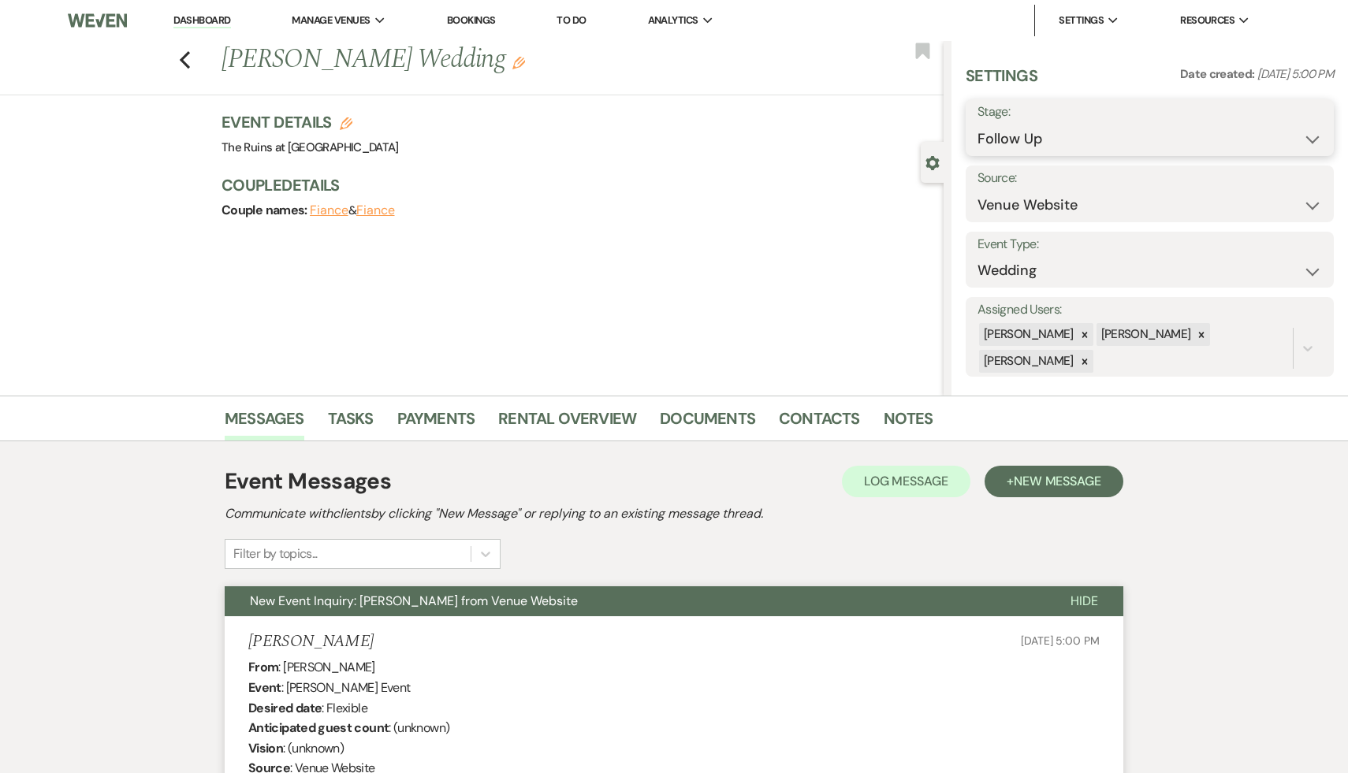
click at [669, 136] on select "Inquiry Follow Up Tour Requested Tour Confirmed Toured Proposal Sent Booked Lost" at bounding box center [1150, 139] width 345 height 31
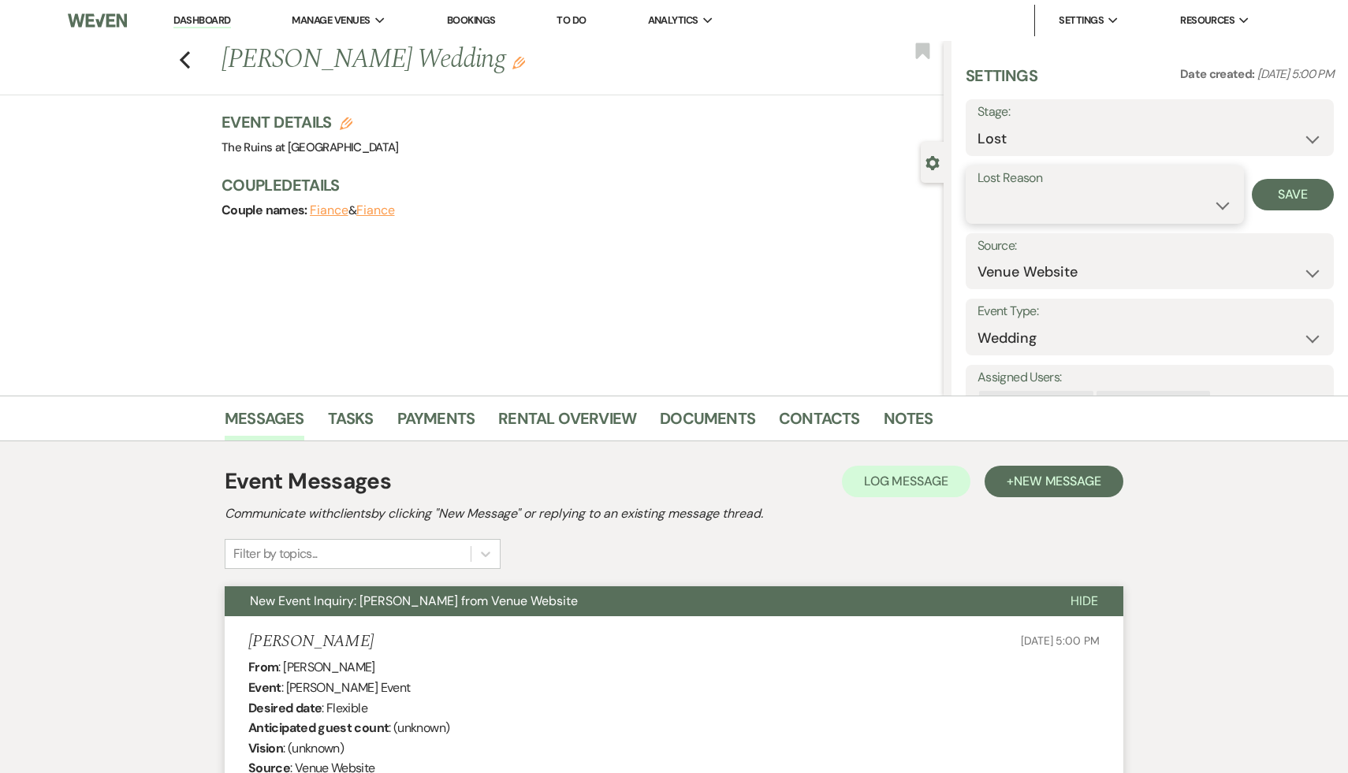
click at [669, 203] on select "Booked Elsewhere Budget Date Unavailable No Response Not a Good Match Capacity …" at bounding box center [1105, 205] width 255 height 31
click at [669, 183] on button "Save" at bounding box center [1293, 195] width 82 height 32
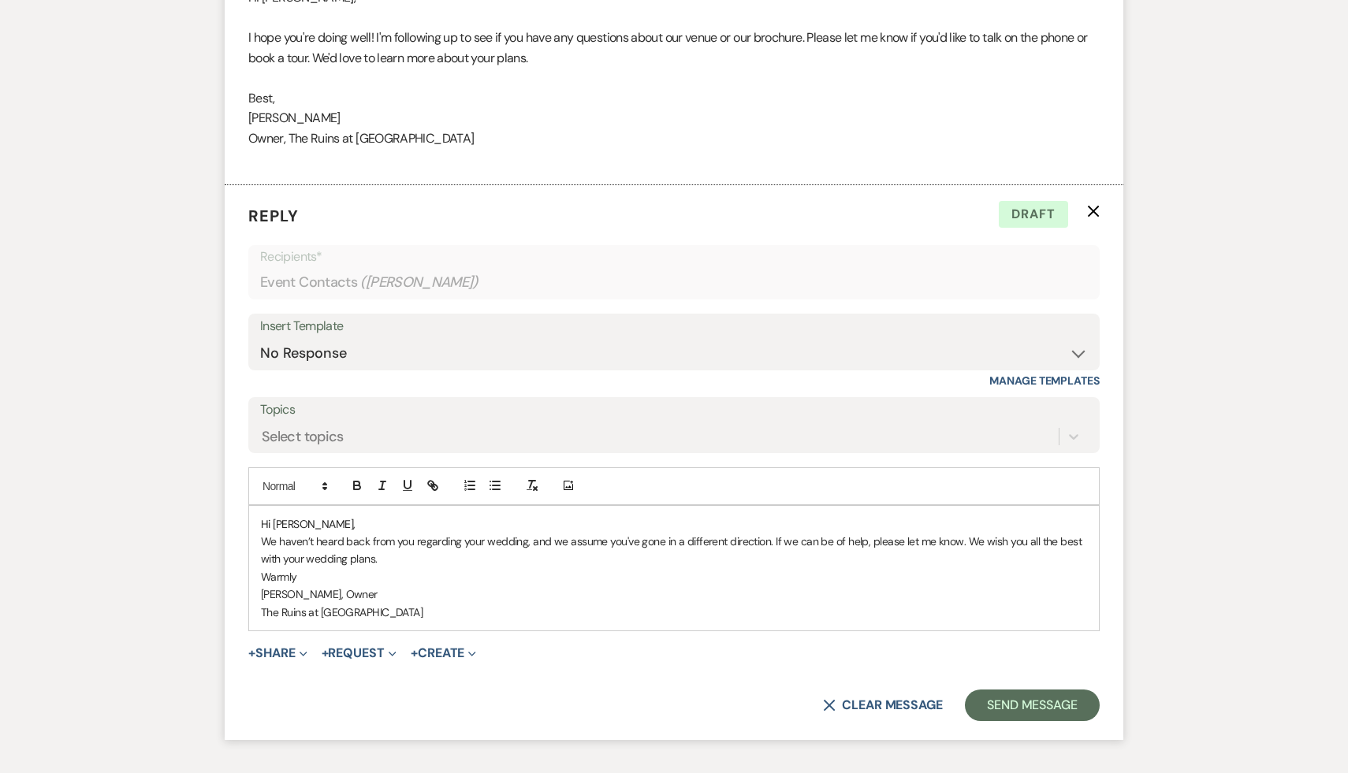
scroll to position [1914, 0]
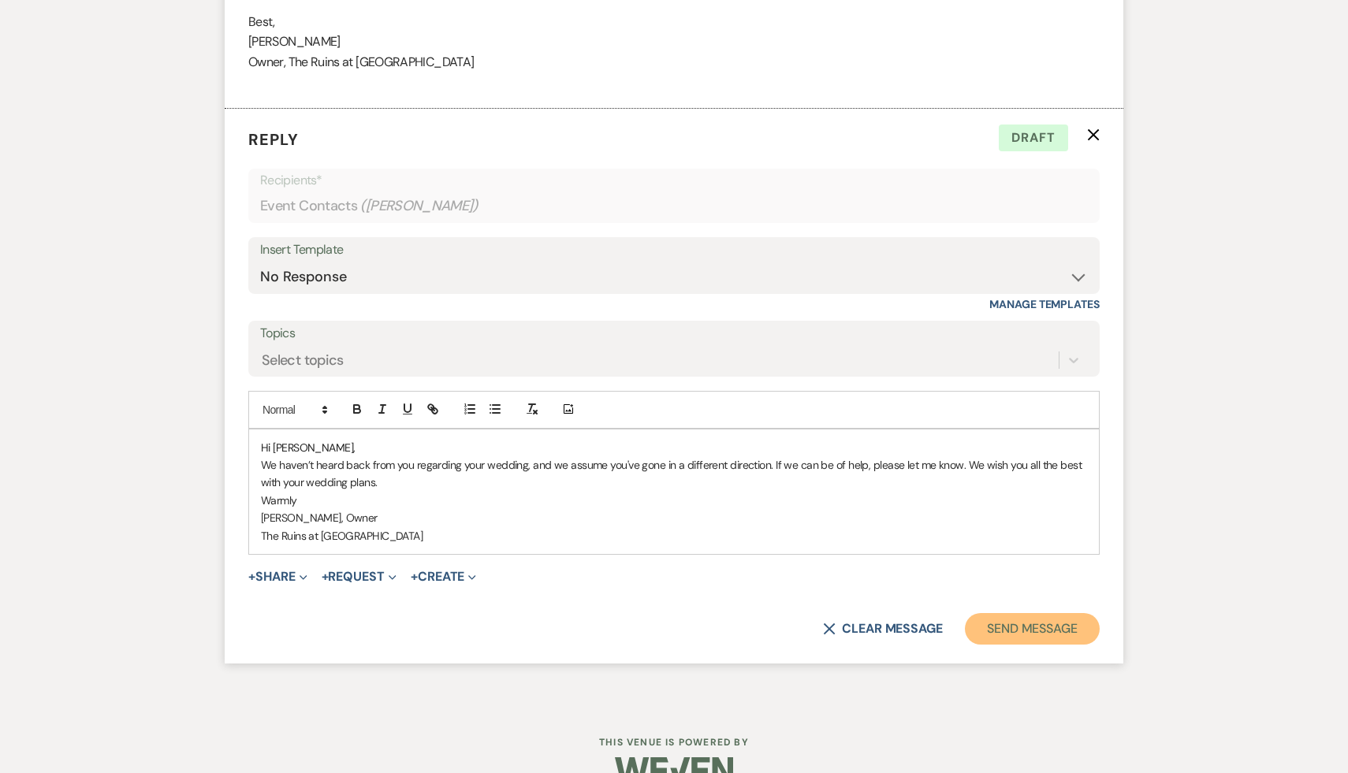
click at [669, 625] on button "Send Message" at bounding box center [1032, 629] width 135 height 32
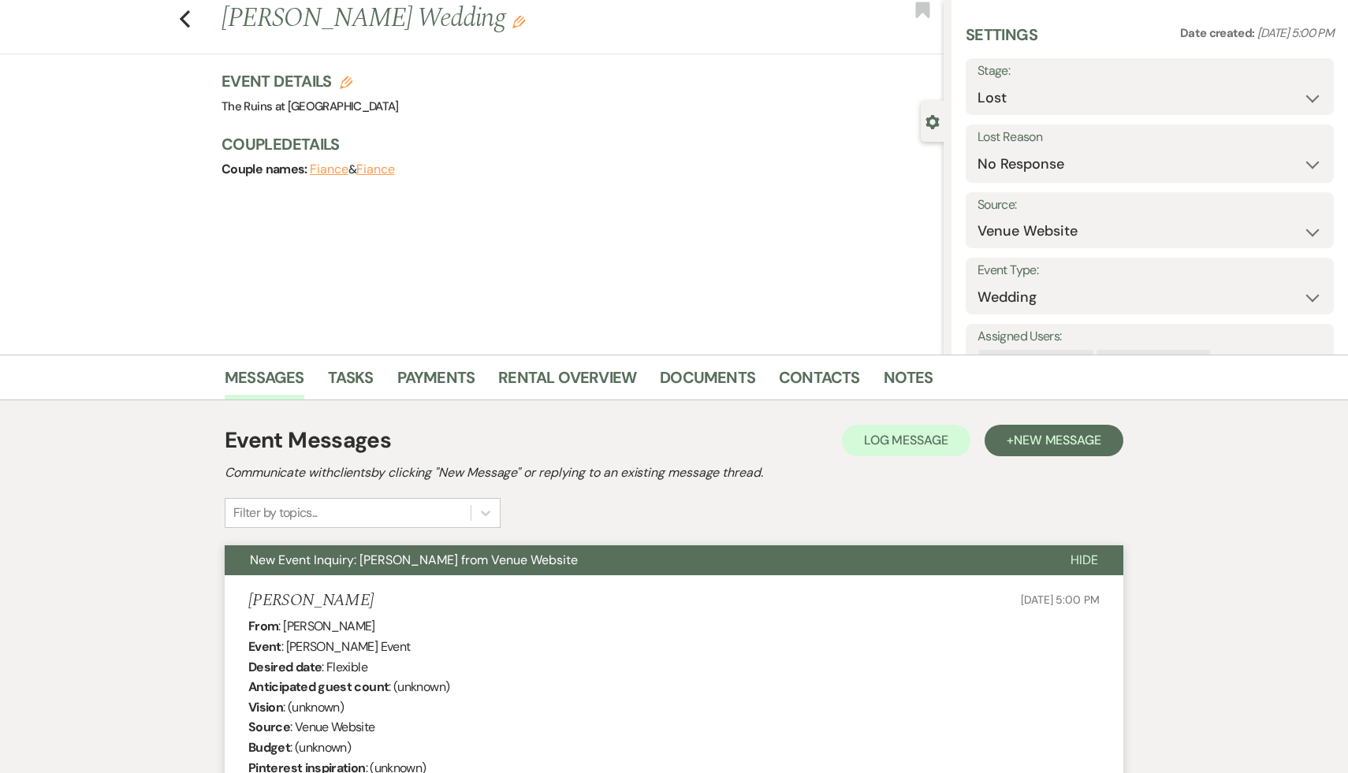
scroll to position [0, 0]
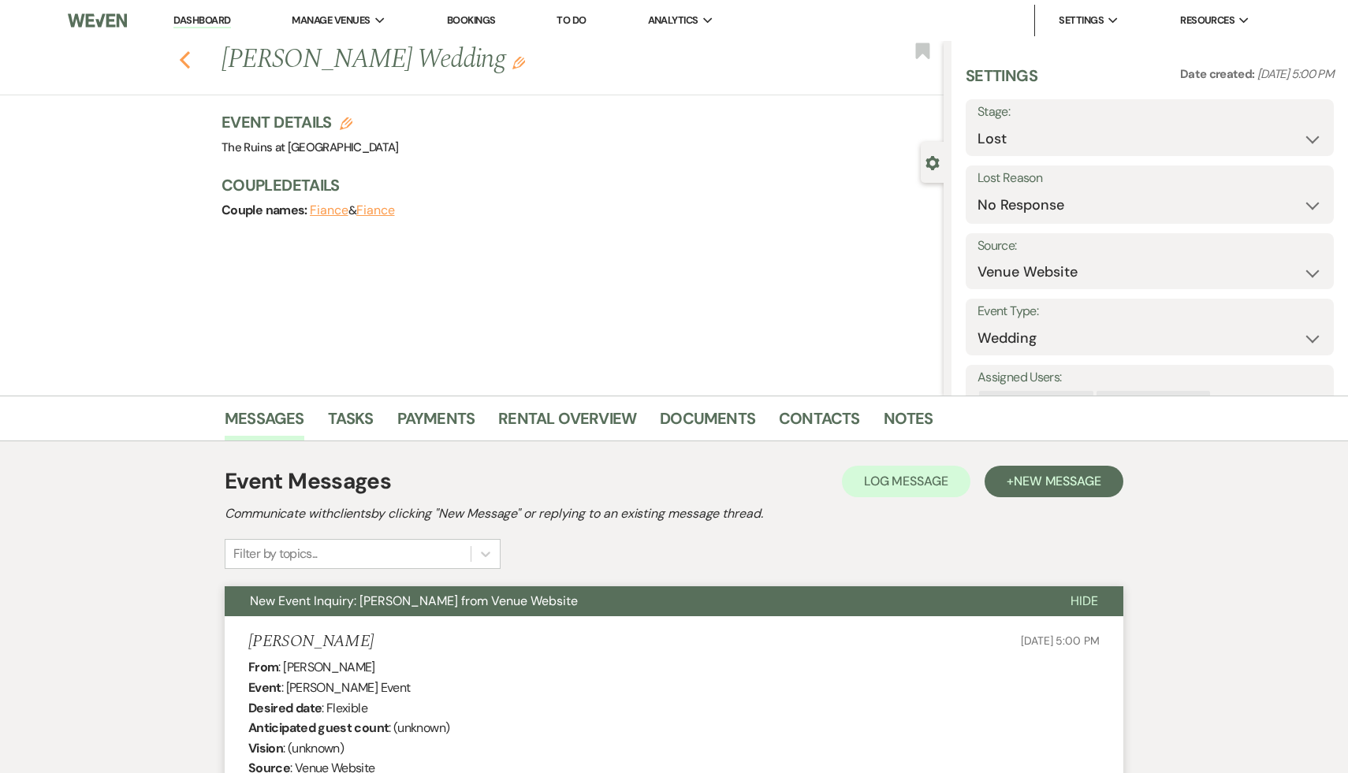
click at [185, 55] on use "button" at bounding box center [185, 59] width 10 height 17
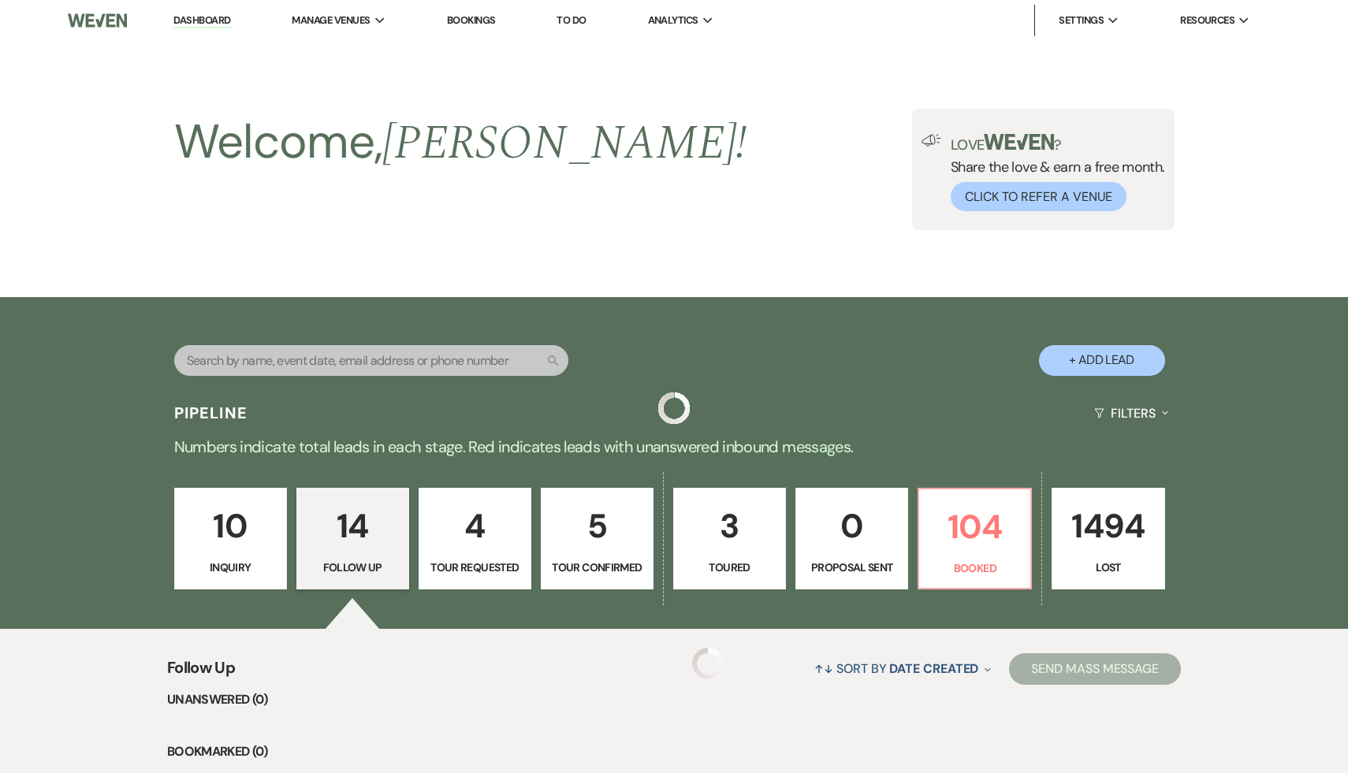
scroll to position [1299, 0]
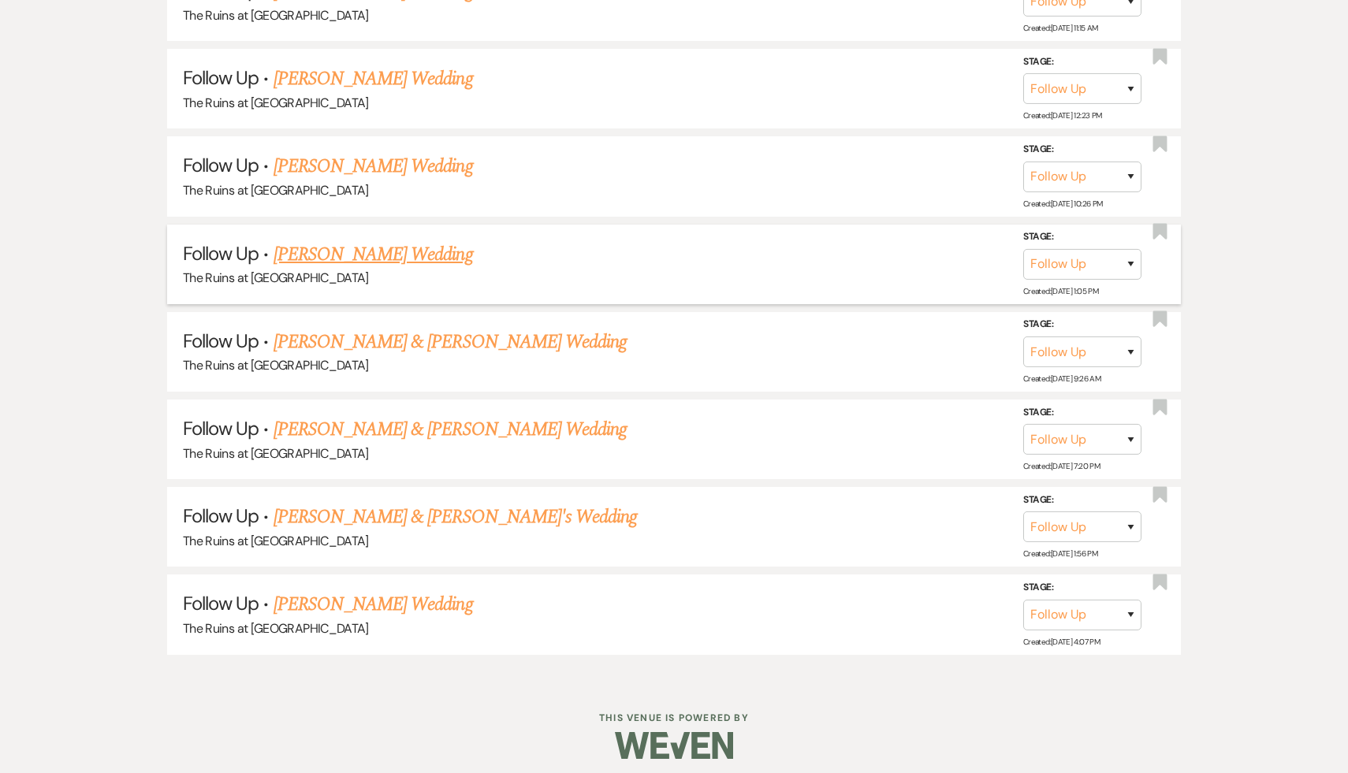
click at [372, 252] on link "Darby Covert's Wedding" at bounding box center [373, 254] width 199 height 28
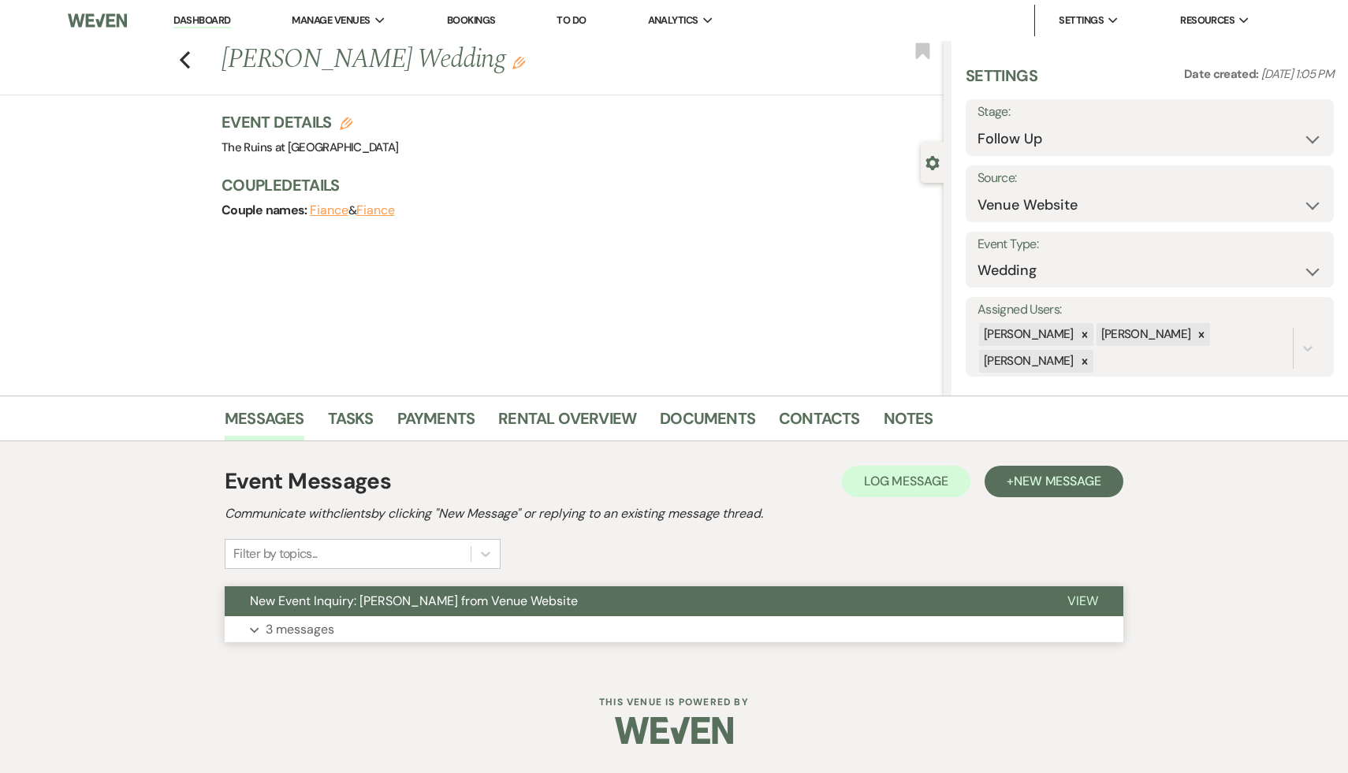
click at [356, 605] on span "New Event Inquiry: Darby Covert from Venue Website" at bounding box center [414, 601] width 328 height 17
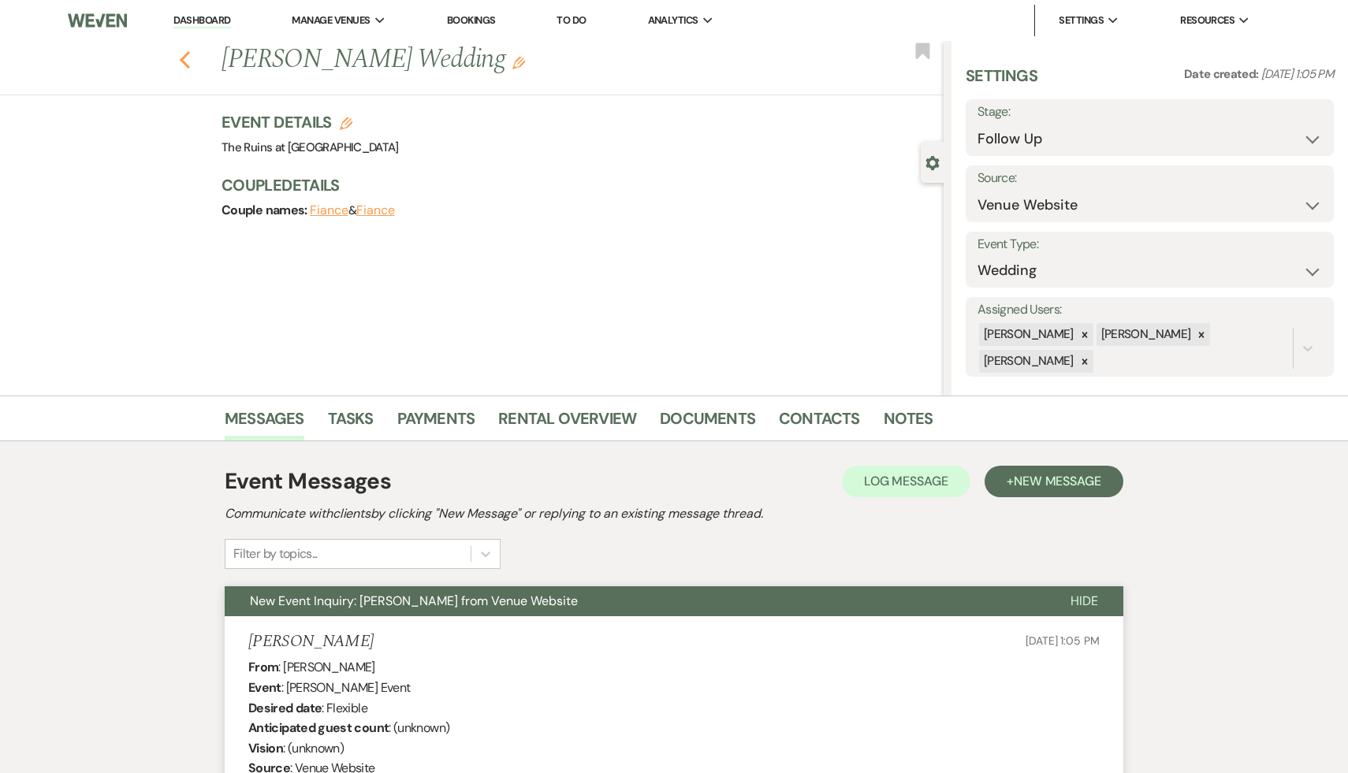
click at [180, 55] on icon "Previous" at bounding box center [185, 59] width 12 height 19
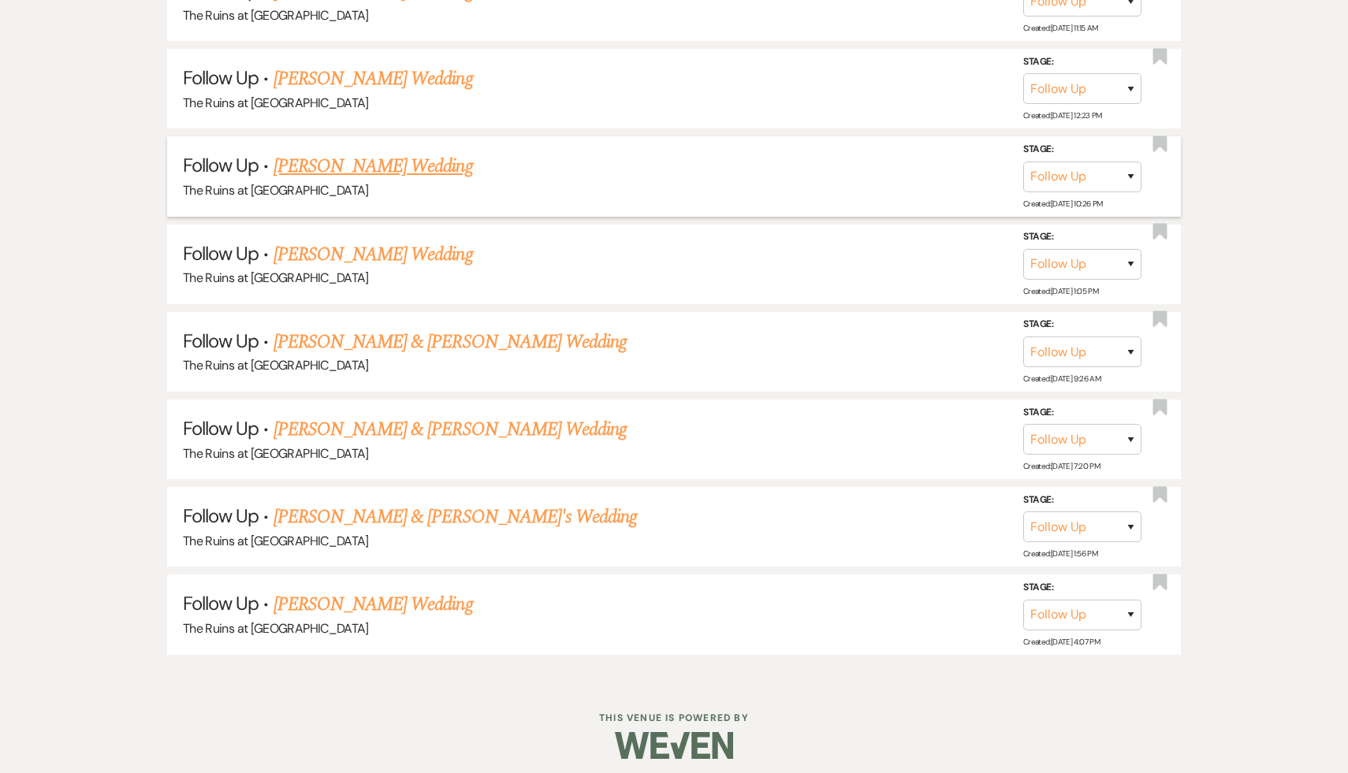
click at [371, 161] on link "Mally Corrigan's Wedding" at bounding box center [373, 166] width 199 height 28
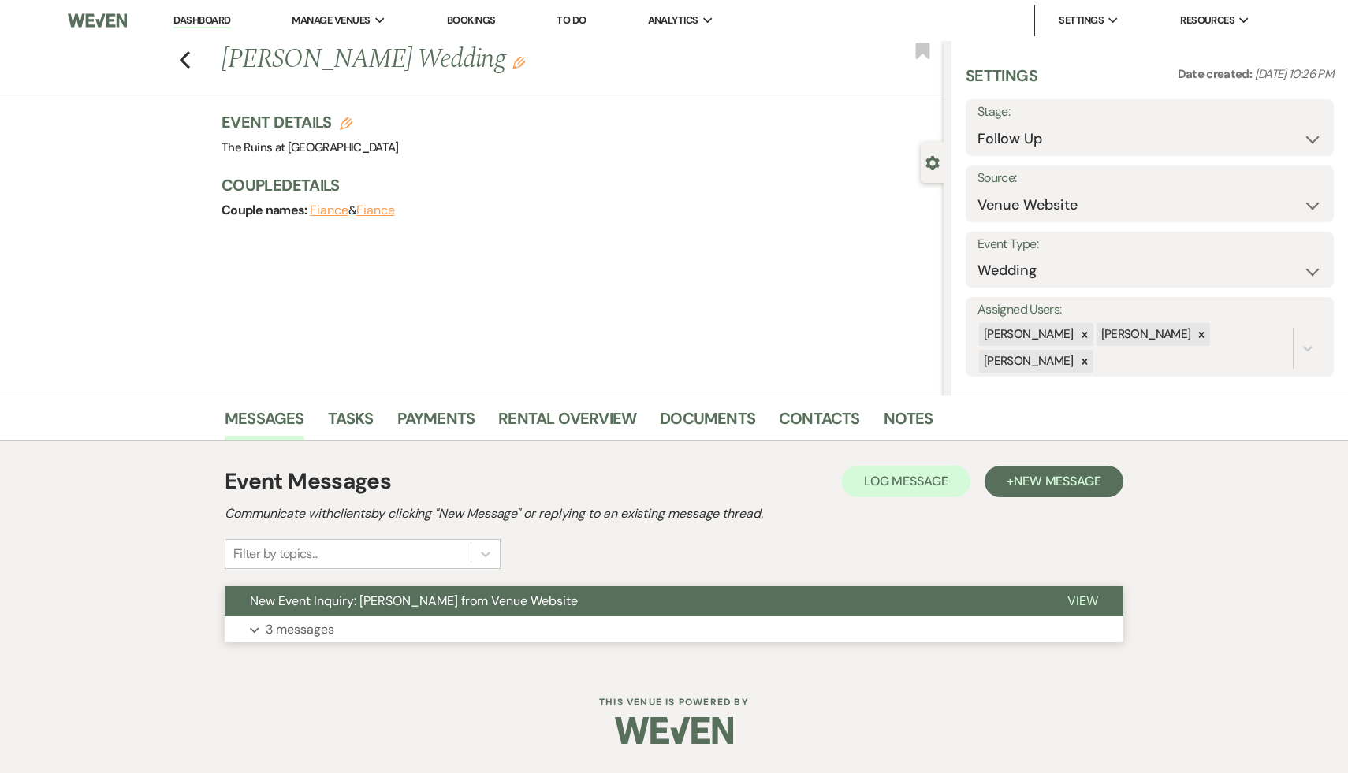
click at [445, 602] on span "New Event Inquiry: Mally Corrigan from Venue Website" at bounding box center [414, 601] width 328 height 17
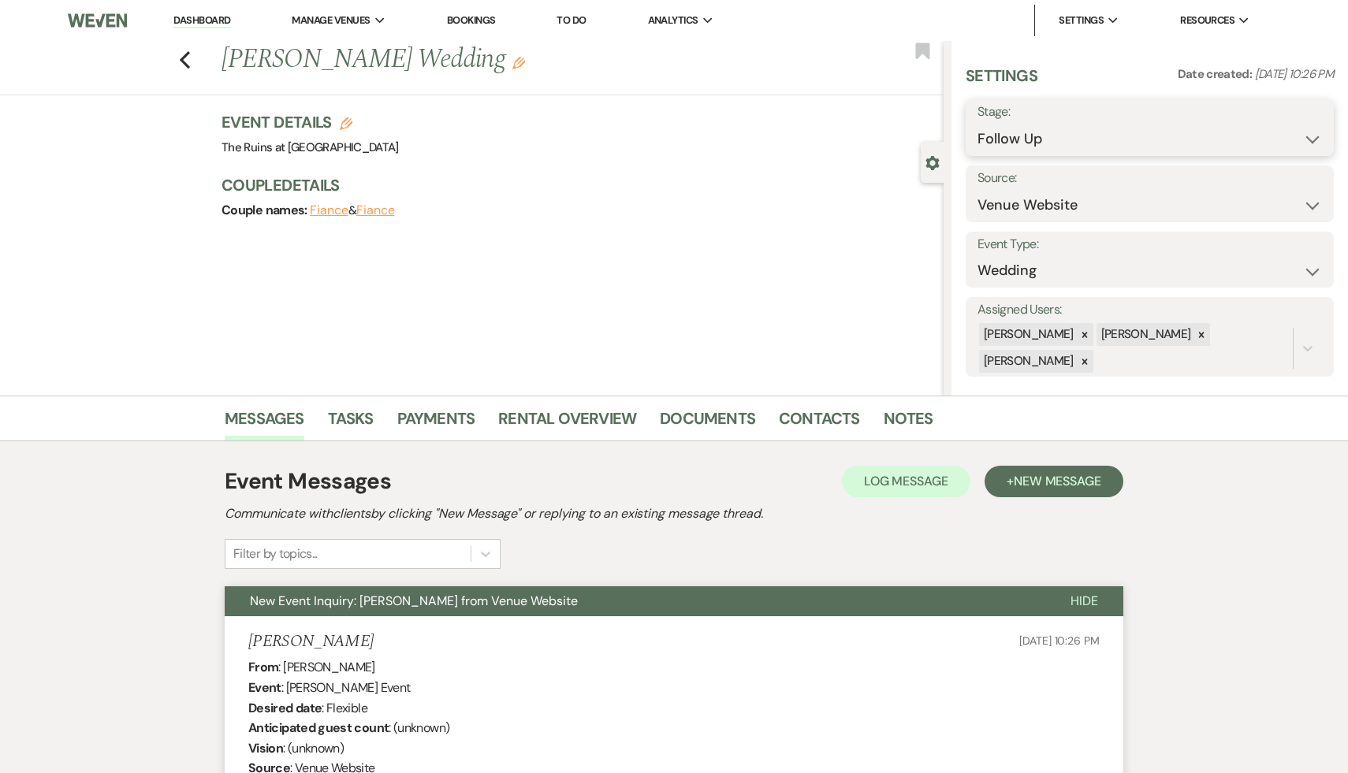
click at [669, 132] on select "Inquiry Follow Up Tour Requested Tour Confirmed Toured Proposal Sent Booked Lost" at bounding box center [1150, 139] width 345 height 31
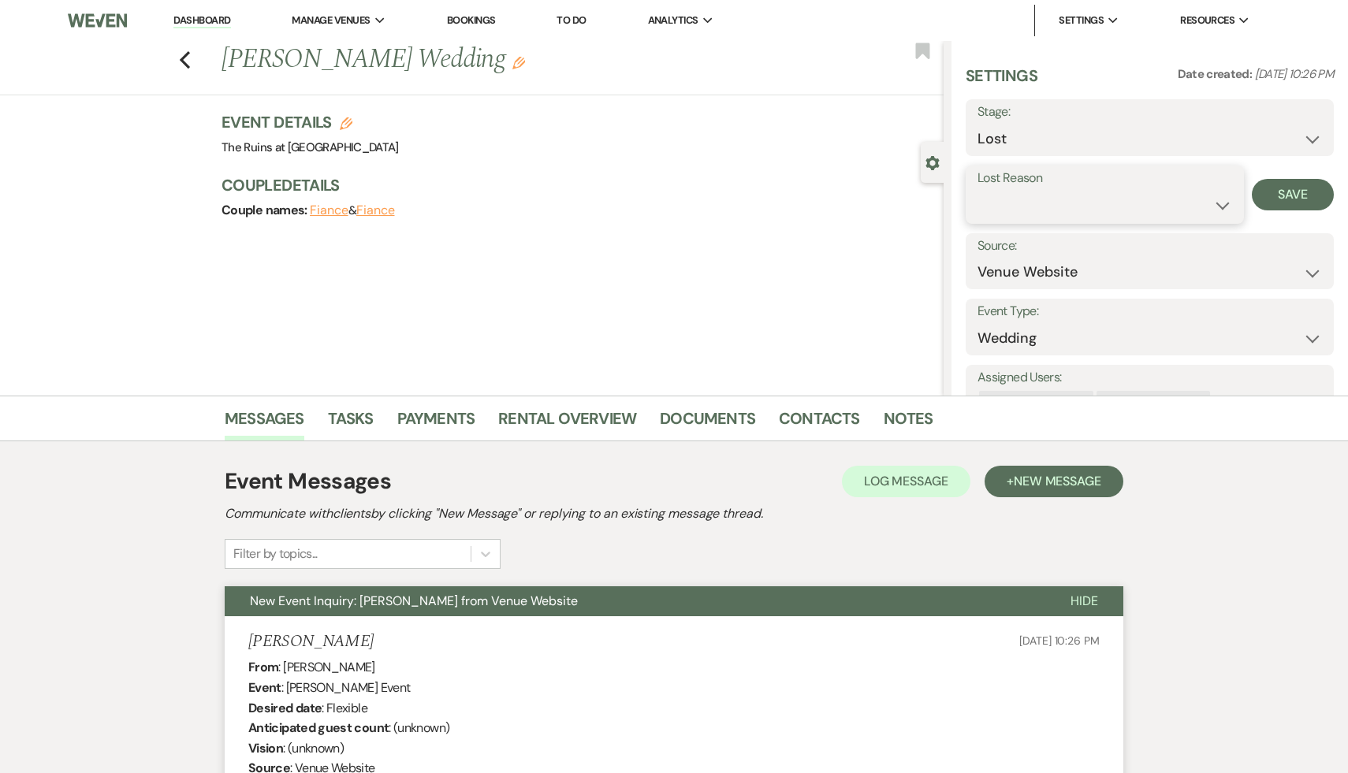
click at [669, 199] on select "Booked Elsewhere Budget Date Unavailable No Response Not a Good Match Capacity …" at bounding box center [1105, 205] width 255 height 31
click at [669, 194] on button "Save" at bounding box center [1293, 195] width 82 height 32
click at [183, 58] on use "button" at bounding box center [185, 59] width 10 height 17
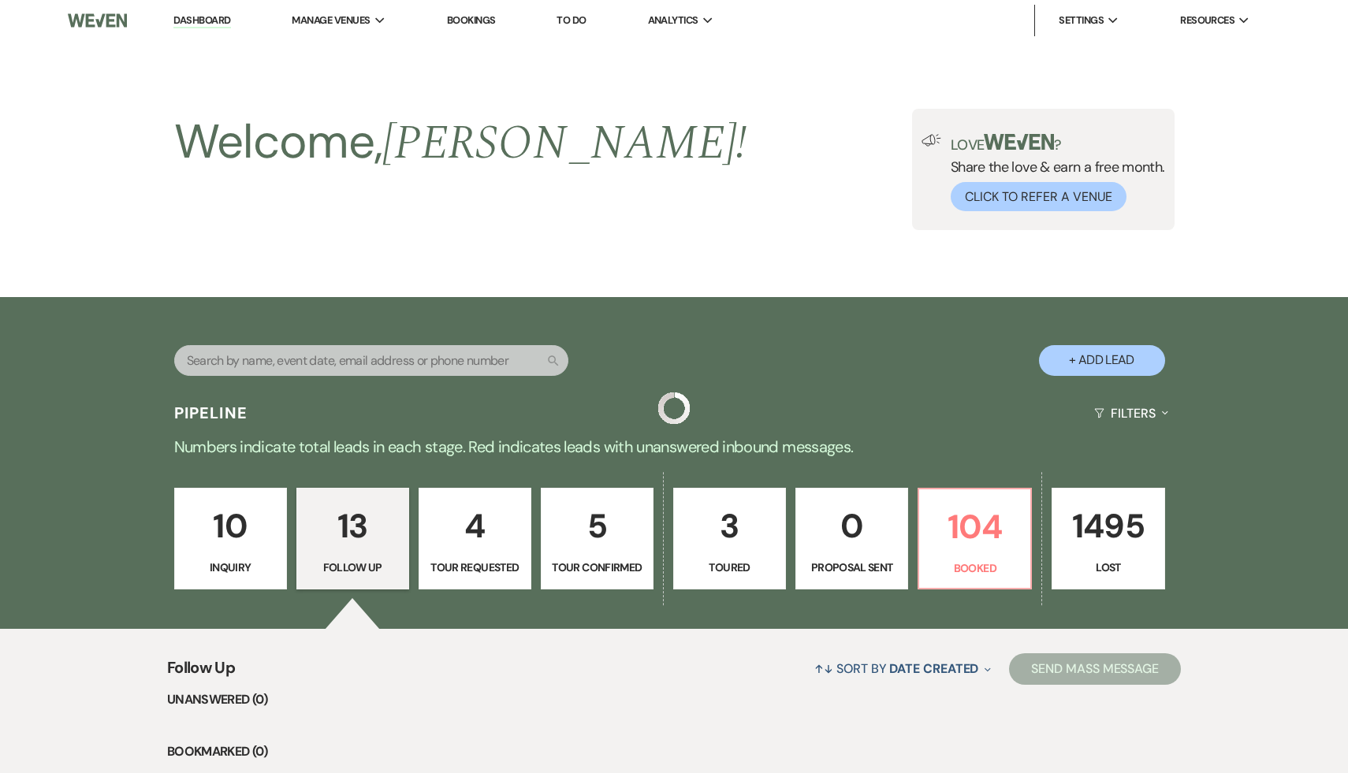
scroll to position [1211, 0]
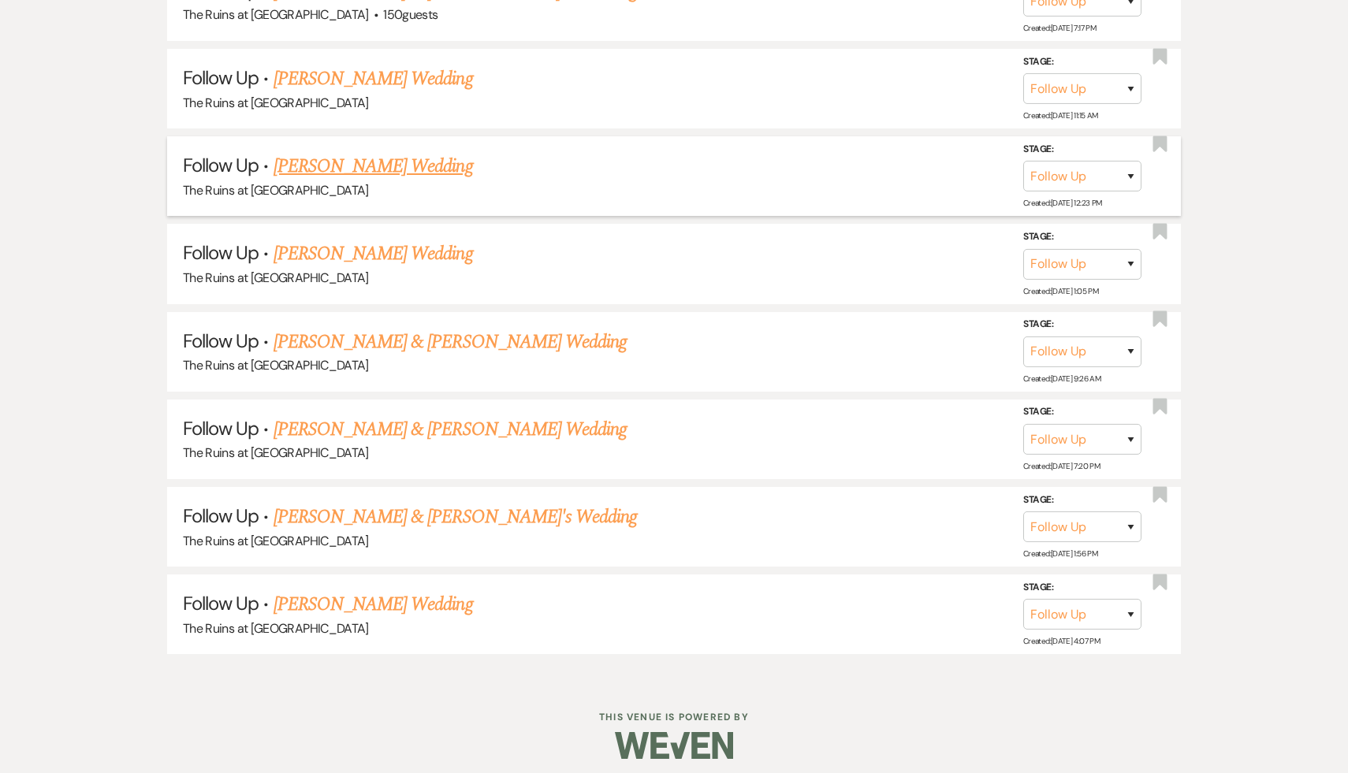
click at [401, 154] on link "Danielle Grossman's Wedding" at bounding box center [373, 166] width 199 height 28
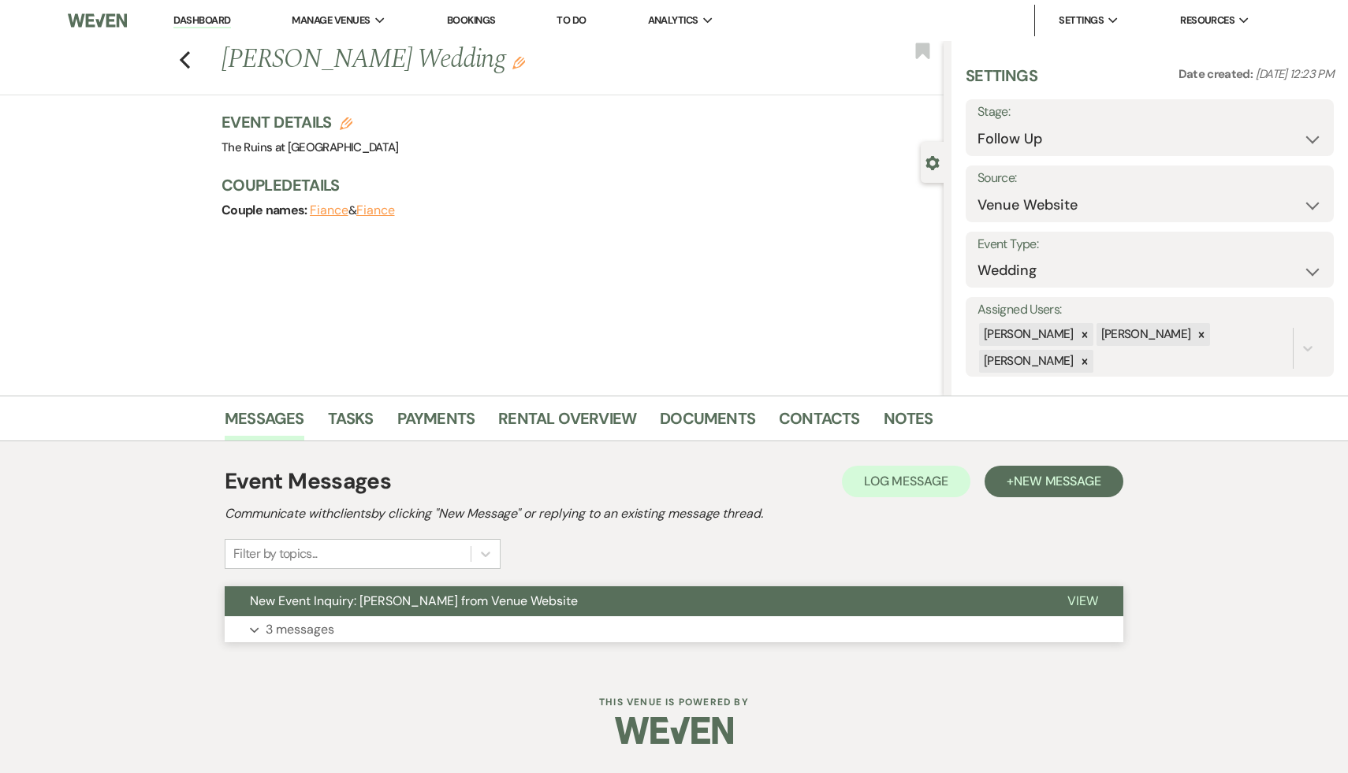
click at [388, 594] on span "New Event Inquiry: Danielle Grossman from Venue Website" at bounding box center [414, 601] width 328 height 17
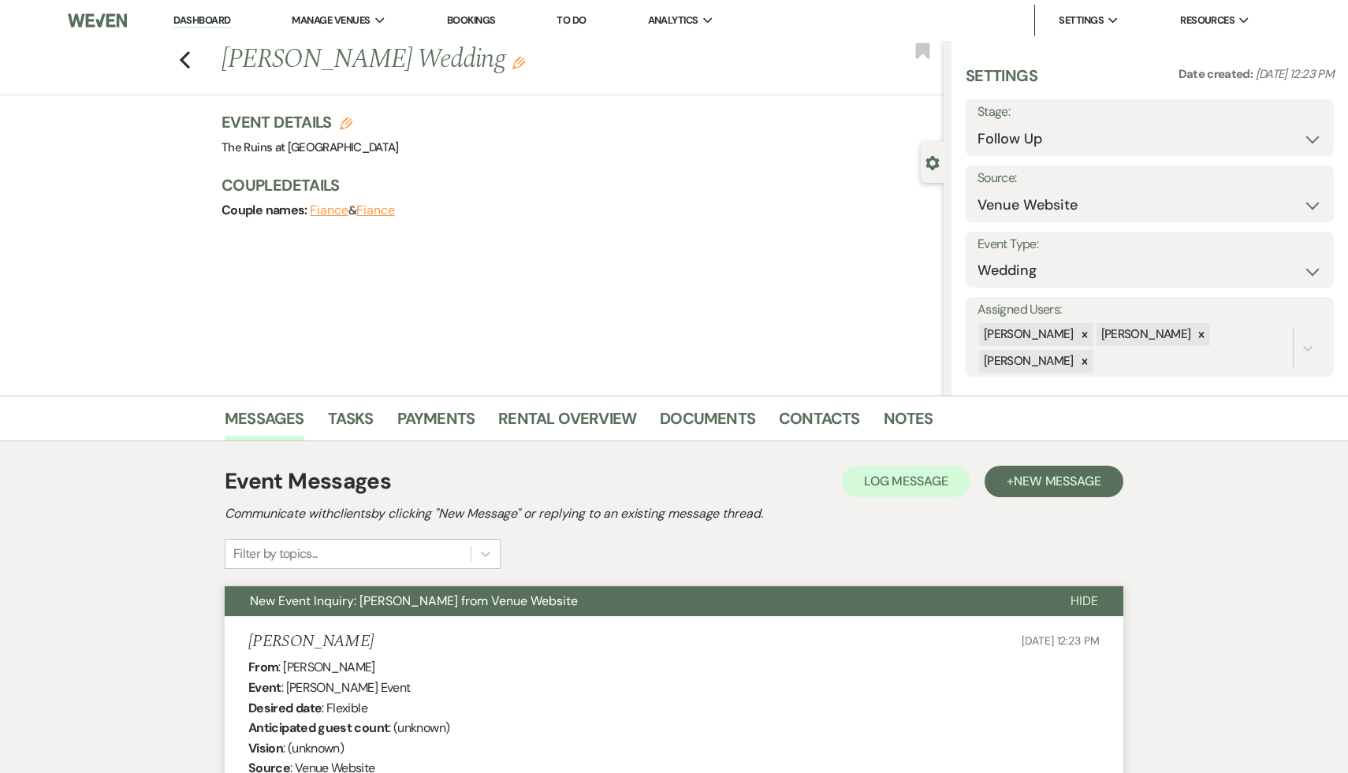
click at [178, 55] on div "Previous Danielle Grossman's Wedding Edit Bookmark" at bounding box center [468, 68] width 952 height 54
click at [181, 62] on icon "Previous" at bounding box center [185, 59] width 12 height 19
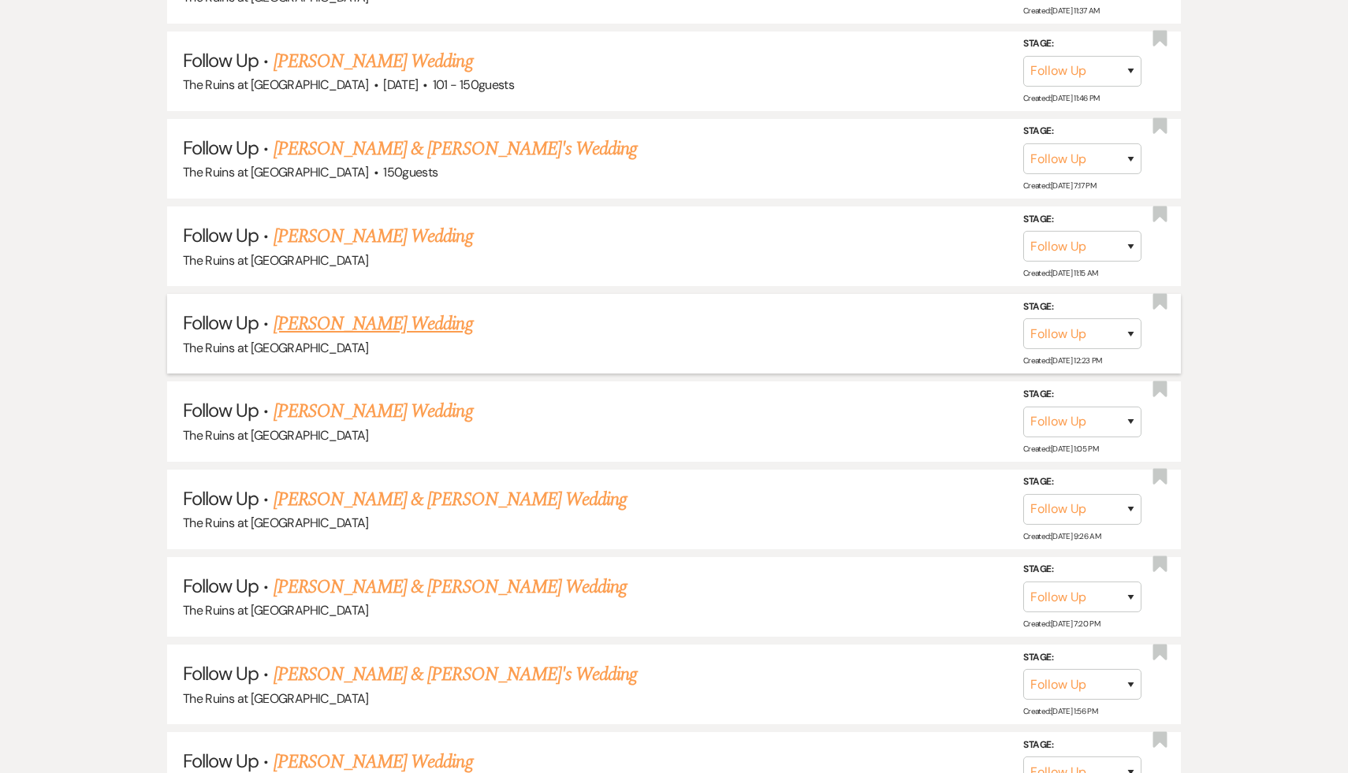
scroll to position [1050, 0]
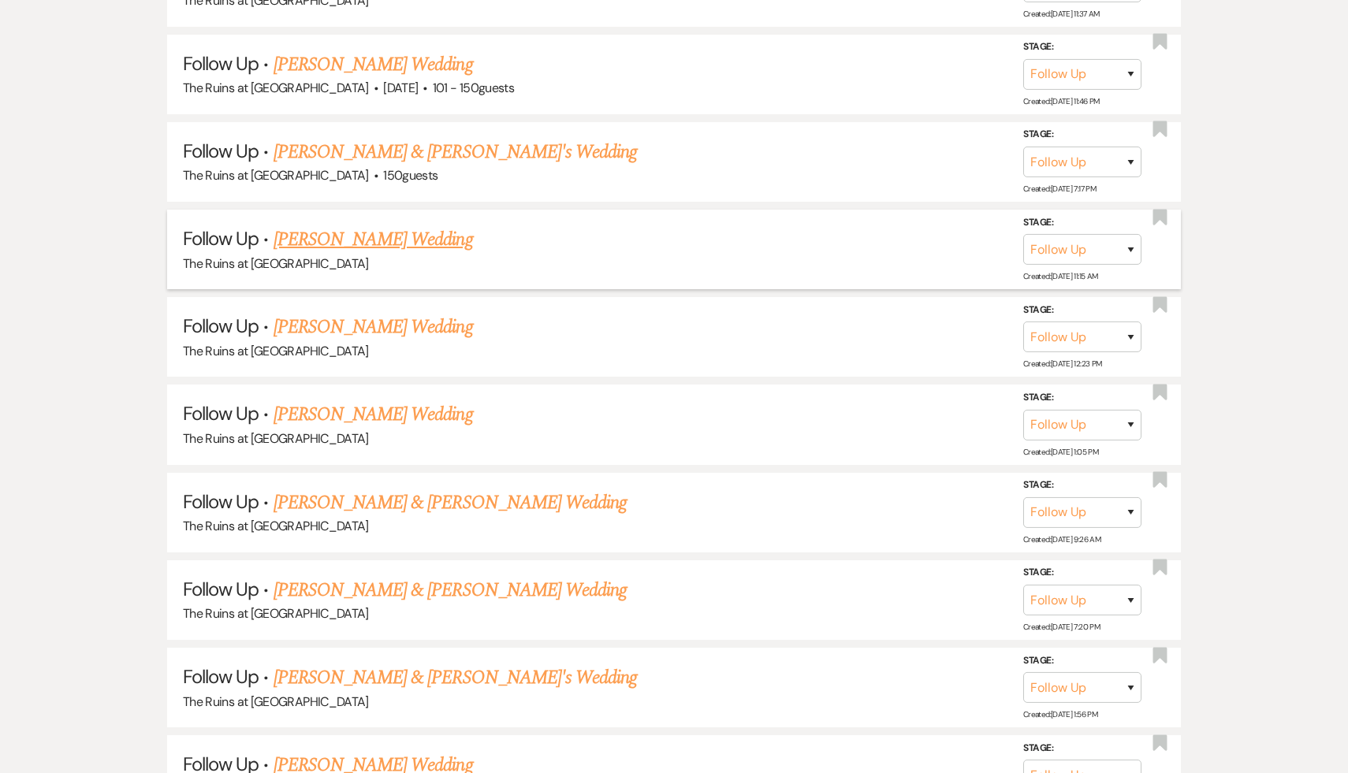
click at [374, 239] on link "Debbie Blum's Wedding" at bounding box center [373, 240] width 199 height 28
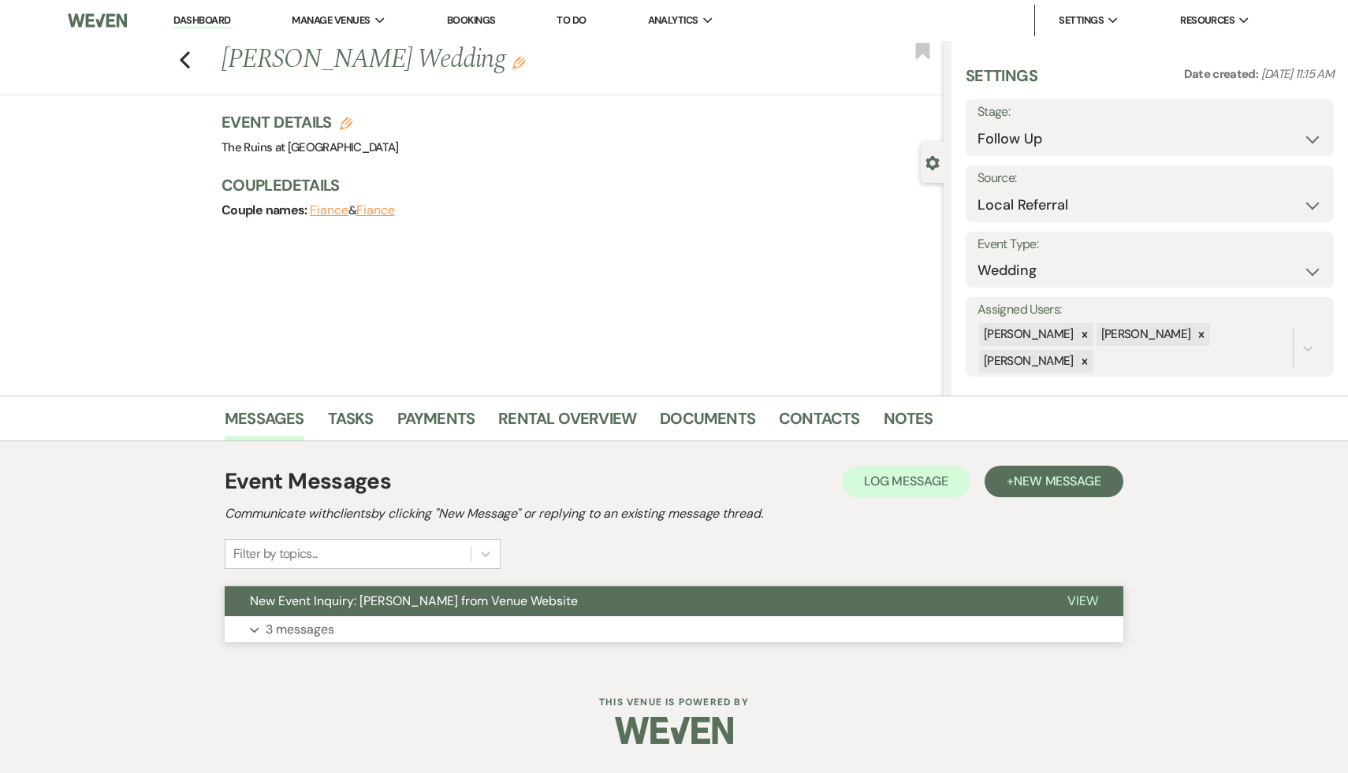
click at [414, 596] on span "New Event Inquiry: Debbie Blum from Venue Website" at bounding box center [414, 601] width 328 height 17
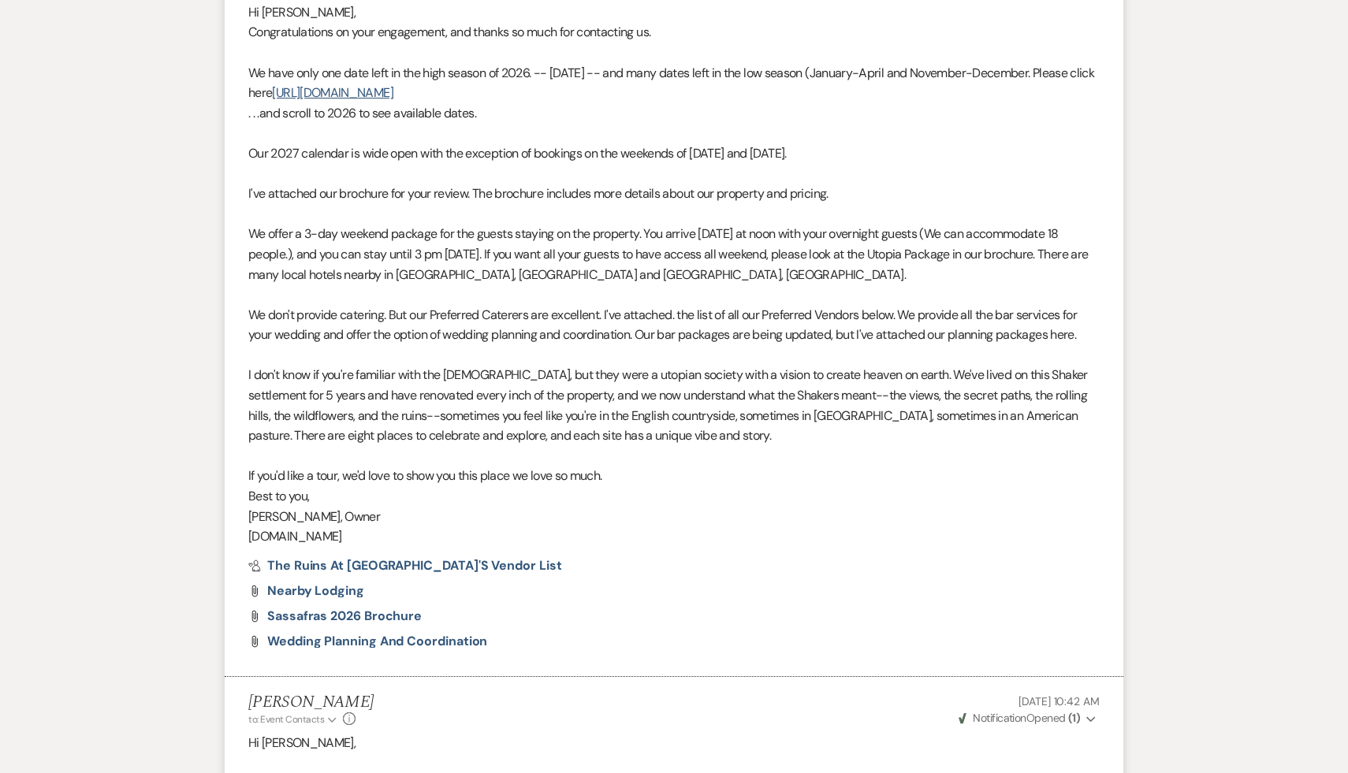
scroll to position [1461, 0]
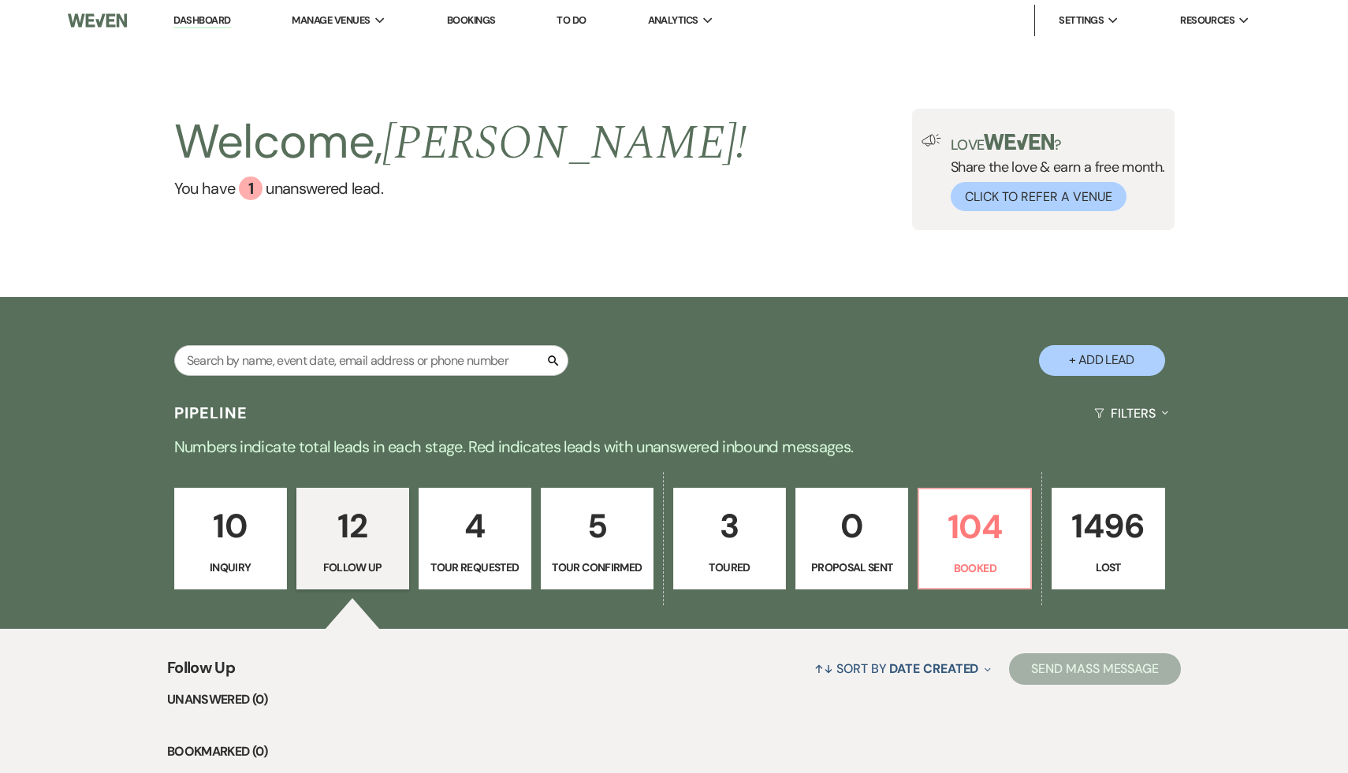
click at [222, 540] on p "10" at bounding box center [231, 526] width 92 height 53
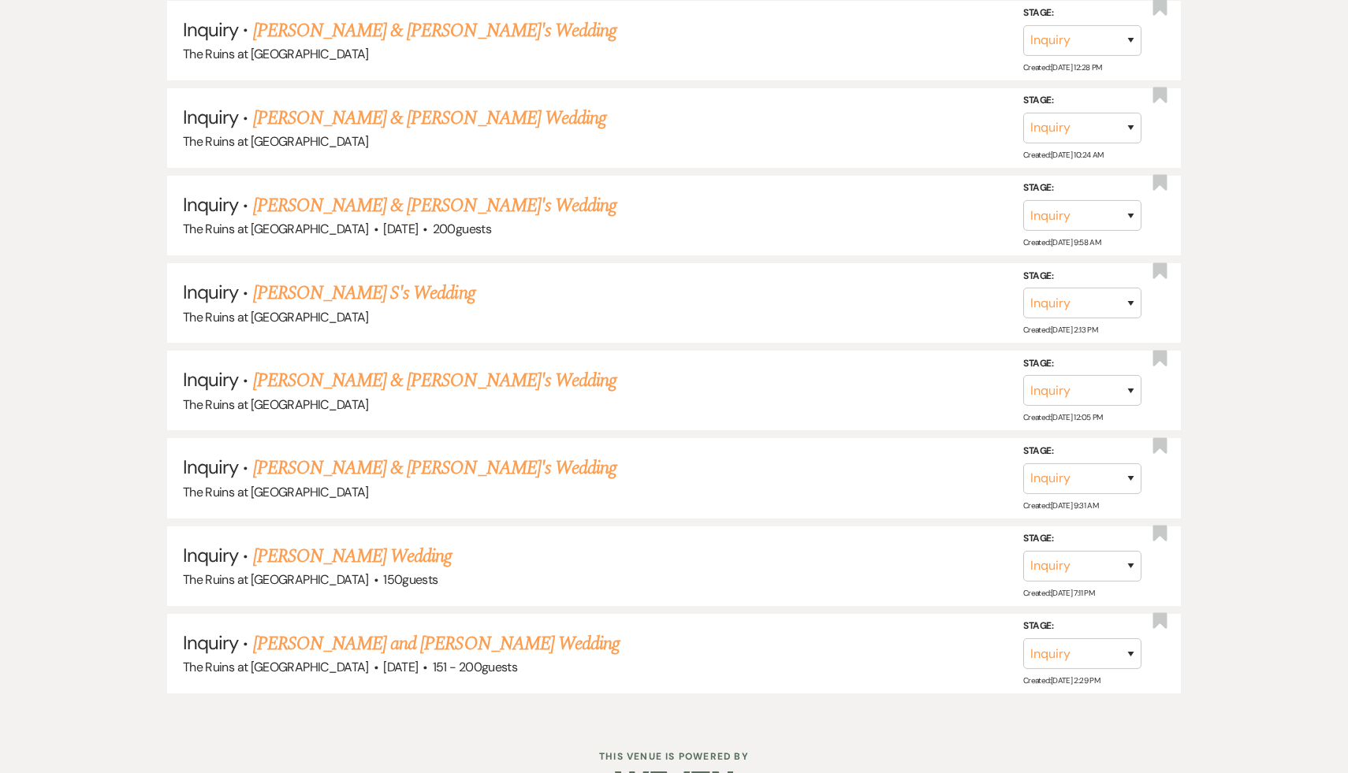
scroll to position [1038, 0]
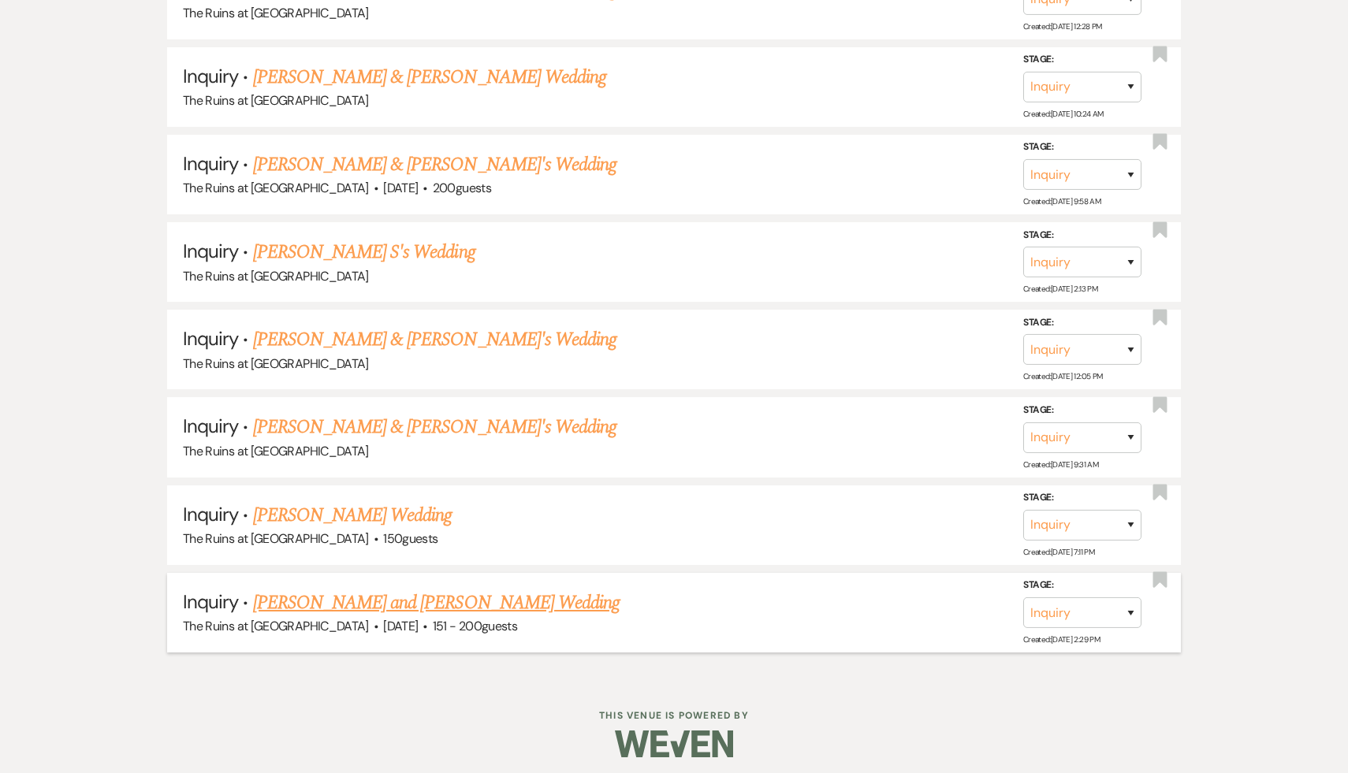
click at [456, 593] on link "Claire Fitzpatrick and Riley's Wedding" at bounding box center [436, 603] width 367 height 28
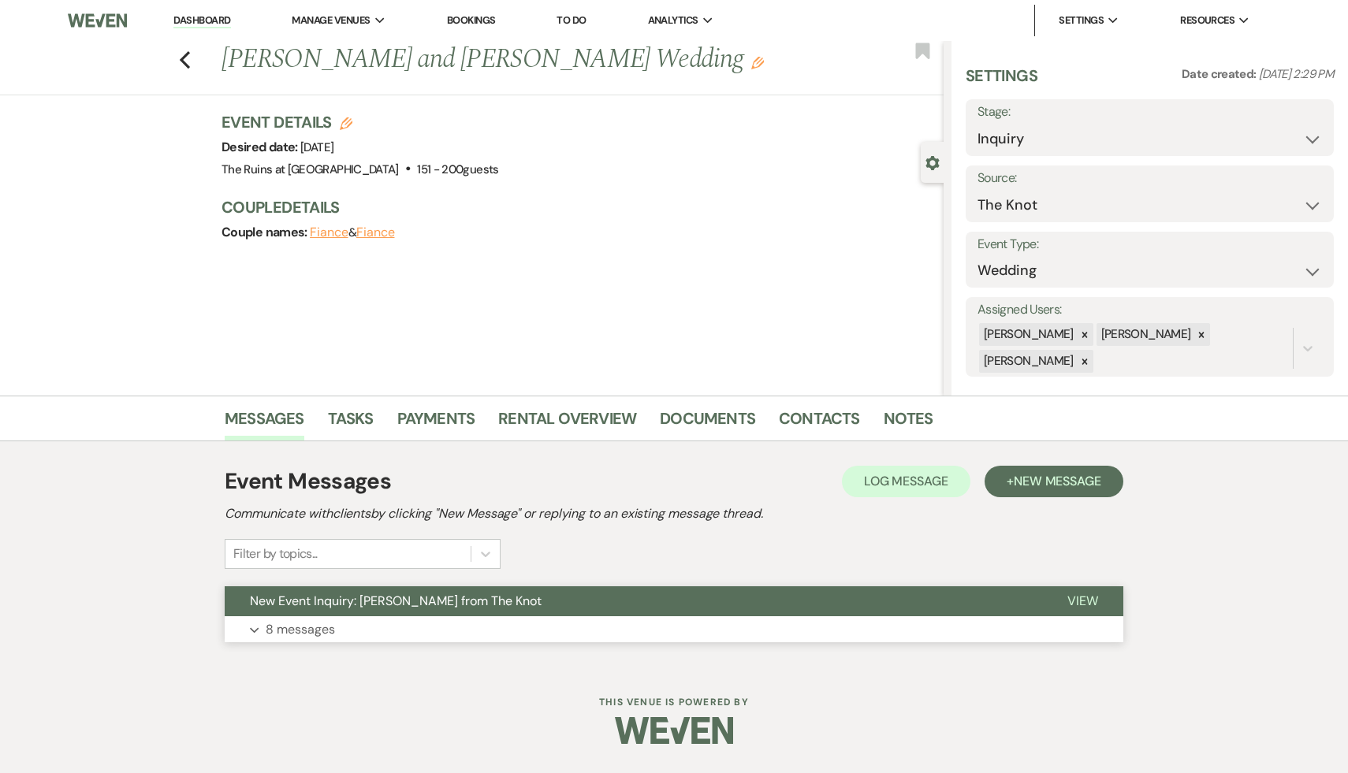
click at [454, 615] on button "New Event Inquiry: Claire Fitzpatrick from The Knot" at bounding box center [634, 602] width 818 height 30
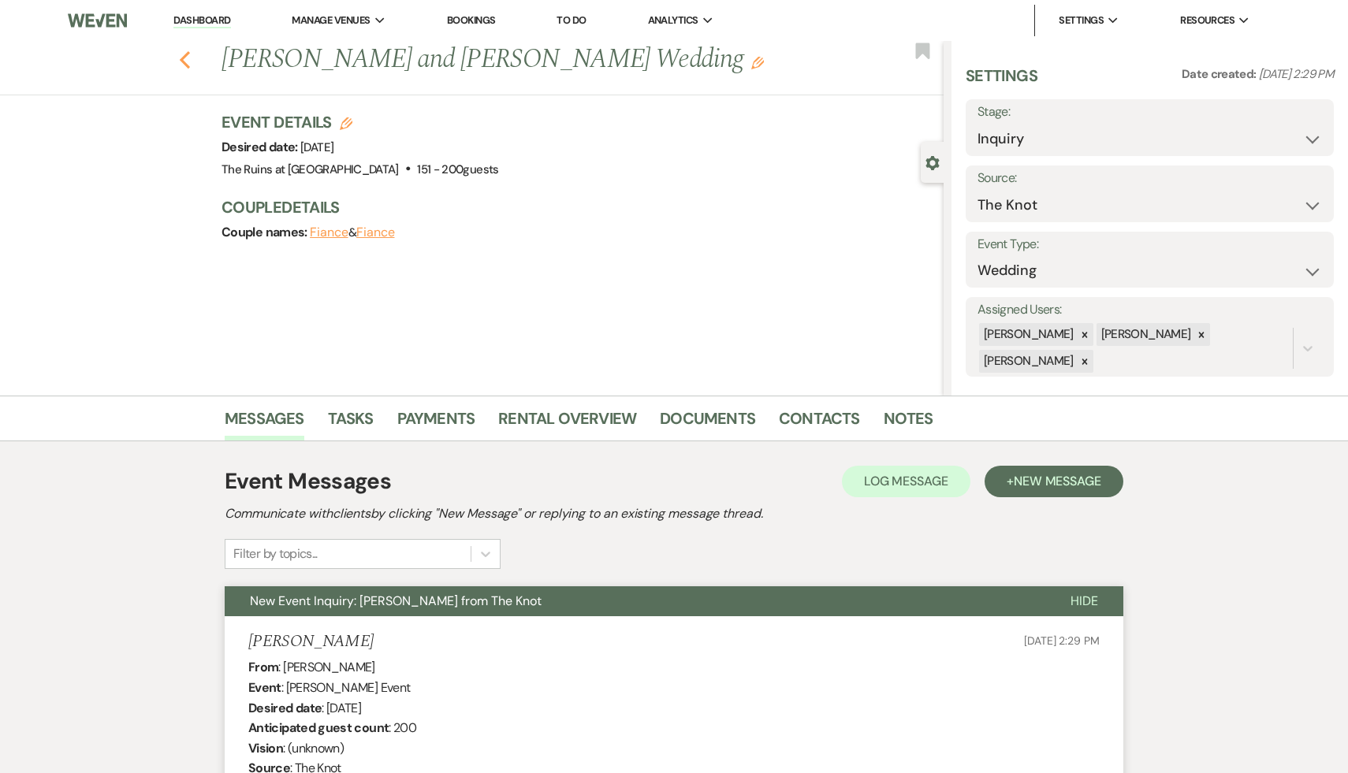
click at [181, 57] on icon "Previous" at bounding box center [185, 59] width 12 height 19
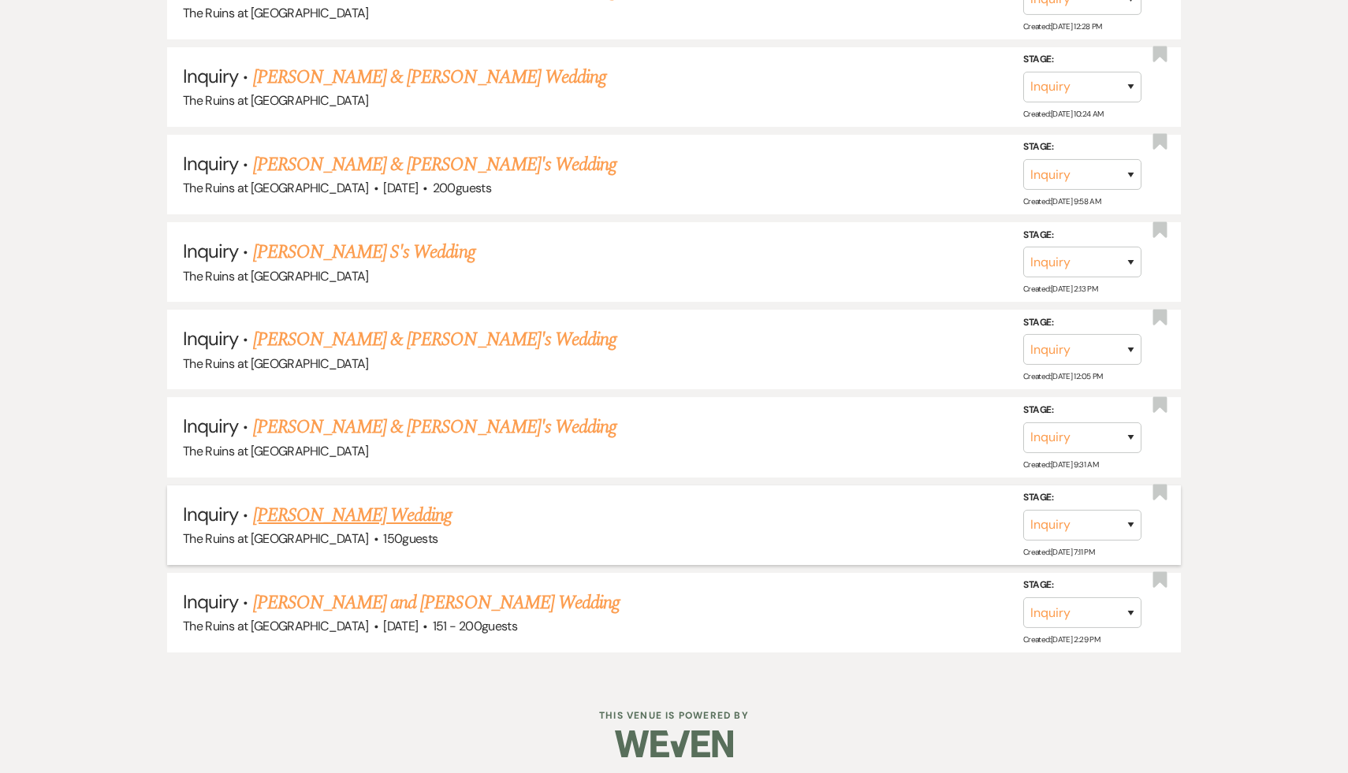
click at [323, 509] on link "Ryan Gao's Wedding" at bounding box center [352, 515] width 199 height 28
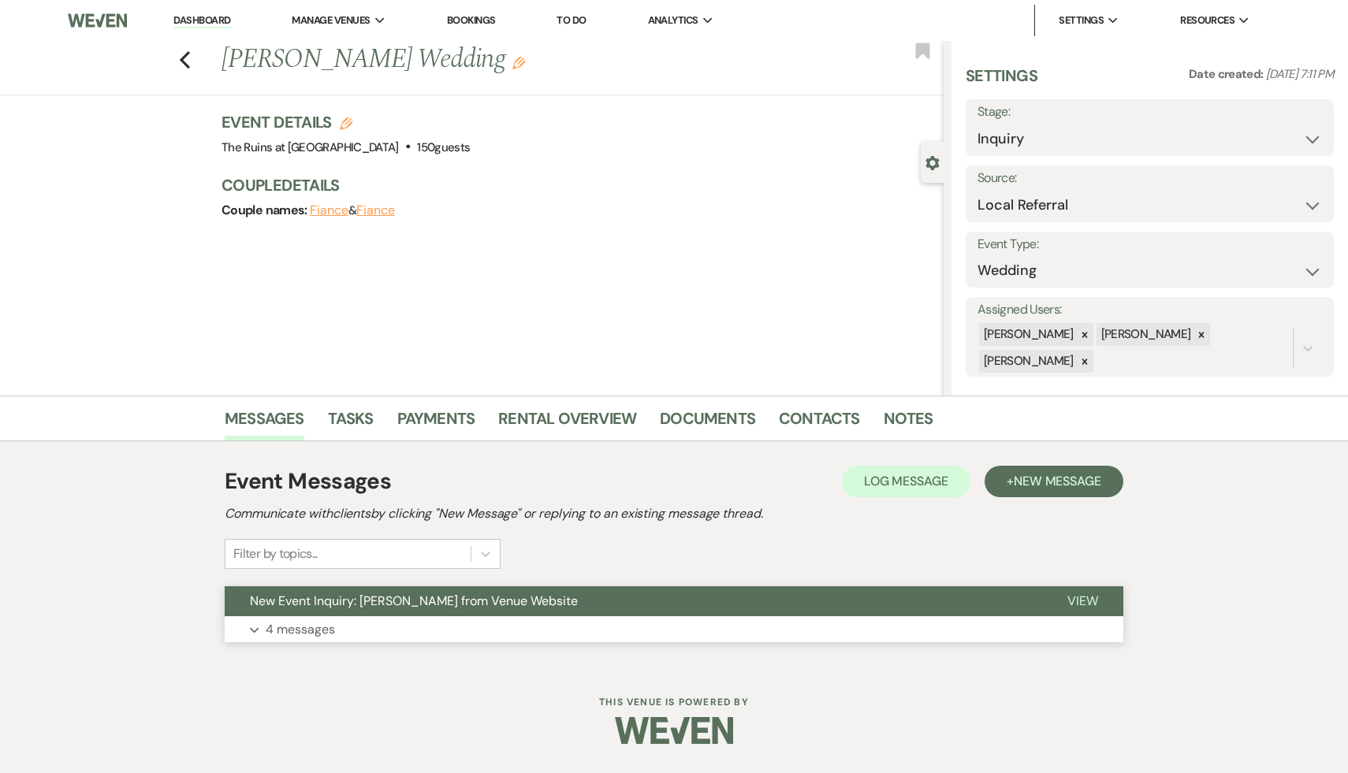
click at [344, 602] on span "New Event Inquiry: Ryan Gao from Venue Website" at bounding box center [414, 601] width 328 height 17
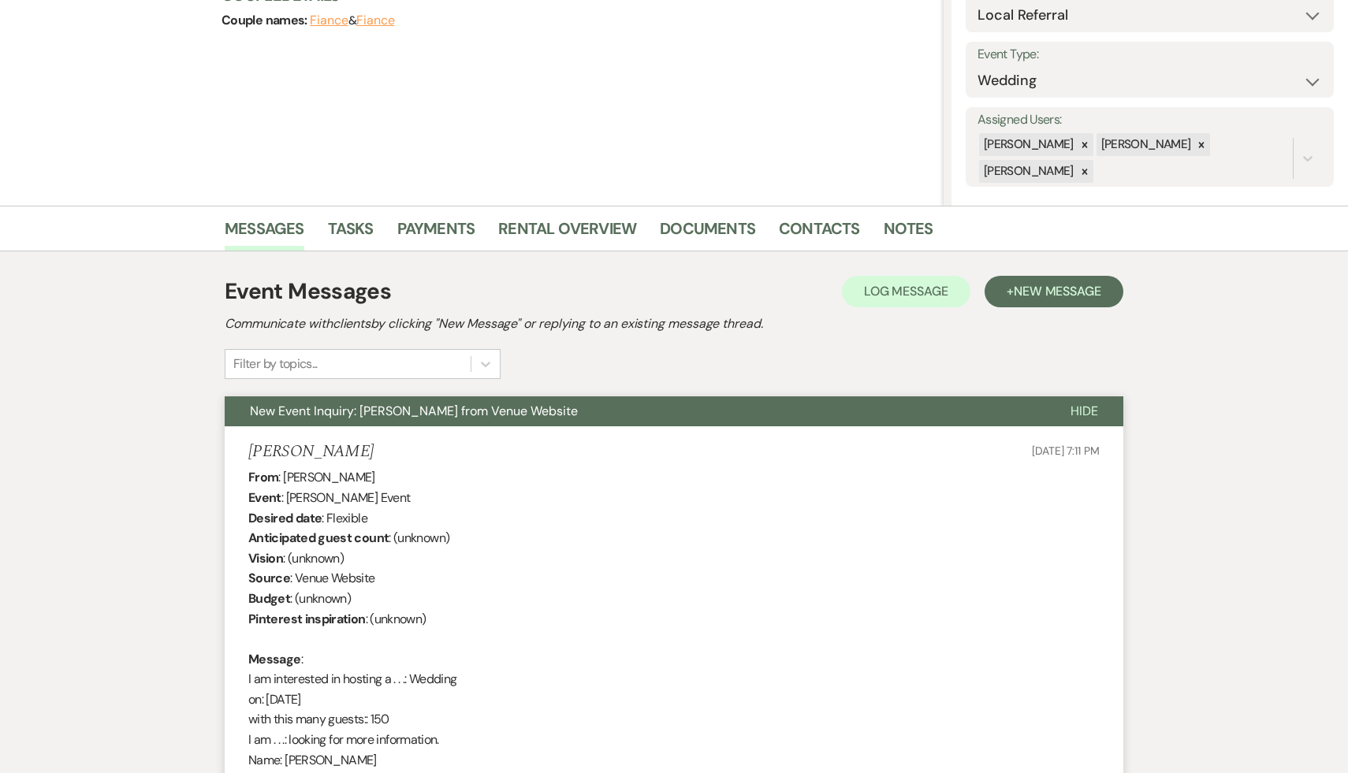
scroll to position [153, 0]
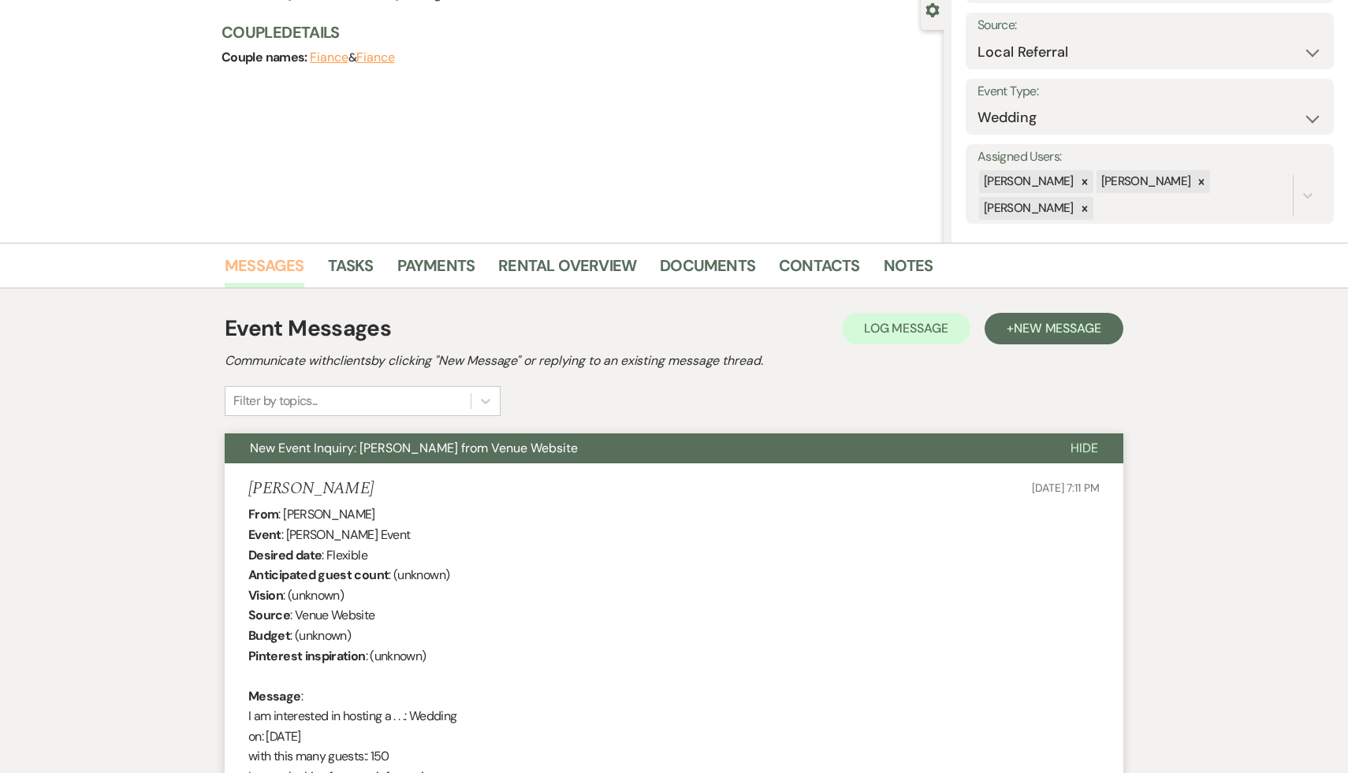
click at [274, 274] on link "Messages" at bounding box center [265, 270] width 80 height 35
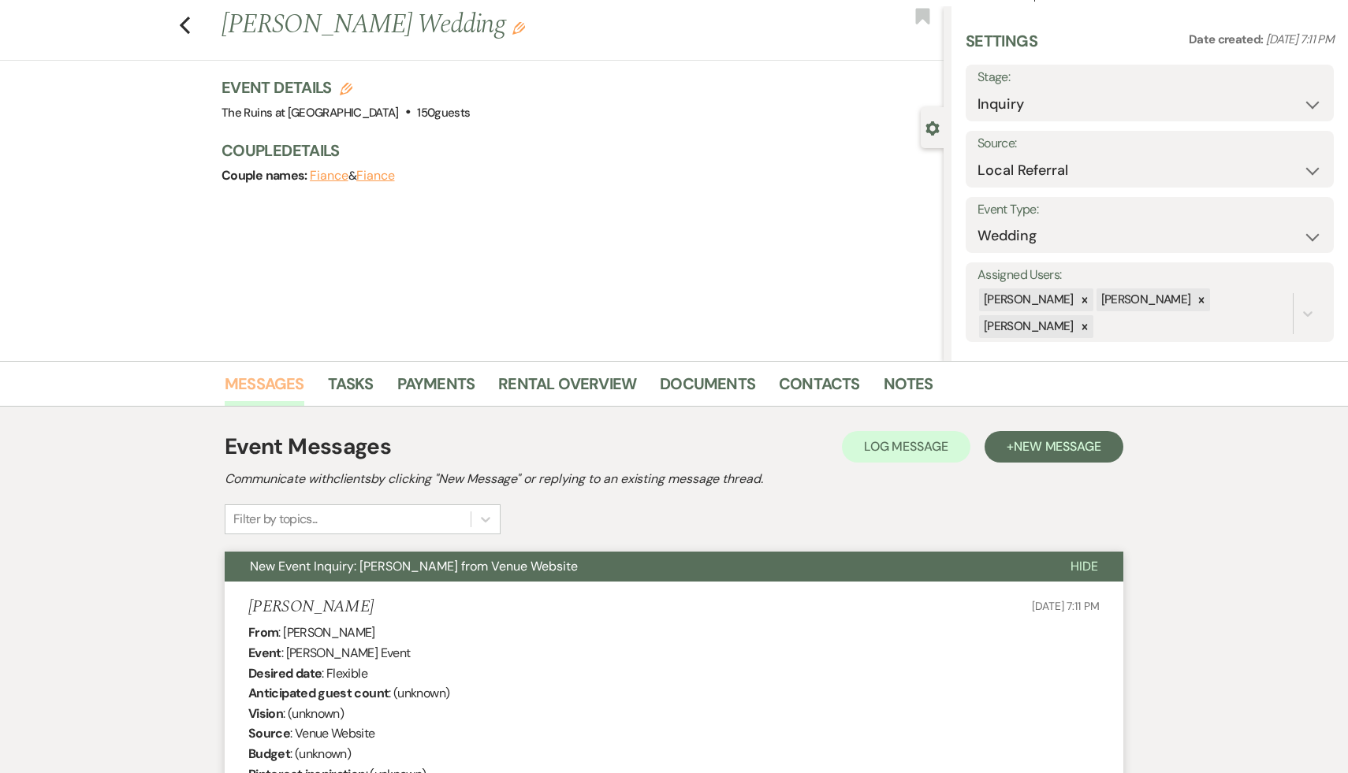
scroll to position [0, 0]
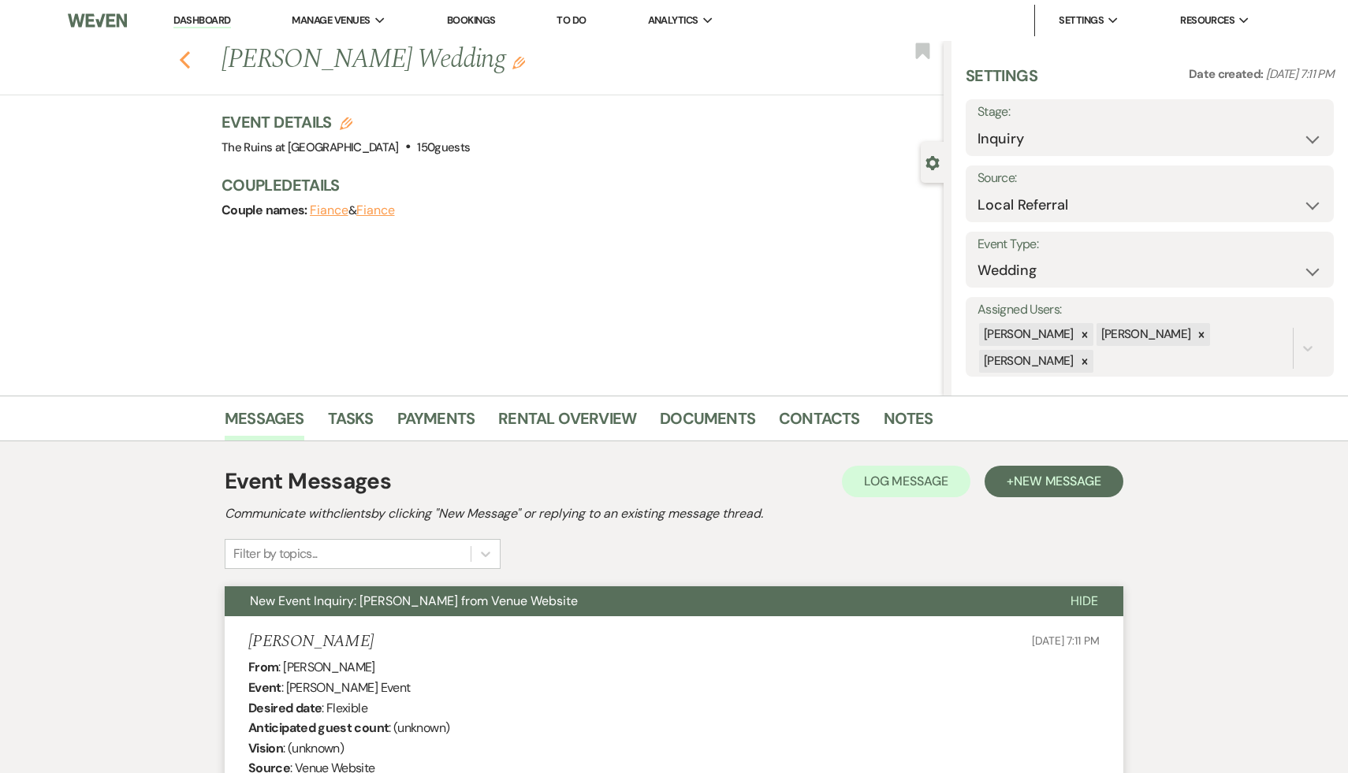
click at [184, 54] on icon "Previous" at bounding box center [185, 59] width 12 height 19
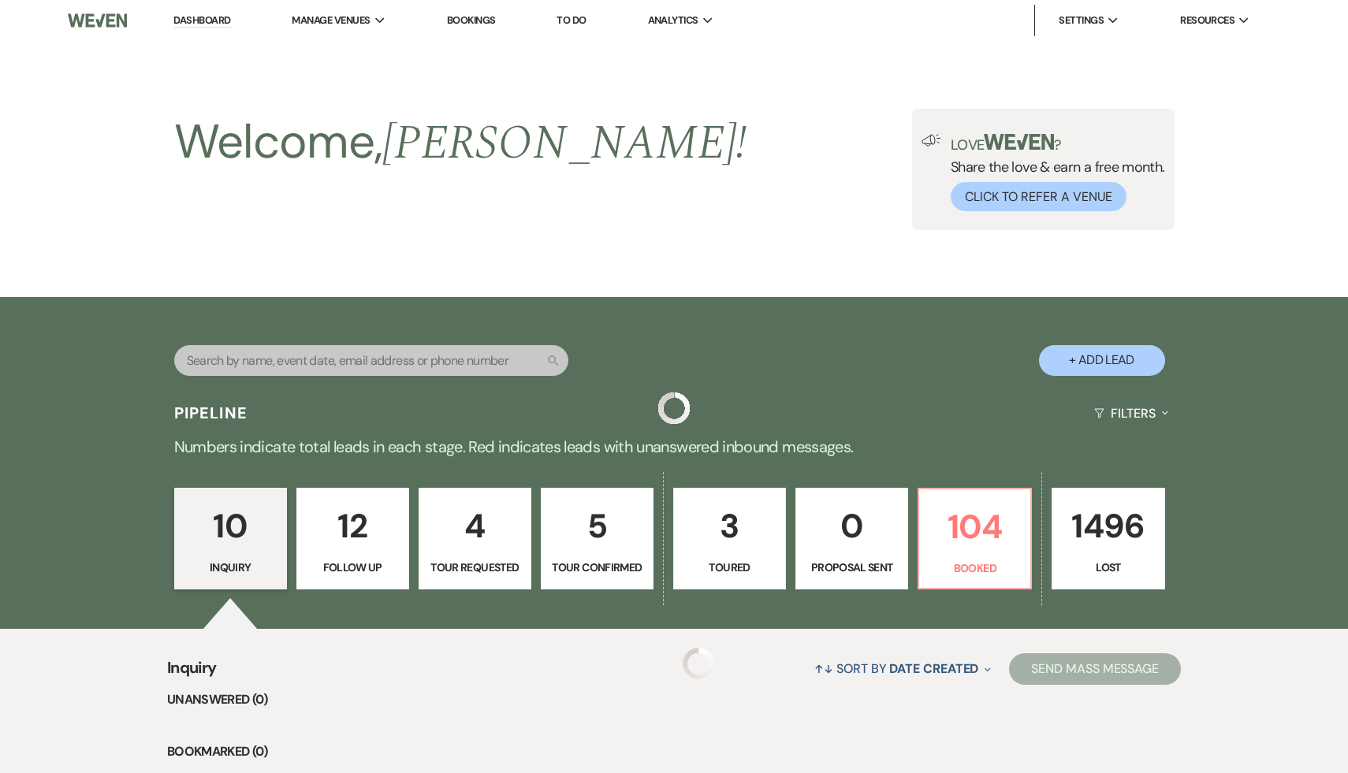
scroll to position [1038, 0]
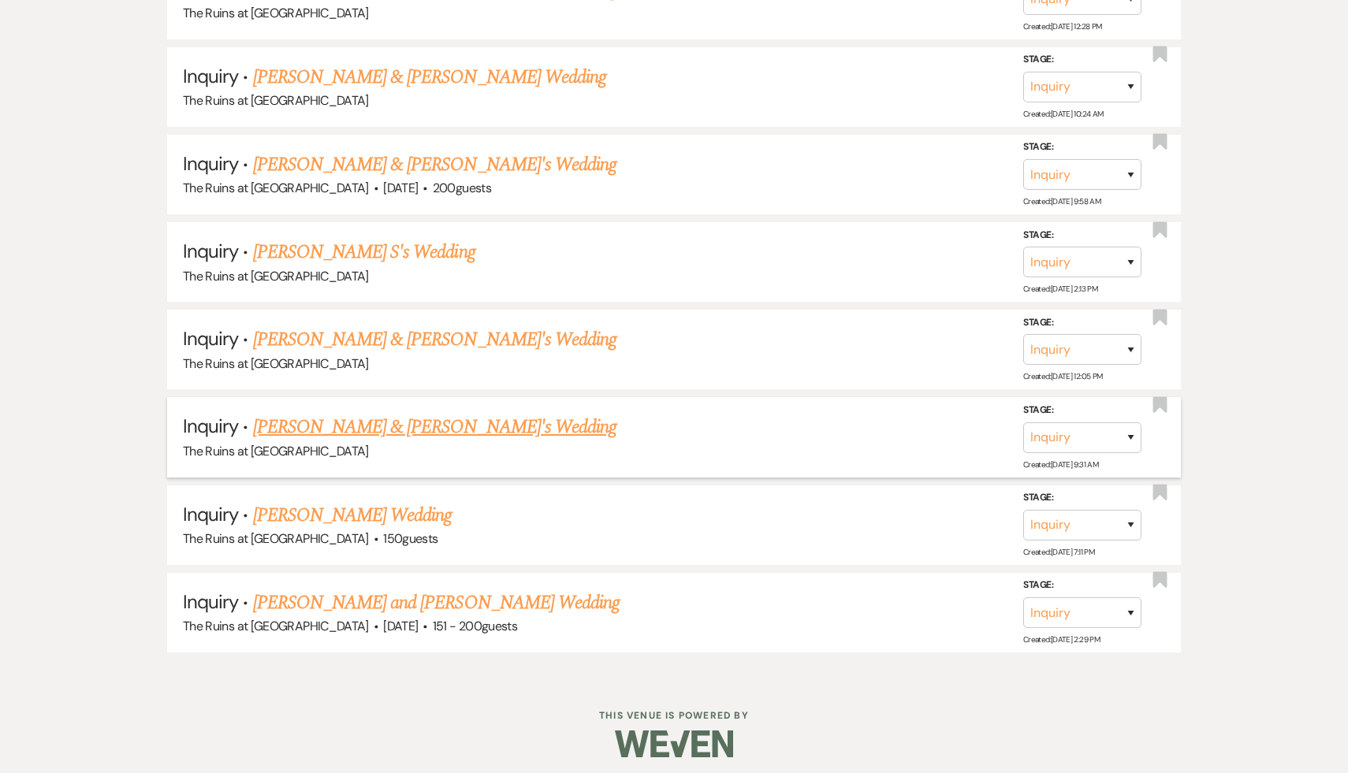
click at [389, 427] on link "Lizzy Pacillo & Fiance's Wedding" at bounding box center [435, 427] width 364 height 28
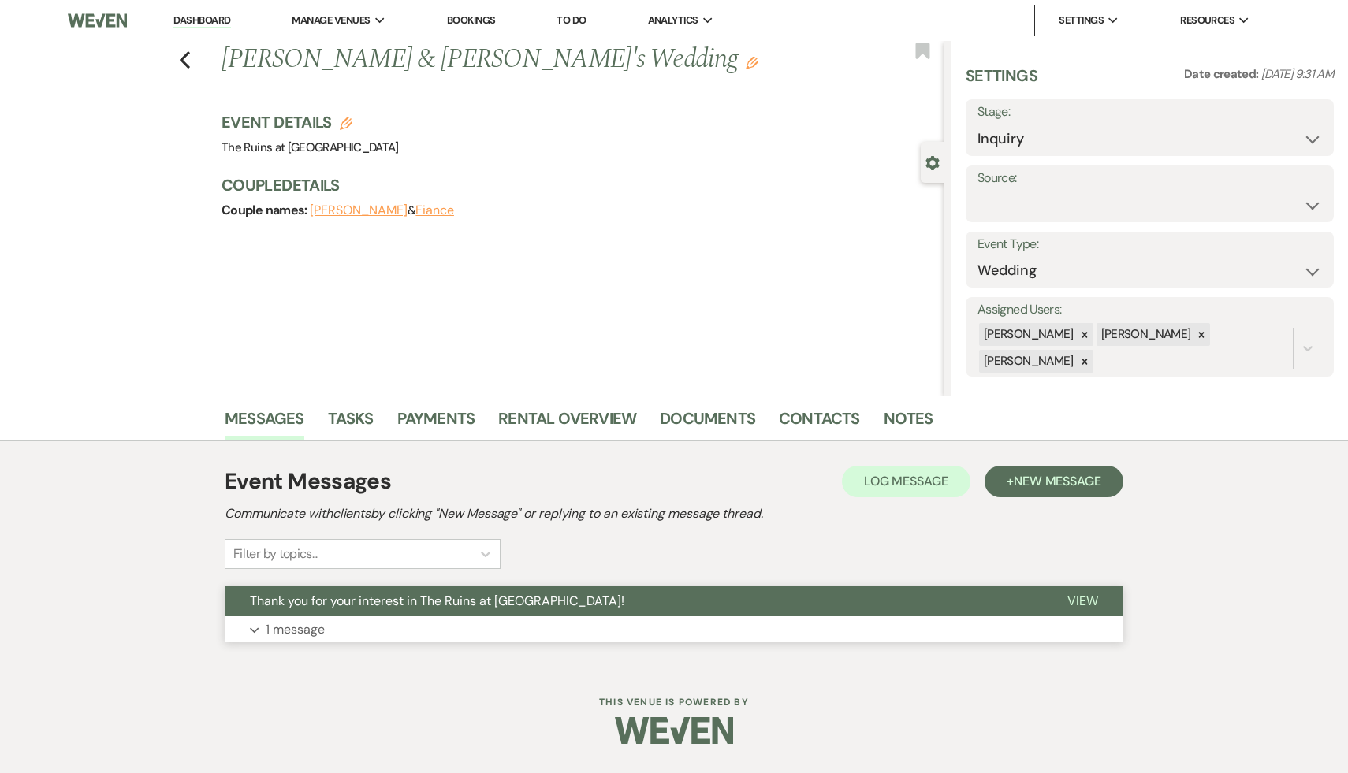
click at [368, 606] on span "Thank you for your interest in The Ruins at [GEOGRAPHIC_DATA]!" at bounding box center [437, 601] width 375 height 17
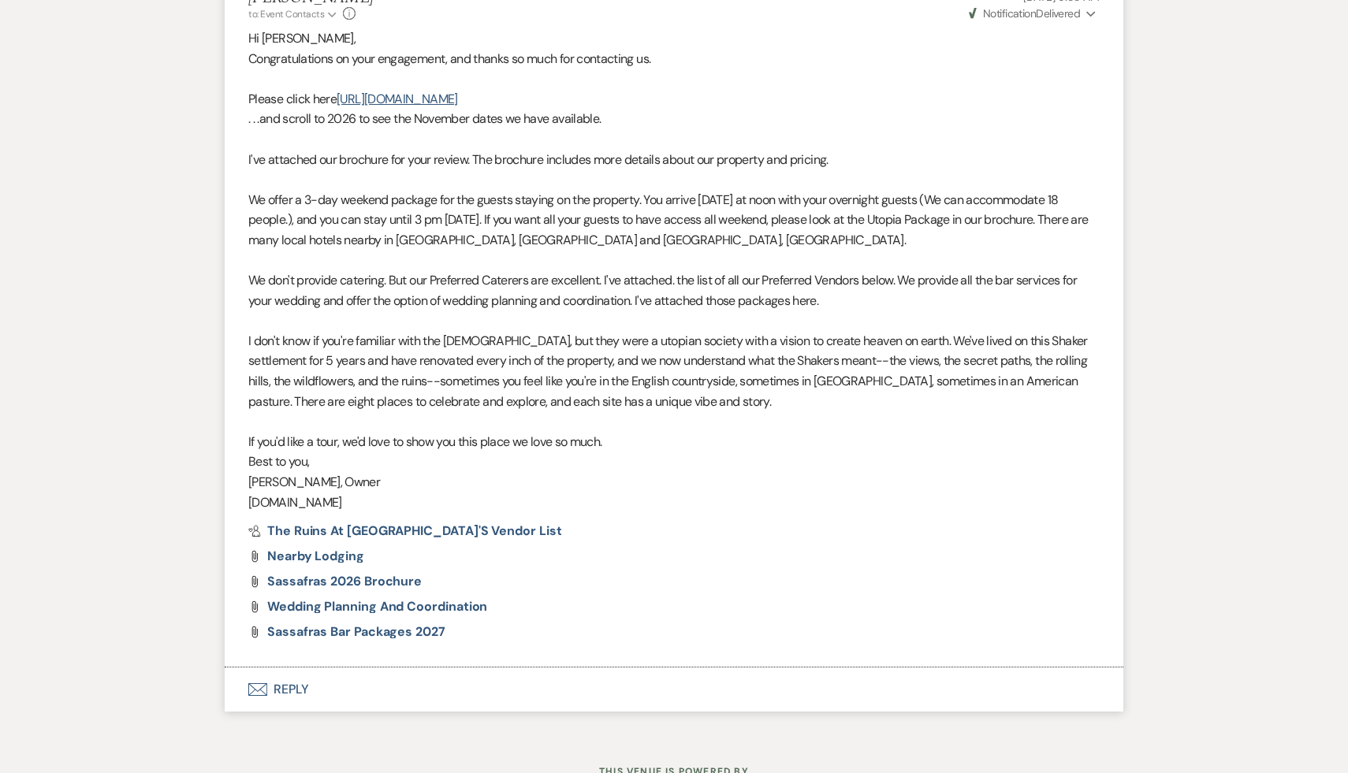
scroll to position [708, 0]
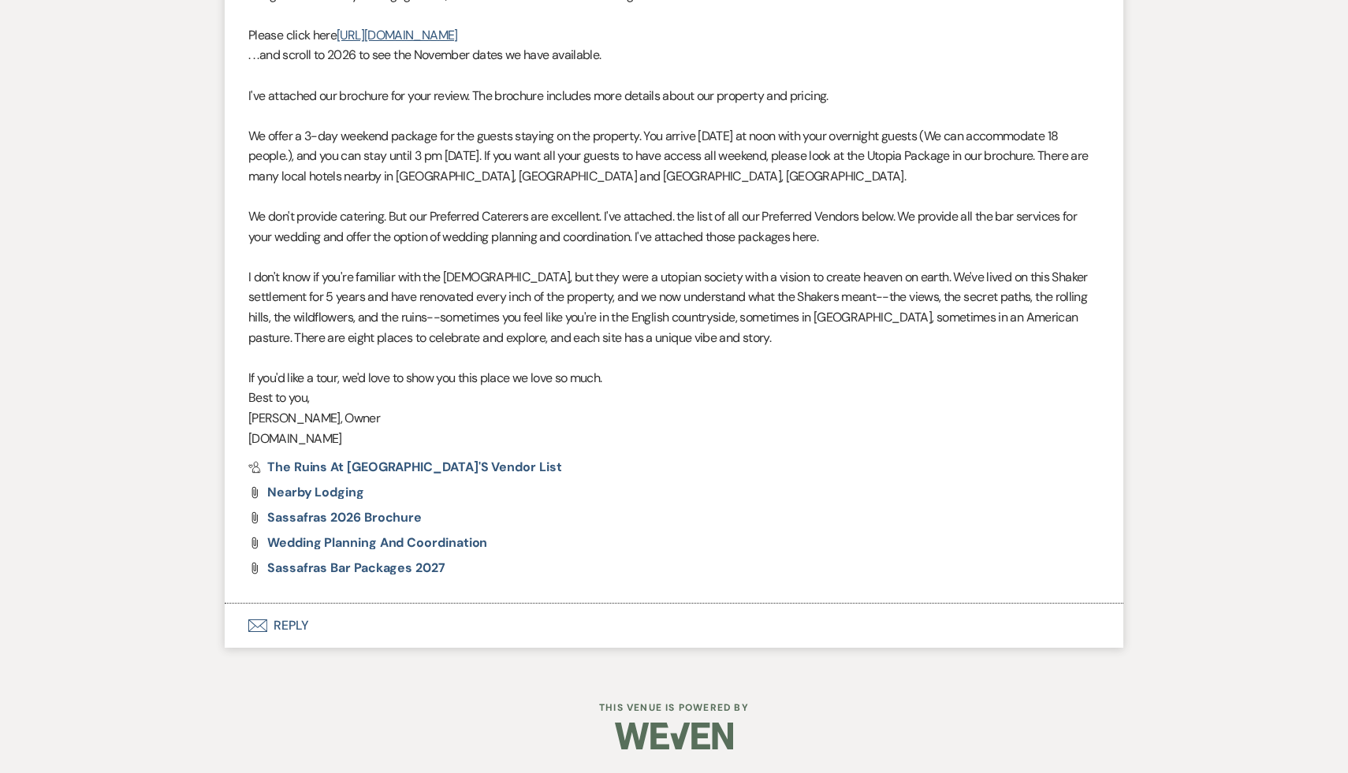
click at [283, 629] on button "Envelope Reply" at bounding box center [674, 626] width 899 height 44
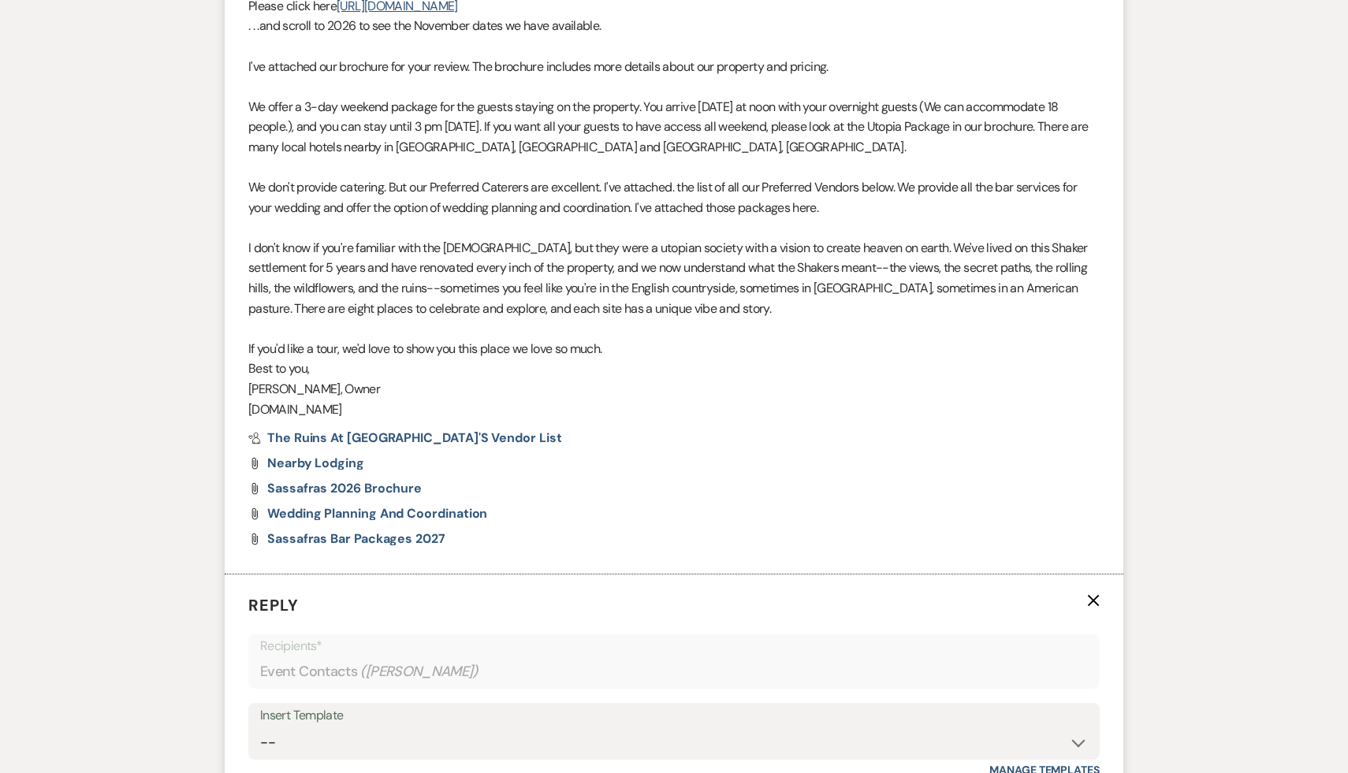
scroll to position [1149, 0]
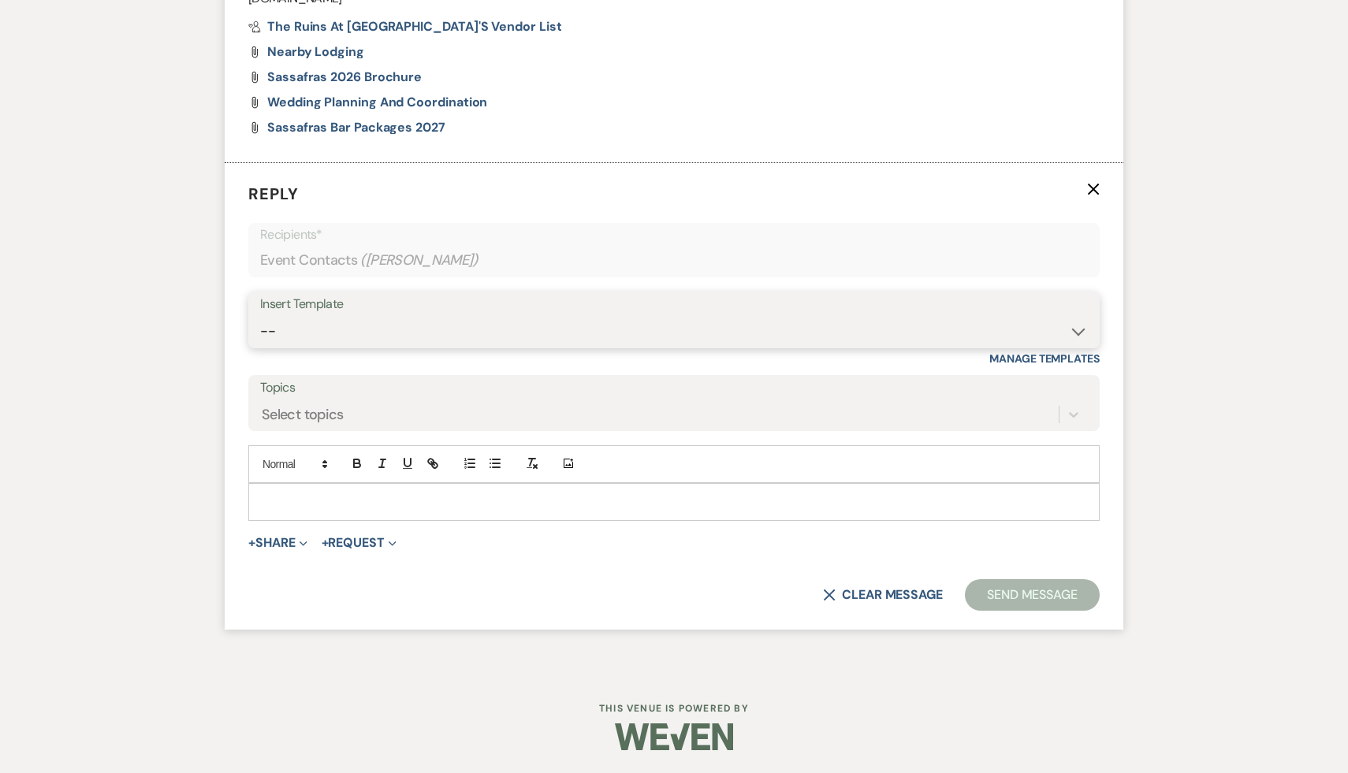
click at [669, 330] on select "-- Weven Planning Portal Introduction (Booked Events) Initial Inquiry Response …" at bounding box center [674, 331] width 828 height 31
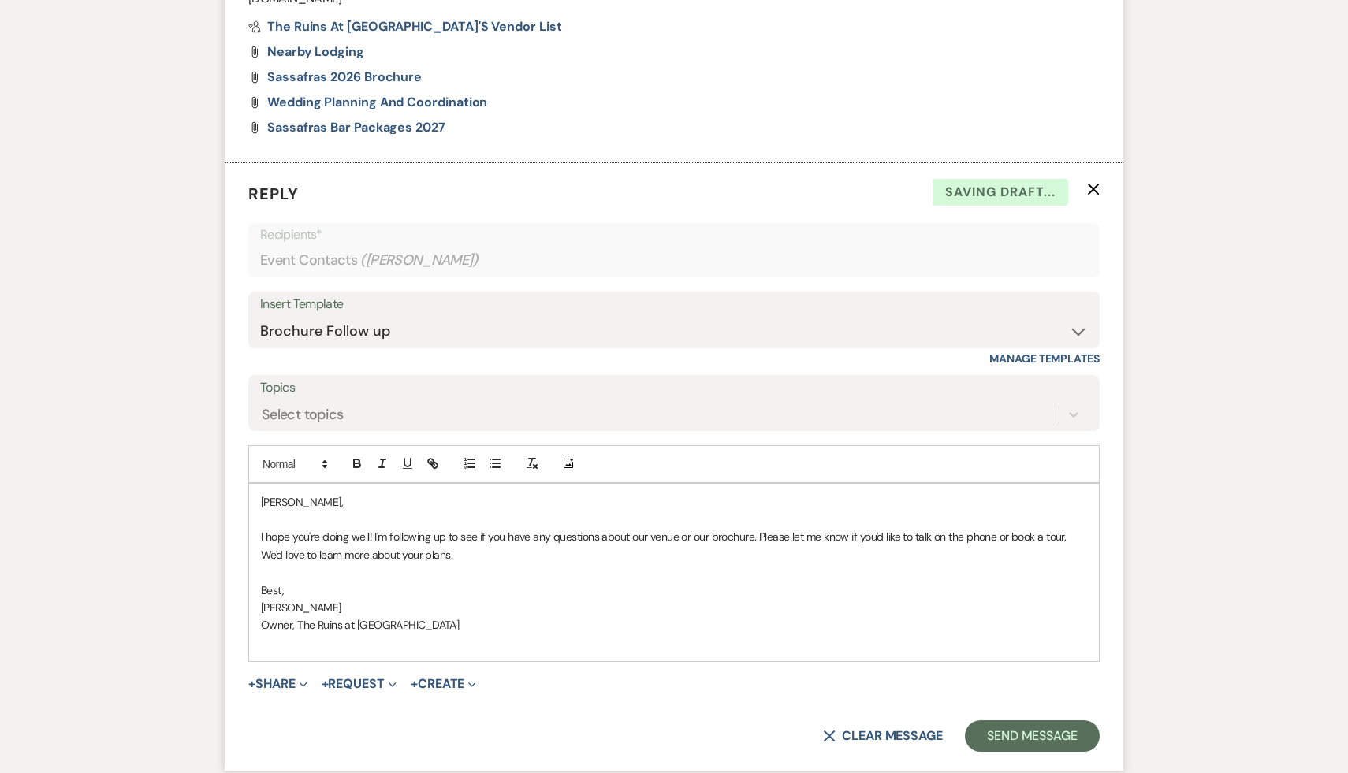
click at [257, 501] on div "Lizzy, I hope you're doing well! I'm following up to see if you have any questi…" at bounding box center [674, 573] width 850 height 178
click at [669, 736] on button "Send Message" at bounding box center [1032, 737] width 135 height 32
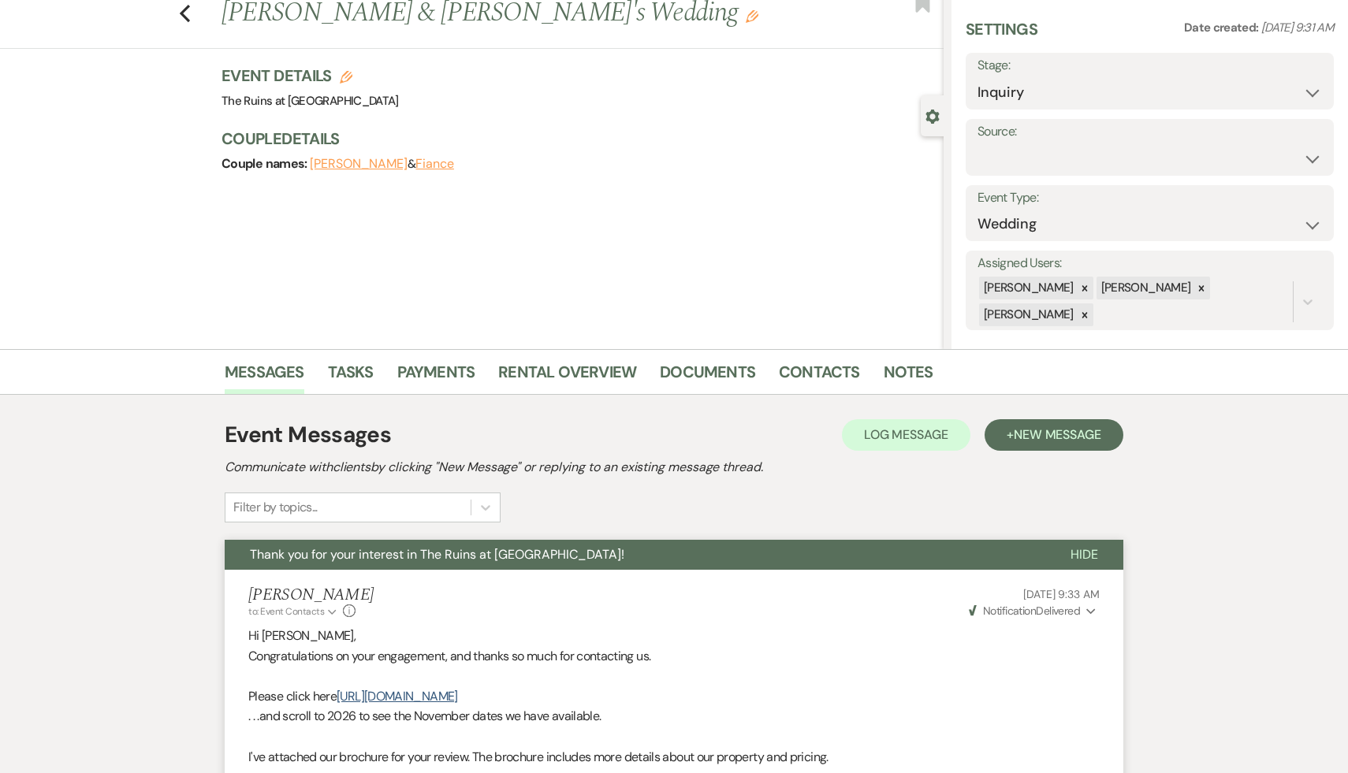
scroll to position [0, 0]
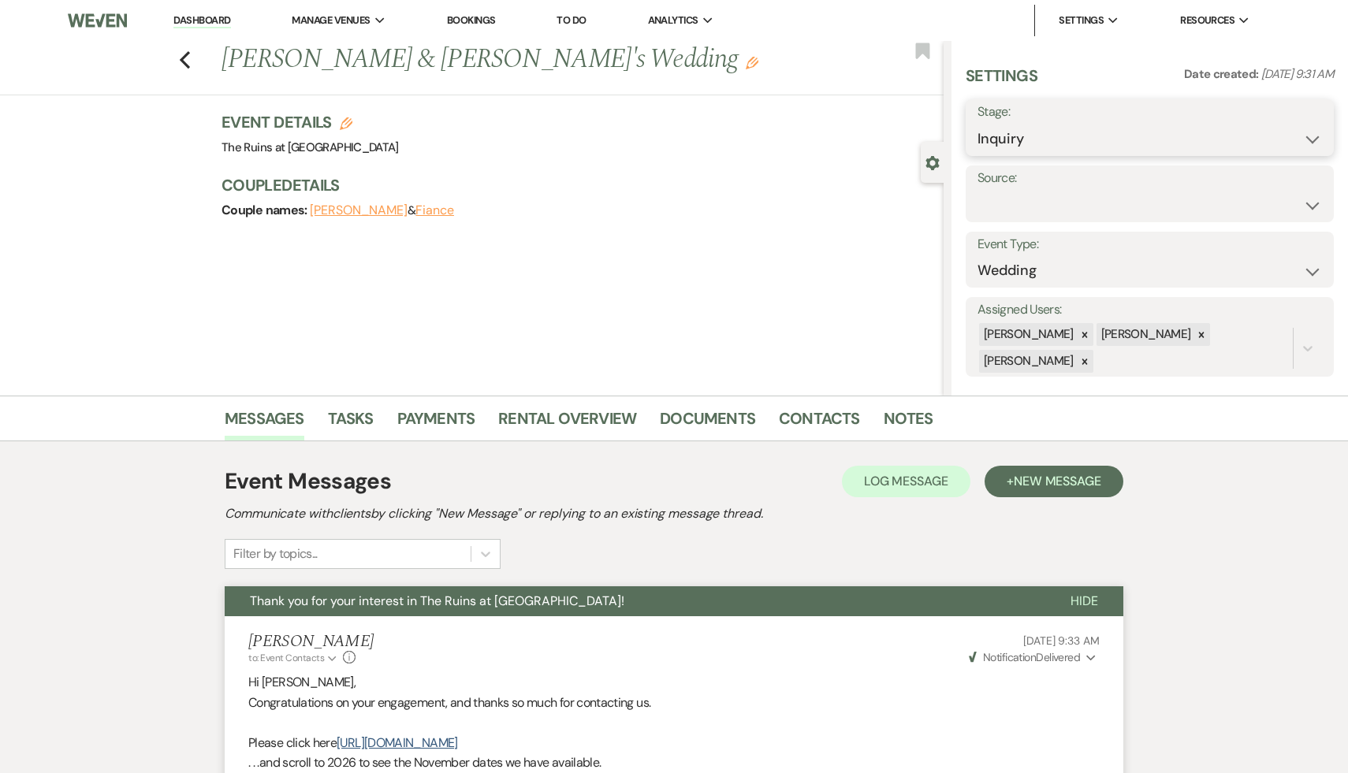
click at [669, 138] on select "Inquiry Follow Up Tour Requested Tour Confirmed Toured Proposal Sent Booked Lost" at bounding box center [1150, 139] width 345 height 31
click at [669, 120] on button "Save" at bounding box center [1295, 128] width 78 height 32
click at [181, 59] on use "button" at bounding box center [185, 59] width 10 height 17
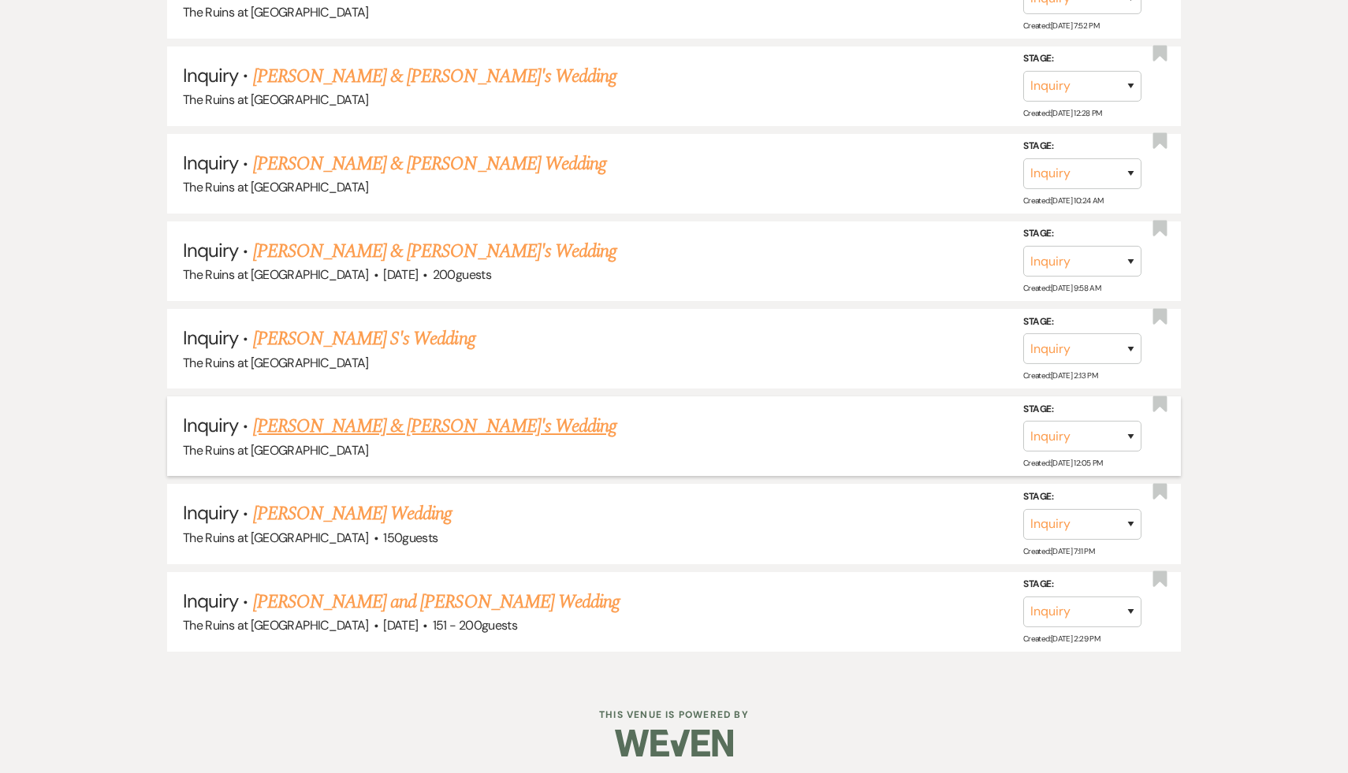
click at [340, 421] on link "Minna Kim & Fiance's Wedding" at bounding box center [435, 426] width 364 height 28
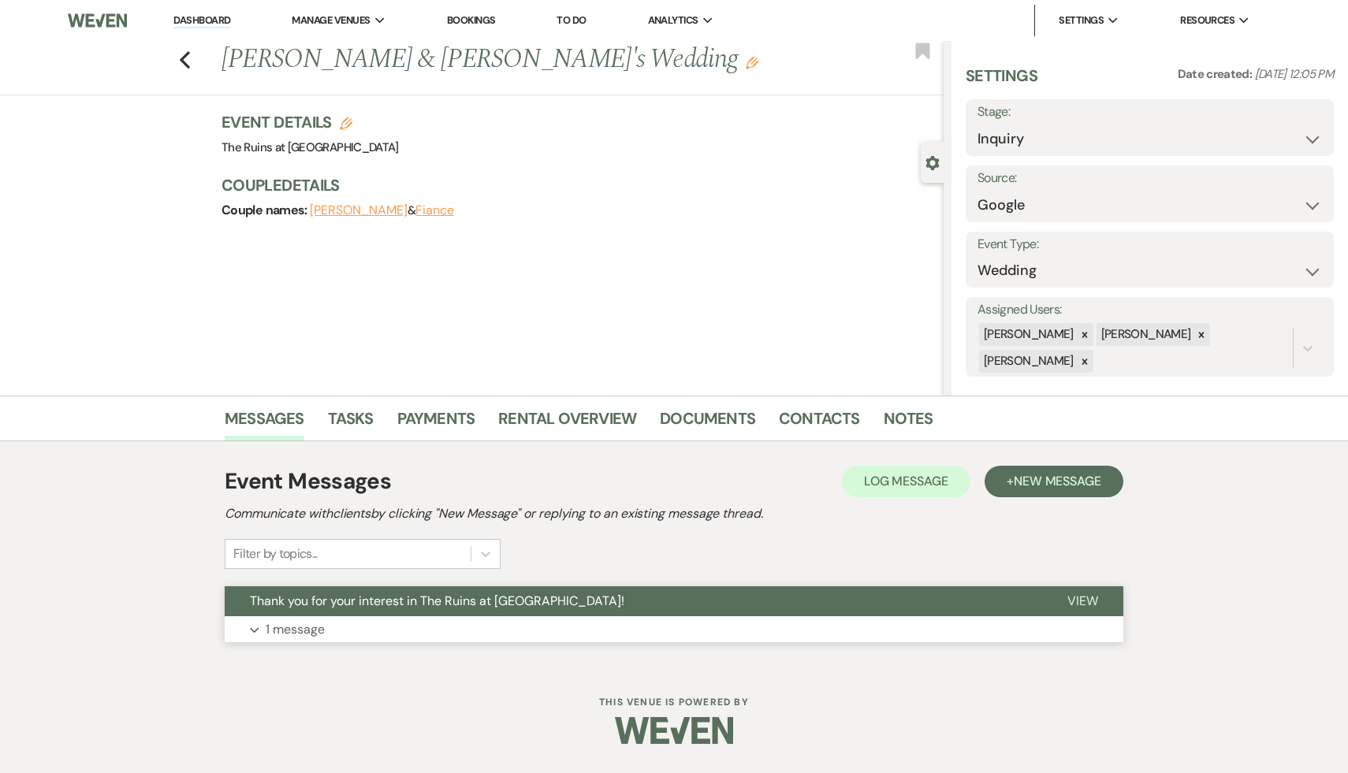
click at [375, 595] on span "Thank you for your interest in The Ruins at [GEOGRAPHIC_DATA]!" at bounding box center [437, 601] width 375 height 17
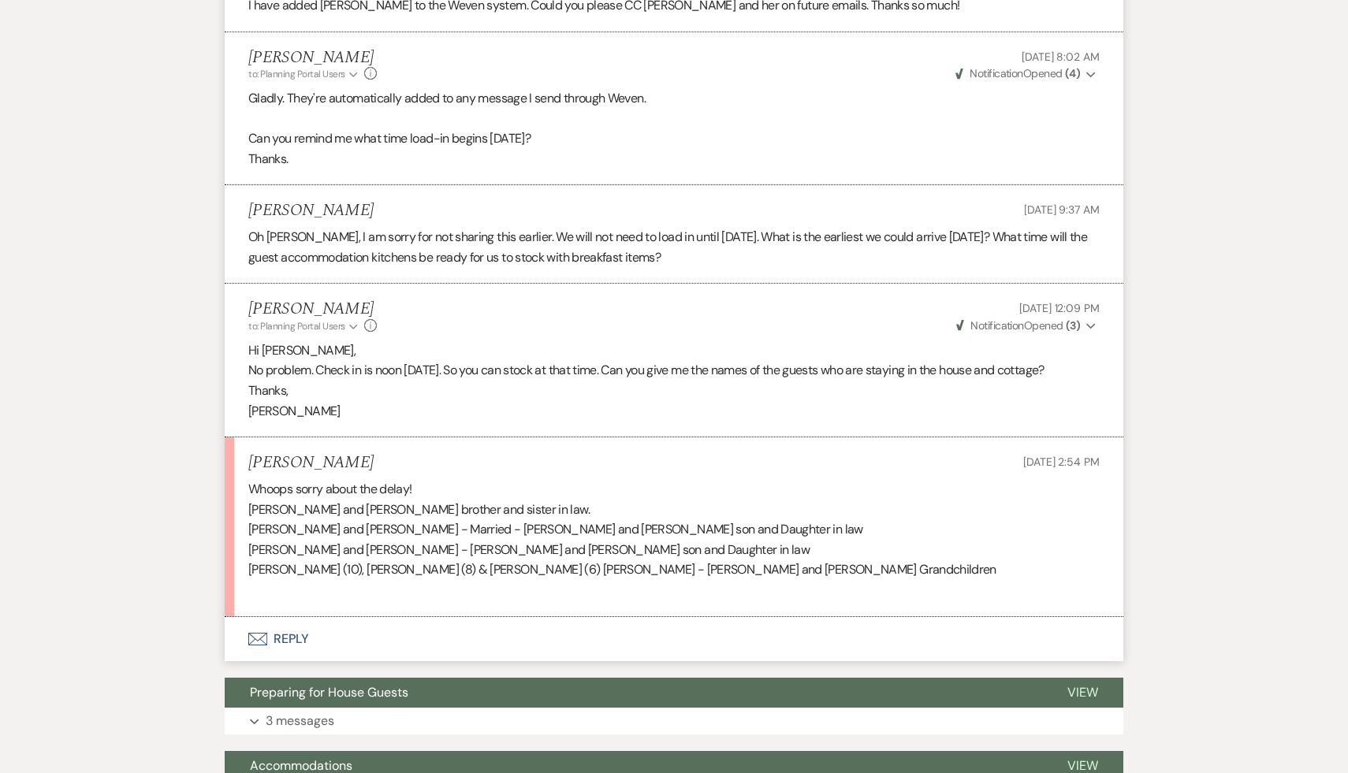
scroll to position [587, 0]
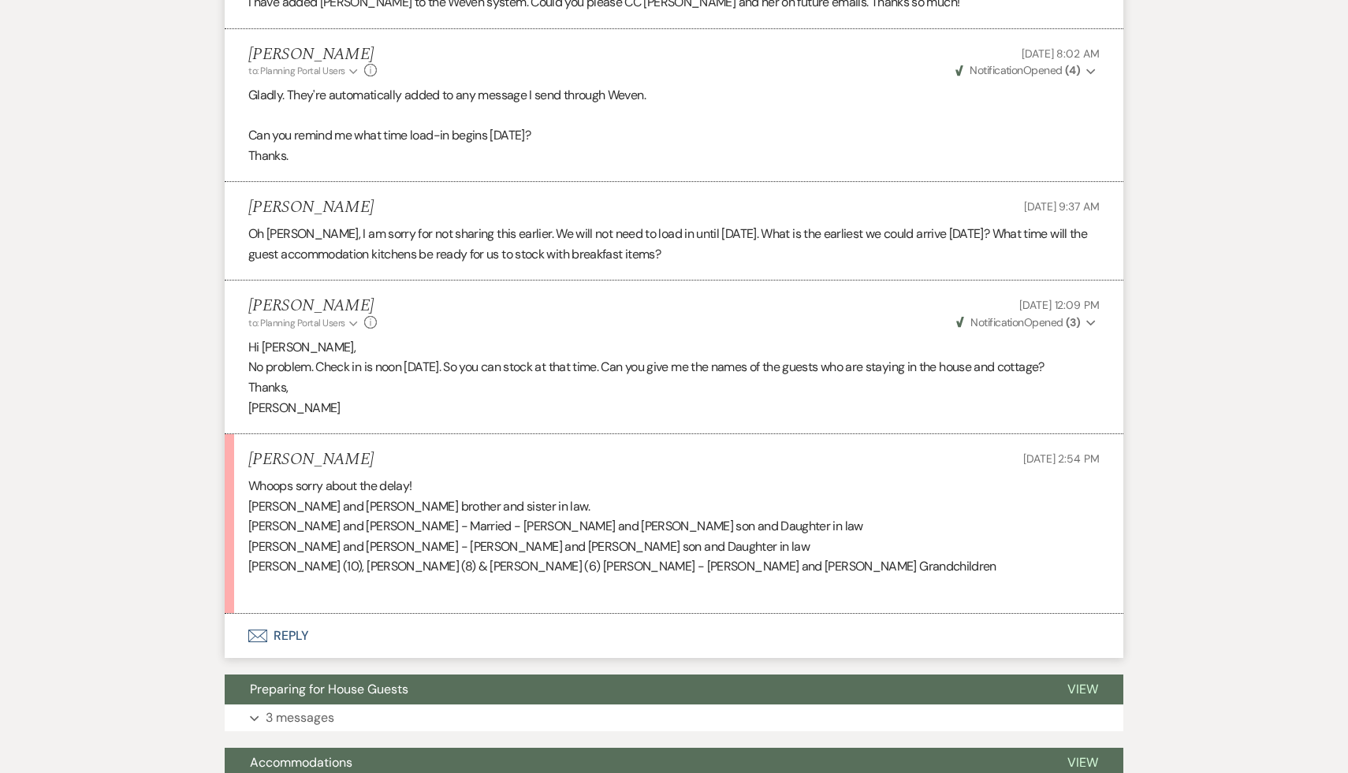
click at [294, 614] on button "Envelope Reply" at bounding box center [674, 636] width 899 height 44
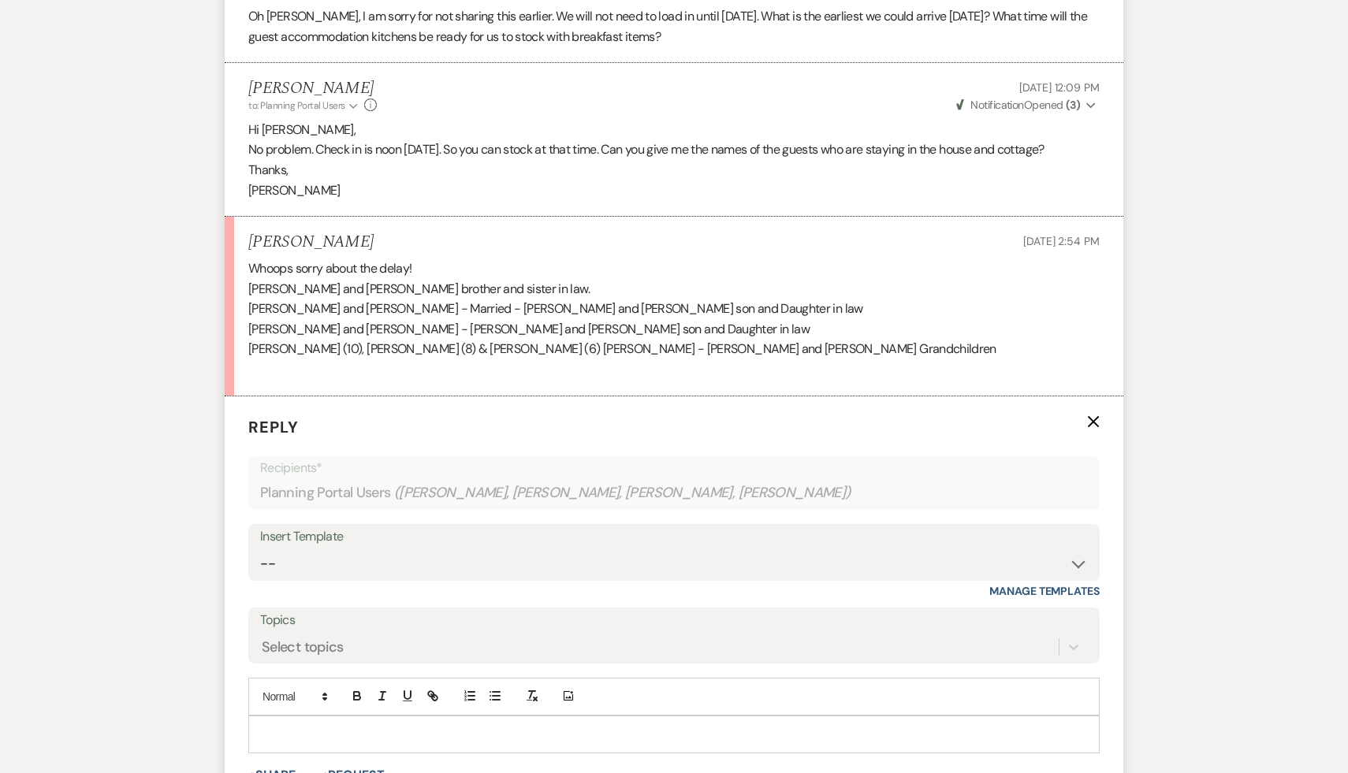
scroll to position [819, 0]
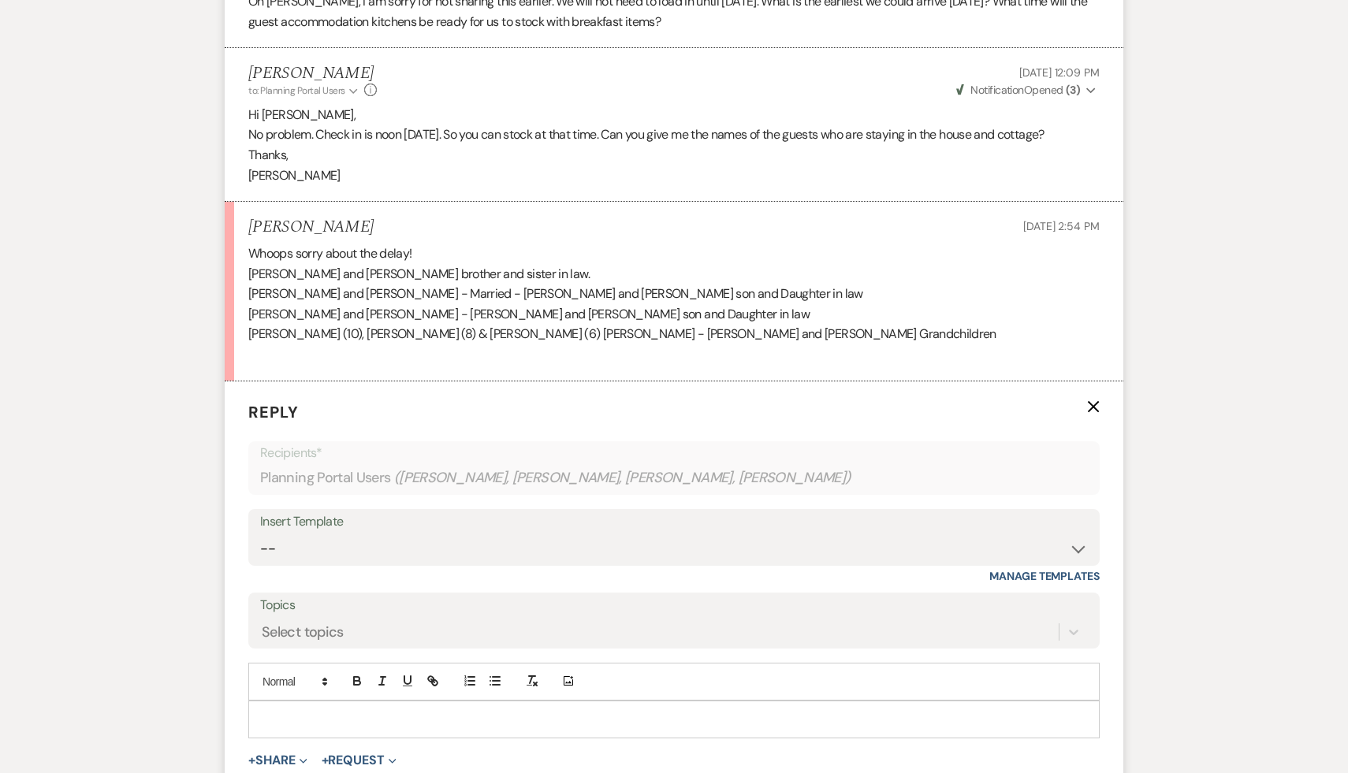
click at [298, 711] on p at bounding box center [674, 719] width 826 height 17
click at [325, 711] on p "It looks like 10 guests. Are they just using the stone house? Are the kids stay…" at bounding box center [674, 719] width 826 height 17
click at [822, 711] on p "It looks like 9 guests. Are they just using the stone house? Are the kids stayi…" at bounding box center [674, 719] width 826 height 17
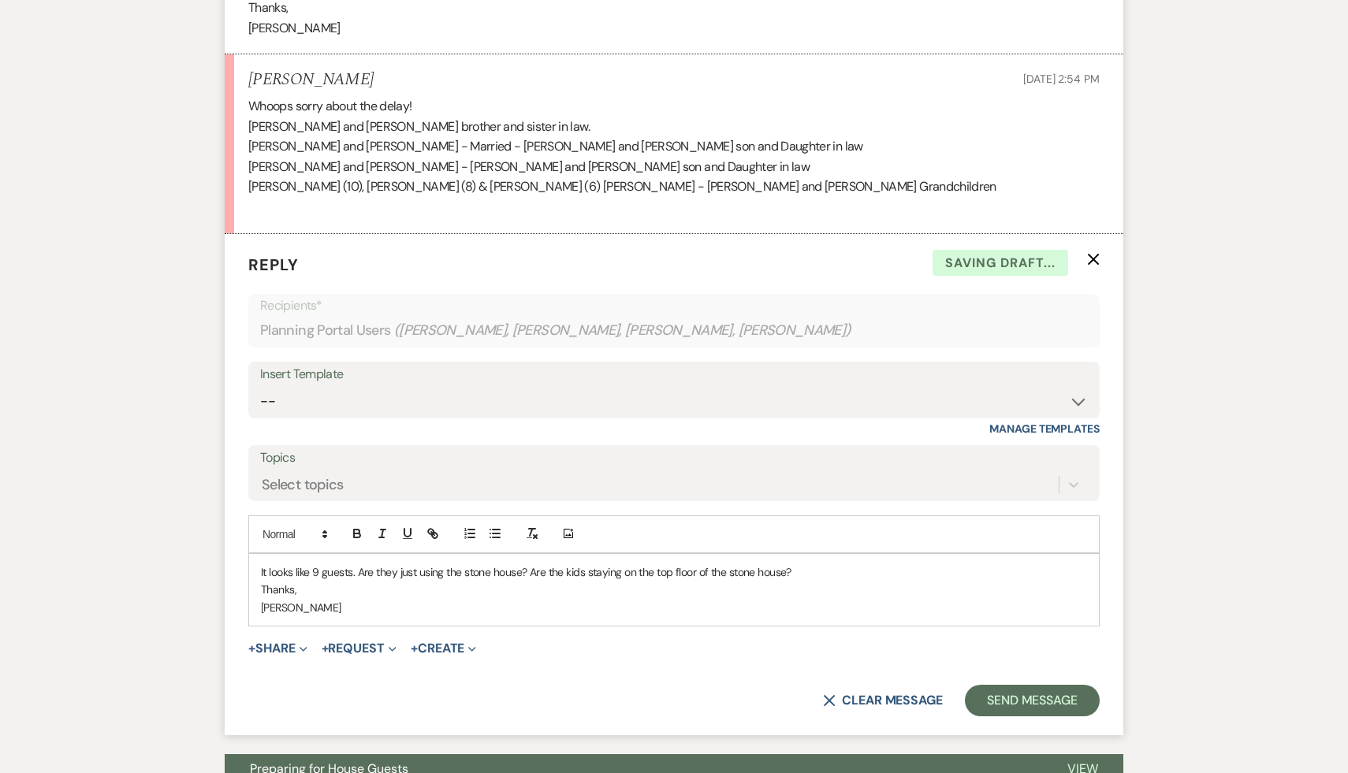
scroll to position [992, 0]
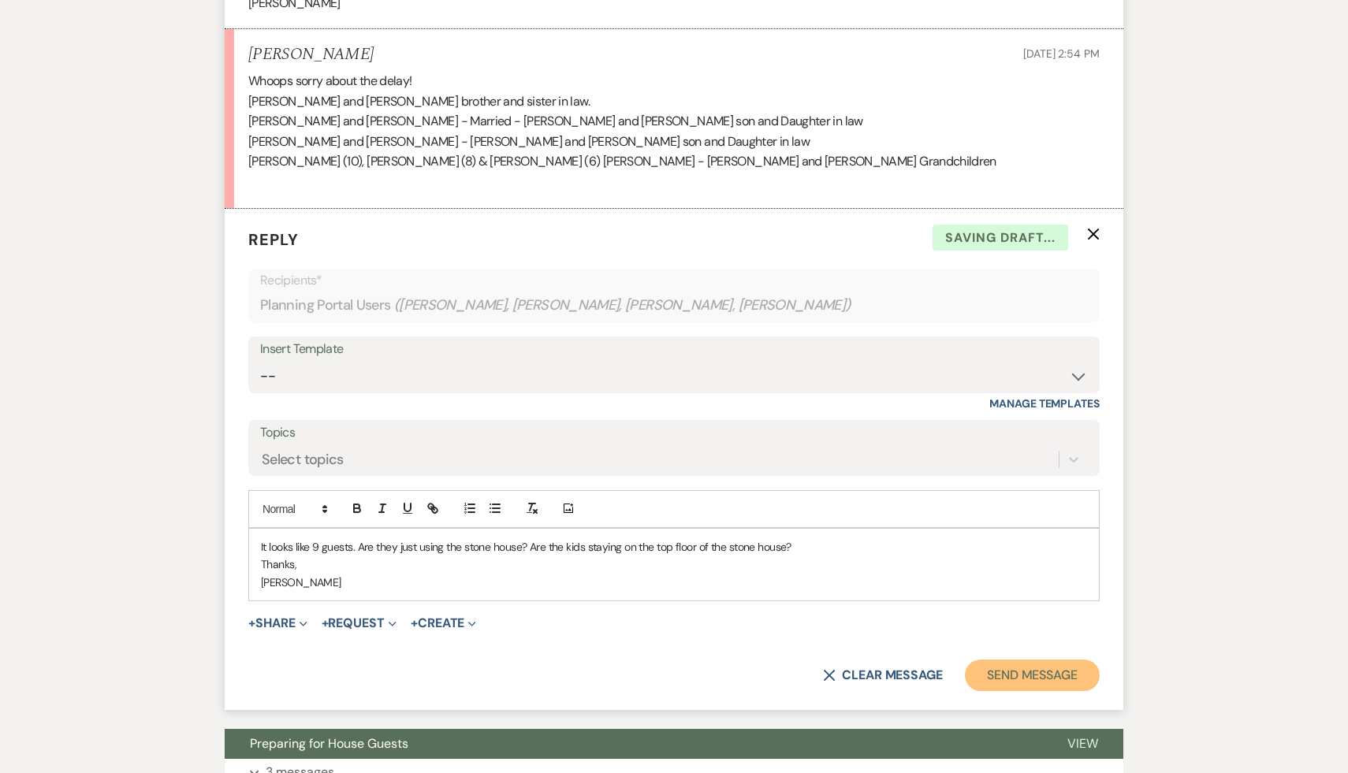
click at [1062, 660] on button "Send Message" at bounding box center [1032, 676] width 135 height 32
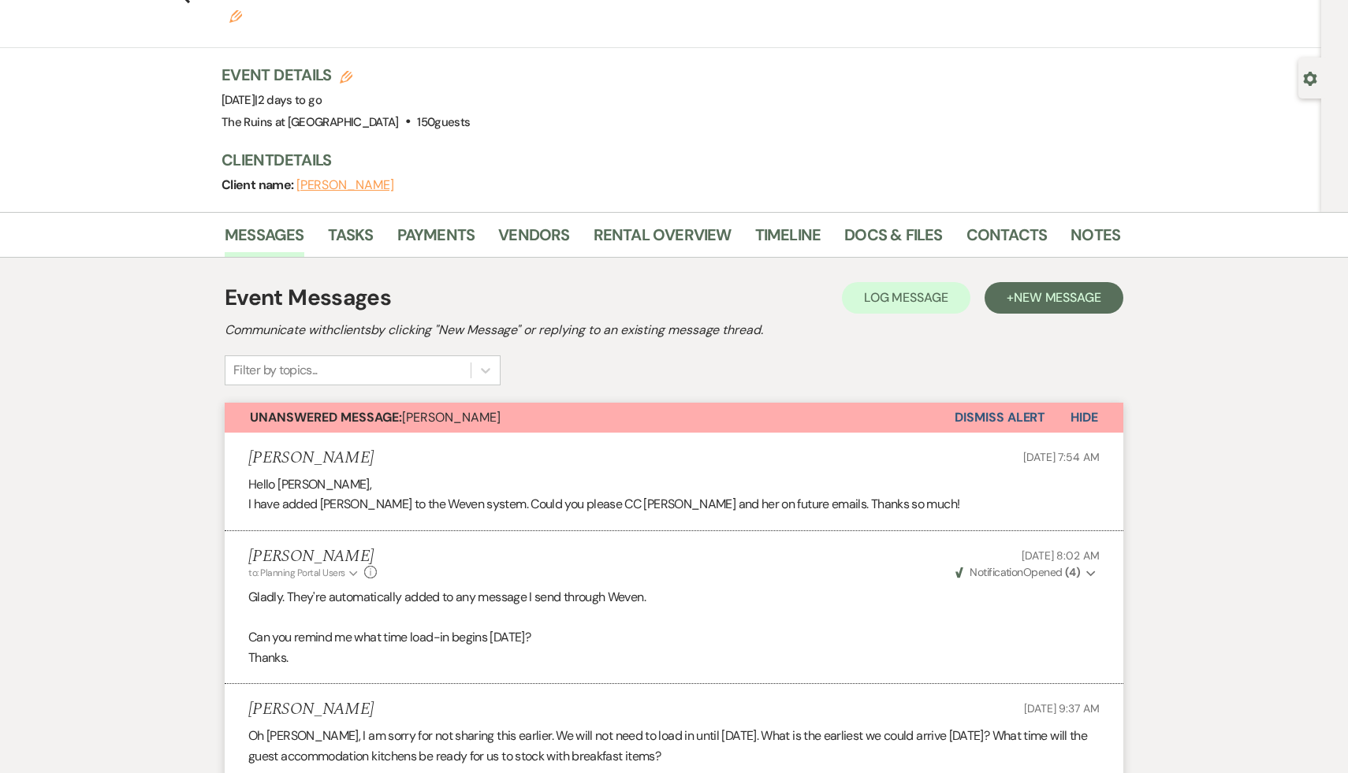
scroll to position [0, 0]
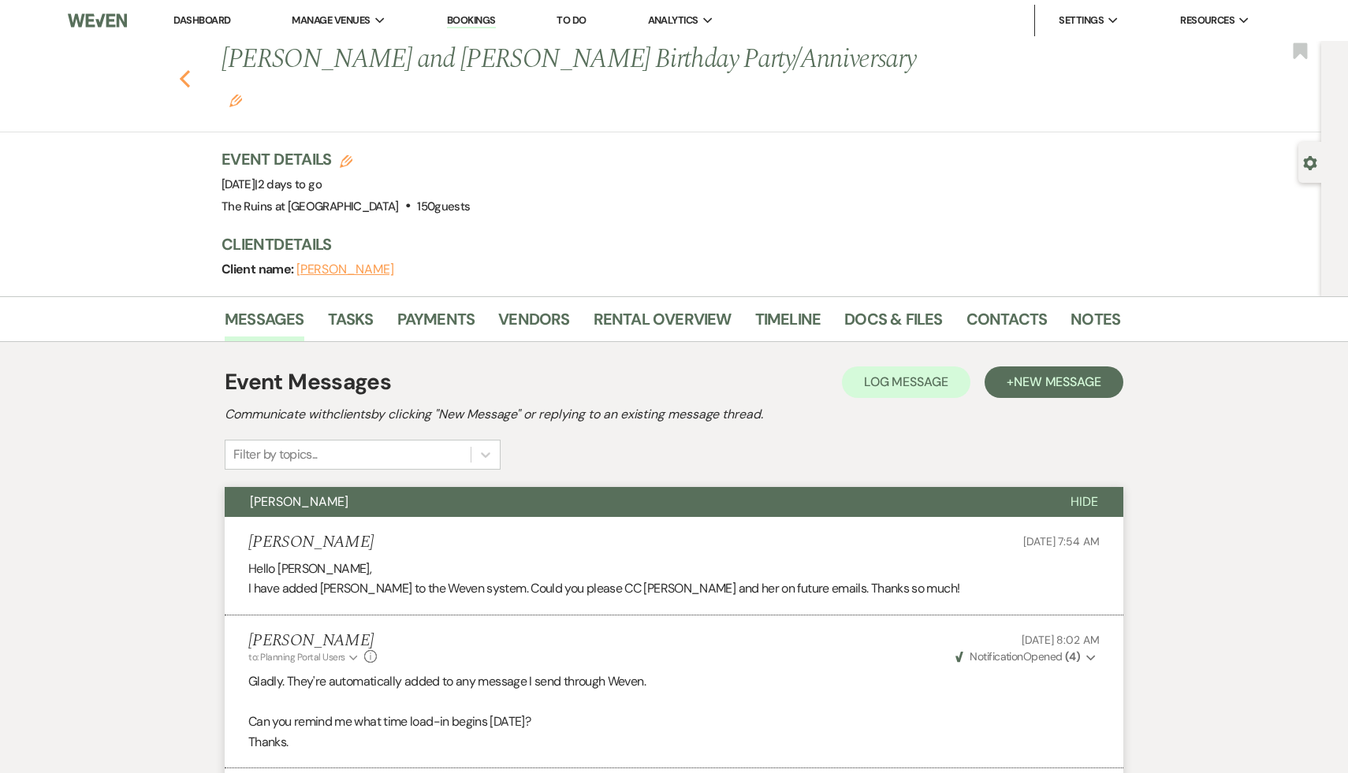
click at [181, 70] on use "button" at bounding box center [185, 78] width 10 height 17
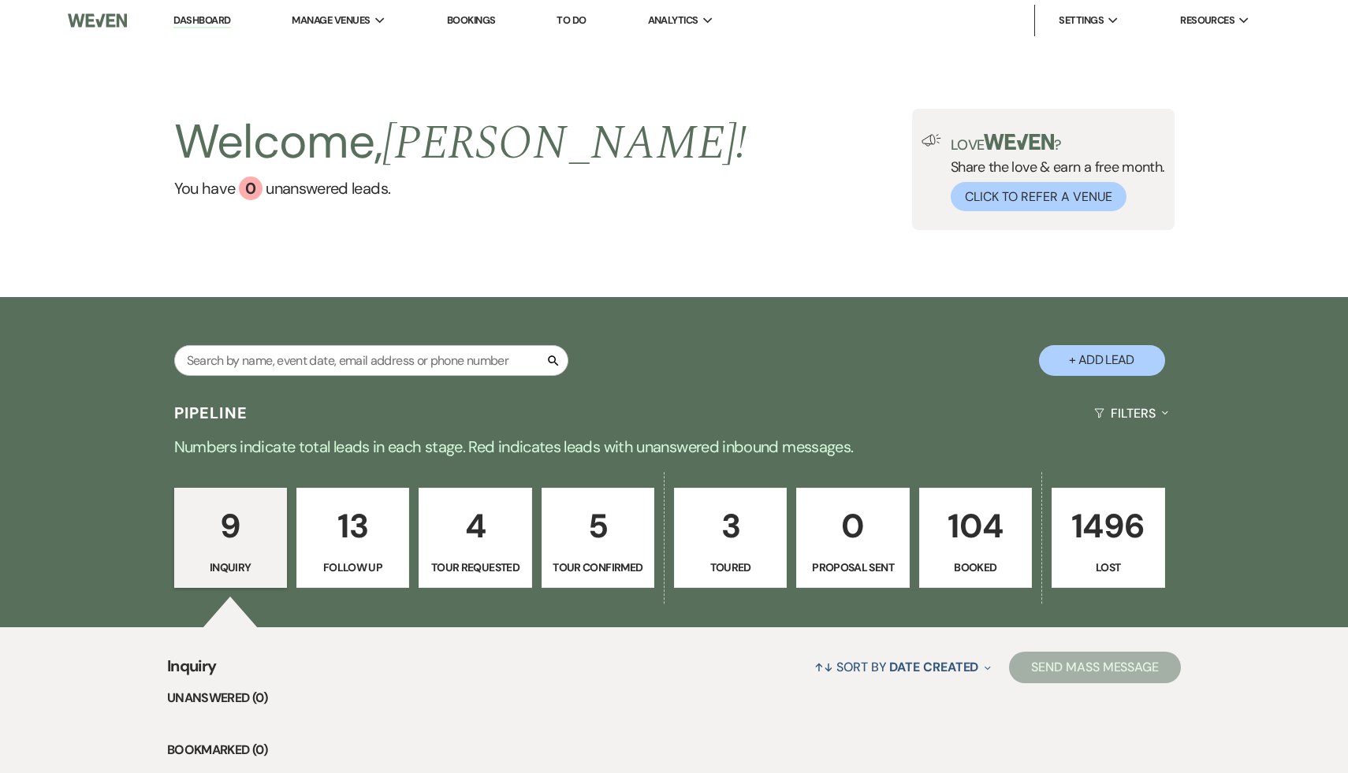
click at [205, 17] on link "Dashboard" at bounding box center [201, 20] width 57 height 15
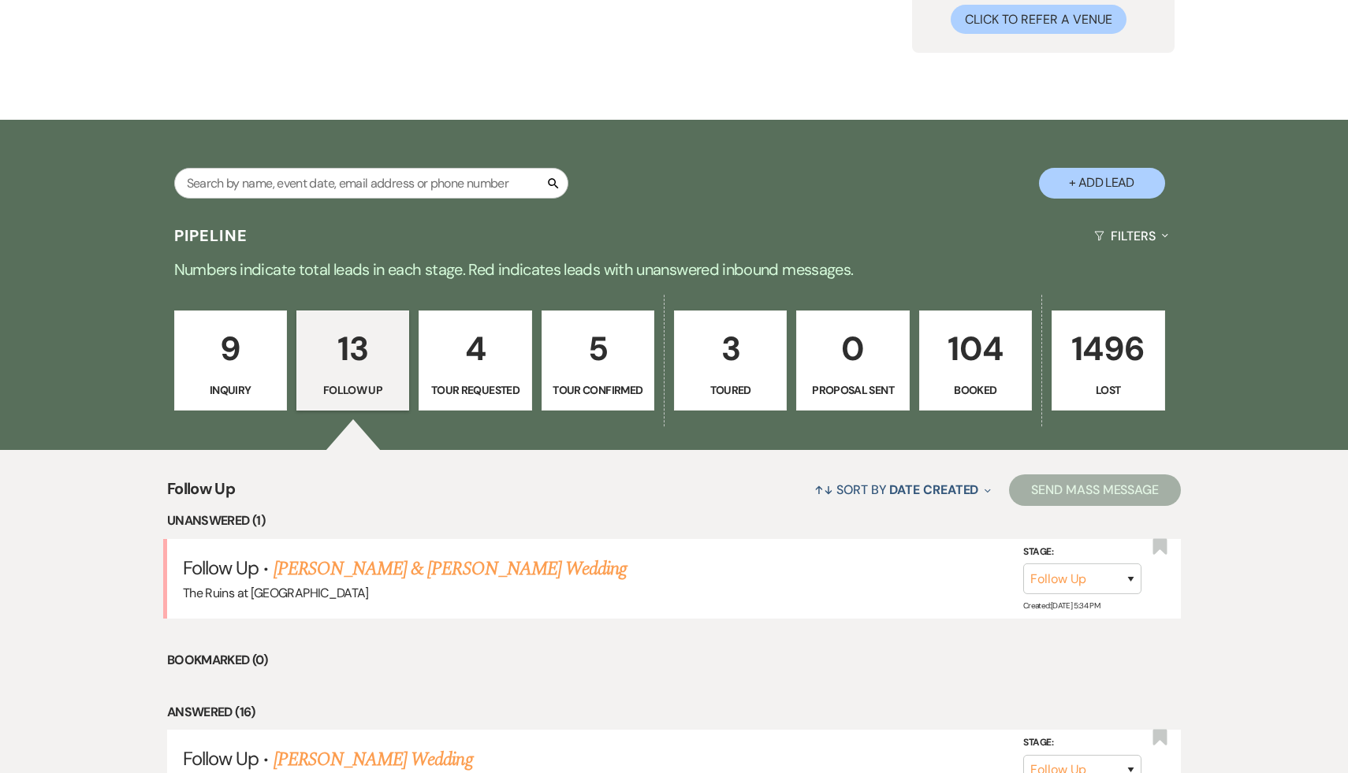
click at [228, 351] on p "9" at bounding box center [231, 348] width 92 height 53
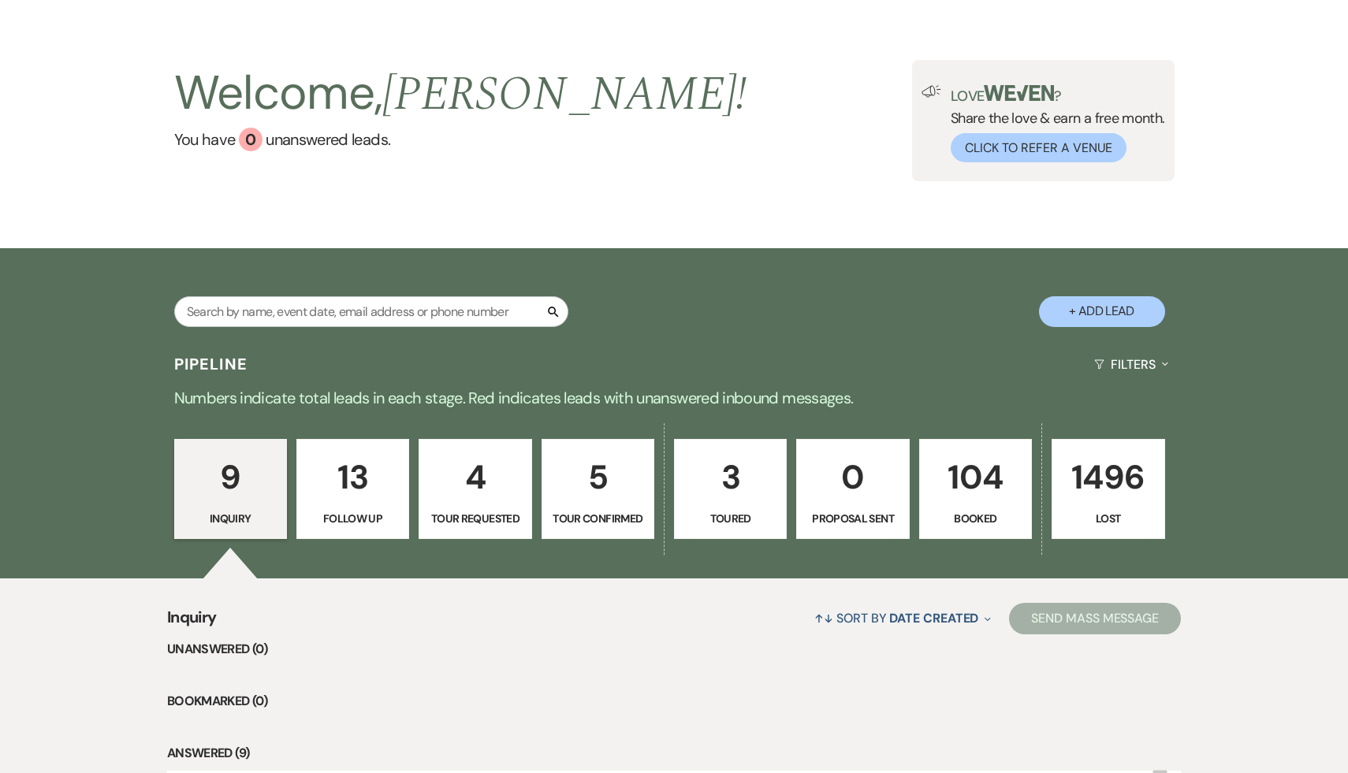
scroll to position [177, 0]
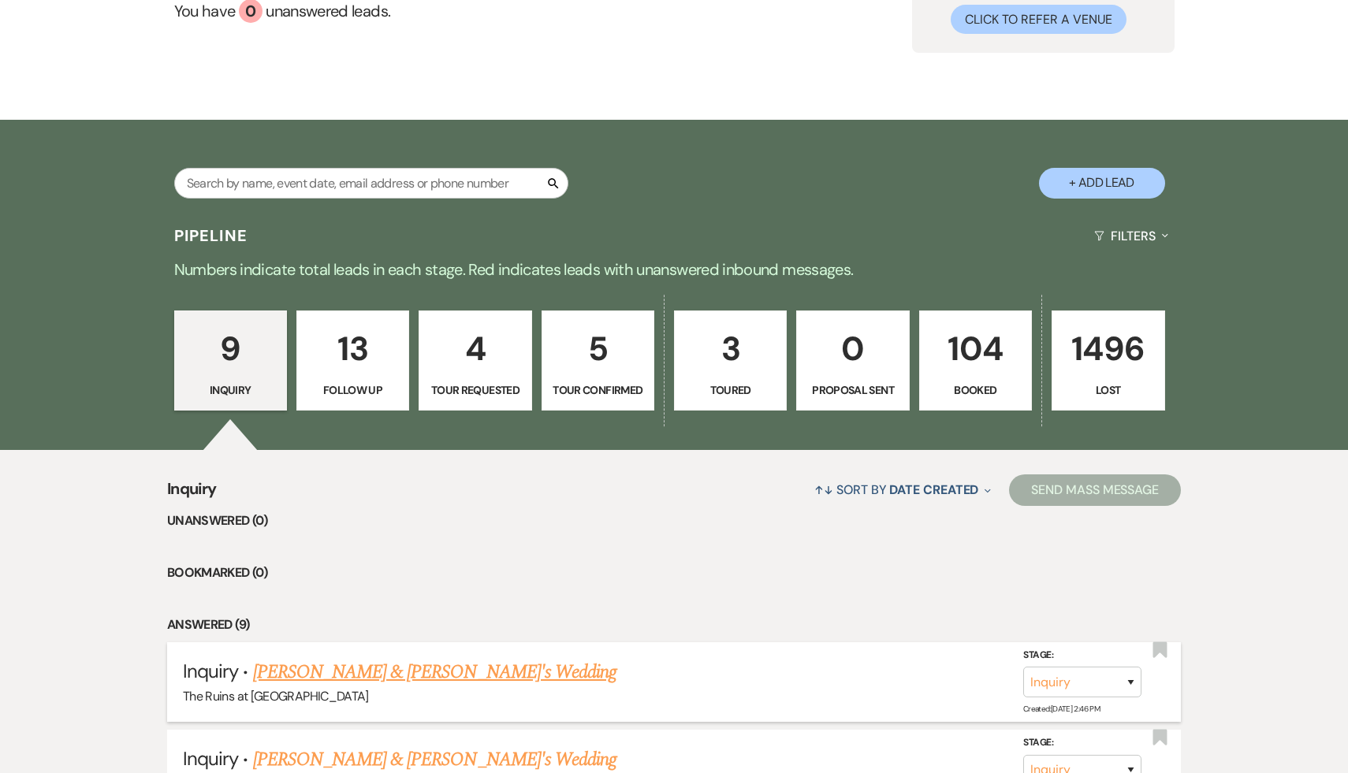
click at [381, 669] on link "[PERSON_NAME] & [PERSON_NAME]'s Wedding" at bounding box center [435, 672] width 364 height 28
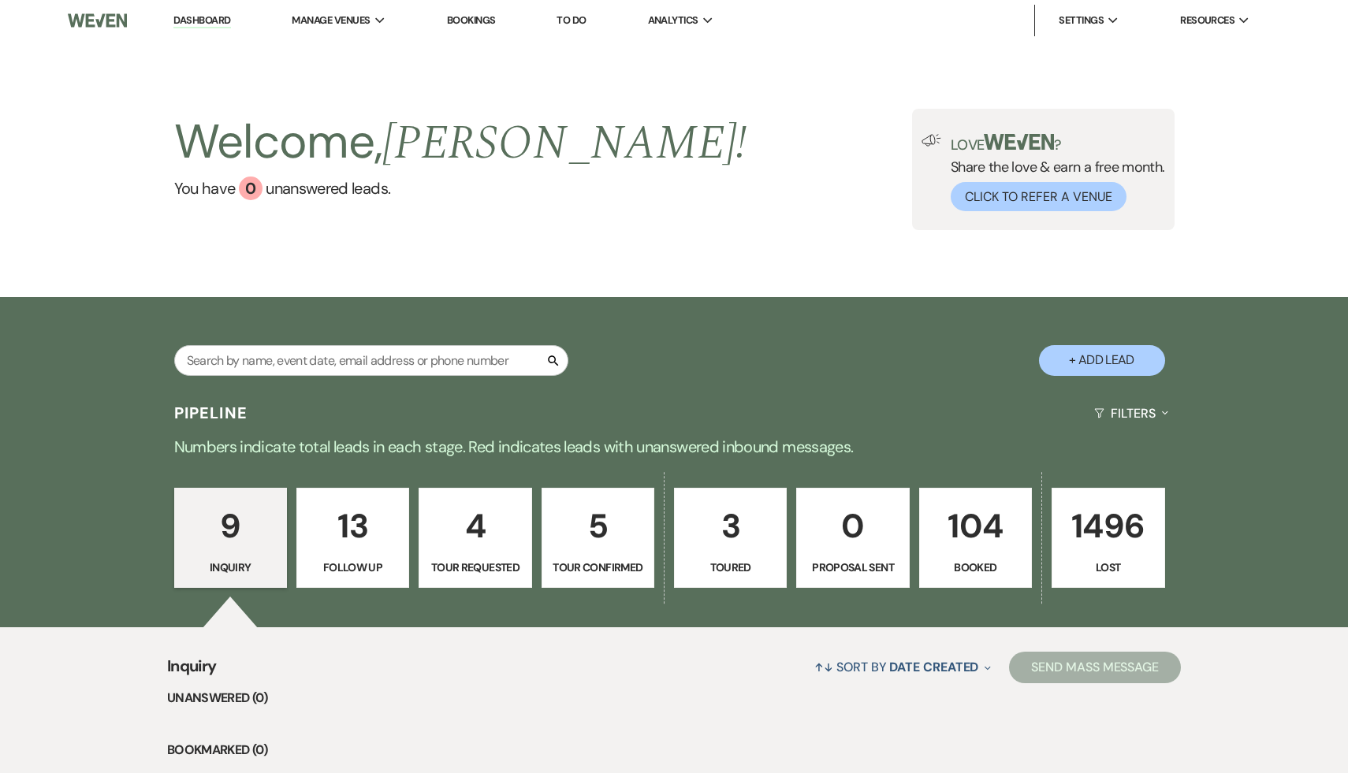
select select "20"
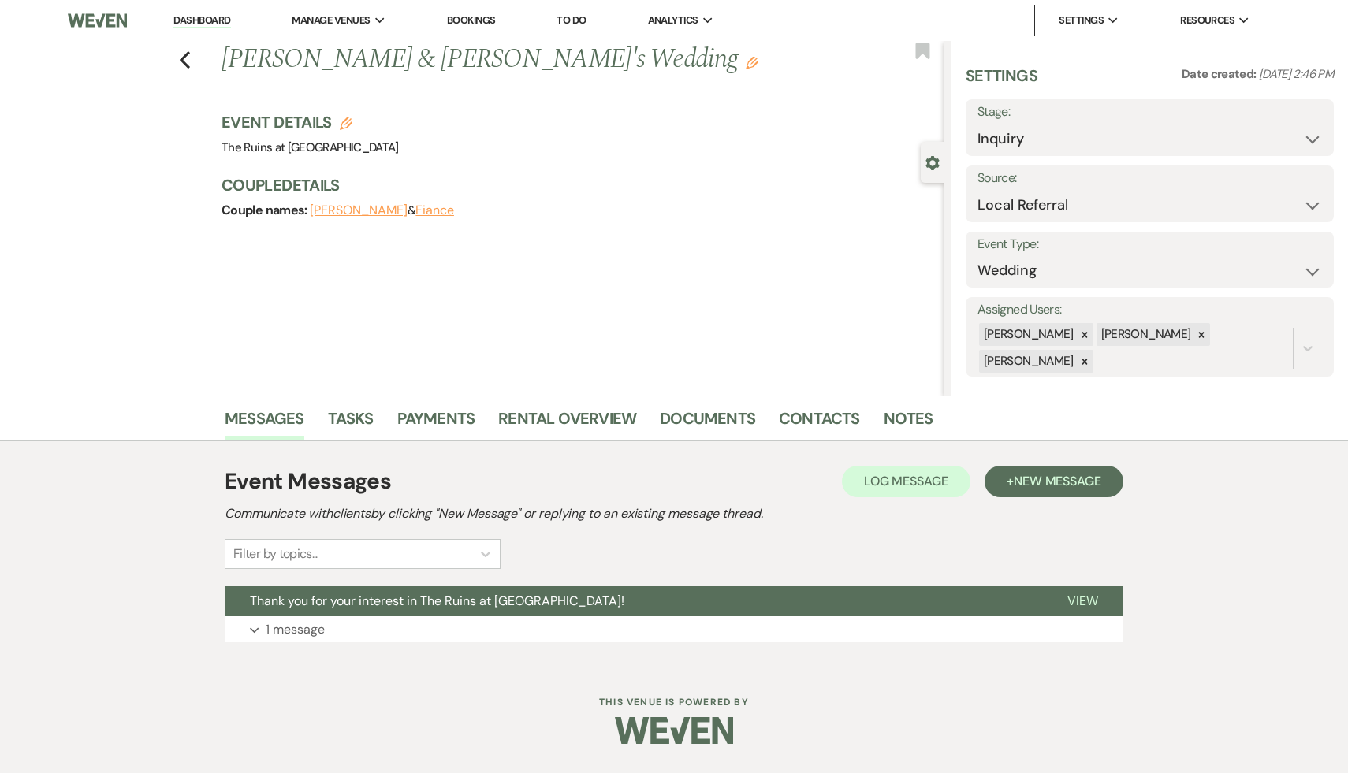
click at [746, 62] on icon "Edit" at bounding box center [752, 63] width 13 height 13
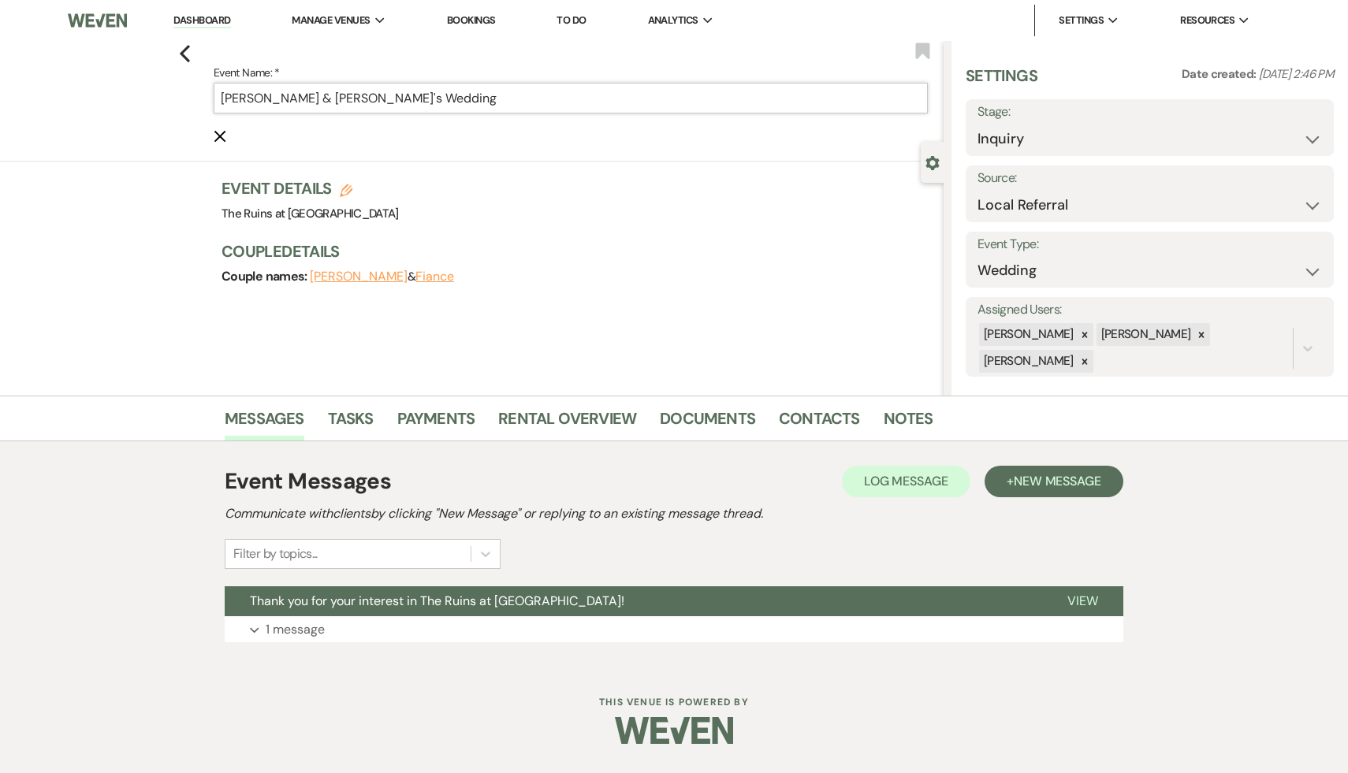
drag, startPoint x: 353, startPoint y: 99, endPoint x: 316, endPoint y: 95, distance: 37.3
click at [316, 95] on input "[PERSON_NAME] & [PERSON_NAME]'s Wedding" at bounding box center [571, 98] width 714 height 31
paste input "[PERSON_NAME]"
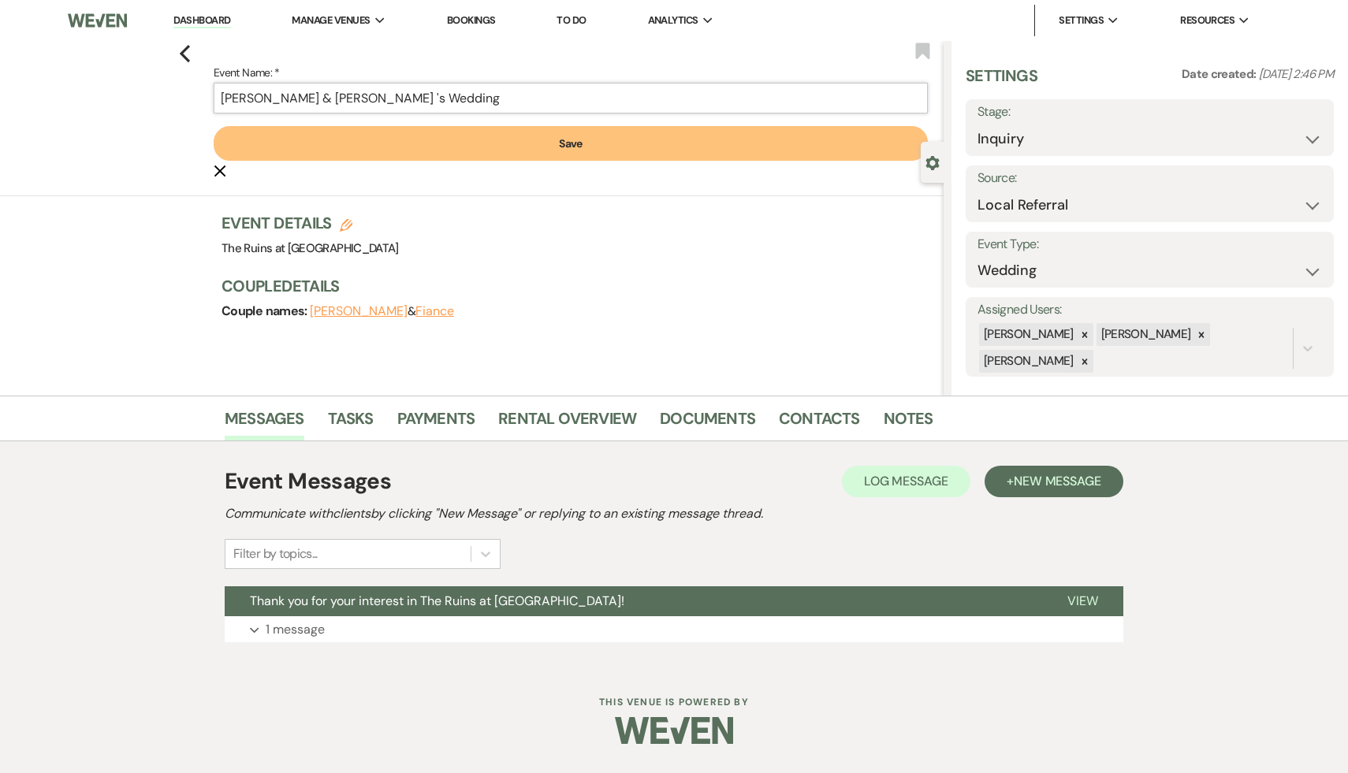
type input "[PERSON_NAME] & [PERSON_NAME] 's Wedding"
click at [565, 139] on button "Save" at bounding box center [571, 143] width 714 height 35
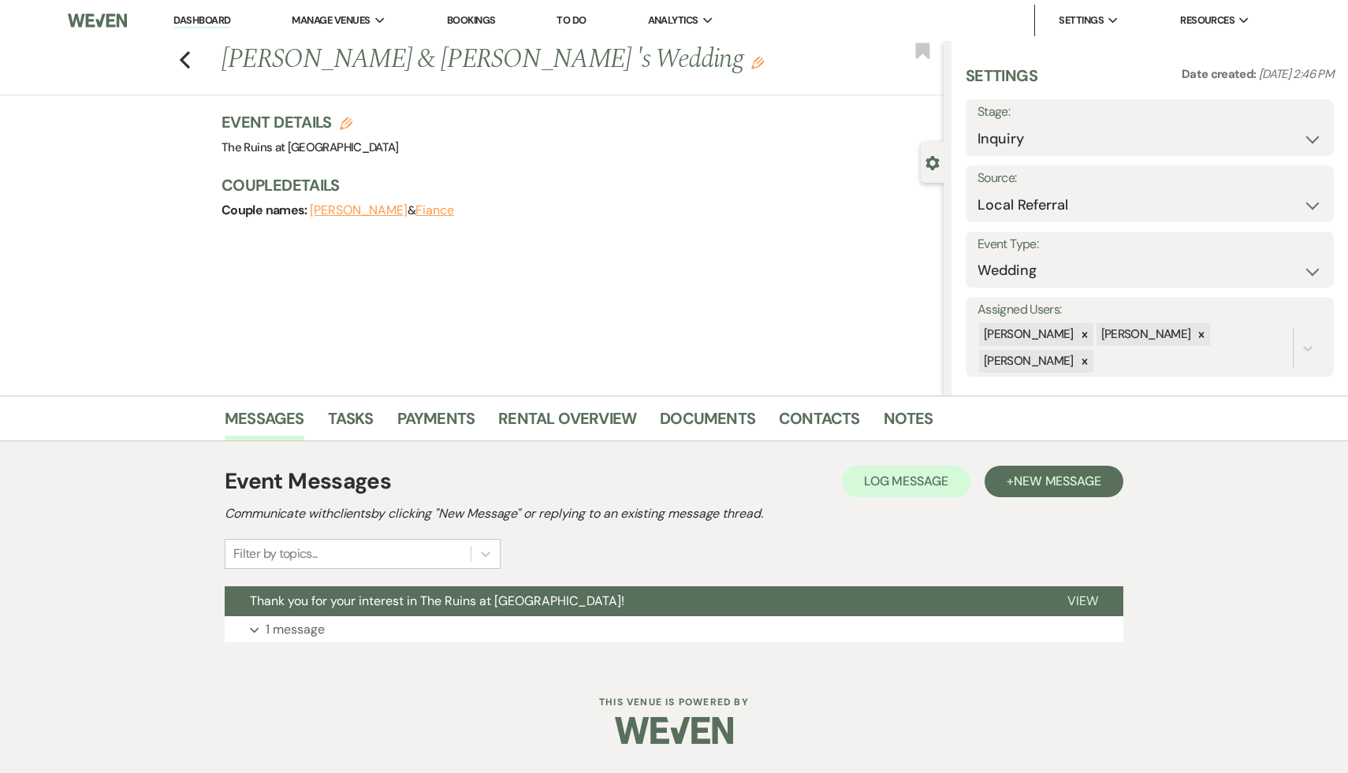
click at [214, 24] on link "Dashboard" at bounding box center [201, 20] width 57 height 15
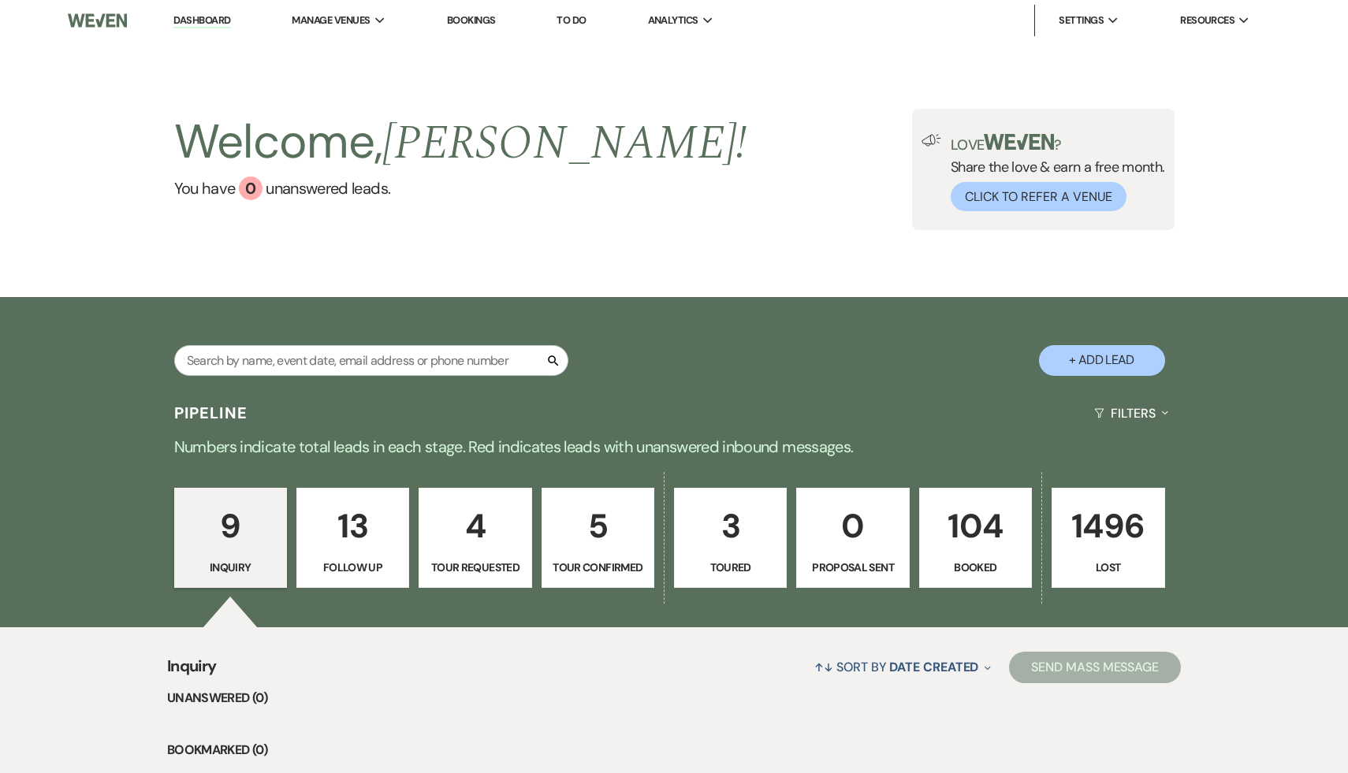
click at [966, 539] on p "104" at bounding box center [976, 526] width 92 height 53
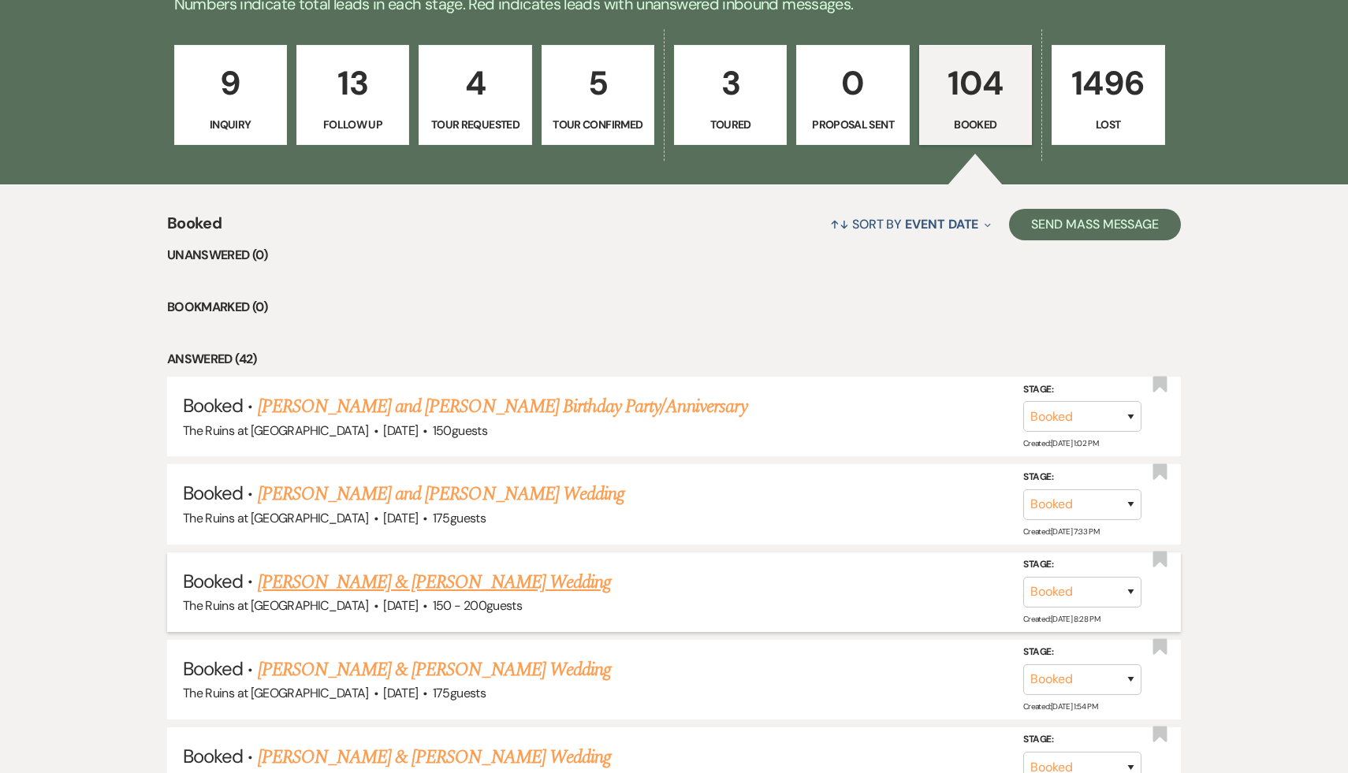
scroll to position [445, 0]
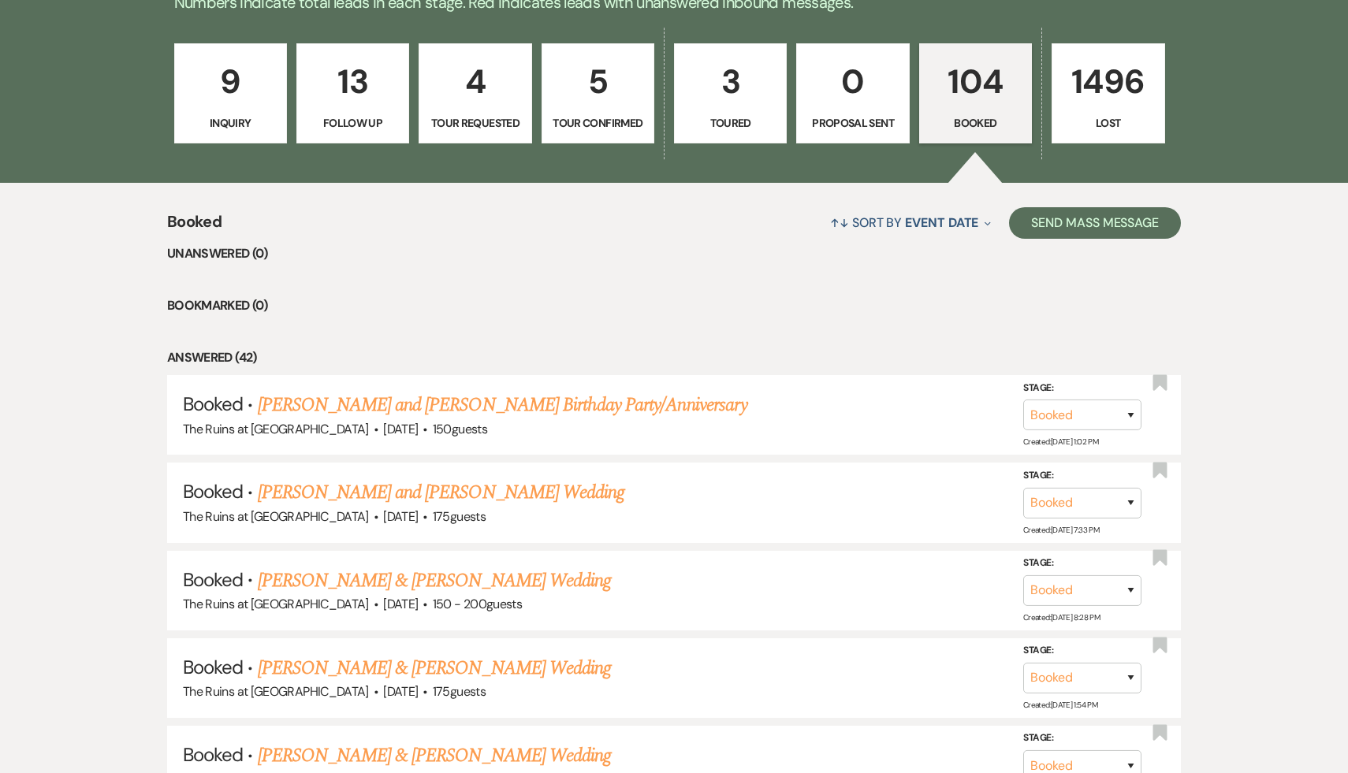
click at [234, 80] on p "9" at bounding box center [231, 81] width 92 height 53
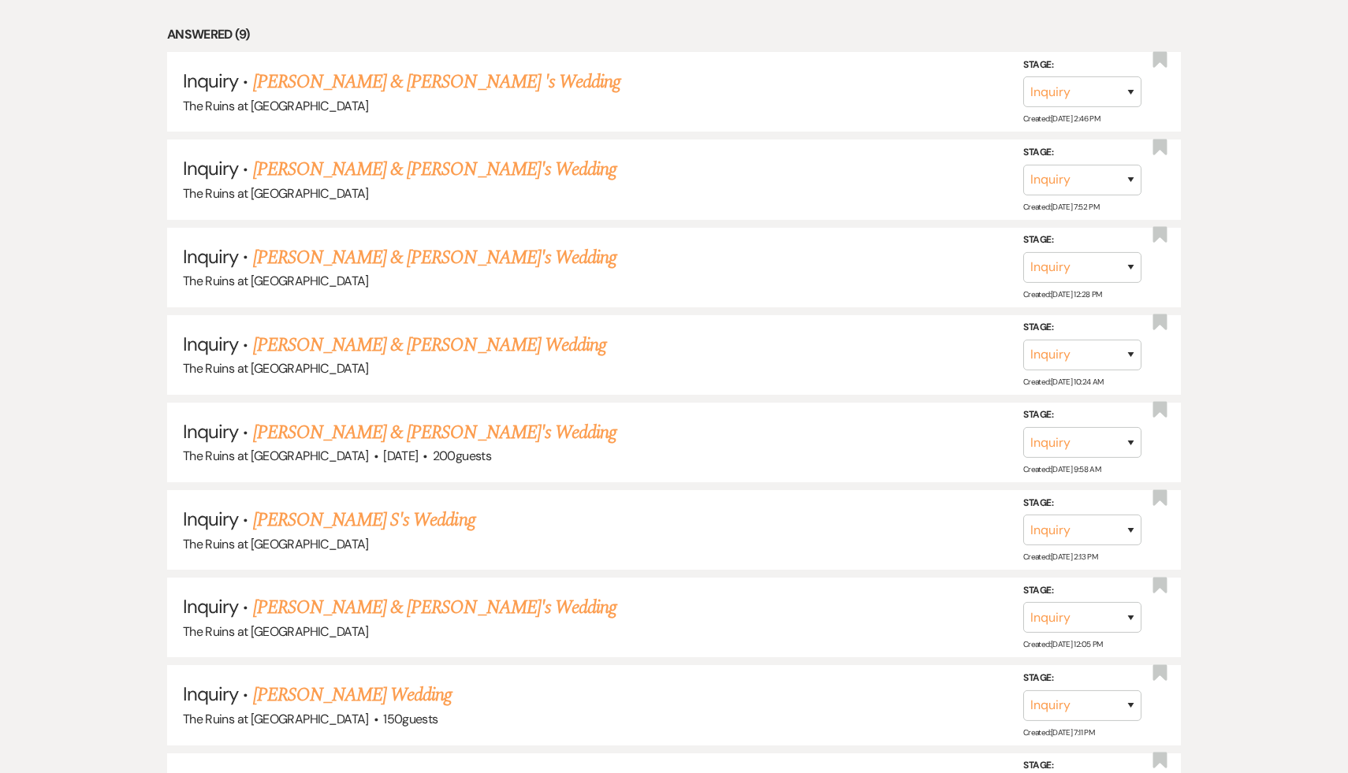
scroll to position [949, 0]
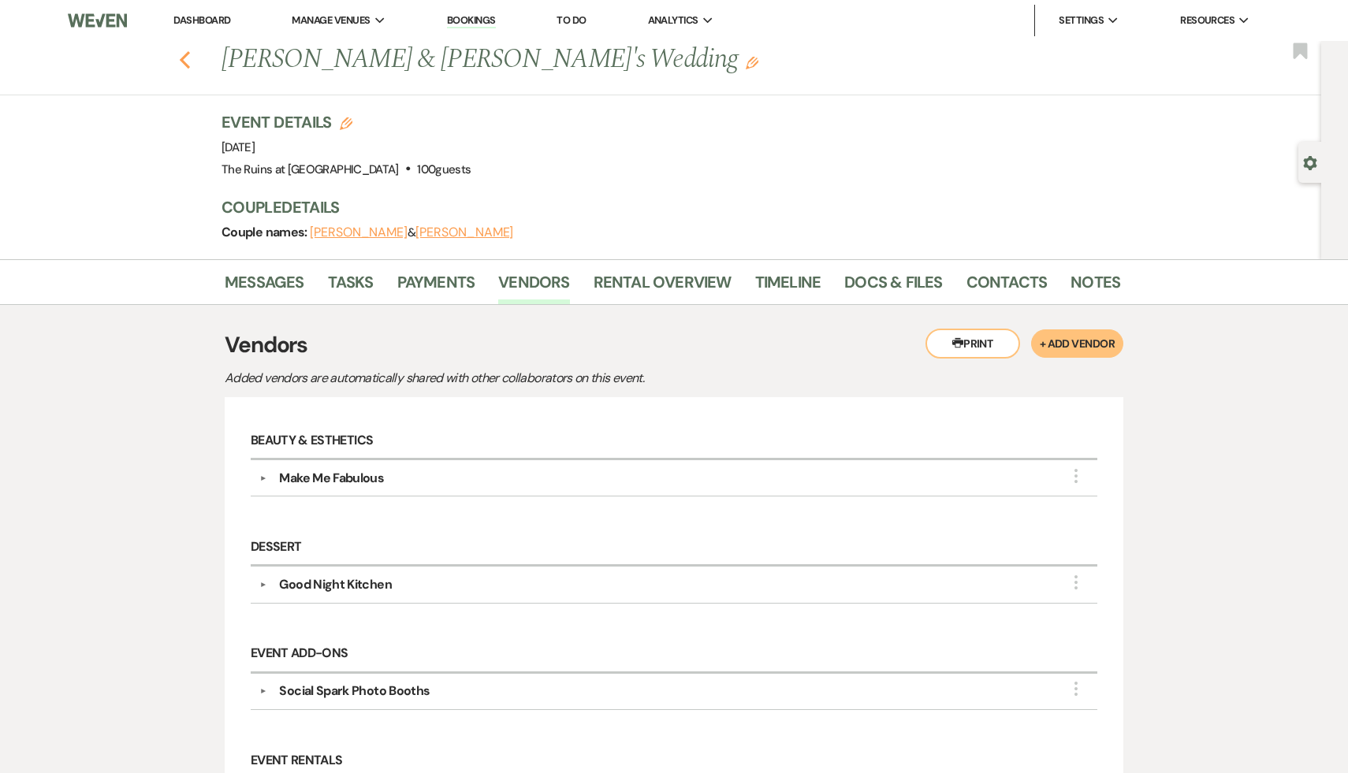
click at [183, 65] on icon "Previous" at bounding box center [185, 59] width 12 height 19
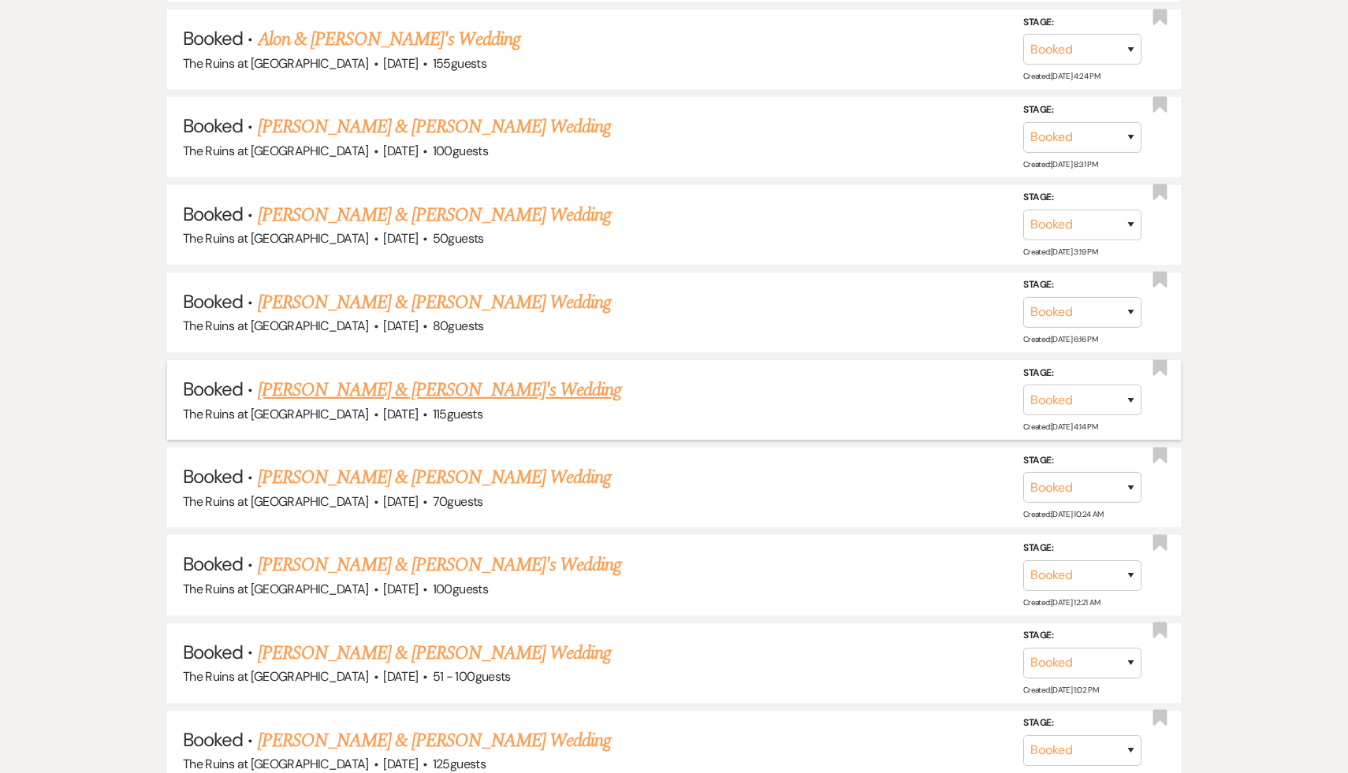
scroll to position [7361, 0]
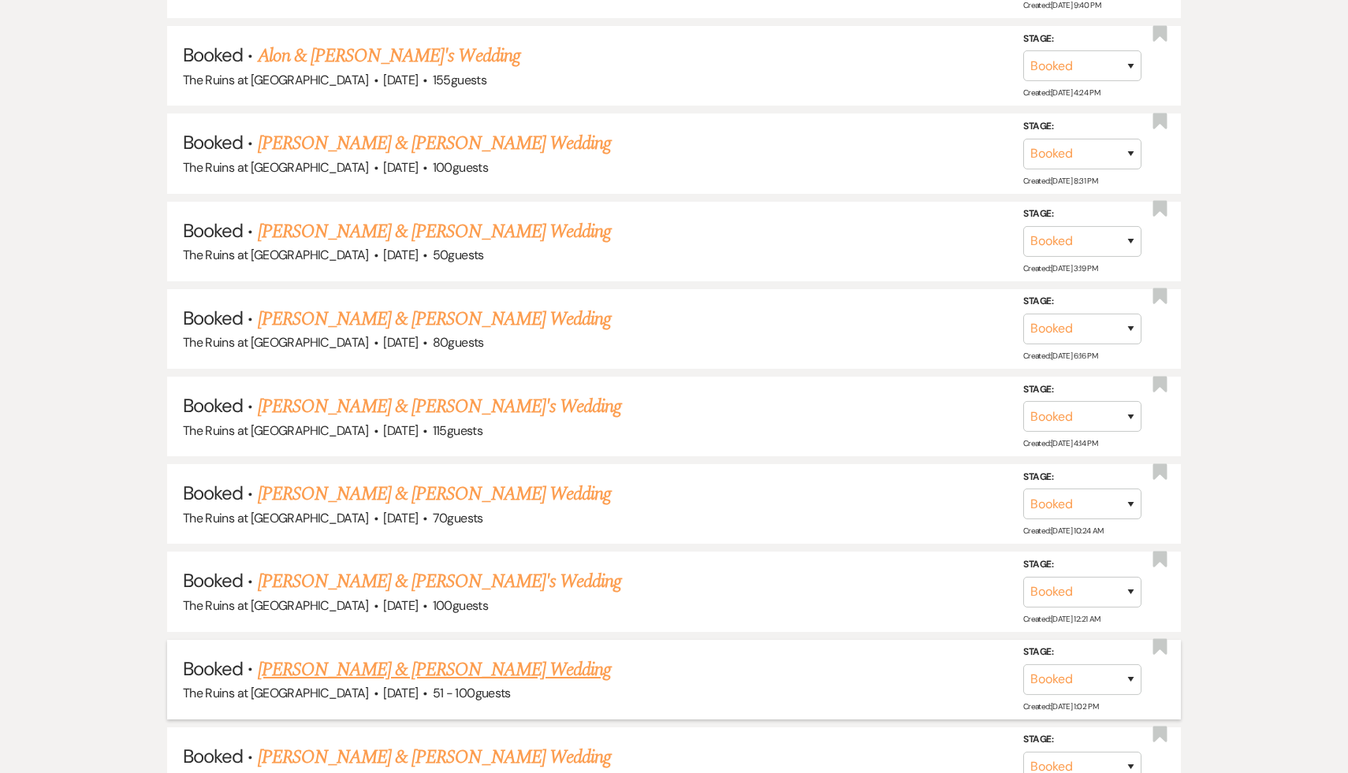
click at [471, 656] on link "[PERSON_NAME] & [PERSON_NAME] Wedding" at bounding box center [434, 670] width 353 height 28
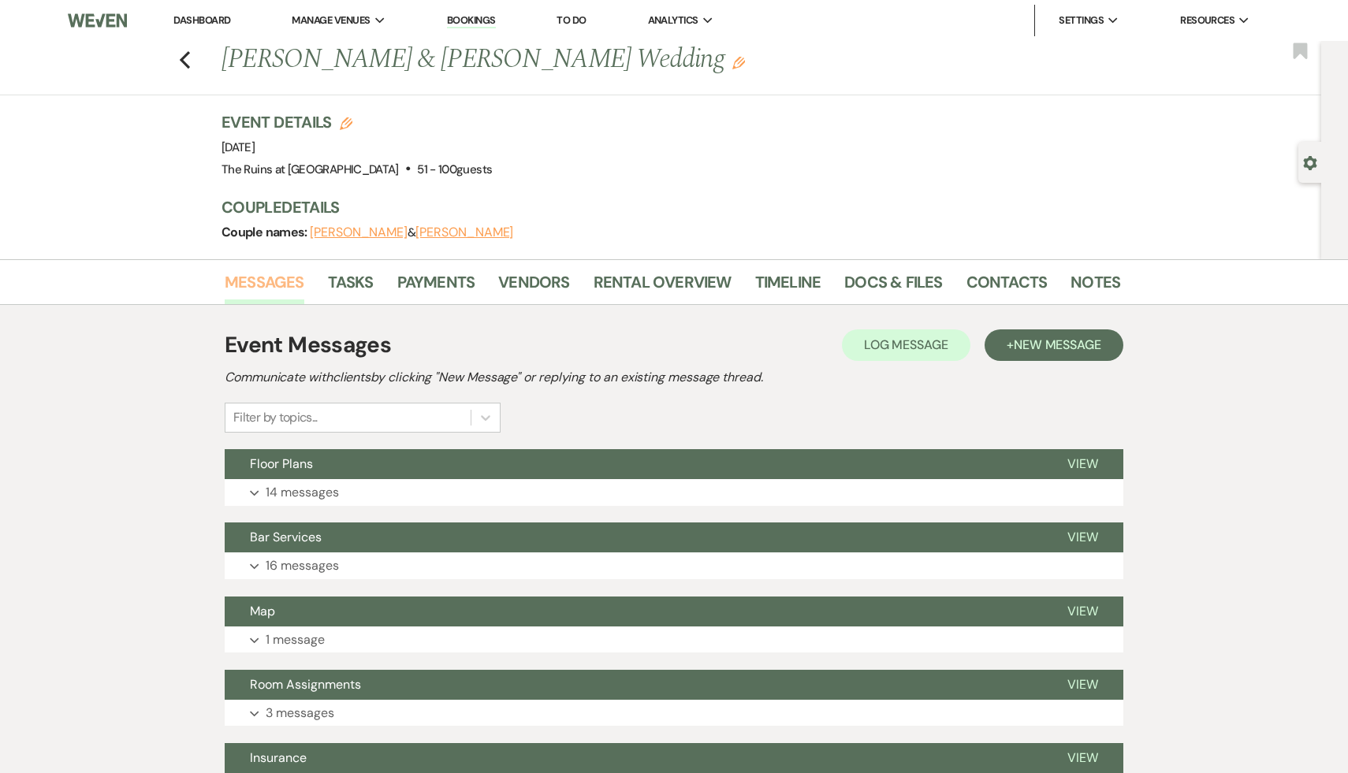
click at [266, 279] on link "Messages" at bounding box center [265, 287] width 80 height 35
click at [1066, 345] on span "New Message" at bounding box center [1058, 345] width 88 height 17
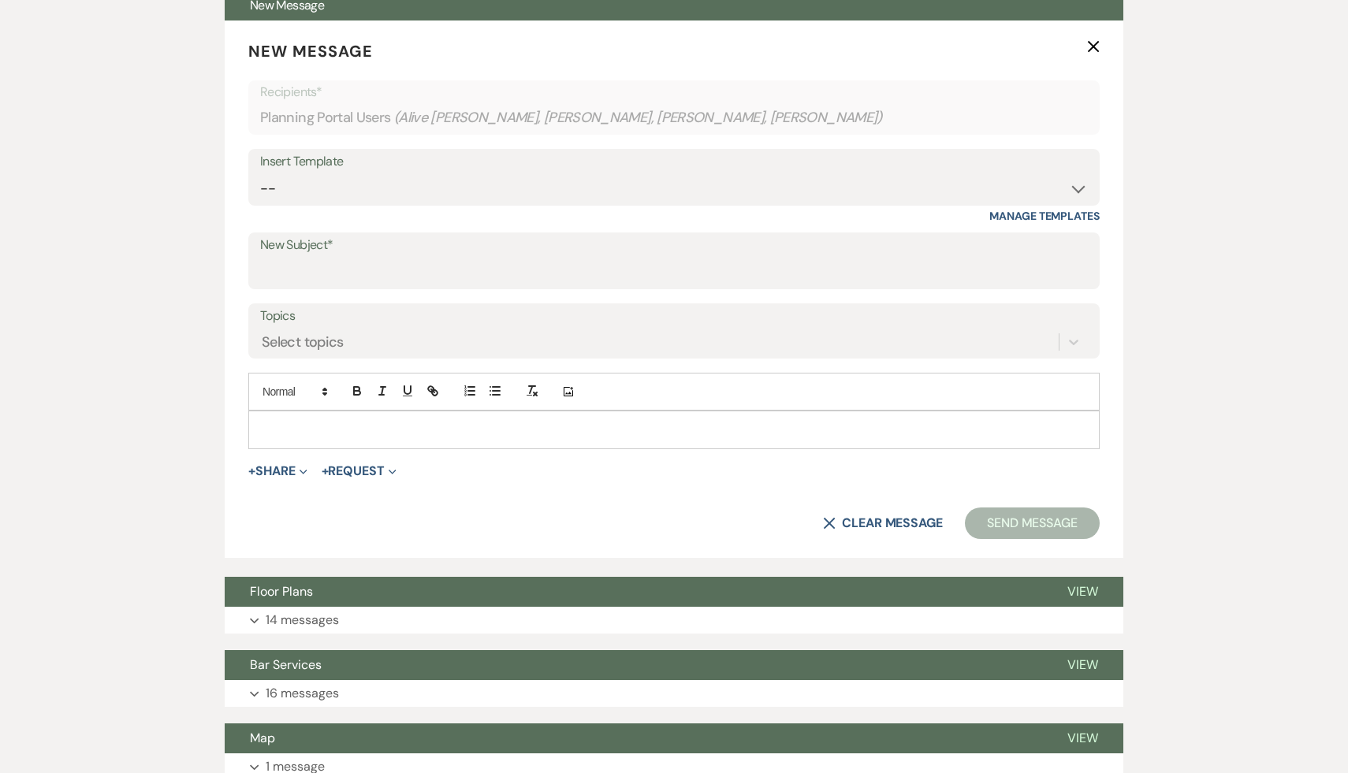
scroll to position [378, 0]
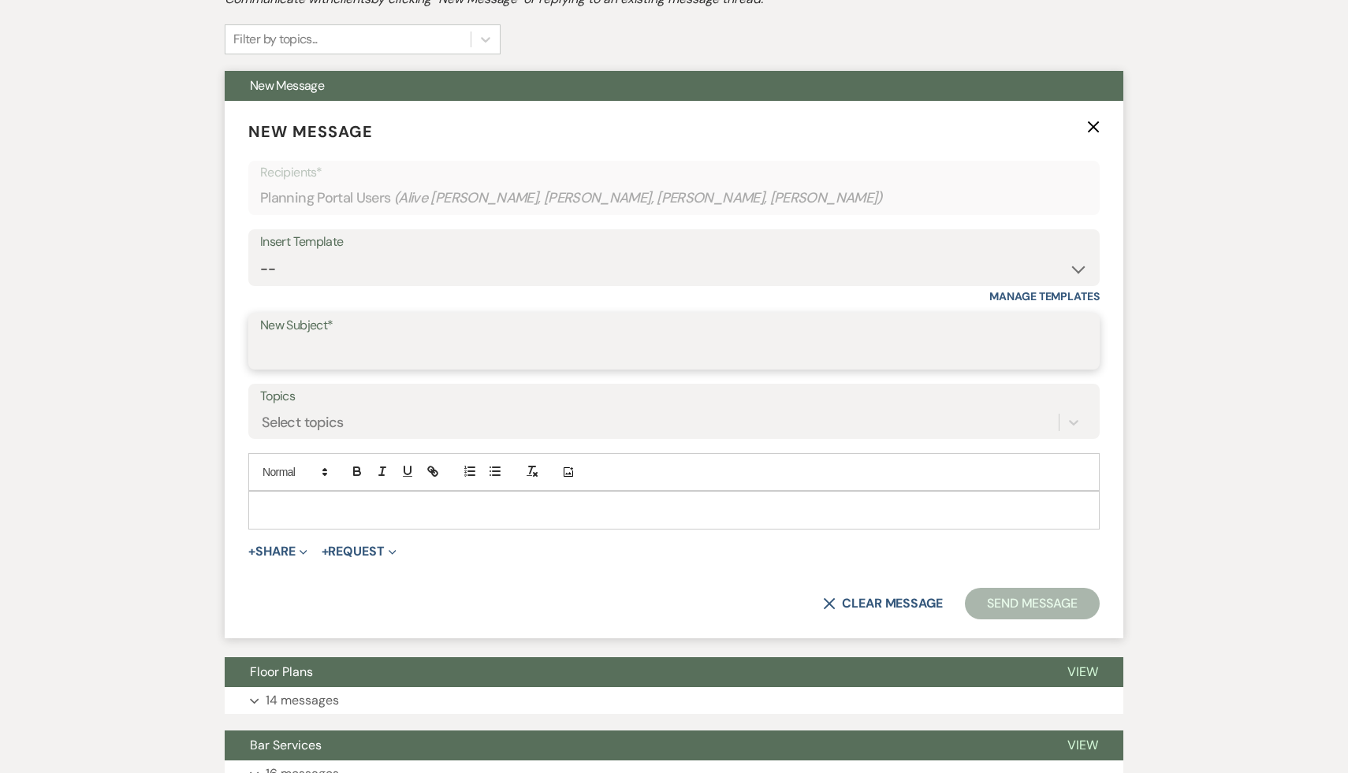
click at [463, 357] on input "New Subject*" at bounding box center [674, 352] width 828 height 31
type input "Security Deposit"
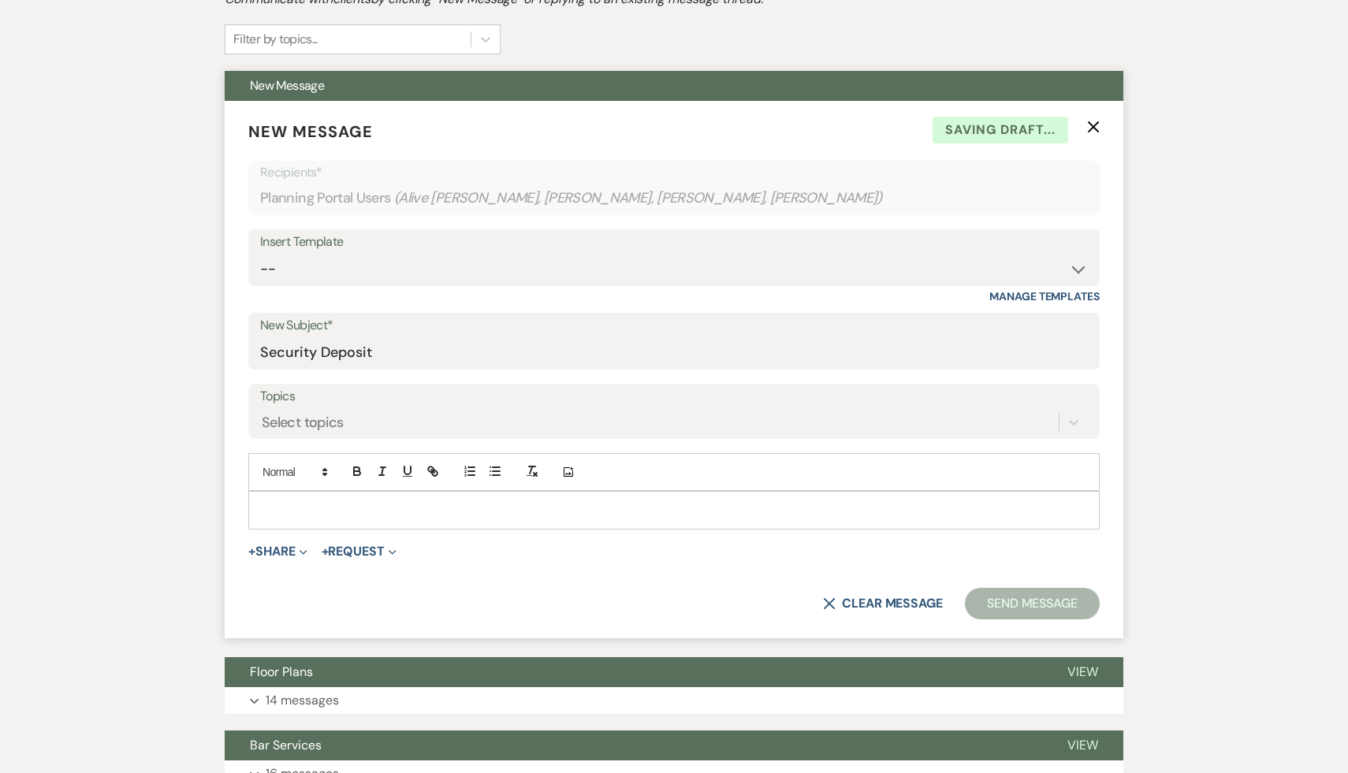
click at [367, 516] on p at bounding box center [674, 509] width 826 height 17
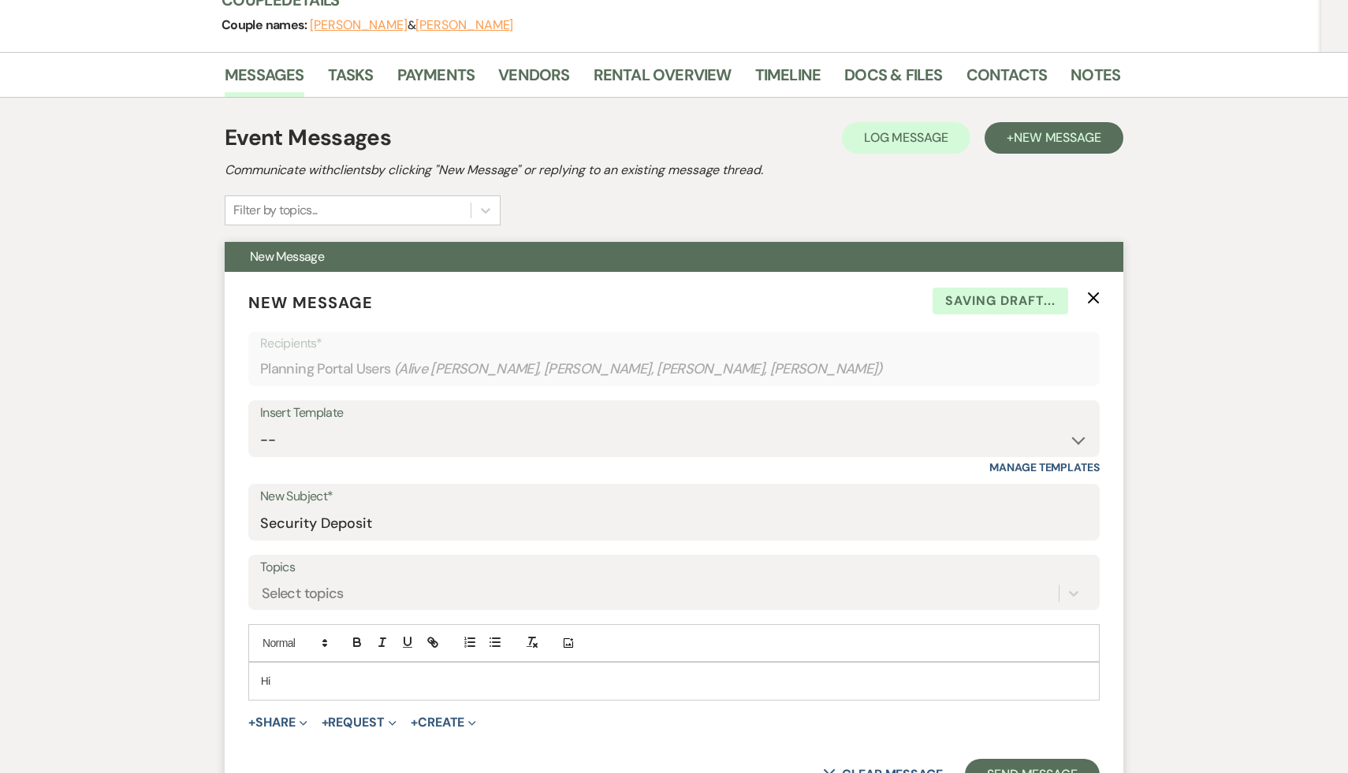
scroll to position [385, 0]
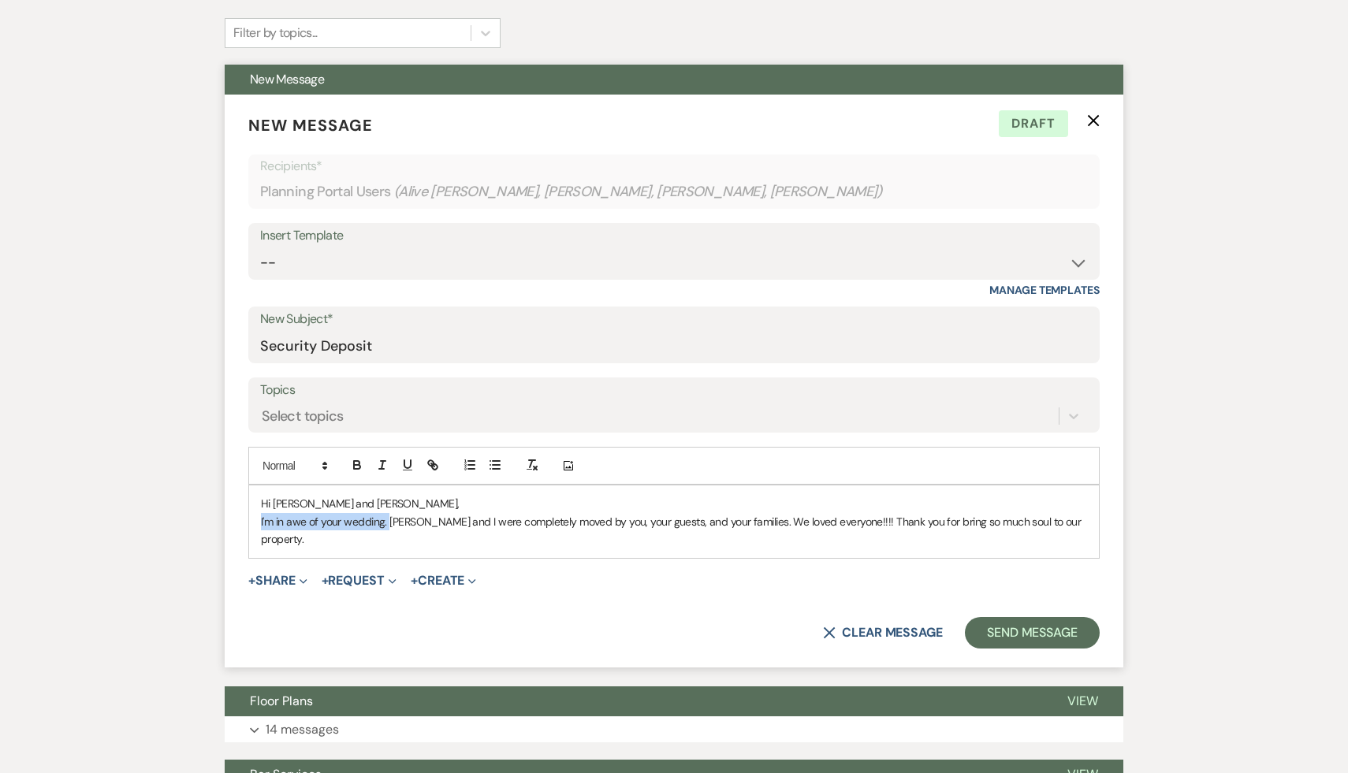
drag, startPoint x: 388, startPoint y: 523, endPoint x: 224, endPoint y: 524, distance: 164.0
click at [225, 524] on form "New Message X Draft Recipients* Planning Portal Users ( Alive [PERSON_NAME], [P…" at bounding box center [674, 381] width 899 height 573
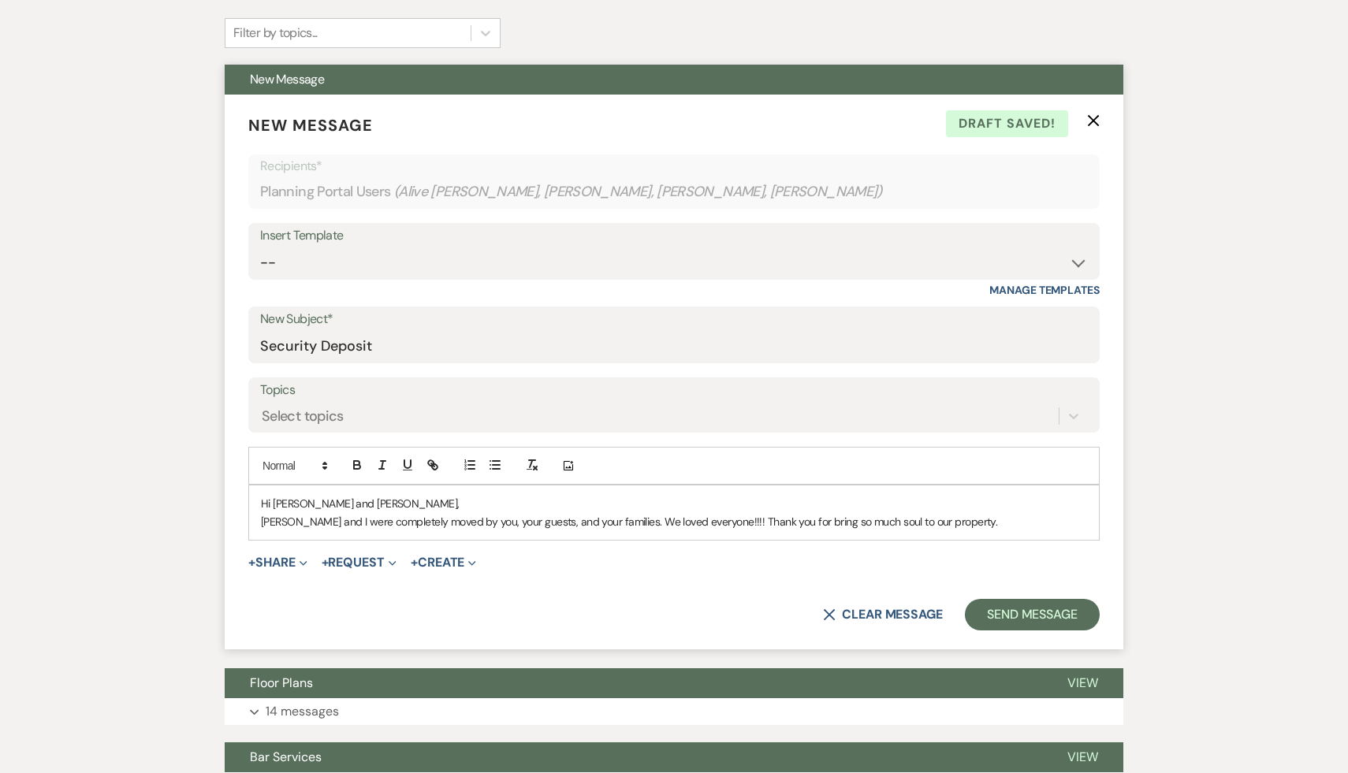
click at [969, 522] on p "[PERSON_NAME] and I were completely moved by you, your guests, and your familie…" at bounding box center [674, 521] width 826 height 17
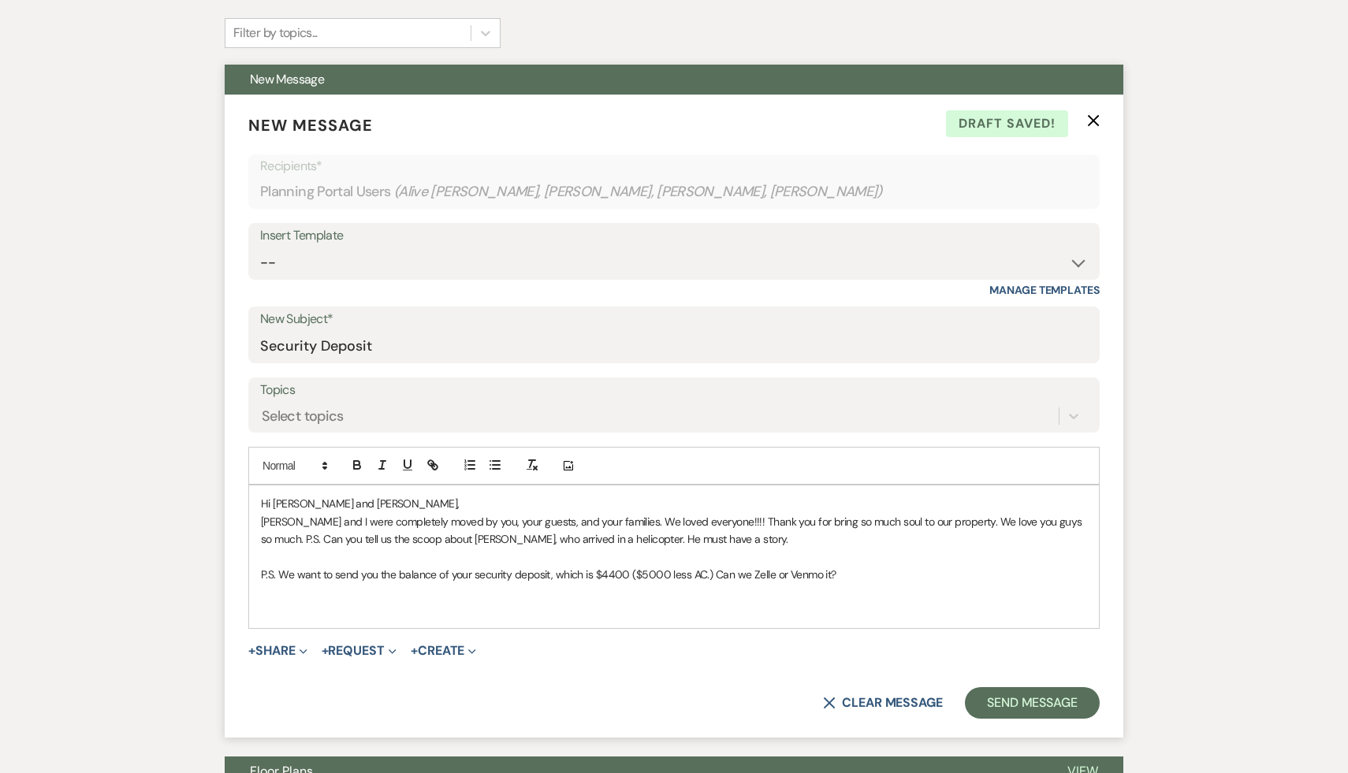
click at [278, 572] on p "P.S. We want to send you the balance of your security deposit, which is $4400 (…" at bounding box center [674, 574] width 826 height 17
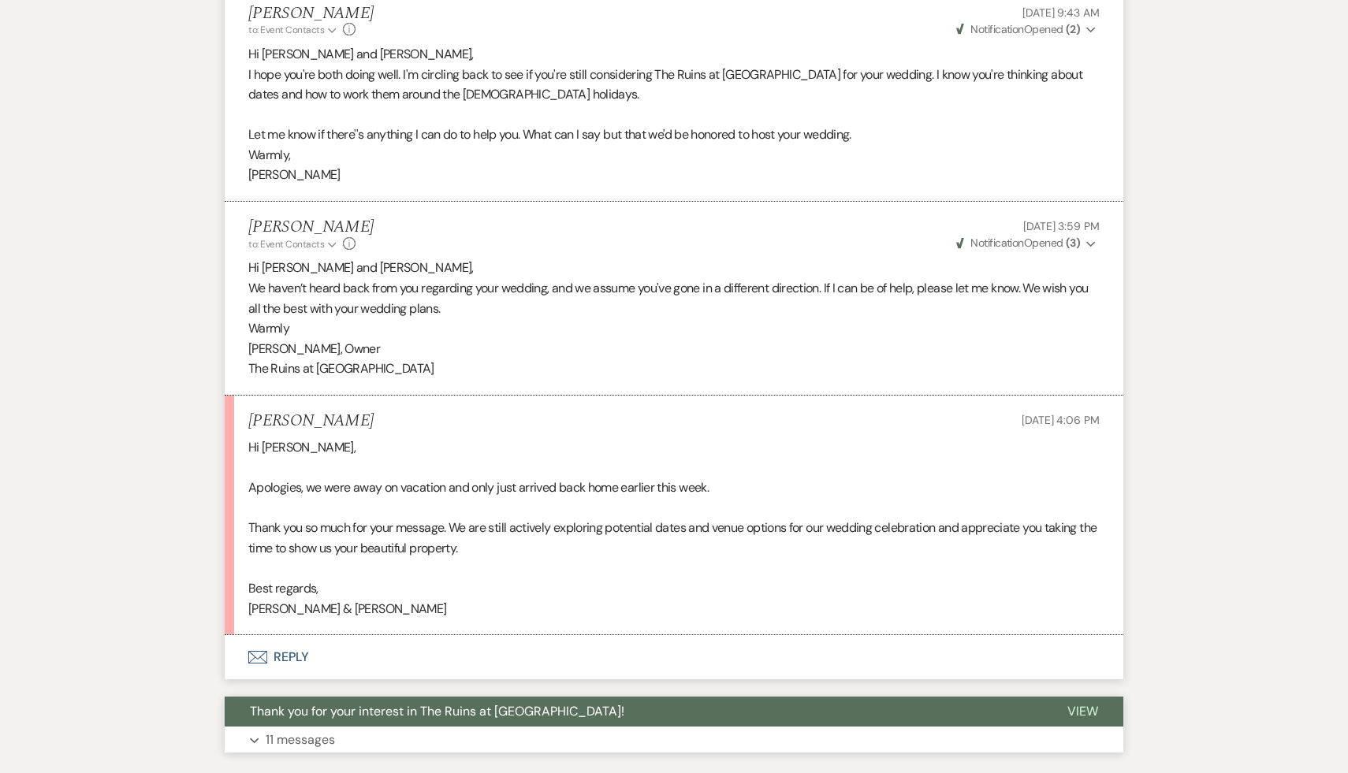
scroll to position [2087, 0]
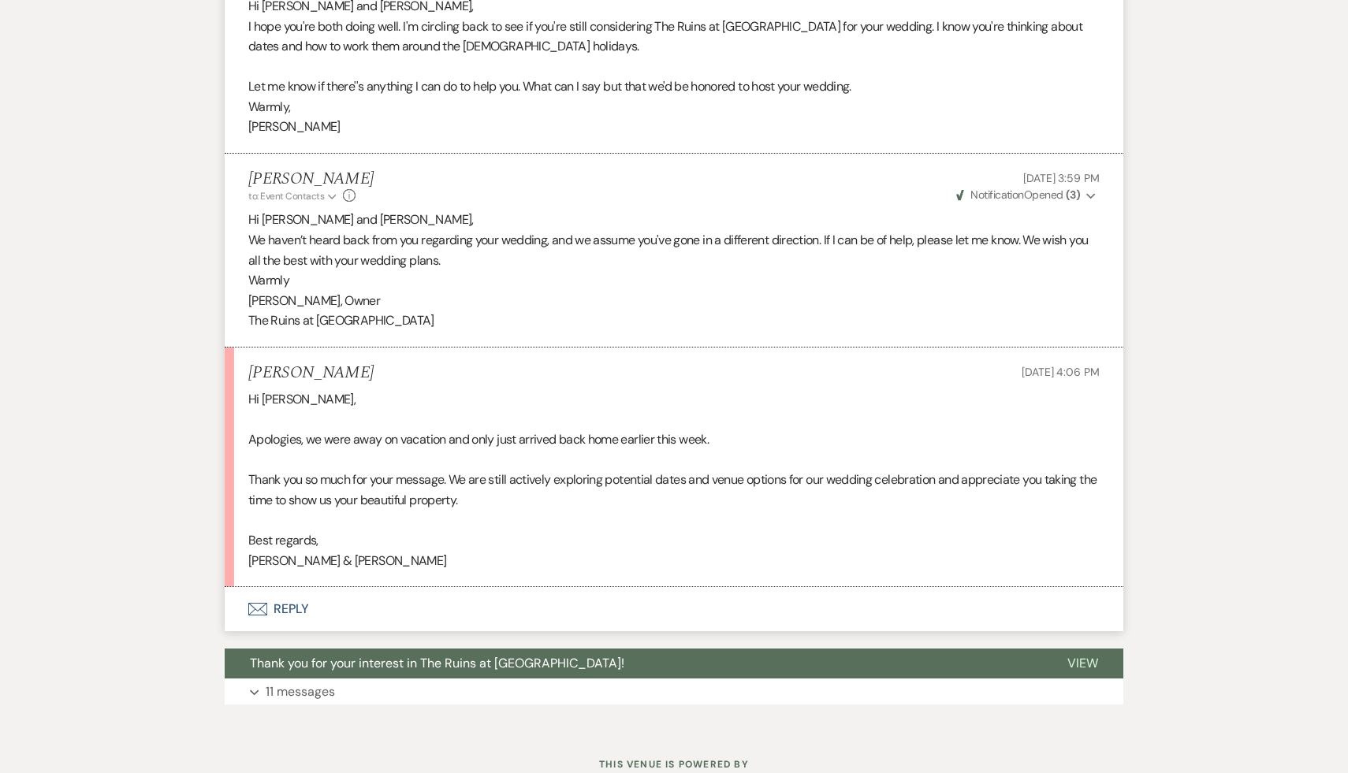
click at [303, 613] on button "Envelope Reply" at bounding box center [674, 609] width 899 height 44
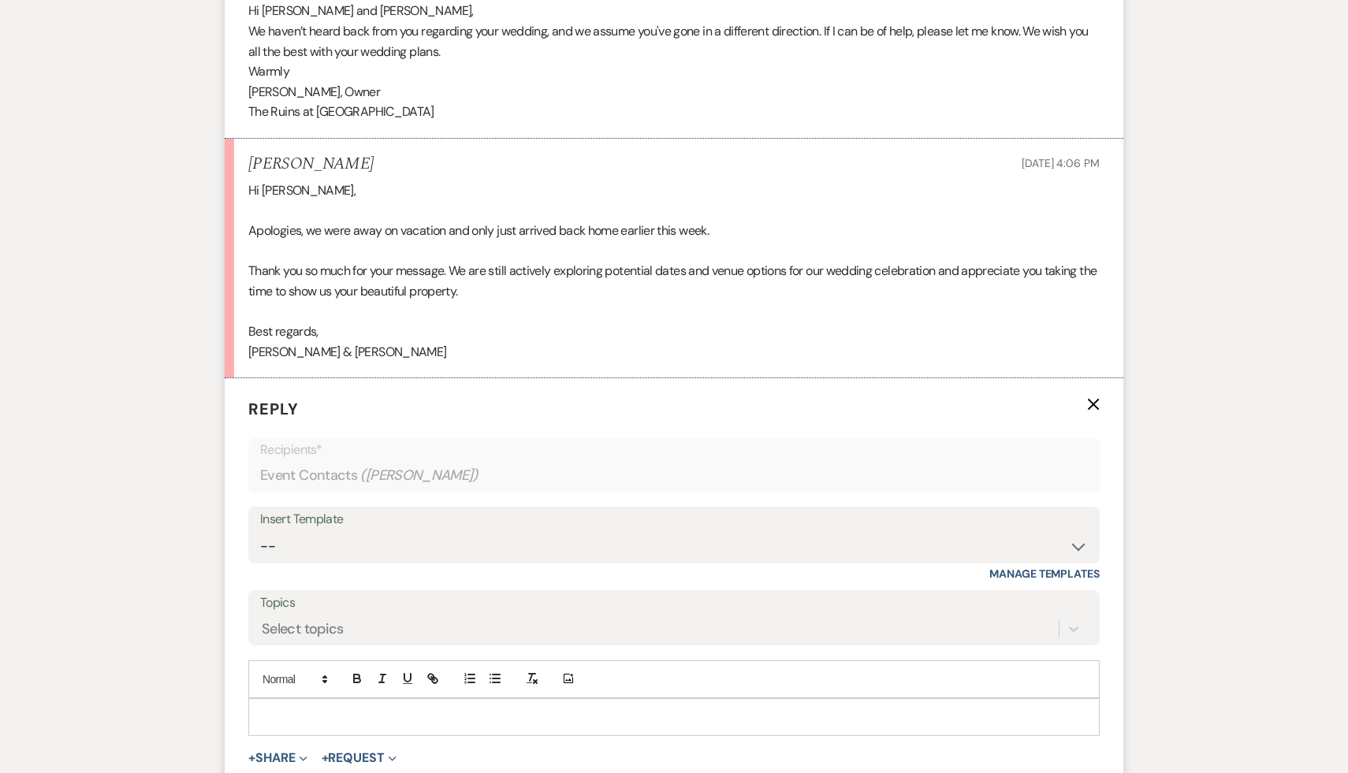
scroll to position [2313, 0]
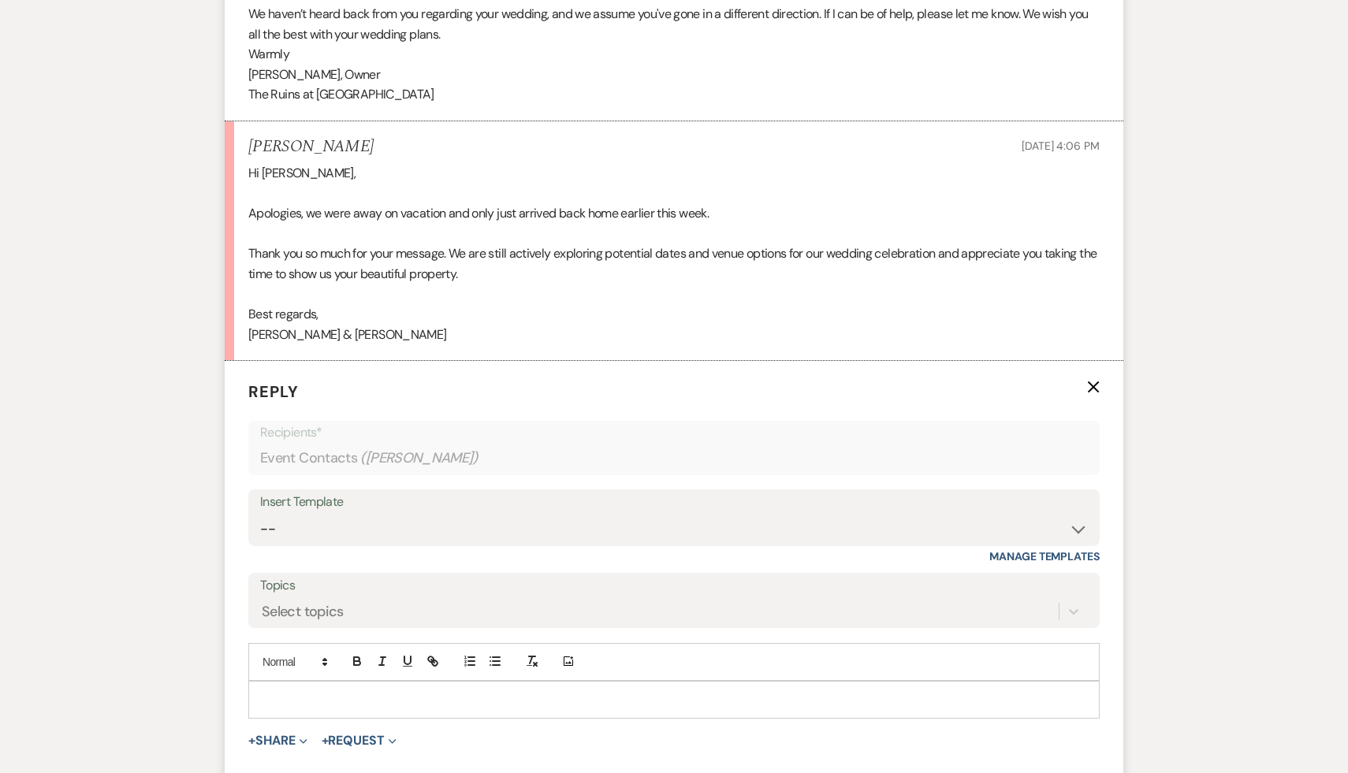
click at [296, 689] on div at bounding box center [674, 700] width 850 height 36
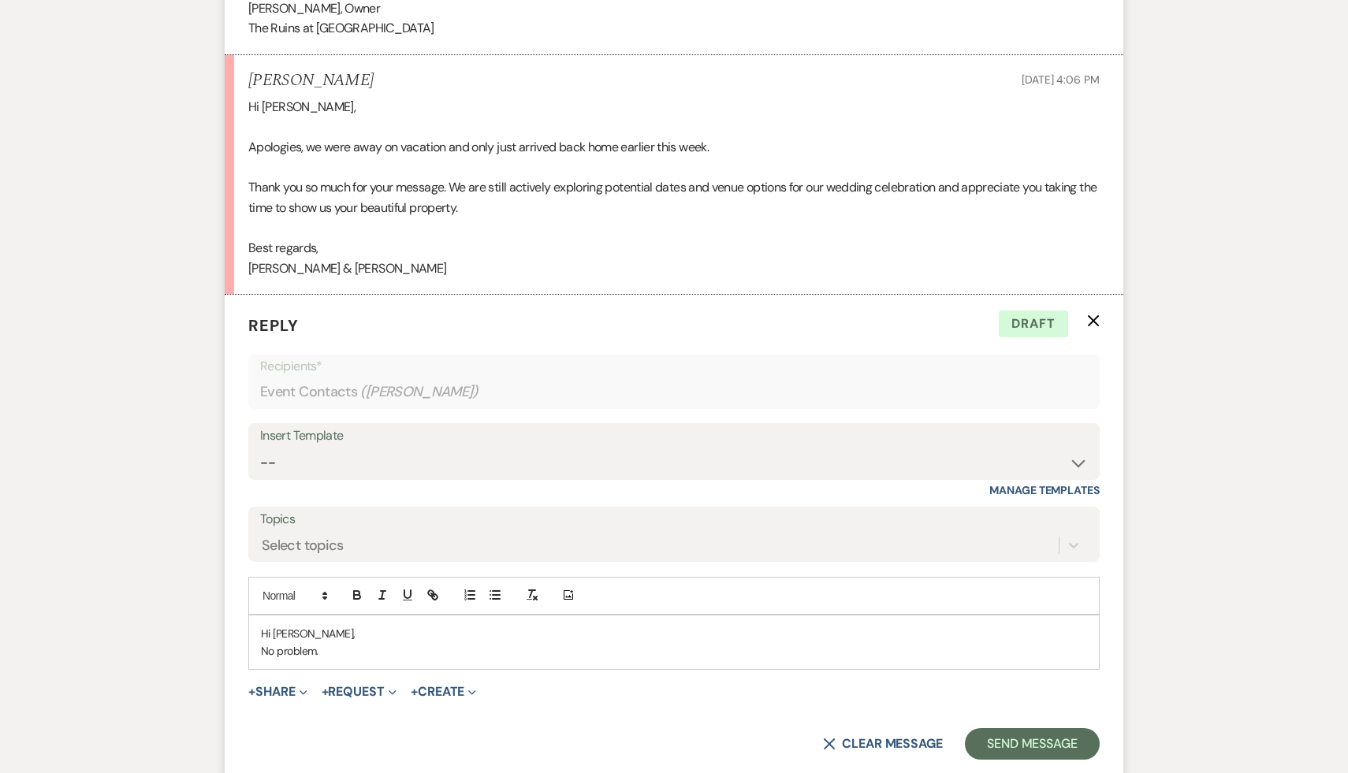
scroll to position [2416, 0]
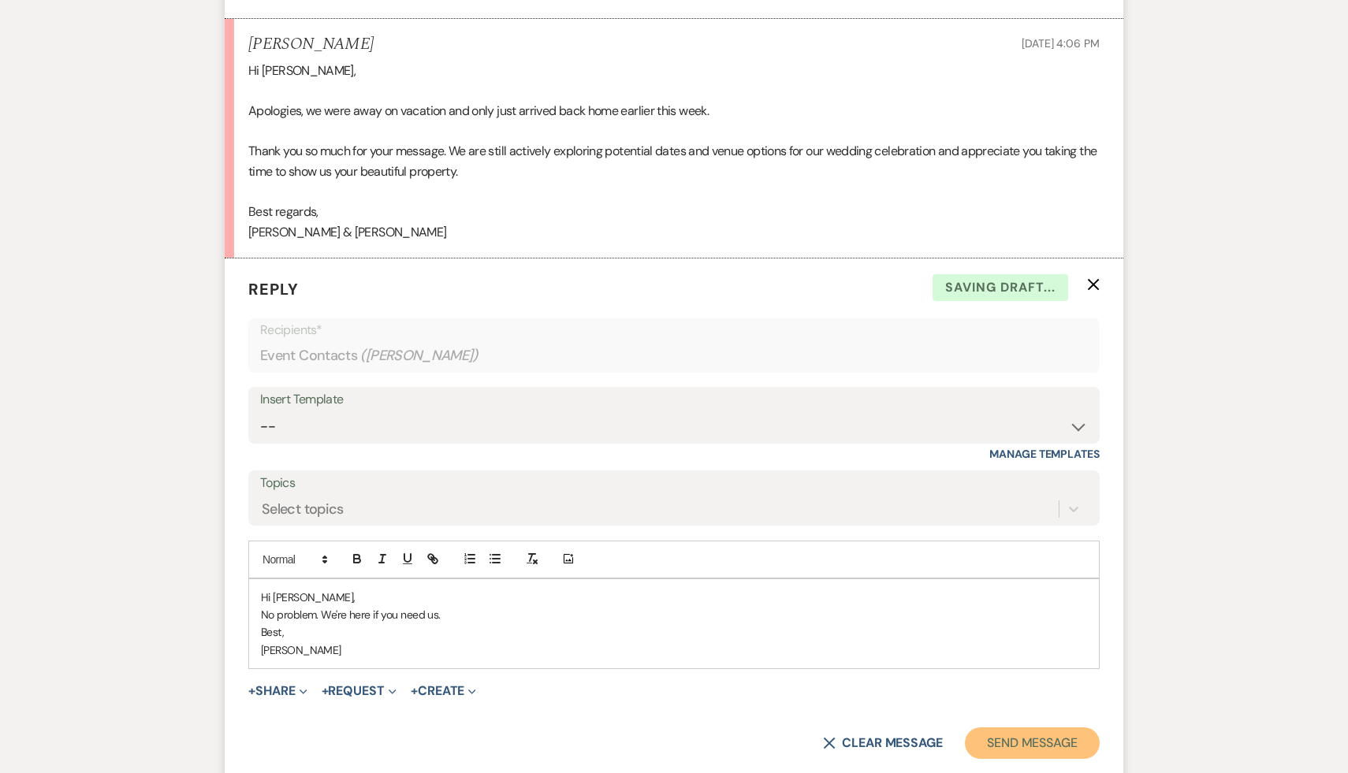
click at [1063, 740] on button "Send Message" at bounding box center [1032, 744] width 135 height 32
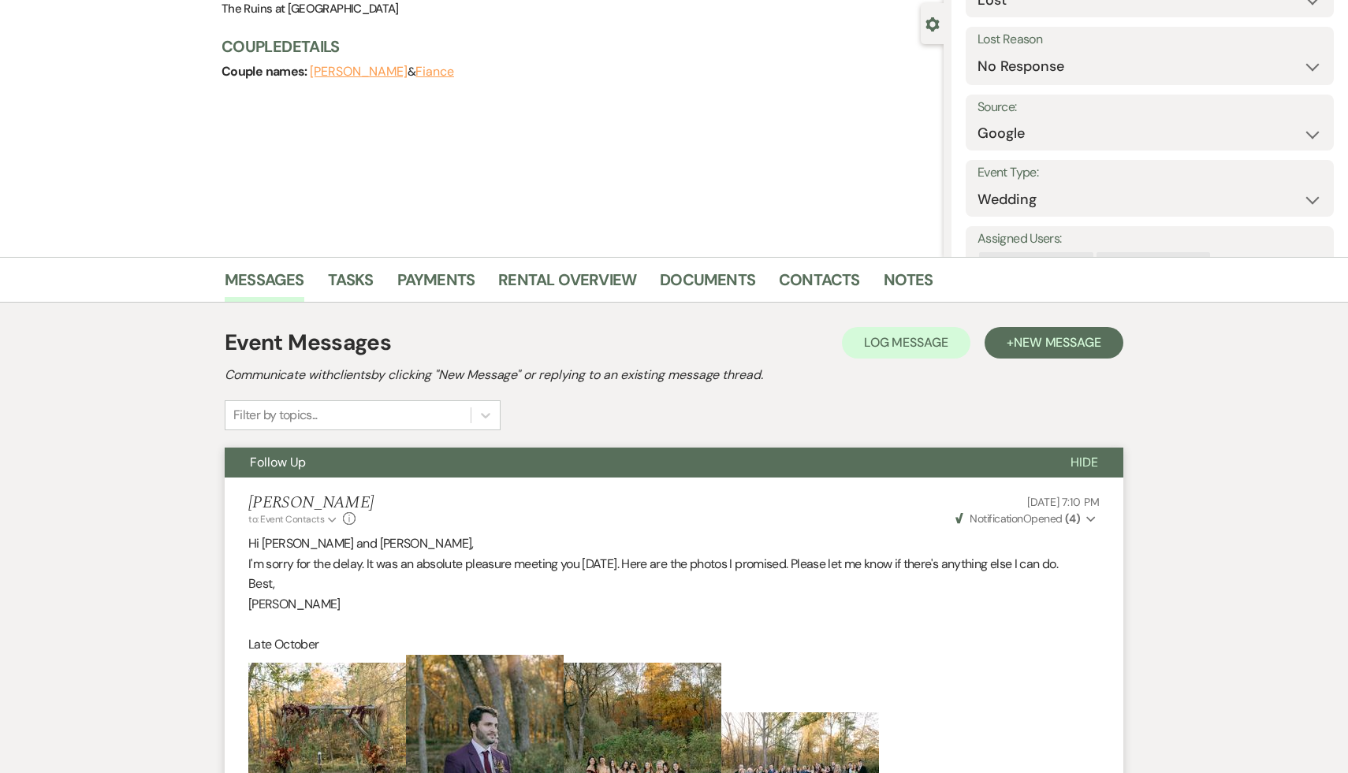
scroll to position [0, 0]
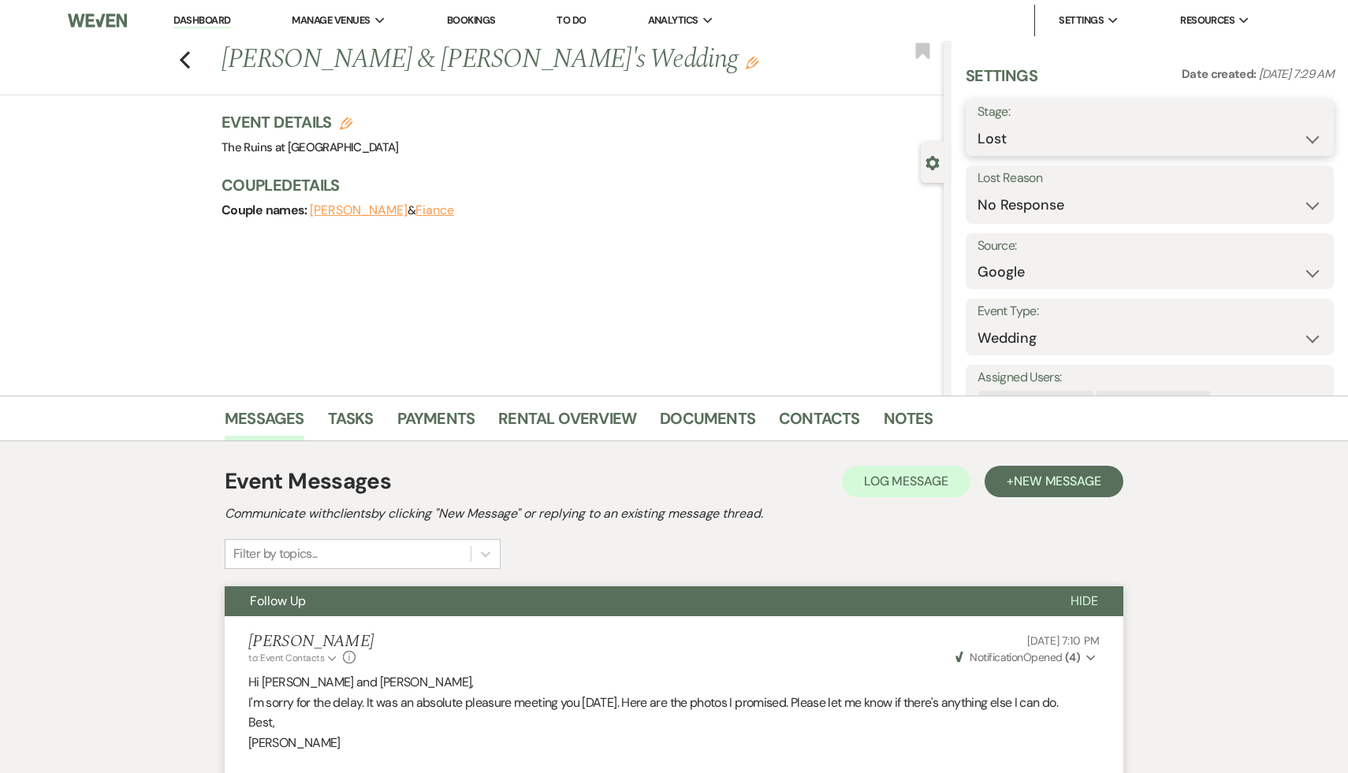
click at [1314, 136] on select "Inquiry Follow Up Tour Requested Tour Confirmed Toured Proposal Sent Booked Lost" at bounding box center [1150, 139] width 345 height 31
select select "5"
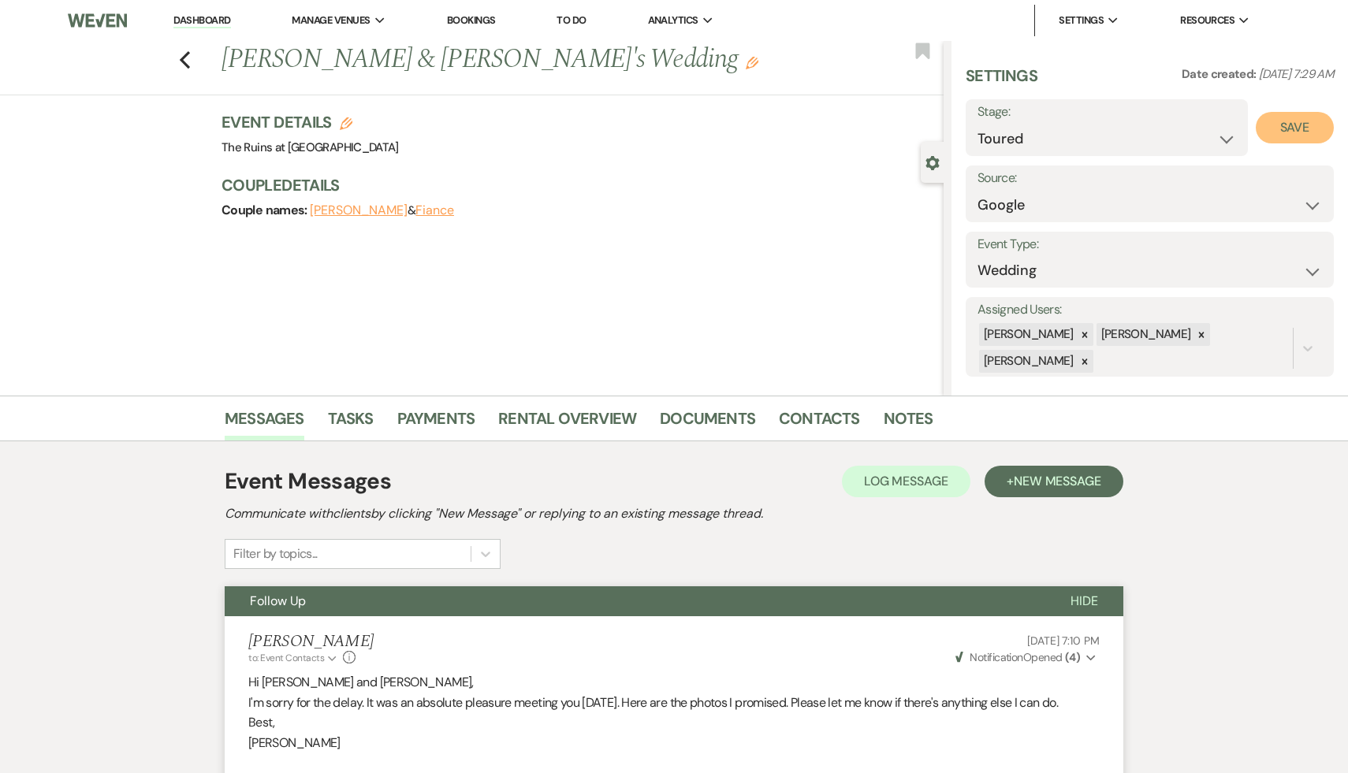
click at [1292, 125] on button "Save" at bounding box center [1295, 128] width 78 height 32
click at [186, 56] on use "button" at bounding box center [185, 59] width 10 height 17
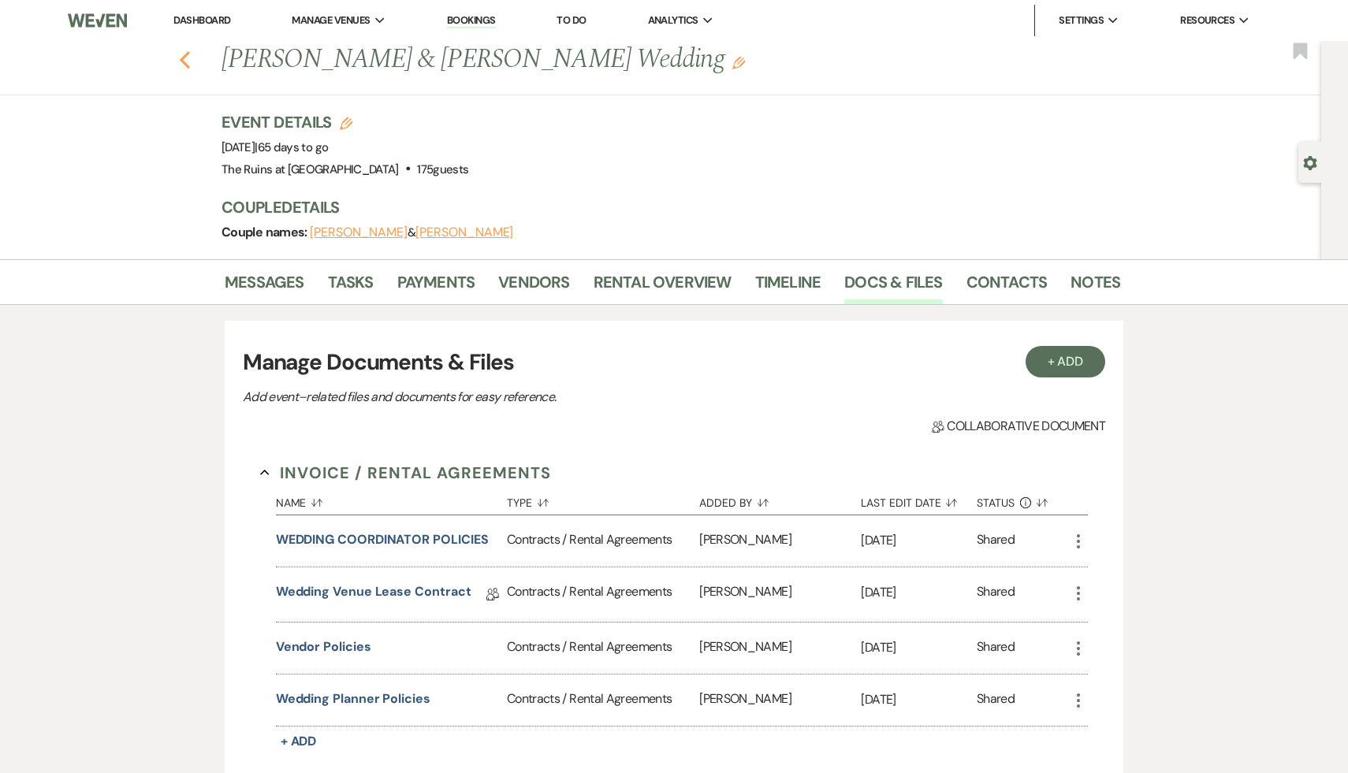
click at [181, 52] on icon "Previous" at bounding box center [185, 59] width 12 height 19
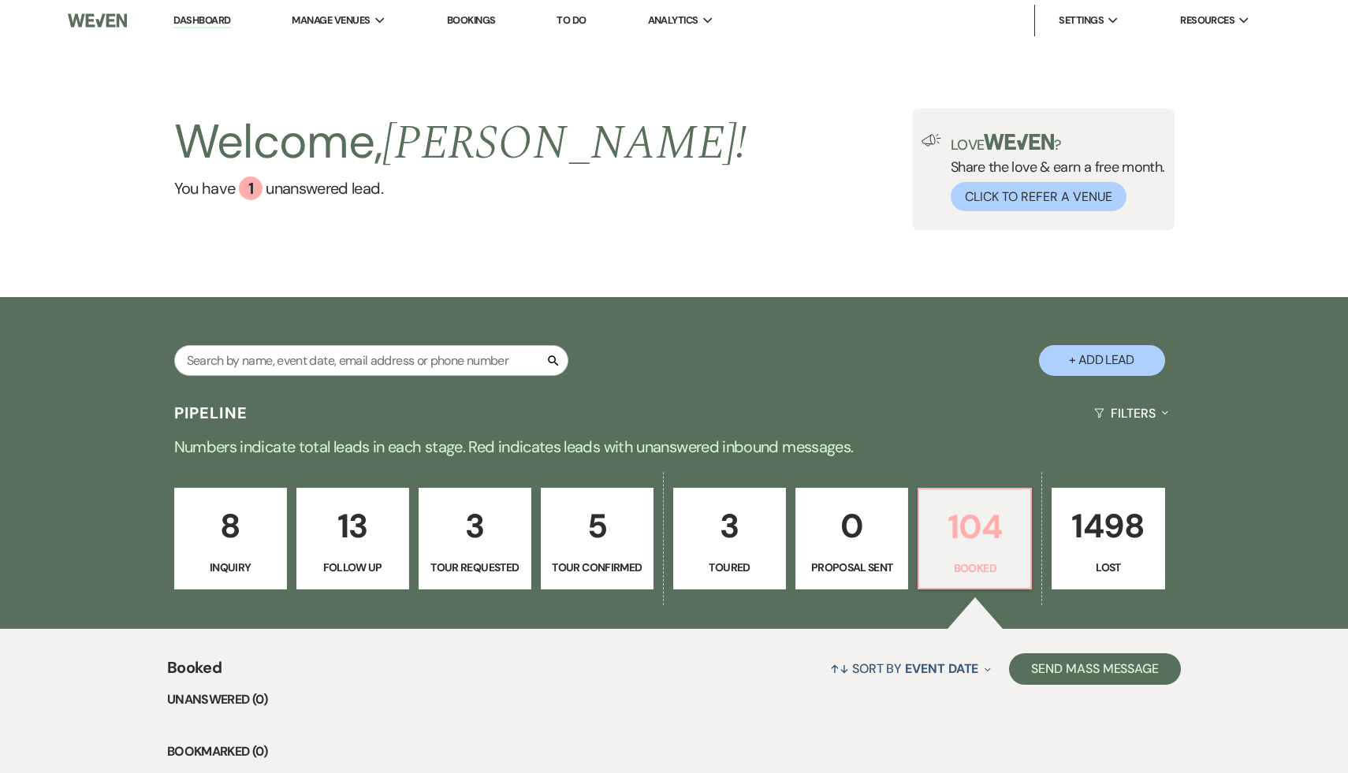
click at [990, 524] on p "104" at bounding box center [975, 527] width 92 height 53
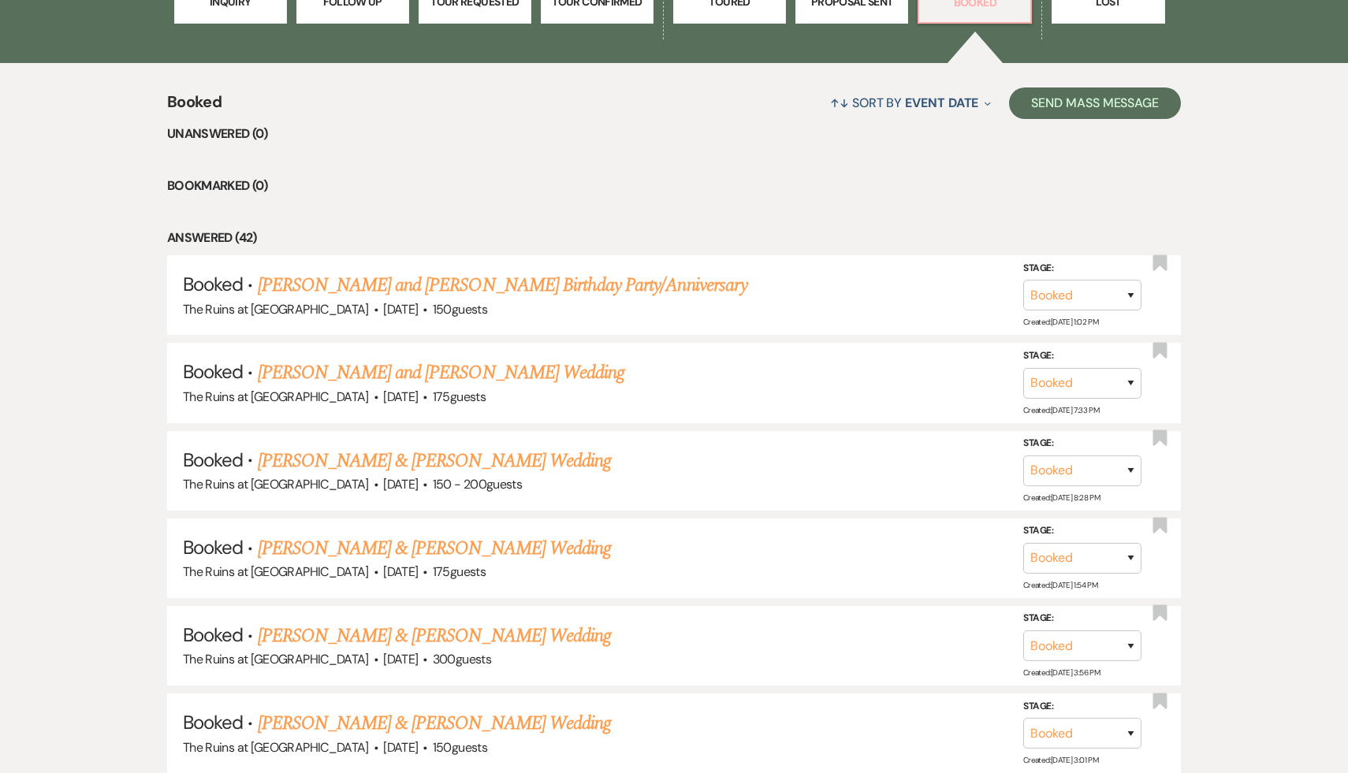
scroll to position [588, 0]
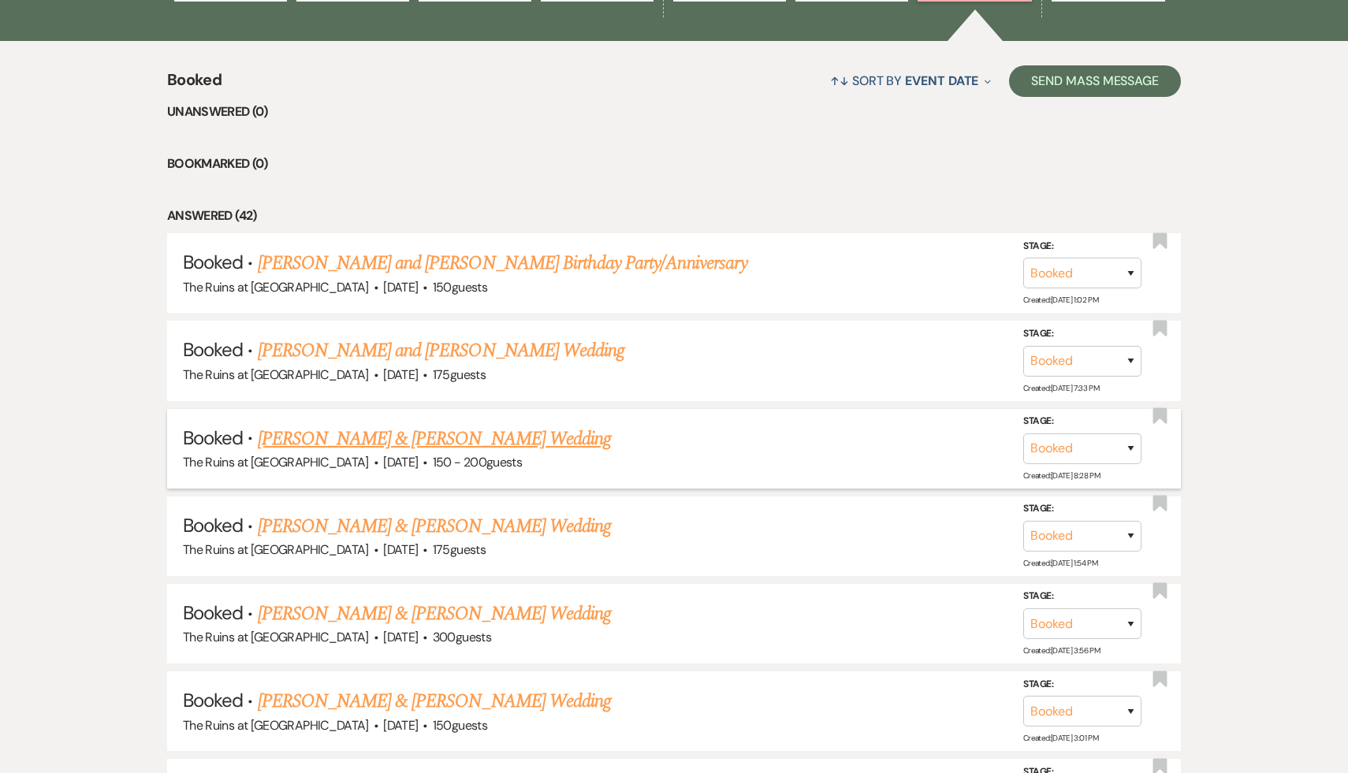
click at [495, 434] on link "[PERSON_NAME] & [PERSON_NAME] Wedding" at bounding box center [434, 439] width 353 height 28
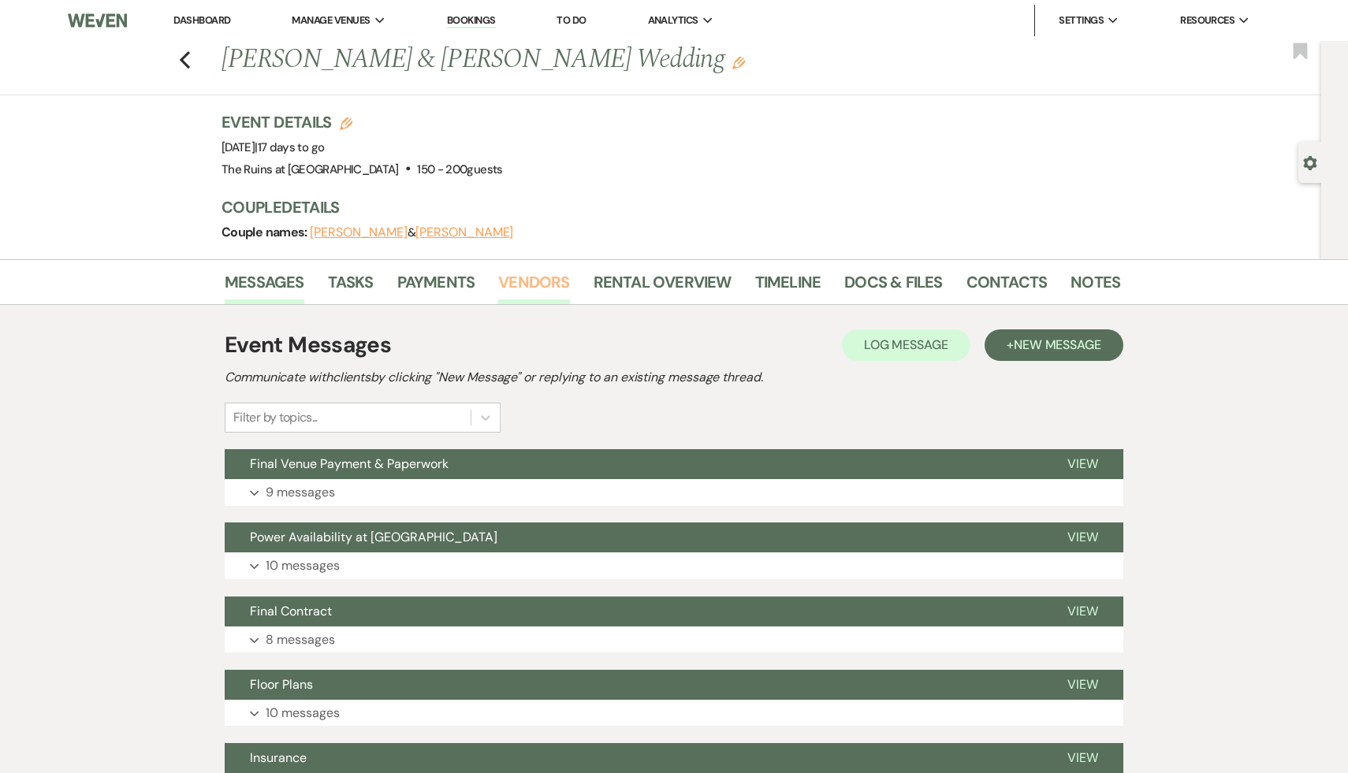
click at [556, 283] on link "Vendors" at bounding box center [533, 287] width 71 height 35
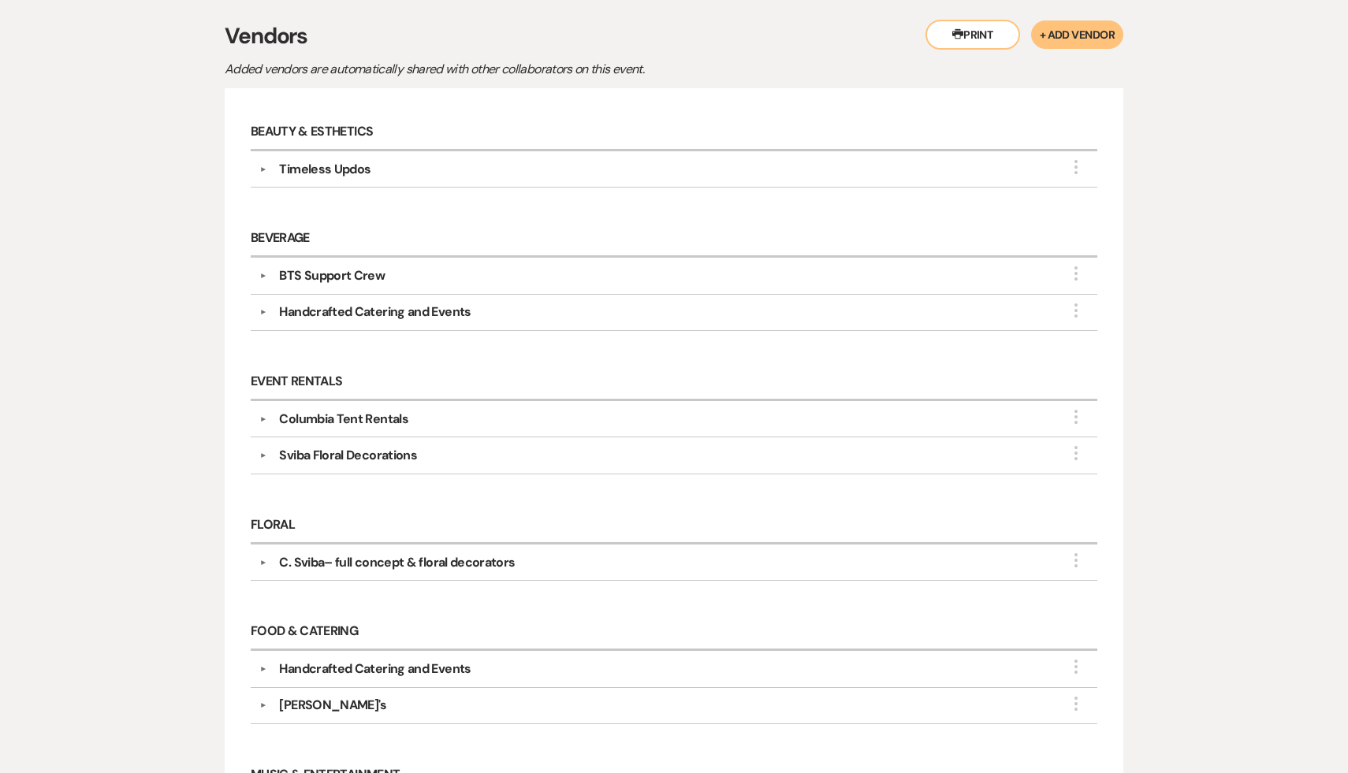
scroll to position [315, 0]
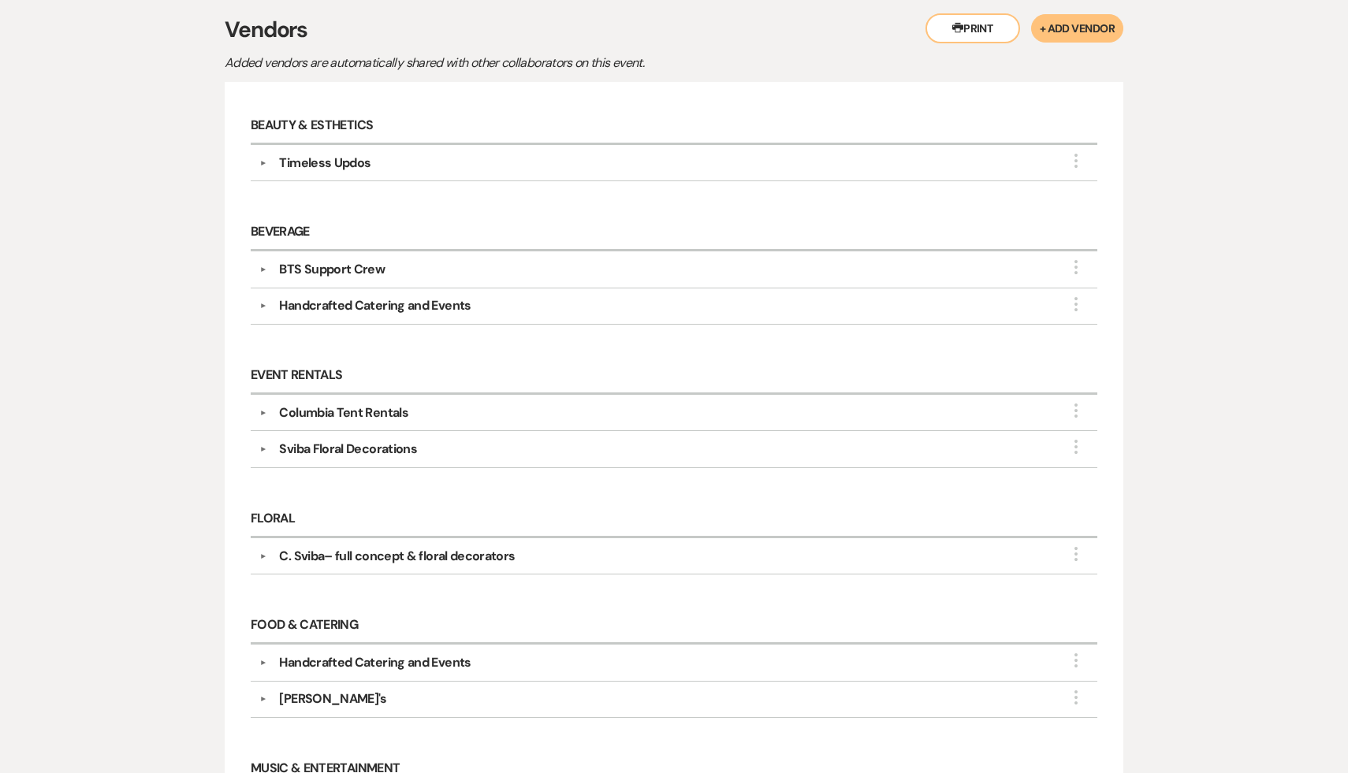
click at [483, 551] on div "C. Sviba– full concept & floral decorators" at bounding box center [397, 556] width 236 height 19
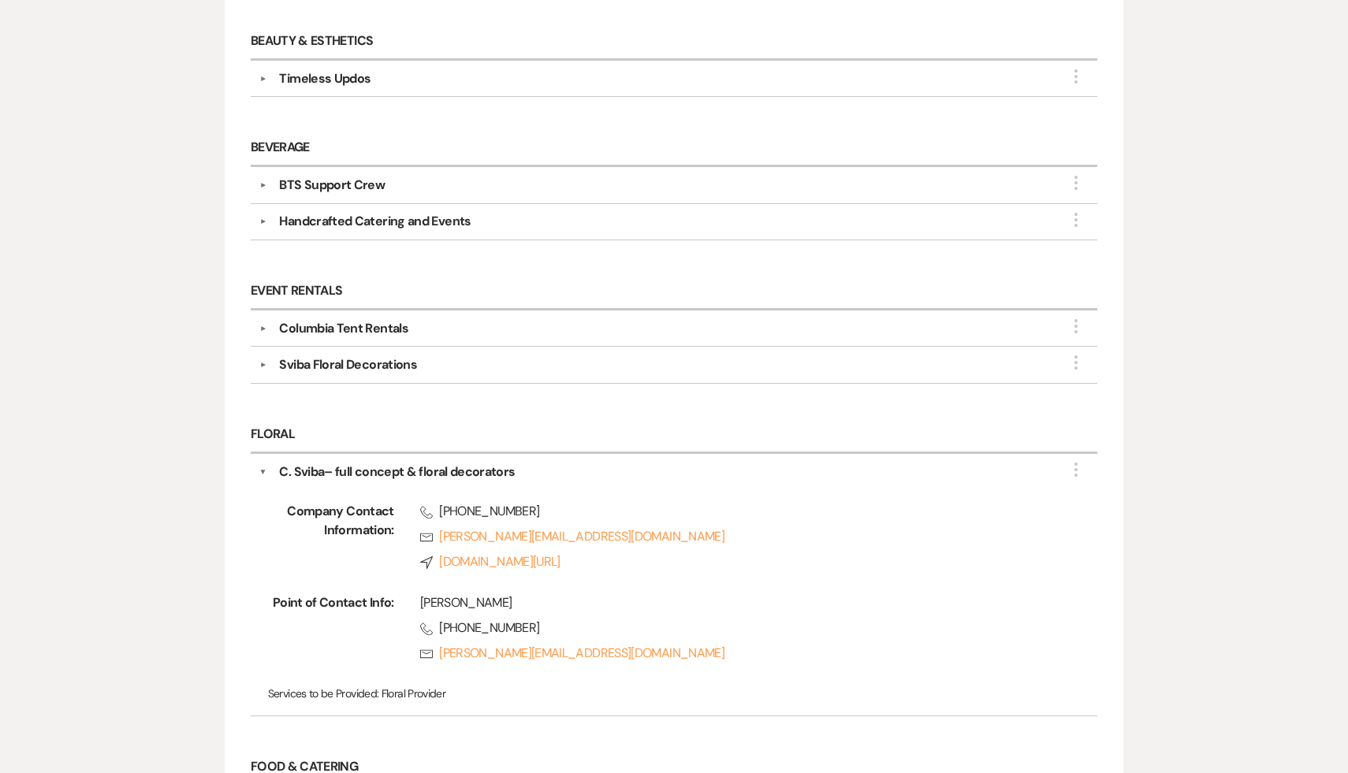
scroll to position [427, 0]
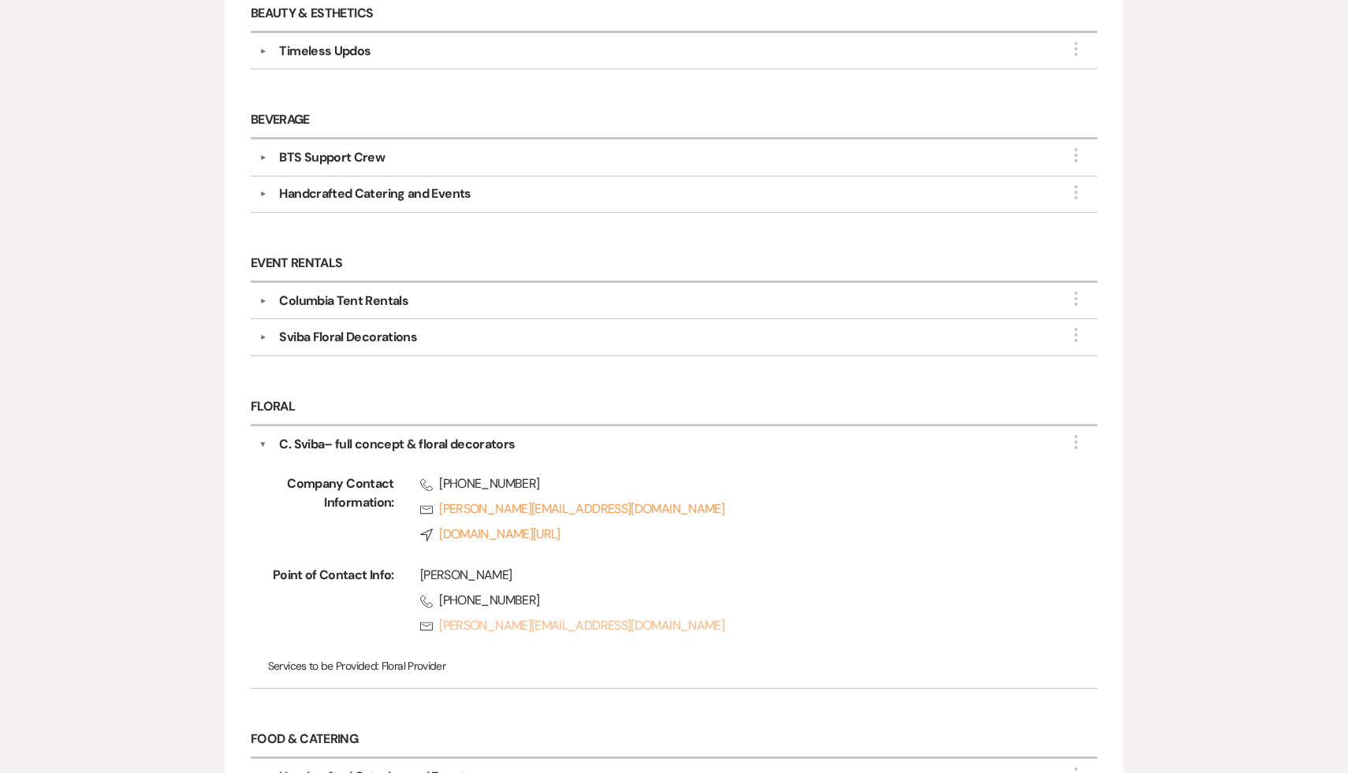
click at [543, 618] on link "Rsvp [PERSON_NAME][EMAIL_ADDRESS][DOMAIN_NAME]" at bounding box center [734, 626] width 628 height 19
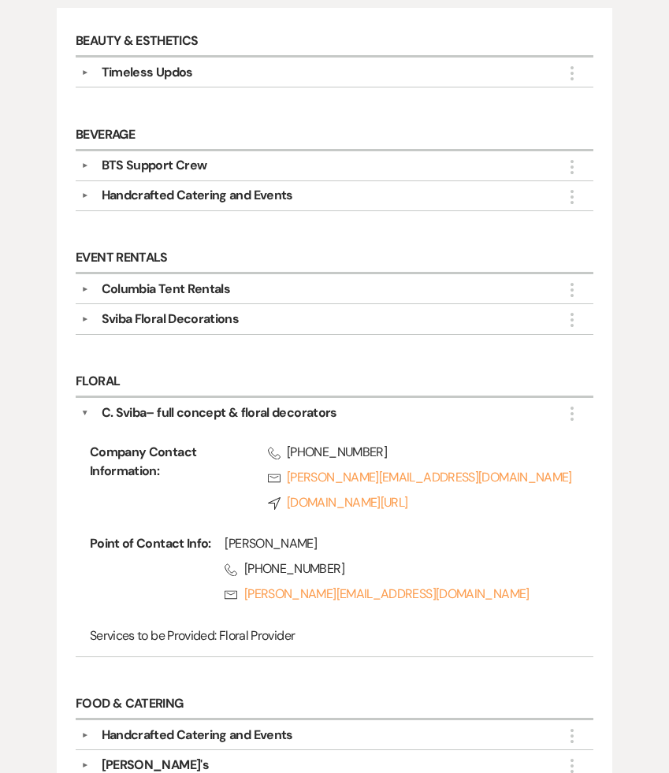
scroll to position [463, 0]
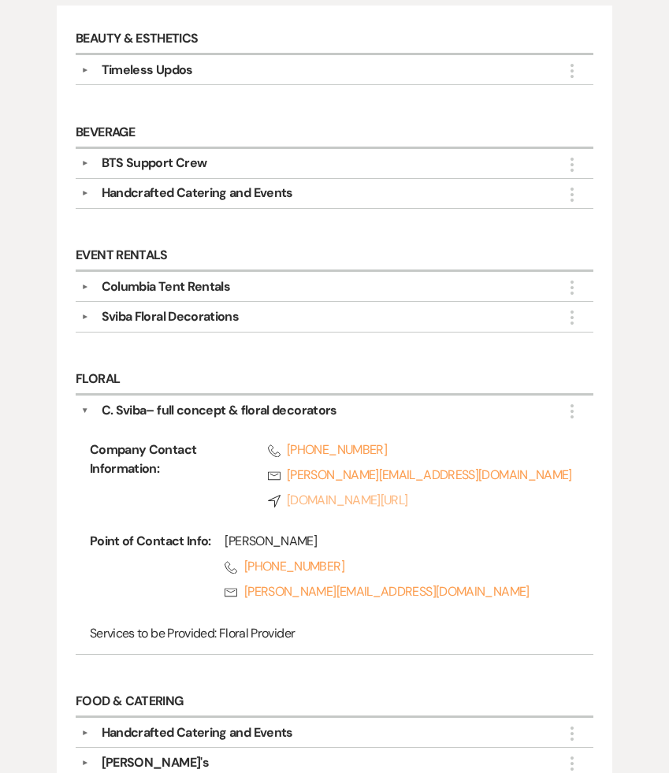
click at [320, 498] on link "Compass [DOMAIN_NAME][URL]" at bounding box center [414, 500] width 293 height 19
